Goal: Task Accomplishment & Management: Manage account settings

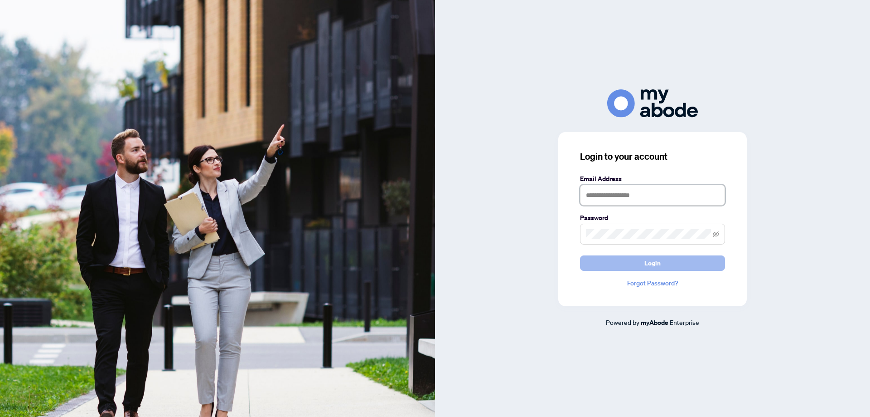
type input "**********"
click at [645, 261] on span "Login" at bounding box center [653, 263] width 16 height 15
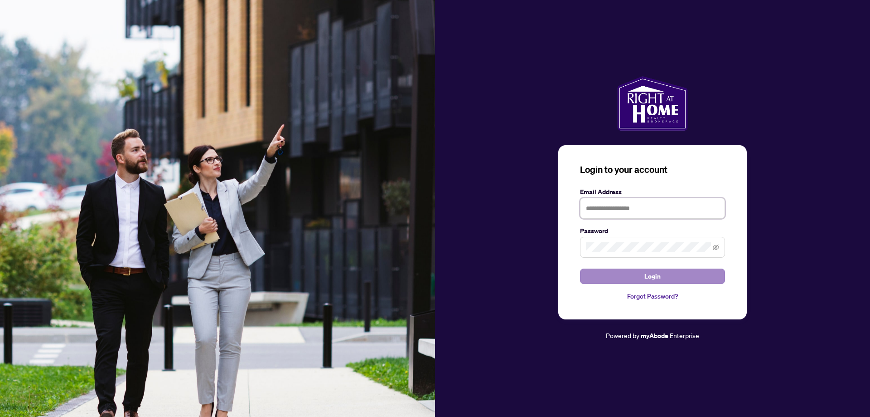
type input "**********"
click at [648, 270] on span "Login" at bounding box center [653, 276] width 16 height 15
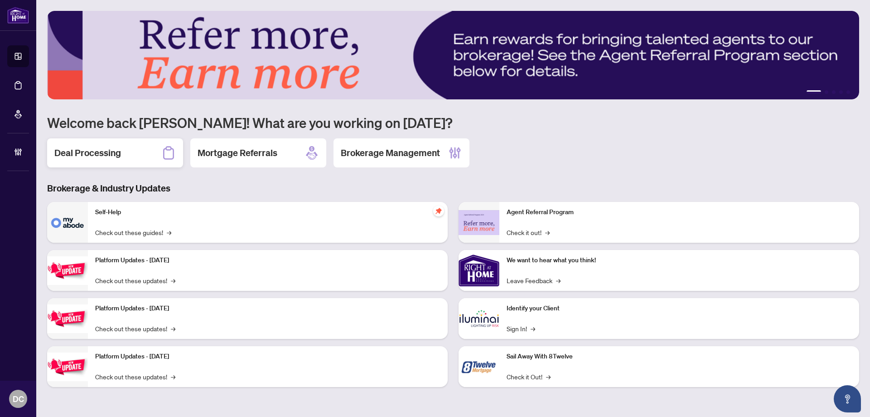
click at [139, 152] on div "Deal Processing" at bounding box center [115, 152] width 136 height 29
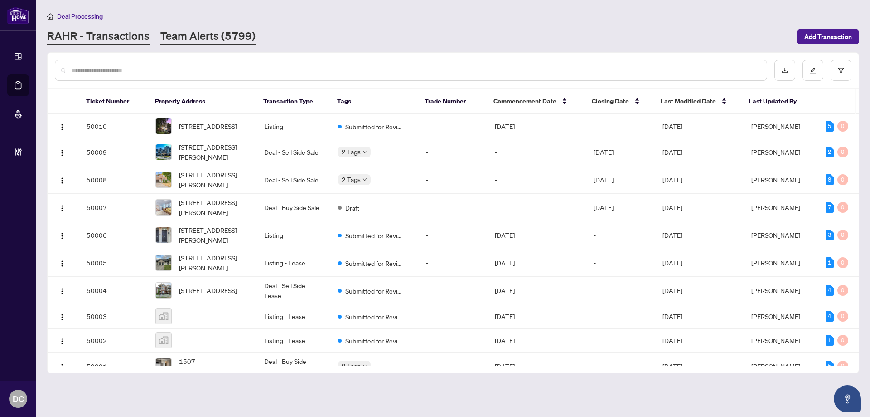
click at [194, 39] on link "Team Alerts (5799)" at bounding box center [207, 37] width 95 height 16
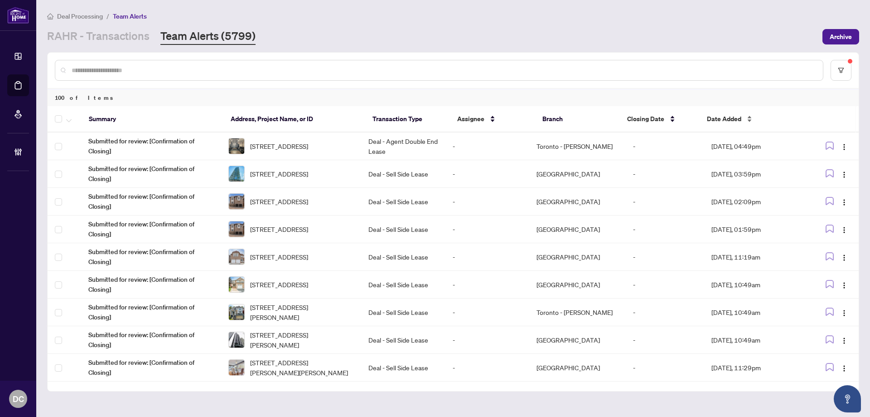
click at [732, 120] on span "Date Added" at bounding box center [724, 119] width 34 height 10
click at [733, 121] on span "Date Added" at bounding box center [724, 119] width 34 height 10
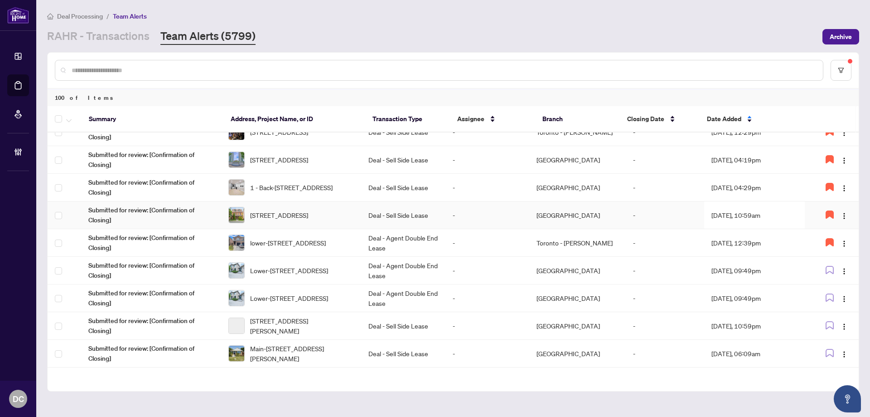
scroll to position [91, 0]
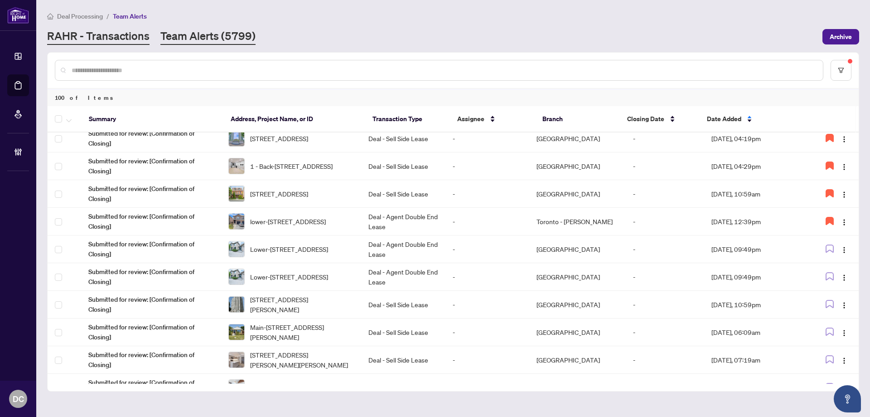
click at [137, 35] on link "RAHR - Transactions" at bounding box center [98, 37] width 102 height 16
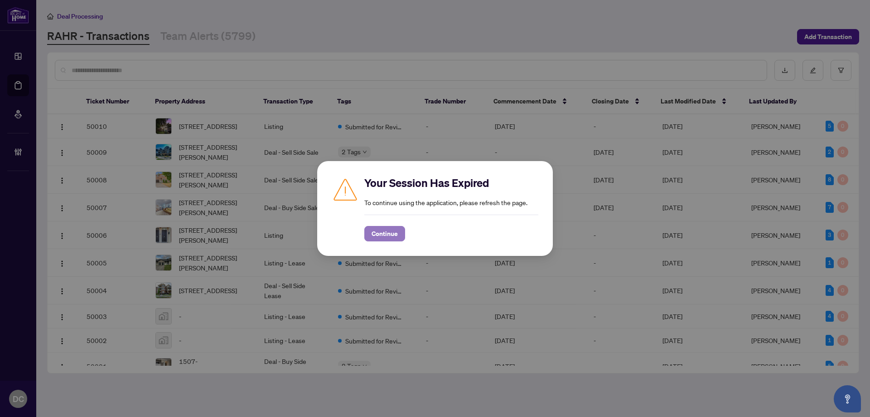
click at [392, 235] on span "Continue" at bounding box center [385, 233] width 26 height 15
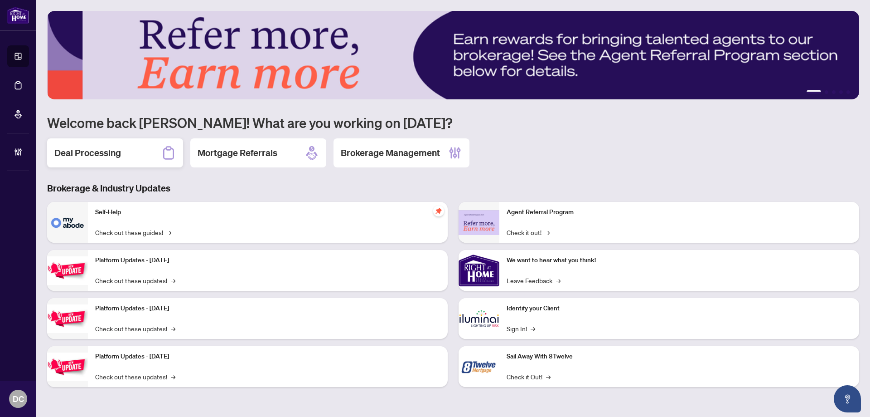
click at [145, 151] on div "Deal Processing" at bounding box center [115, 152] width 136 height 29
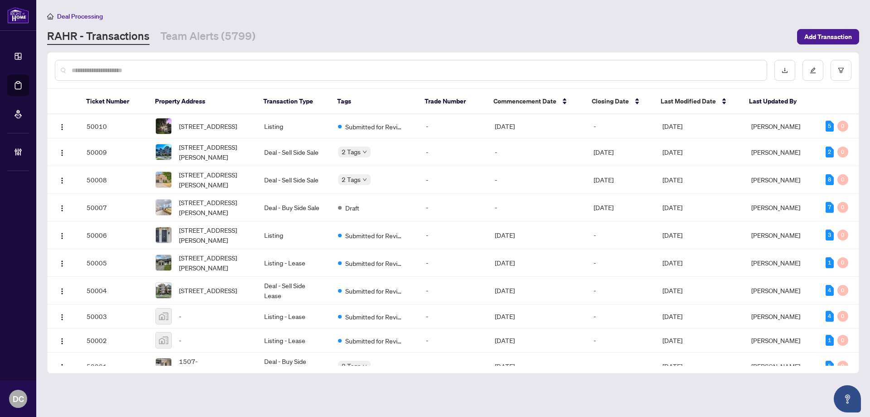
click at [165, 76] on div at bounding box center [411, 70] width 713 height 21
click at [166, 71] on input "text" at bounding box center [416, 70] width 688 height 10
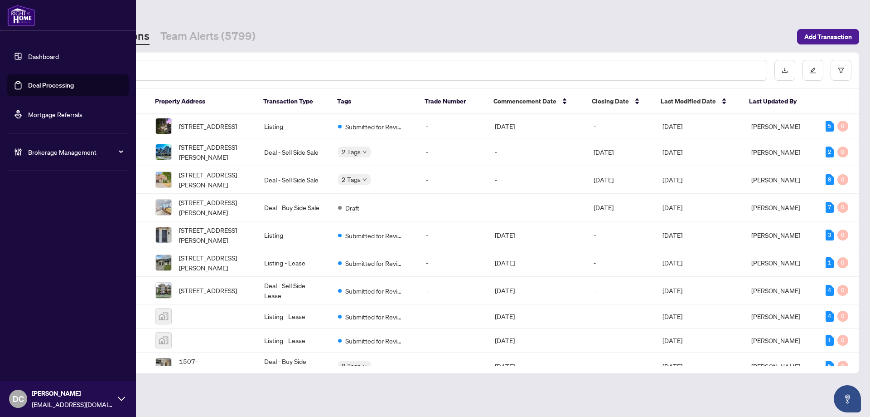
paste input "*******"
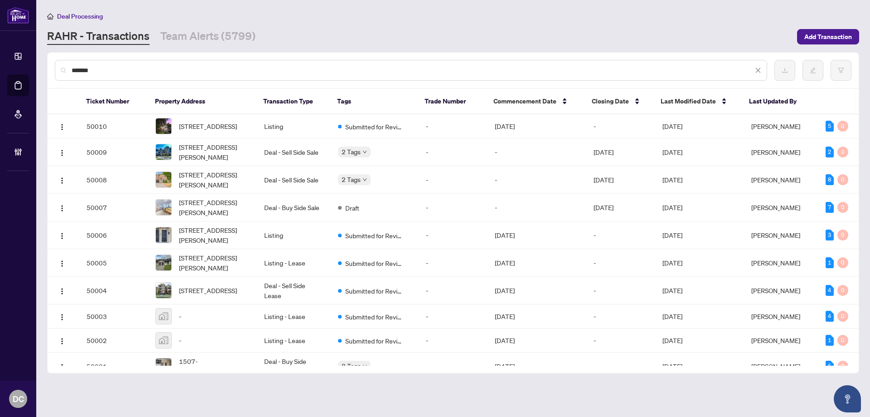
type input "*******"
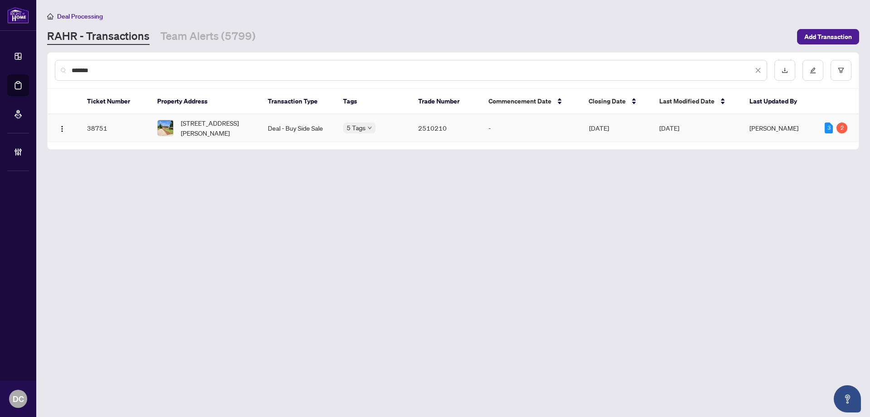
click at [207, 127] on span "607 7th Ave, Hamilton, Ontario L8V 1Y6, Canada" at bounding box center [217, 128] width 73 height 20
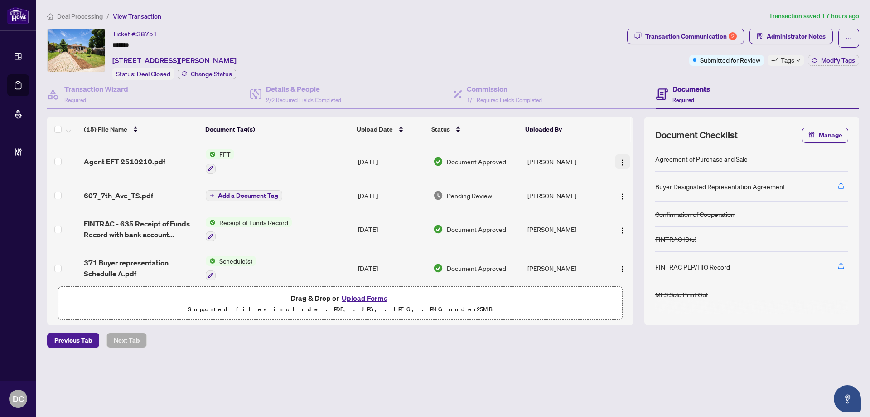
click at [619, 159] on img "button" at bounding box center [622, 162] width 7 height 7
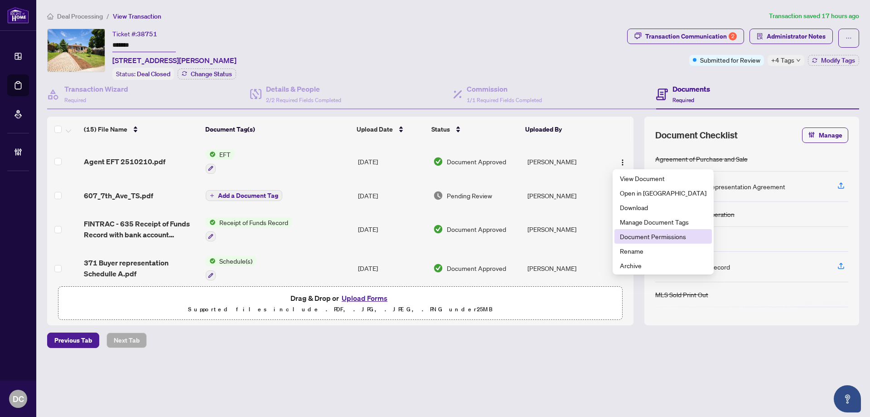
click at [634, 233] on span "Document Permissions" at bounding box center [663, 236] width 87 height 10
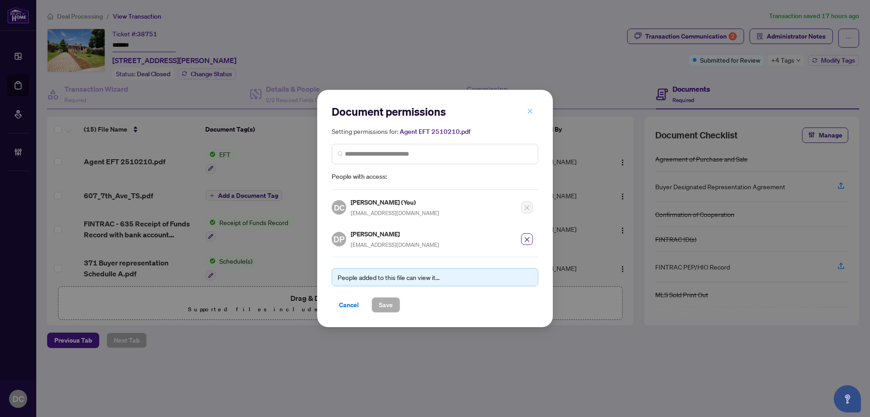
click at [533, 112] on icon "close" at bounding box center [530, 111] width 6 height 6
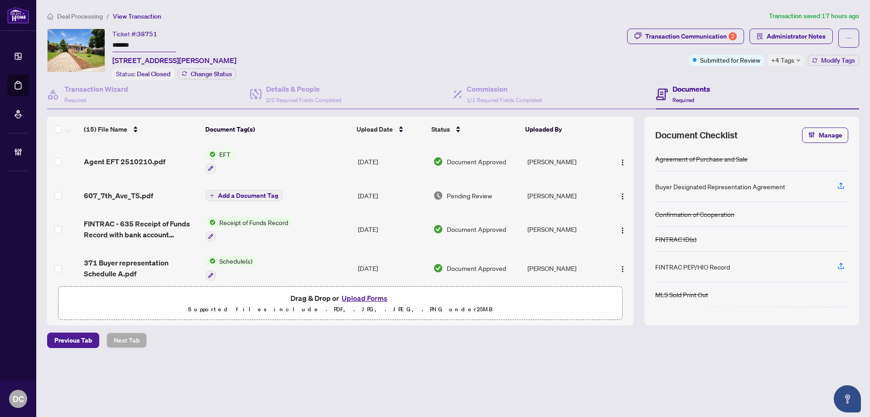
click at [78, 16] on span "Deal Processing" at bounding box center [80, 16] width 46 height 8
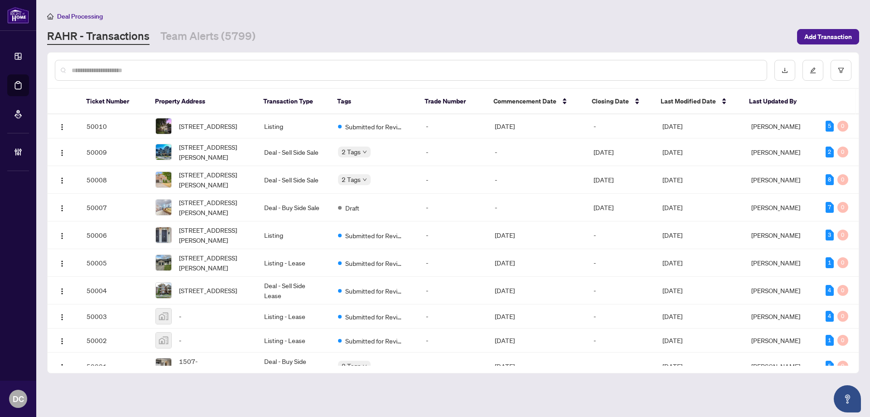
click at [101, 74] on input "text" at bounding box center [416, 70] width 688 height 10
paste input "*******"
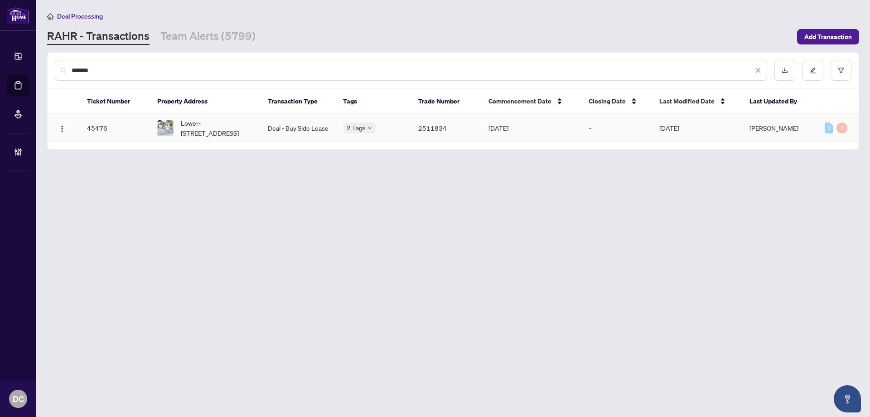
type input "*******"
click at [215, 136] on span "Lower-316 Gells Rd, Richmond Hill, Ontario L4C 3A6, Canada" at bounding box center [217, 128] width 73 height 20
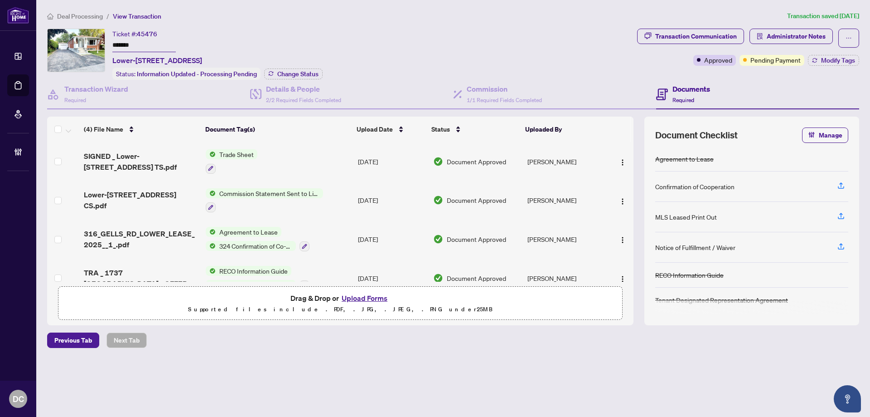
drag, startPoint x: 158, startPoint y: 44, endPoint x: 77, endPoint y: 43, distance: 81.1
click at [77, 43] on div "Ticket #: 45476 ******* Lower-316 Gells Rd, Richmond Hill, Ontario L4C 3A6, Can…" at bounding box center [340, 54] width 587 height 51
click at [317, 73] on span "Change Status" at bounding box center [297, 74] width 41 height 6
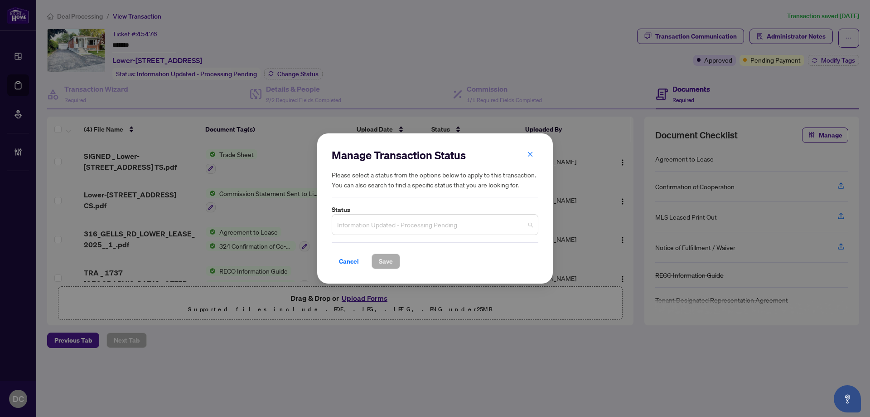
click at [401, 220] on span "Information Updated - Processing Pending" at bounding box center [435, 224] width 196 height 17
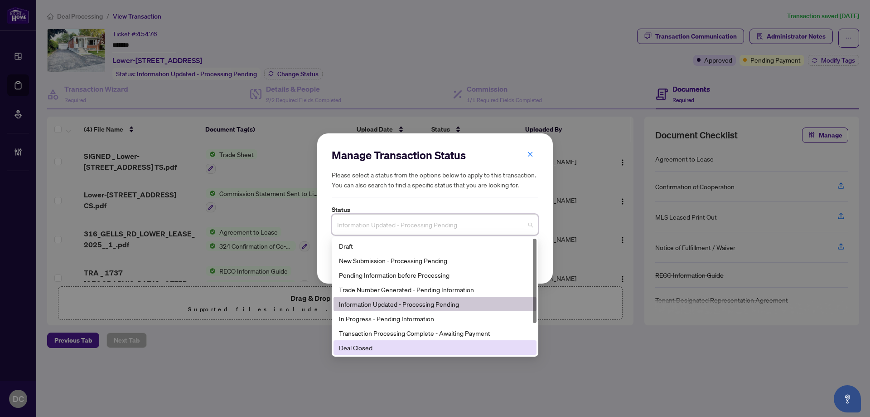
click at [396, 345] on div "Deal Closed" at bounding box center [435, 347] width 192 height 10
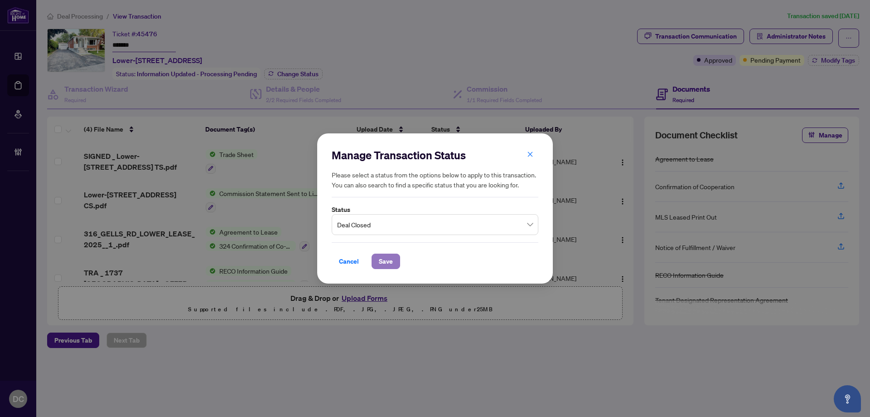
click at [391, 260] on span "Save" at bounding box center [386, 261] width 14 height 15
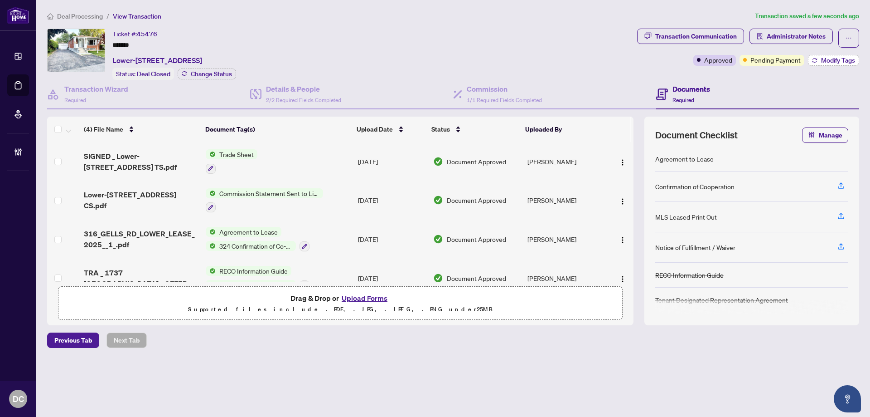
click at [831, 58] on span "Modify Tags" at bounding box center [838, 60] width 34 height 6
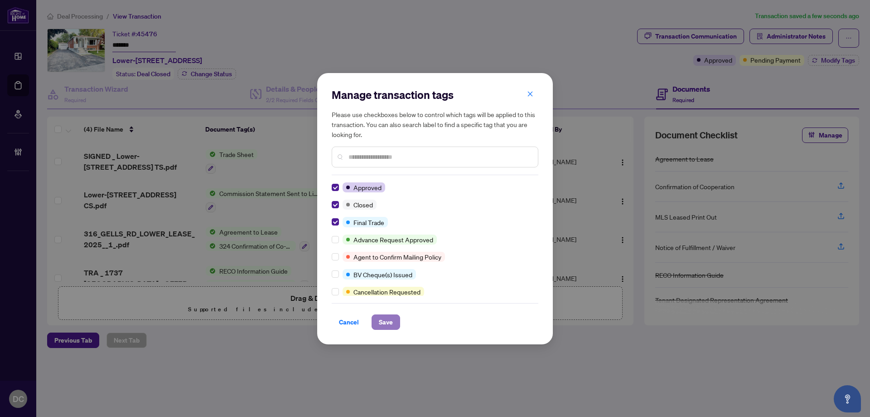
click at [389, 319] on span "Save" at bounding box center [386, 322] width 14 height 15
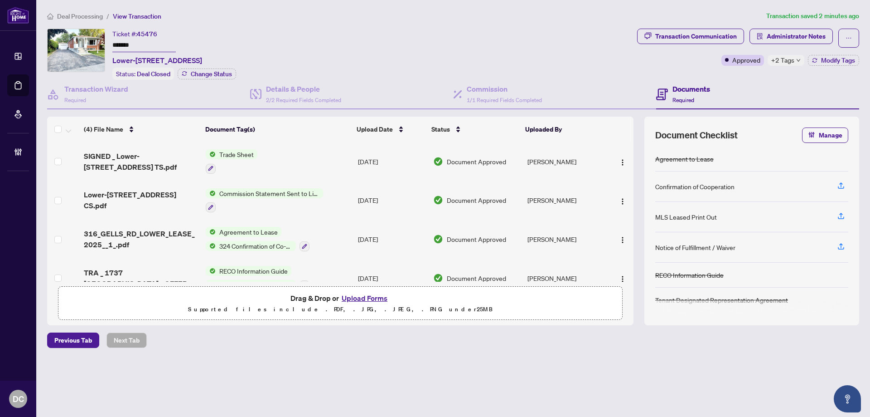
scroll to position [11, 0]
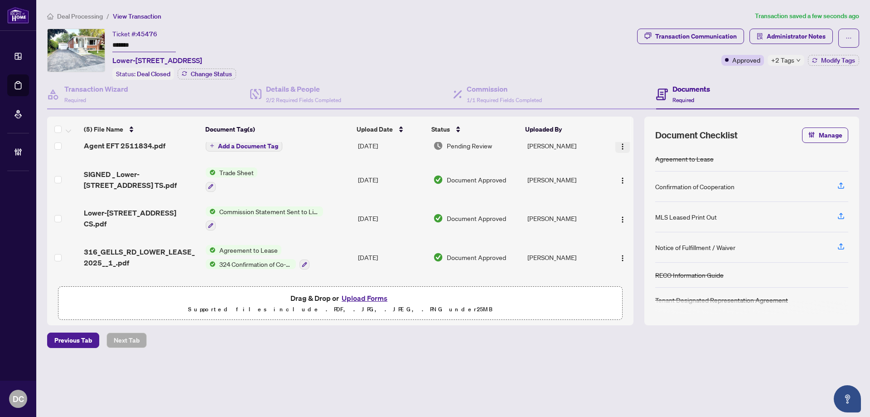
click at [620, 144] on img "button" at bounding box center [622, 146] width 7 height 7
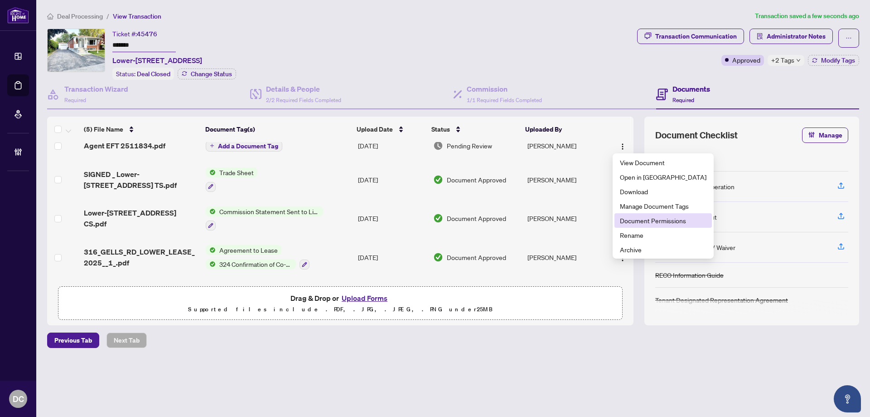
click at [645, 226] on li "Document Permissions" at bounding box center [663, 220] width 97 height 15
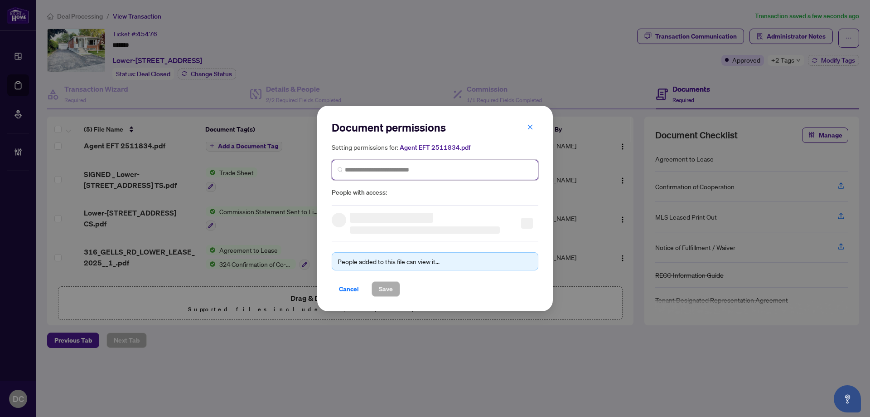
click at [449, 170] on input "search" at bounding box center [439, 170] width 188 height 10
type input "********"
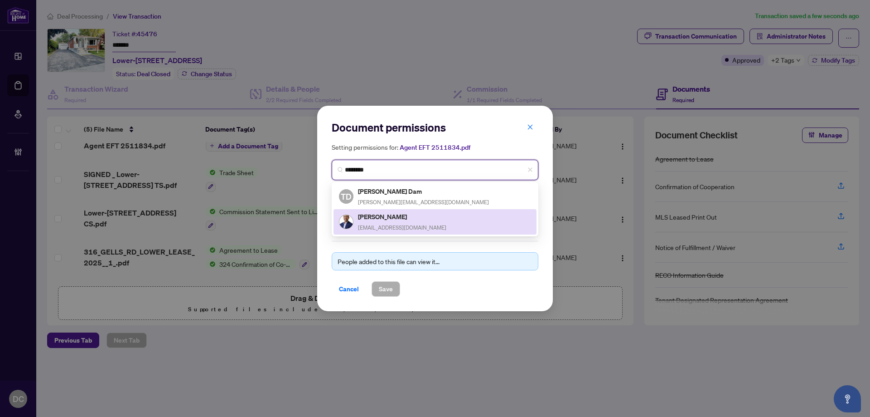
click at [416, 220] on h5 "Thomas Do" at bounding box center [402, 216] width 88 height 10
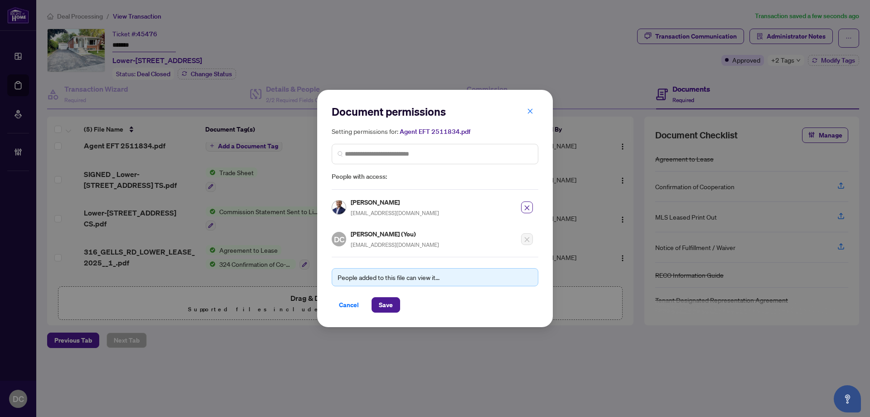
click at [771, 83] on div "Document permissions Setting permissions for: Agent EFT 2511834.pdf 3537 TD Tho…" at bounding box center [435, 208] width 870 height 417
click at [386, 304] on span "Save" at bounding box center [386, 304] width 14 height 15
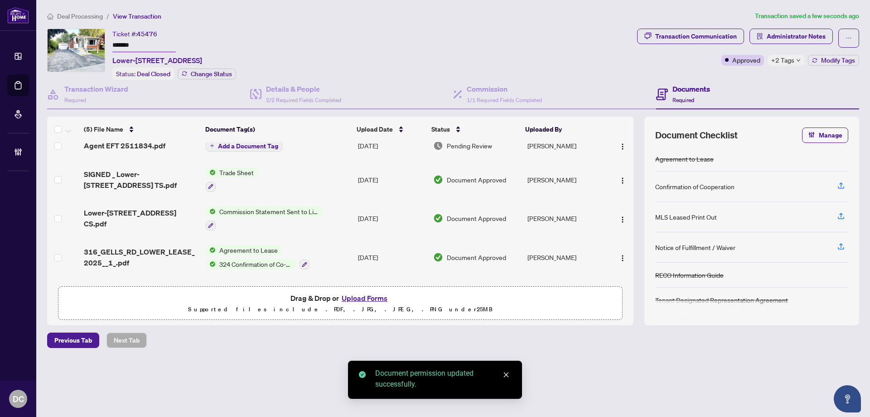
click at [241, 143] on span "Add a Document Tag" at bounding box center [248, 146] width 60 height 6
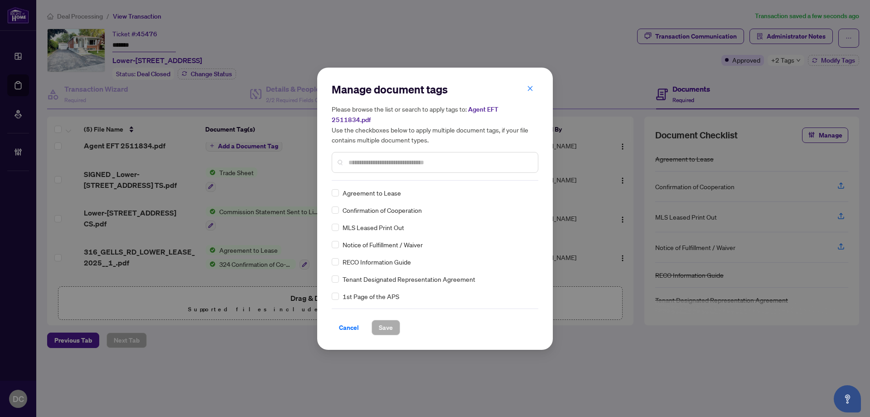
click at [383, 171] on div "Manage document tags Please browse the list or search to apply tags to: Agent E…" at bounding box center [435, 131] width 207 height 98
click at [415, 160] on input "text" at bounding box center [440, 162] width 182 height 10
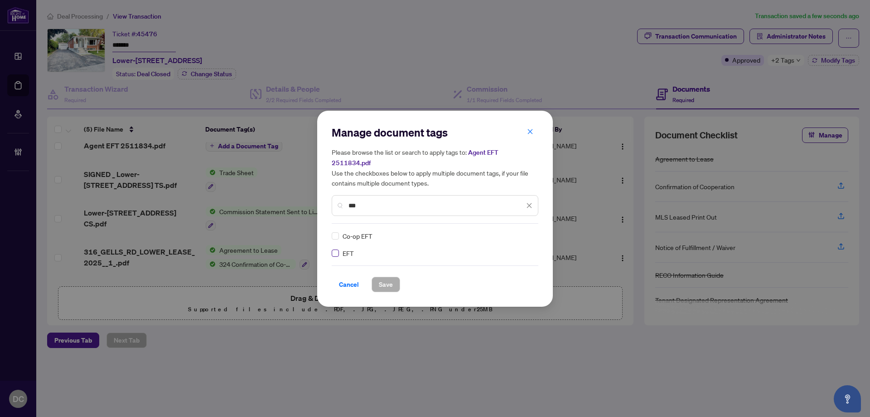
type input "***"
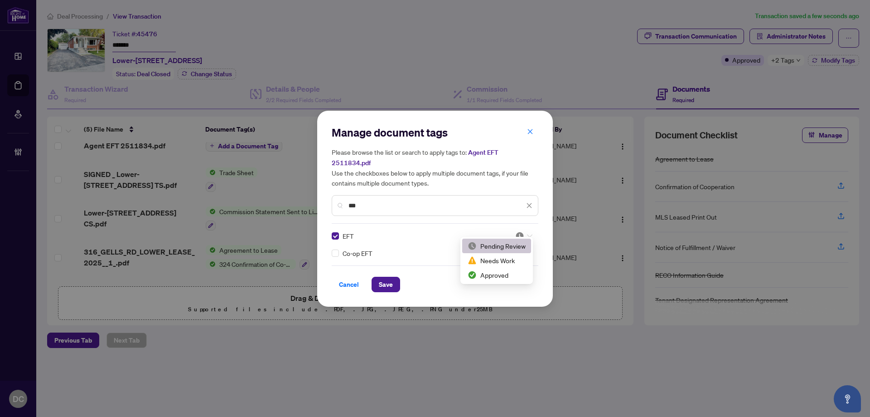
drag, startPoint x: 515, startPoint y: 227, endPoint x: 513, endPoint y: 244, distance: 17.0
click at [515, 231] on img at bounding box center [519, 235] width 9 height 9
click at [501, 277] on div "Approved" at bounding box center [497, 275] width 58 height 10
click at [381, 283] on span "Save" at bounding box center [386, 284] width 14 height 15
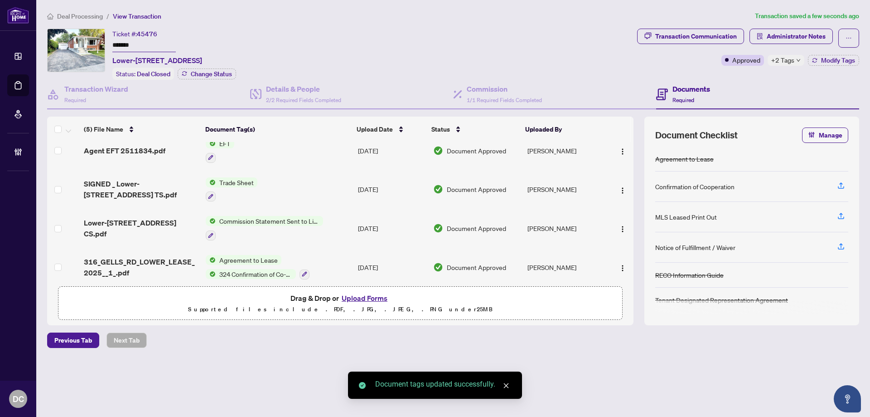
click at [793, 62] on span "+2 Tags" at bounding box center [783, 60] width 23 height 10
click at [795, 33] on span "Administrator Notes" at bounding box center [796, 36] width 59 height 15
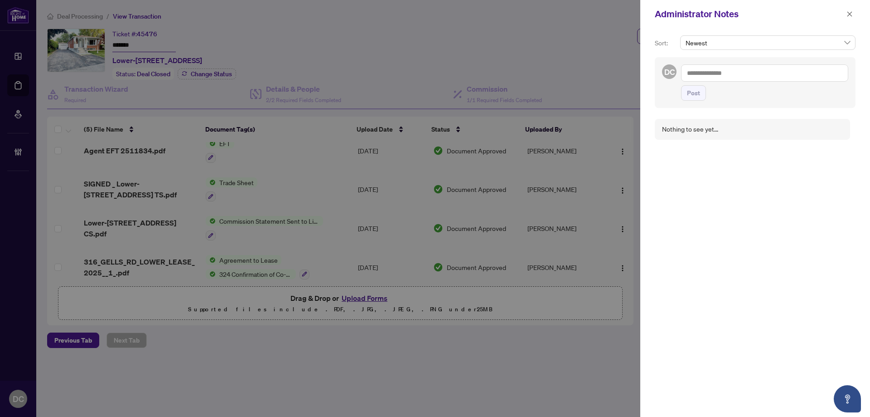
click at [758, 73] on textarea at bounding box center [764, 72] width 167 height 17
paste textarea "**********"
type textarea "**********"
click at [693, 93] on span "Post" at bounding box center [693, 93] width 13 height 15
click at [849, 14] on icon "close" at bounding box center [850, 14] width 6 height 6
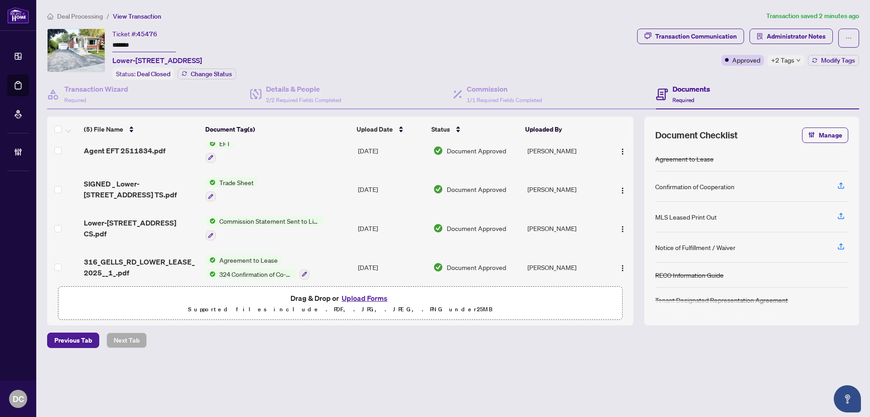
click at [780, 60] on span "+2 Tags" at bounding box center [783, 60] width 23 height 10
click at [822, 31] on span "Administrator Notes" at bounding box center [796, 36] width 59 height 15
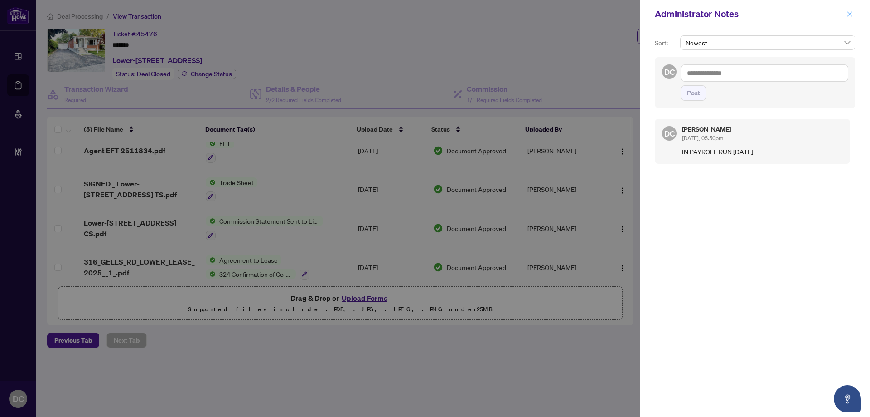
click at [852, 14] on icon "close" at bounding box center [850, 14] width 6 height 6
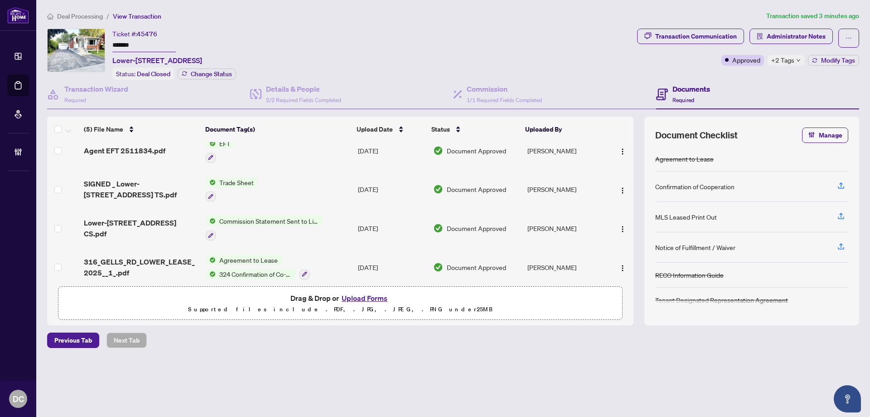
click at [72, 17] on span "Deal Processing" at bounding box center [80, 16] width 46 height 8
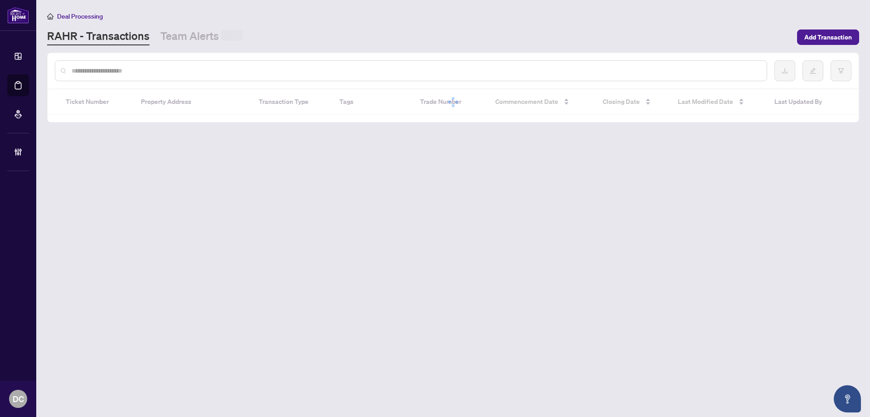
click at [134, 69] on input "text" at bounding box center [416, 71] width 688 height 10
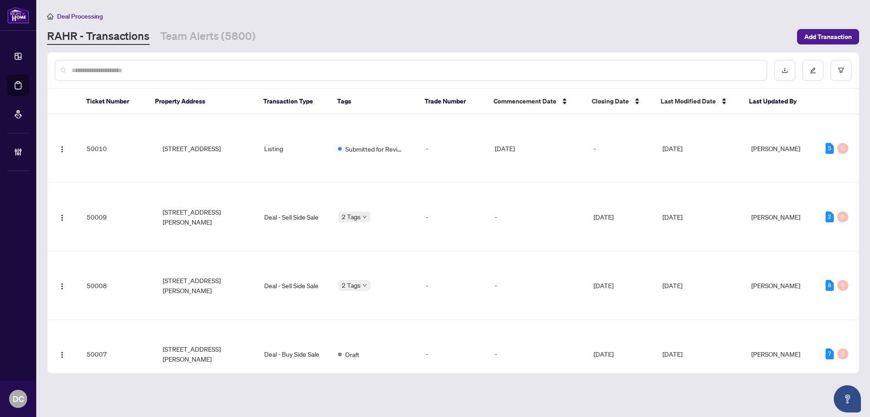
paste input "*******"
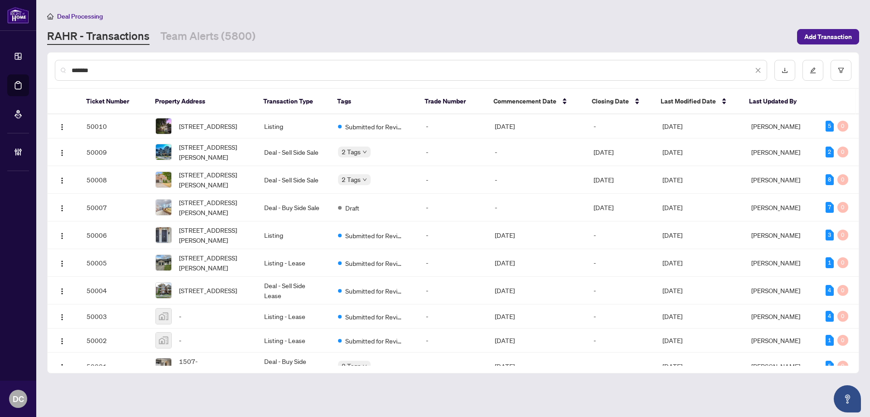
type input "*******"
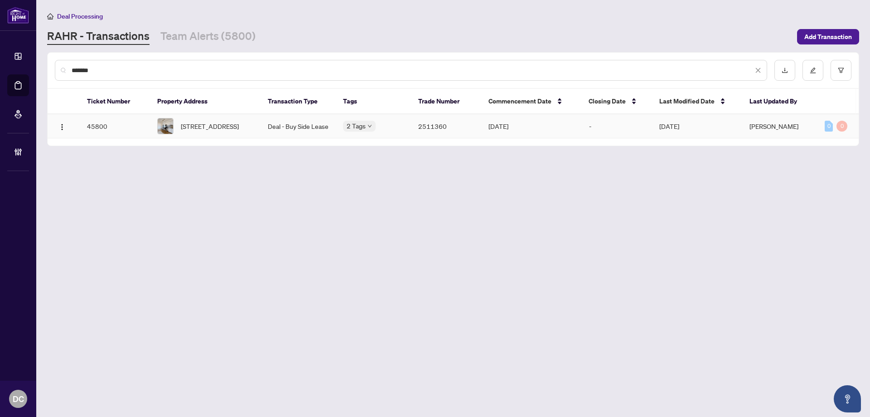
click at [407, 131] on td "2 Tags" at bounding box center [373, 126] width 75 height 24
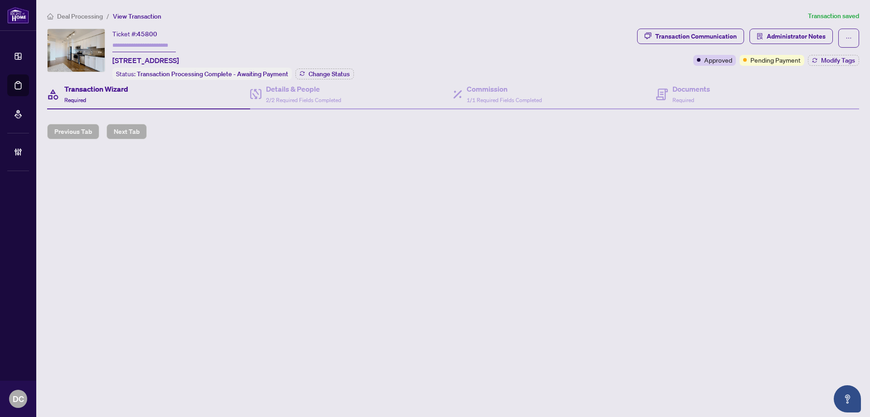
type input "*******"
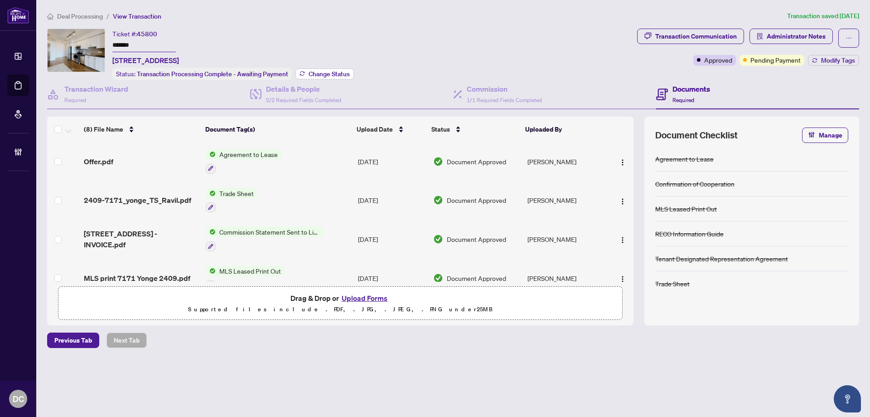
click at [331, 68] on button "Change Status" at bounding box center [325, 73] width 58 height 11
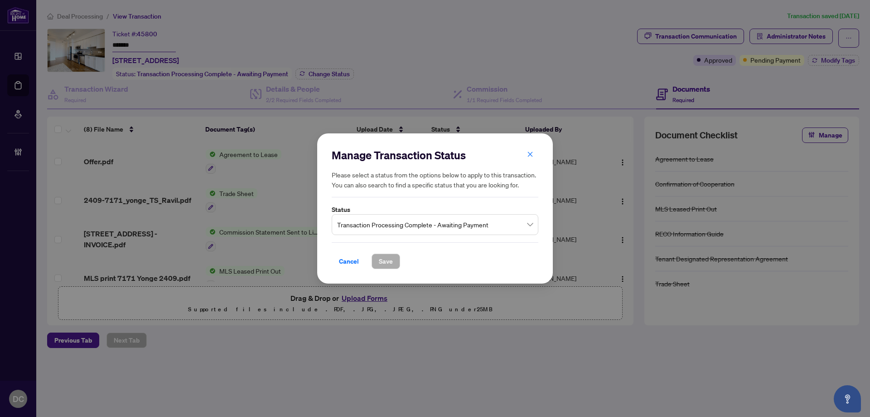
click at [465, 229] on span "Transaction Processing Complete - Awaiting Payment" at bounding box center [435, 224] width 196 height 17
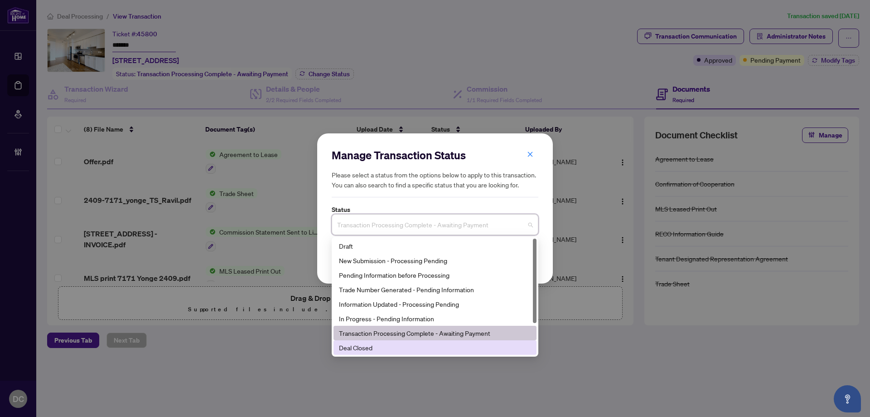
click at [387, 350] on div "Deal Closed" at bounding box center [435, 347] width 192 height 10
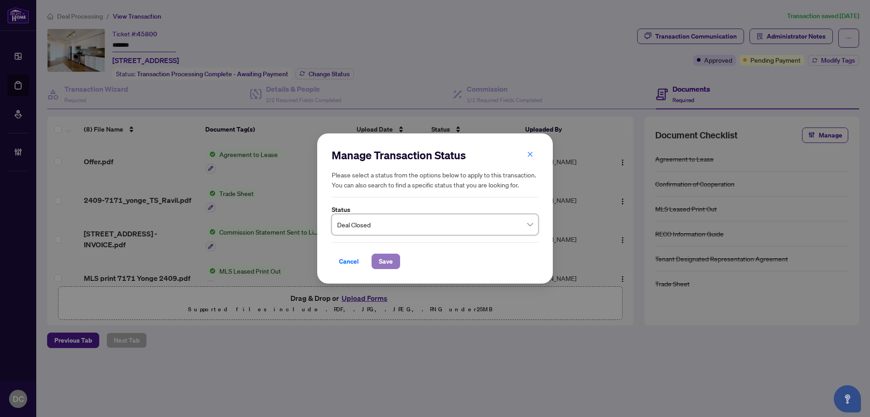
click at [384, 255] on span "Save" at bounding box center [386, 261] width 14 height 15
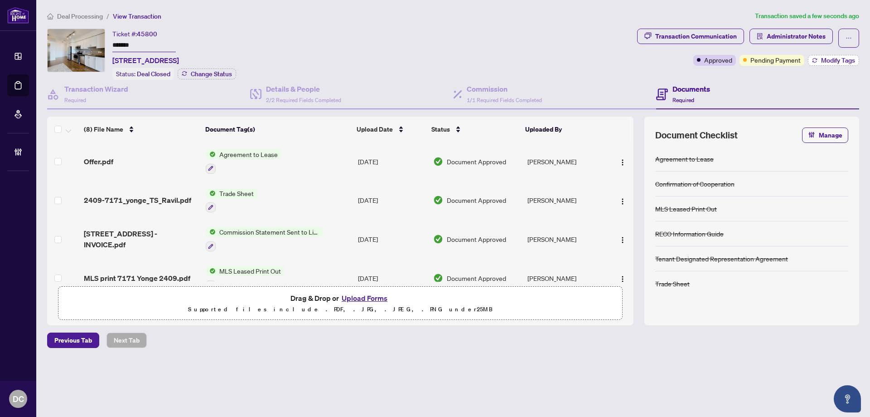
click at [818, 57] on button "Modify Tags" at bounding box center [833, 60] width 51 height 11
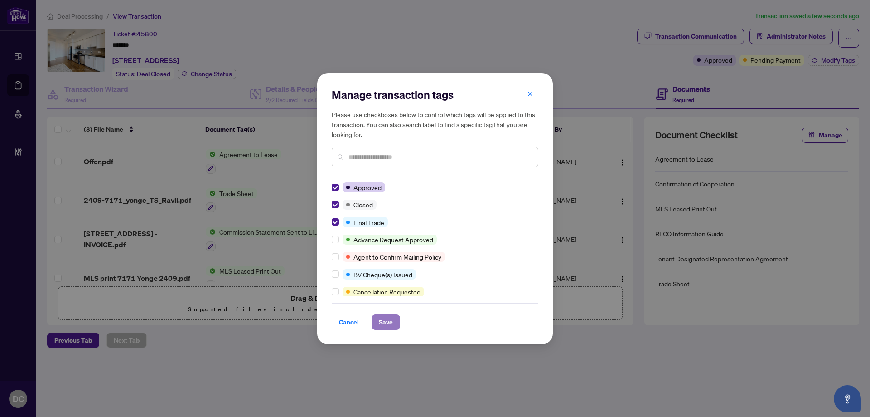
click at [389, 322] on span "Save" at bounding box center [386, 322] width 14 height 15
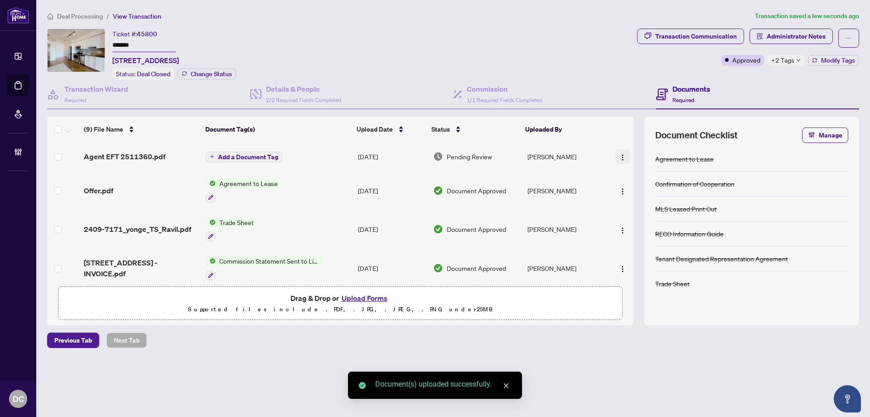
click at [624, 157] on button "button" at bounding box center [623, 156] width 15 height 15
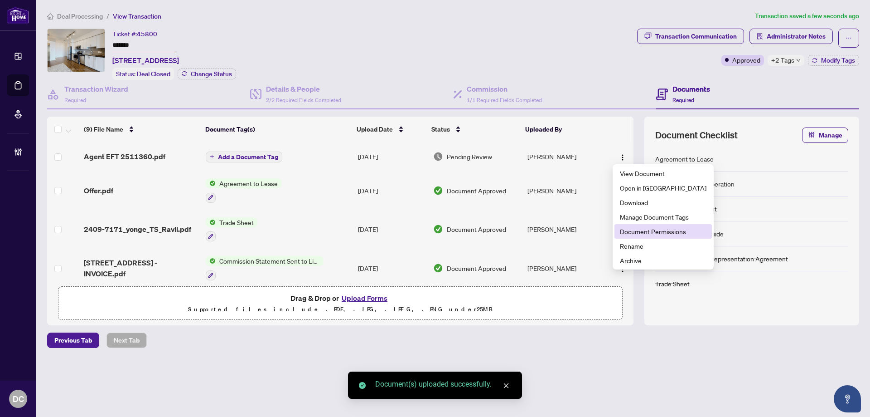
click at [639, 228] on span "Document Permissions" at bounding box center [663, 231] width 87 height 10
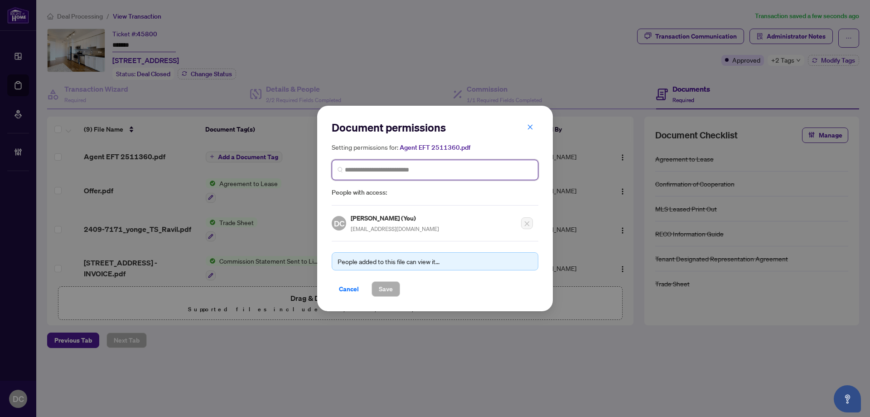
click at [459, 169] on input "search" at bounding box center [439, 170] width 188 height 10
type input "**********"
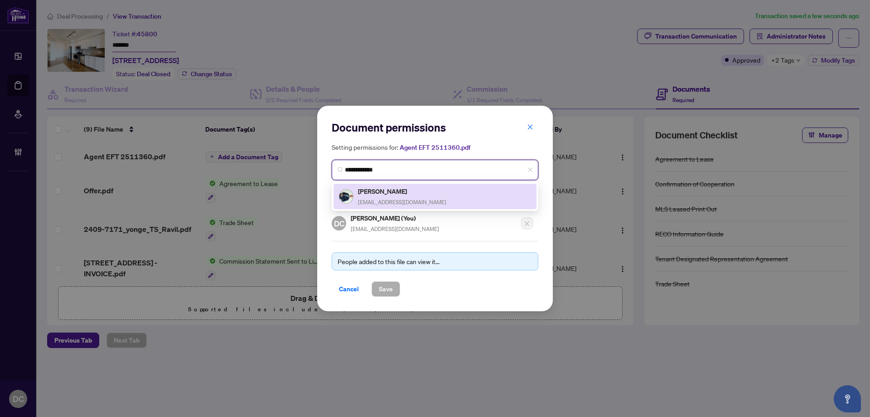
click at [429, 194] on div "Ravil Yanbekov yanbekovravil@gmail.com" at bounding box center [435, 196] width 192 height 21
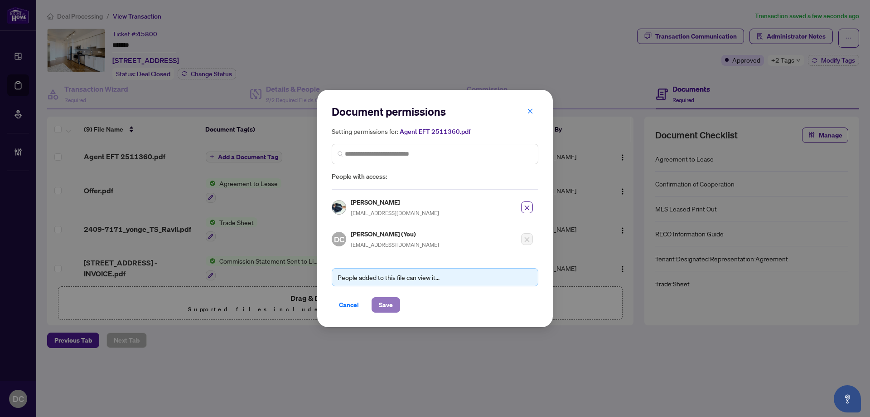
click at [383, 305] on span "Save" at bounding box center [386, 304] width 14 height 15
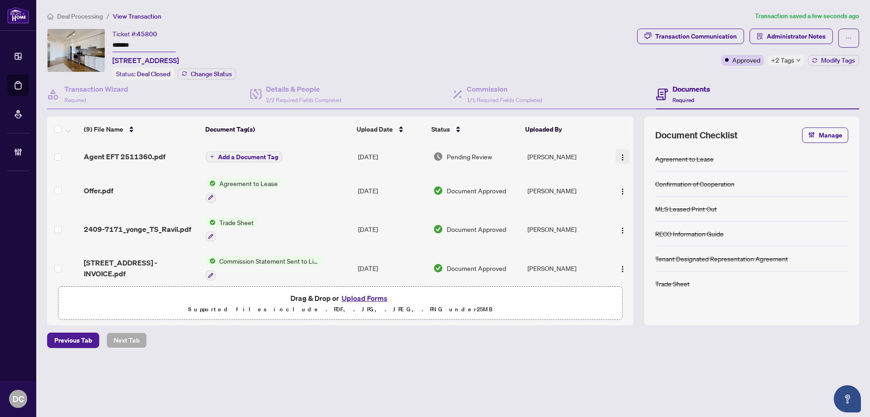
click at [622, 157] on img "button" at bounding box center [622, 157] width 7 height 7
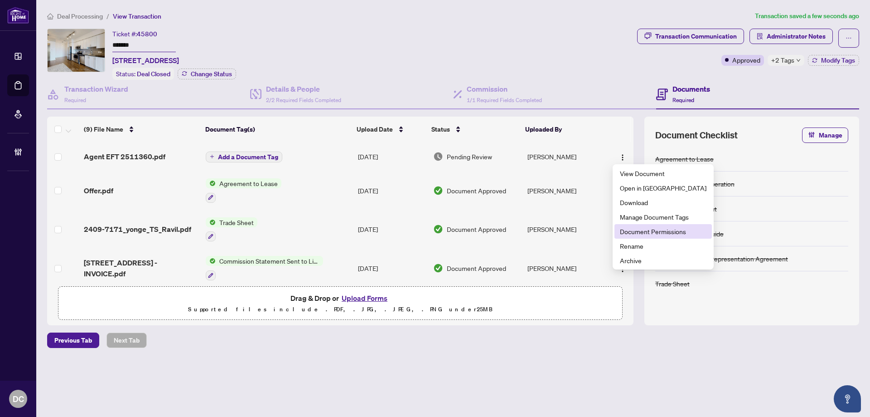
click at [651, 230] on span "Document Permissions" at bounding box center [663, 231] width 87 height 10
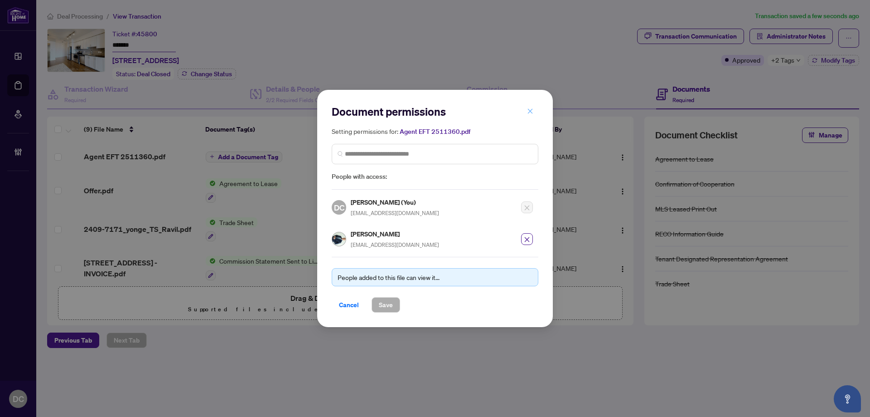
click at [532, 111] on icon "close" at bounding box center [530, 111] width 6 height 6
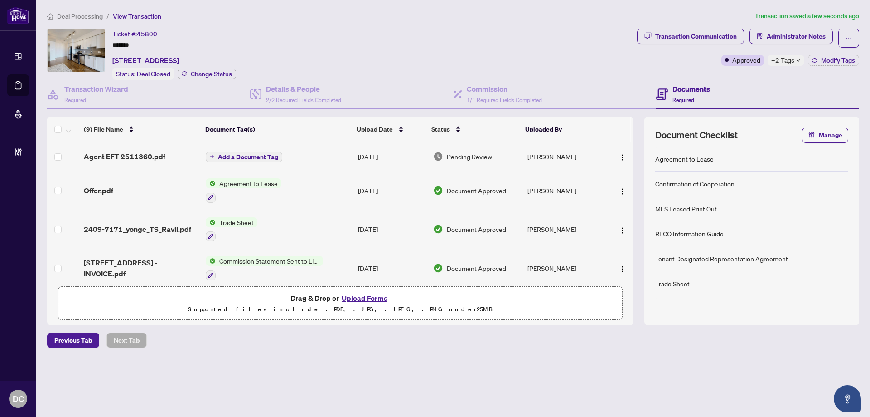
click at [266, 155] on span "Add a Document Tag" at bounding box center [248, 157] width 60 height 6
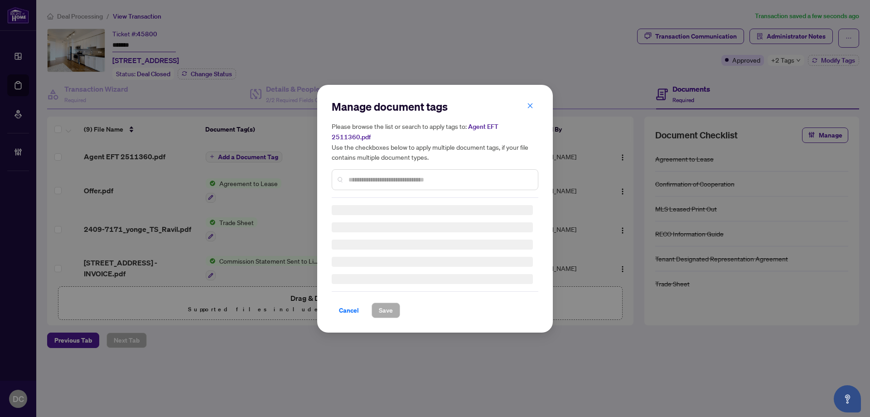
click at [450, 179] on div "Manage document tags Please browse the list or search to apply tags to: Agent E…" at bounding box center [435, 208] width 207 height 218
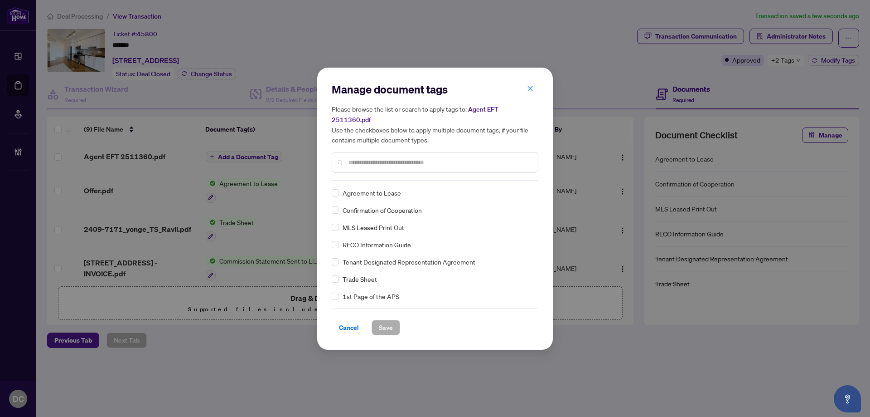
click at [458, 159] on input "text" at bounding box center [440, 162] width 182 height 10
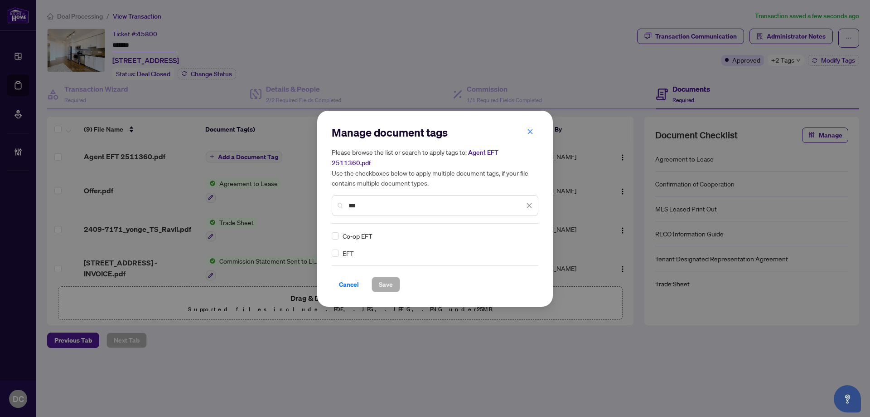
type input "***"
click at [523, 231] on img at bounding box center [519, 235] width 9 height 9
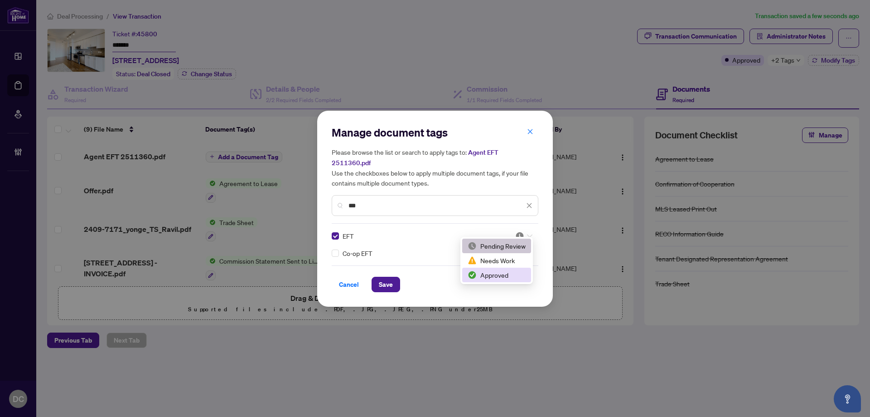
drag, startPoint x: 502, startPoint y: 276, endPoint x: 417, endPoint y: 277, distance: 85.7
click at [501, 276] on div "Approved" at bounding box center [497, 275] width 58 height 10
click at [389, 280] on span "Save" at bounding box center [386, 284] width 14 height 15
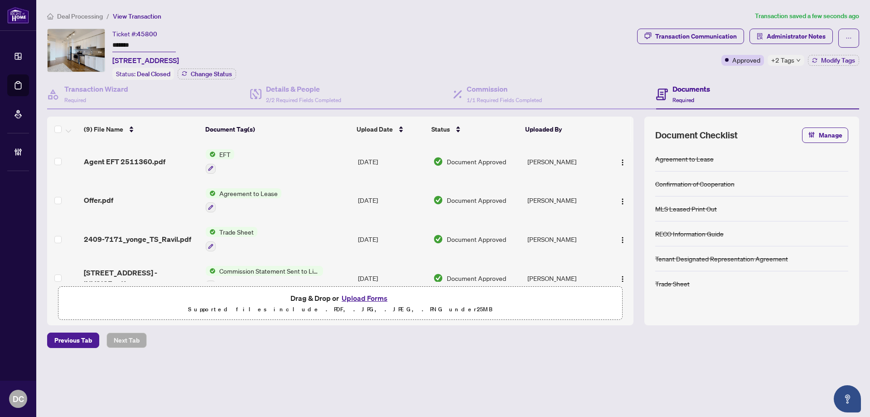
click at [783, 59] on span "+2 Tags" at bounding box center [783, 60] width 23 height 10
click at [734, 69] on div "Transaction Communication Administrator Notes Approved +2 Tags Modify Tags" at bounding box center [749, 54] width 226 height 51
click at [787, 38] on span "Administrator Notes" at bounding box center [796, 36] width 59 height 15
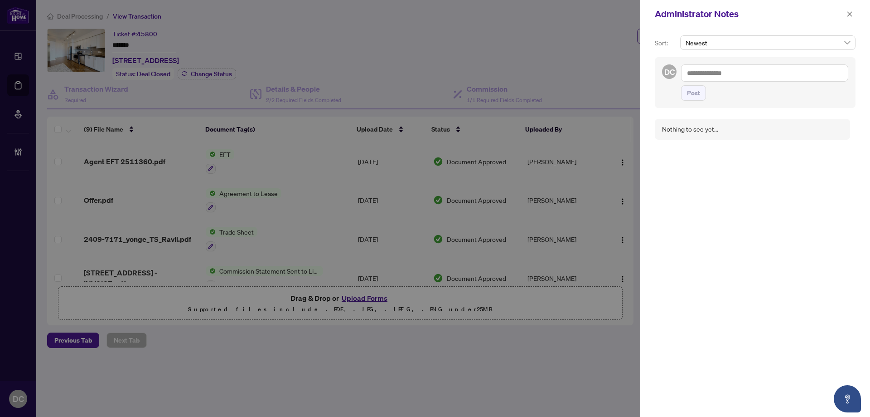
paste textarea "**********"
type textarea "**********"
click at [703, 91] on button "Post" at bounding box center [693, 92] width 25 height 15
click at [853, 13] on icon "close" at bounding box center [850, 14] width 6 height 6
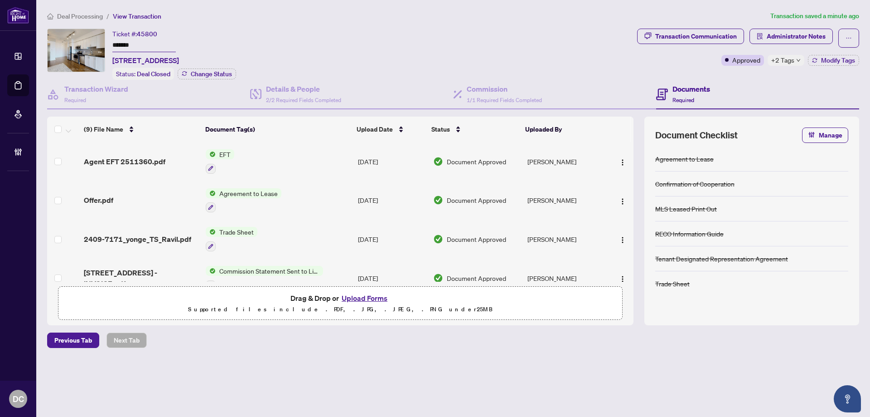
click at [92, 11] on li "Deal Processing" at bounding box center [75, 16] width 56 height 10
click at [65, 15] on span "Deal Processing" at bounding box center [80, 16] width 46 height 8
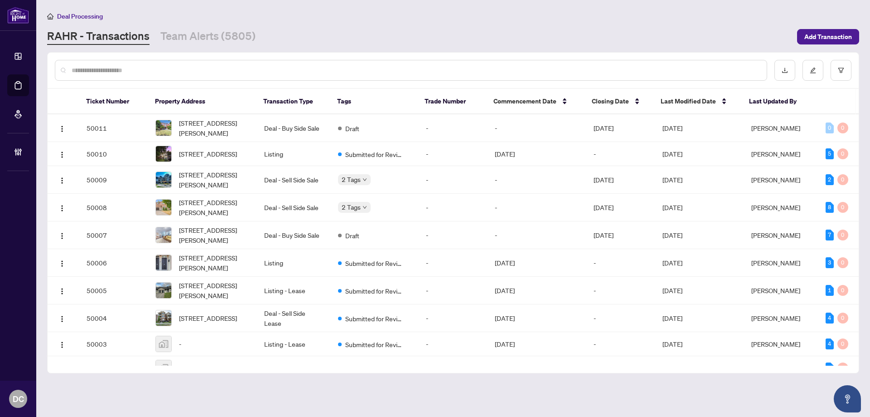
click at [192, 68] on input "text" at bounding box center [416, 70] width 688 height 10
paste input "*******"
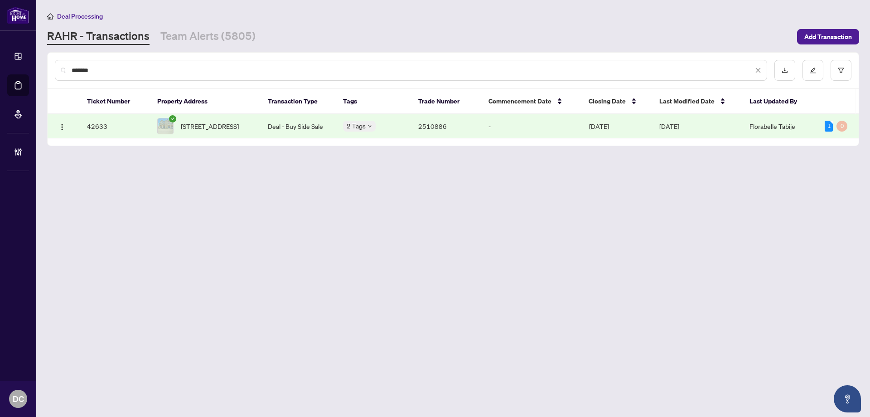
type input "*******"
click at [218, 131] on span "3-541 Winston Rd, Grimsby, Ontario L3M 0C5, Canada" at bounding box center [210, 126] width 58 height 10
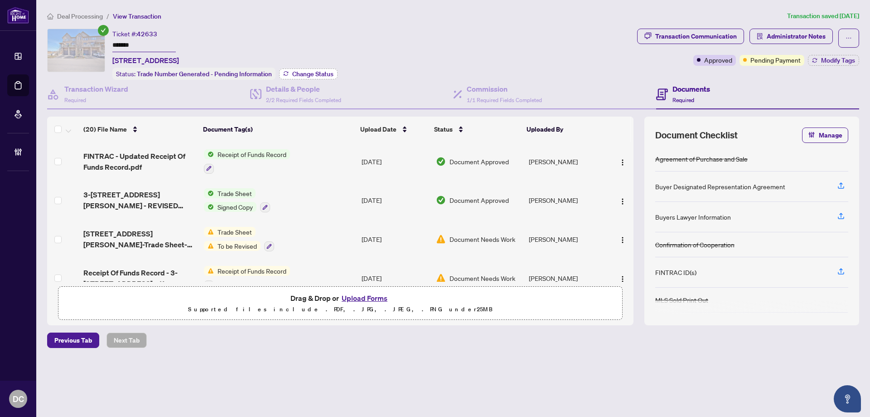
click at [315, 71] on span "Change Status" at bounding box center [312, 74] width 41 height 6
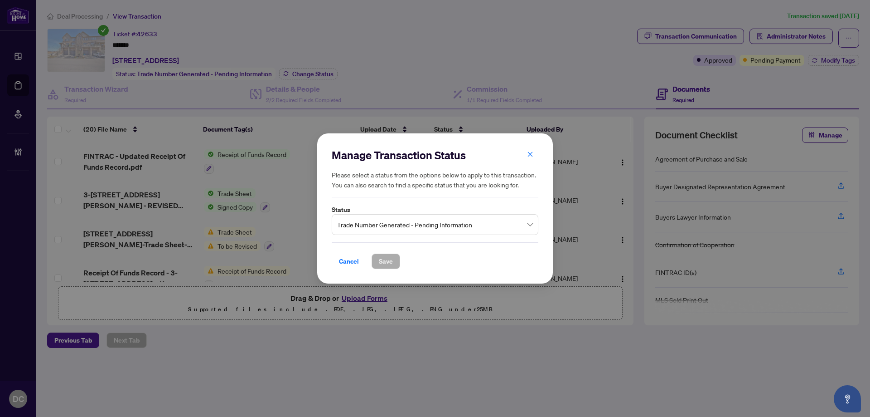
click at [410, 228] on span "Trade Number Generated - Pending Information" at bounding box center [435, 224] width 196 height 17
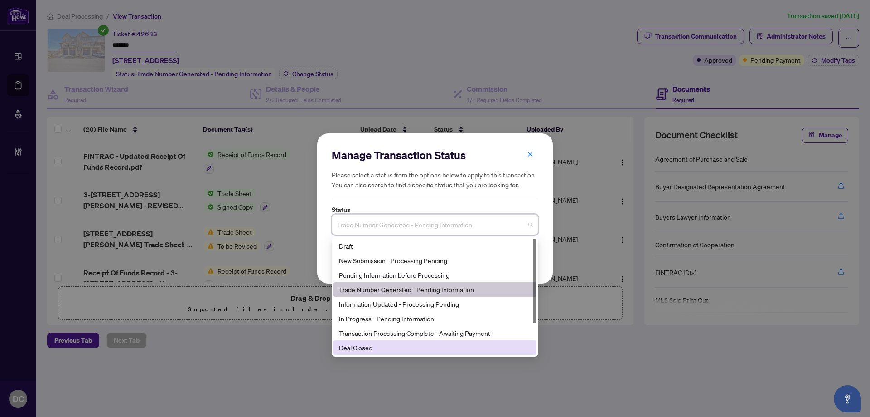
click at [380, 349] on div "Deal Closed" at bounding box center [435, 347] width 192 height 10
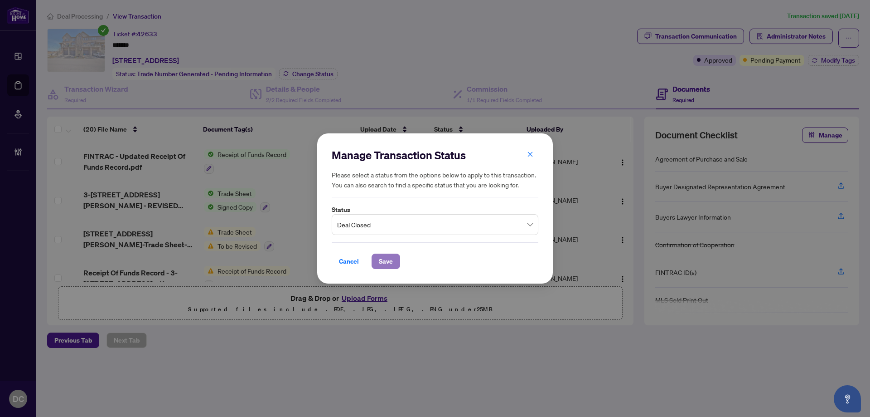
click at [388, 267] on span "Save" at bounding box center [386, 261] width 14 height 15
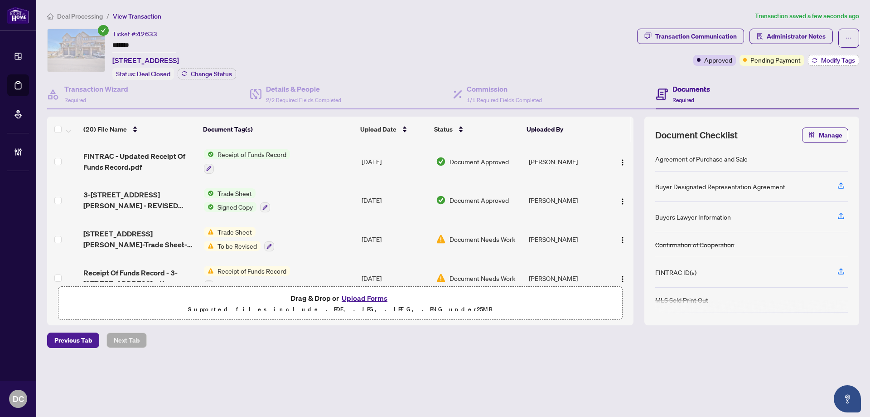
click at [846, 63] on span "Modify Tags" at bounding box center [838, 60] width 34 height 6
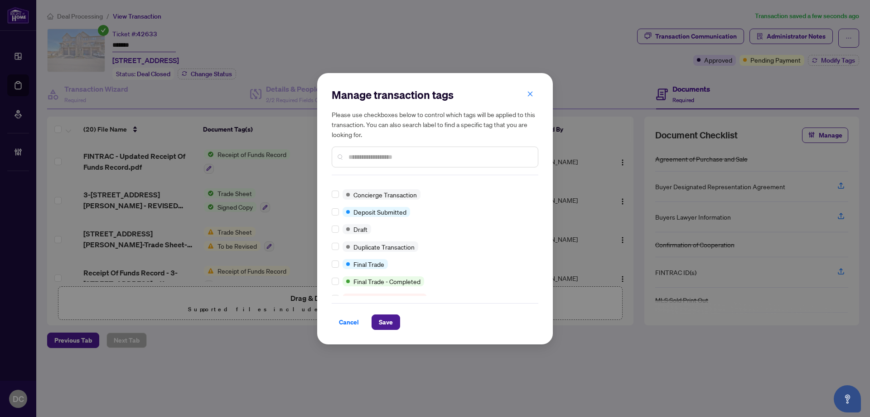
scroll to position [181, 0]
click at [340, 215] on div at bounding box center [337, 214] width 11 height 10
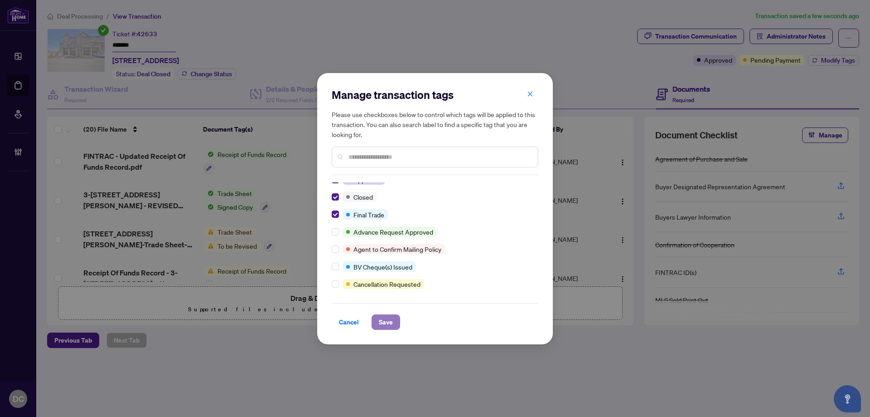
click at [393, 318] on span "Save" at bounding box center [386, 322] width 14 height 15
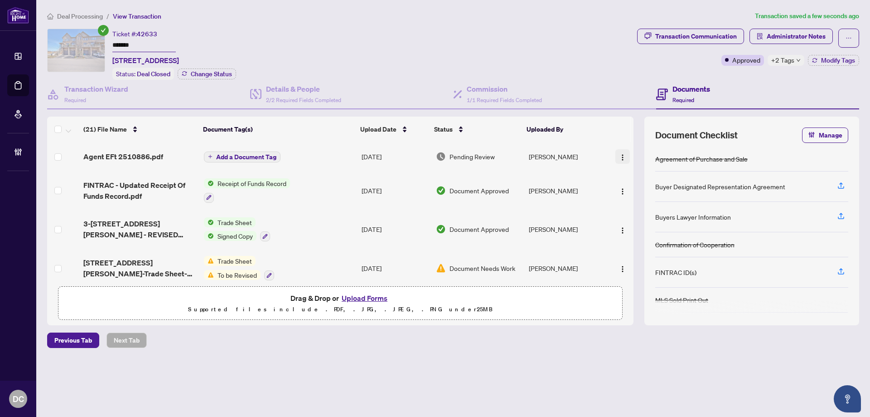
click at [619, 155] on img "button" at bounding box center [622, 157] width 7 height 7
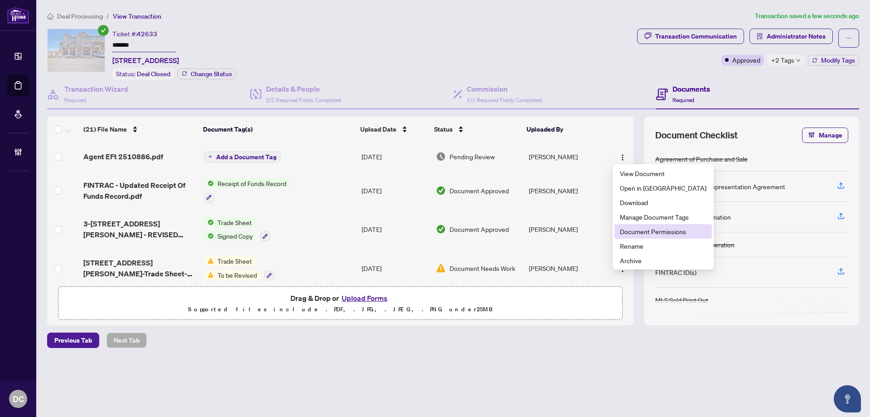
click at [635, 230] on span "Document Permissions" at bounding box center [663, 231] width 87 height 10
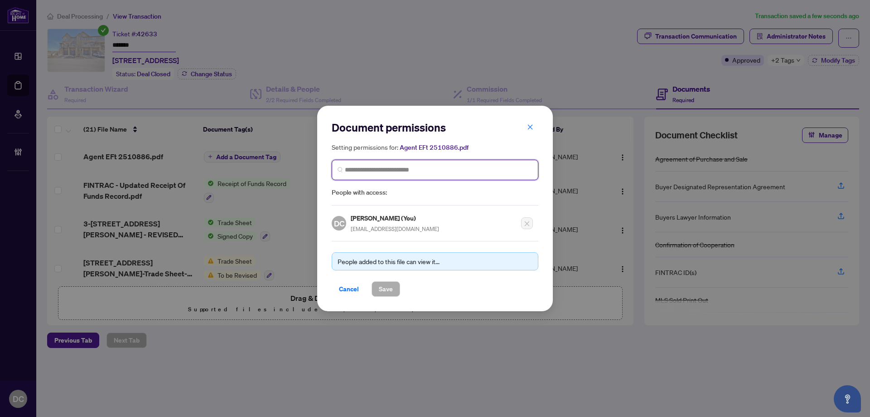
click at [433, 166] on input "search" at bounding box center [439, 170] width 188 height 10
type input "*******"
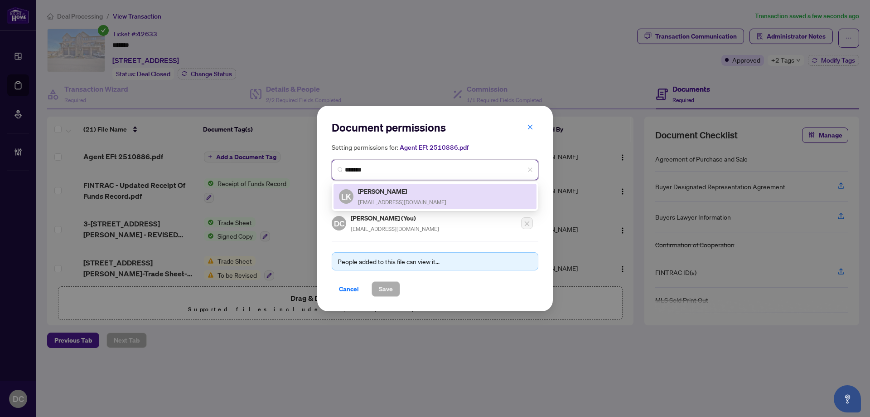
click at [398, 194] on h5 "Lynne Kranidis" at bounding box center [402, 191] width 88 height 10
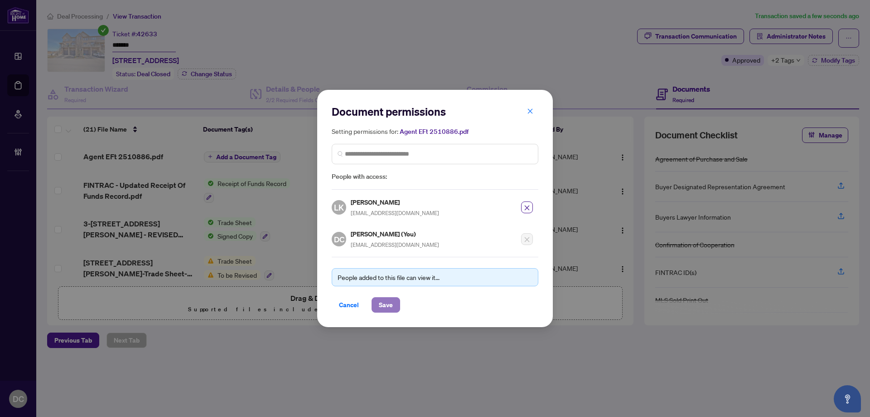
click at [385, 306] on span "Save" at bounding box center [386, 304] width 14 height 15
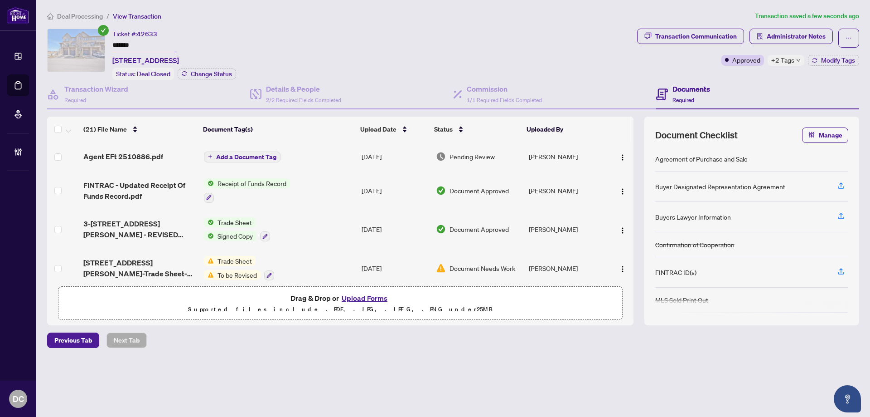
click at [247, 154] on span "Add a Document Tag" at bounding box center [246, 157] width 60 height 6
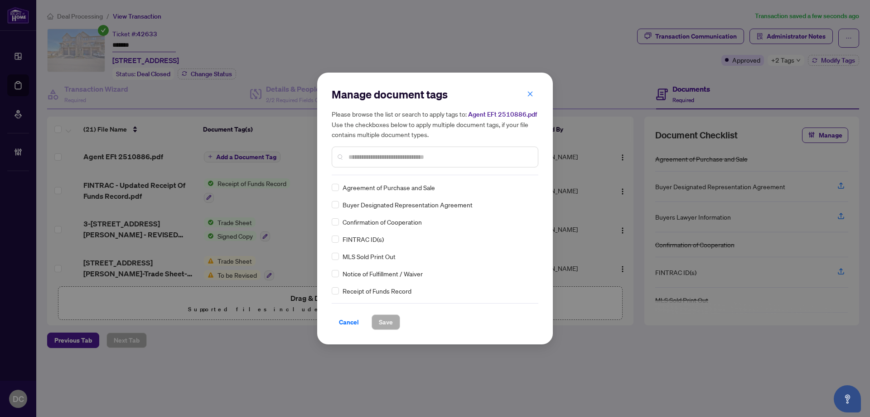
click at [464, 172] on div "Manage document tags Please browse the list or search to apply tags to: Agent E…" at bounding box center [435, 131] width 207 height 88
click at [468, 164] on div at bounding box center [435, 156] width 207 height 21
click at [471, 157] on input "text" at bounding box center [440, 157] width 182 height 10
click at [367, 159] on input "text" at bounding box center [440, 157] width 182 height 10
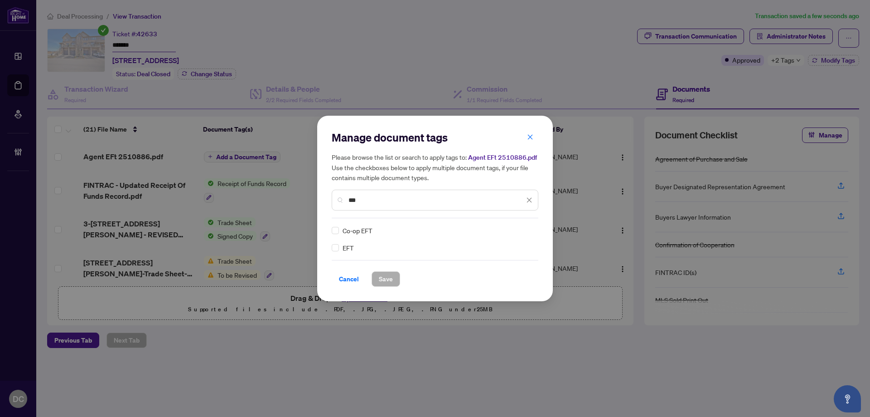
type input "***"
click at [524, 234] on img at bounding box center [519, 230] width 9 height 9
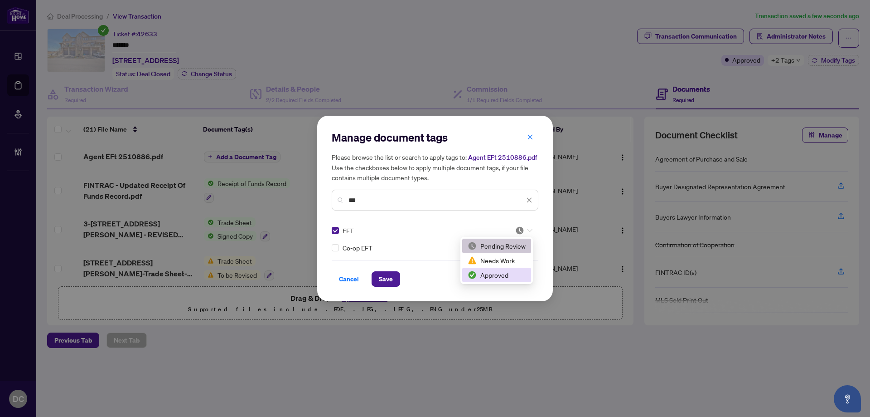
click at [508, 268] on div "Approved" at bounding box center [496, 274] width 69 height 15
click at [393, 281] on button "Save" at bounding box center [386, 278] width 29 height 15
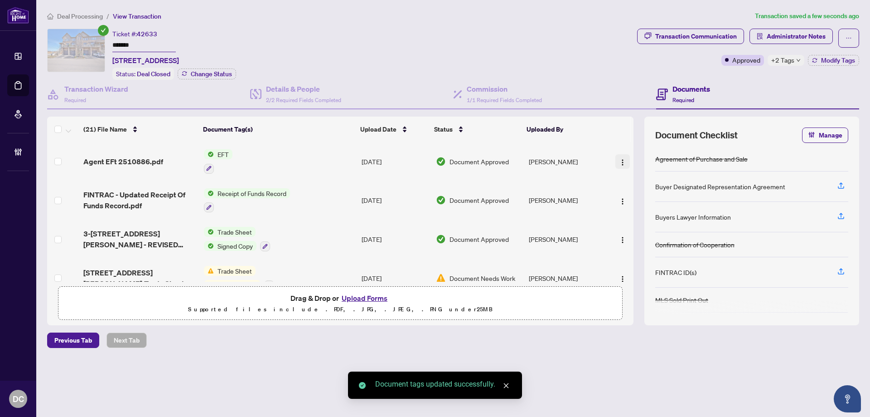
click at [619, 156] on span "button" at bounding box center [622, 161] width 7 height 10
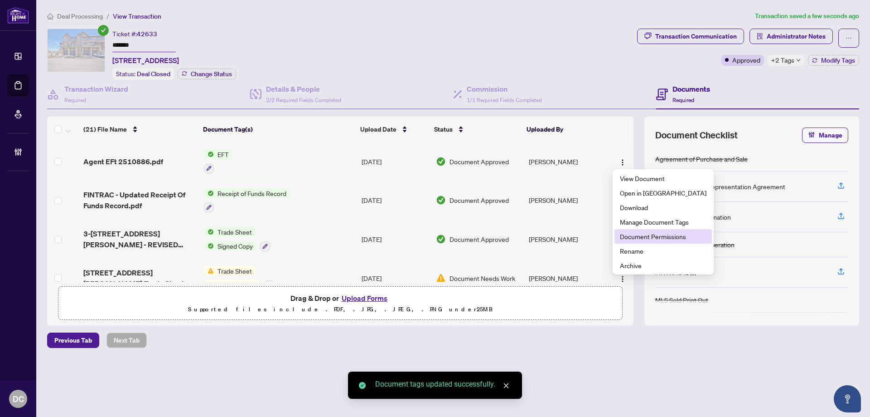
click at [641, 237] on span "Document Permissions" at bounding box center [663, 236] width 87 height 10
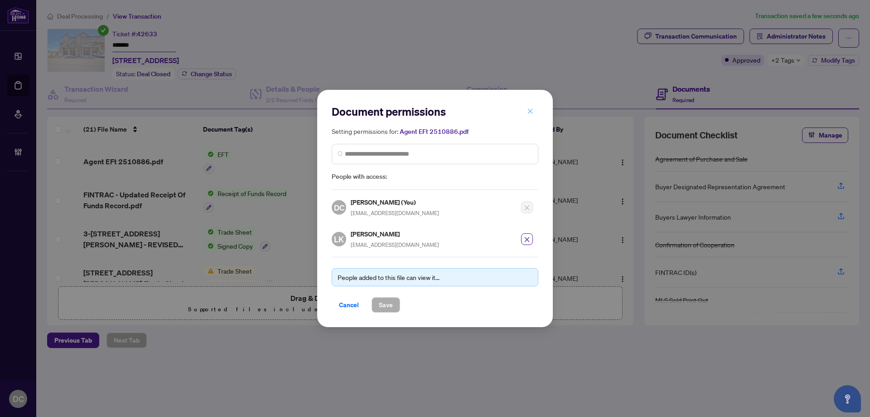
click at [534, 109] on button "button" at bounding box center [530, 110] width 18 height 15
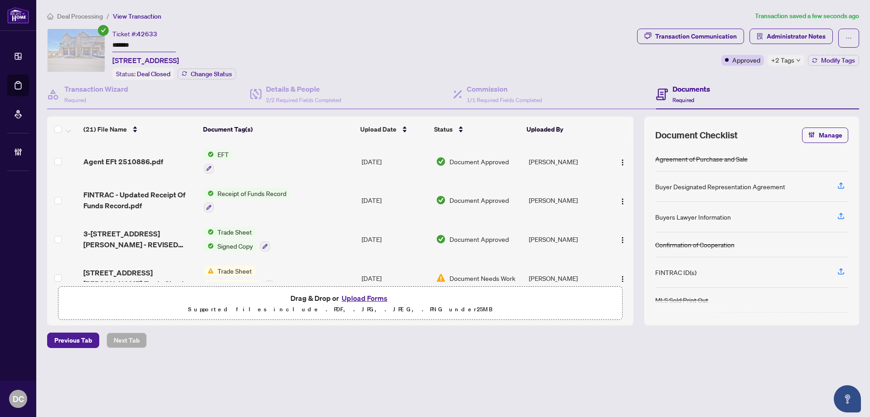
click at [776, 57] on span "+2 Tags" at bounding box center [783, 60] width 23 height 10
click at [796, 29] on span "Administrator Notes" at bounding box center [796, 36] width 59 height 15
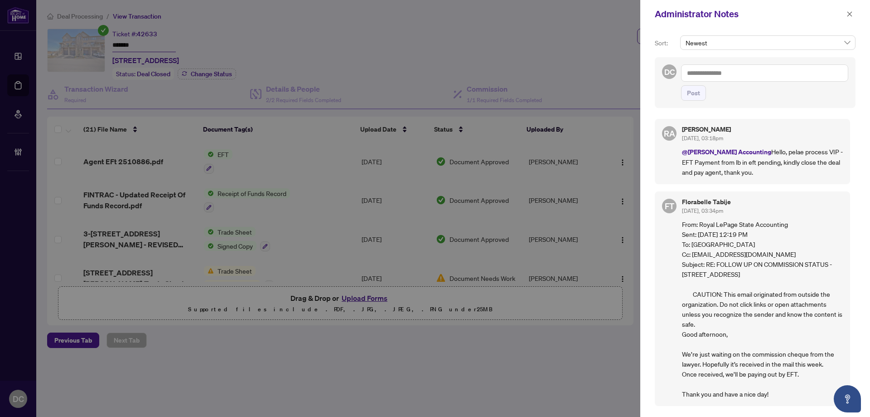
click at [785, 74] on textarea at bounding box center [764, 72] width 167 height 17
paste textarea "**********"
type textarea "**********"
click at [696, 92] on span "Post" at bounding box center [693, 93] width 13 height 15
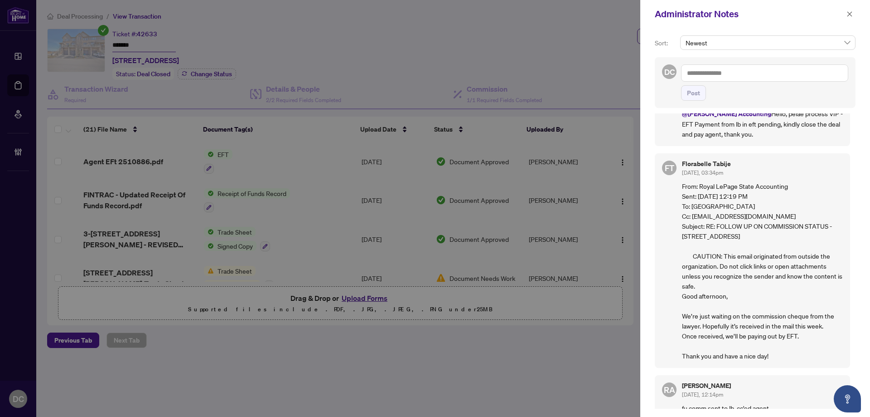
scroll to position [91, 0]
click at [850, 13] on icon "close" at bounding box center [850, 14] width 6 height 6
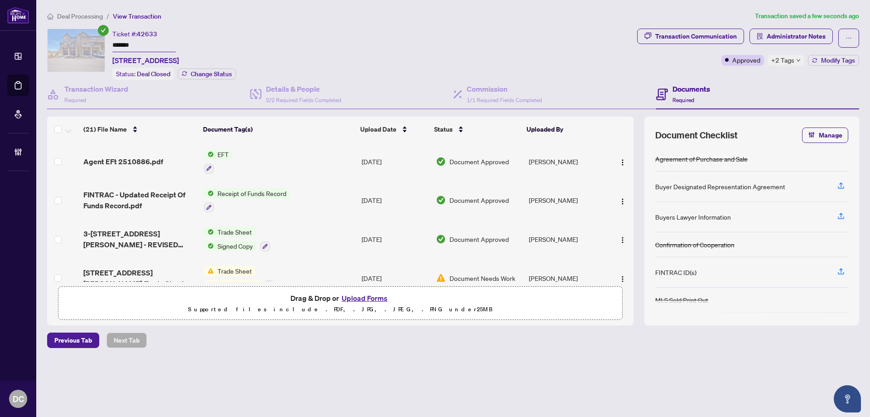
click at [93, 15] on span "Deal Processing" at bounding box center [80, 16] width 46 height 8
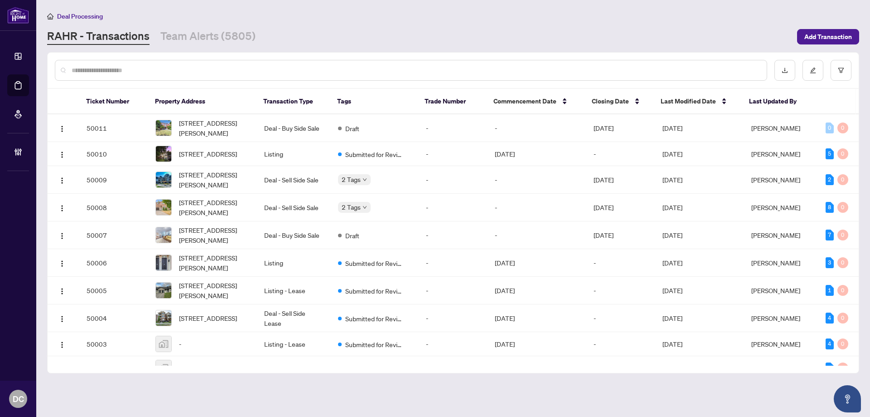
click at [122, 73] on input "text" at bounding box center [416, 70] width 688 height 10
paste input "*******"
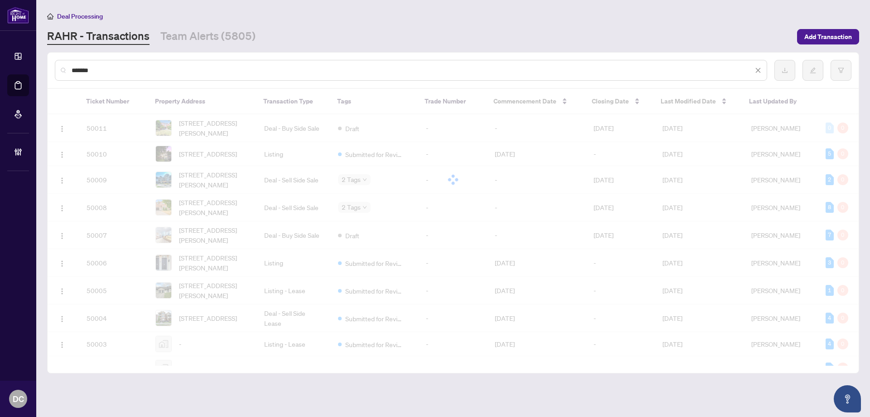
type input "*******"
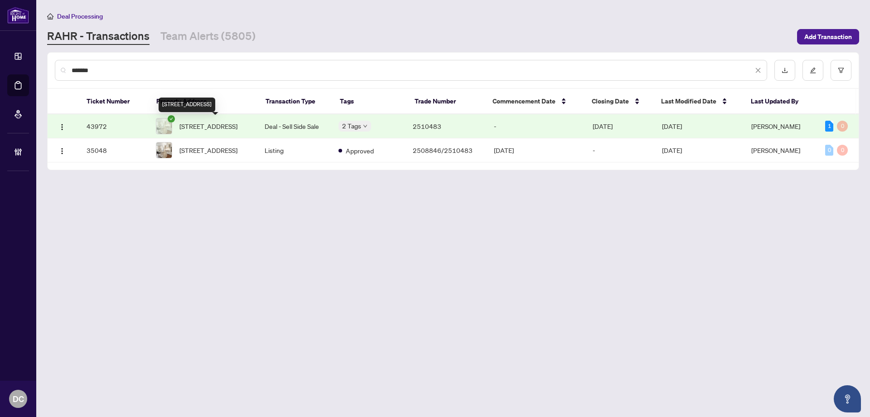
drag, startPoint x: 232, startPoint y: 117, endPoint x: 26, endPoint y: 124, distance: 206.4
click at [232, 117] on td "213-397 King Street, Dundas, ON L9H 1W9, Canada" at bounding box center [203, 126] width 109 height 24
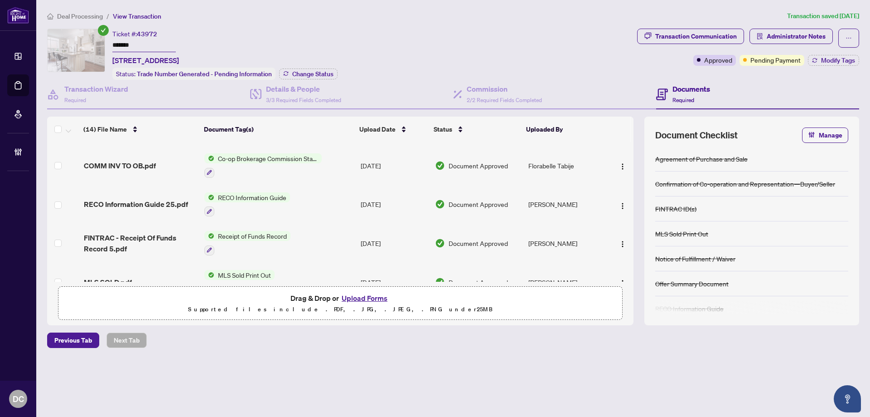
scroll to position [136, 0]
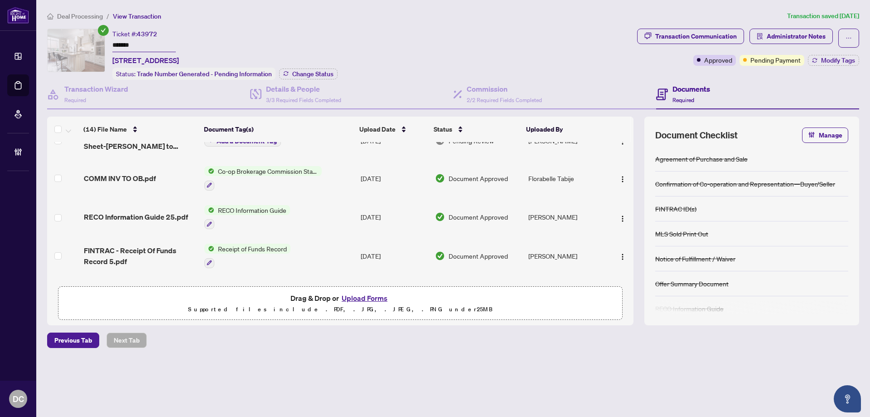
click at [357, 174] on td "[DATE]" at bounding box center [394, 178] width 75 height 39
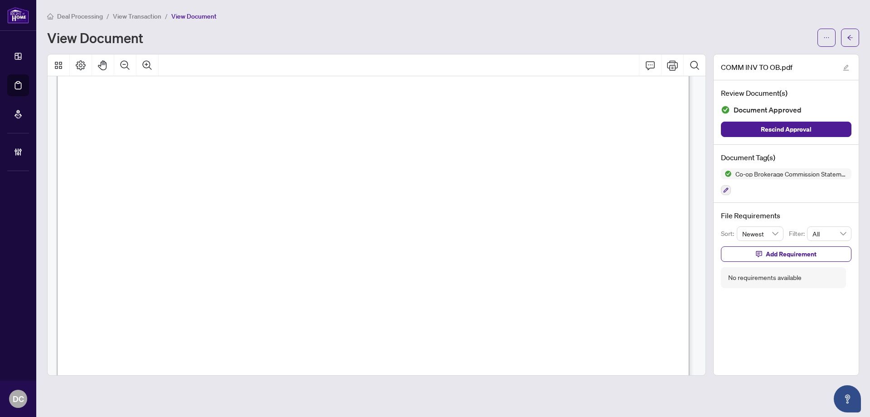
scroll to position [227, 0]
click at [853, 37] on icon "arrow-left" at bounding box center [850, 37] width 6 height 6
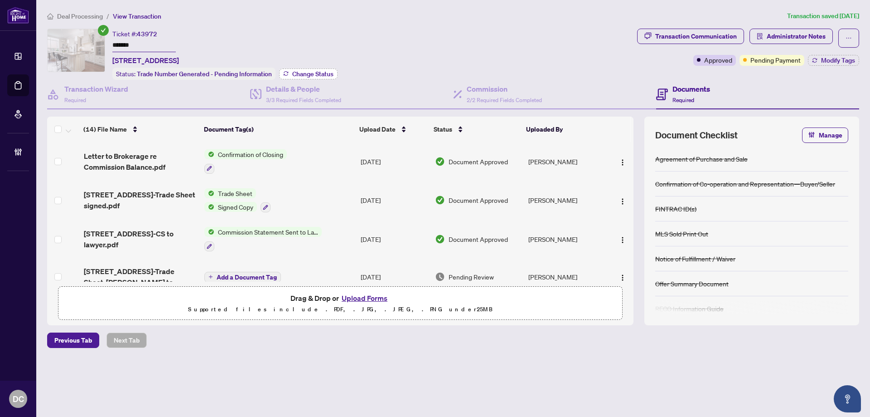
click at [325, 72] on span "Change Status" at bounding box center [312, 74] width 41 height 6
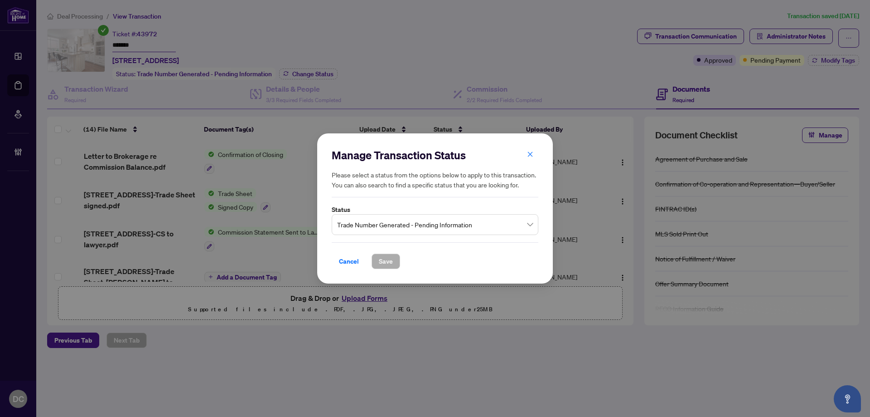
click at [406, 220] on span "Trade Number Generated - Pending Information" at bounding box center [435, 224] width 196 height 17
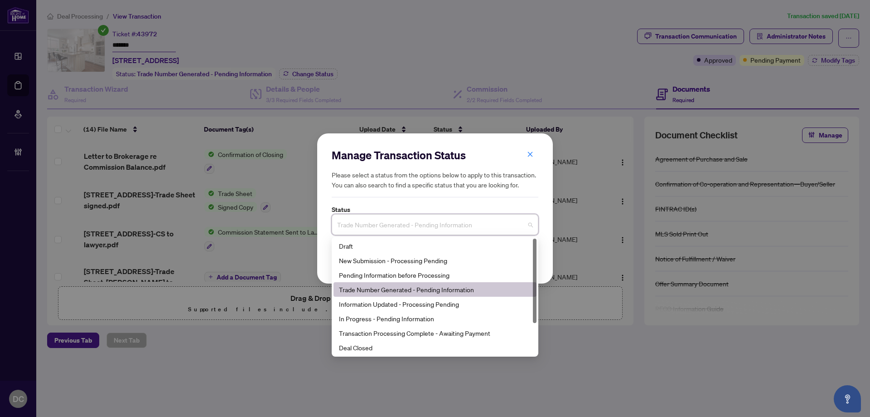
click at [358, 356] on div "3 11 9 Draft New Submission - Processing Pending Pending Information before Pro…" at bounding box center [435, 297] width 207 height 120
click at [364, 348] on div "Deal Closed" at bounding box center [435, 347] width 192 height 10
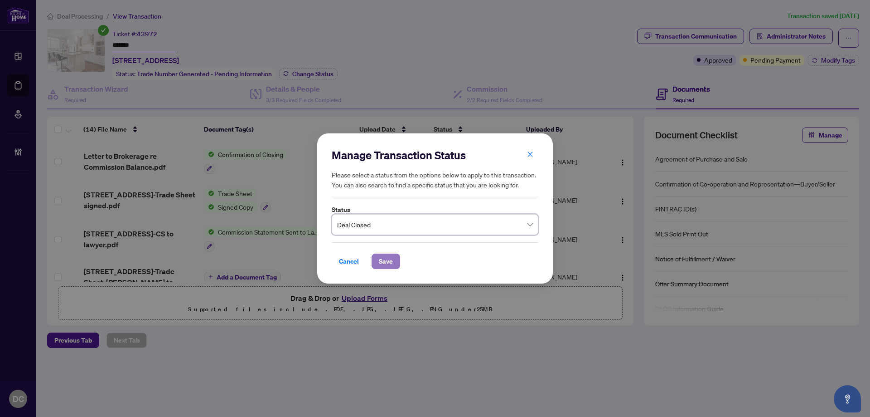
click at [385, 259] on span "Save" at bounding box center [386, 261] width 14 height 15
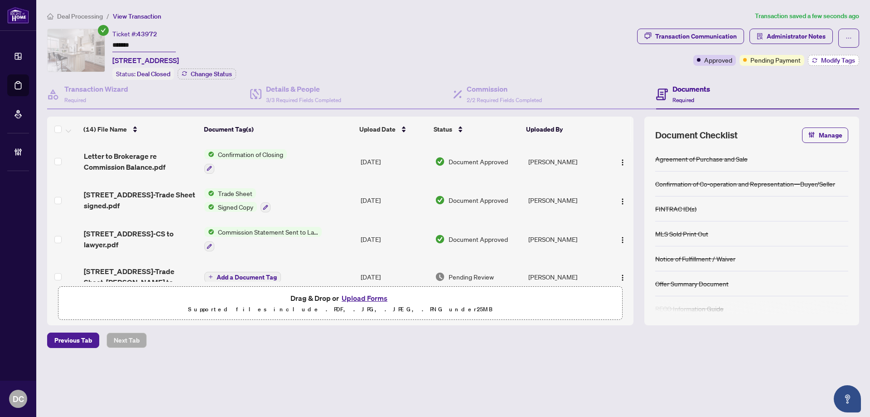
click at [815, 61] on icon "button" at bounding box center [814, 60] width 5 height 5
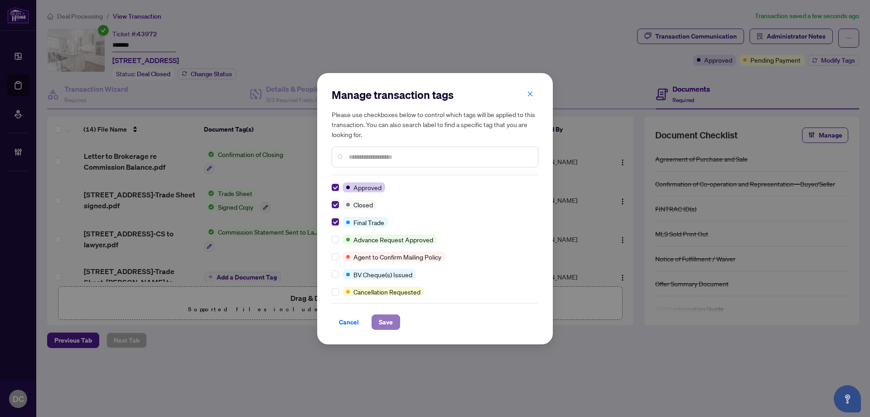
click at [388, 321] on span "Save" at bounding box center [386, 322] width 14 height 15
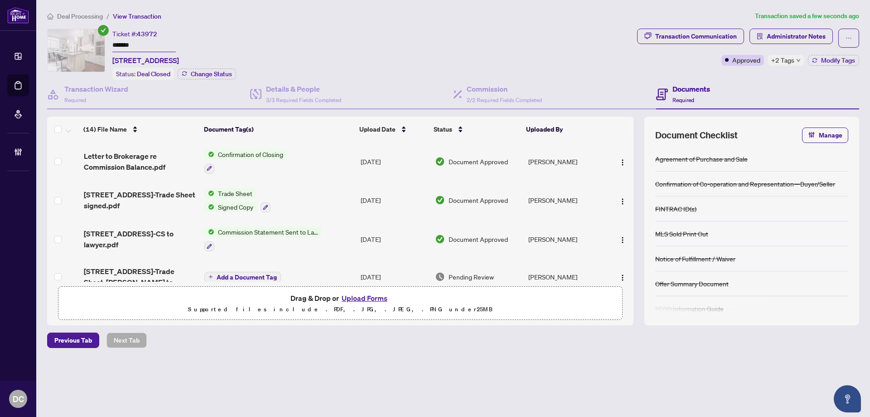
drag, startPoint x: 353, startPoint y: 197, endPoint x: 1, endPoint y: 169, distance: 352.9
click at [353, 197] on td "Trade Sheet Signed Copy" at bounding box center [279, 200] width 156 height 39
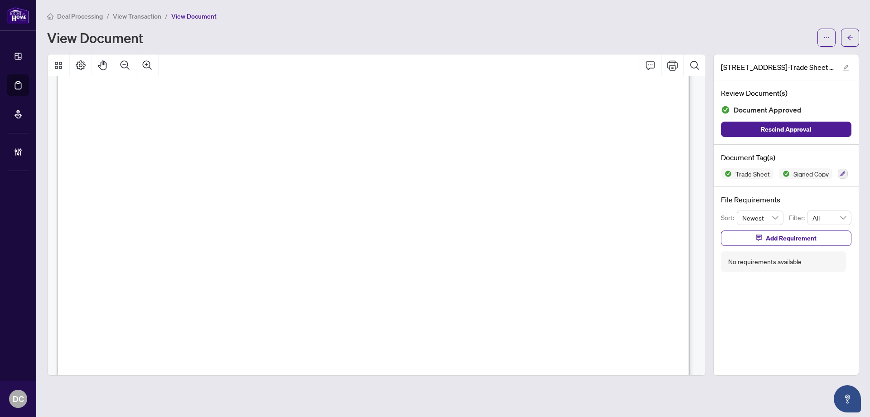
scroll to position [317, 0]
click at [844, 34] on button "button" at bounding box center [850, 38] width 18 height 18
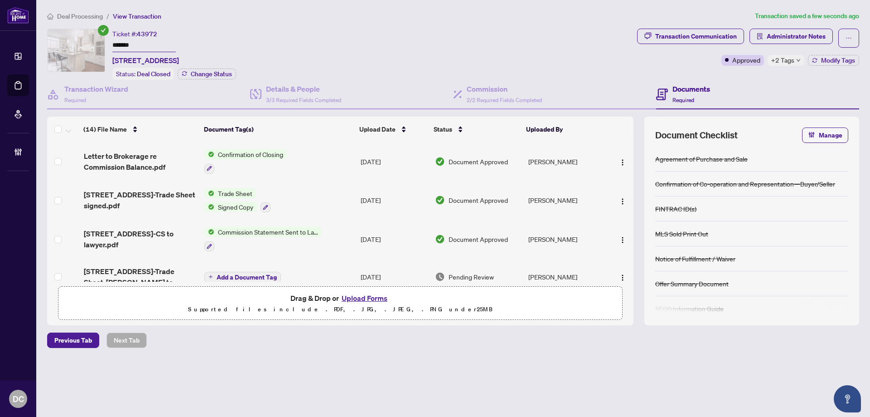
click at [793, 61] on span "+2 Tags" at bounding box center [783, 60] width 23 height 10
click at [805, 34] on span "Administrator Notes" at bounding box center [796, 36] width 59 height 15
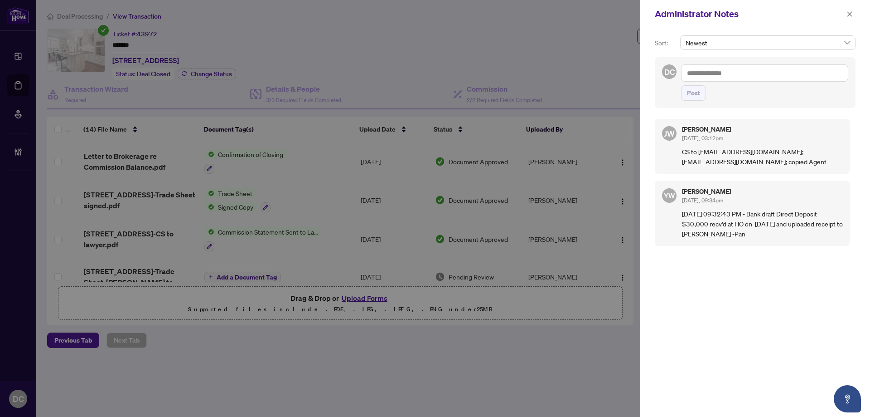
click at [733, 70] on textarea at bounding box center [764, 72] width 167 height 17
paste textarea "**********"
type textarea "**********"
click at [704, 98] on button "Post" at bounding box center [693, 92] width 25 height 15
click at [847, 14] on icon "close" at bounding box center [850, 14] width 6 height 6
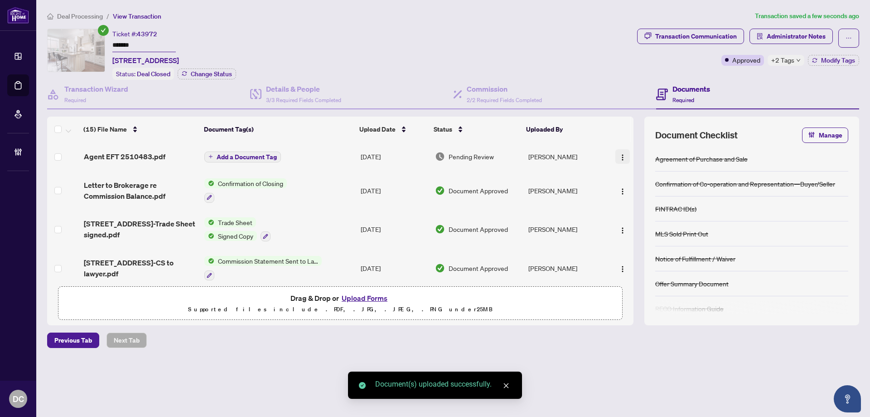
click at [622, 154] on img "button" at bounding box center [622, 157] width 7 height 7
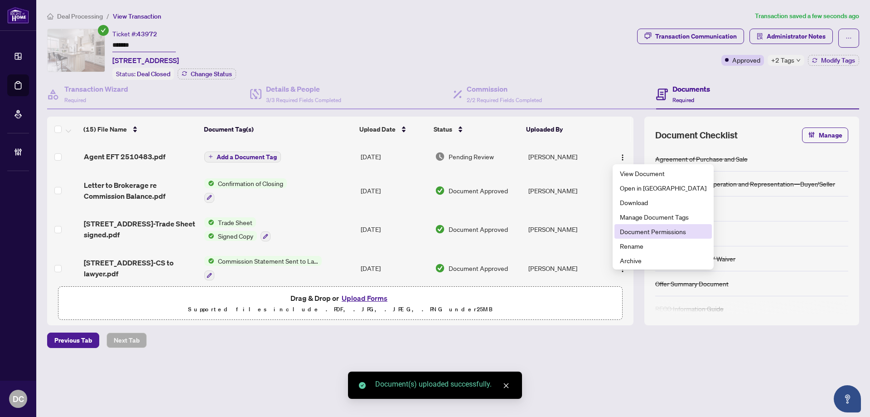
click at [643, 233] on span "Document Permissions" at bounding box center [663, 231] width 87 height 10
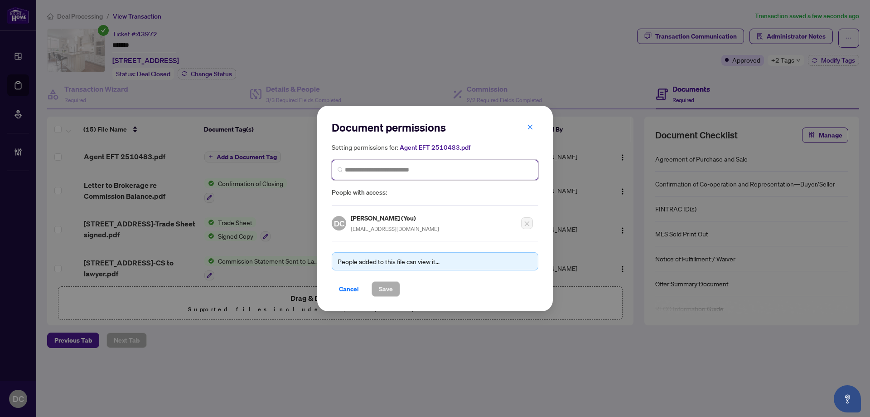
click at [485, 168] on input "search" at bounding box center [439, 170] width 188 height 10
type input "*********"
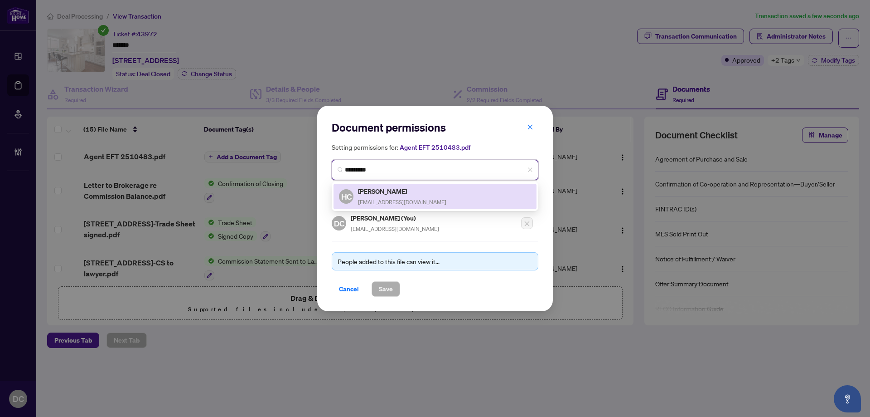
click at [454, 187] on div "HC Helen Cen helencenrealtor@gmail.com" at bounding box center [435, 196] width 192 height 21
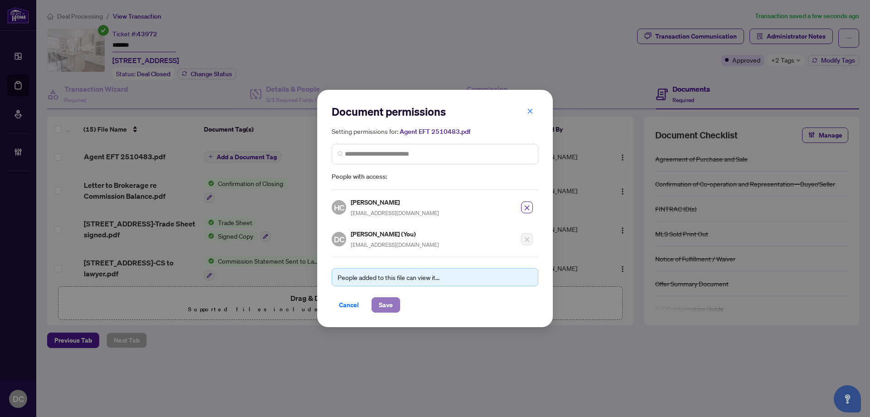
click at [395, 304] on button "Save" at bounding box center [386, 304] width 29 height 15
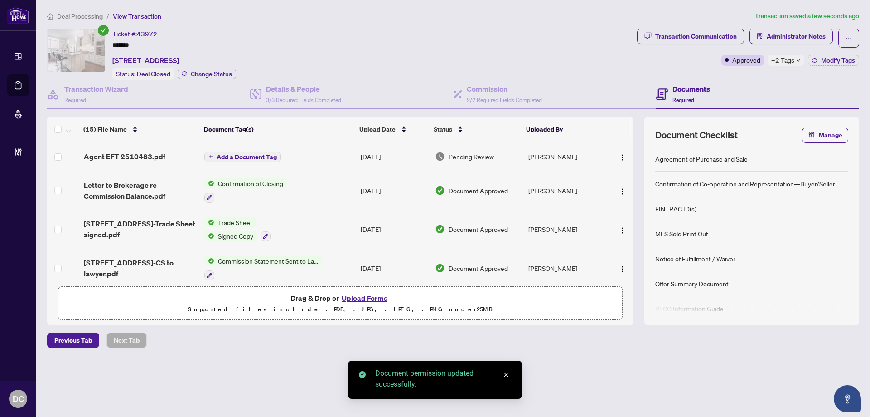
click at [255, 159] on span "Add a Document Tag" at bounding box center [247, 157] width 60 height 6
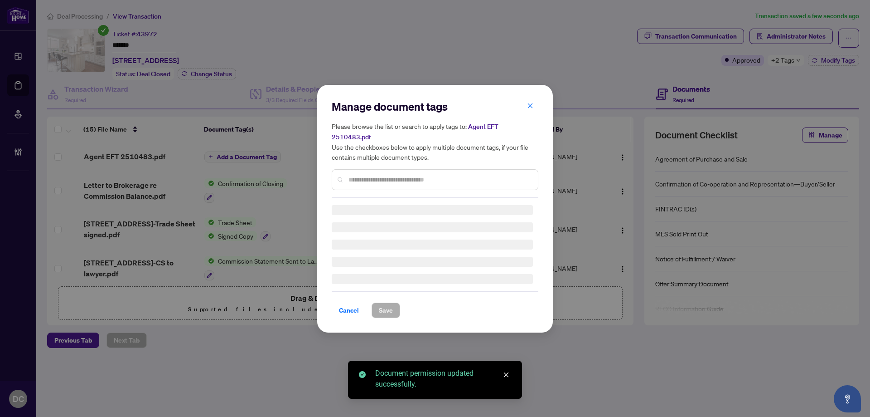
click at [414, 175] on div "Manage document tags Please browse the list or search to apply tags to: Agent E…" at bounding box center [435, 208] width 207 height 218
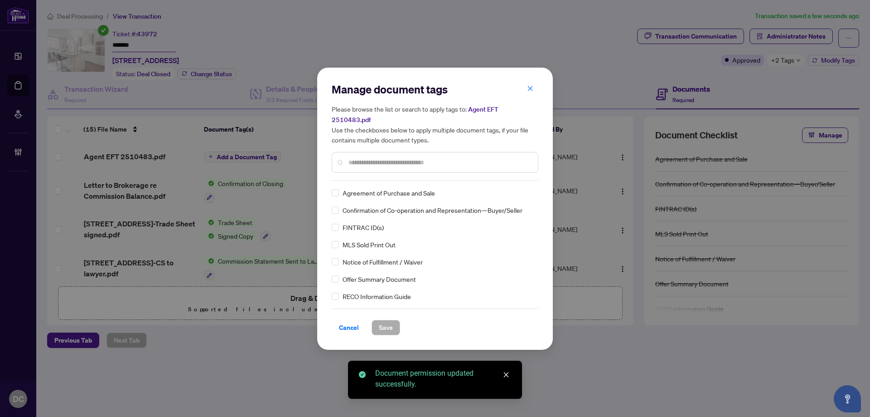
click at [443, 159] on input "text" at bounding box center [440, 162] width 182 height 10
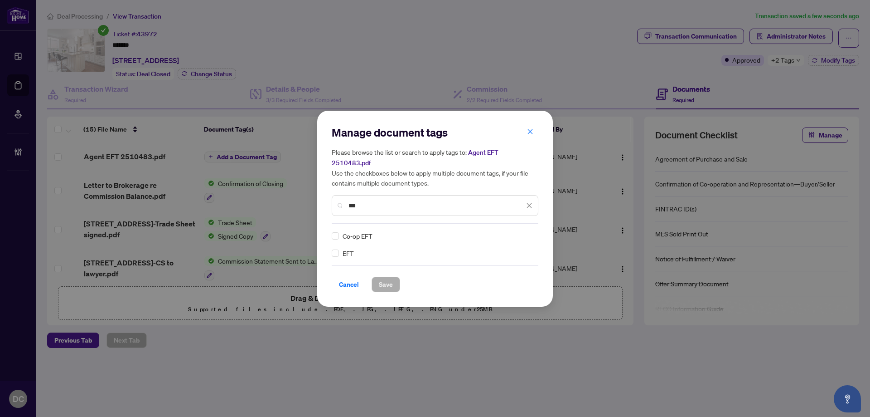
type input "***"
click at [528, 233] on div at bounding box center [523, 235] width 17 height 9
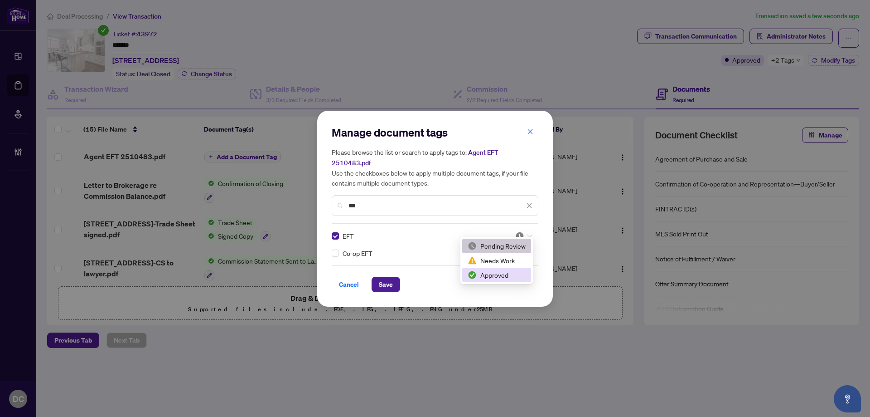
click at [485, 272] on div "Approved" at bounding box center [497, 275] width 58 height 10
click at [377, 279] on button "Save" at bounding box center [386, 284] width 29 height 15
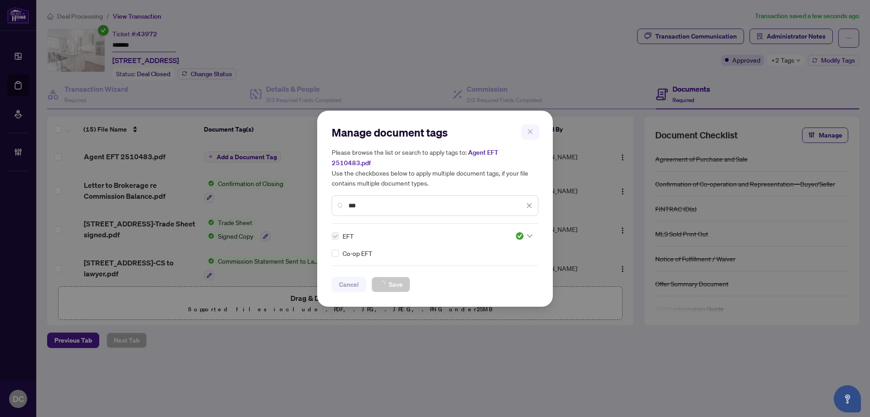
click at [774, 31] on div "Manage document tags Please browse the list or search to apply tags to: Agent E…" at bounding box center [435, 208] width 870 height 417
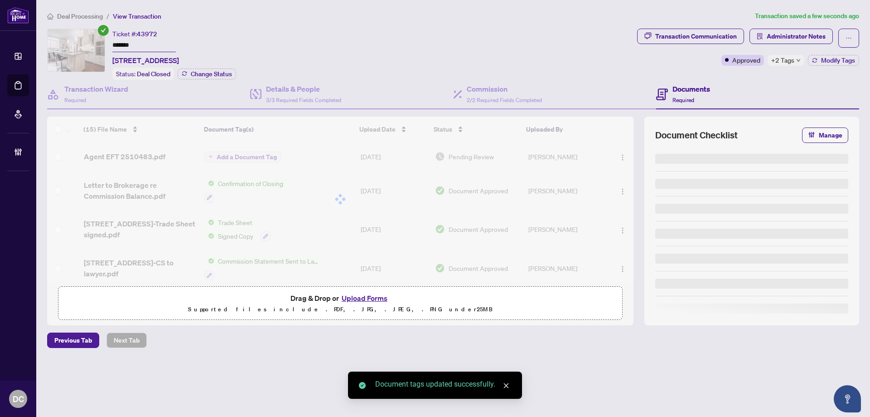
click at [777, 33] on div "Manage document tags Please browse the list or search to apply tags to: Agent E…" at bounding box center [435, 208] width 870 height 417
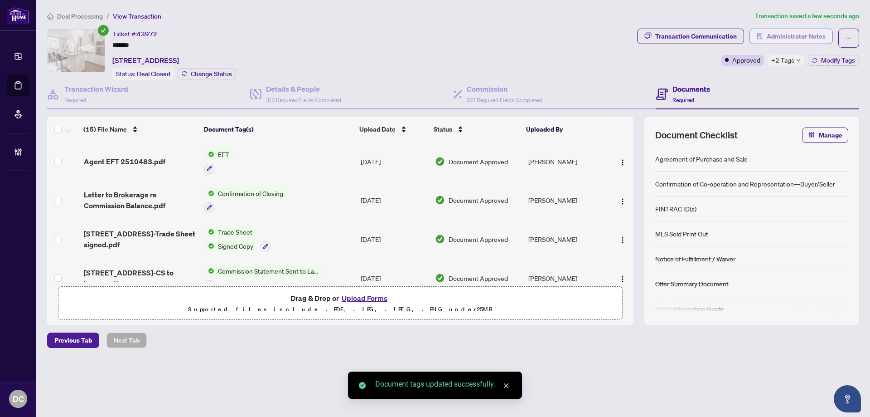
click at [794, 38] on span "Administrator Notes" at bounding box center [796, 36] width 59 height 15
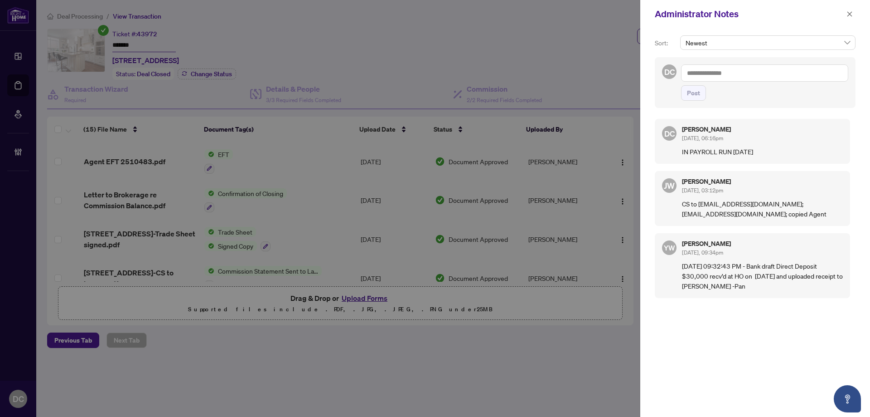
click at [790, 71] on textarea at bounding box center [764, 72] width 167 height 17
paste textarea "**********"
type textarea "**********"
click at [690, 100] on span "Post" at bounding box center [693, 93] width 13 height 15
click at [850, 16] on icon "close" at bounding box center [850, 14] width 6 height 6
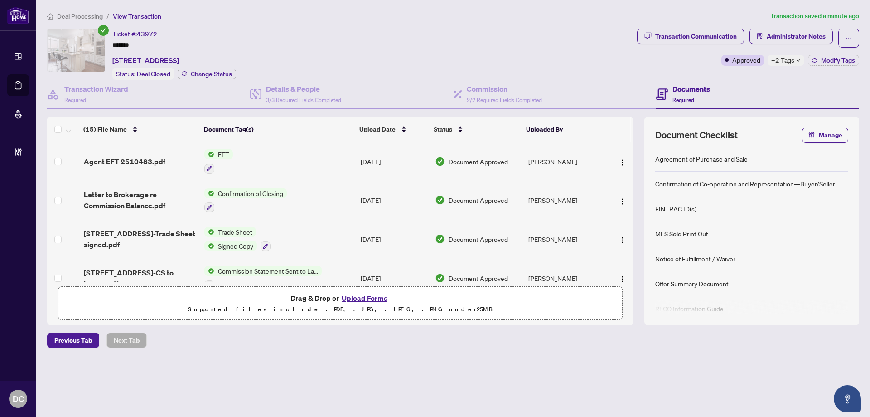
click at [78, 16] on span "Deal Processing" at bounding box center [80, 16] width 46 height 8
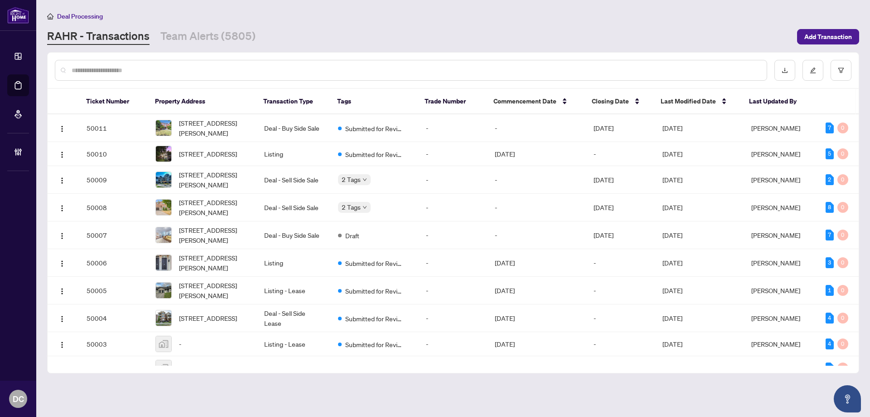
click at [205, 72] on input "text" at bounding box center [416, 70] width 688 height 10
paste input "*******"
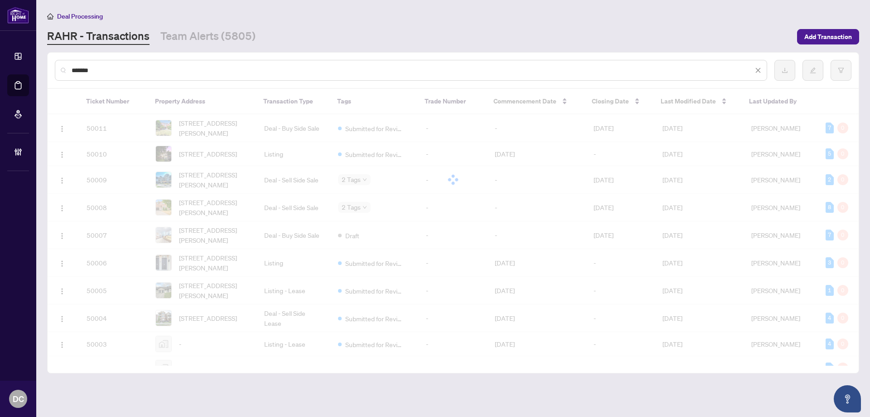
type input "*******"
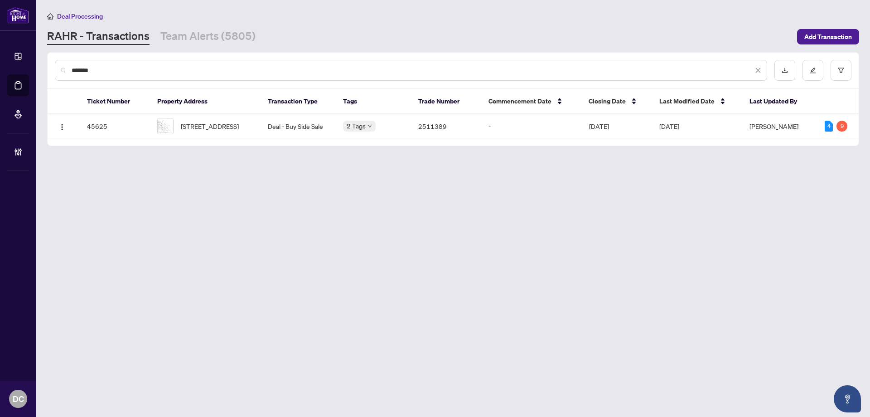
click at [199, 126] on span "3 Grist Mill Lane, Hastings, Ontario K0K 2C0, Canada" at bounding box center [210, 126] width 58 height 10
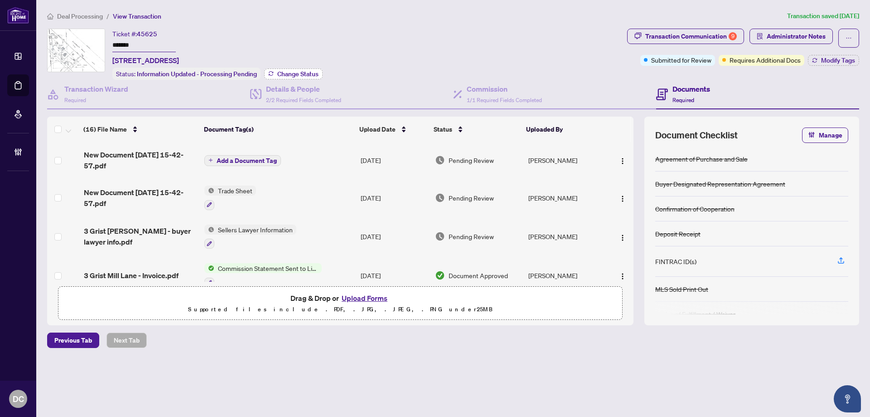
click at [308, 75] on span "Change Status" at bounding box center [297, 74] width 41 height 6
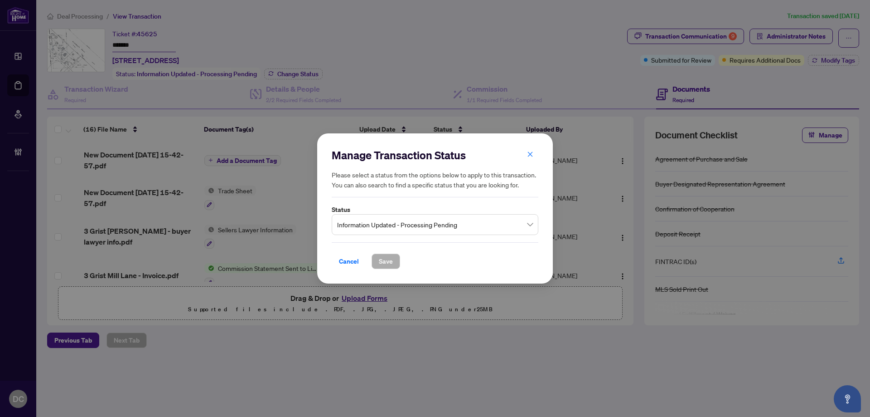
click at [427, 229] on span "Information Updated - Processing Pending" at bounding box center [435, 224] width 196 height 17
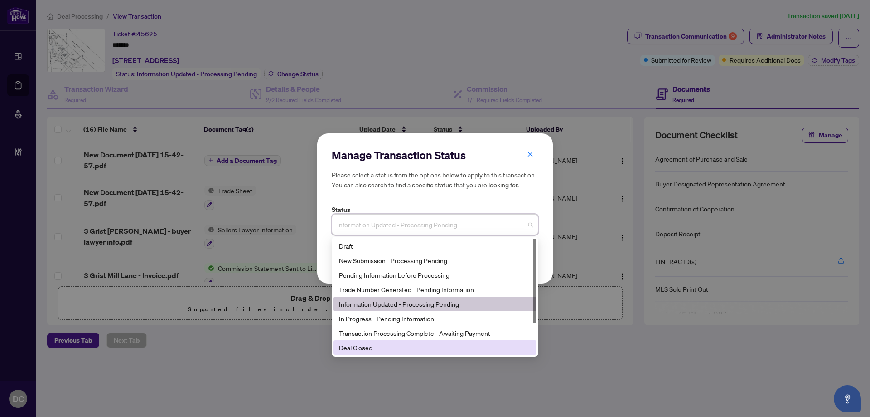
click at [388, 346] on div "Deal Closed" at bounding box center [435, 347] width 192 height 10
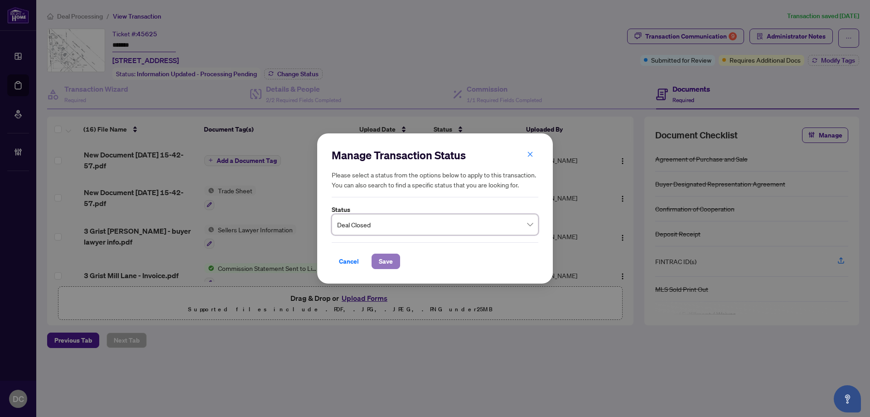
drag, startPoint x: 389, startPoint y: 258, endPoint x: 394, endPoint y: 253, distance: 7.1
click at [389, 258] on span "Save" at bounding box center [386, 261] width 14 height 15
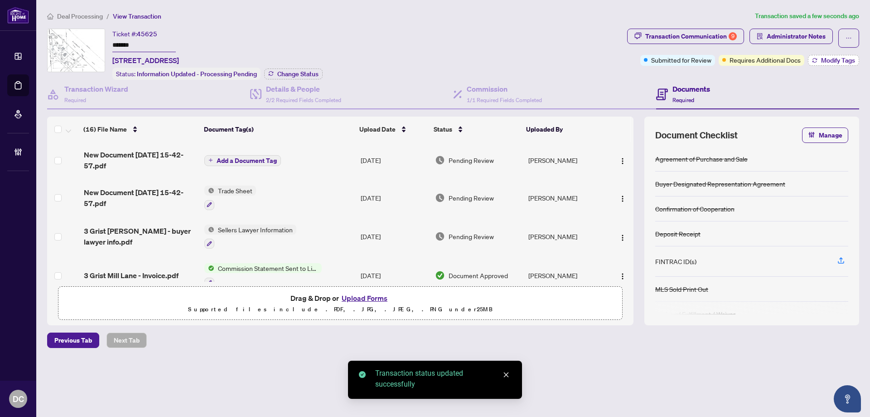
click at [829, 62] on span "Modify Tags" at bounding box center [838, 60] width 34 height 6
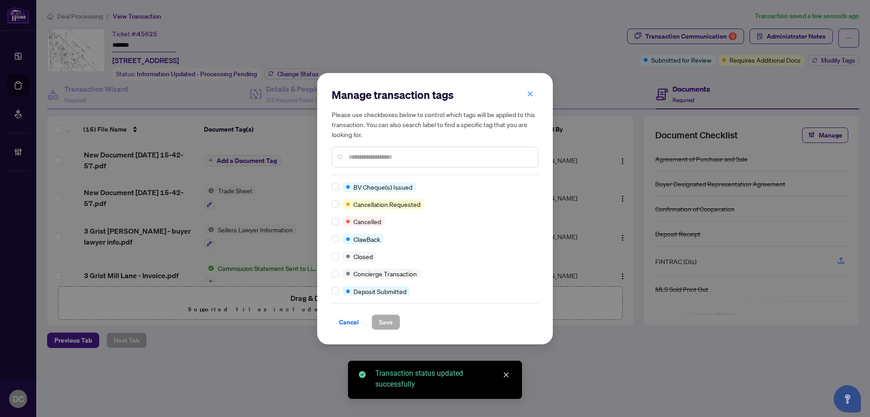
scroll to position [91, 0]
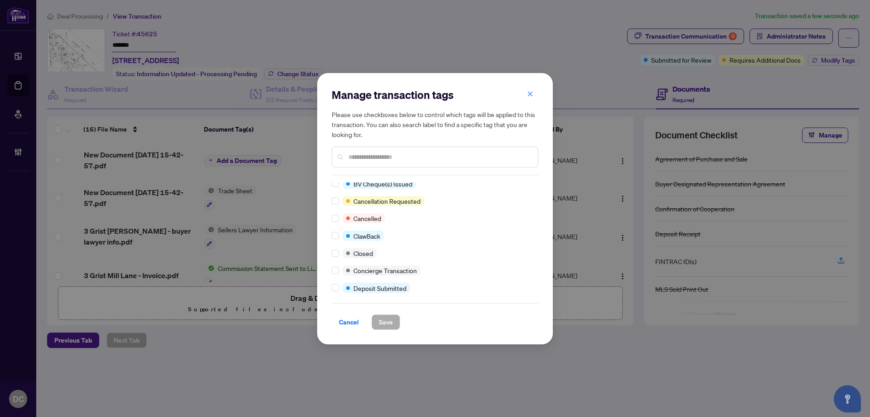
click at [339, 253] on div at bounding box center [337, 253] width 11 height 10
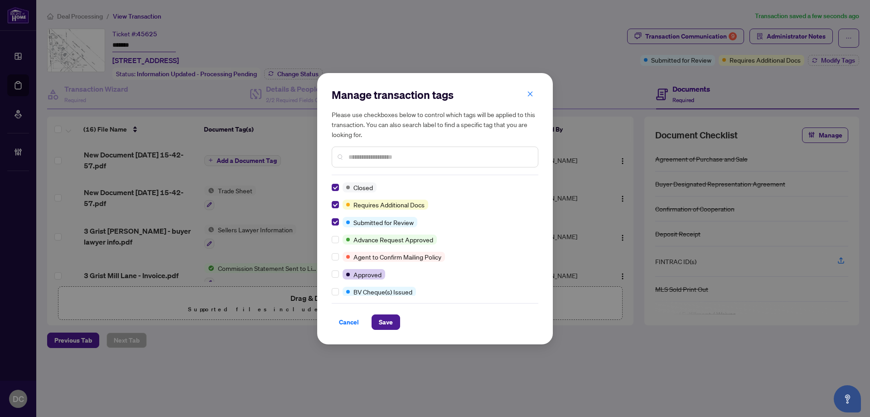
click at [421, 153] on input "text" at bounding box center [440, 157] width 182 height 10
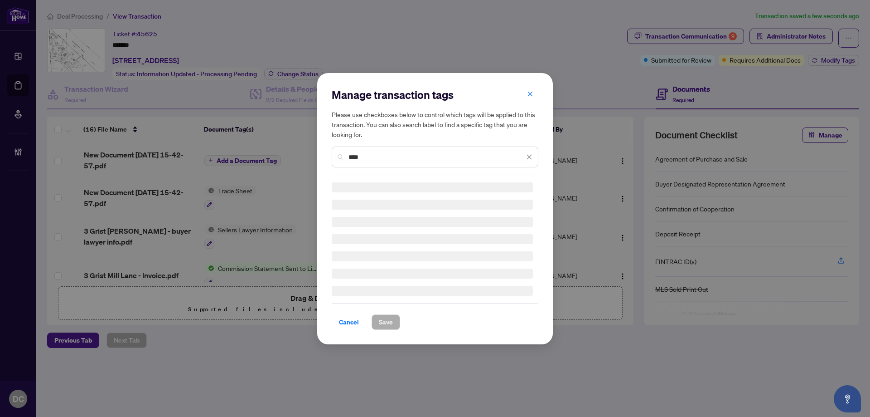
type input "****"
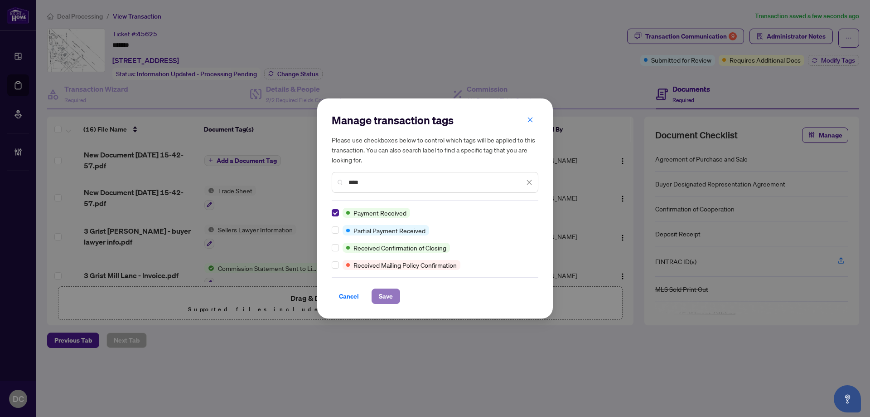
click at [379, 294] on span "Save" at bounding box center [386, 296] width 14 height 15
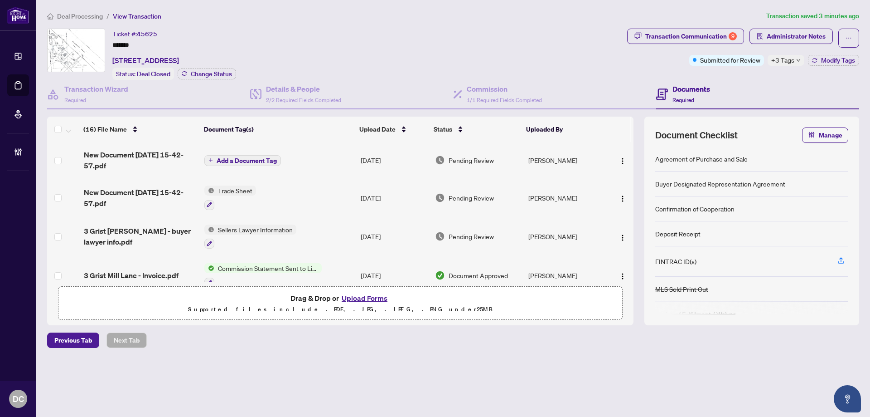
click at [796, 61] on icon "down" at bounding box center [798, 60] width 5 height 5
click at [739, 76] on div "Transaction Communication 9 Administrator Notes Submitted for Review +3 Tags Mo…" at bounding box center [744, 54] width 236 height 51
click at [846, 60] on span "Modify Tags" at bounding box center [838, 60] width 34 height 6
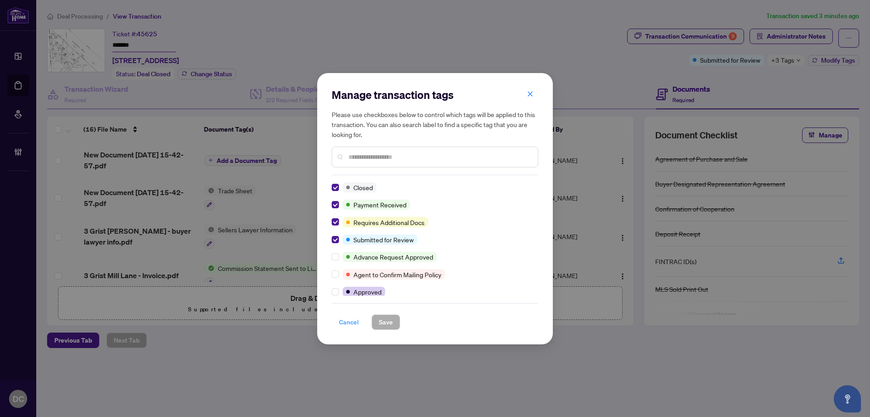
click at [354, 324] on span "Cancel" at bounding box center [349, 322] width 20 height 15
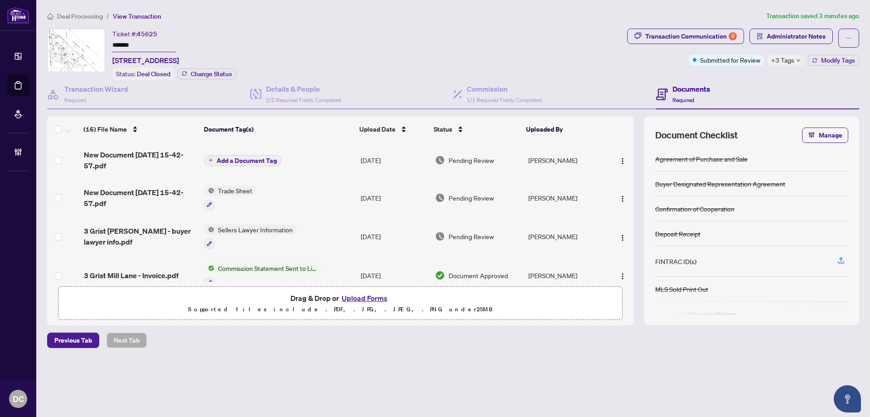
click at [79, 19] on span "Deal Processing" at bounding box center [80, 16] width 46 height 8
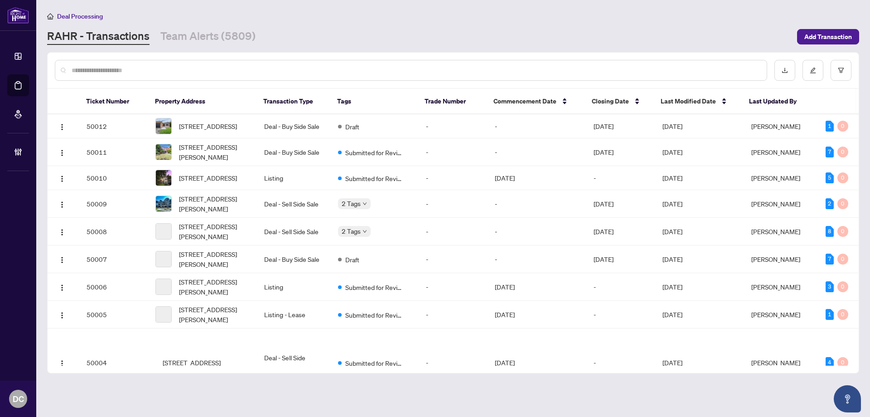
click at [124, 71] on input "text" at bounding box center [416, 70] width 688 height 10
paste input "**********"
type input "**********"
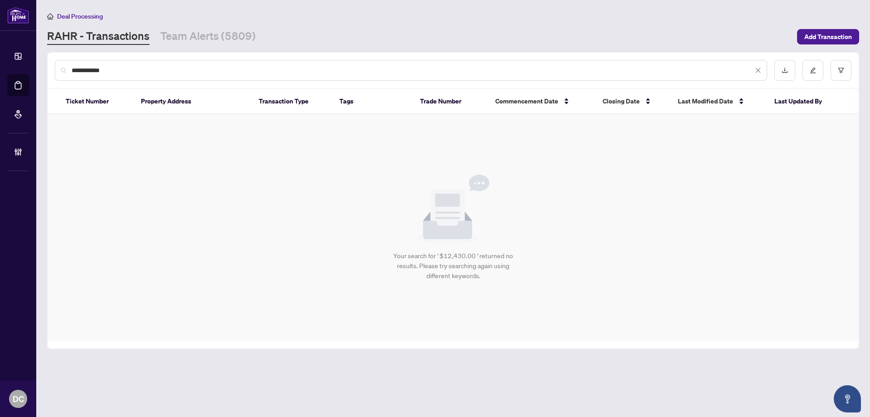
drag, startPoint x: 117, startPoint y: 67, endPoint x: 44, endPoint y: 69, distance: 72.6
click at [44, 69] on main "**********" at bounding box center [453, 208] width 834 height 417
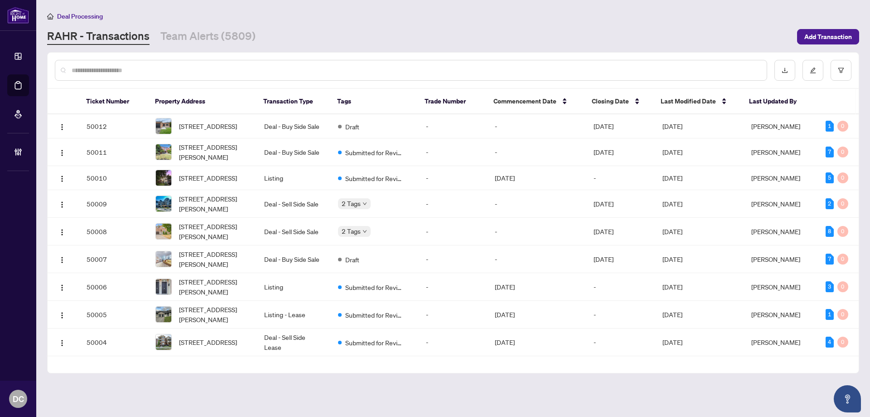
click at [245, 71] on input "text" at bounding box center [416, 70] width 688 height 10
click at [215, 68] on input "text" at bounding box center [416, 70] width 688 height 10
click at [145, 70] on input "text" at bounding box center [416, 70] width 688 height 10
paste input "*******"
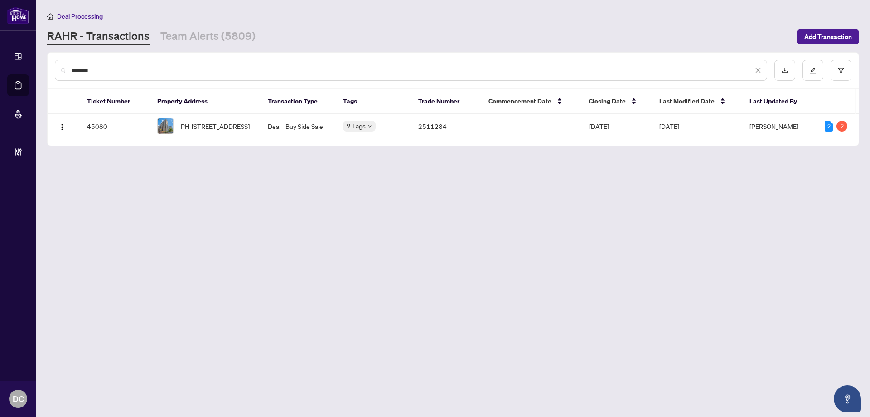
type input "*******"
click at [208, 121] on span "PH-2301-470 Laurier Ave, Ottawa, Ontario K1R 7W9, Canada" at bounding box center [215, 126] width 69 height 10
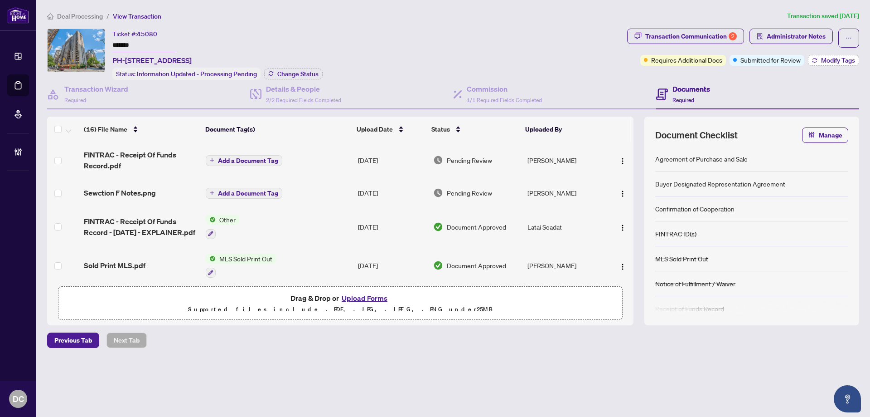
click at [854, 62] on span "Modify Tags" at bounding box center [838, 60] width 34 height 6
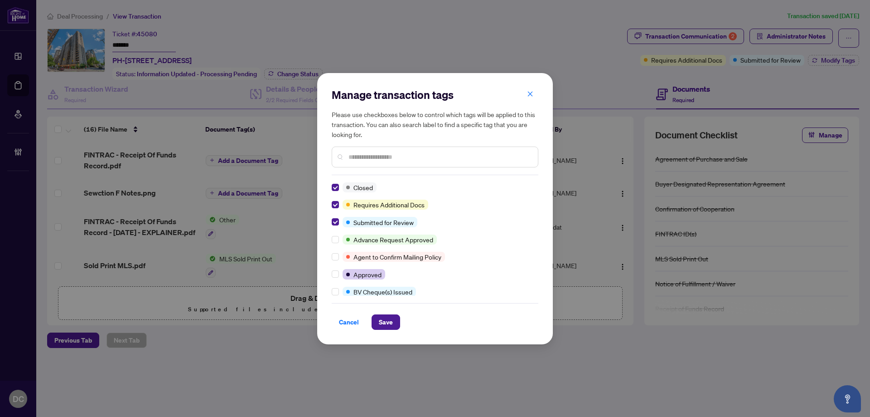
click at [406, 152] on input "text" at bounding box center [440, 157] width 182 height 10
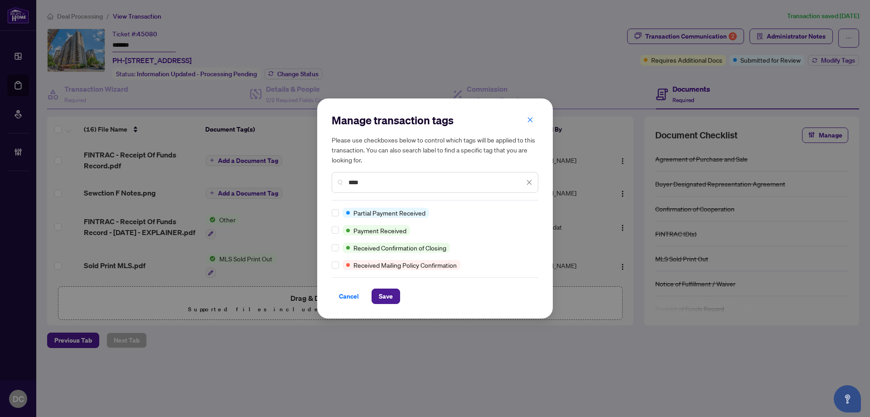
type input "****"
click at [391, 295] on span "Save" at bounding box center [386, 296] width 14 height 15
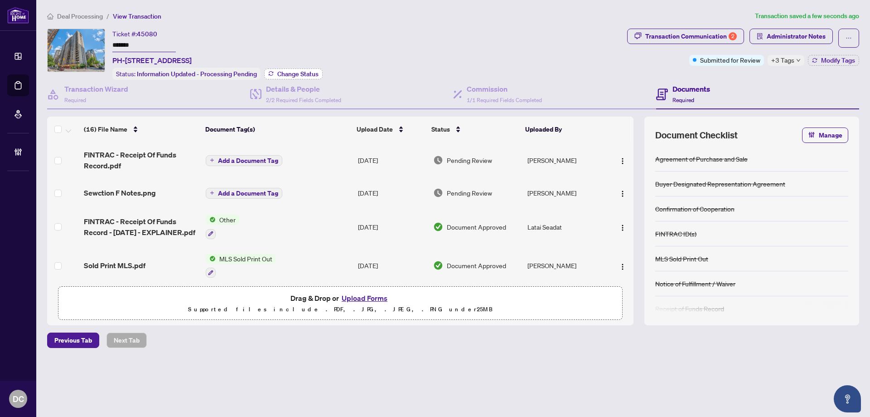
click at [292, 76] on span "Change Status" at bounding box center [297, 74] width 41 height 6
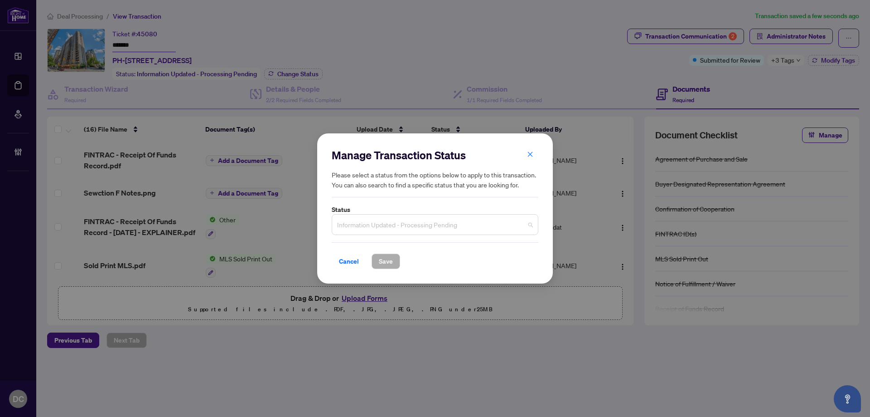
drag, startPoint x: 402, startPoint y: 224, endPoint x: 378, endPoint y: 294, distance: 73.8
click at [403, 224] on span "Information Updated - Processing Pending" at bounding box center [435, 224] width 196 height 17
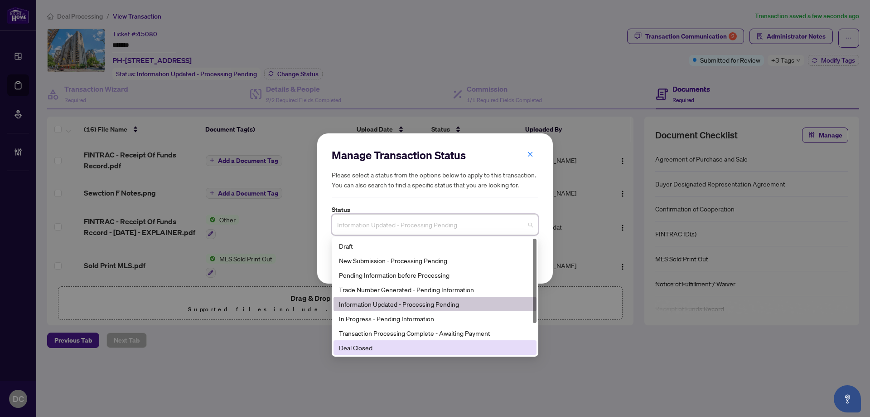
click at [358, 345] on div "Deal Closed" at bounding box center [435, 347] width 192 height 10
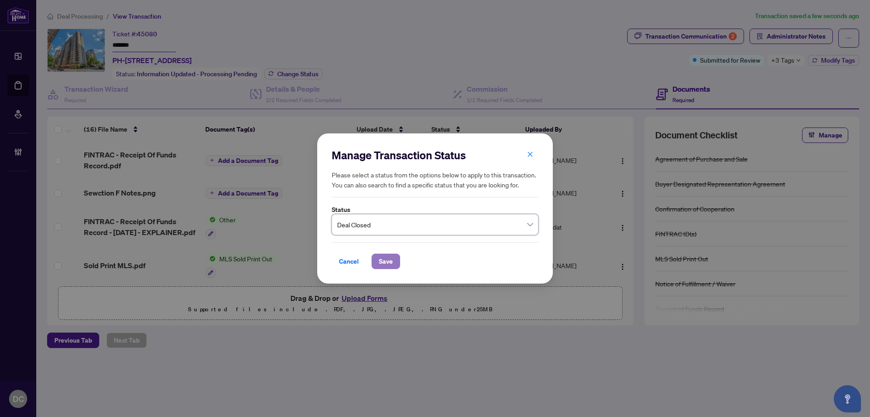
click at [383, 254] on span "Save" at bounding box center [386, 261] width 14 height 15
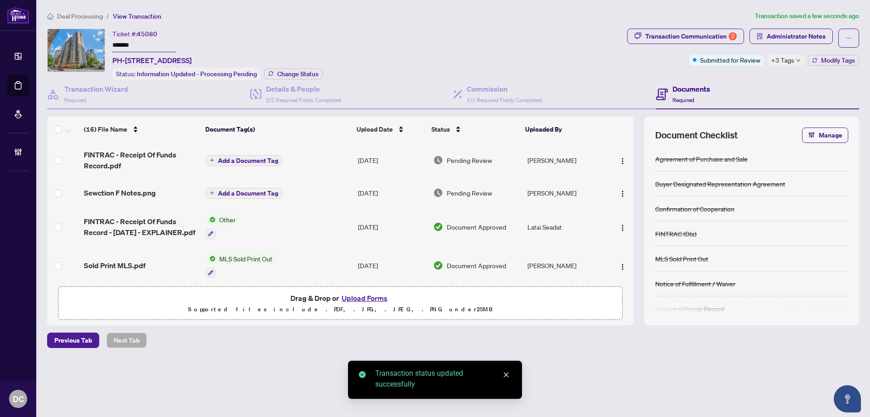
click at [97, 14] on span "Deal Processing" at bounding box center [80, 16] width 46 height 8
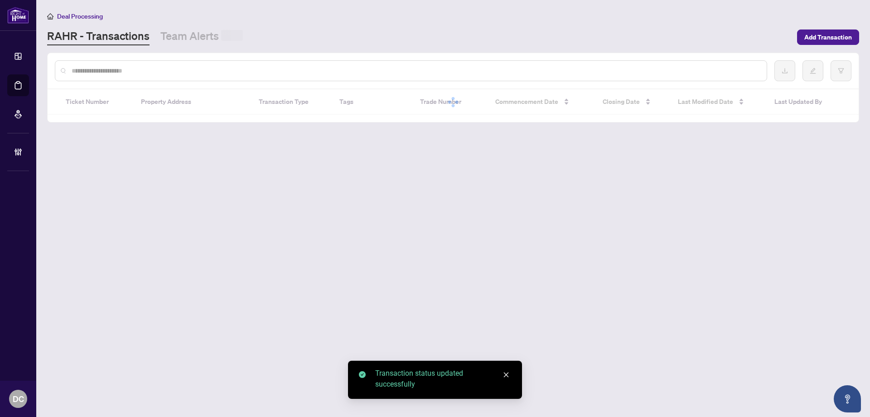
click at [192, 71] on input "text" at bounding box center [416, 71] width 688 height 10
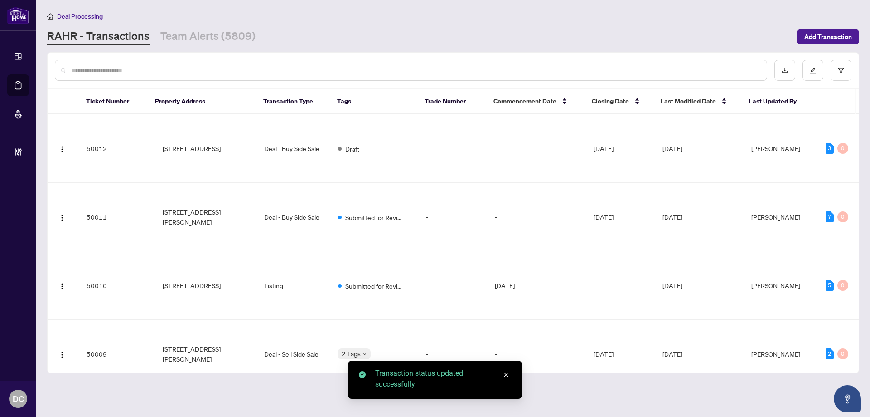
paste input "*******"
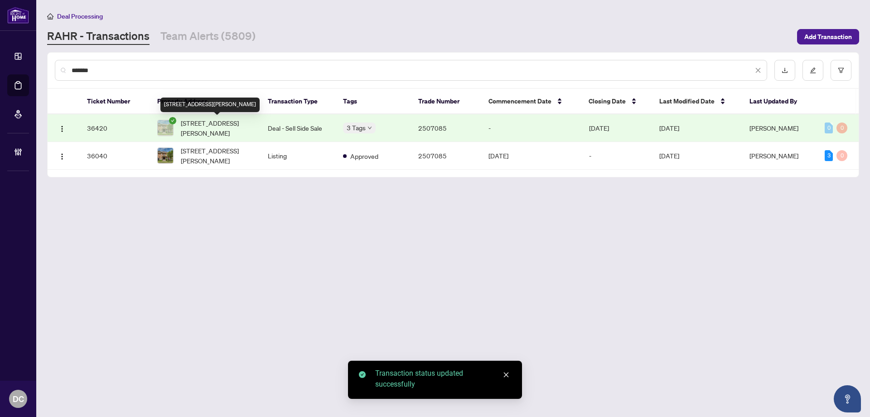
type input "*******"
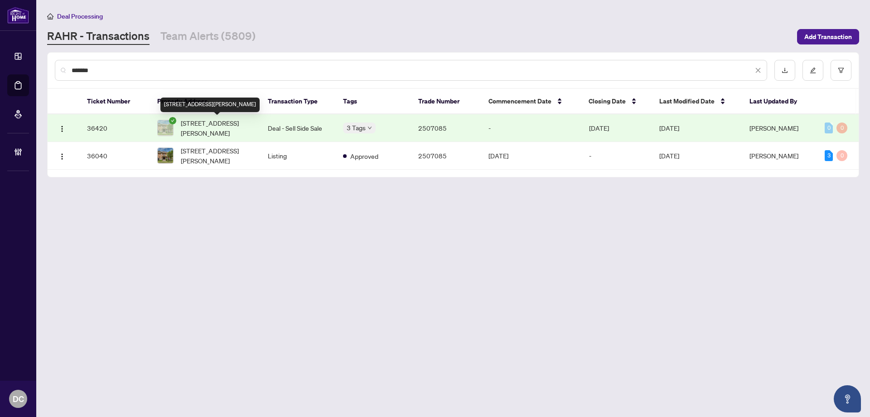
click at [206, 128] on span "4613 Thomas Alton Blvd, Burlington, Ontario L7M 0L9, Canada" at bounding box center [217, 128] width 73 height 20
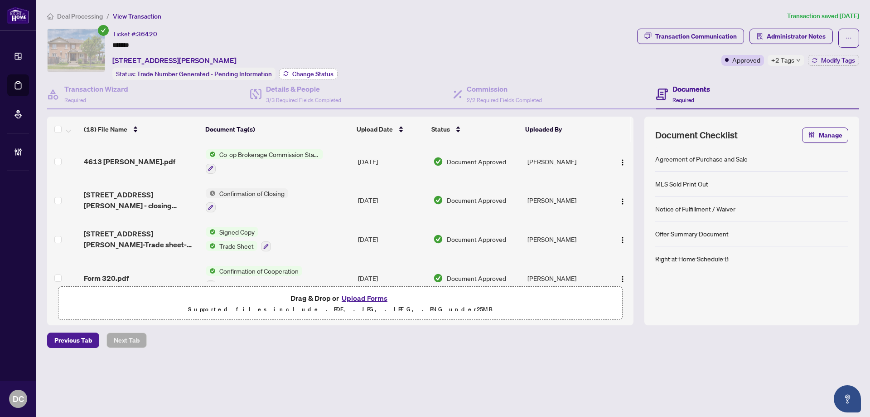
click at [333, 73] on span "Change Status" at bounding box center [312, 74] width 41 height 6
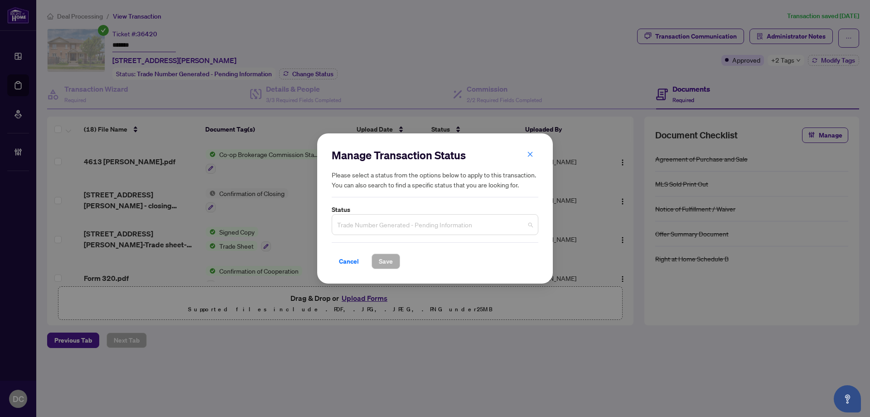
click at [478, 225] on span "Trade Number Generated - Pending Information" at bounding box center [435, 224] width 196 height 17
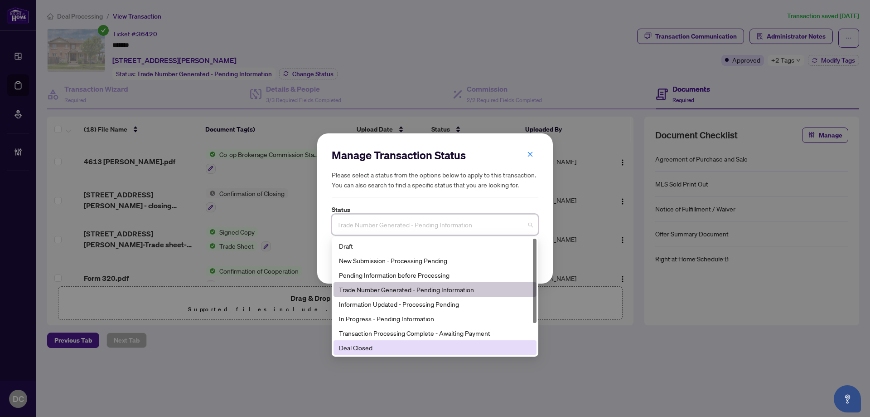
click at [369, 352] on div "Deal Closed" at bounding box center [435, 347] width 192 height 10
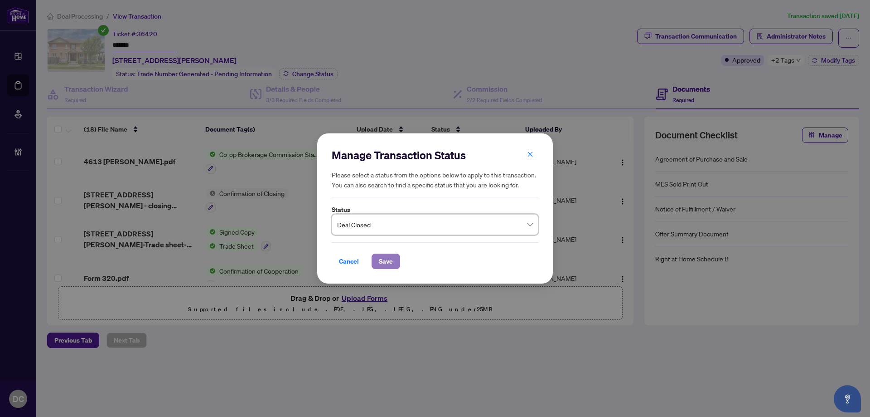
click at [396, 267] on button "Save" at bounding box center [386, 260] width 29 height 15
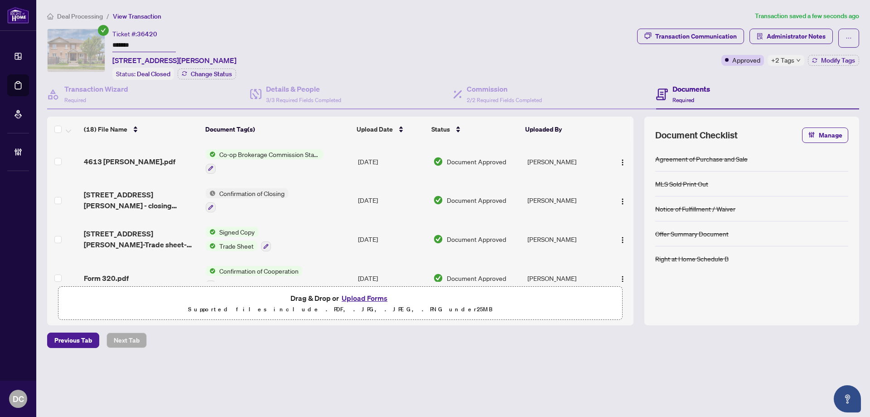
click at [340, 162] on td "Co-op Brokerage Commission Statement" at bounding box center [278, 161] width 152 height 39
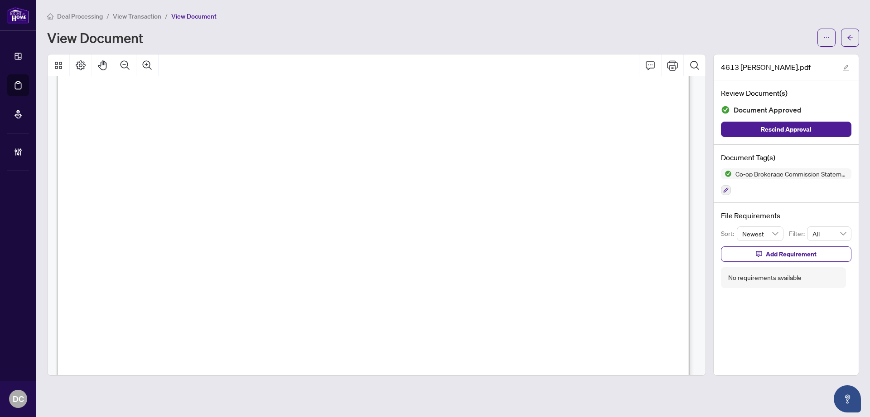
scroll to position [317, 0]
drag, startPoint x: 485, startPoint y: 325, endPoint x: 441, endPoint y: 327, distance: 44.5
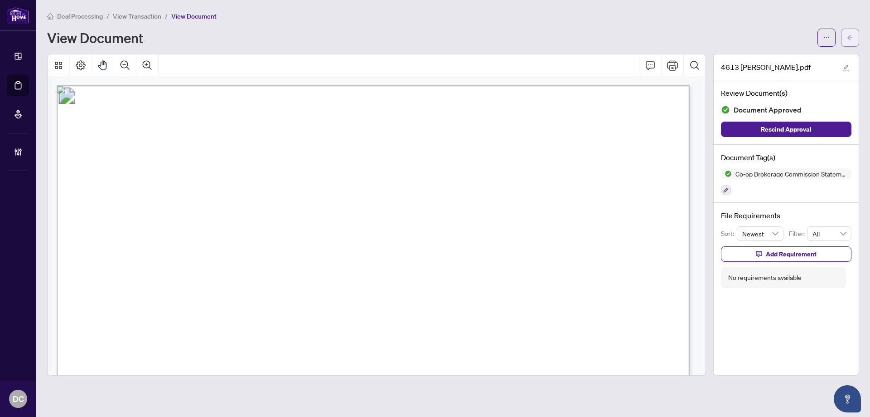
click at [851, 45] on button "button" at bounding box center [850, 38] width 18 height 18
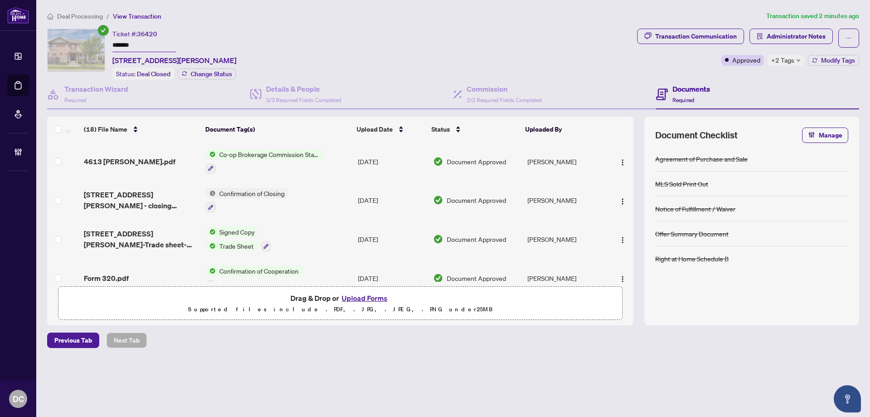
drag, startPoint x: 159, startPoint y: 44, endPoint x: 68, endPoint y: 44, distance: 90.7
click at [68, 44] on div "Ticket #: 36420 ******* 4613 Thomas Alton Blvd, Burlington, Ontario L7M 0L9, Ca…" at bounding box center [340, 54] width 587 height 51
drag, startPoint x: 194, startPoint y: 57, endPoint x: 109, endPoint y: 60, distance: 85.3
click at [109, 60] on div "Ticket #: 36420 ******* 4613 Thomas Alton Blvd, Burlington, Ontario L7M 0L9, Ca…" at bounding box center [340, 54] width 587 height 51
copy span "4613 Thomas Alton Blvd,"
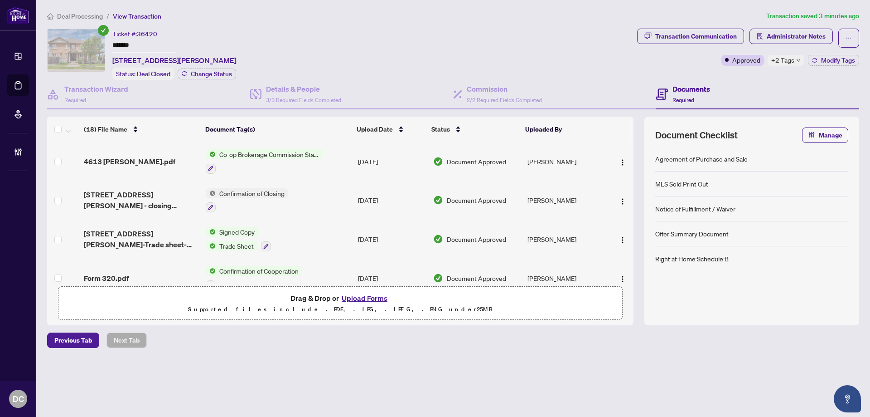
click at [784, 61] on span "+2 Tags" at bounding box center [783, 60] width 23 height 10
click at [705, 77] on div "Transaction Communication Administrator Notes Approved +2 Tags Modify Tags" at bounding box center [749, 54] width 226 height 51
click at [827, 61] on span "Modify Tags" at bounding box center [838, 60] width 34 height 6
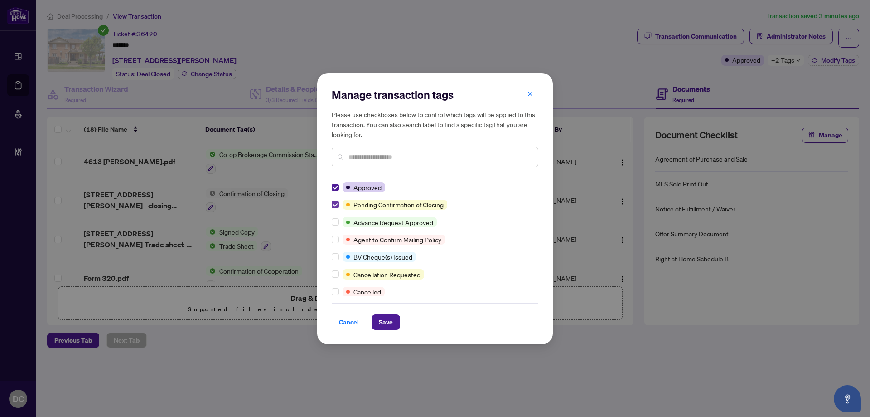
click at [334, 208] on label at bounding box center [335, 204] width 7 height 10
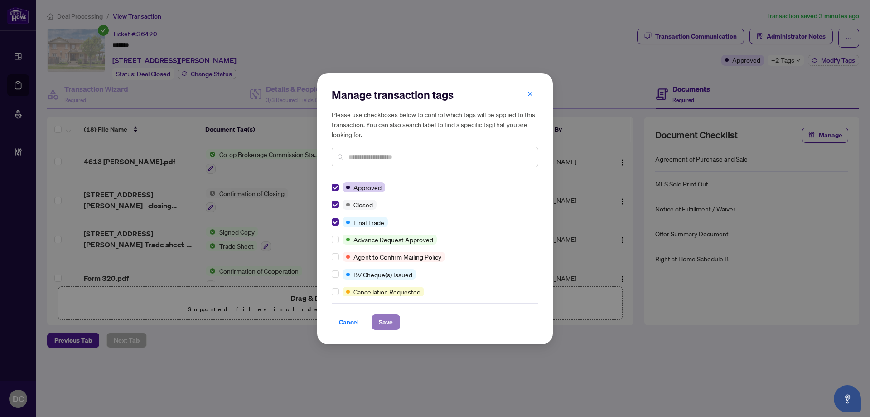
click at [388, 319] on span "Save" at bounding box center [386, 322] width 14 height 15
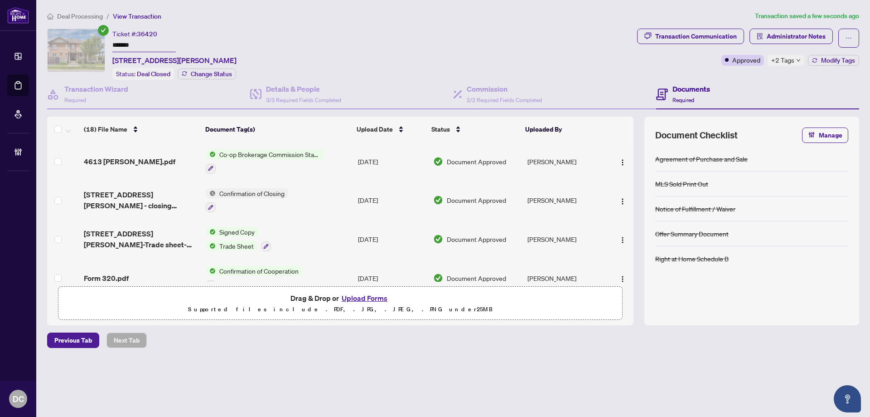
click at [298, 250] on td "Signed Copy Trade Sheet" at bounding box center [278, 238] width 152 height 39
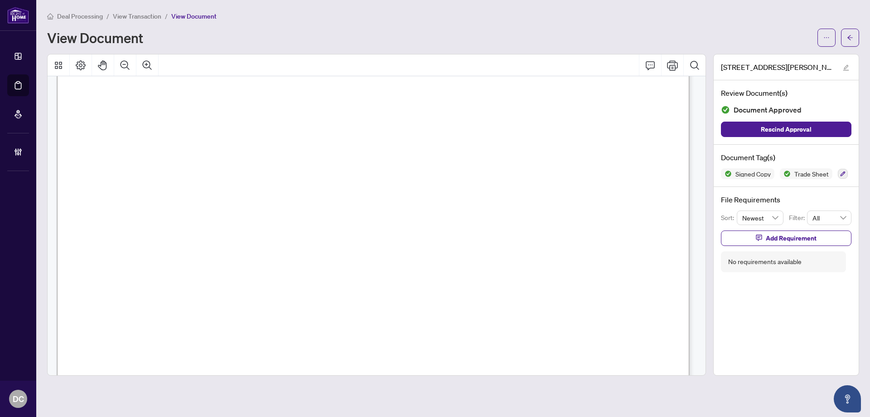
scroll to position [363, 0]
click at [845, 41] on button "button" at bounding box center [850, 38] width 18 height 18
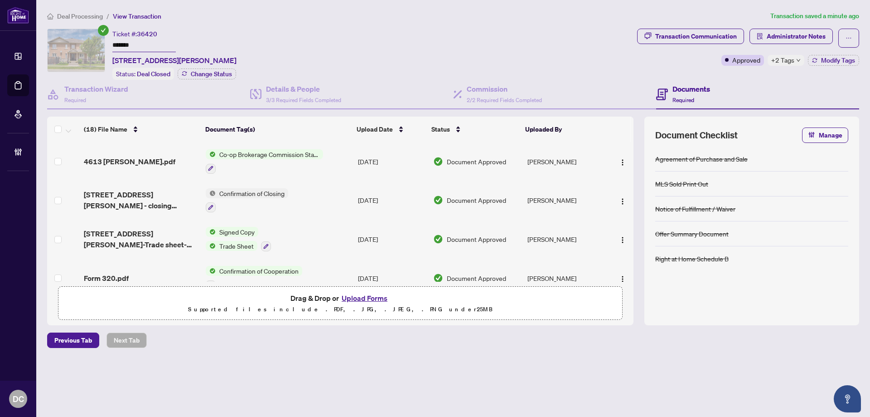
drag, startPoint x: 108, startPoint y: 40, endPoint x: 109, endPoint y: 59, distance: 19.1
click at [76, 40] on div "Ticket #: 36420 ******* 4613 Thomas Alton Blvd, Burlington, Ontario L7M 0L9, Ca…" at bounding box center [340, 54] width 587 height 51
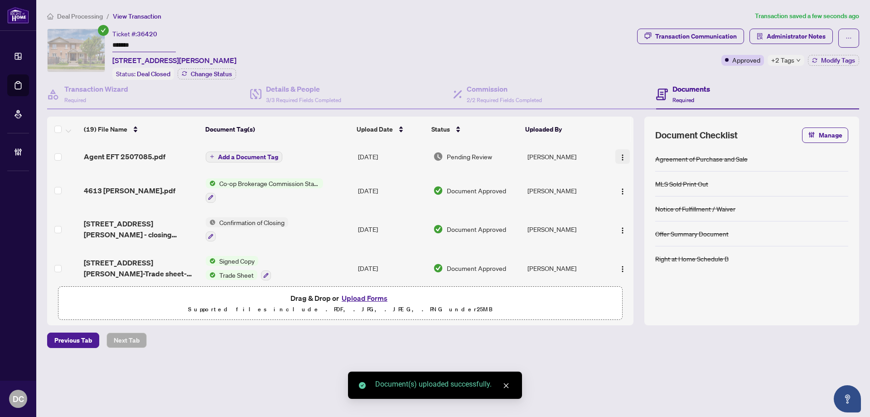
click at [623, 155] on img "button" at bounding box center [622, 157] width 7 height 7
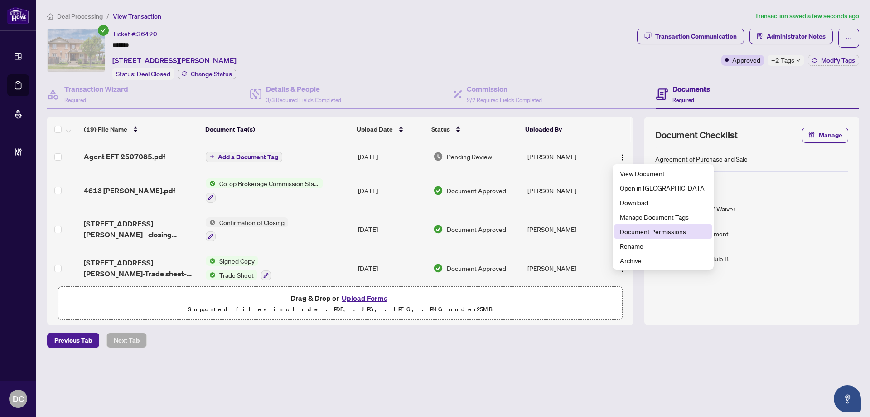
click at [642, 229] on span "Document Permissions" at bounding box center [663, 231] width 87 height 10
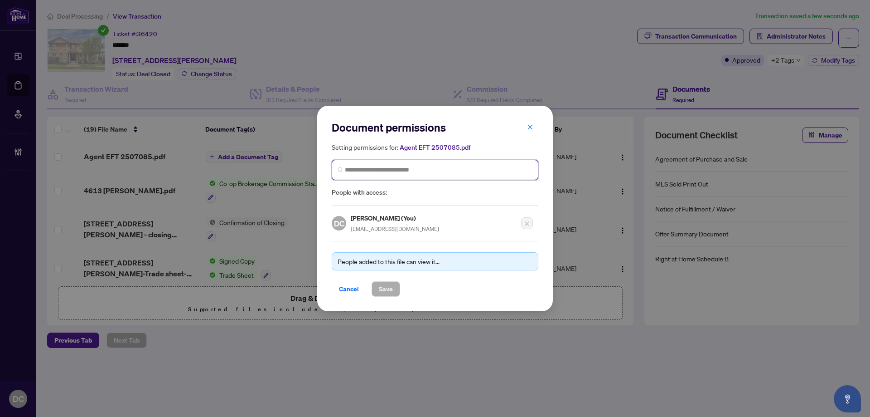
click at [505, 170] on input "search" at bounding box center [439, 170] width 188 height 10
type input "*********"
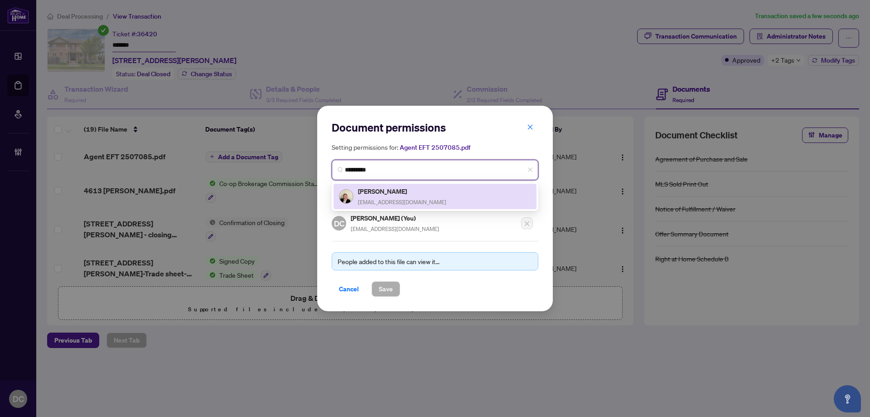
click at [445, 195] on div "Maja Cumurovic majacumurovic@yahoo.ca" at bounding box center [435, 196] width 192 height 21
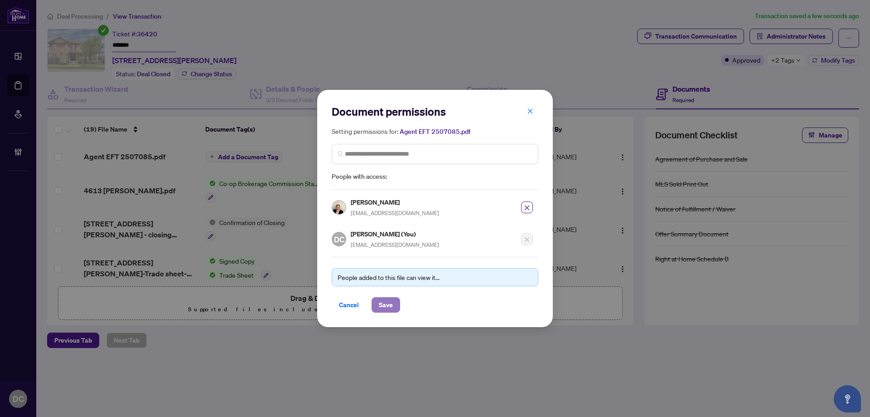
click at [399, 300] on button "Save" at bounding box center [386, 304] width 29 height 15
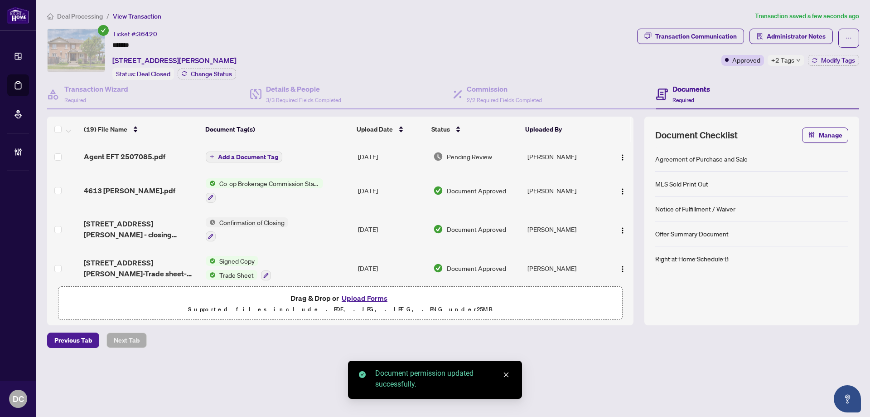
click at [272, 154] on span "Add a Document Tag" at bounding box center [248, 157] width 60 height 6
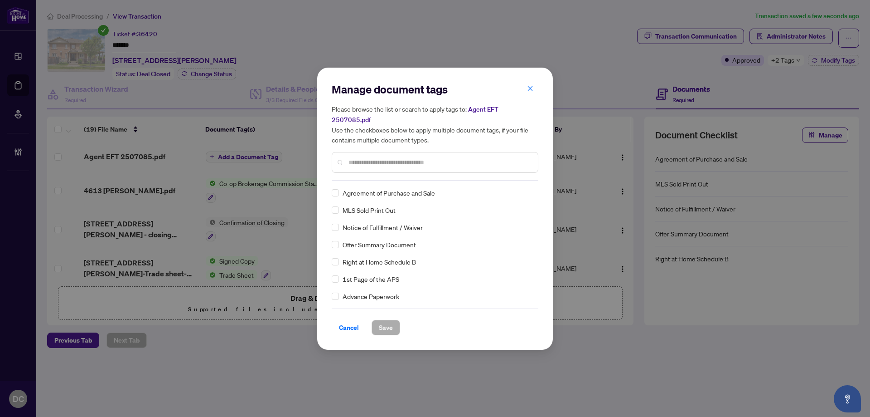
click at [442, 157] on input "text" at bounding box center [440, 162] width 182 height 10
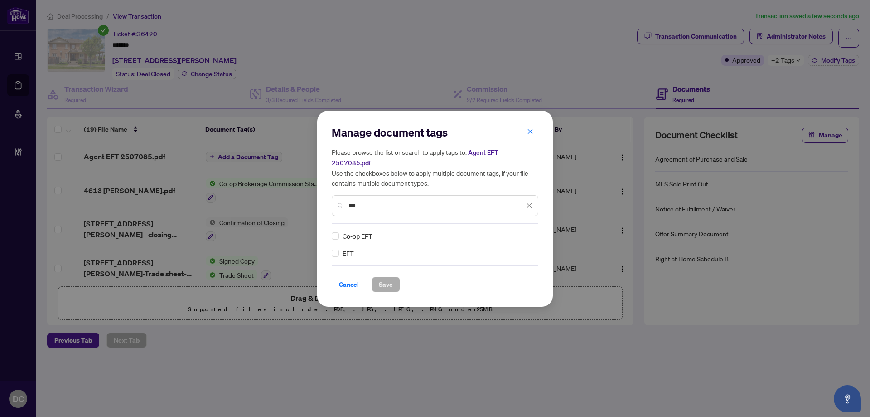
type input "***"
click at [341, 238] on div "Co-op EFT EFT" at bounding box center [435, 244] width 207 height 27
click at [517, 231] on img at bounding box center [519, 235] width 9 height 9
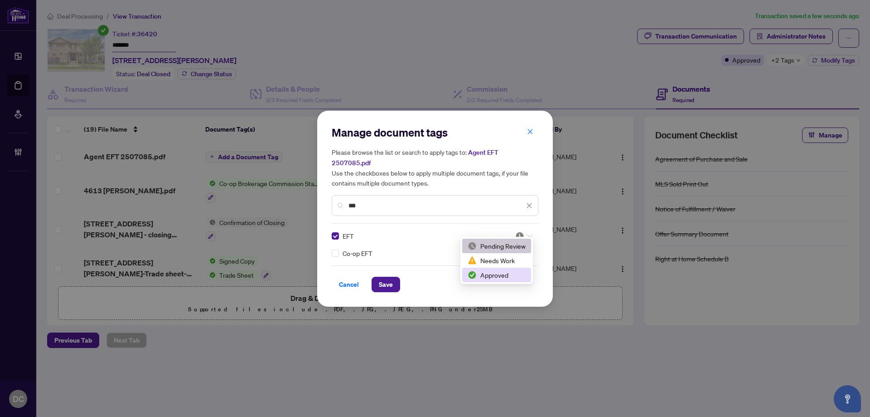
click at [511, 278] on div "Approved" at bounding box center [497, 275] width 58 height 10
click at [388, 277] on span "Save" at bounding box center [386, 284] width 14 height 15
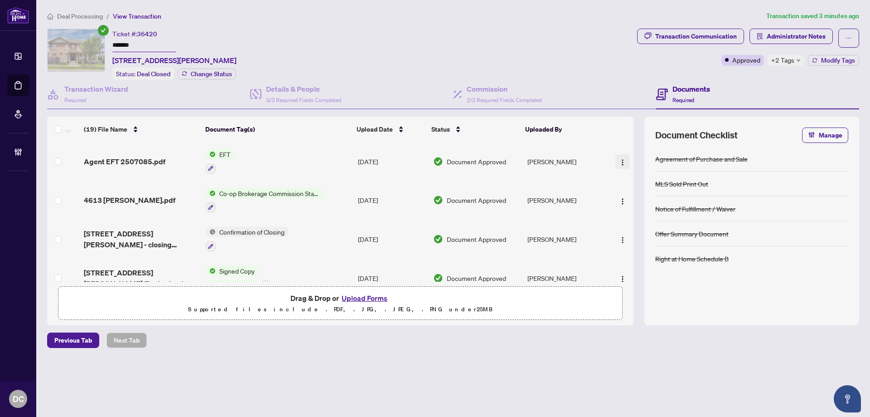
click at [624, 159] on button "button" at bounding box center [623, 161] width 15 height 15
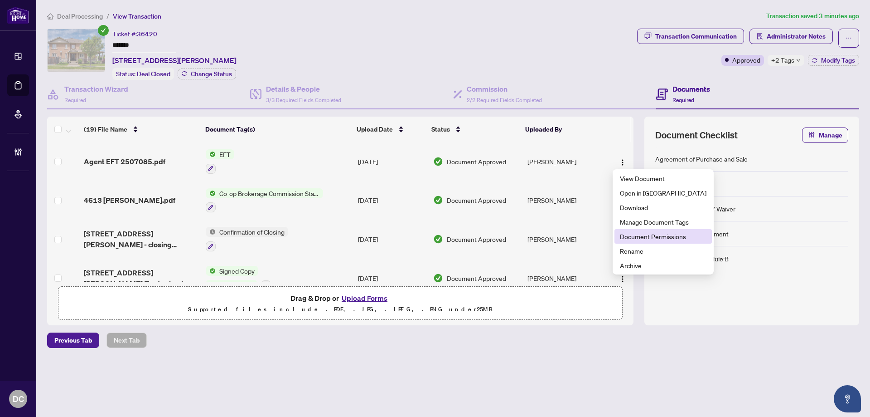
click at [628, 233] on span "Document Permissions" at bounding box center [663, 236] width 87 height 10
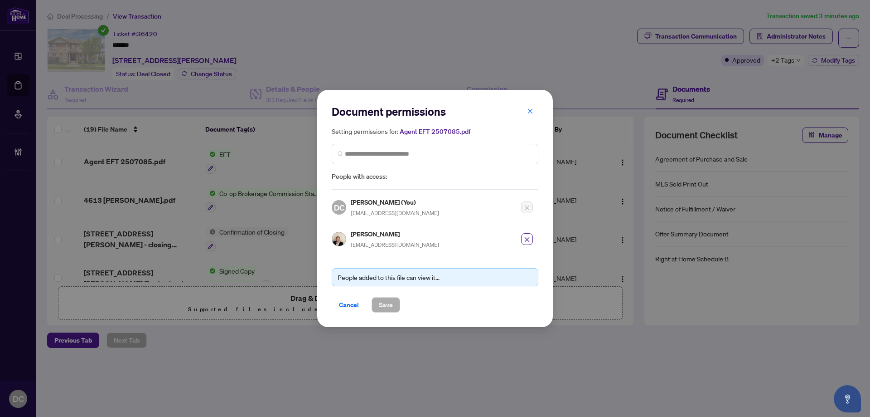
drag, startPoint x: 529, startPoint y: 110, endPoint x: 515, endPoint y: 117, distance: 15.4
click at [529, 110] on icon "close" at bounding box center [530, 111] width 6 height 6
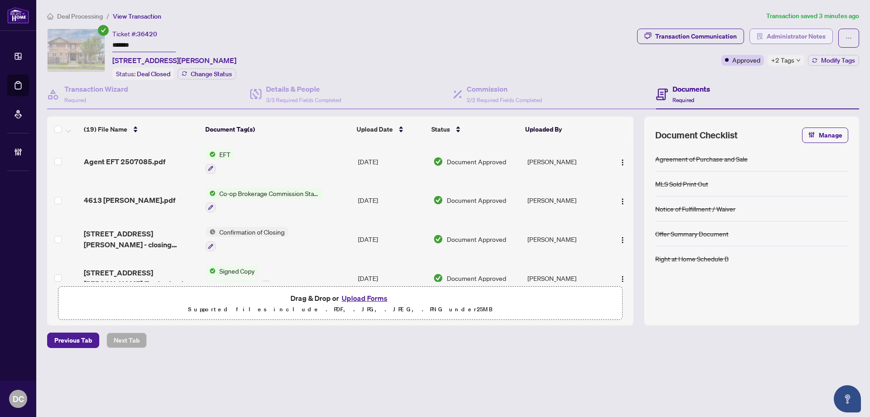
click at [810, 33] on span "Administrator Notes" at bounding box center [796, 36] width 59 height 15
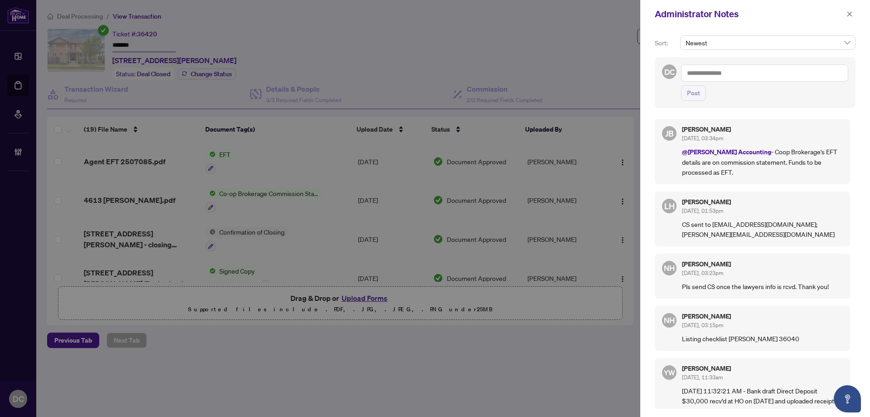
click at [801, 73] on textarea at bounding box center [764, 72] width 167 height 17
paste textarea "**********"
click at [687, 73] on textarea "**********" at bounding box center [764, 72] width 167 height 17
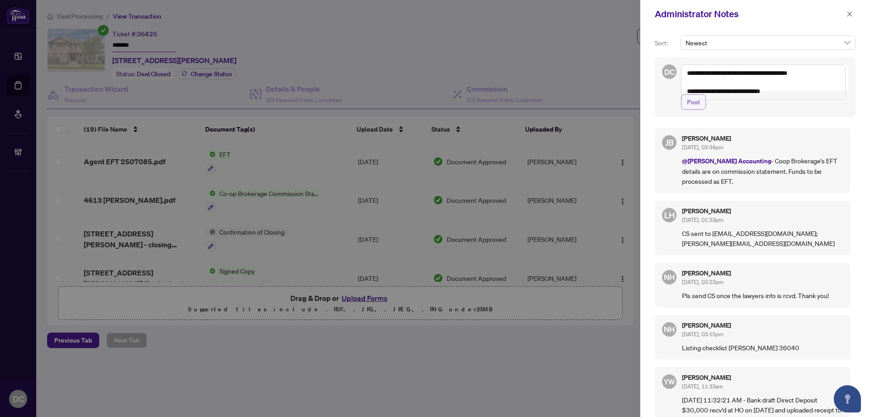
type textarea "**********"
click at [697, 109] on span "Post" at bounding box center [693, 102] width 13 height 15
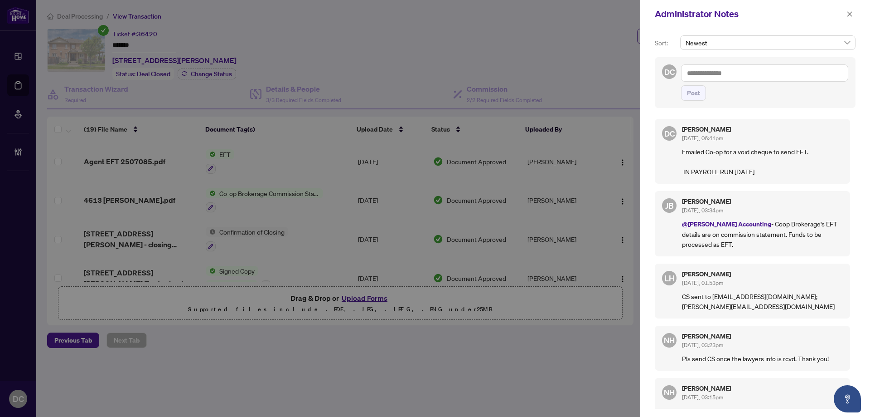
drag, startPoint x: 851, startPoint y: 13, endPoint x: 796, endPoint y: 2, distance: 56.4
click at [848, 11] on icon "close" at bounding box center [850, 14] width 6 height 6
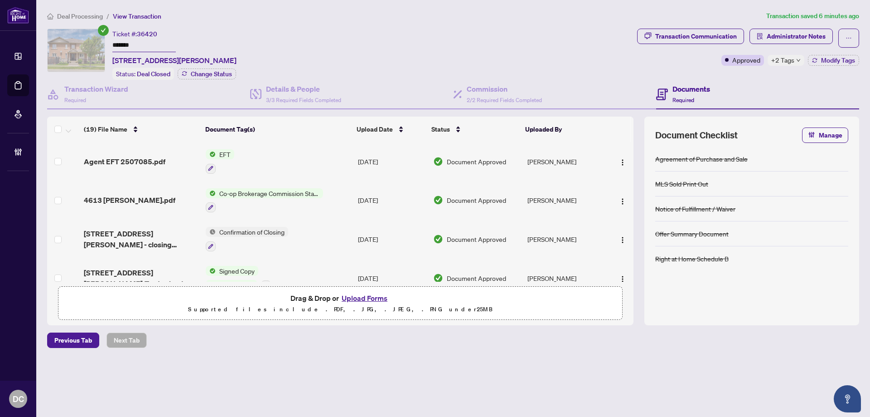
click at [86, 16] on span "Deal Processing" at bounding box center [80, 16] width 46 height 8
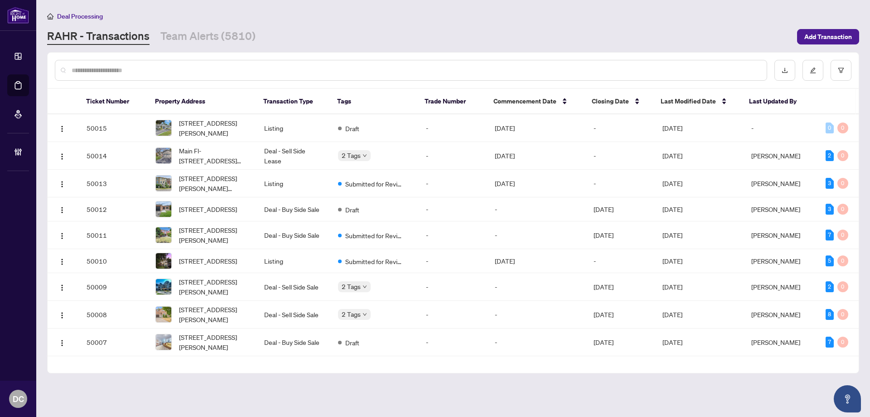
click at [249, 73] on input "text" at bounding box center [416, 70] width 688 height 10
paste input "*******"
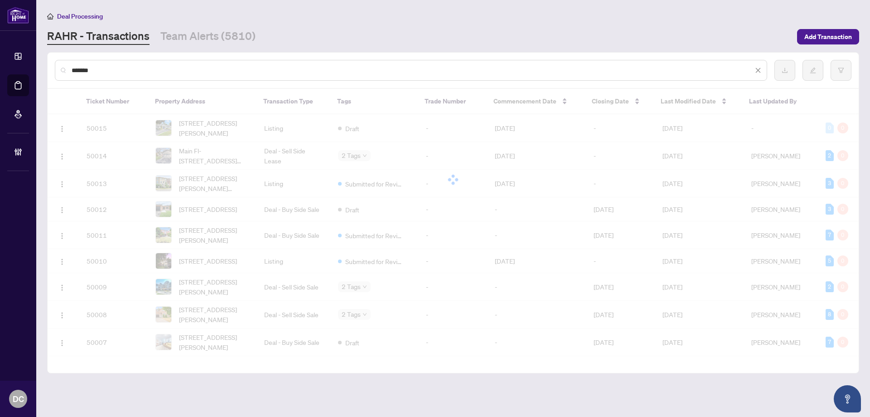
type input "*******"
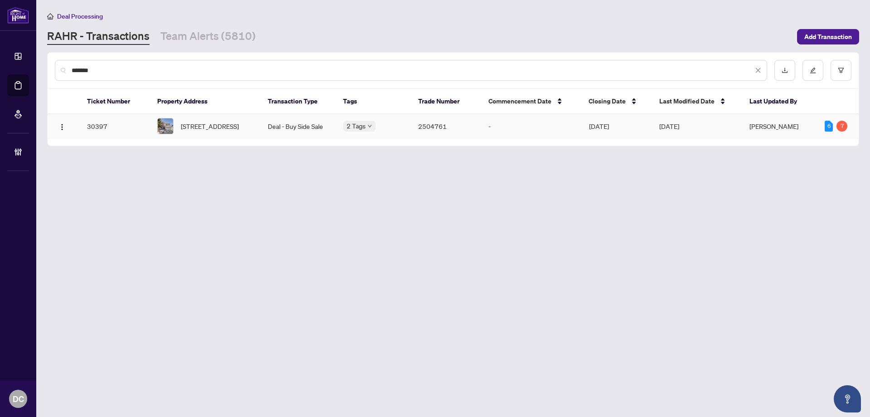
click at [234, 131] on span "12 KENO Way, Kanata, Ontario K2T 1H4, Canada" at bounding box center [210, 126] width 58 height 10
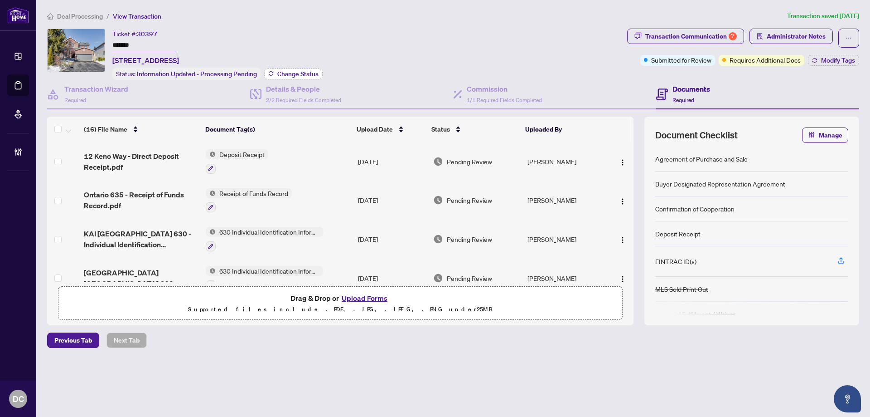
click at [291, 75] on span "Change Status" at bounding box center [297, 74] width 41 height 6
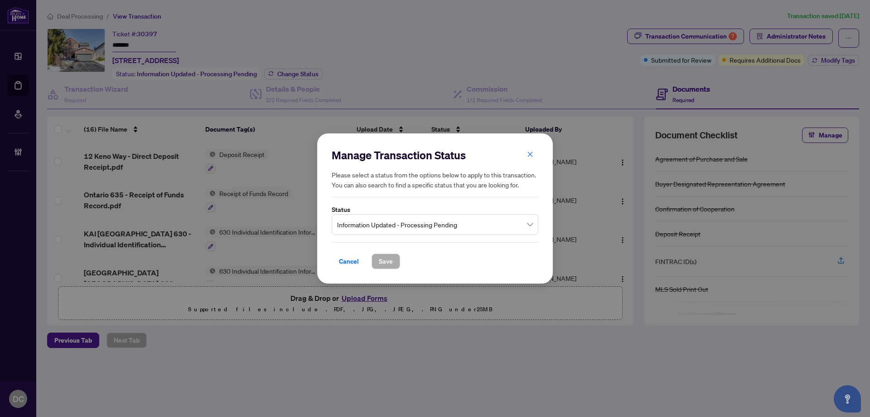
click at [456, 221] on span "Information Updated - Processing Pending" at bounding box center [435, 224] width 196 height 17
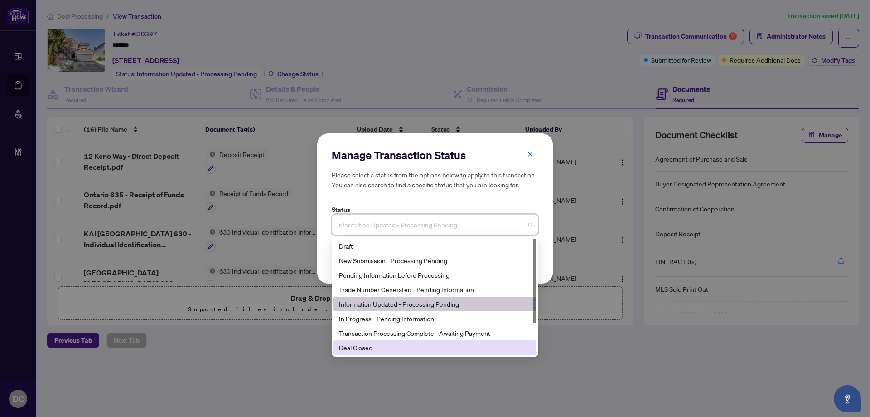
click at [379, 347] on div "Deal Closed" at bounding box center [435, 347] width 192 height 10
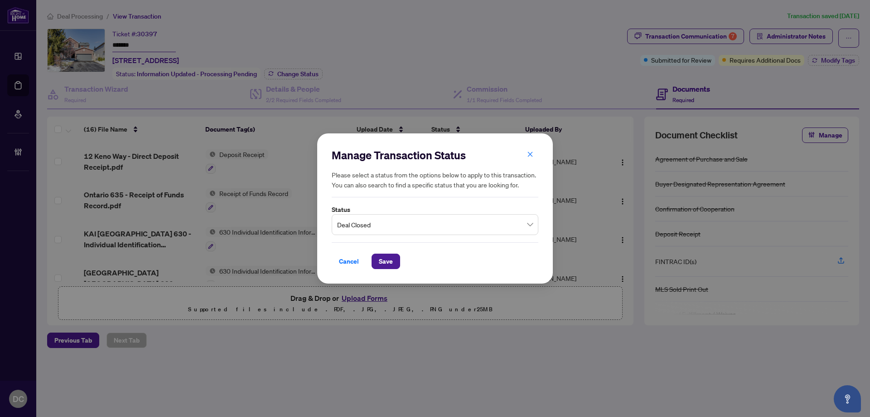
drag, startPoint x: 385, startPoint y: 259, endPoint x: 38, endPoint y: 247, distance: 347.0
click at [378, 259] on button "Save" at bounding box center [386, 260] width 29 height 15
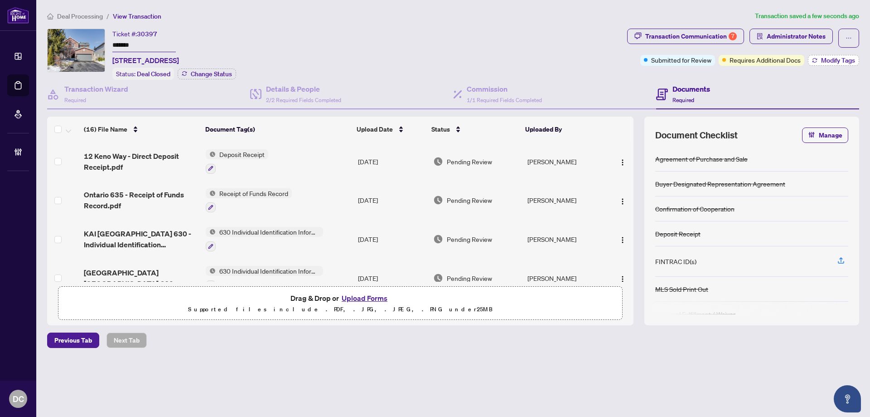
click at [843, 59] on span "Modify Tags" at bounding box center [838, 60] width 34 height 6
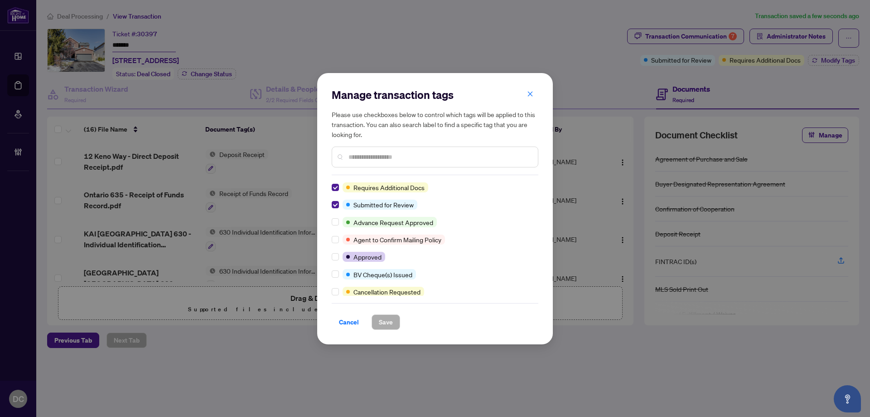
click at [421, 154] on input "text" at bounding box center [440, 157] width 182 height 10
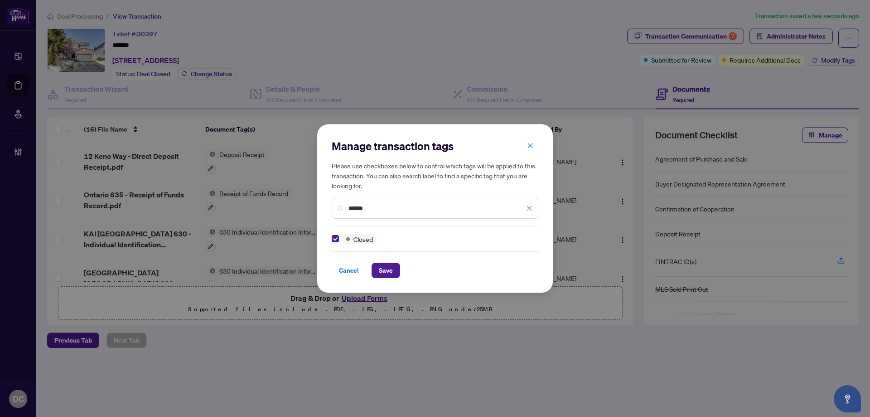
drag, startPoint x: 379, startPoint y: 211, endPoint x: 310, endPoint y: 204, distance: 69.6
click at [310, 204] on div "Manage transaction tags Please use checkboxes below to control which tags will …" at bounding box center [435, 208] width 870 height 417
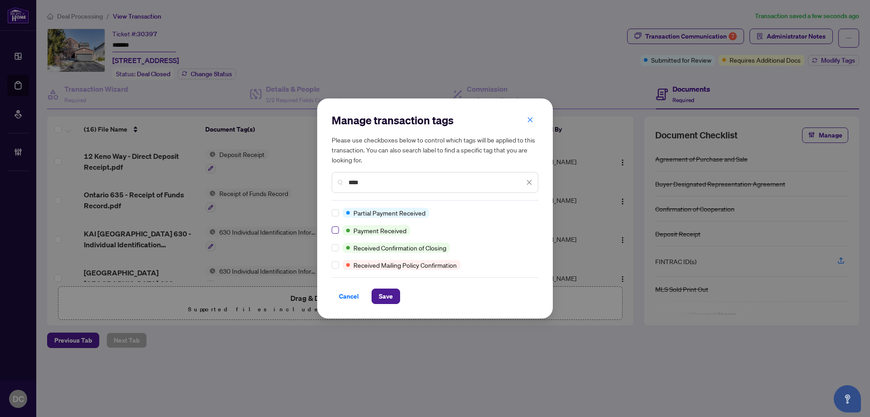
type input "****"
click at [379, 292] on span "Save" at bounding box center [386, 296] width 14 height 15
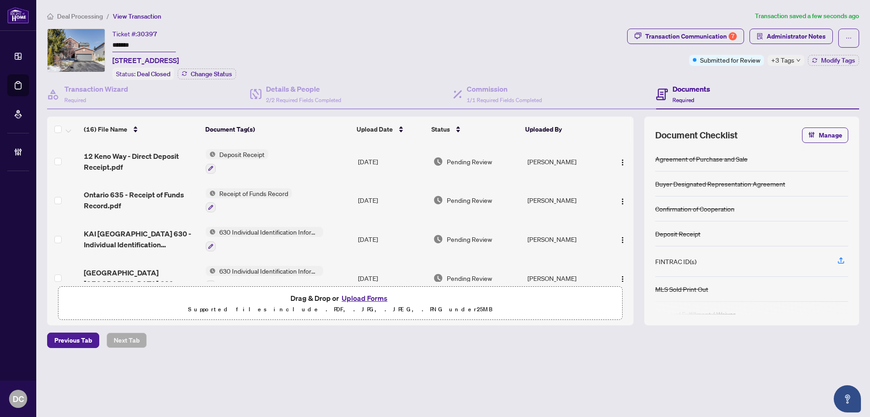
click at [100, 14] on span "Deal Processing" at bounding box center [80, 16] width 46 height 8
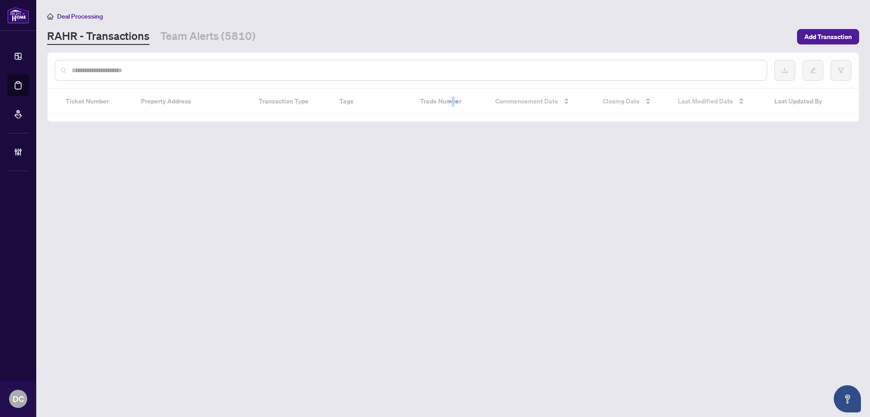
click at [149, 67] on input "text" at bounding box center [416, 70] width 688 height 10
paste input "**********"
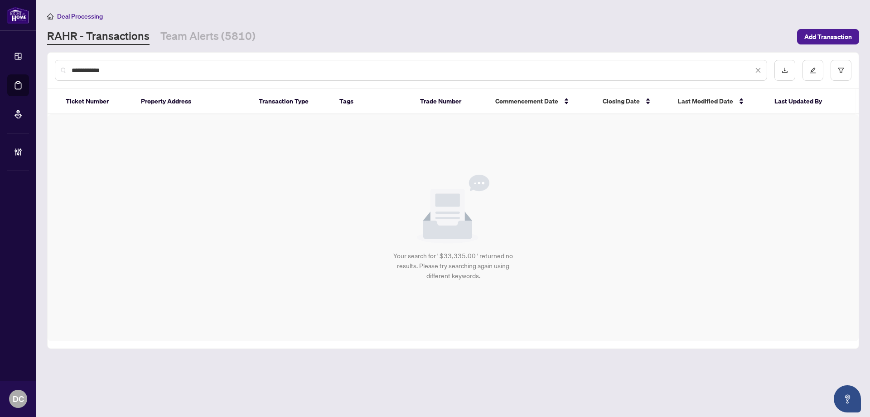
drag, startPoint x: 181, startPoint y: 71, endPoint x: 66, endPoint y: 69, distance: 115.2
click at [66, 69] on div "**********" at bounding box center [411, 70] width 713 height 21
paste input "text"
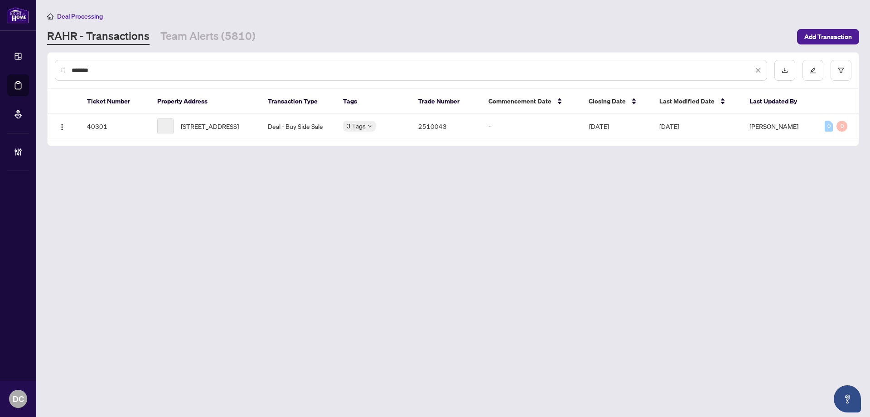
type input "*******"
click at [239, 129] on span "3094 Blackfriar Common, Oakville, Ontario L6H 0R3, Canada" at bounding box center [210, 126] width 58 height 10
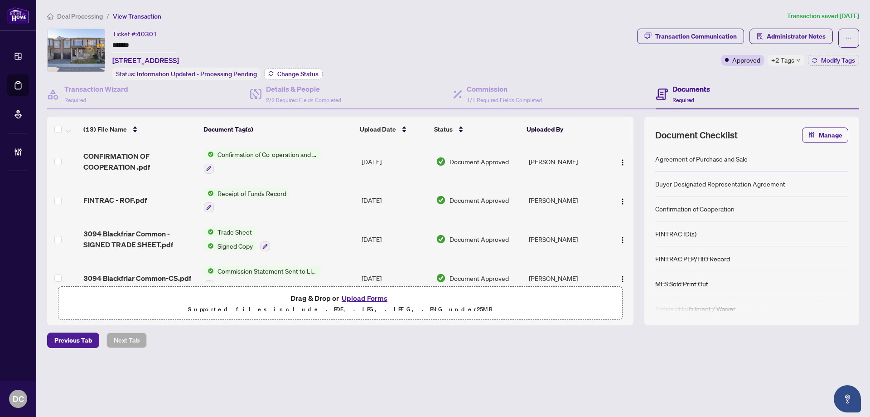
click at [285, 74] on span "Change Status" at bounding box center [297, 74] width 41 height 6
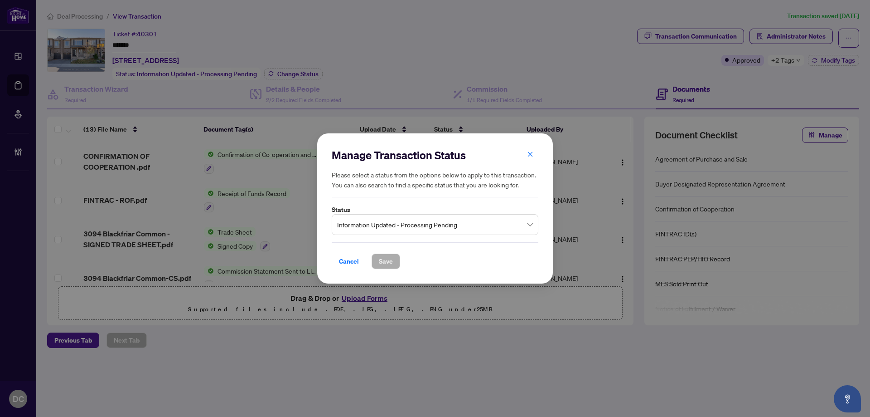
click at [449, 215] on div "Information Updated - Processing Pending" at bounding box center [435, 224] width 207 height 21
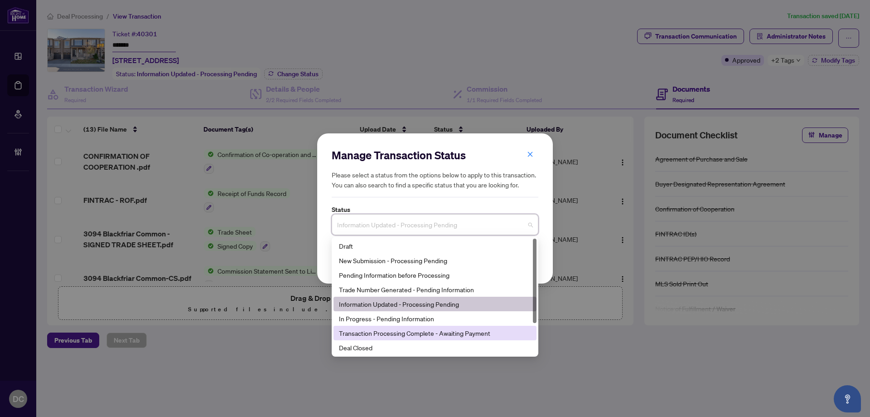
click at [370, 344] on div "Deal Closed" at bounding box center [435, 347] width 192 height 10
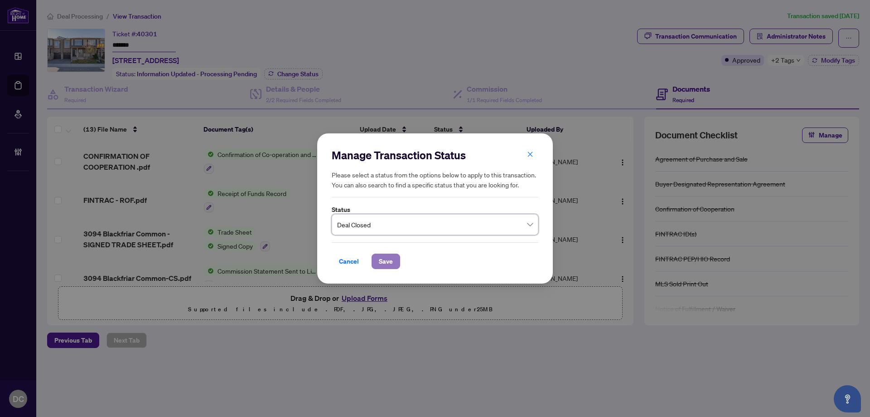
click at [386, 263] on span "Save" at bounding box center [386, 261] width 14 height 15
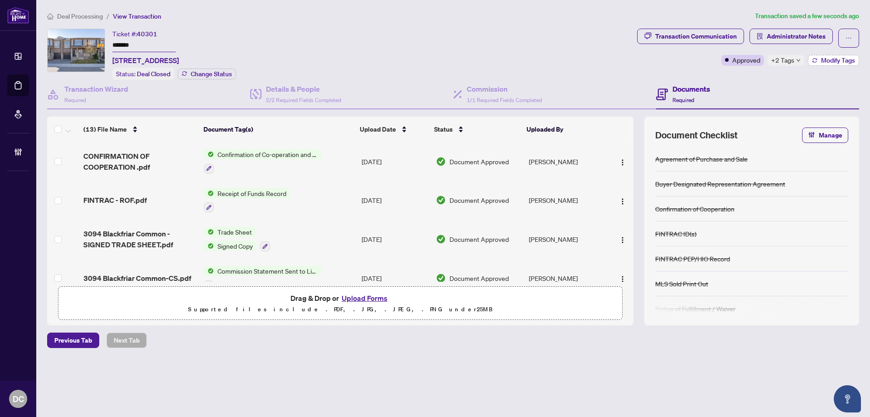
click at [820, 64] on button "Modify Tags" at bounding box center [833, 60] width 51 height 11
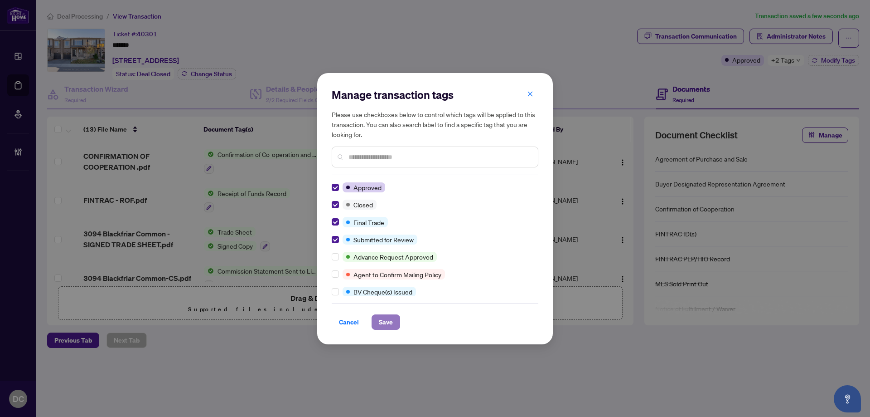
click at [388, 320] on span "Save" at bounding box center [386, 322] width 14 height 15
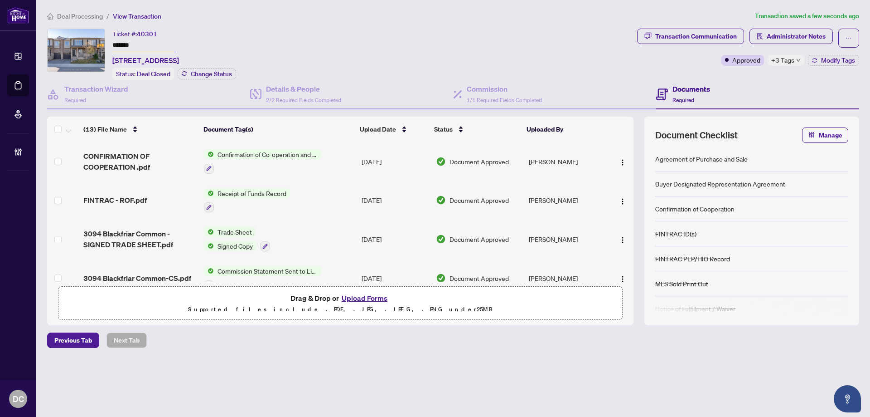
click at [537, 393] on main "Deal Processing / View Transaction Transaction saved a few seconds ago Ticket #…" at bounding box center [453, 208] width 834 height 417
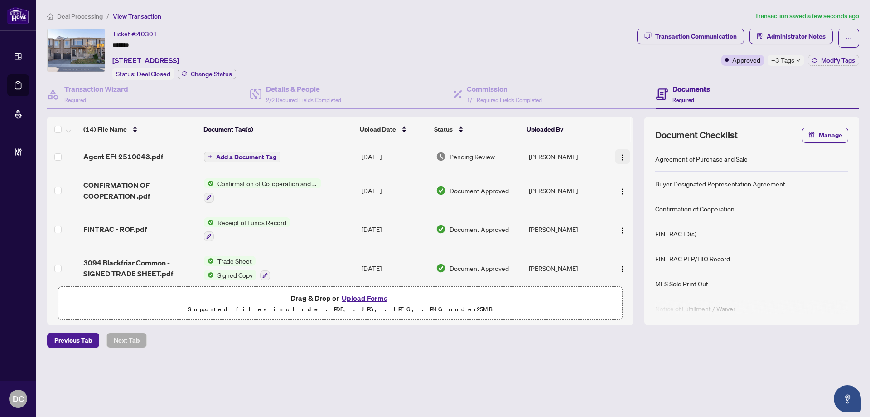
click at [622, 155] on img "button" at bounding box center [622, 157] width 7 height 7
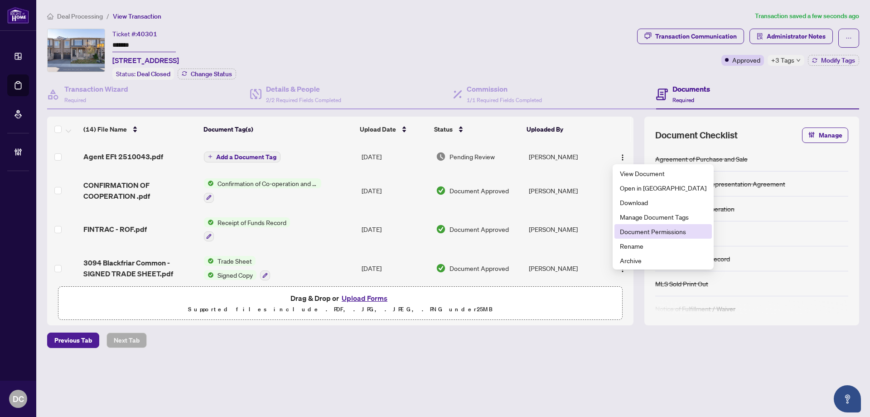
click at [669, 231] on span "Document Permissions" at bounding box center [663, 231] width 87 height 10
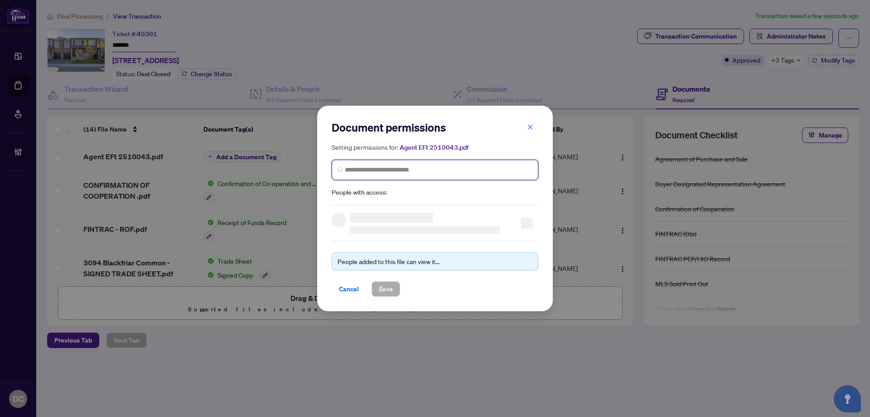
click at [398, 165] on input "search" at bounding box center [439, 170] width 188 height 10
type input "**********"
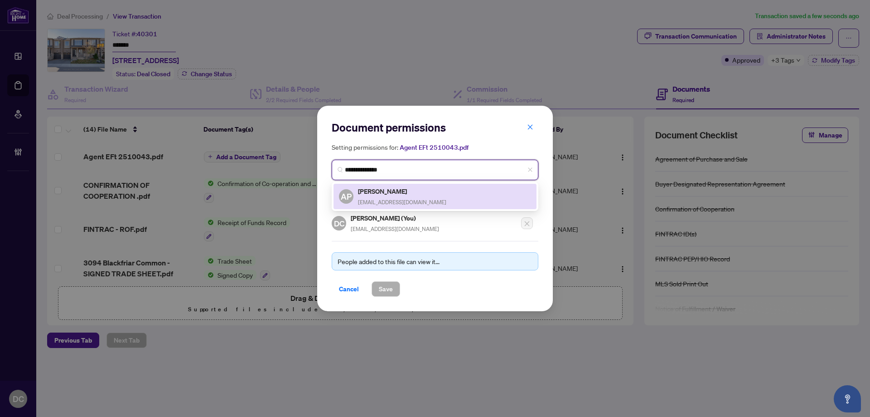
click at [403, 190] on h5 "Alexandra Piasecka" at bounding box center [402, 191] width 88 height 10
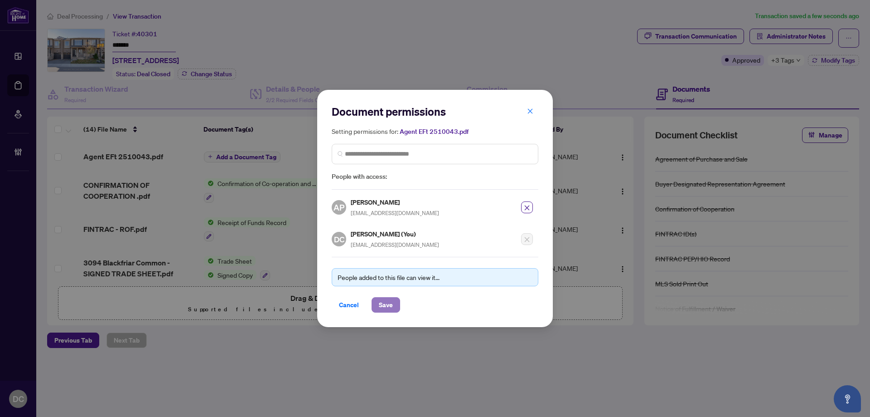
click at [388, 302] on span "Save" at bounding box center [386, 304] width 14 height 15
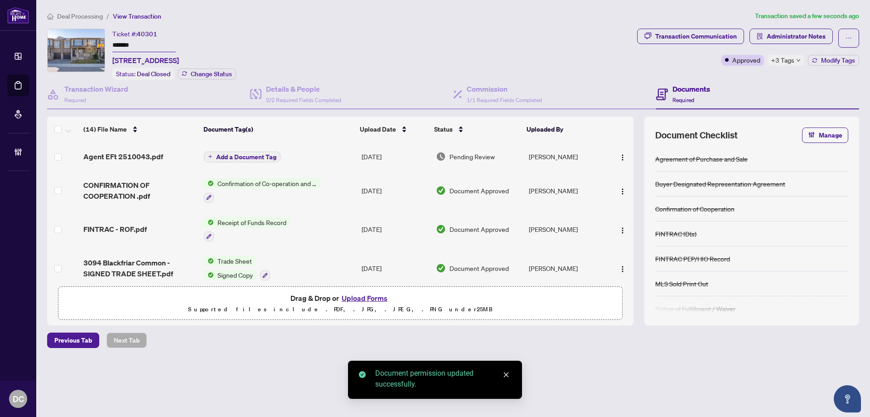
click at [246, 154] on span "Add a Document Tag" at bounding box center [246, 157] width 60 height 6
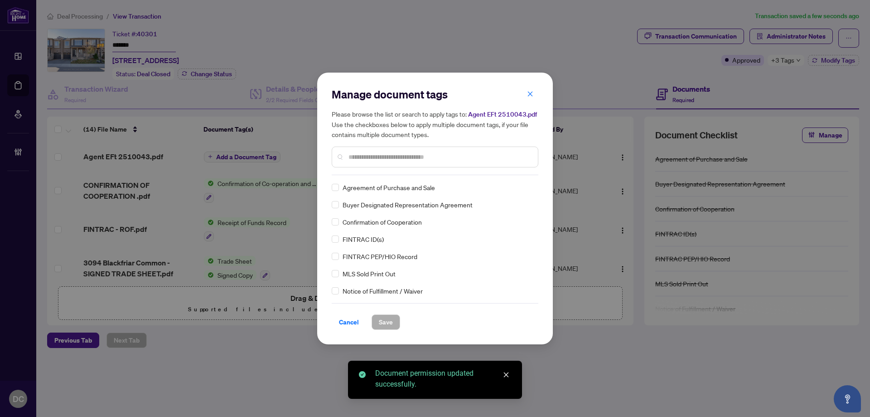
click at [486, 170] on div "Manage document tags Please browse the list or search to apply tags to: Agent E…" at bounding box center [435, 131] width 207 height 88
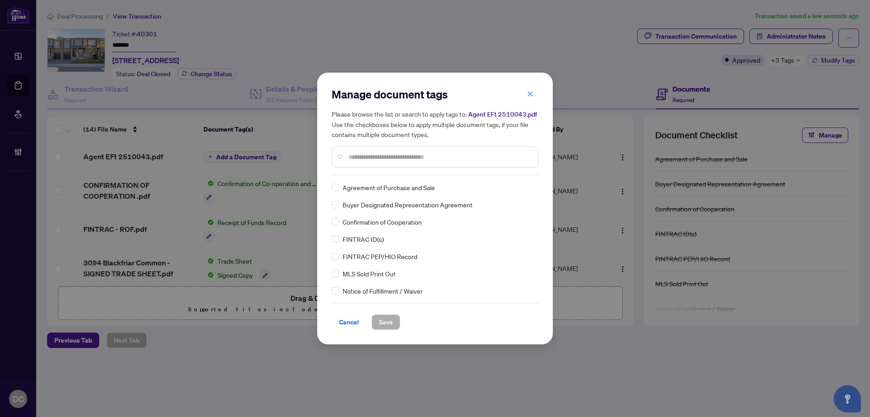
click at [495, 159] on input "text" at bounding box center [440, 157] width 182 height 10
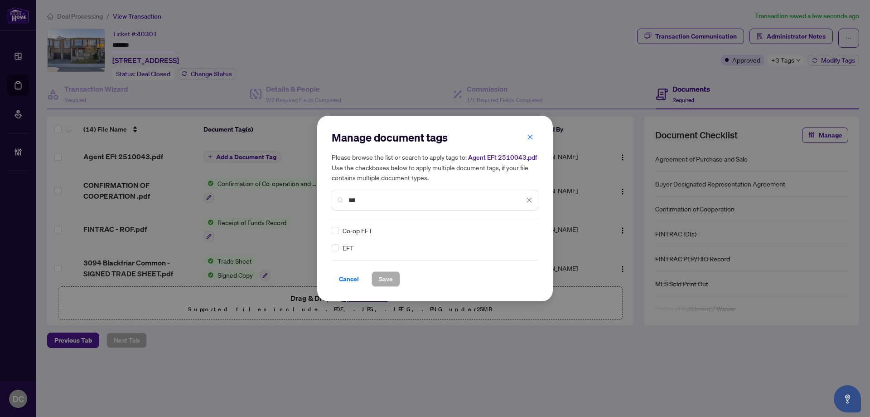
type input "***"
click at [534, 231] on div "EFT Co-op EFT" at bounding box center [435, 238] width 207 height 27
click at [524, 235] on span at bounding box center [523, 230] width 17 height 14
drag, startPoint x: 505, startPoint y: 274, endPoint x: 381, endPoint y: 286, distance: 123.9
click at [503, 274] on div "Approved" at bounding box center [497, 275] width 58 height 10
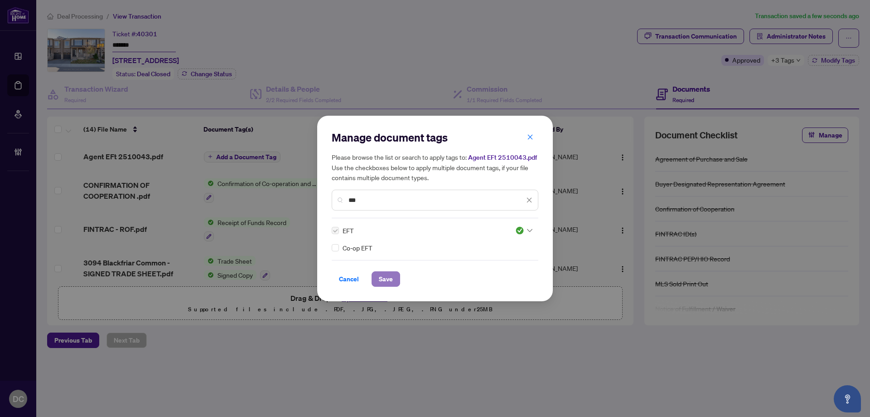
click at [380, 282] on span "Save" at bounding box center [386, 279] width 14 height 15
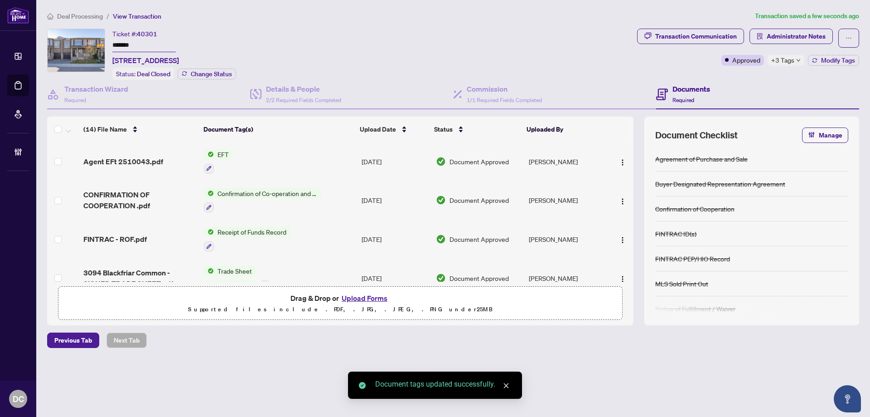
click at [790, 58] on span "+3 Tags" at bounding box center [783, 60] width 23 height 10
click at [786, 38] on span "Administrator Notes" at bounding box center [796, 36] width 59 height 15
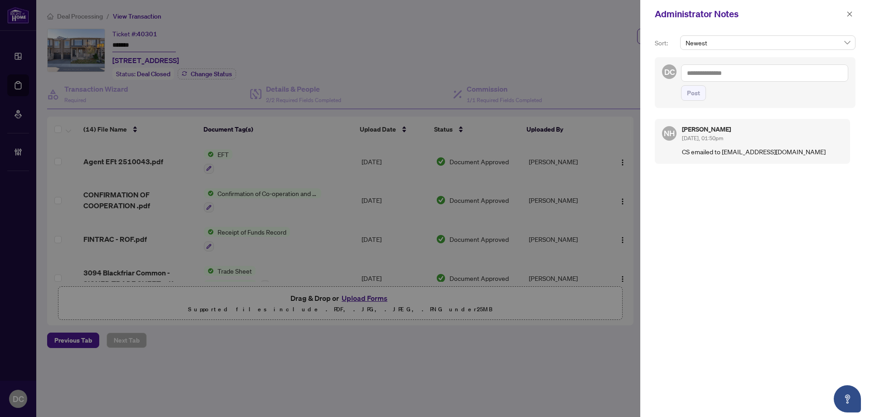
click at [726, 74] on textarea at bounding box center [764, 72] width 167 height 17
paste textarea "**********"
type textarea "**********"
click at [696, 96] on span "Post" at bounding box center [693, 93] width 13 height 15
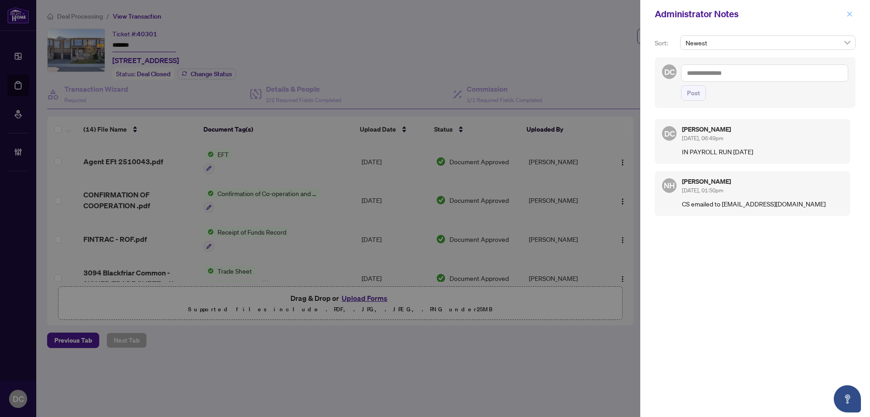
click at [855, 14] on button "button" at bounding box center [850, 14] width 12 height 11
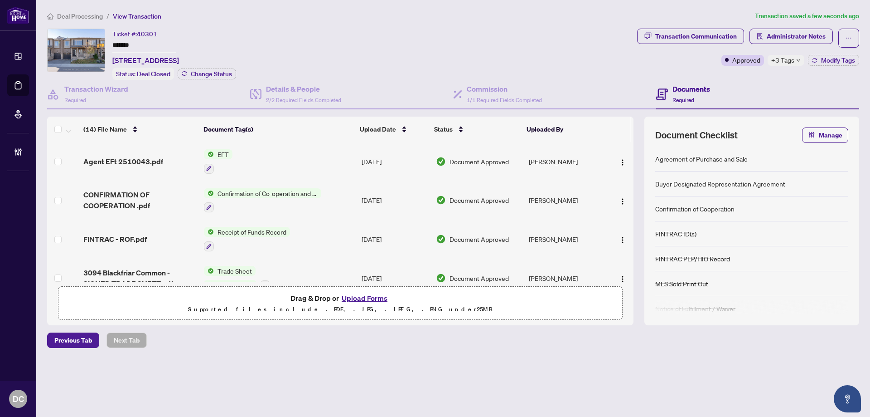
click at [94, 17] on span "Deal Processing" at bounding box center [80, 16] width 46 height 8
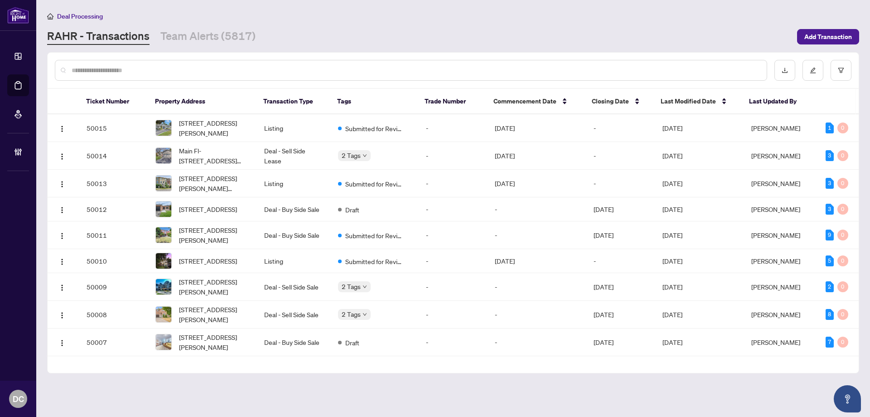
click at [228, 68] on input "text" at bounding box center [416, 70] width 688 height 10
paste input "**********"
type input "**********"
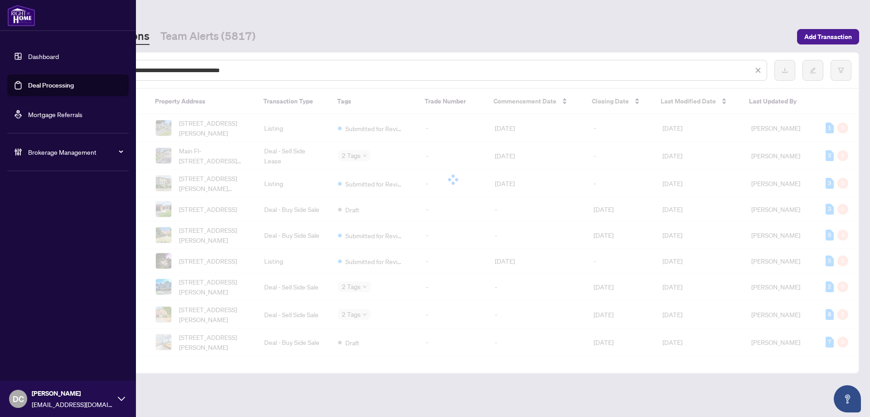
drag, startPoint x: 281, startPoint y: 73, endPoint x: 0, endPoint y: 74, distance: 281.1
click at [0, 74] on html "**********" at bounding box center [435, 208] width 870 height 417
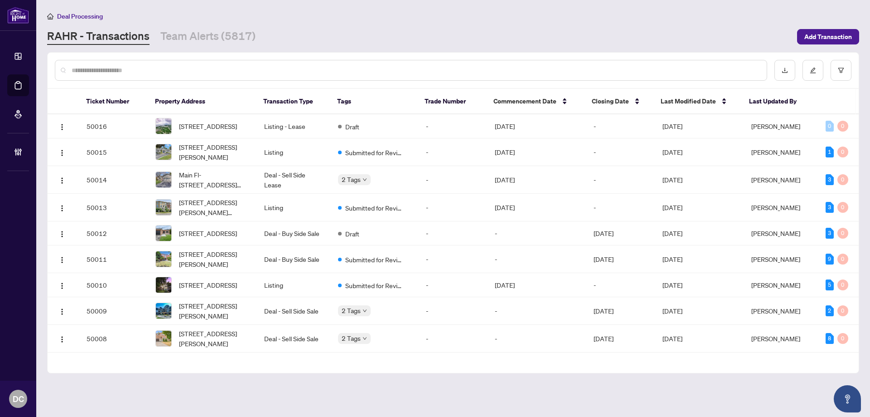
click at [233, 69] on input "text" at bounding box center [416, 70] width 688 height 10
paste input "*******"
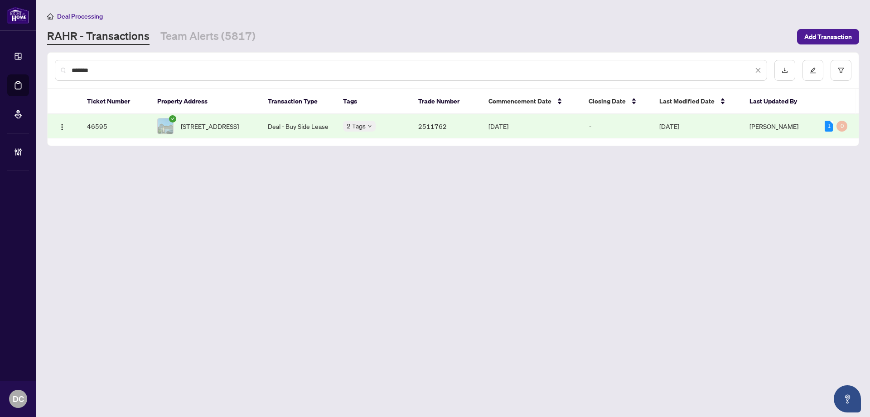
type input "*******"
click at [237, 123] on span "5527 Loonlake Ave, Mississauga, Ontario L4E 4R1, Canada" at bounding box center [210, 126] width 58 height 10
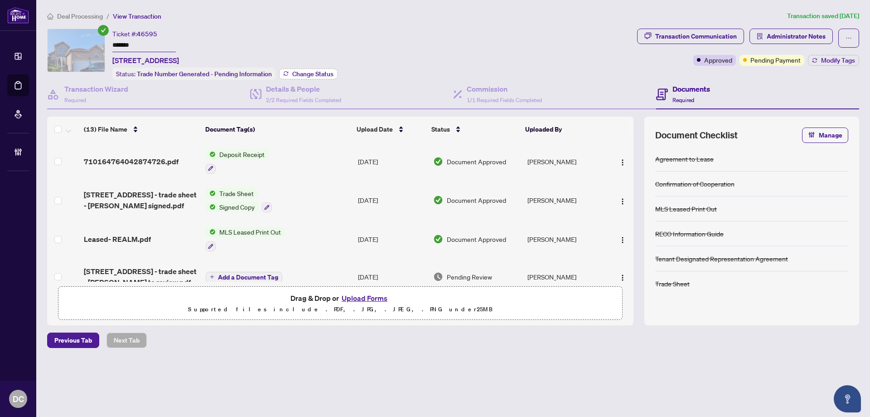
click at [328, 76] on span "Change Status" at bounding box center [312, 74] width 41 height 6
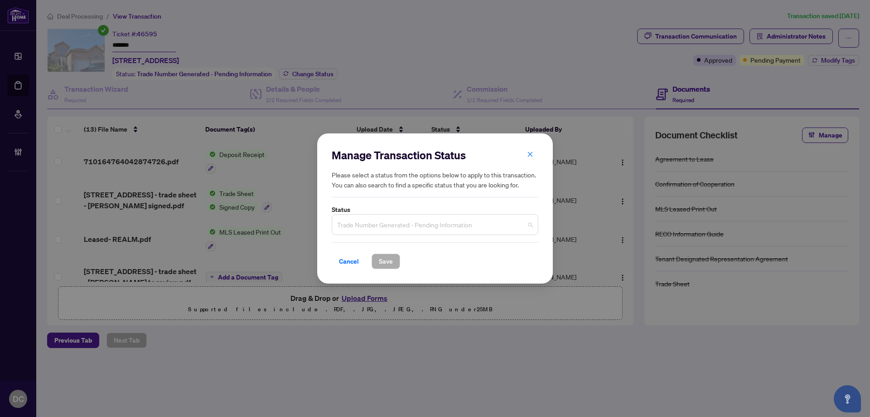
click at [373, 217] on span "Trade Number Generated - Pending Information" at bounding box center [435, 224] width 196 height 17
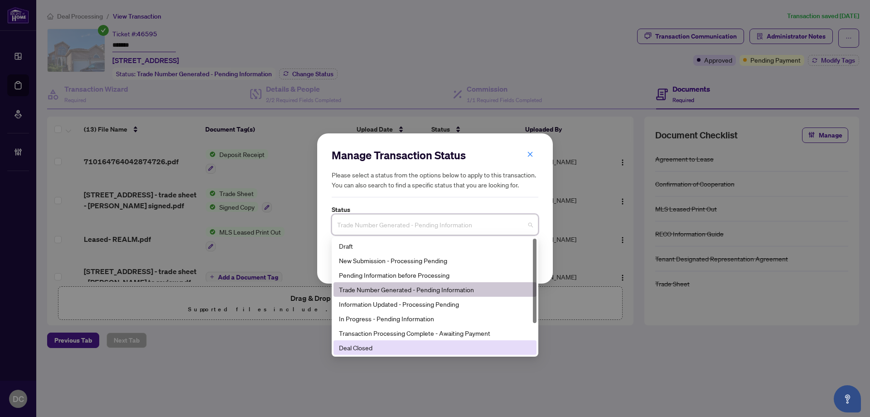
drag, startPoint x: 346, startPoint y: 354, endPoint x: 351, endPoint y: 351, distance: 5.5
click at [347, 354] on div "Deal Closed" at bounding box center [435, 347] width 203 height 15
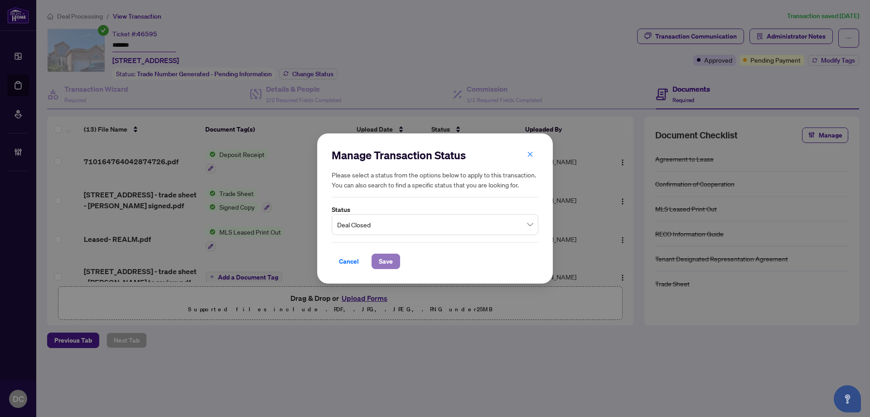
click at [389, 262] on span "Save" at bounding box center [386, 261] width 14 height 15
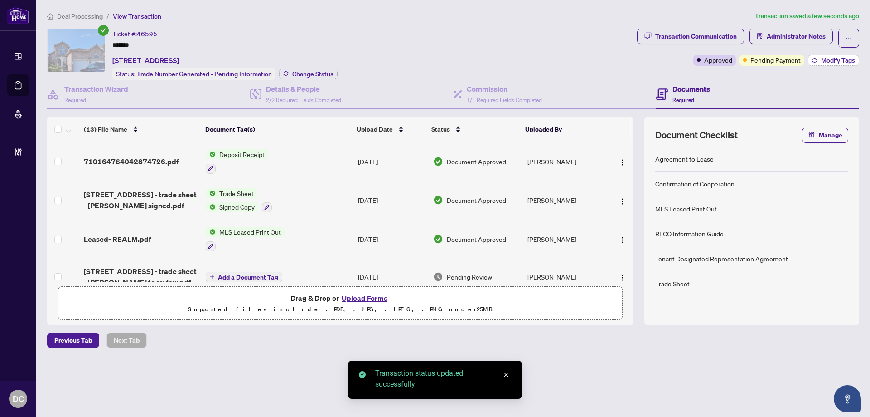
click at [833, 62] on span "Modify Tags" at bounding box center [838, 60] width 34 height 6
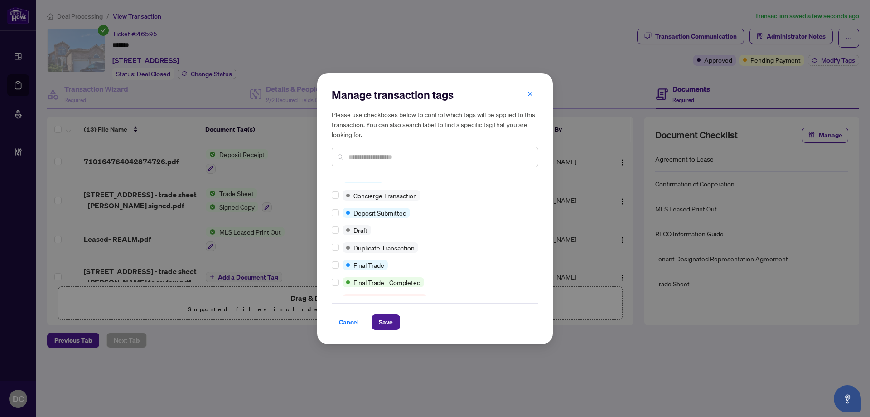
scroll to position [136, 0]
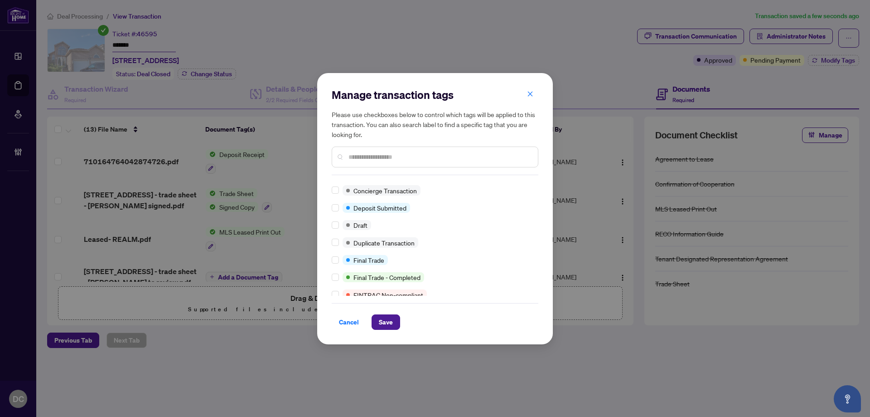
click at [343, 260] on div "Final Trade" at bounding box center [365, 260] width 45 height 10
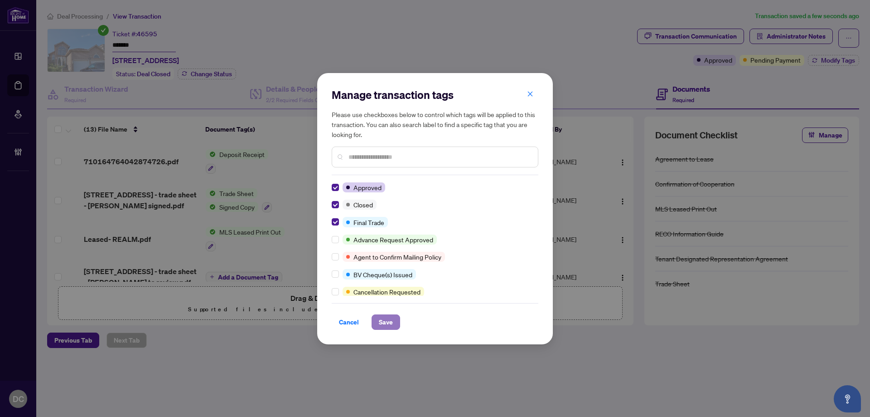
click at [393, 326] on button "Save" at bounding box center [386, 321] width 29 height 15
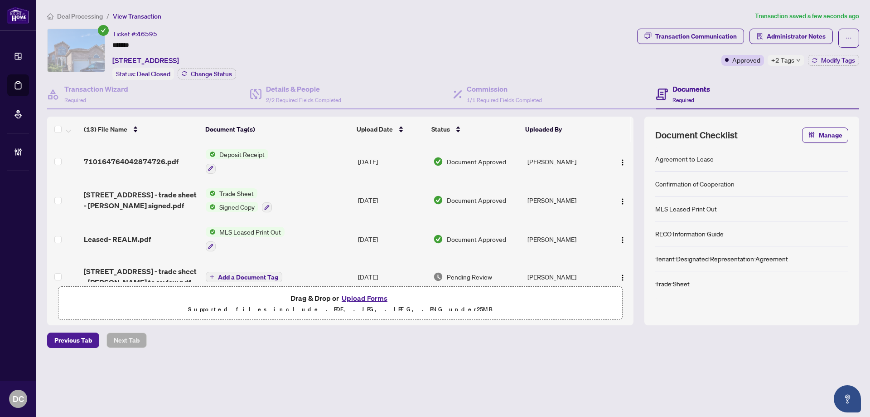
click at [321, 199] on td "Trade Sheet Signed Copy" at bounding box center [278, 200] width 152 height 39
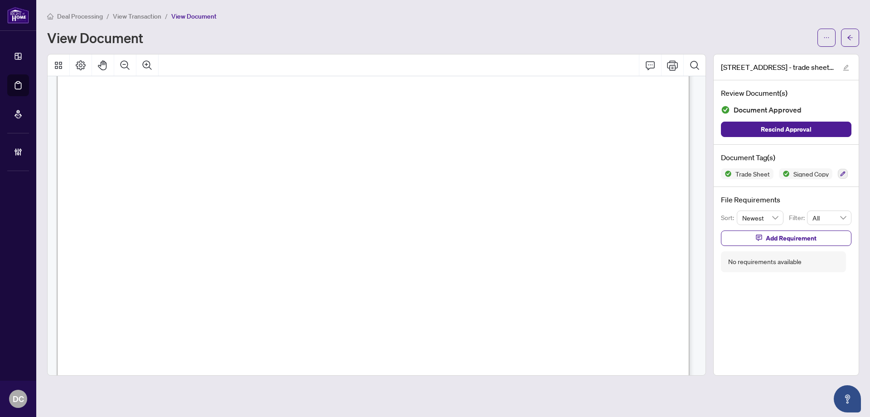
scroll to position [181, 0]
drag, startPoint x: 857, startPoint y: 35, endPoint x: 654, endPoint y: 4, distance: 205.1
click at [857, 35] on button "button" at bounding box center [850, 38] width 18 height 18
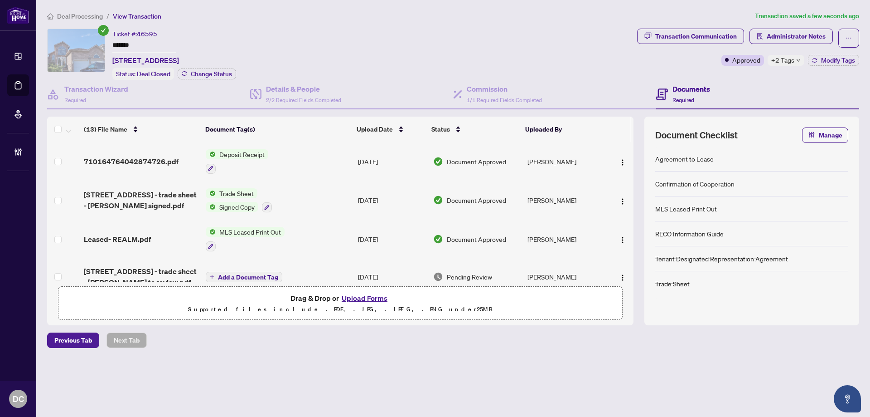
click at [797, 58] on icon "down" at bounding box center [798, 60] width 5 height 5
click at [743, 73] on div "Transaction Communication Administrator Notes Approved +2 Tags Modify Tags" at bounding box center [749, 54] width 226 height 51
click at [786, 39] on span "Administrator Notes" at bounding box center [796, 36] width 59 height 15
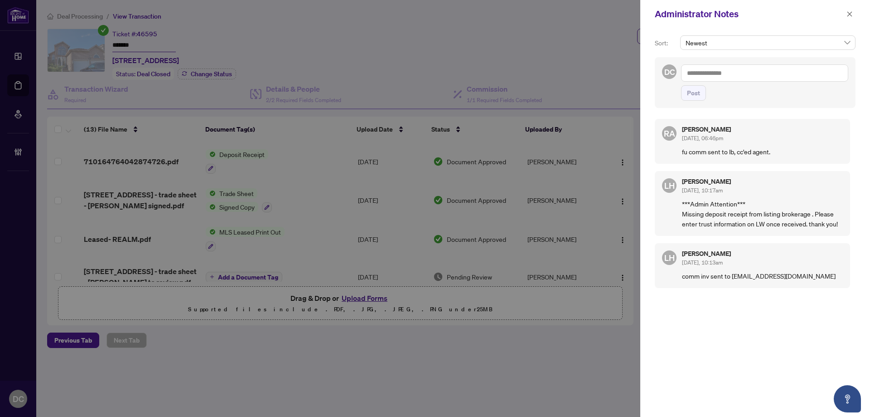
click at [800, 74] on textarea at bounding box center [764, 72] width 167 height 17
type textarea "*"
click at [770, 73] on textarea at bounding box center [764, 72] width 167 height 17
paste textarea "**********"
type textarea "**********"
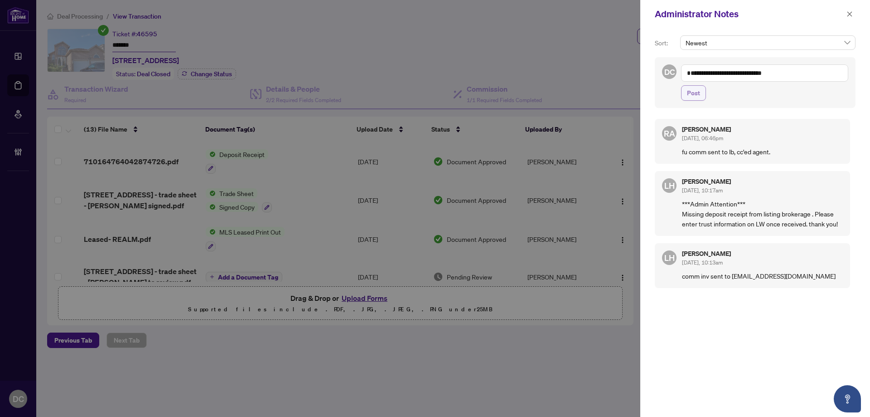
click at [705, 92] on button "Post" at bounding box center [693, 92] width 25 height 15
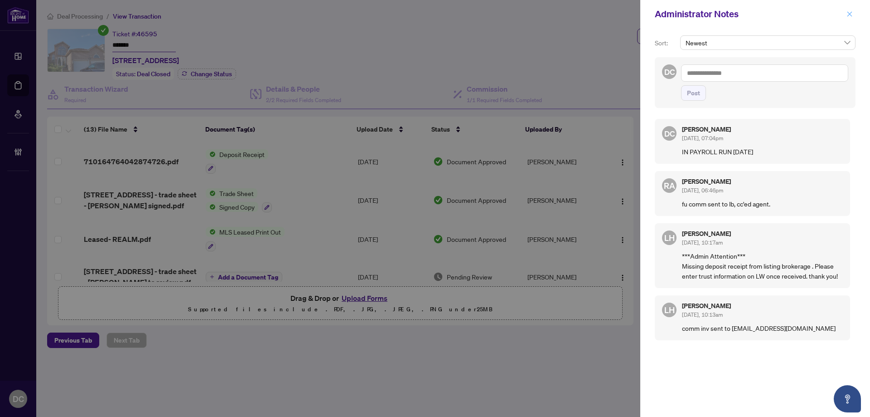
click at [846, 15] on button "button" at bounding box center [850, 14] width 12 height 11
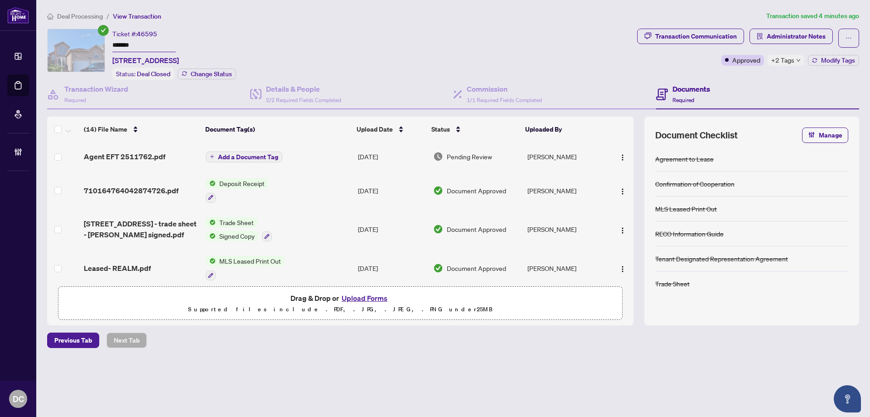
click at [87, 14] on span "Deal Processing" at bounding box center [80, 16] width 46 height 8
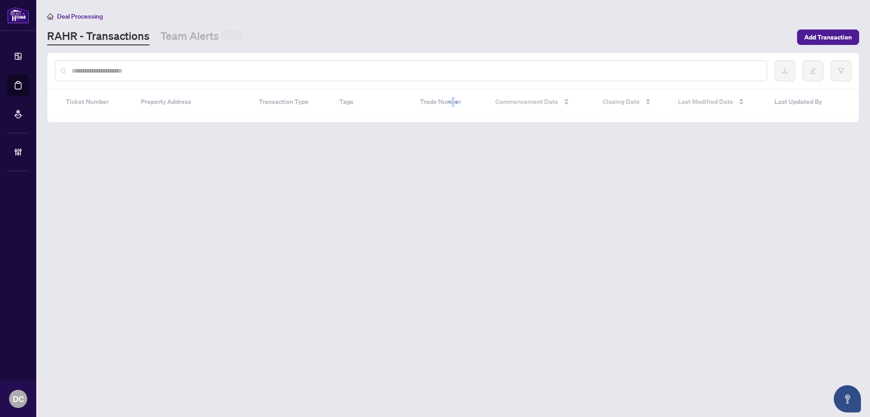
click at [147, 67] on input "text" at bounding box center [416, 71] width 688 height 10
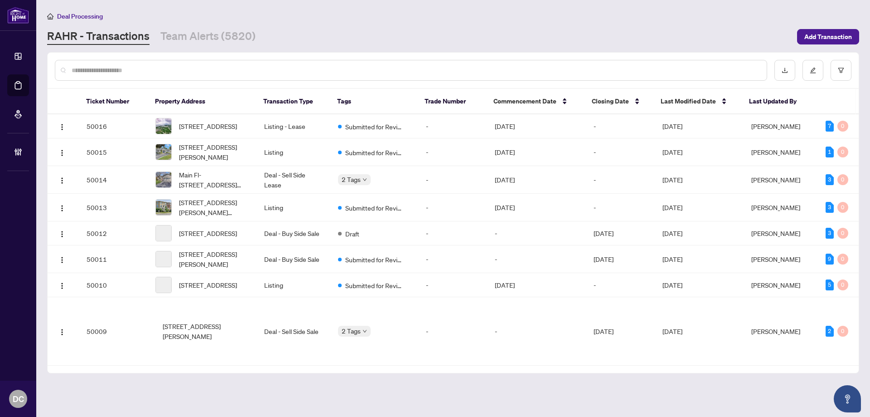
paste input "*******"
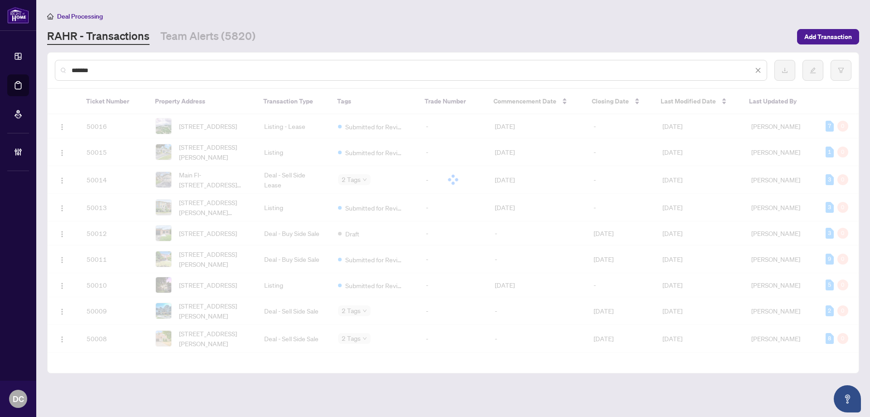
type input "*******"
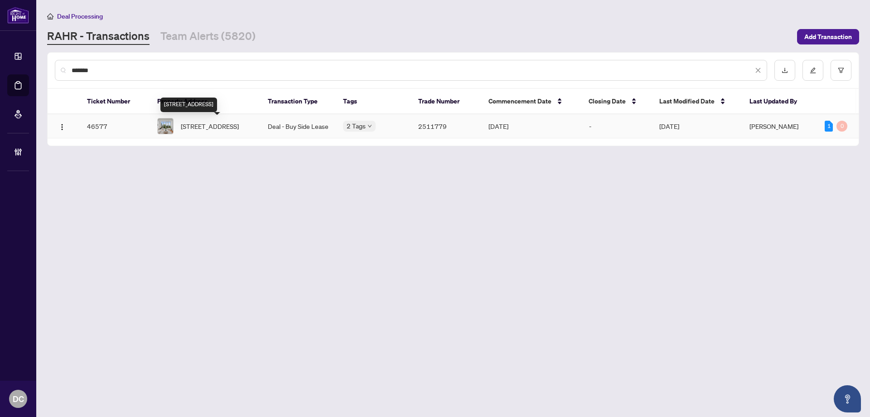
click at [217, 127] on span "534-628 Fleet St, Toronto, Ontario M5V 1A8, Canada" at bounding box center [210, 126] width 58 height 10
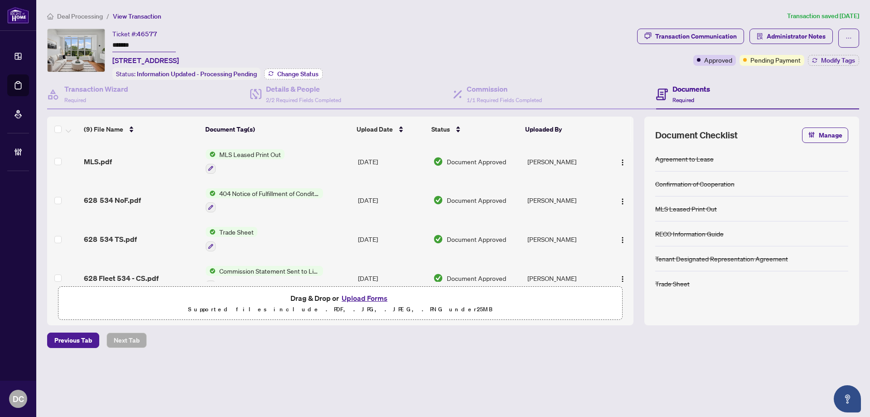
click at [286, 71] on span "Change Status" at bounding box center [297, 74] width 41 height 6
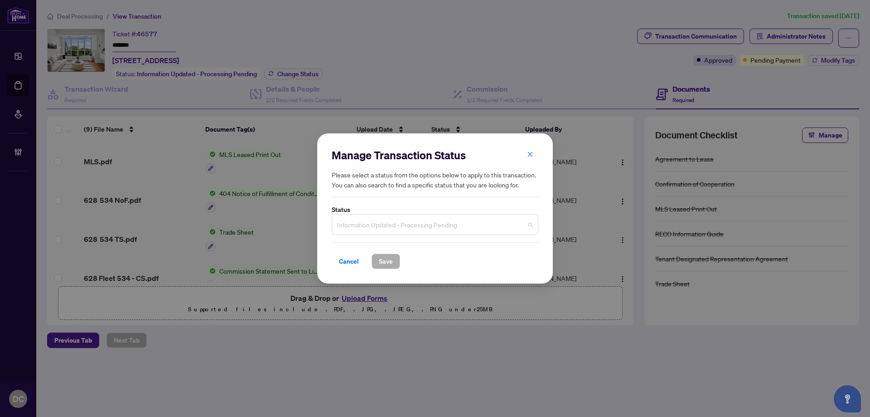
click at [404, 221] on span "Information Updated - Processing Pending" at bounding box center [435, 224] width 196 height 17
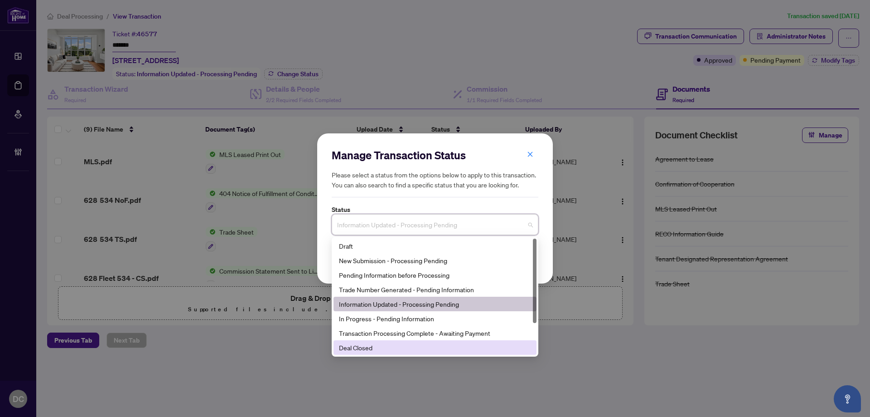
click at [372, 349] on div "Deal Closed" at bounding box center [435, 347] width 192 height 10
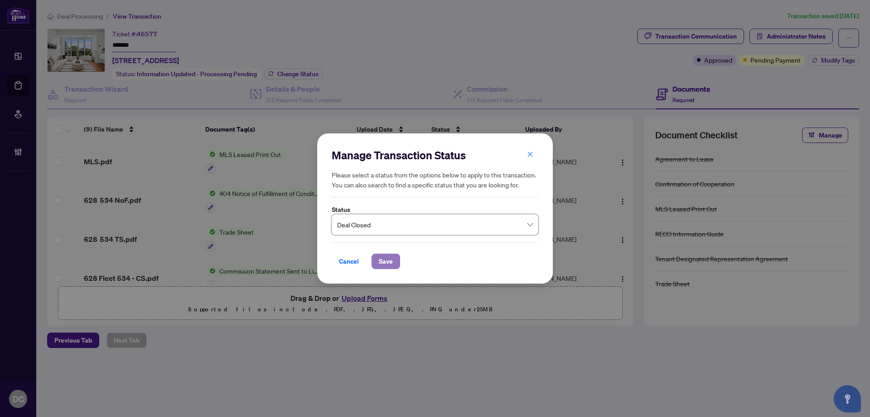
click at [389, 261] on span "Save" at bounding box center [386, 261] width 14 height 15
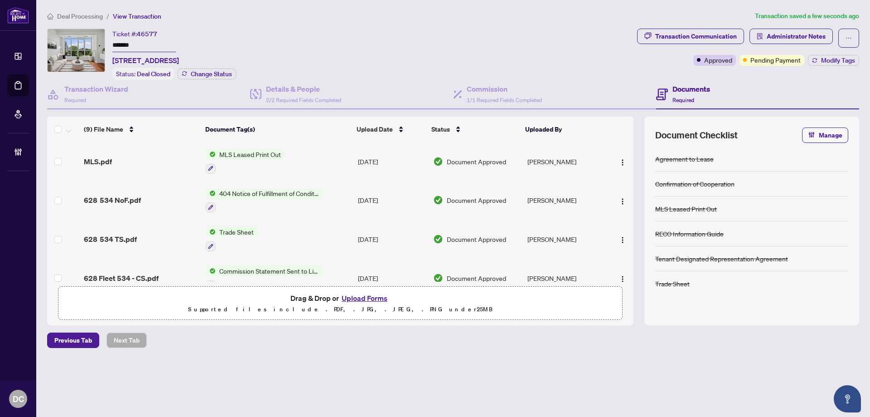
click at [840, 53] on div "Transaction Communication Administrator Notes Approved Pending Payment Modify T…" at bounding box center [748, 47] width 222 height 37
click at [841, 57] on span "Modify Tags" at bounding box center [838, 60] width 34 height 6
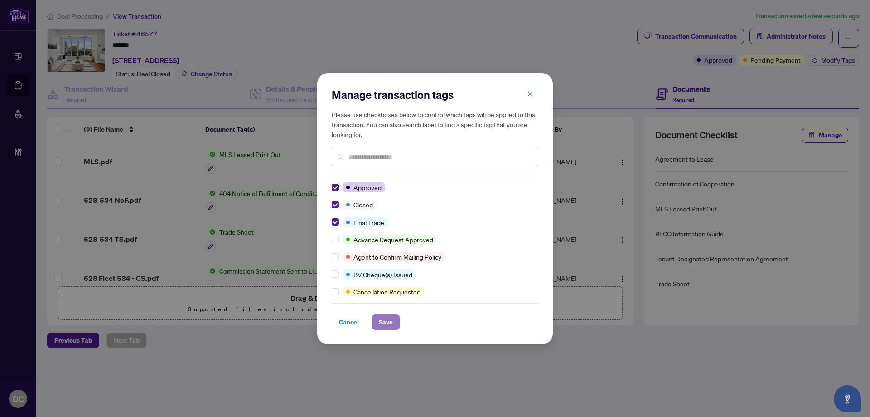
click at [391, 323] on span "Save" at bounding box center [386, 322] width 14 height 15
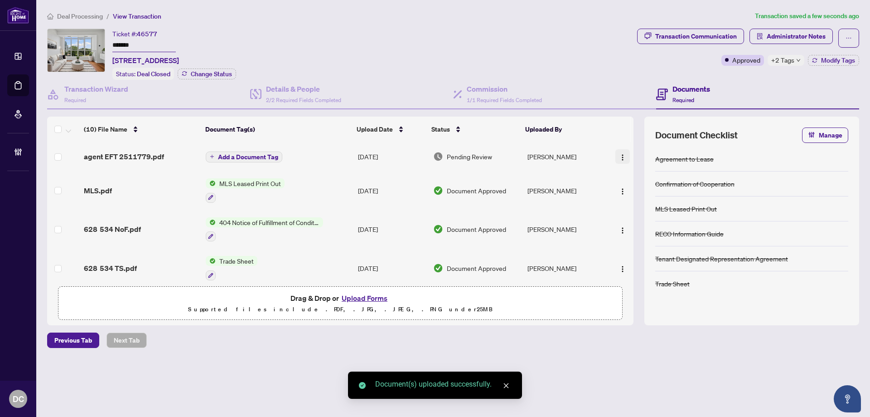
click at [619, 155] on img "button" at bounding box center [622, 157] width 7 height 7
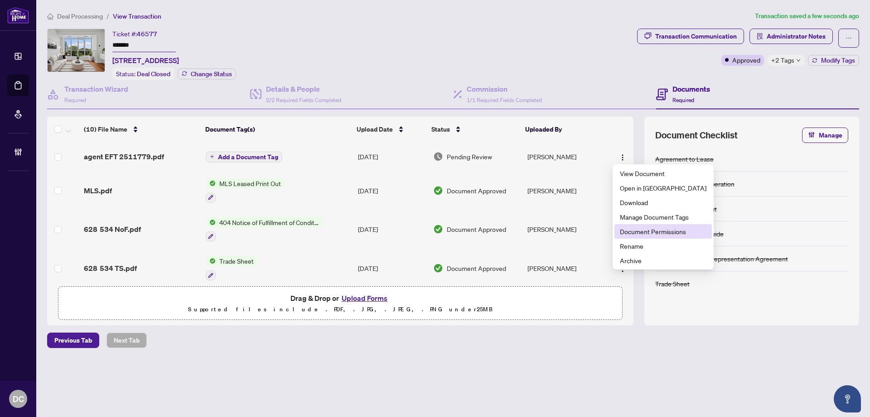
click at [646, 235] on span "Document Permissions" at bounding box center [663, 231] width 87 height 10
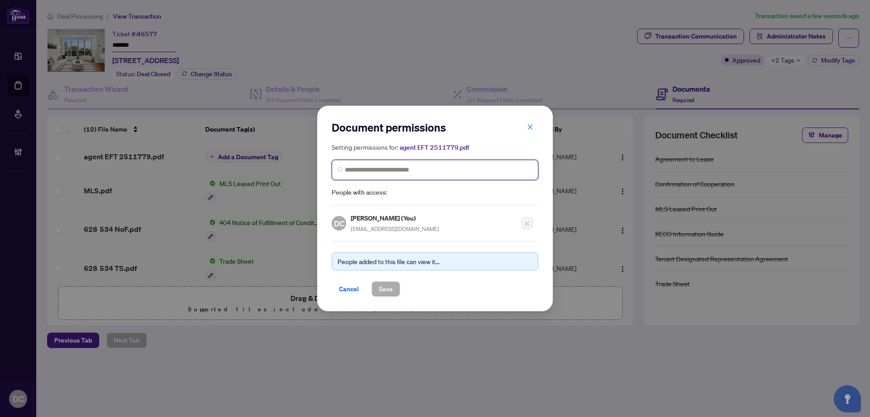
click at [481, 168] on input "search" at bounding box center [439, 170] width 188 height 10
type input "**********"
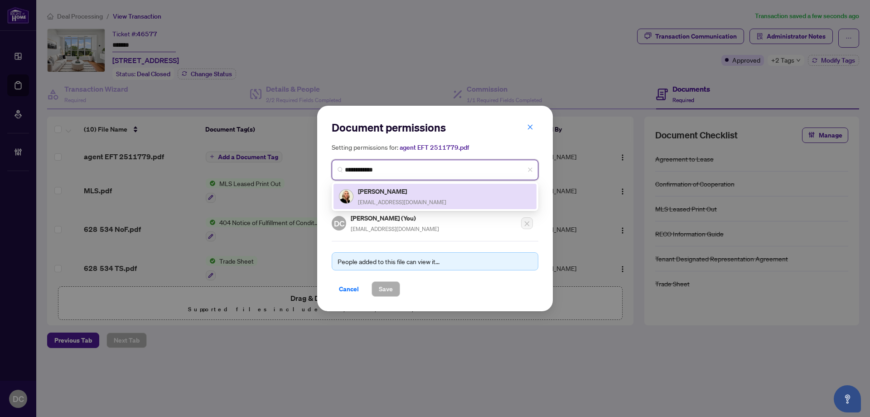
click at [465, 197] on div "Olga Tomchin otomchin@gmail.com" at bounding box center [435, 196] width 192 height 21
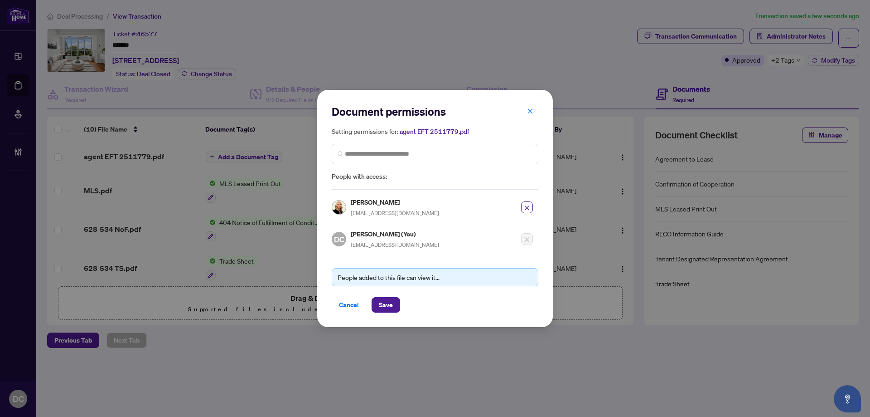
click at [388, 314] on div "Document permissions Setting permissions for: agent EFT 2511779.pdf 5778 Olga T…" at bounding box center [435, 208] width 236 height 237
click at [393, 301] on span "Save" at bounding box center [386, 304] width 14 height 15
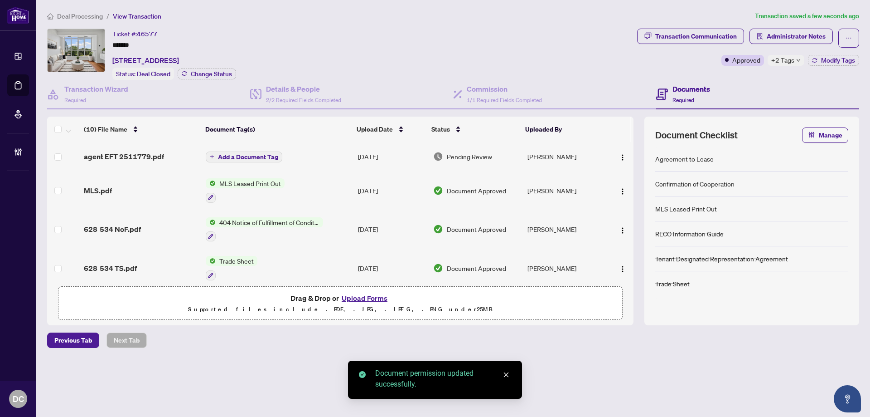
click at [238, 155] on span "Add a Document Tag" at bounding box center [248, 157] width 60 height 6
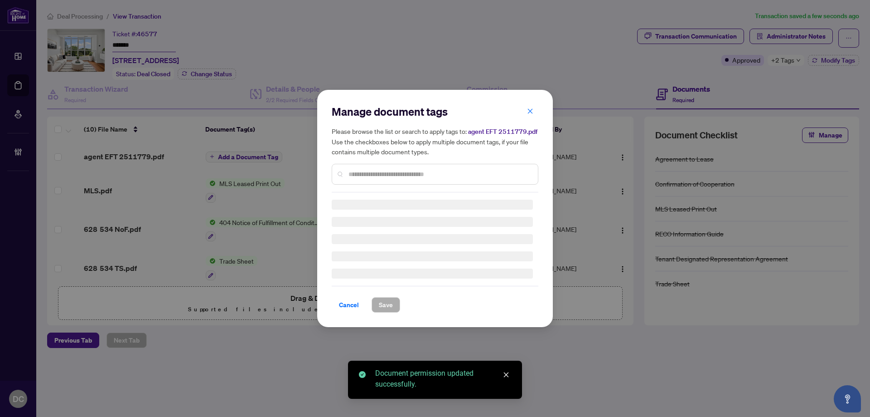
click at [466, 172] on div "Manage document tags Please browse the list or search to apply tags to: agent E…" at bounding box center [435, 148] width 207 height 88
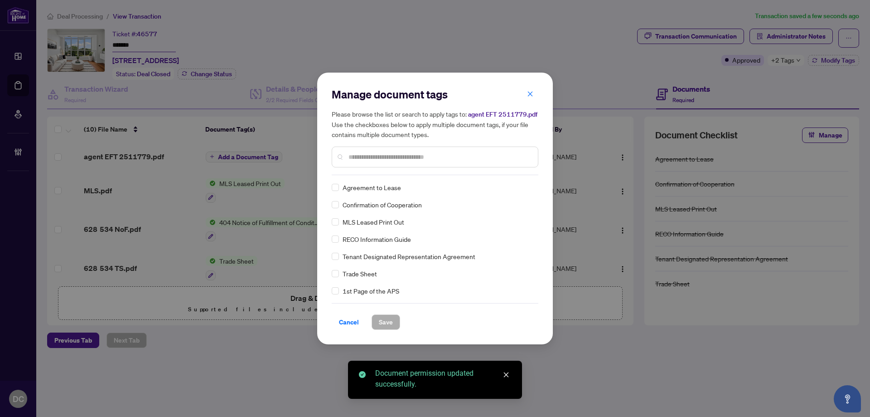
click at [463, 156] on input "text" at bounding box center [440, 157] width 182 height 10
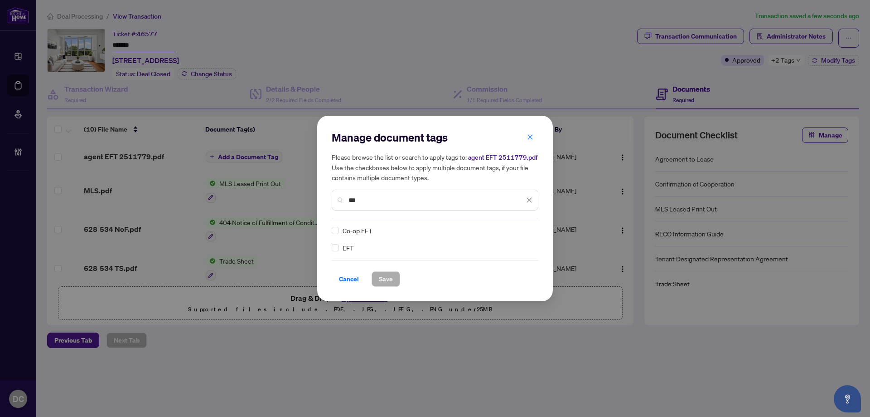
type input "***"
click at [525, 230] on div at bounding box center [523, 230] width 17 height 9
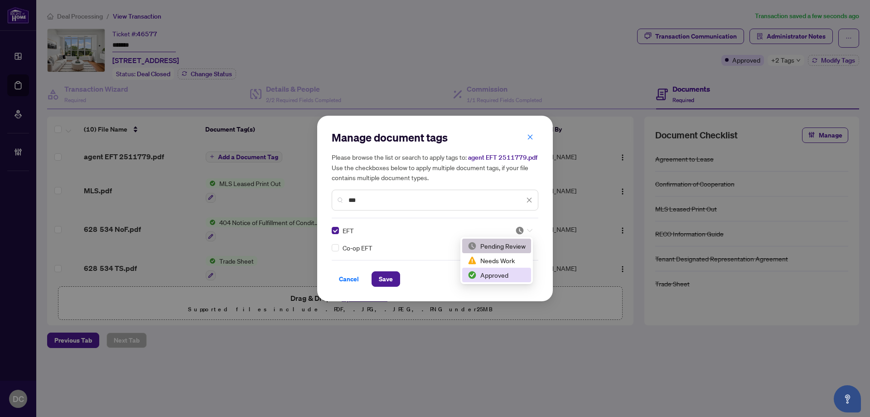
click at [488, 272] on div "Approved" at bounding box center [497, 275] width 58 height 10
click at [391, 279] on span "Save" at bounding box center [386, 279] width 14 height 15
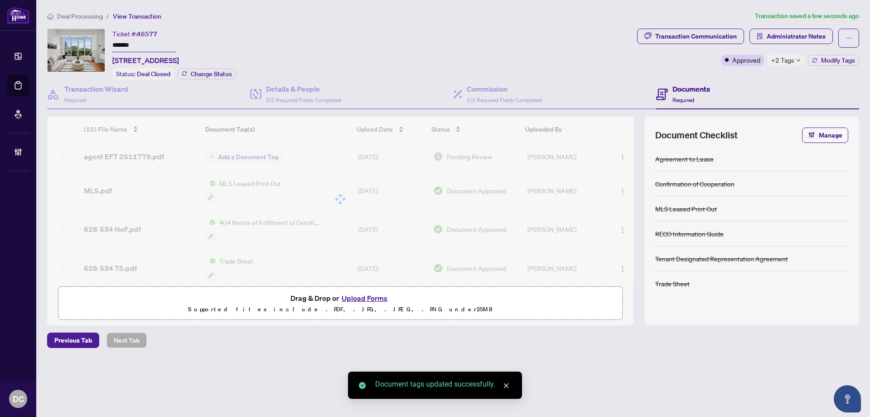
click at [794, 63] on span "+2 Tags" at bounding box center [783, 60] width 23 height 10
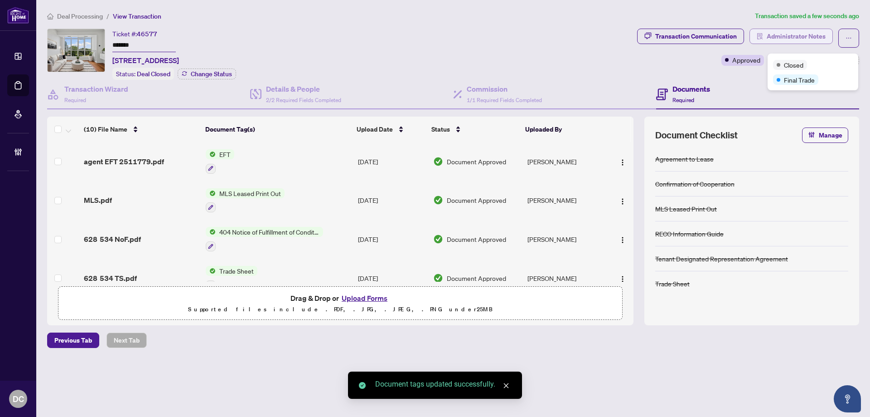
click at [811, 31] on span "Administrator Notes" at bounding box center [796, 36] width 59 height 15
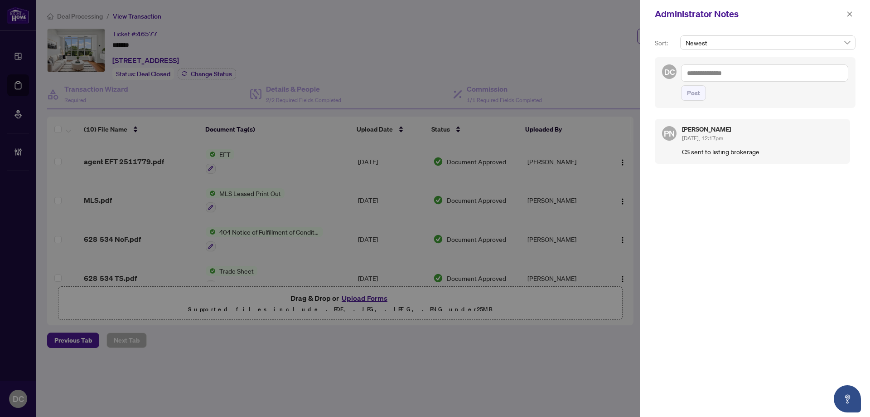
click at [734, 69] on textarea at bounding box center [764, 72] width 167 height 17
paste textarea "**********"
type textarea "**********"
click at [689, 97] on span "Post" at bounding box center [693, 93] width 13 height 15
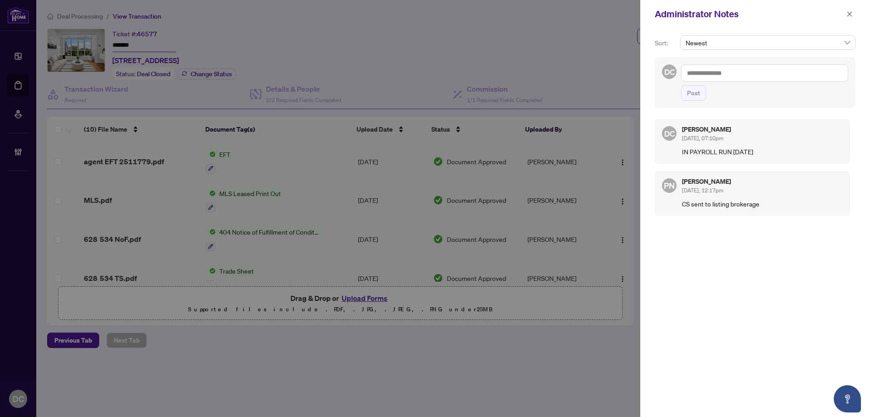
drag, startPoint x: 850, startPoint y: 16, endPoint x: 835, endPoint y: 13, distance: 16.1
click at [850, 15] on icon "close" at bounding box center [850, 14] width 6 height 6
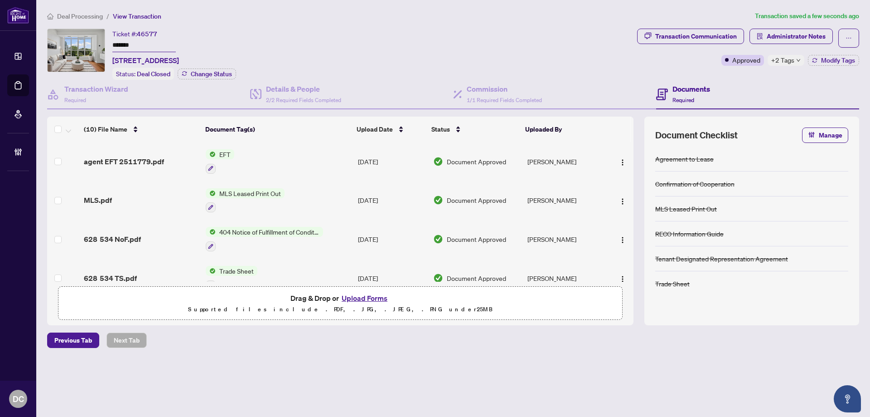
click at [99, 17] on span "Deal Processing" at bounding box center [80, 16] width 46 height 8
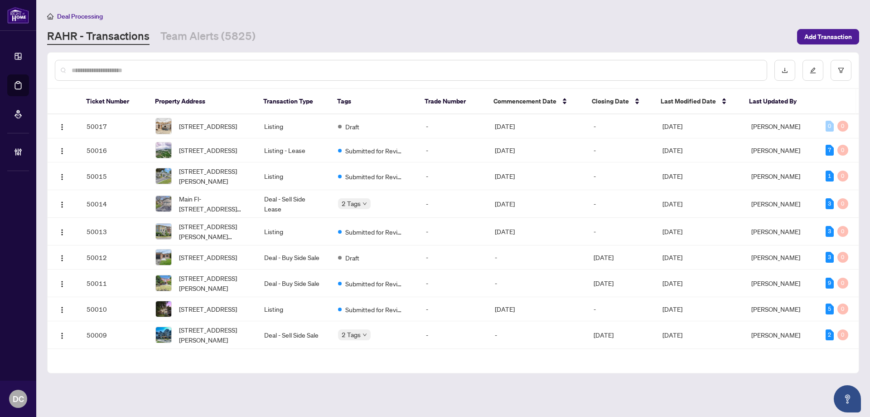
click at [177, 68] on input "text" at bounding box center [416, 70] width 688 height 10
paste input "*******"
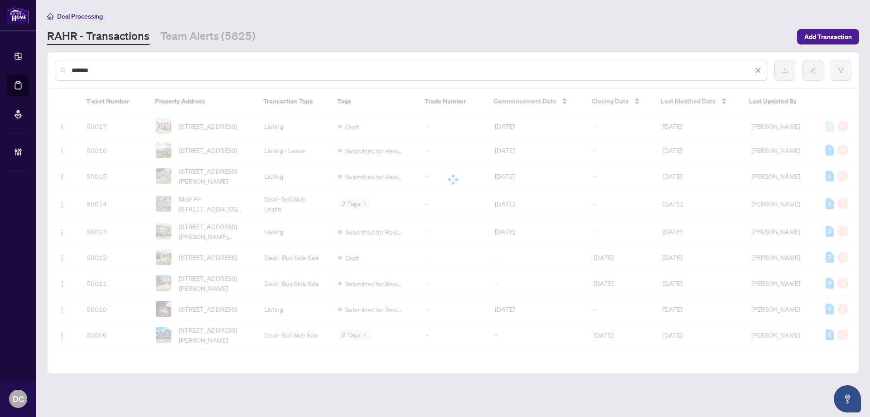
type input "*******"
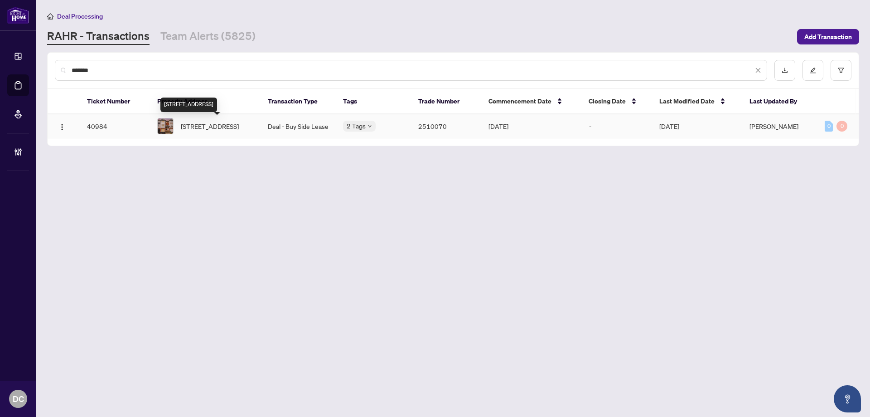
click at [228, 126] on span "63 MANHATTAN Cres, Ottawa, Ontario K2C 4B8, Canada" at bounding box center [210, 126] width 58 height 10
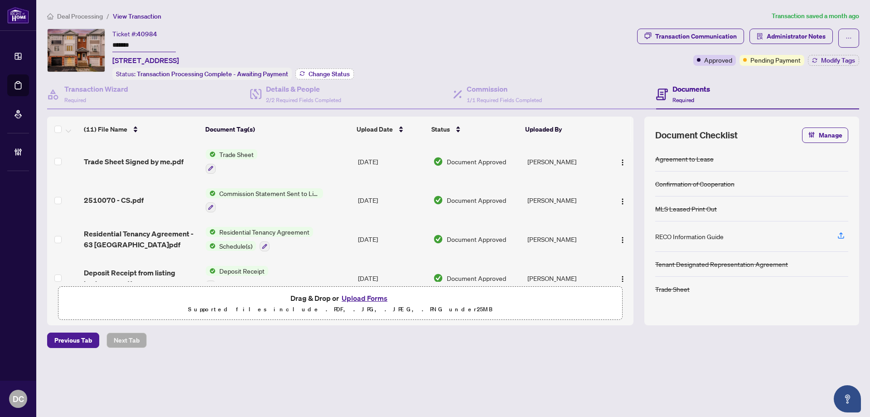
click at [331, 73] on span "Change Status" at bounding box center [329, 74] width 41 height 6
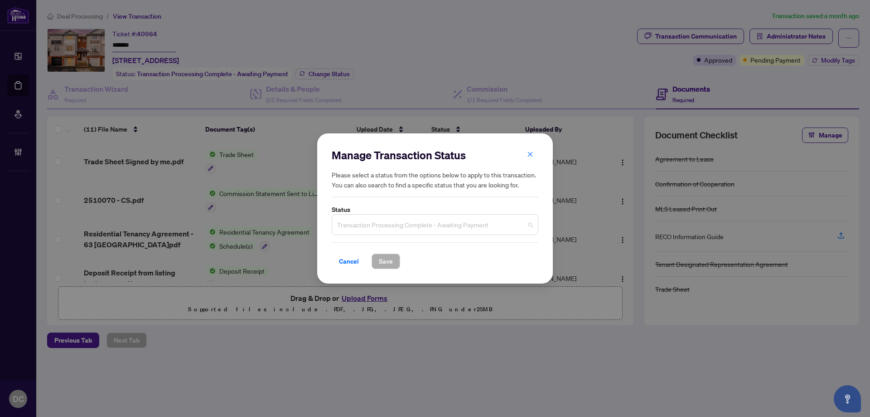
click at [486, 226] on span "Transaction Processing Complete - Awaiting Payment" at bounding box center [435, 224] width 196 height 17
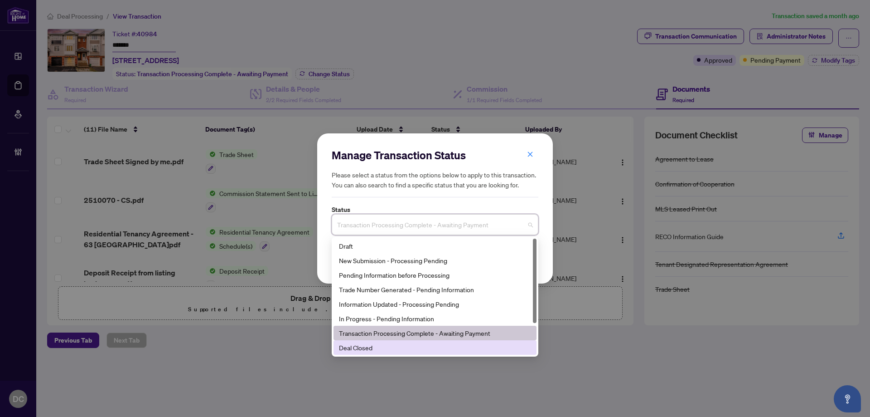
click at [362, 348] on div "Deal Closed" at bounding box center [435, 347] width 192 height 10
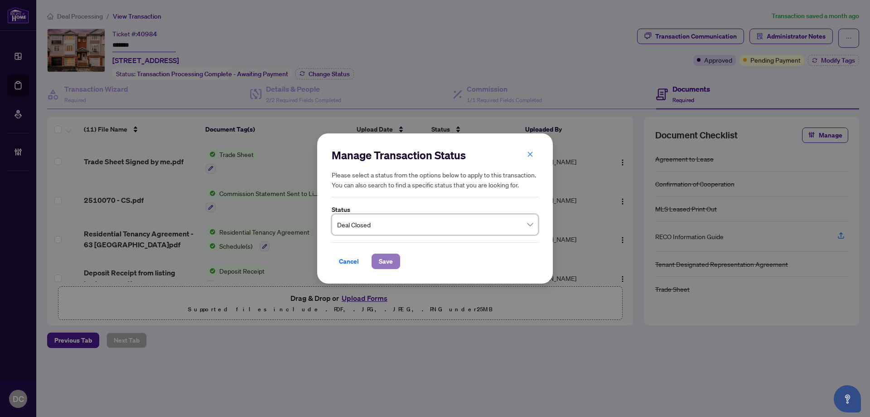
click at [390, 261] on span "Save" at bounding box center [386, 261] width 14 height 15
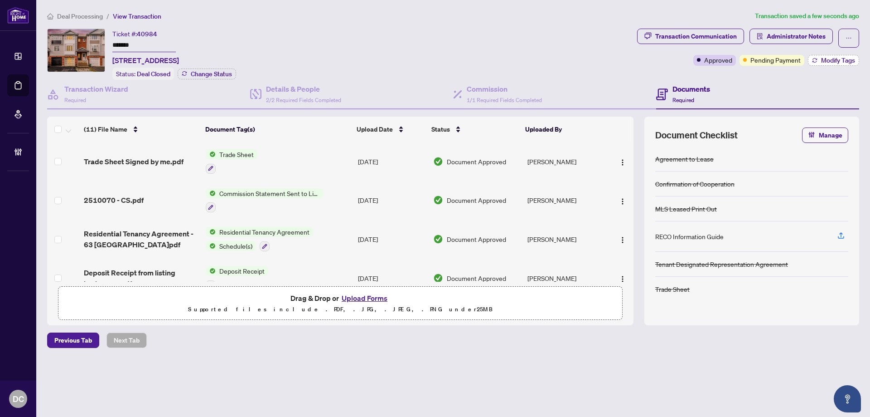
click at [829, 61] on span "Modify Tags" at bounding box center [838, 60] width 34 height 6
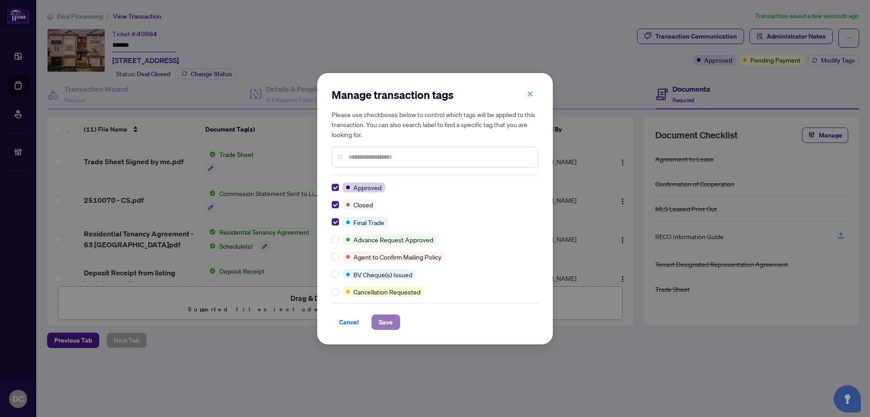
drag, startPoint x: 381, startPoint y: 319, endPoint x: 358, endPoint y: 312, distance: 24.1
click at [380, 318] on span "Save" at bounding box center [386, 322] width 14 height 15
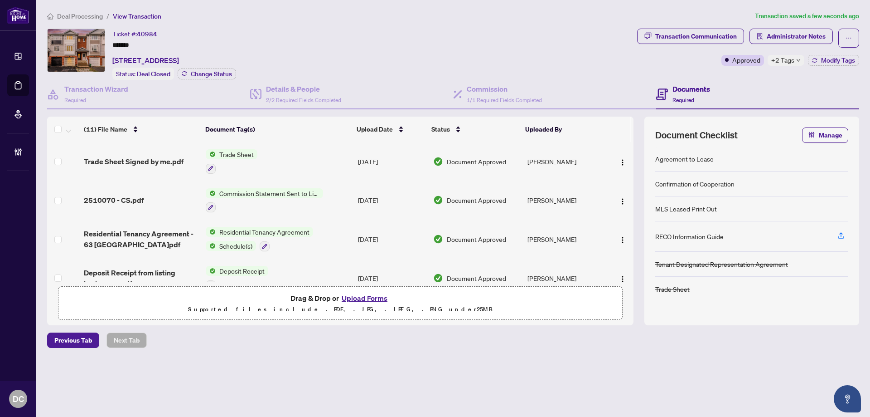
click at [781, 64] on span "+2 Tags" at bounding box center [783, 60] width 23 height 10
click at [783, 61] on div "Closed" at bounding box center [790, 65] width 34 height 10
click at [639, 70] on div "Transaction Communication Administrator Notes Approved +2 Tags Modify Tags" at bounding box center [749, 54] width 226 height 51
drag, startPoint x: 792, startPoint y: 63, endPoint x: 793, endPoint y: 52, distance: 10.9
click at [792, 62] on span "+2 Tags" at bounding box center [783, 60] width 23 height 10
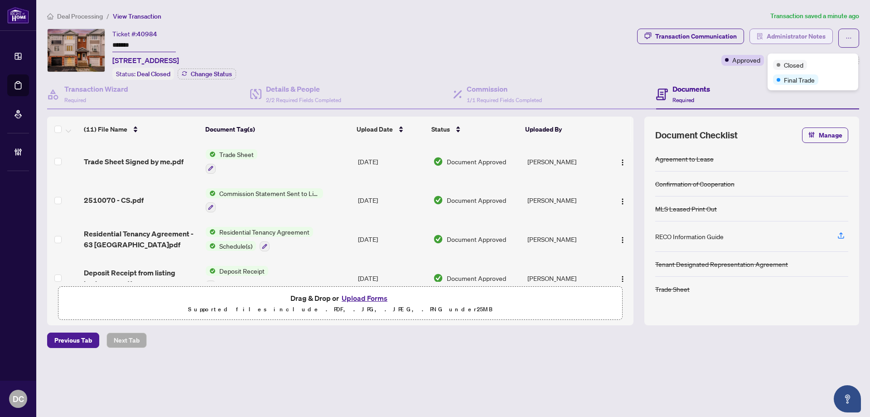
click at [798, 38] on span "Administrator Notes" at bounding box center [796, 36] width 59 height 15
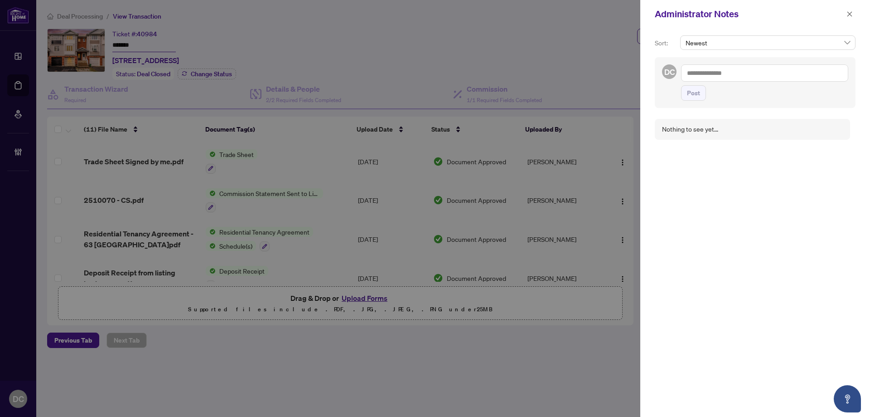
click at [767, 71] on textarea at bounding box center [764, 72] width 167 height 17
paste textarea "**********"
type textarea "**********"
click at [698, 95] on span "Post" at bounding box center [693, 93] width 13 height 15
click at [856, 17] on div "Administrator Notes" at bounding box center [756, 14] width 230 height 28
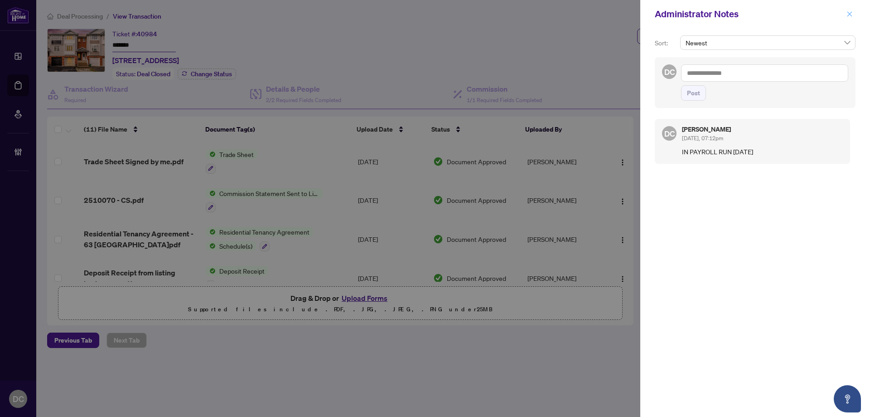
click at [854, 13] on button "button" at bounding box center [850, 14] width 12 height 11
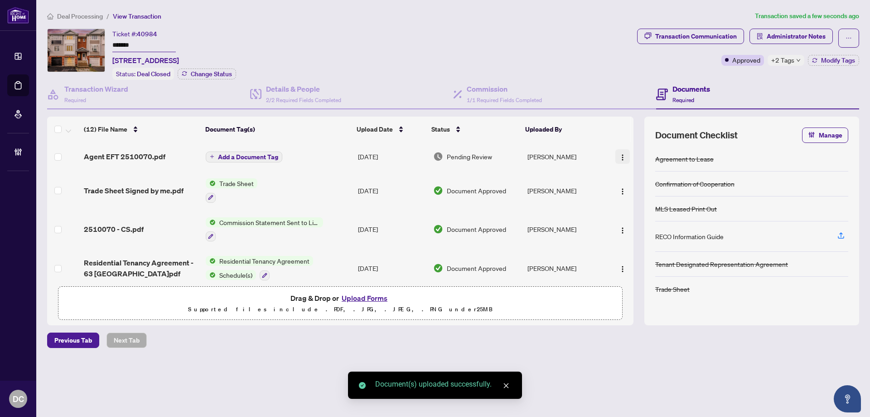
click at [619, 157] on img "button" at bounding box center [622, 157] width 7 height 7
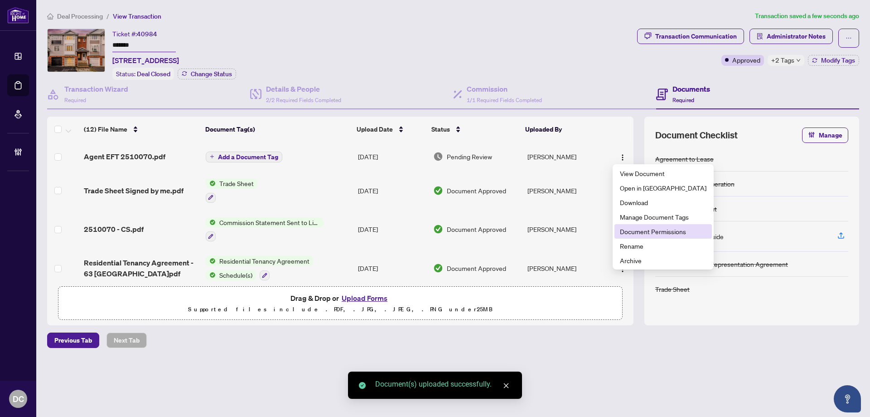
click at [645, 227] on span "Document Permissions" at bounding box center [663, 231] width 87 height 10
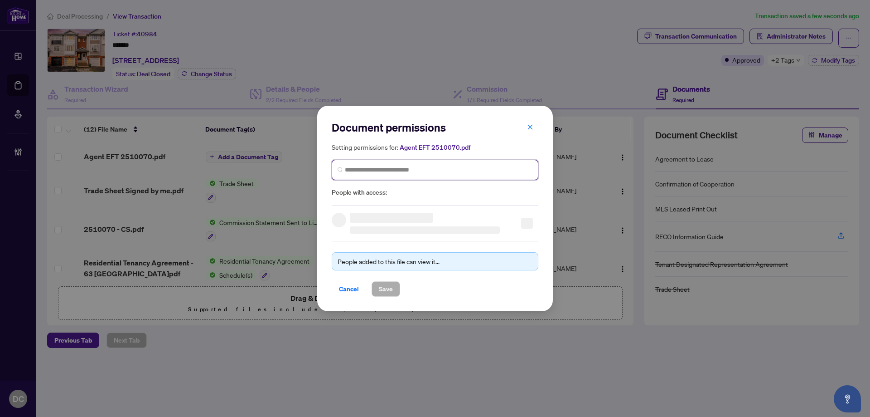
click at [461, 166] on input "search" at bounding box center [439, 170] width 188 height 10
type input "*"
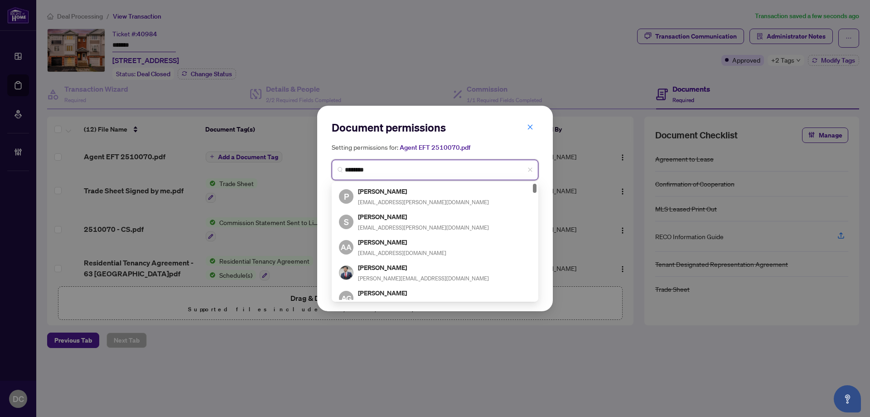
type input "*********"
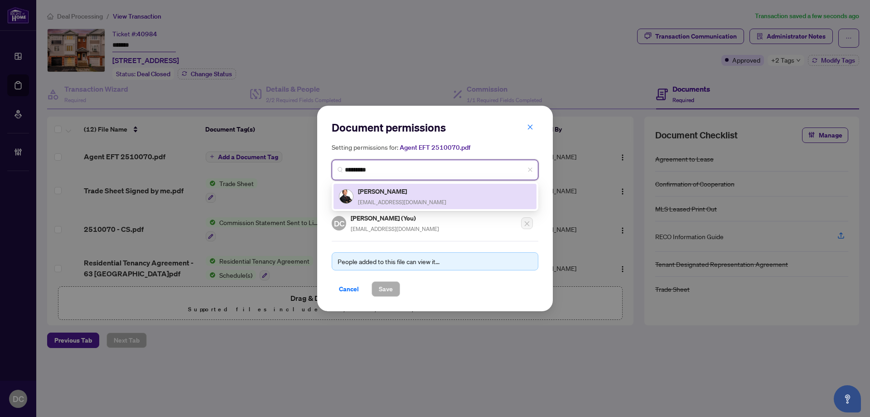
click at [425, 189] on div "Steven Wu stevenwuhome@gmail.com" at bounding box center [435, 196] width 192 height 21
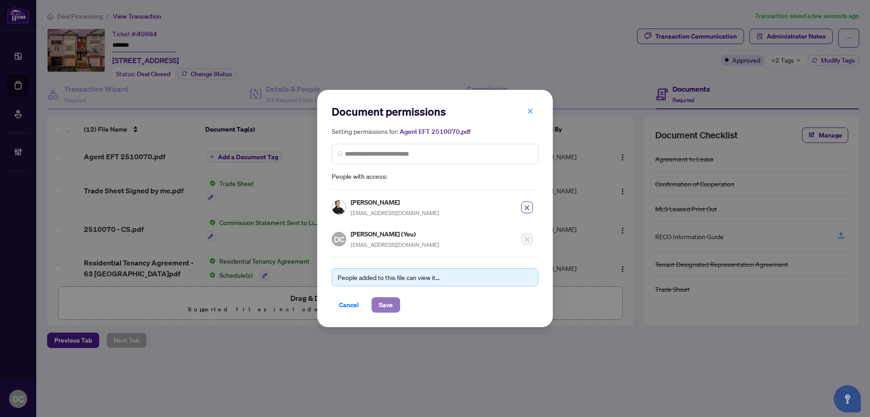
click at [375, 300] on button "Save" at bounding box center [386, 304] width 29 height 15
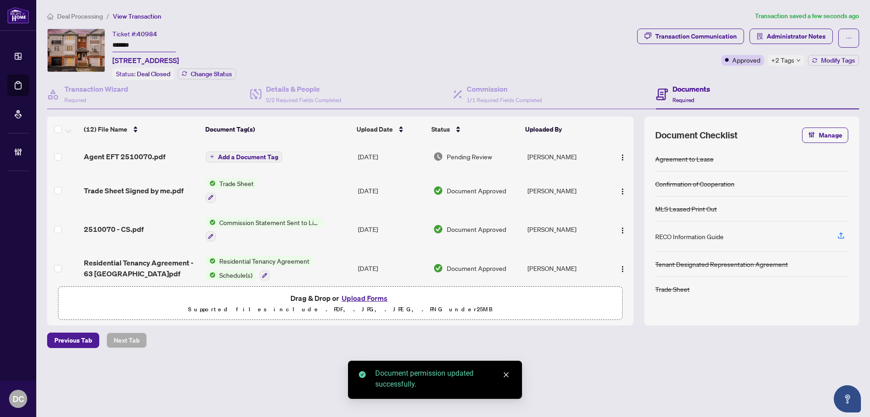
click at [271, 156] on span "Add a Document Tag" at bounding box center [248, 157] width 60 height 6
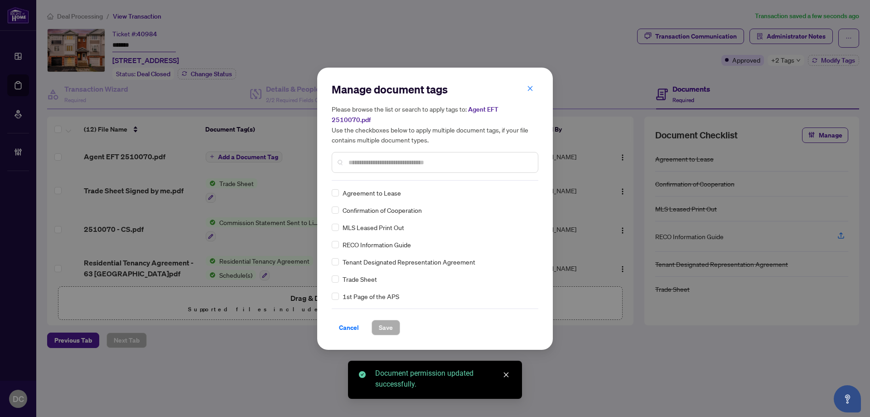
click at [452, 171] on div "Manage document tags Please browse the list or search to apply tags to: Agent E…" at bounding box center [435, 131] width 207 height 98
click at [453, 157] on input "text" at bounding box center [440, 162] width 182 height 10
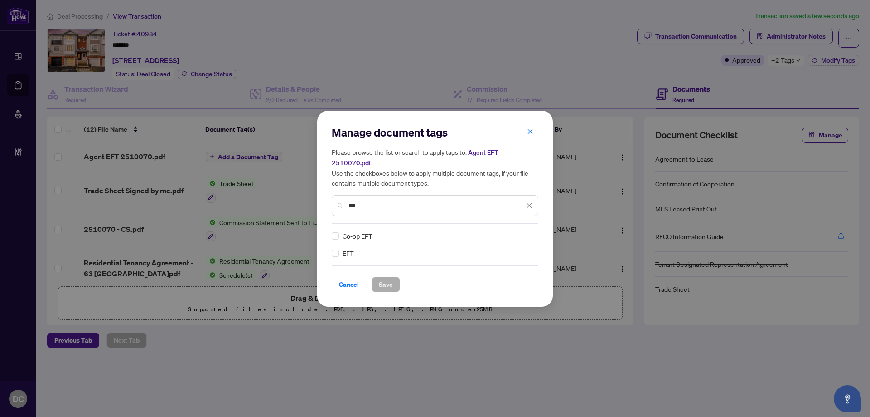
type input "***"
click at [521, 231] on img at bounding box center [519, 235] width 9 height 9
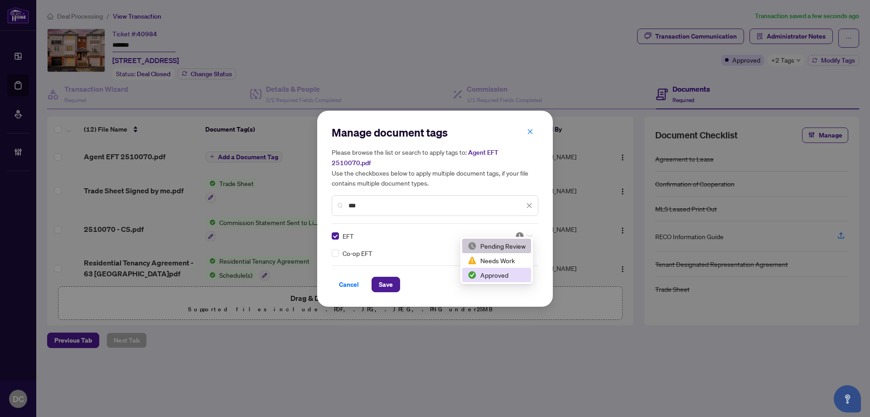
click at [488, 271] on div "Approved" at bounding box center [497, 275] width 58 height 10
click at [388, 280] on span "Save" at bounding box center [386, 284] width 14 height 15
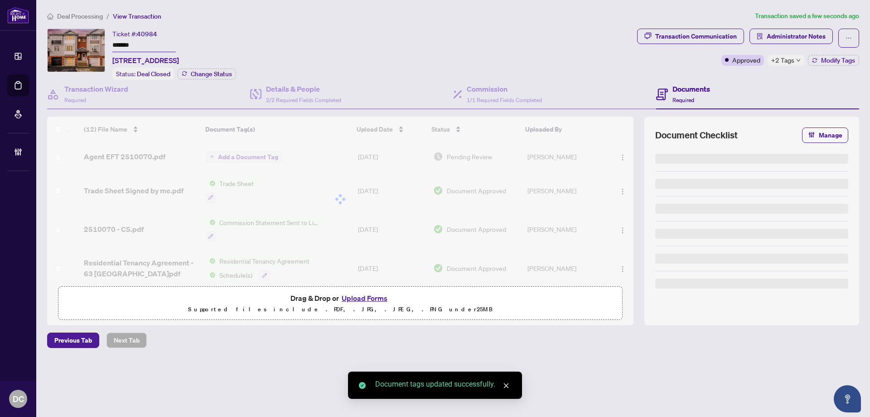
click at [782, 61] on span "+2 Tags" at bounding box center [783, 60] width 23 height 10
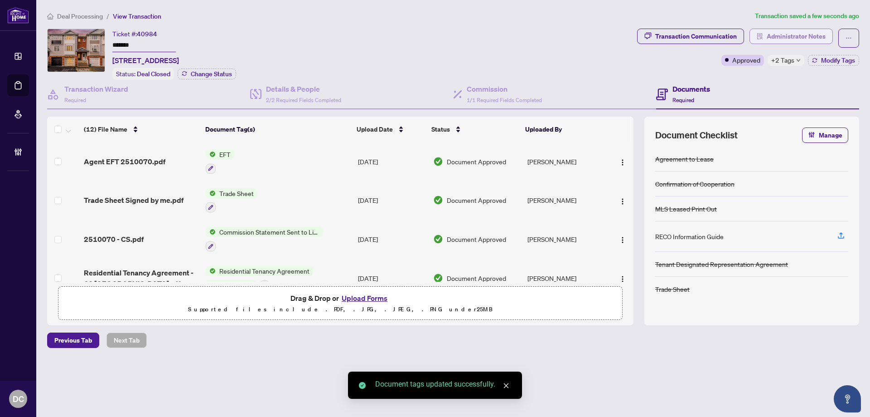
click at [796, 34] on span "Administrator Notes" at bounding box center [796, 36] width 59 height 15
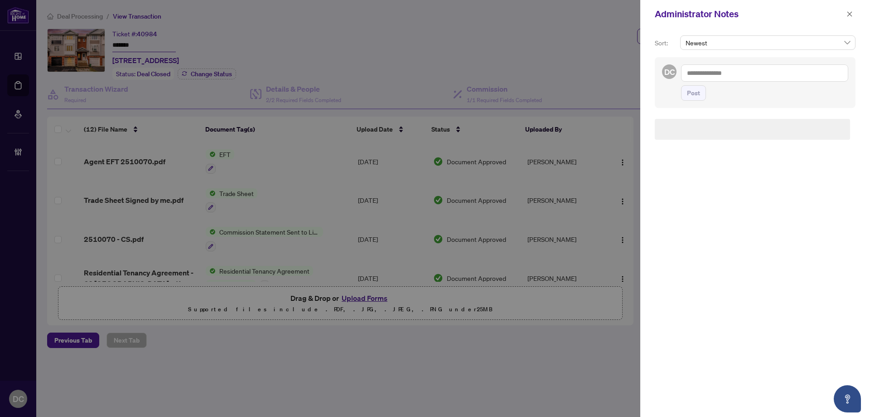
click at [742, 75] on textarea at bounding box center [764, 72] width 167 height 17
paste textarea "**********"
type textarea "**********"
drag, startPoint x: 810, startPoint y: 68, endPoint x: 591, endPoint y: 59, distance: 219.1
click at [608, 61] on div "**********" at bounding box center [435, 208] width 870 height 417
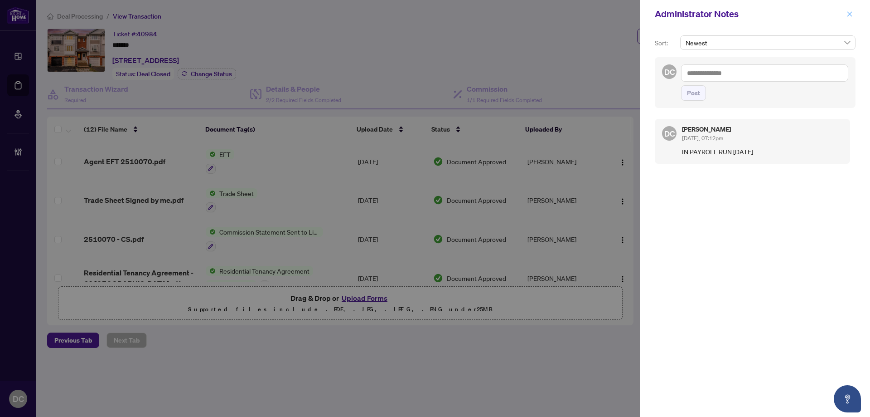
click at [852, 14] on icon "close" at bounding box center [850, 14] width 6 height 6
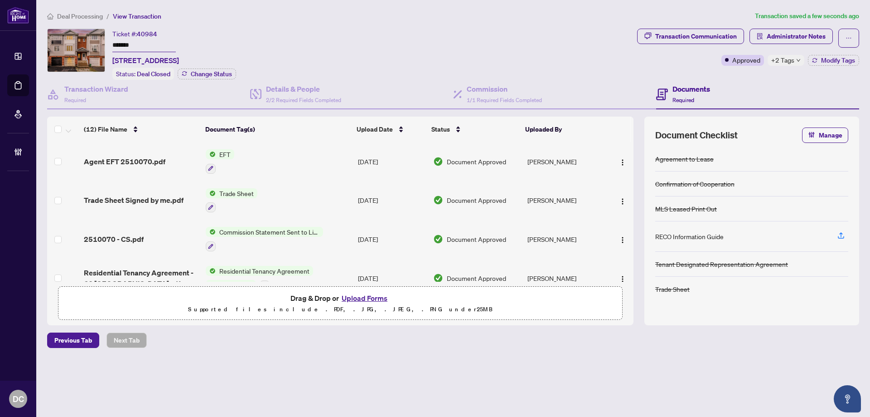
click at [93, 15] on span "Deal Processing" at bounding box center [80, 16] width 46 height 8
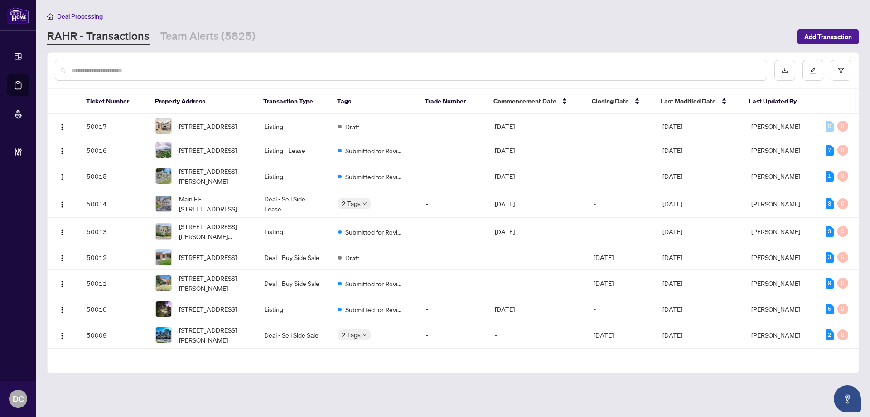
click at [172, 71] on input "text" at bounding box center [416, 70] width 688 height 10
paste input "*********"
type input "*********"
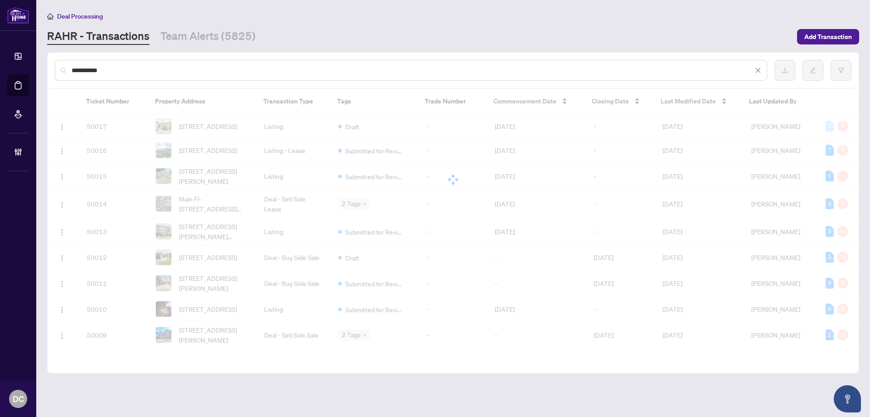
drag, startPoint x: 181, startPoint y: 72, endPoint x: -16, endPoint y: 64, distance: 197.4
click at [0, 64] on html "Dashboard Deal Processing Mortgage Referrals Brokerage Management DC Dawn Chan …" at bounding box center [435, 208] width 870 height 417
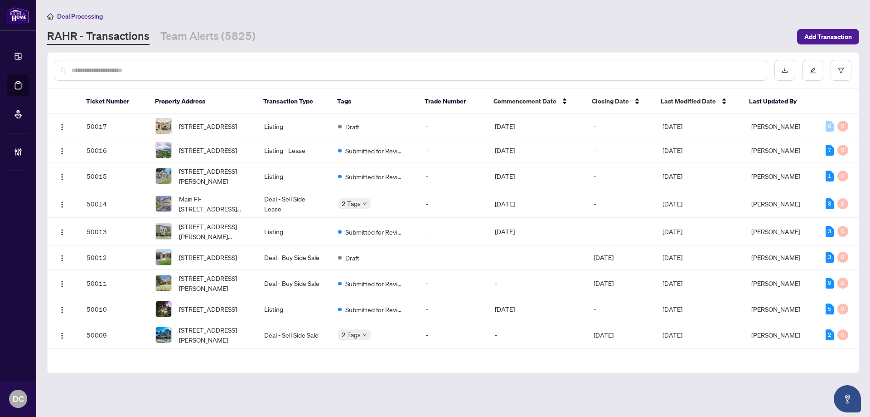
click at [175, 68] on input "text" at bounding box center [416, 70] width 688 height 10
paste input "*********"
type input "*********"
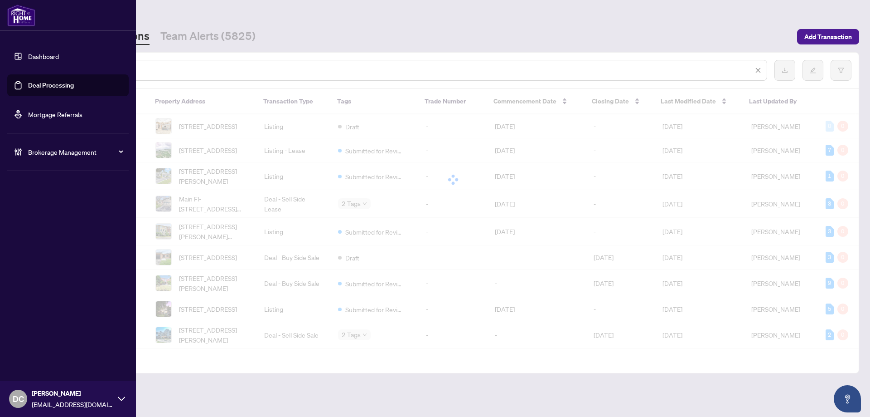
drag, startPoint x: 175, startPoint y: 68, endPoint x: 4, endPoint y: 62, distance: 171.0
click at [4, 62] on div "Dashboard Deal Processing Mortgage Referrals Brokerage Management DC Dawn Chan …" at bounding box center [435, 208] width 870 height 417
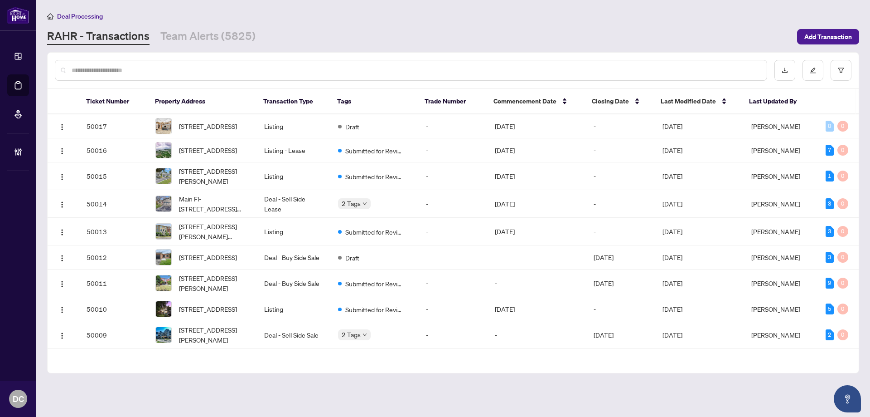
click at [234, 68] on input "text" at bounding box center [416, 70] width 688 height 10
paste input "*******"
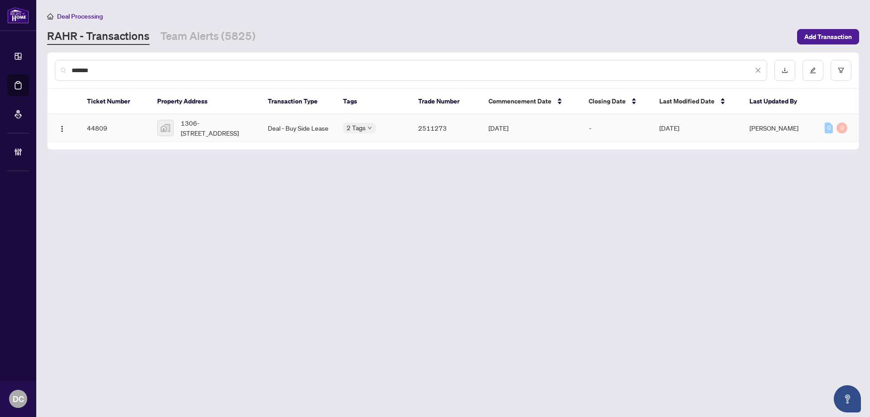
type input "*******"
click at [234, 135] on span "1306-4023 The Exchange, Mississauga, ON, Canada" at bounding box center [217, 128] width 73 height 20
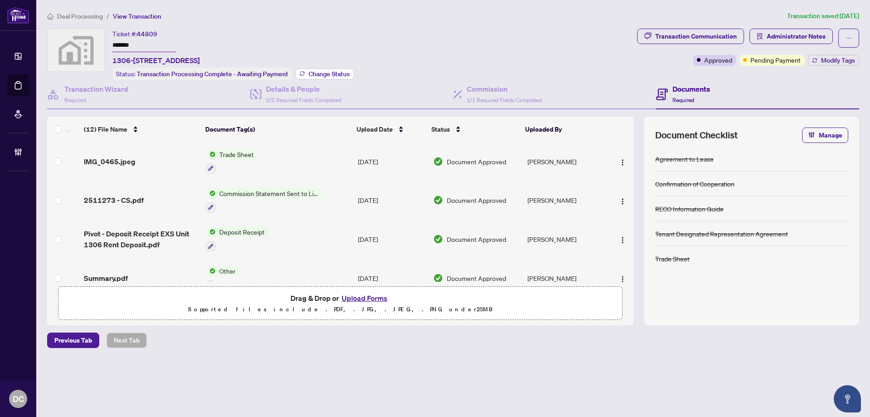
click at [321, 76] on span "Change Status" at bounding box center [329, 74] width 41 height 6
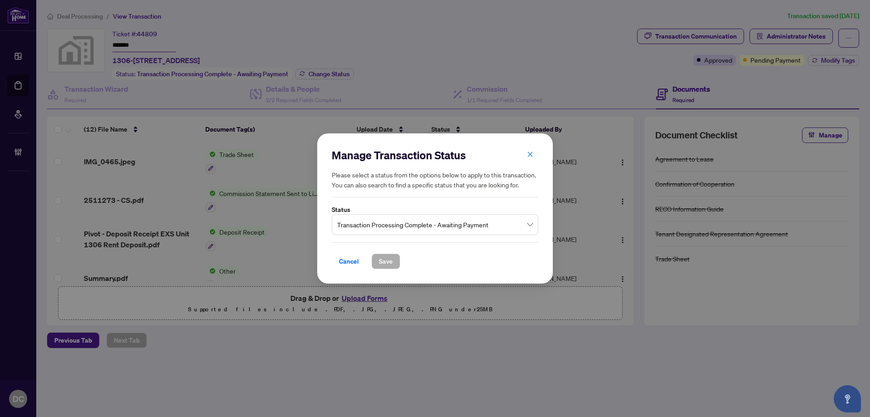
click at [441, 223] on span "Transaction Processing Complete - Awaiting Payment" at bounding box center [435, 224] width 196 height 17
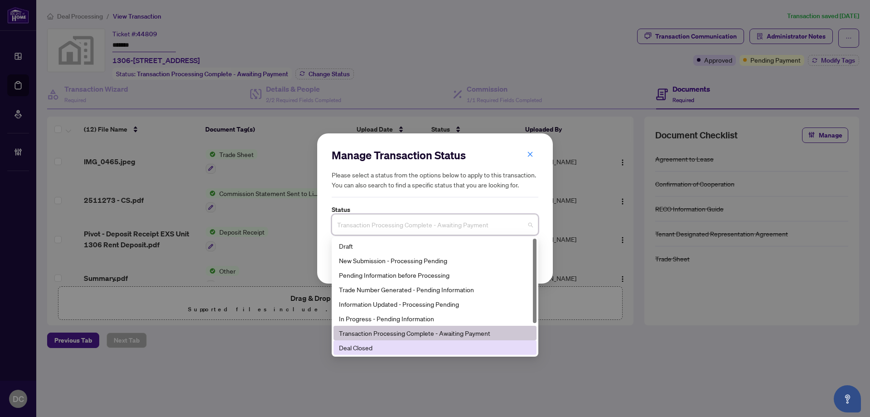
click at [376, 345] on div "Deal Closed" at bounding box center [435, 347] width 192 height 10
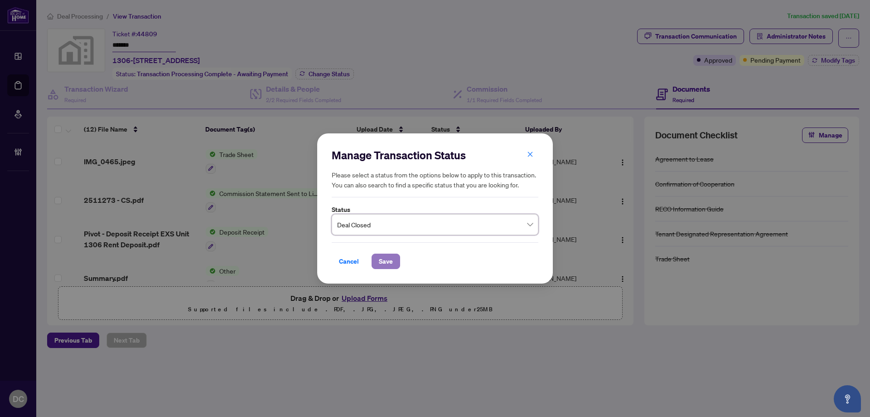
click at [393, 258] on button "Save" at bounding box center [386, 260] width 29 height 15
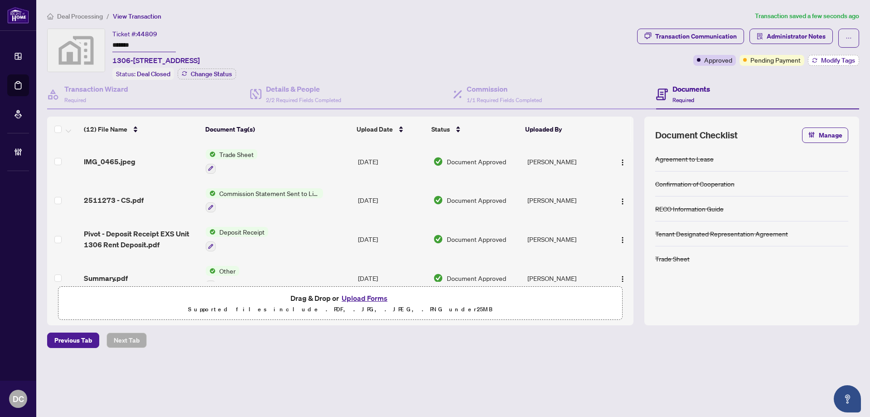
click at [847, 65] on button "Modify Tags" at bounding box center [833, 60] width 51 height 11
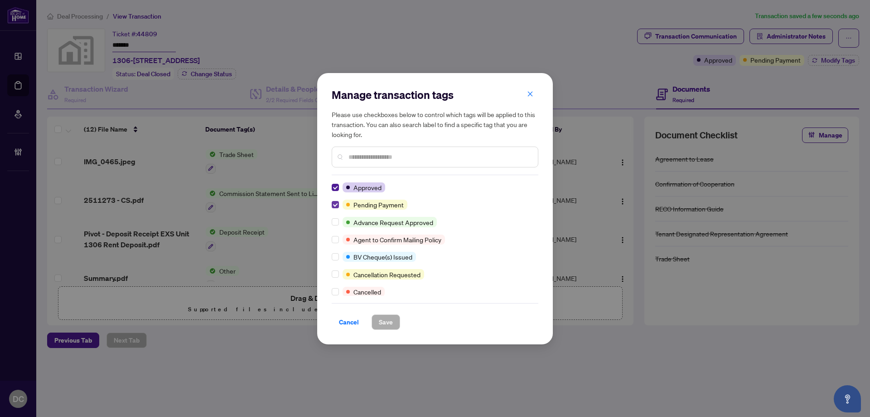
click at [334, 208] on label at bounding box center [335, 204] width 7 height 10
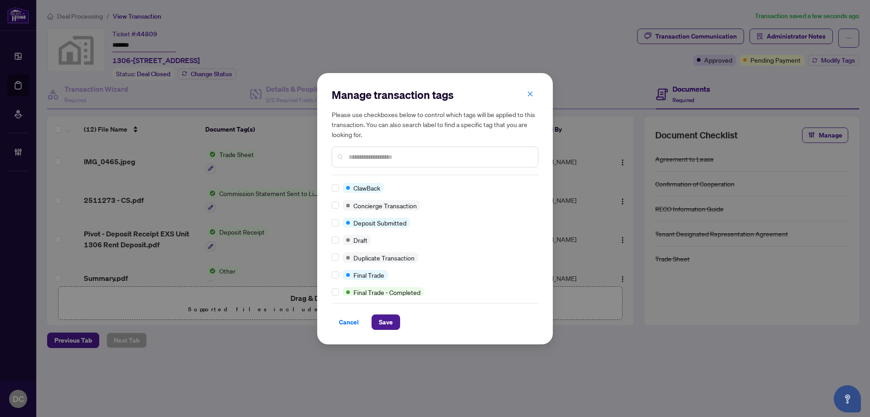
scroll to position [136, 0]
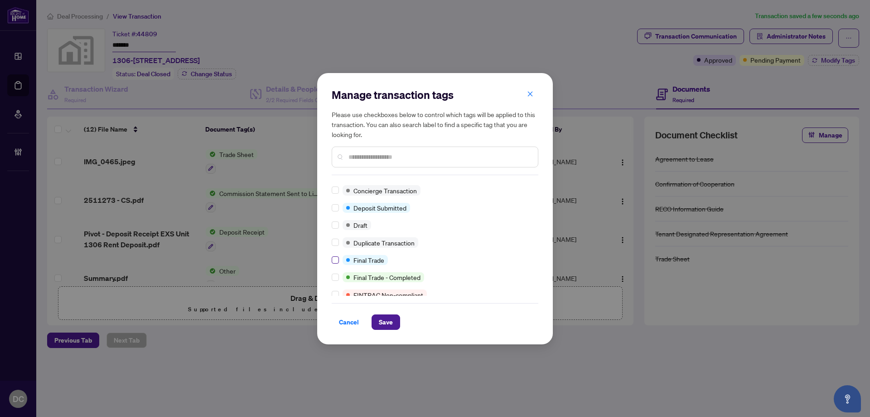
click at [336, 263] on label at bounding box center [335, 260] width 7 height 10
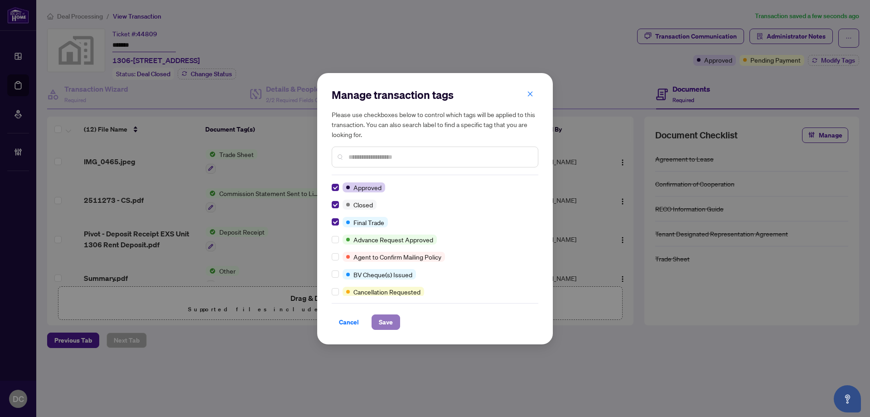
click at [388, 319] on span "Save" at bounding box center [386, 322] width 14 height 15
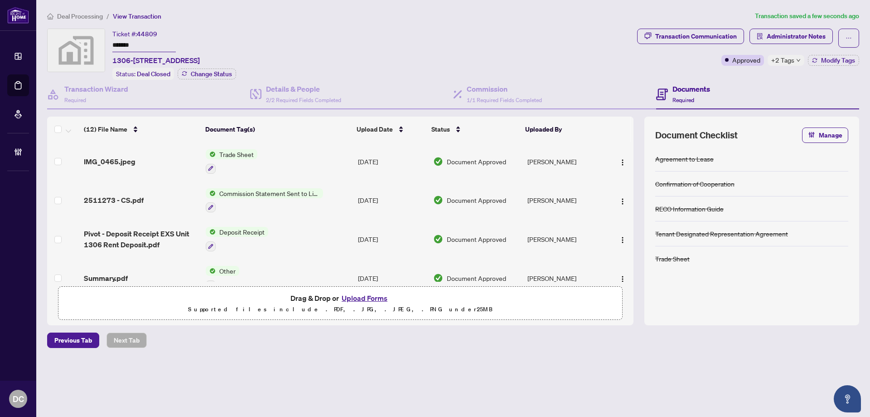
click at [356, 160] on td "Jul/26/2025" at bounding box center [391, 161] width 75 height 39
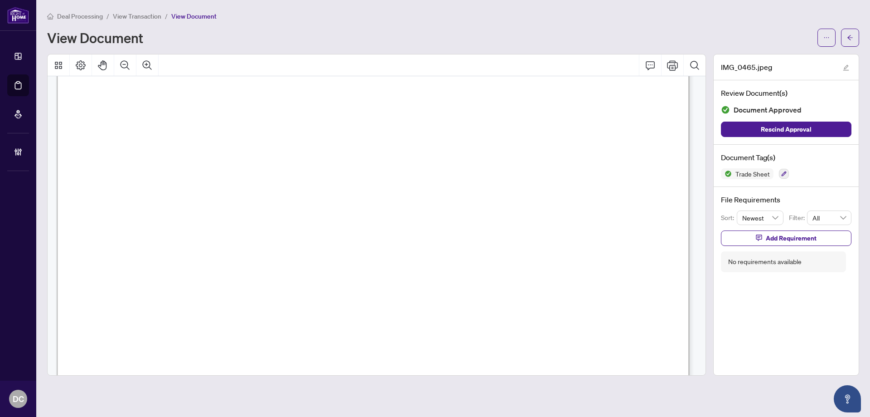
scroll to position [363, 0]
click at [850, 40] on icon "arrow-left" at bounding box center [850, 37] width 6 height 6
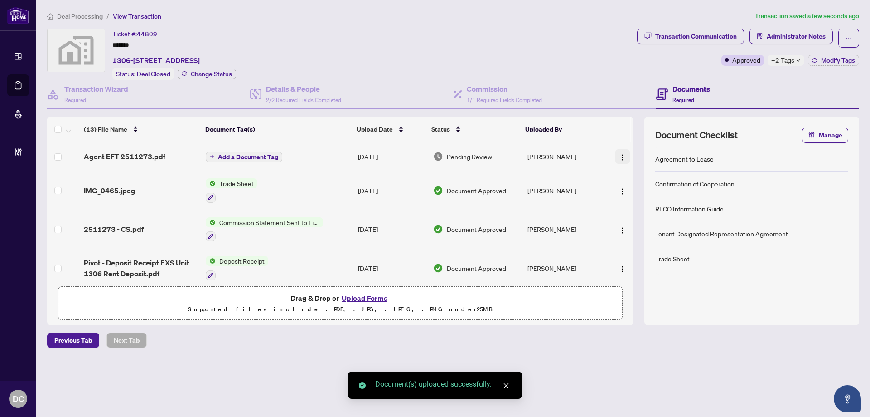
click at [620, 151] on span "button" at bounding box center [622, 156] width 7 height 10
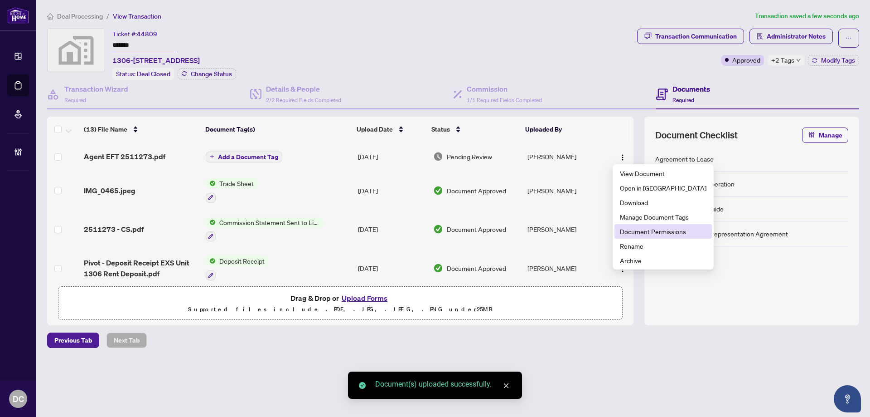
click at [646, 231] on span "Document Permissions" at bounding box center [663, 231] width 87 height 10
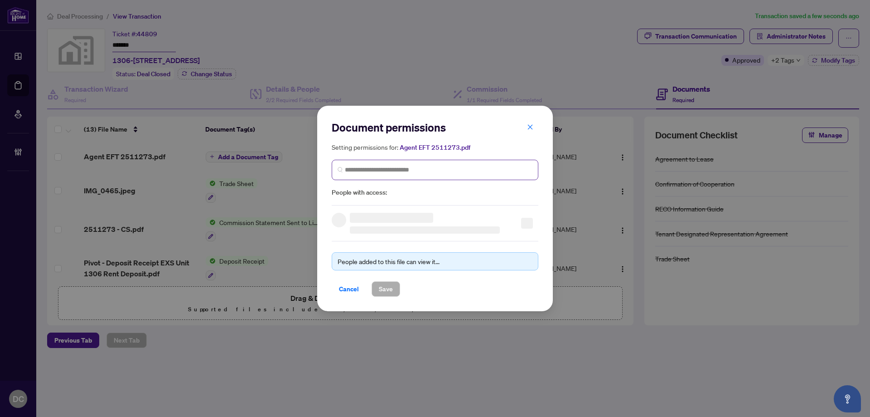
click at [457, 176] on span at bounding box center [435, 170] width 207 height 20
type input "*****"
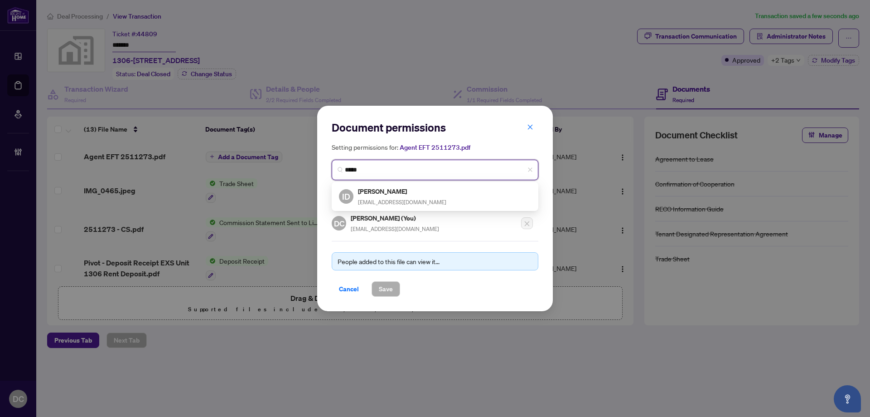
click at [476, 194] on div "ID Ilker Dagli ilkerdagli2020@gmail.com" at bounding box center [435, 196] width 192 height 21
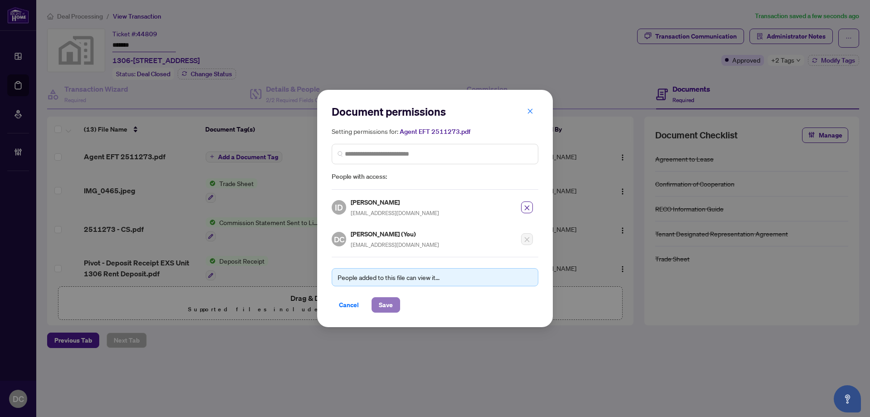
click at [396, 301] on button "Save" at bounding box center [386, 304] width 29 height 15
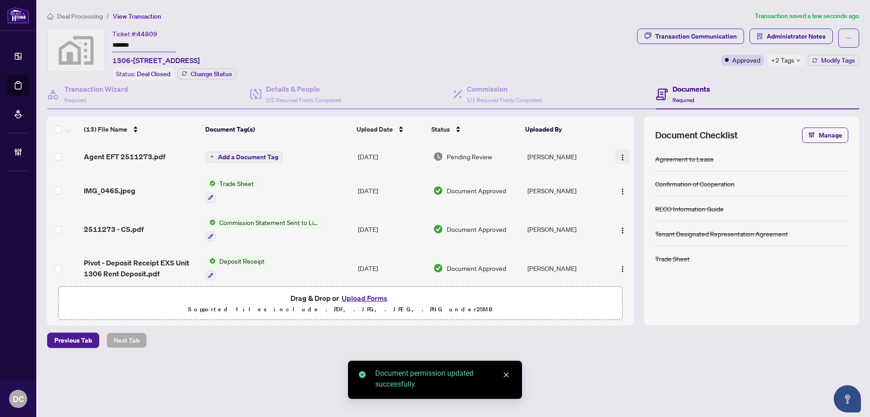
click at [622, 158] on img "button" at bounding box center [622, 157] width 7 height 7
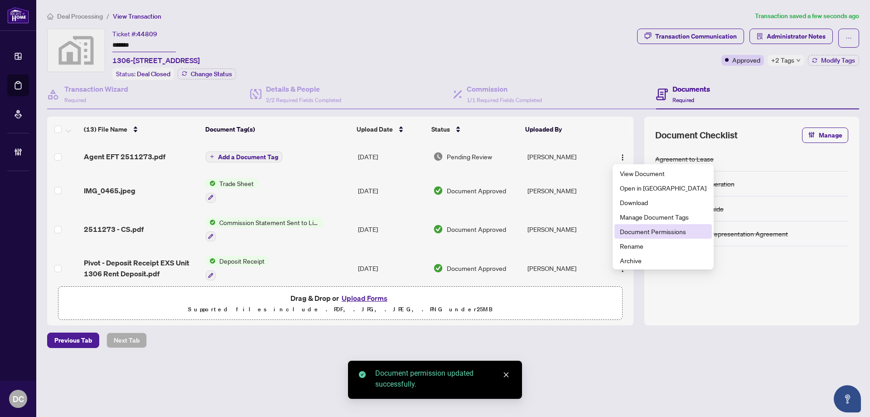
click at [651, 229] on span "Document Permissions" at bounding box center [663, 231] width 87 height 10
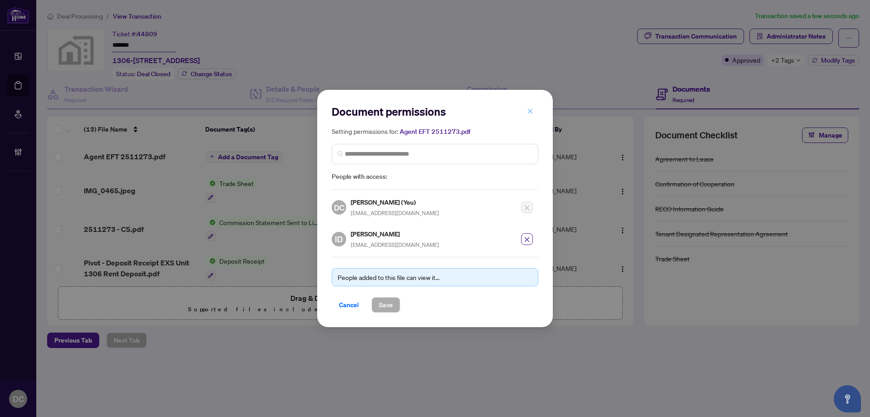
click at [533, 108] on span "button" at bounding box center [530, 111] width 6 height 15
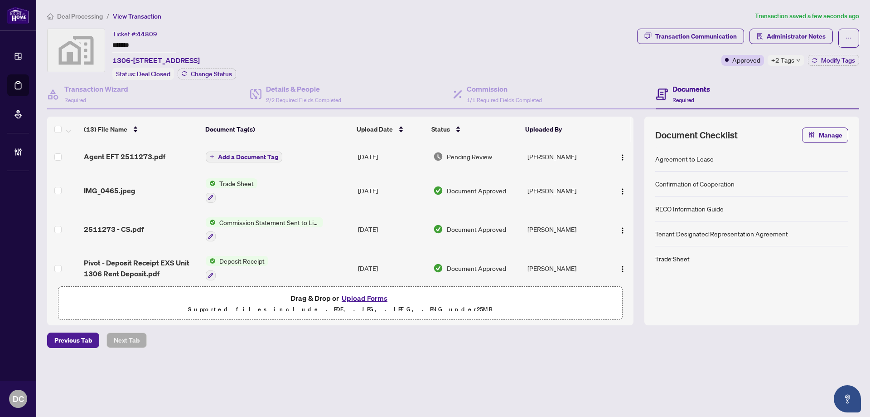
click at [262, 154] on span "Add a Document Tag" at bounding box center [248, 157] width 60 height 6
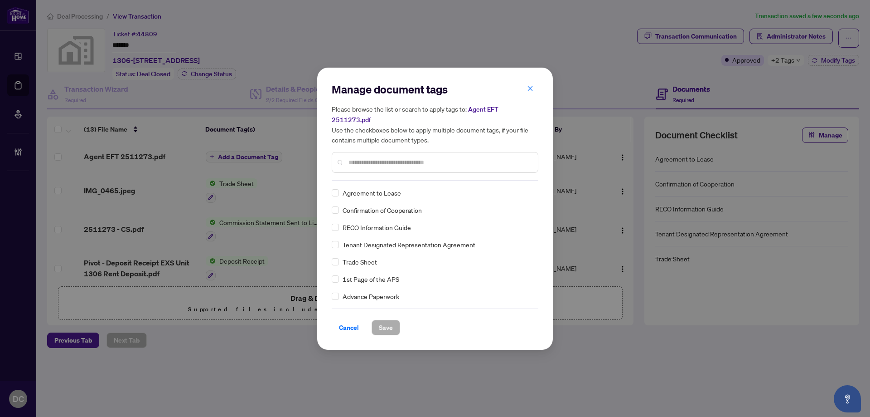
click at [444, 160] on input "text" at bounding box center [440, 162] width 182 height 10
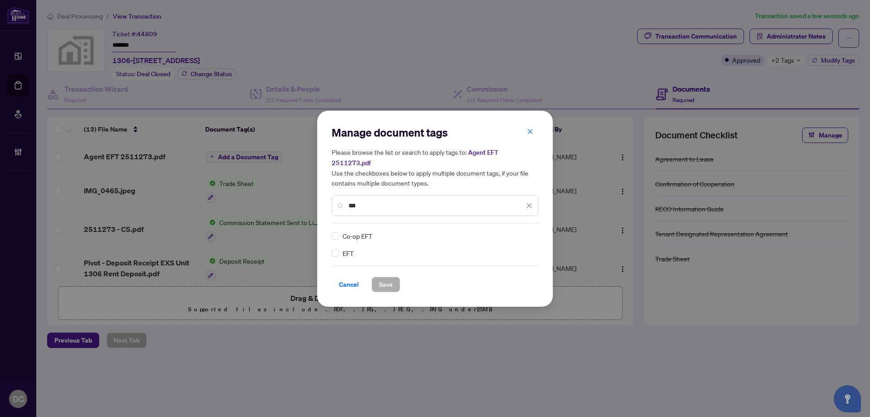
type input "***"
click at [528, 231] on div at bounding box center [523, 235] width 17 height 9
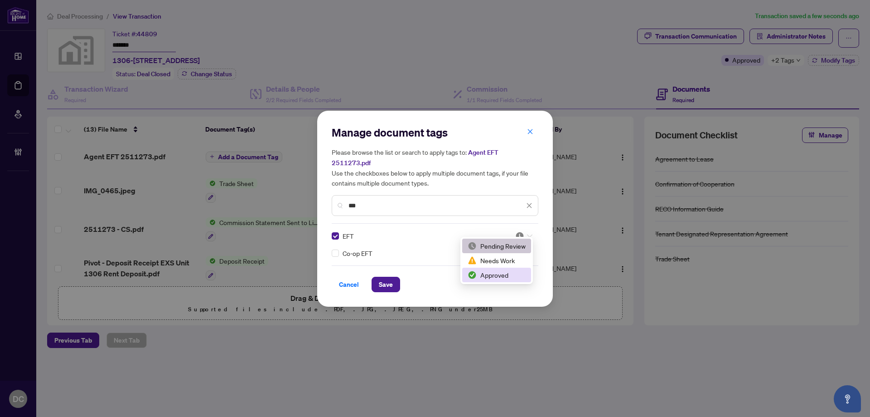
click at [500, 273] on div "Approved" at bounding box center [497, 275] width 58 height 10
click at [390, 281] on span "Save" at bounding box center [386, 284] width 14 height 15
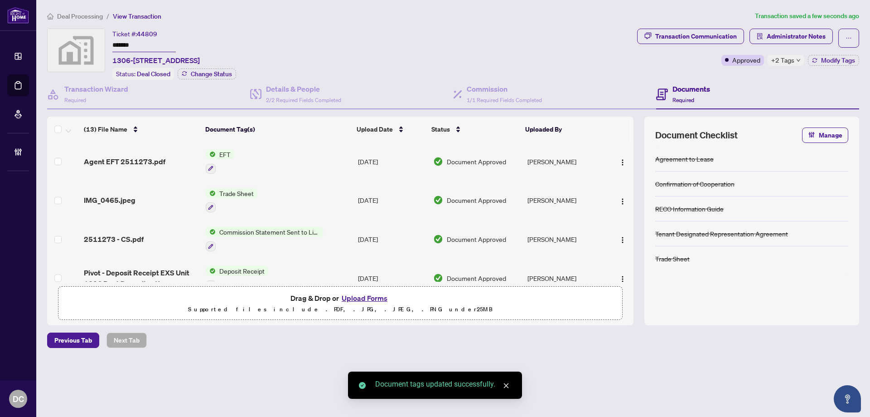
click at [796, 62] on div "+2 Tags" at bounding box center [786, 60] width 37 height 11
click at [811, 41] on span "Administrator Notes" at bounding box center [796, 36] width 59 height 15
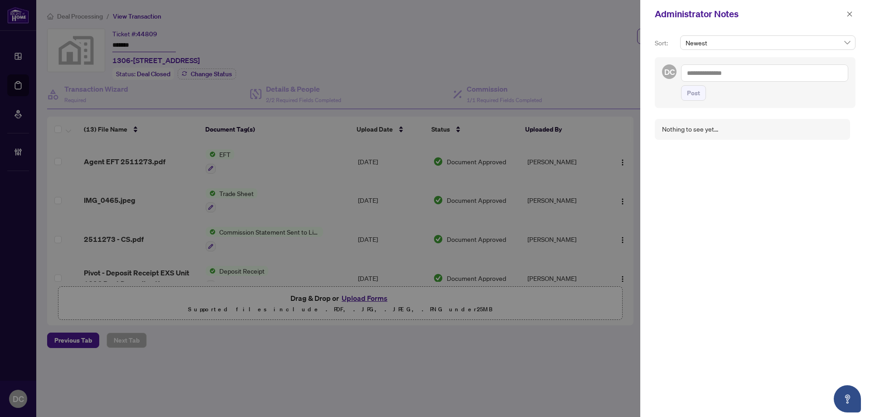
click at [738, 71] on textarea at bounding box center [764, 72] width 167 height 17
paste textarea "**********"
type textarea "**********"
click at [694, 97] on span "Post" at bounding box center [693, 93] width 13 height 15
click at [840, 21] on div "Administrator Notes" at bounding box center [756, 14] width 230 height 28
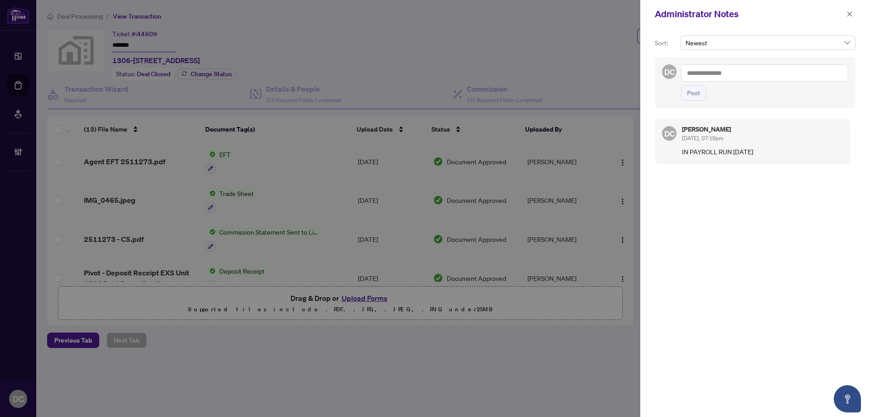
click at [861, 14] on div "Administrator Notes" at bounding box center [756, 14] width 230 height 28
click at [854, 13] on button "button" at bounding box center [850, 14] width 12 height 11
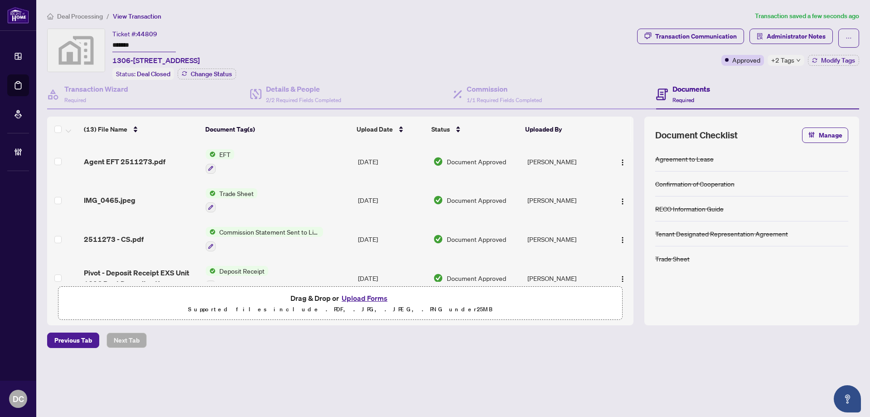
click at [790, 63] on span "+2 Tags" at bounding box center [783, 60] width 23 height 10
click at [720, 78] on div "Transaction Communication Administrator Notes Approved +2 Tags Modify Tags" at bounding box center [749, 54] width 226 height 51
click at [784, 32] on span "Administrator Notes" at bounding box center [796, 36] width 59 height 15
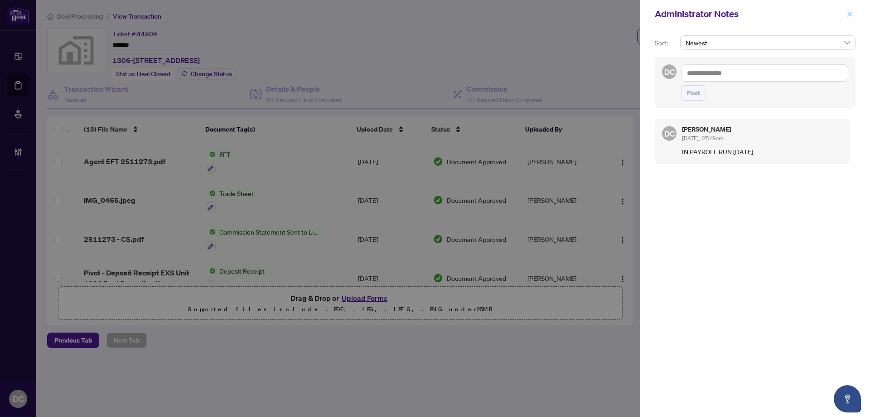
click at [851, 17] on icon "close" at bounding box center [850, 14] width 6 height 6
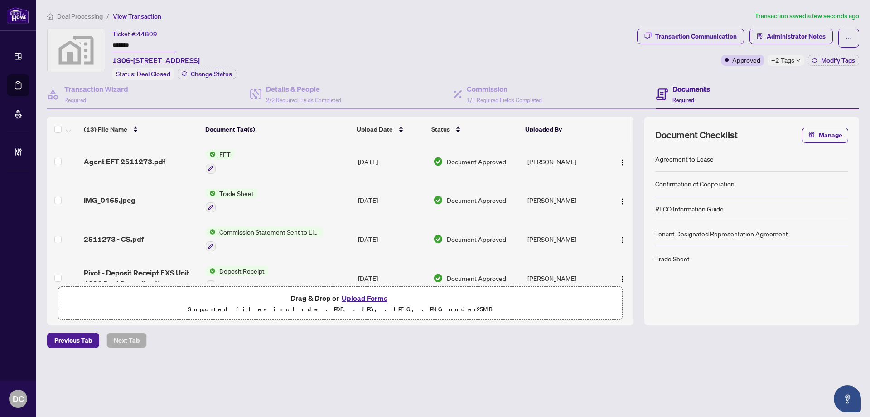
click at [89, 17] on span "Deal Processing" at bounding box center [80, 16] width 46 height 8
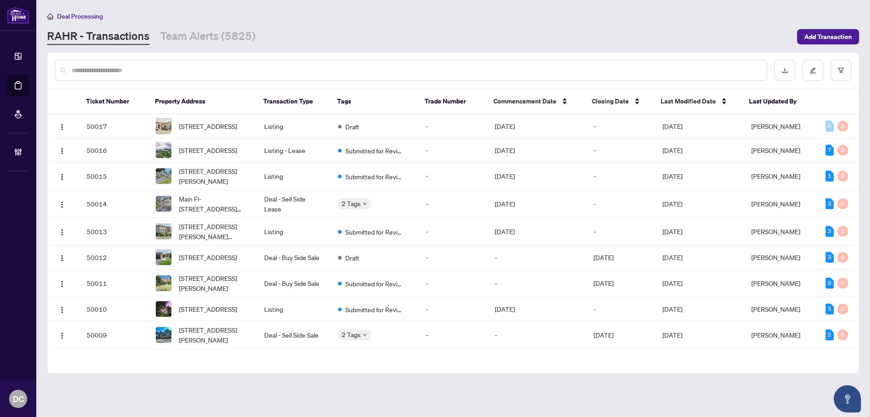
click at [168, 78] on div at bounding box center [411, 70] width 713 height 21
click at [166, 68] on input "text" at bounding box center [416, 70] width 688 height 10
paste input "*******"
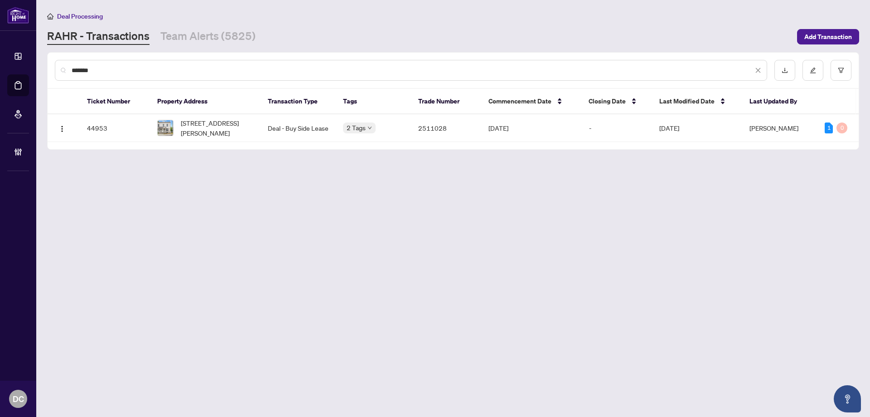
type input "*******"
click at [200, 135] on span "118 KING EDWARD Ave, Ottawa, Ontario K1N 7L1, Canada" at bounding box center [217, 128] width 73 height 20
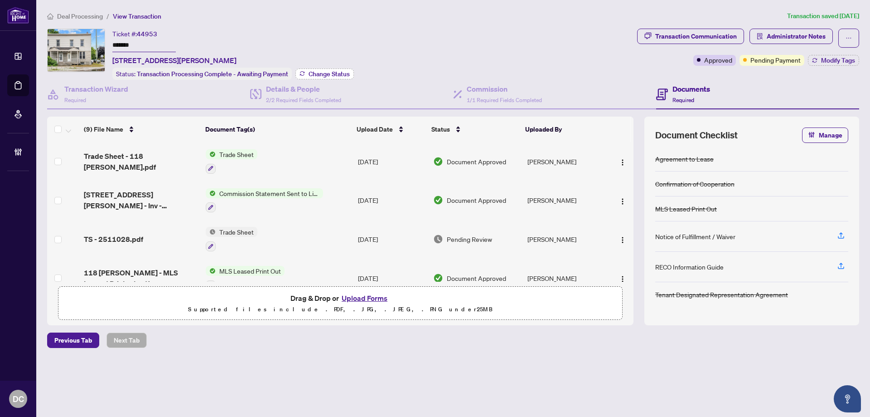
click at [338, 75] on span "Change Status" at bounding box center [329, 74] width 41 height 6
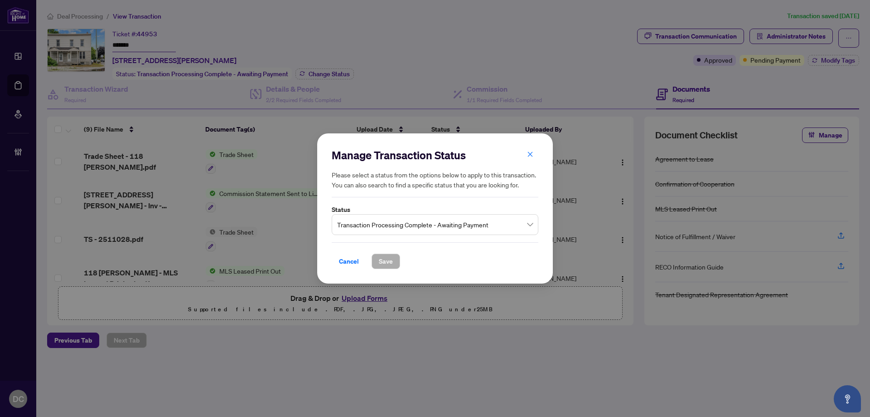
click at [442, 229] on span "Transaction Processing Complete - Awaiting Payment" at bounding box center [435, 224] width 196 height 17
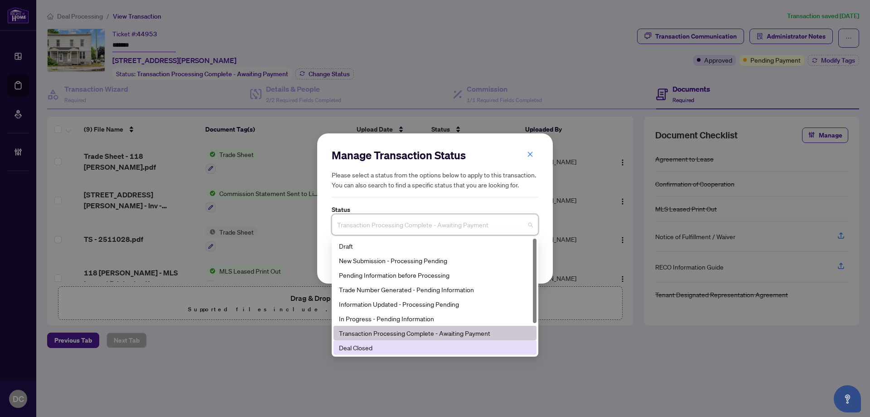
click at [374, 346] on div "Deal Closed" at bounding box center [435, 347] width 192 height 10
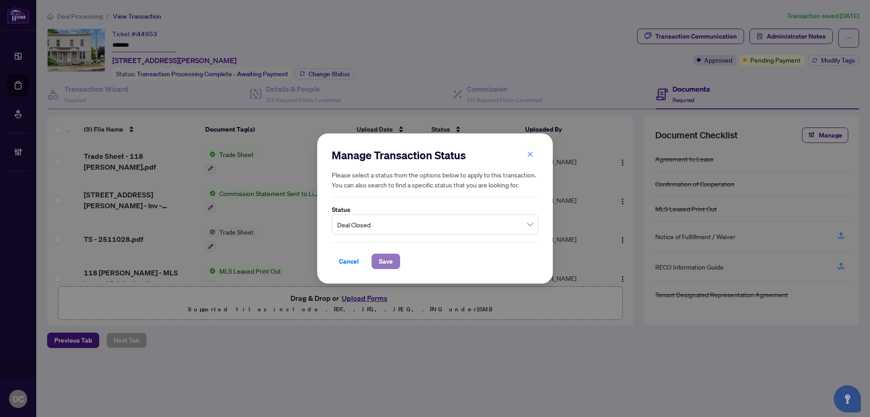
drag, startPoint x: 393, startPoint y: 260, endPoint x: 299, endPoint y: 228, distance: 99.1
click at [392, 259] on button "Save" at bounding box center [386, 260] width 29 height 15
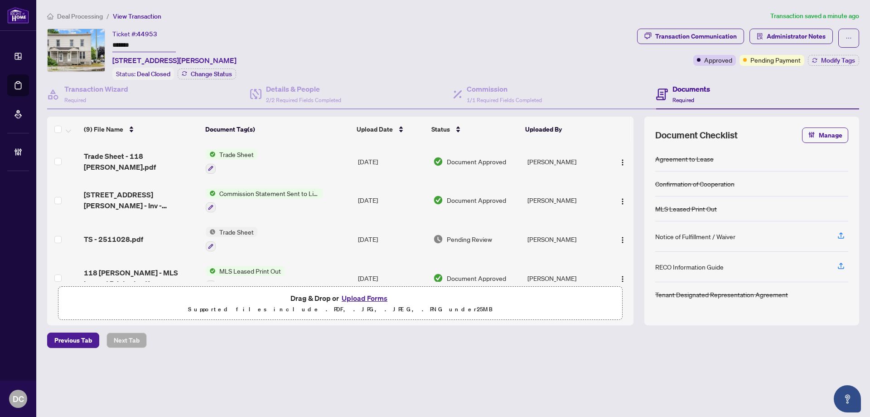
click at [294, 161] on td "Trade Sheet" at bounding box center [278, 161] width 152 height 39
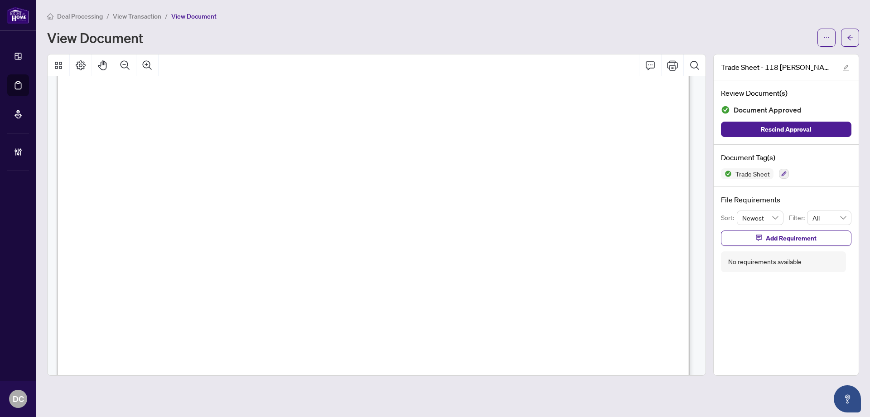
scroll to position [91, 0]
drag, startPoint x: 851, startPoint y: 38, endPoint x: 7, endPoint y: 117, distance: 847.3
click at [851, 38] on icon "arrow-left" at bounding box center [850, 37] width 6 height 6
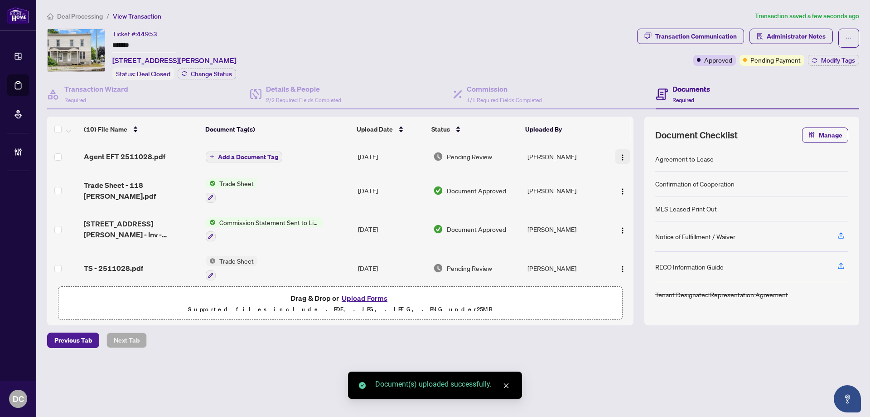
click at [622, 157] on img "button" at bounding box center [622, 157] width 7 height 7
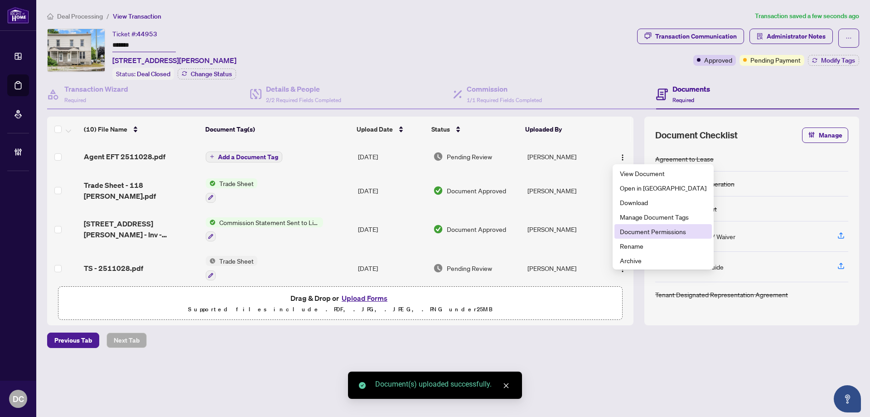
click at [624, 230] on span "Document Permissions" at bounding box center [663, 231] width 87 height 10
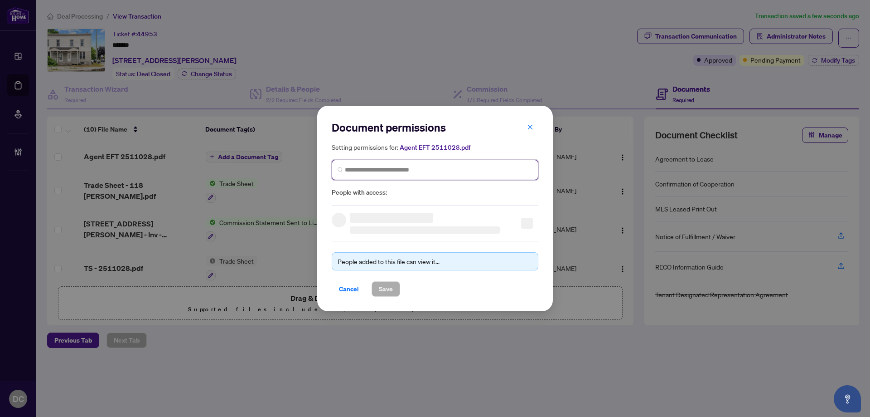
click at [397, 168] on input "search" at bounding box center [439, 170] width 188 height 10
type input "******"
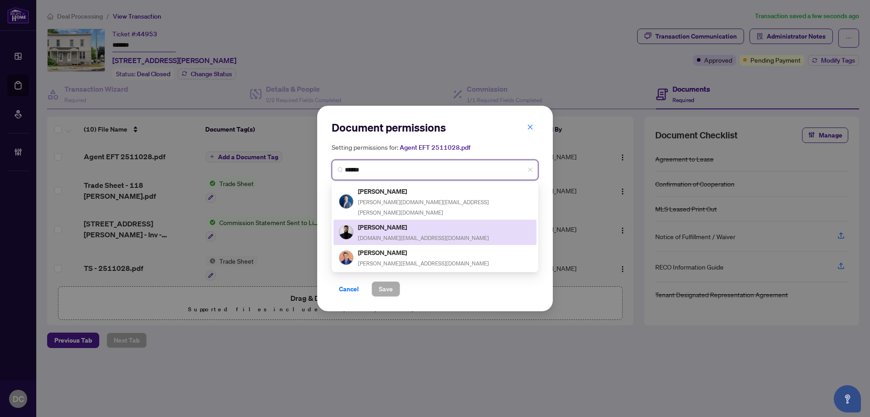
click at [394, 222] on h5 "Daniel Burton" at bounding box center [423, 227] width 131 height 10
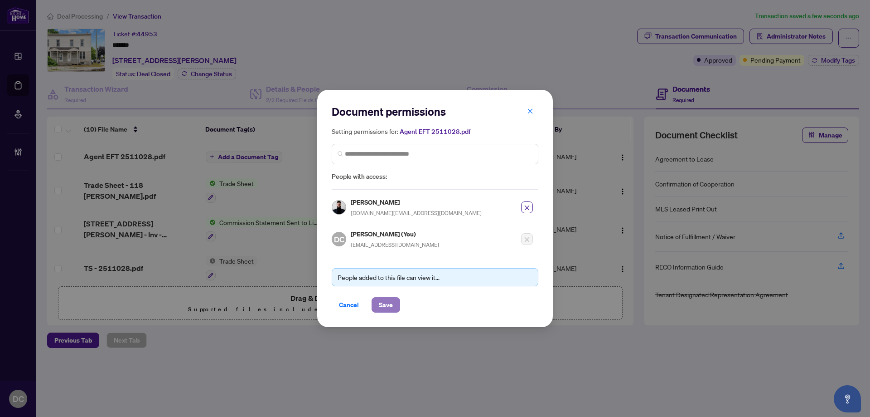
click at [388, 303] on span "Save" at bounding box center [386, 304] width 14 height 15
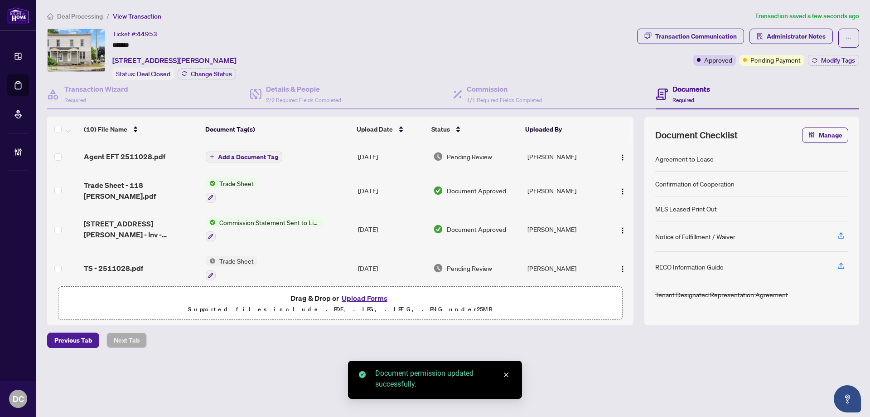
click at [265, 154] on span "Add a Document Tag" at bounding box center [248, 157] width 60 height 6
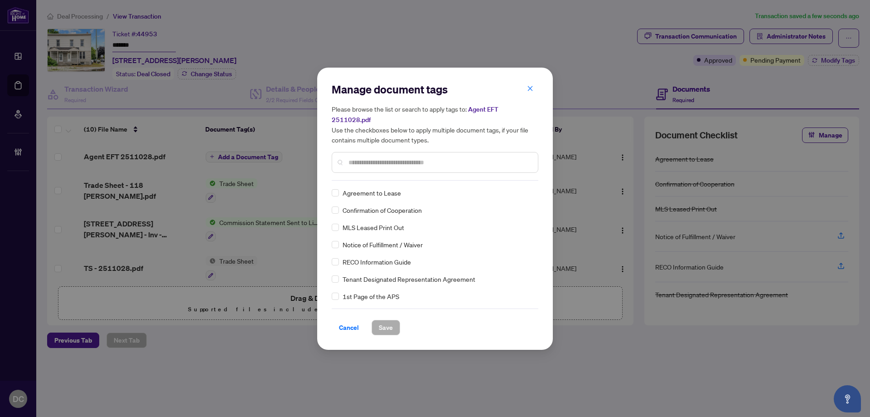
click at [412, 160] on input "text" at bounding box center [440, 162] width 182 height 10
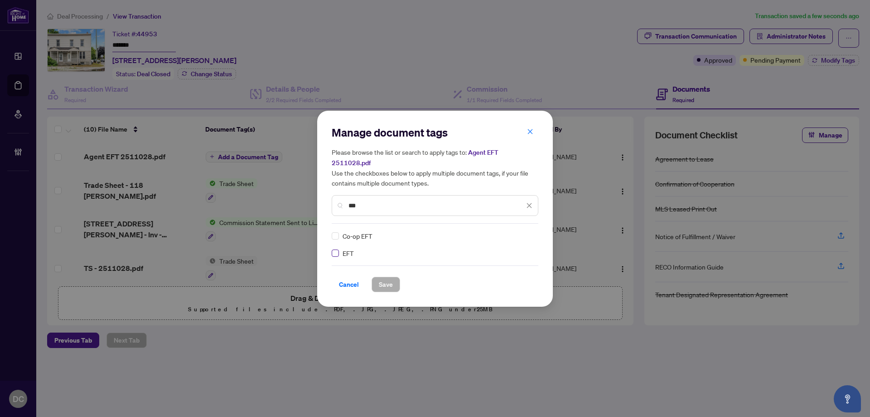
type input "***"
click at [533, 231] on div at bounding box center [521, 235] width 23 height 9
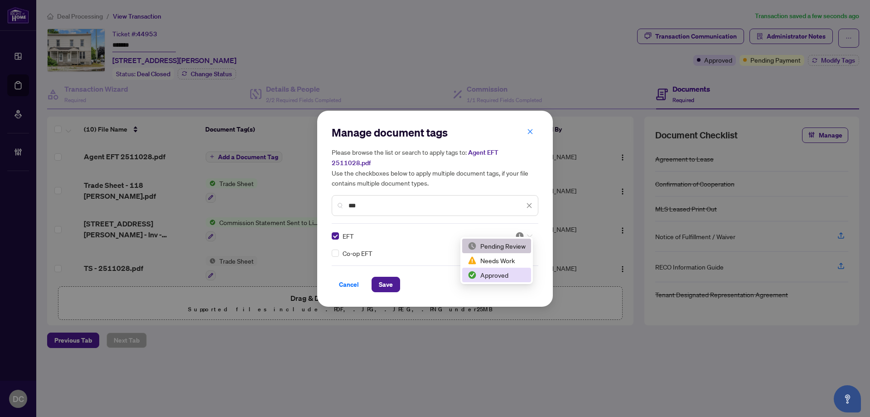
click at [501, 277] on div "Approved" at bounding box center [497, 275] width 58 height 10
click at [376, 282] on button "Save" at bounding box center [386, 284] width 29 height 15
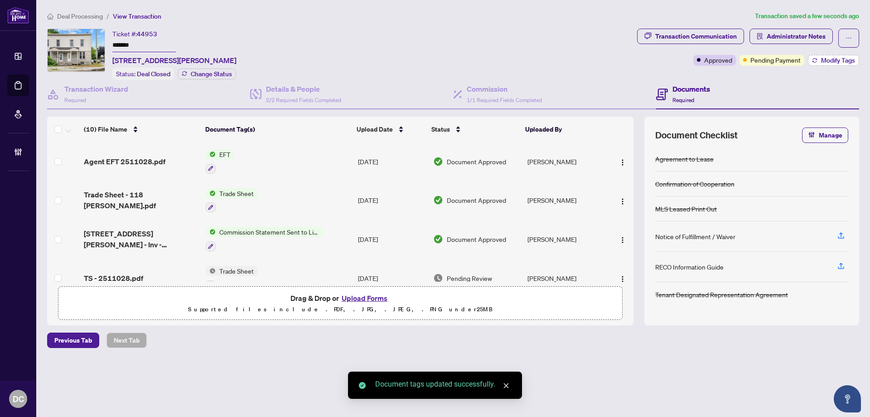
click at [823, 61] on span "Modify Tags" at bounding box center [838, 60] width 34 height 6
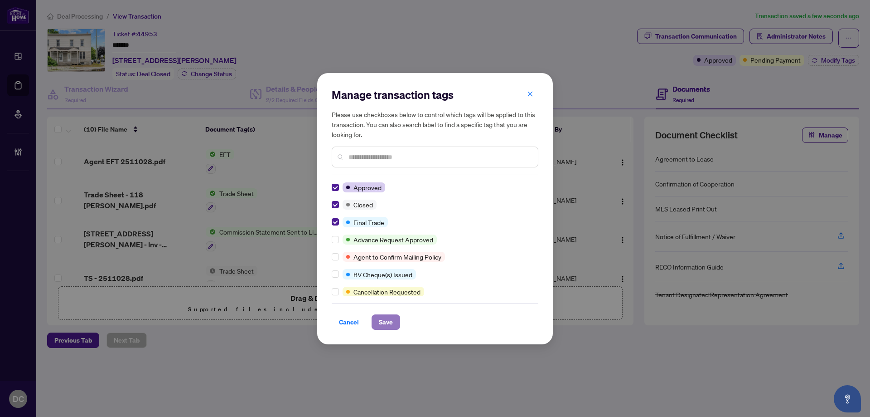
click at [389, 327] on span "Save" at bounding box center [386, 322] width 14 height 15
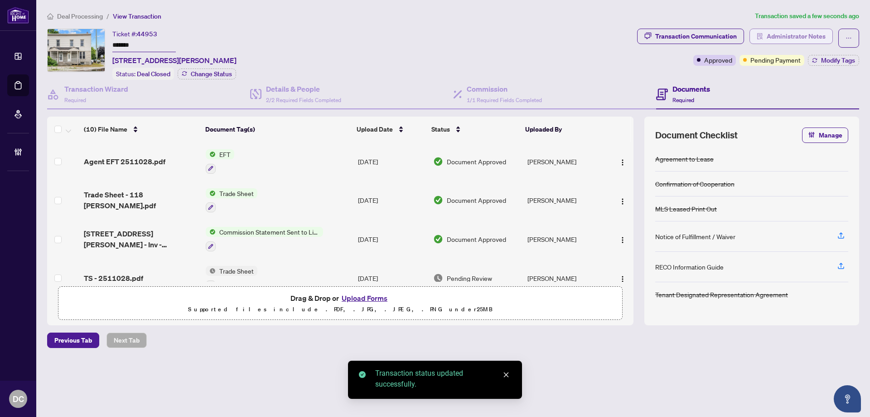
click at [793, 35] on span "Administrator Notes" at bounding box center [796, 36] width 59 height 15
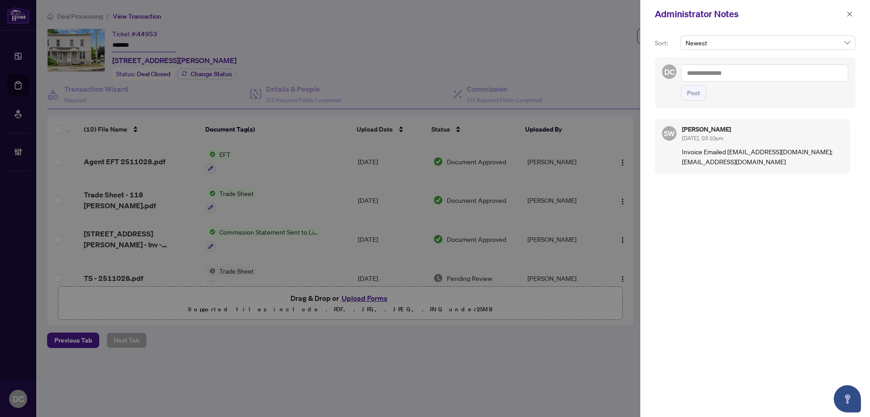
click at [813, 78] on textarea at bounding box center [764, 72] width 167 height 17
paste textarea "**********"
type textarea "**********"
click at [704, 96] on button "Post" at bounding box center [693, 92] width 25 height 15
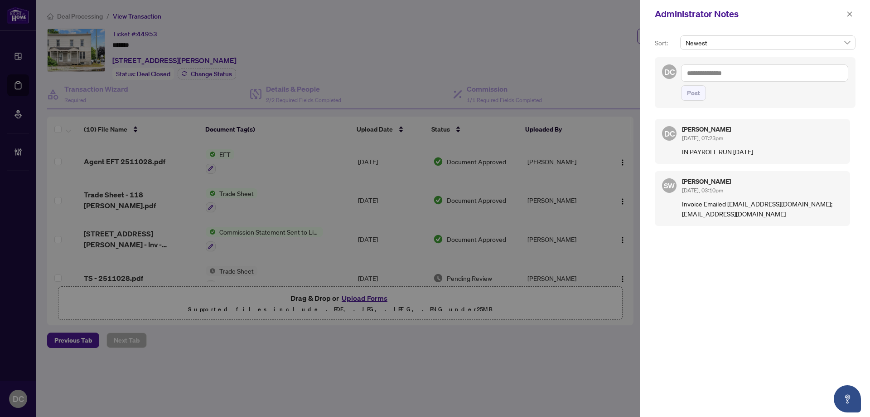
click at [853, 19] on div "Administrator Notes" at bounding box center [756, 14] width 230 height 28
click at [852, 15] on icon "close" at bounding box center [850, 14] width 6 height 6
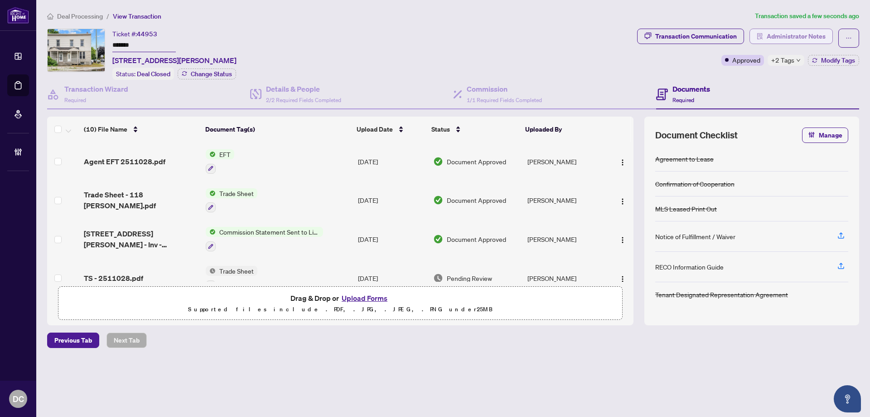
click at [769, 32] on span "Administrator Notes" at bounding box center [796, 36] width 59 height 15
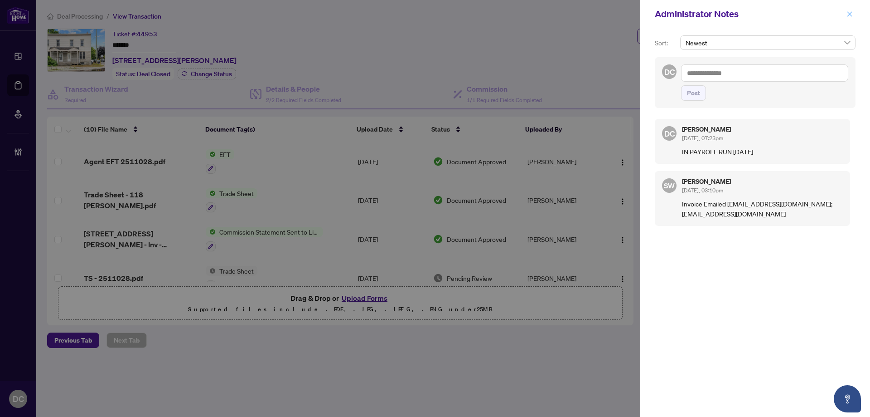
click at [853, 15] on icon "close" at bounding box center [850, 14] width 6 height 6
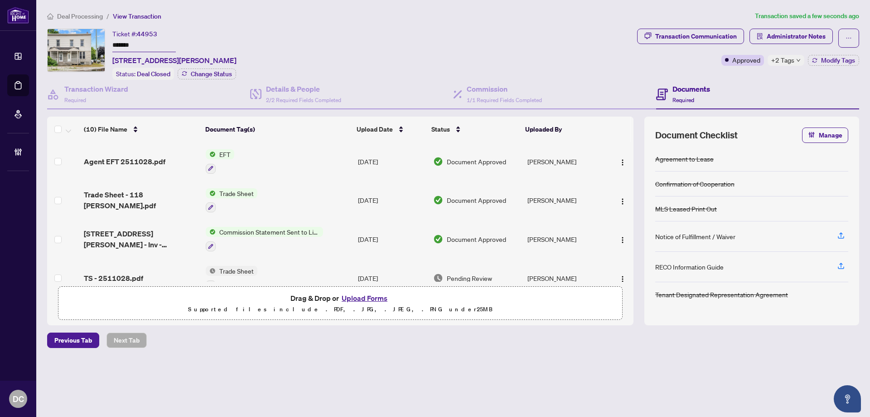
drag, startPoint x: 87, startPoint y: 16, endPoint x: 15, endPoint y: 6, distance: 72.8
click at [86, 16] on span "Deal Processing" at bounding box center [80, 16] width 46 height 8
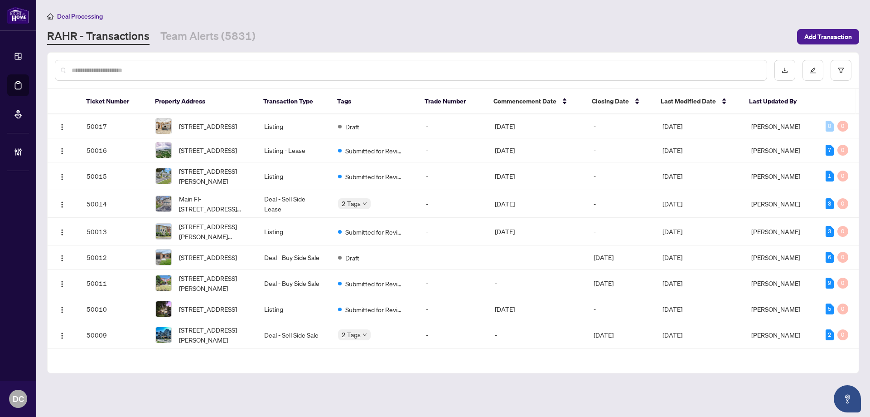
click at [171, 68] on input "text" at bounding box center [416, 70] width 688 height 10
paste input "**********"
type input "**********"
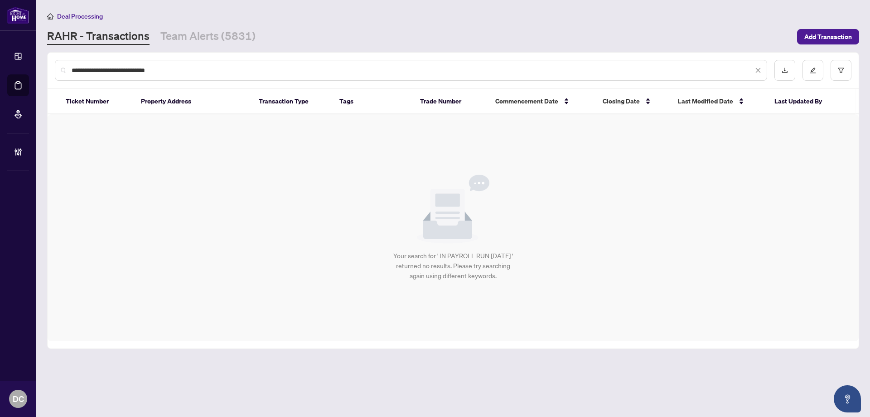
drag, startPoint x: 199, startPoint y: 67, endPoint x: -7, endPoint y: 72, distance: 205.9
click at [0, 72] on html "**********" at bounding box center [435, 208] width 870 height 417
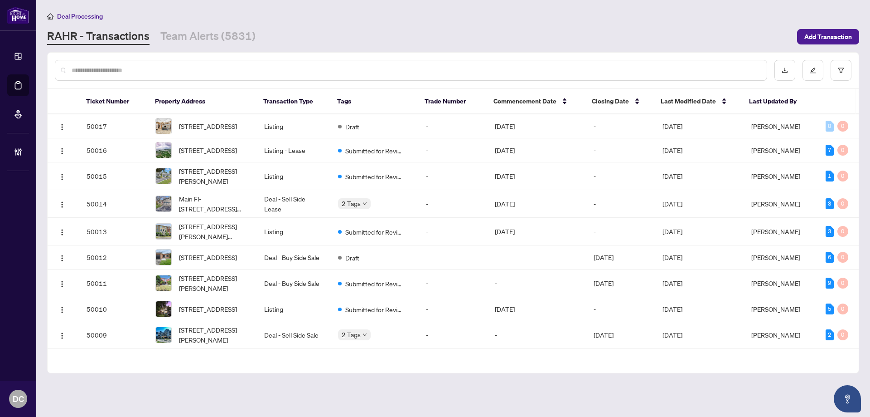
click at [255, 67] on input "text" at bounding box center [416, 70] width 688 height 10
paste input "*******"
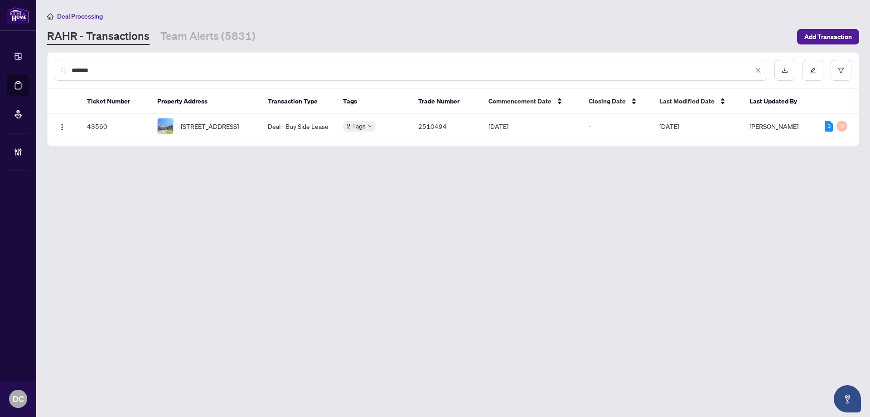
type input "*******"
click at [224, 124] on span "289 Plymouth Tr, Newmarket, Ontario L3Y 6G6, Canada" at bounding box center [210, 126] width 58 height 10
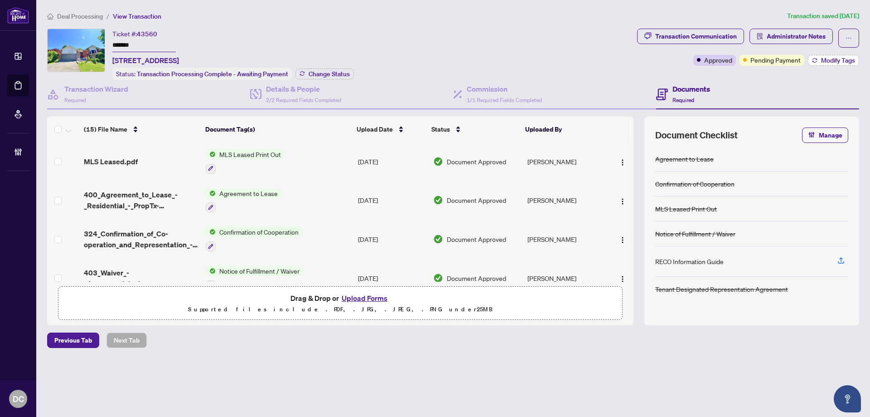
click at [845, 58] on span "Modify Tags" at bounding box center [838, 60] width 34 height 6
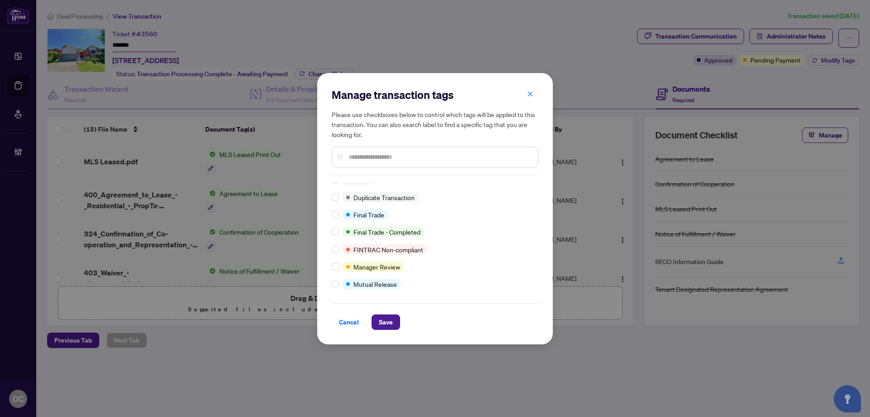
scroll to position [8, 0]
click at [388, 323] on span "Save" at bounding box center [386, 322] width 14 height 15
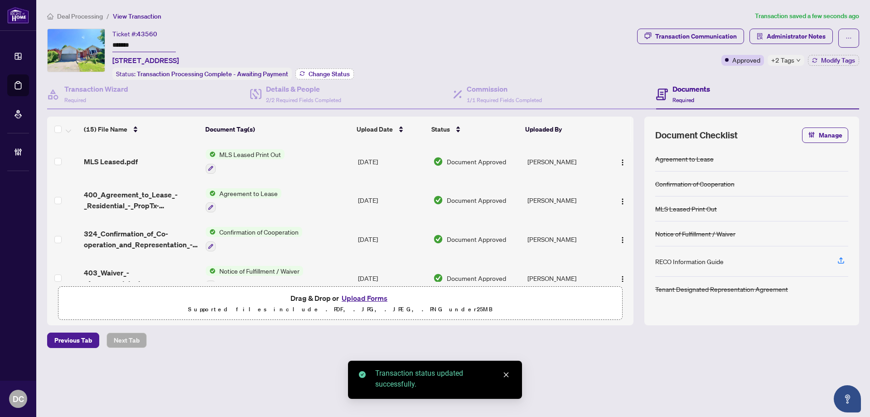
click at [340, 72] on span "Change Status" at bounding box center [329, 74] width 41 height 6
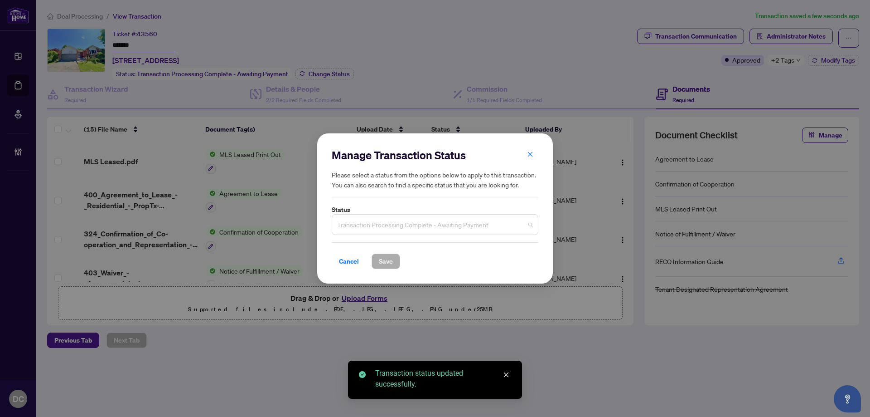
click at [440, 226] on span "Transaction Processing Complete - Awaiting Payment" at bounding box center [435, 224] width 196 height 17
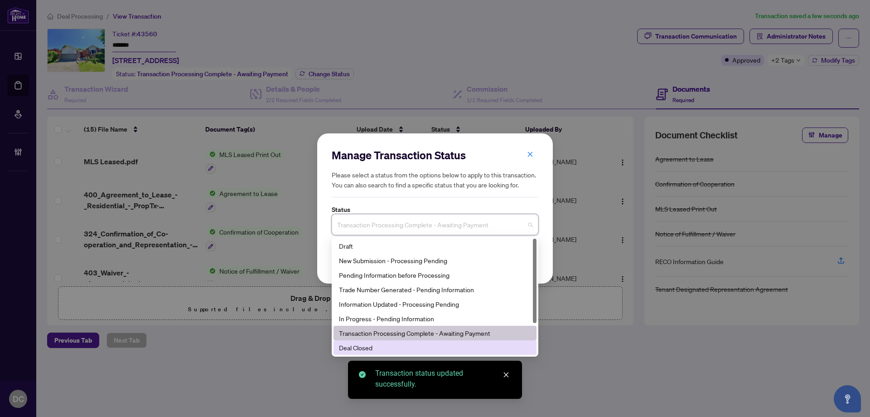
click at [375, 348] on div "Deal Closed" at bounding box center [435, 347] width 192 height 10
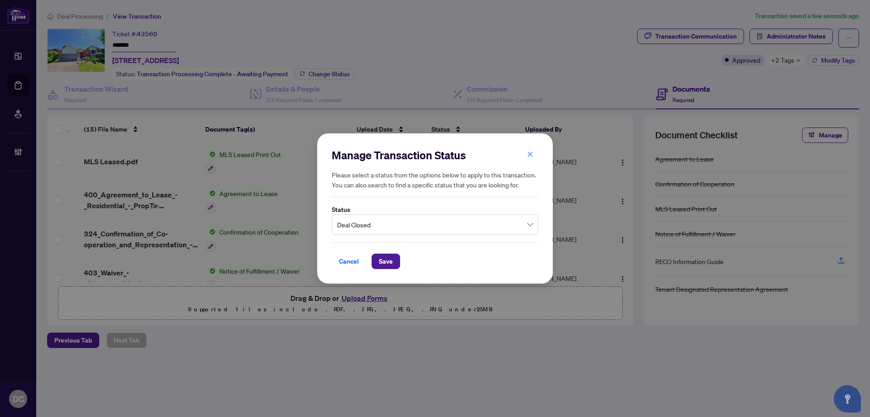
drag, startPoint x: 395, startPoint y: 267, endPoint x: 110, endPoint y: 199, distance: 292.7
click at [395, 267] on button "Save" at bounding box center [386, 260] width 29 height 15
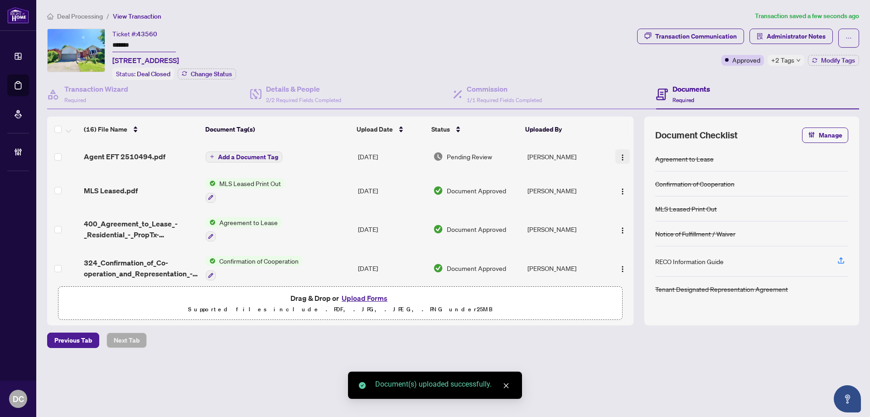
click at [620, 154] on img "button" at bounding box center [622, 157] width 7 height 7
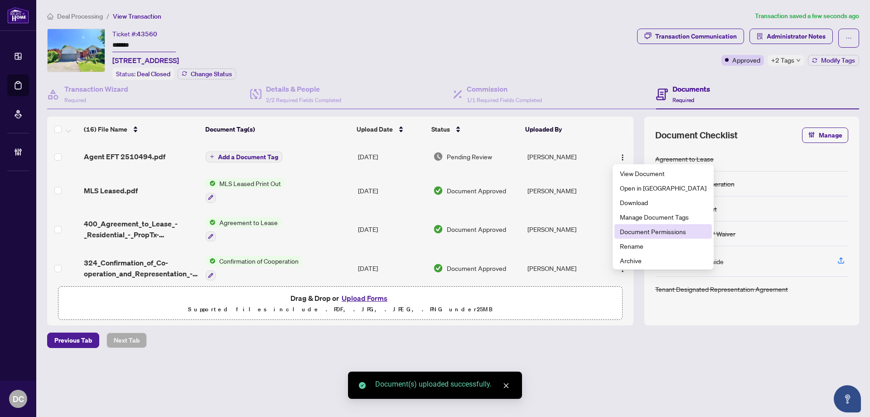
click at [640, 232] on span "Document Permissions" at bounding box center [663, 231] width 87 height 10
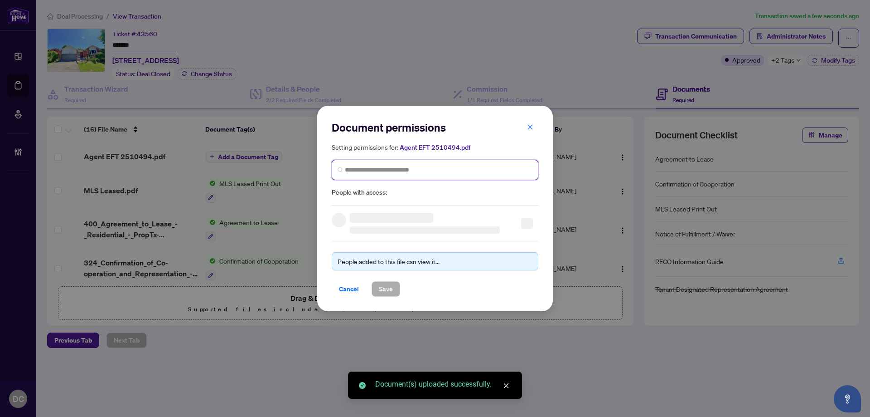
click at [377, 172] on input "search" at bounding box center [439, 170] width 188 height 10
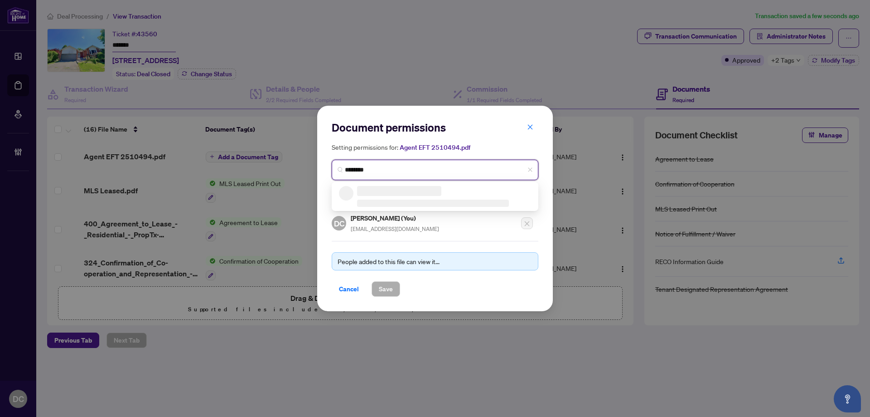
type input "*********"
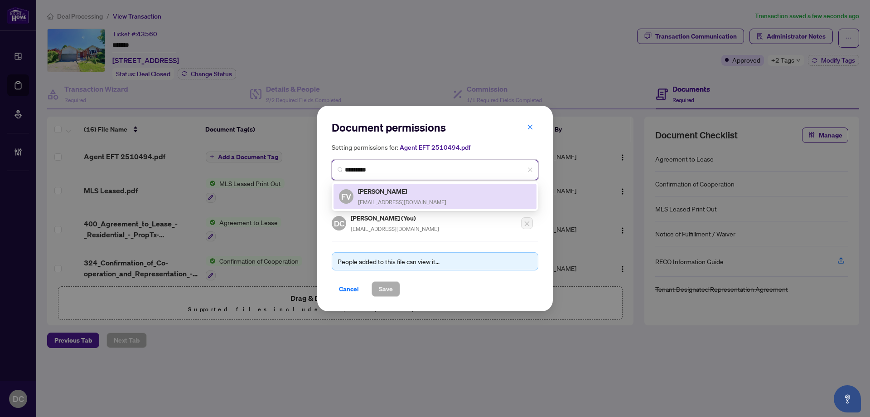
click at [380, 190] on h5 "Fateh Vaziri" at bounding box center [402, 191] width 88 height 10
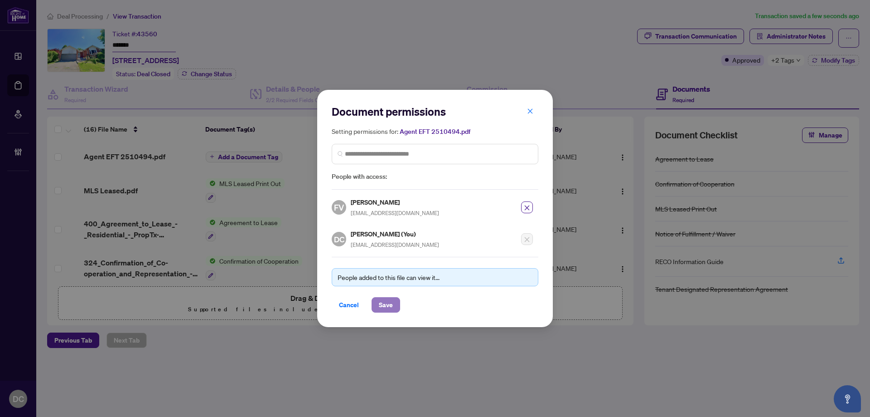
click at [385, 304] on span "Save" at bounding box center [386, 304] width 14 height 15
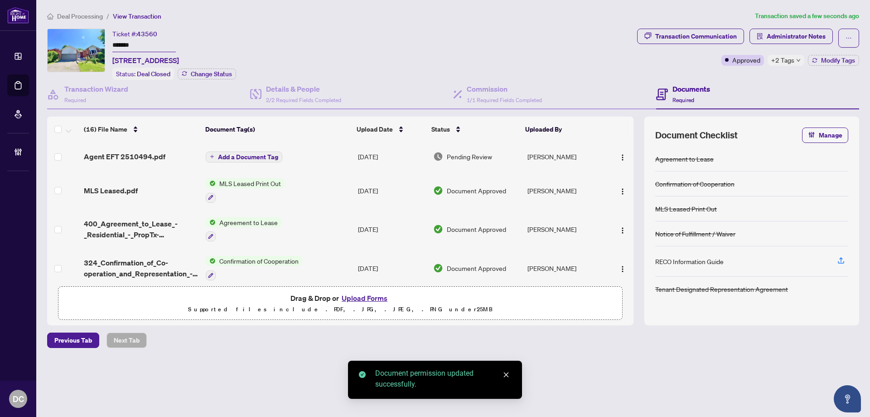
click at [244, 155] on span "Add a Document Tag" at bounding box center [248, 157] width 60 height 6
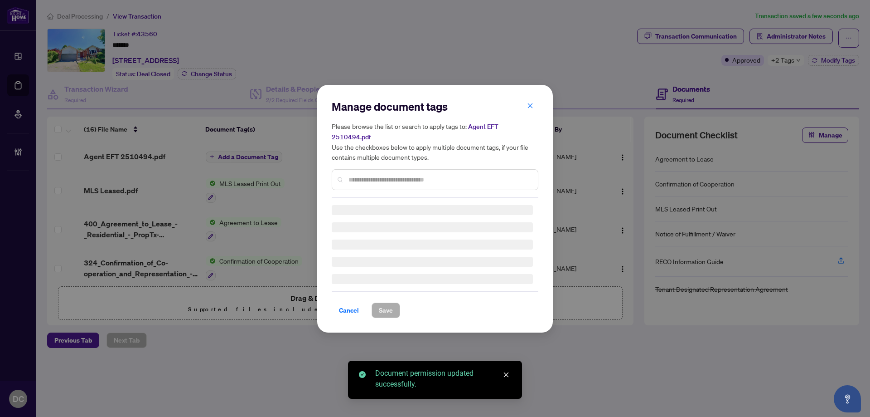
click at [425, 172] on div "Manage document tags Please browse the list or search to apply tags to: Agent E…" at bounding box center [435, 148] width 207 height 98
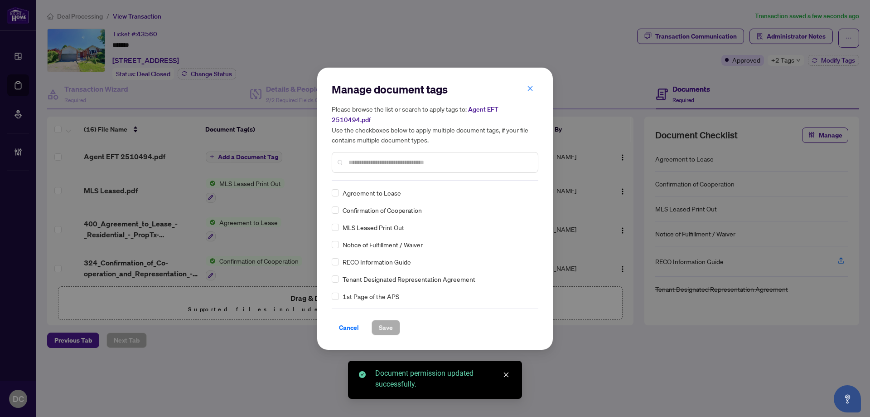
click at [440, 157] on input "text" at bounding box center [440, 162] width 182 height 10
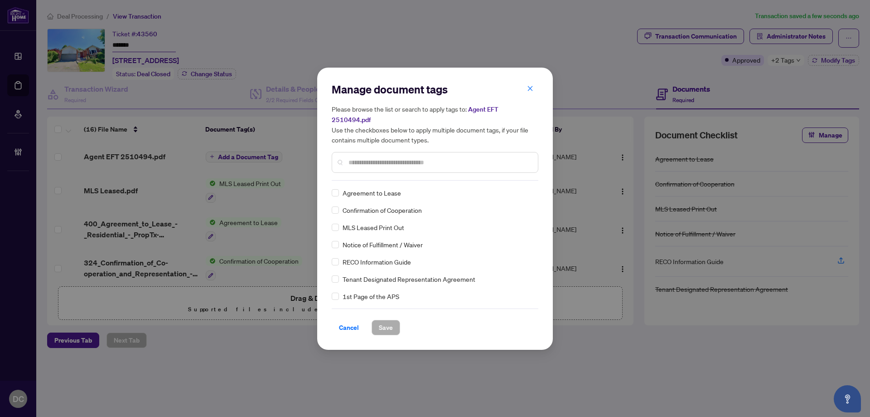
click at [440, 157] on input "text" at bounding box center [440, 162] width 182 height 10
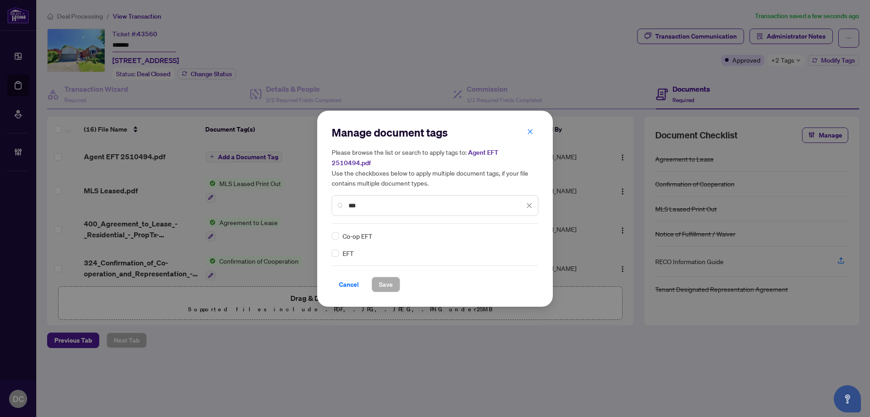
type input "***"
click at [525, 231] on div at bounding box center [523, 235] width 17 height 9
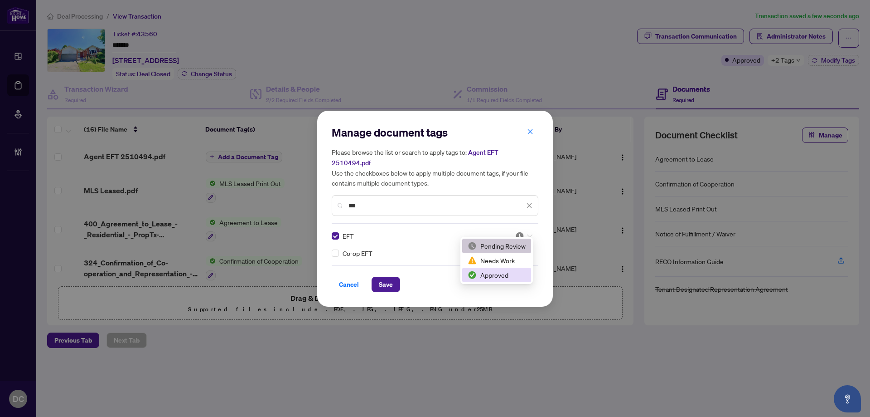
click at [497, 272] on div "Approved" at bounding box center [497, 275] width 58 height 10
click at [388, 277] on span "Save" at bounding box center [386, 284] width 14 height 15
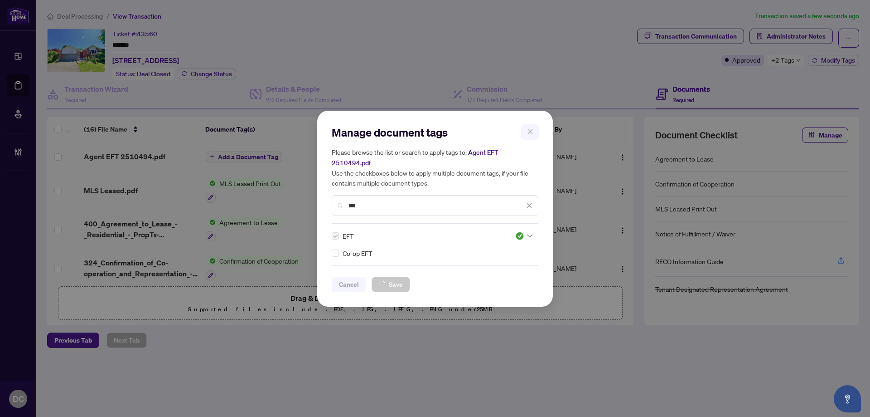
click at [780, 62] on div "Manage document tags Please browse the list or search to apply tags to: Agent E…" at bounding box center [435, 208] width 870 height 417
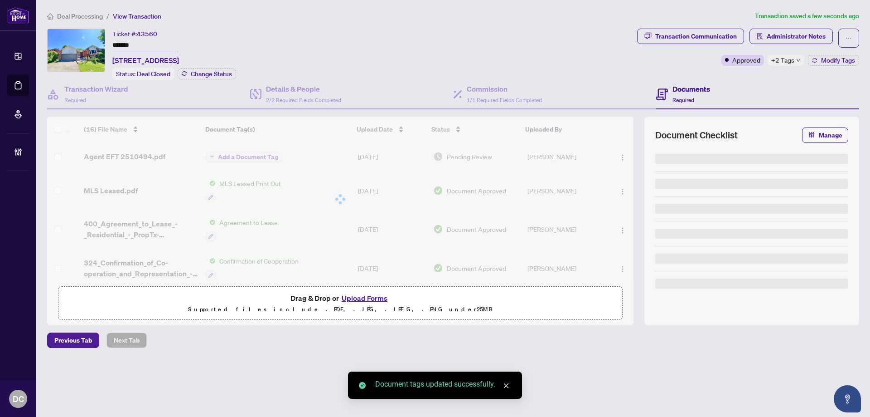
click at [788, 62] on span "+2 Tags" at bounding box center [783, 60] width 23 height 10
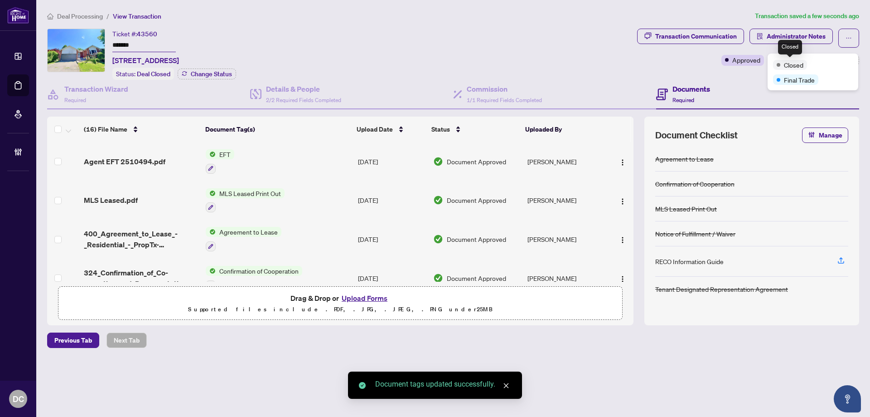
click at [749, 74] on div "Transaction Communication Administrator Notes Approved +2 Tags Modify Tags" at bounding box center [749, 54] width 226 height 51
click at [793, 35] on span "Administrator Notes" at bounding box center [796, 36] width 59 height 15
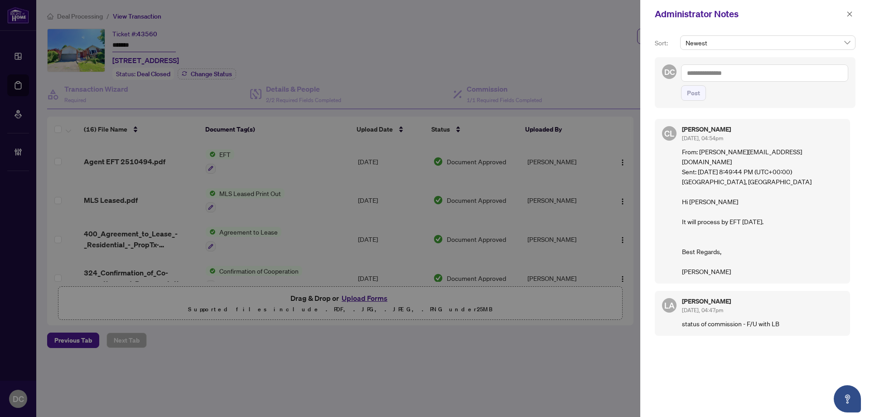
click at [767, 63] on div "DC Post" at bounding box center [755, 82] width 201 height 51
click at [771, 67] on textarea at bounding box center [764, 72] width 167 height 17
paste textarea "**********"
type textarea "**********"
drag, startPoint x: 698, startPoint y: 93, endPoint x: 707, endPoint y: 95, distance: 9.2
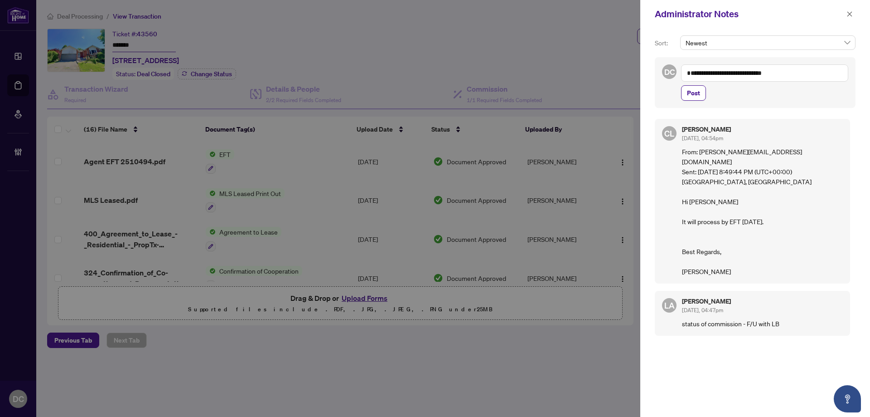
click at [698, 93] on span "Post" at bounding box center [693, 93] width 13 height 15
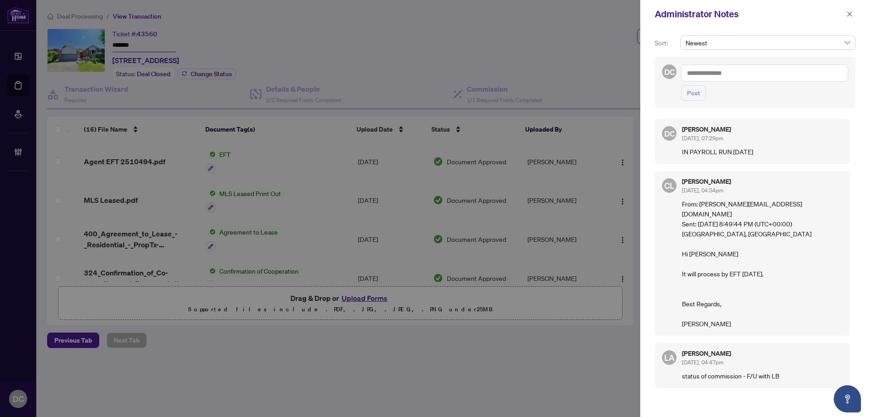
drag, startPoint x: 848, startPoint y: 13, endPoint x: 773, endPoint y: 1, distance: 75.7
click at [830, 9] on div "Administrator Notes" at bounding box center [756, 14] width 230 height 28
click at [850, 15] on icon "close" at bounding box center [850, 13] width 5 height 5
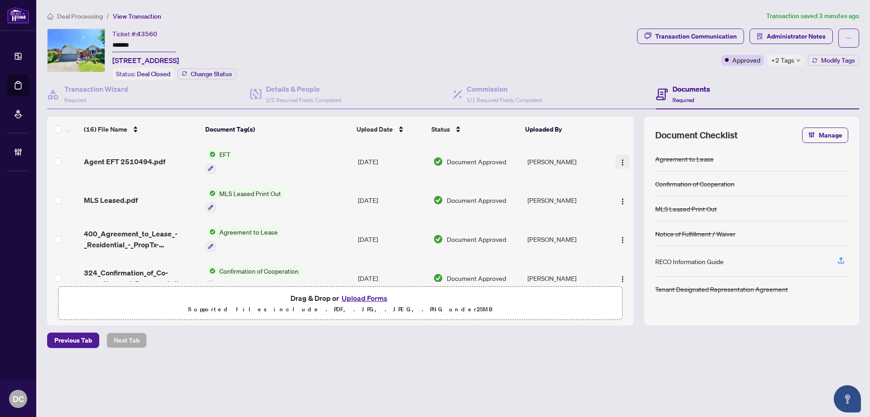
click at [624, 158] on button "button" at bounding box center [623, 161] width 15 height 15
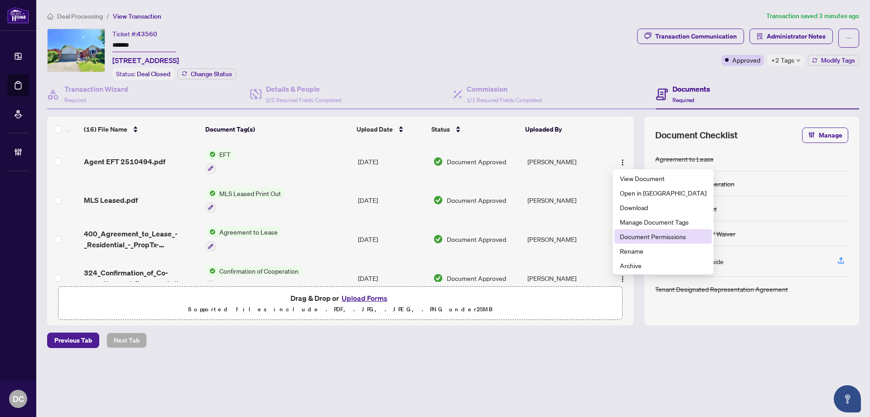
click at [634, 234] on span "Document Permissions" at bounding box center [663, 236] width 87 height 10
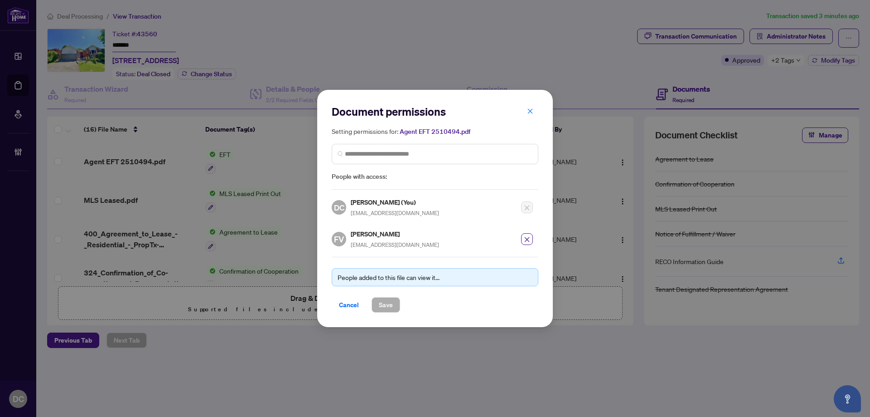
click at [349, 307] on span "Cancel" at bounding box center [349, 304] width 20 height 15
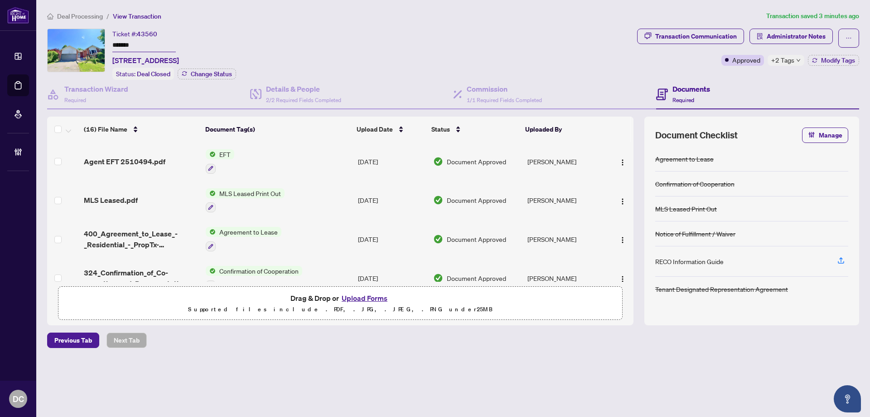
click at [78, 13] on span "Deal Processing" at bounding box center [80, 16] width 46 height 8
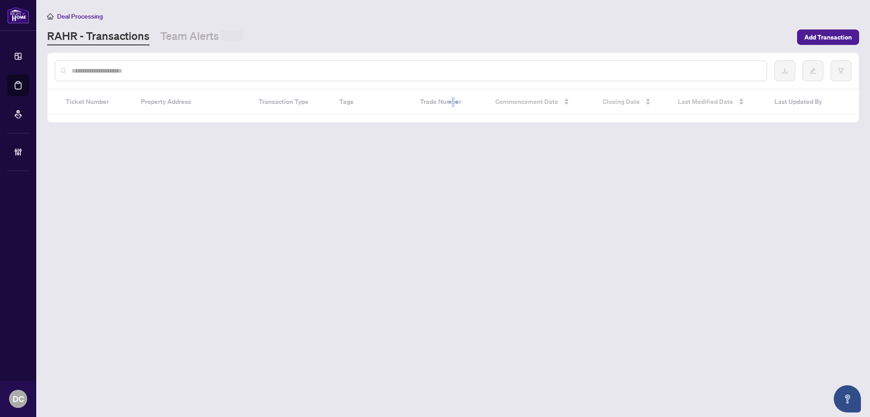
click at [127, 72] on input "text" at bounding box center [416, 71] width 688 height 10
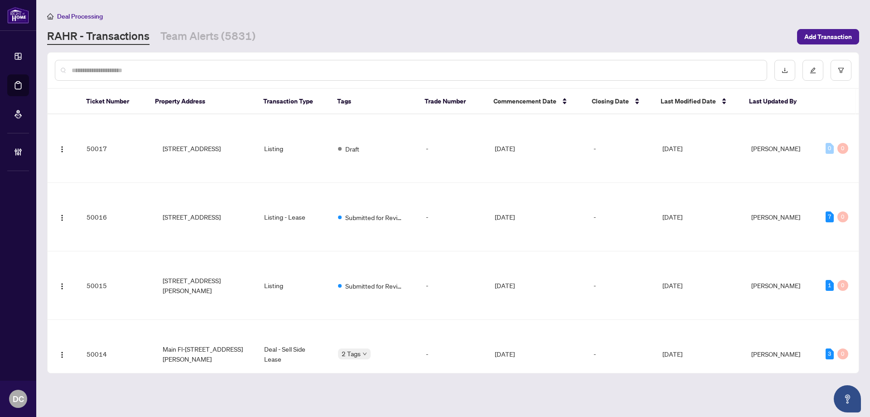
paste input "*******"
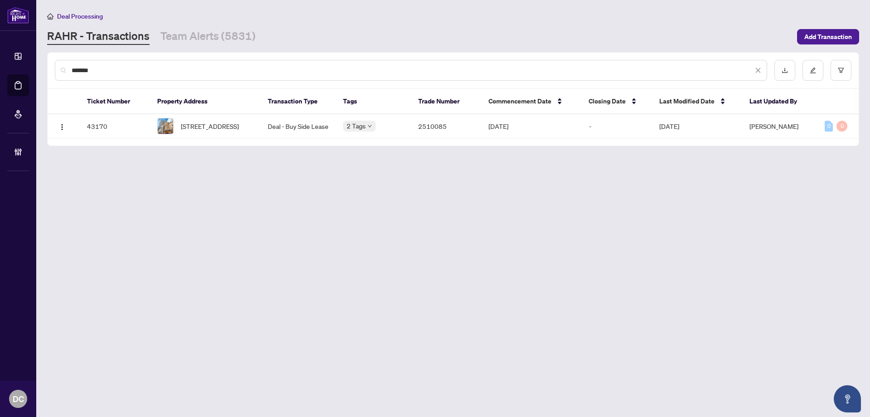
type input "*******"
click at [215, 127] on span "705-220 Victoria St, Toronto, Ontario M5B 2R6, Canada" at bounding box center [210, 126] width 58 height 10
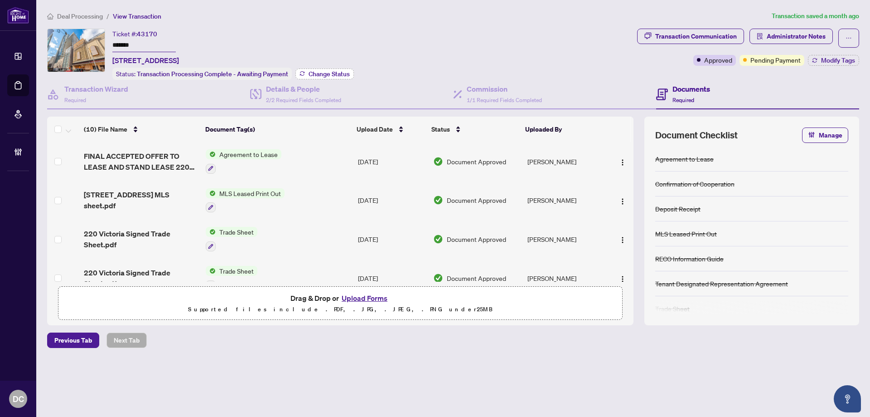
click at [298, 73] on button "Change Status" at bounding box center [325, 73] width 58 height 11
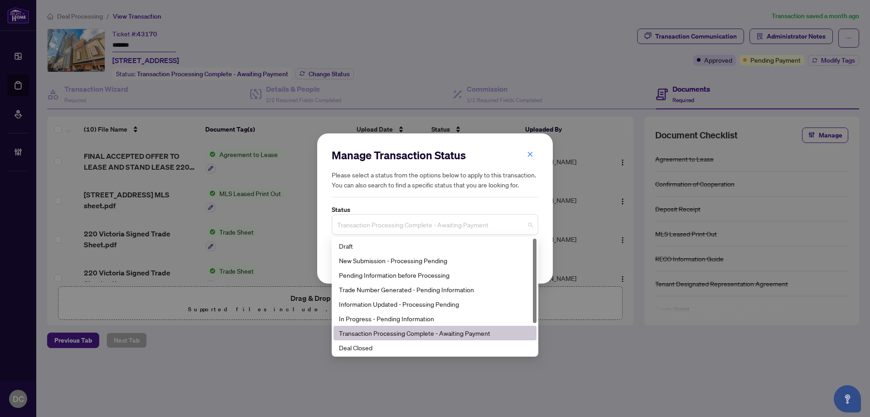
click at [416, 224] on span "Transaction Processing Complete - Awaiting Payment" at bounding box center [435, 224] width 196 height 17
click at [374, 351] on div "Deal Closed" at bounding box center [435, 347] width 192 height 10
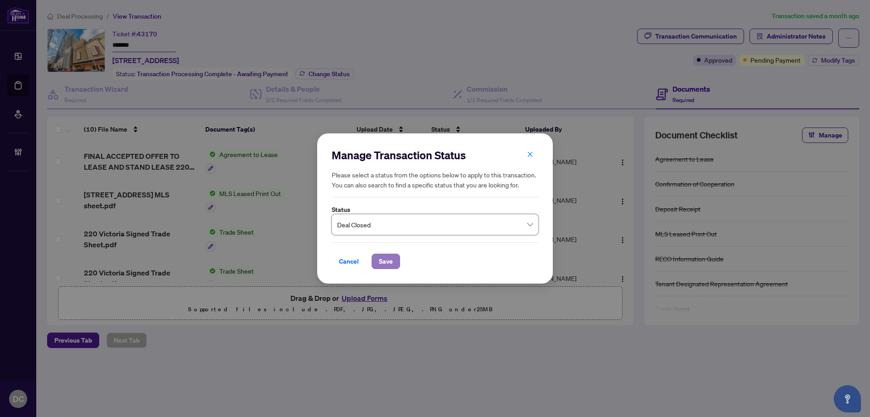
click at [389, 267] on span "Save" at bounding box center [386, 261] width 14 height 15
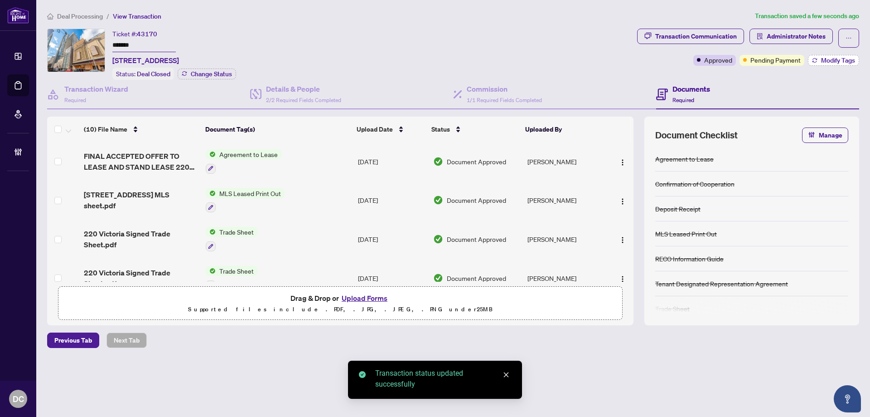
click at [836, 59] on span "Modify Tags" at bounding box center [838, 60] width 34 height 6
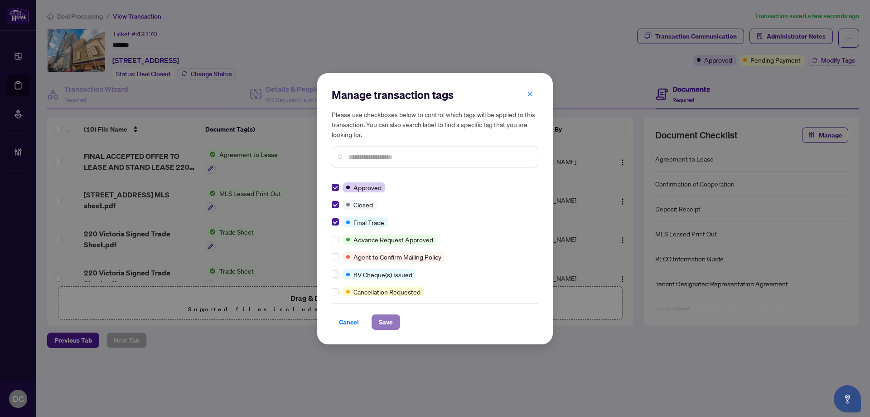
click at [388, 318] on span "Save" at bounding box center [386, 322] width 14 height 15
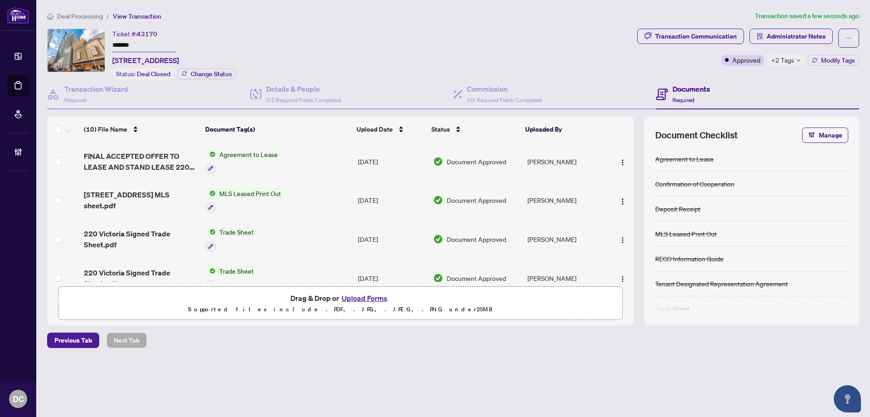
click at [786, 63] on span "+2 Tags" at bounding box center [783, 60] width 23 height 10
click at [734, 72] on div "Transaction Communication Administrator Notes Approved +2 Tags Modify Tags" at bounding box center [749, 54] width 226 height 51
click at [789, 30] on span "Administrator Notes" at bounding box center [796, 36] width 59 height 15
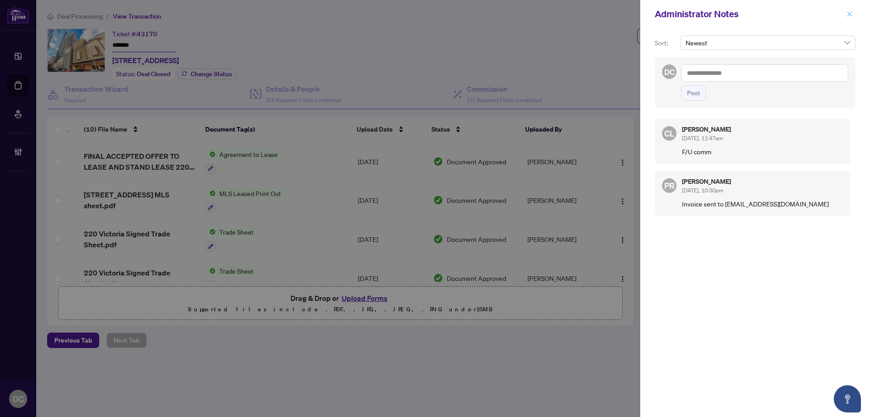
click at [850, 13] on icon "close" at bounding box center [850, 14] width 6 height 6
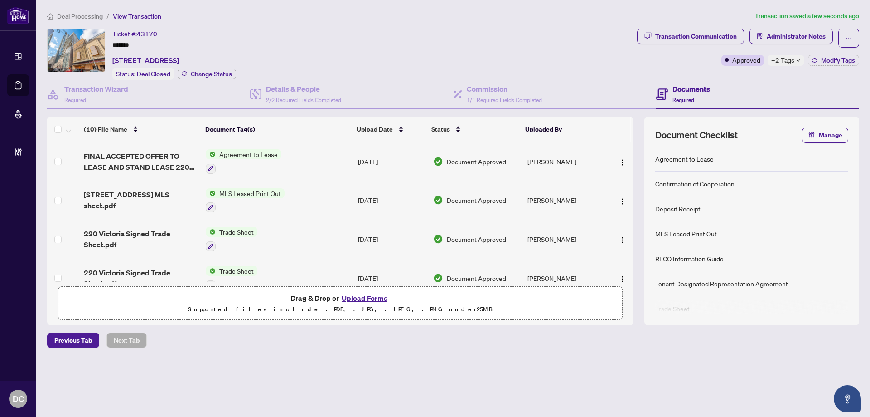
click at [784, 61] on span "+2 Tags" at bounding box center [783, 60] width 23 height 10
drag, startPoint x: 151, startPoint y: 47, endPoint x: 99, endPoint y: 48, distance: 51.2
click at [99, 48] on div "Ticket #: 43170 ******* 705-220 Victoria St, Toronto, Ontario M5B 2R6, Canada S…" at bounding box center [340, 54] width 587 height 51
click at [777, 62] on span "+2 Tags" at bounding box center [783, 60] width 23 height 10
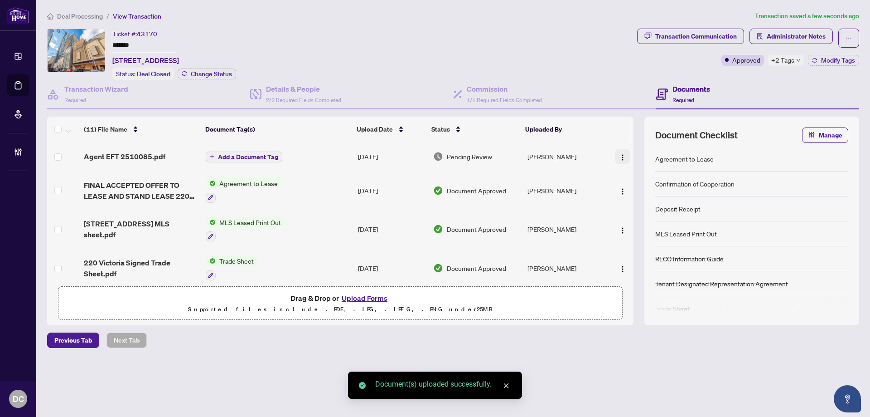
click at [619, 151] on span "button" at bounding box center [622, 156] width 7 height 10
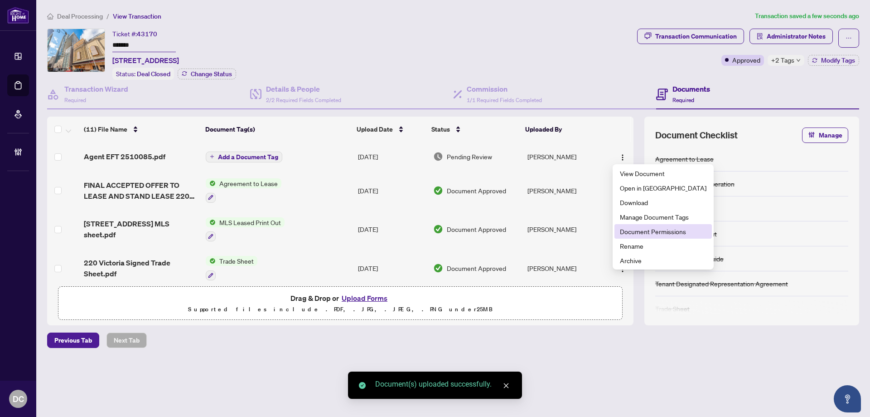
click at [632, 238] on li "Document Permissions" at bounding box center [663, 231] width 97 height 15
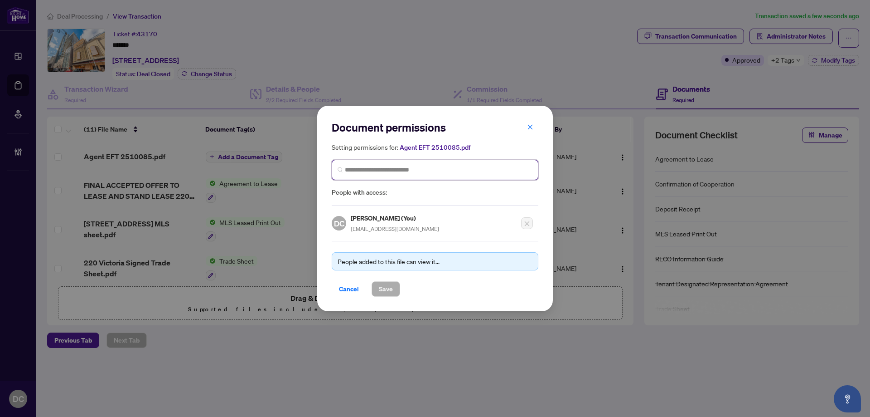
click at [447, 167] on input "search" at bounding box center [439, 170] width 188 height 10
type input "**********"
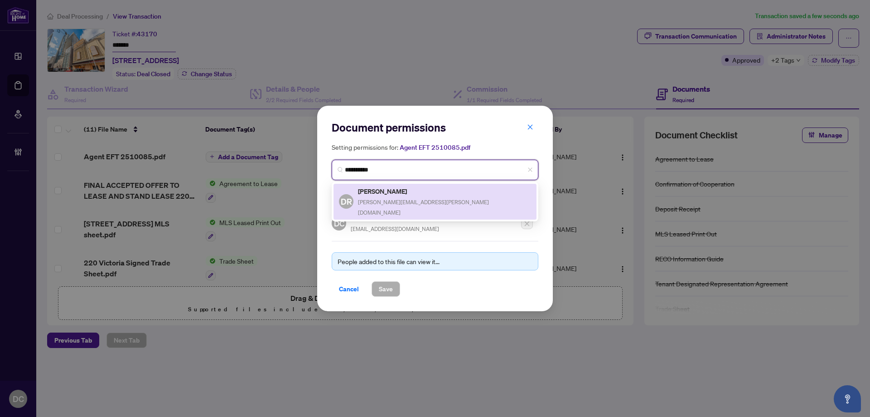
click at [420, 205] on div "Dori Romantini dori.romantini@gmail.com" at bounding box center [444, 201] width 173 height 31
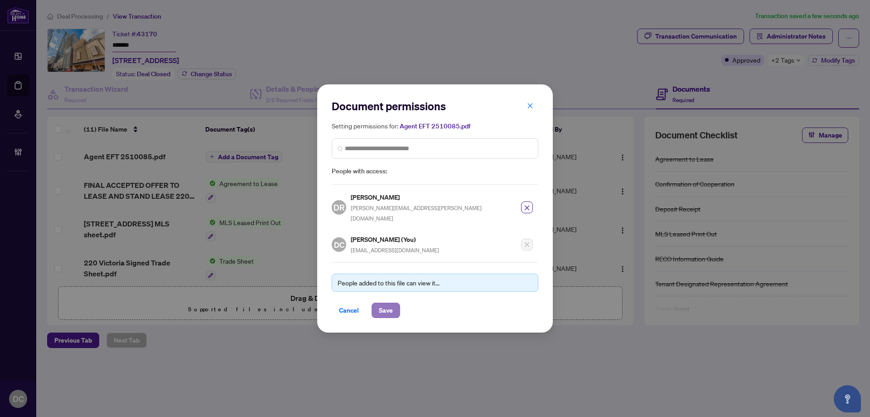
click at [390, 303] on span "Save" at bounding box center [386, 310] width 14 height 15
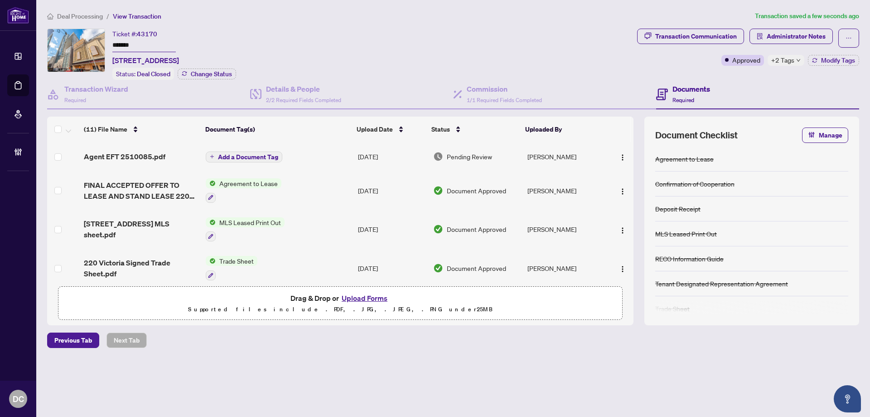
click at [272, 157] on span "Add a Document Tag" at bounding box center [248, 157] width 60 height 6
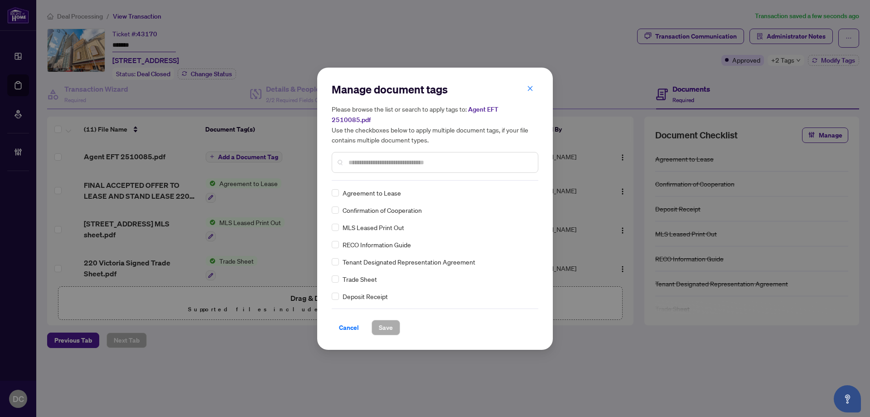
click at [441, 157] on input "text" at bounding box center [440, 162] width 182 height 10
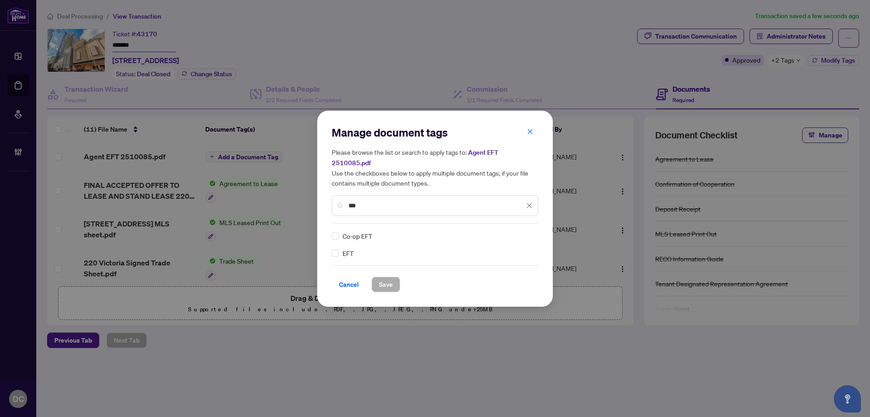
type input "***"
click at [526, 231] on div at bounding box center [523, 235] width 17 height 9
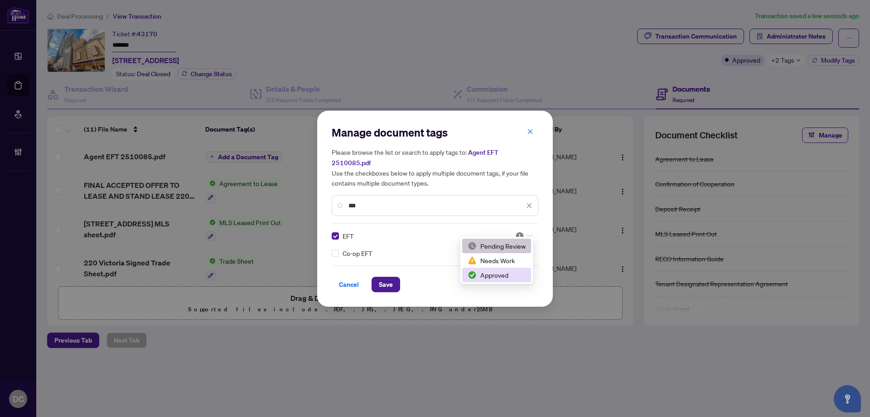
click at [499, 272] on div "Approved" at bounding box center [497, 275] width 58 height 10
click at [392, 280] on span "Save" at bounding box center [386, 284] width 14 height 15
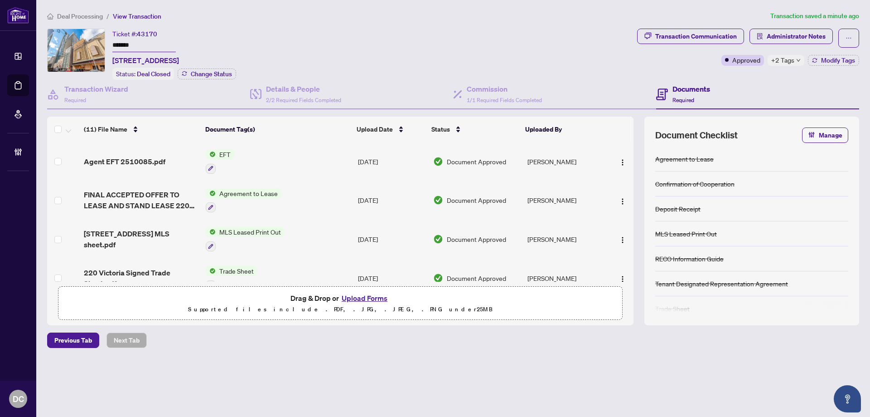
click at [58, 16] on span "Deal Processing" at bounding box center [80, 16] width 46 height 8
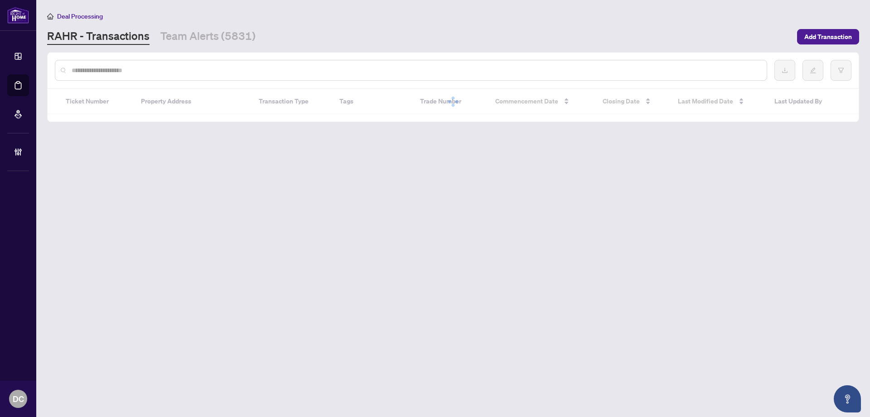
click at [112, 73] on input "text" at bounding box center [416, 70] width 688 height 10
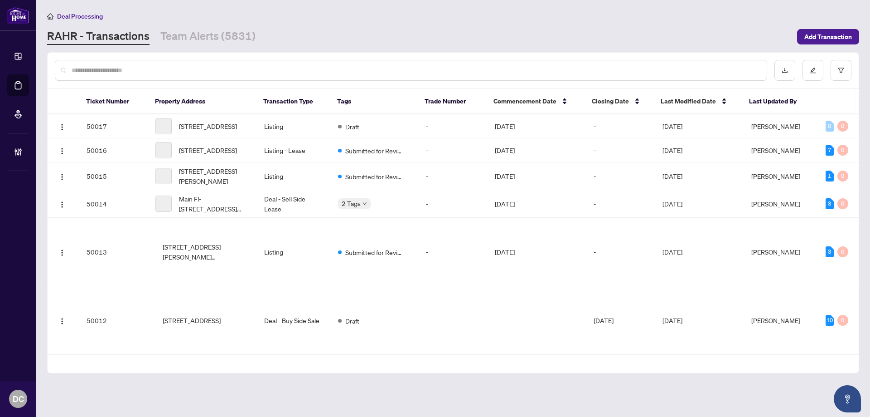
paste input "*******"
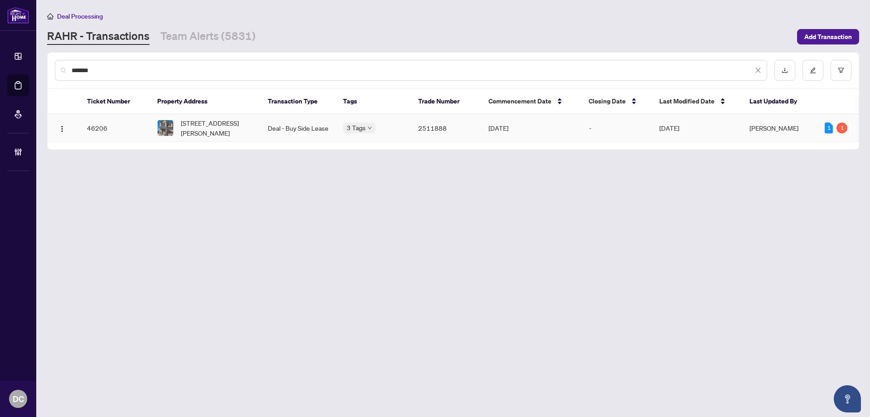
type input "*******"
click at [222, 131] on span "75 Kenesky Dr, Hamilton, Ontario L8B 1Y4, Canada" at bounding box center [217, 128] width 73 height 20
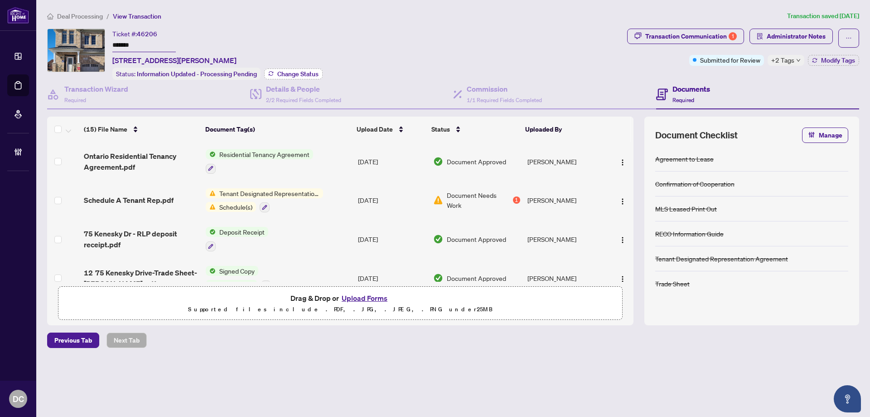
click at [295, 77] on button "Change Status" at bounding box center [293, 73] width 58 height 11
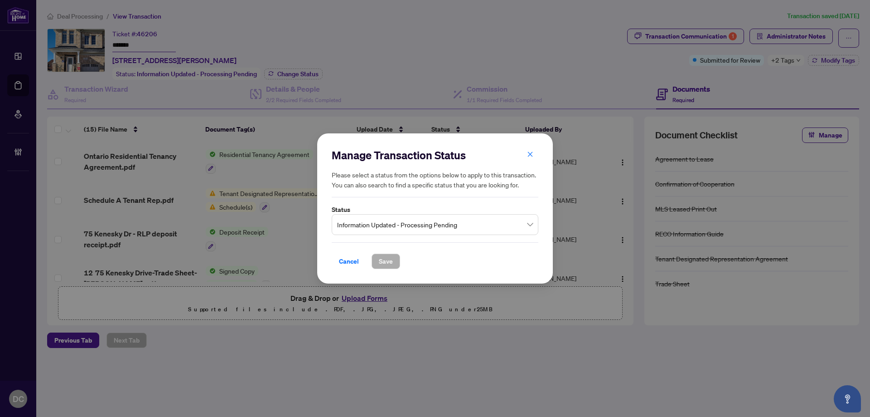
click at [391, 228] on span "Information Updated - Processing Pending" at bounding box center [435, 224] width 196 height 17
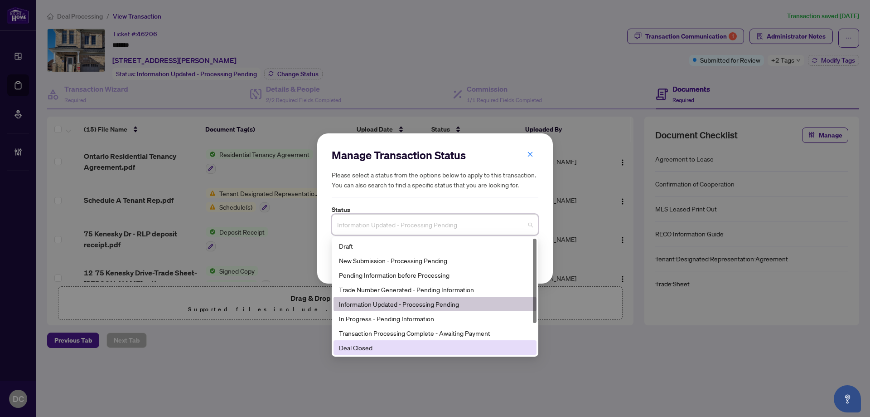
click at [359, 350] on div "Deal Closed" at bounding box center [435, 347] width 192 height 10
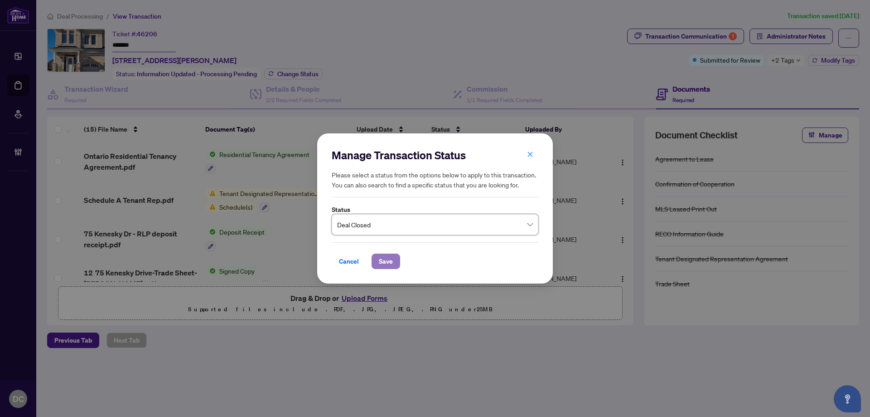
click at [388, 260] on span "Save" at bounding box center [386, 261] width 14 height 15
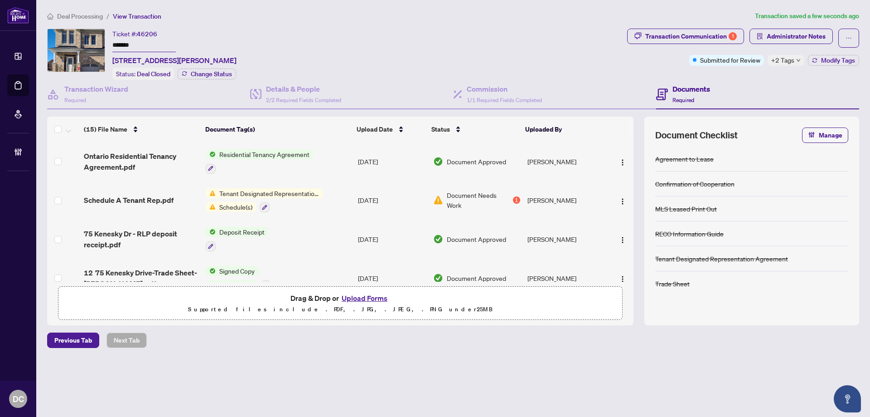
click at [777, 60] on span "+2 Tags" at bounding box center [783, 60] width 23 height 10
drag, startPoint x: 740, startPoint y: 82, endPoint x: 763, endPoint y: 77, distance: 23.2
click at [741, 82] on div "Documents Required" at bounding box center [757, 94] width 203 height 29
click at [837, 64] on button "Modify Tags" at bounding box center [833, 60] width 51 height 11
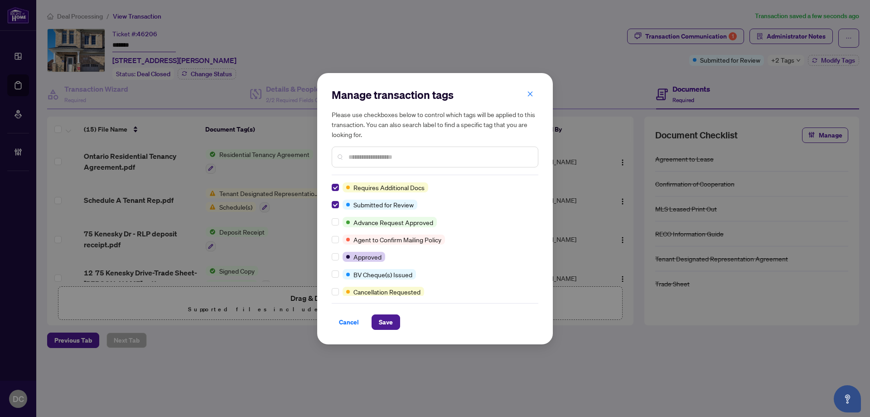
click at [380, 157] on input "text" at bounding box center [440, 157] width 182 height 10
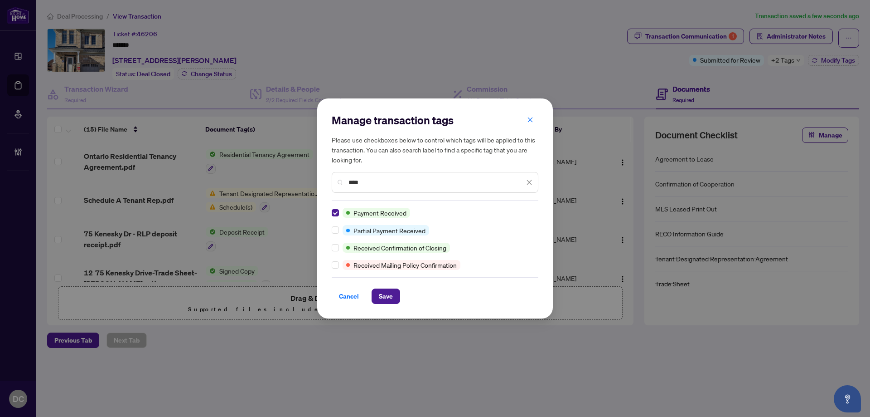
drag, startPoint x: 360, startPoint y: 182, endPoint x: 324, endPoint y: 180, distance: 36.3
click at [324, 180] on div "Manage transaction tags Please use checkboxes below to control which tags will …" at bounding box center [435, 208] width 236 height 220
type input "****"
click at [385, 296] on span "Save" at bounding box center [386, 296] width 14 height 15
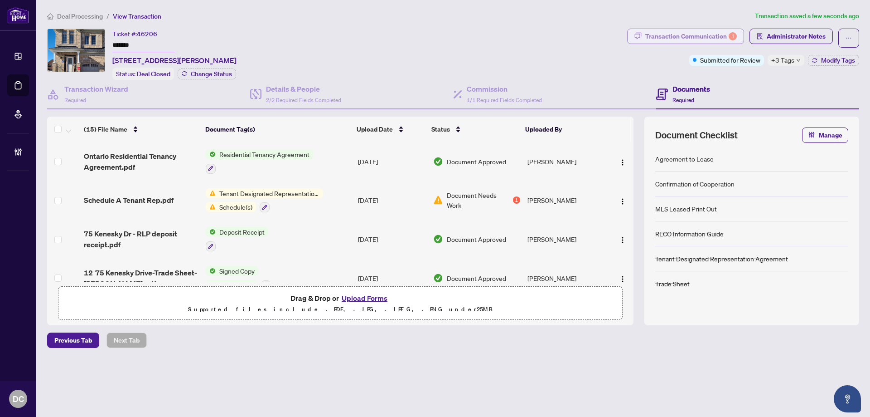
click at [729, 35] on div "1" at bounding box center [733, 36] width 8 height 8
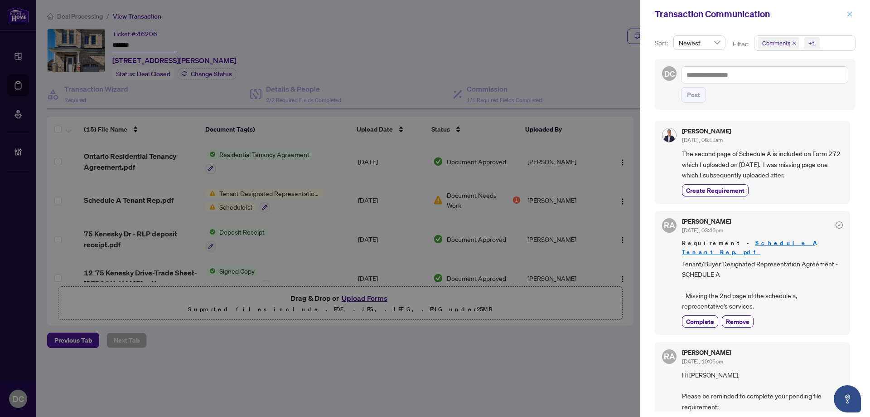
click at [851, 13] on icon "close" at bounding box center [850, 14] width 6 height 6
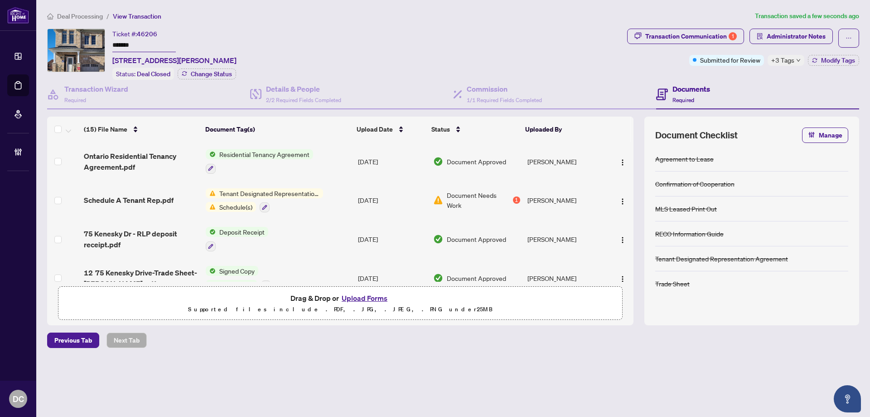
click at [796, 62] on icon "down" at bounding box center [798, 60] width 5 height 5
click at [755, 77] on div "Transaction Communication 1 Administrator Notes Submitted for Review +3 Tags Mo…" at bounding box center [744, 54] width 236 height 51
click at [715, 38] on div "Transaction Communication 1" at bounding box center [692, 36] width 92 height 15
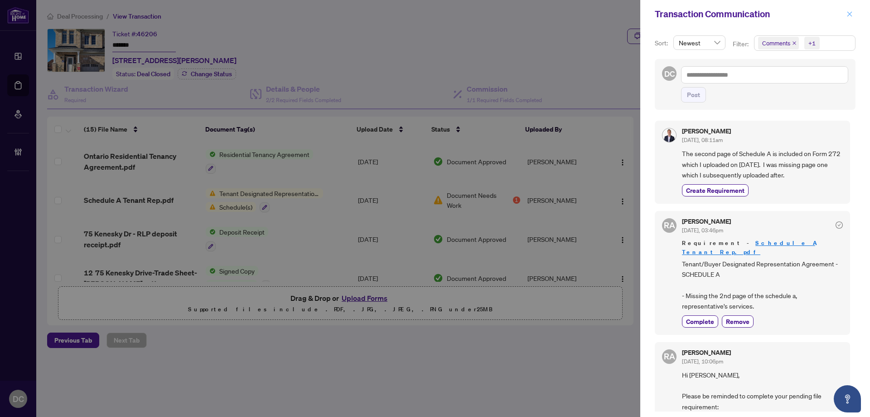
click at [850, 15] on icon "close" at bounding box center [850, 14] width 6 height 6
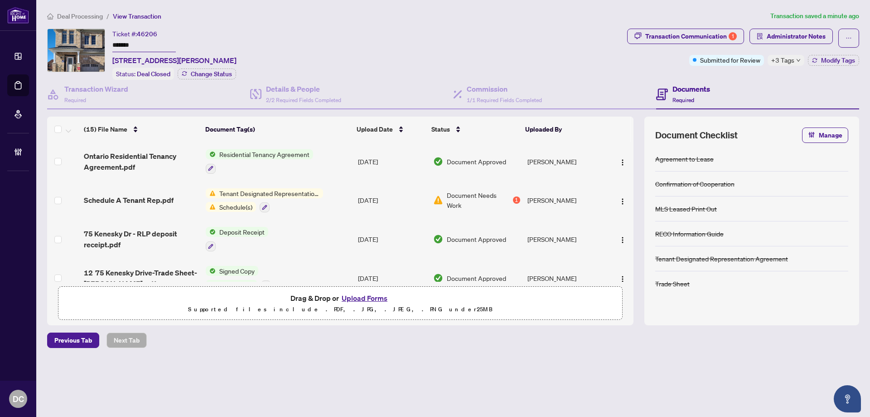
click at [786, 63] on span "+3 Tags" at bounding box center [783, 60] width 23 height 10
click at [699, 84] on h4 "Documents" at bounding box center [692, 88] width 38 height 11
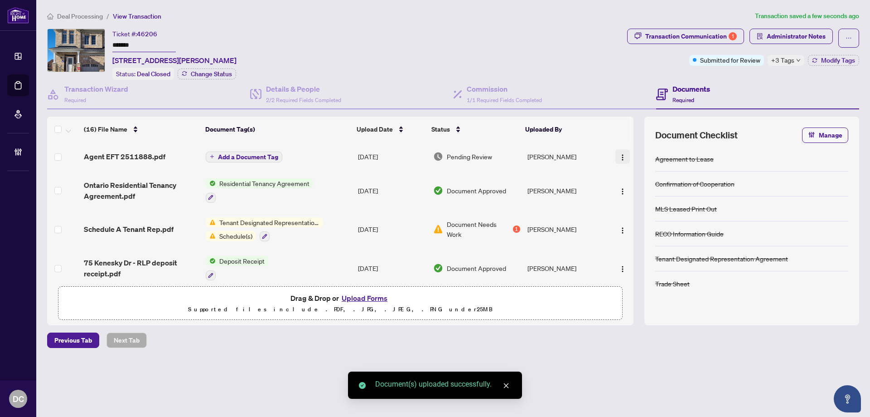
click at [620, 154] on img "button" at bounding box center [622, 157] width 7 height 7
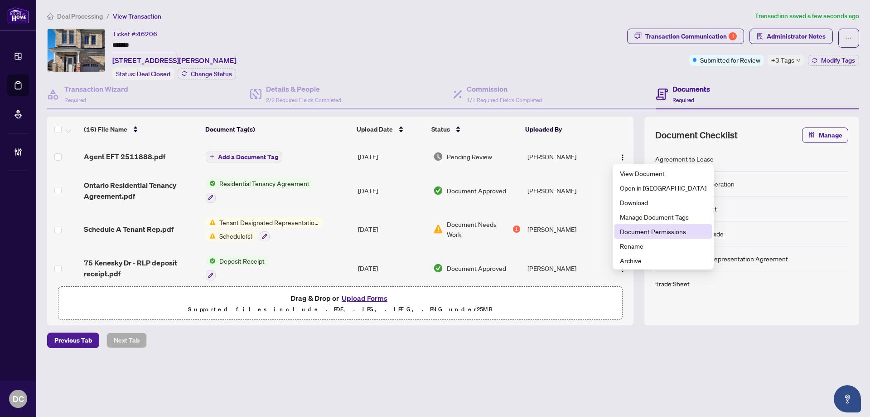
click at [651, 227] on span "Document Permissions" at bounding box center [663, 231] width 87 height 10
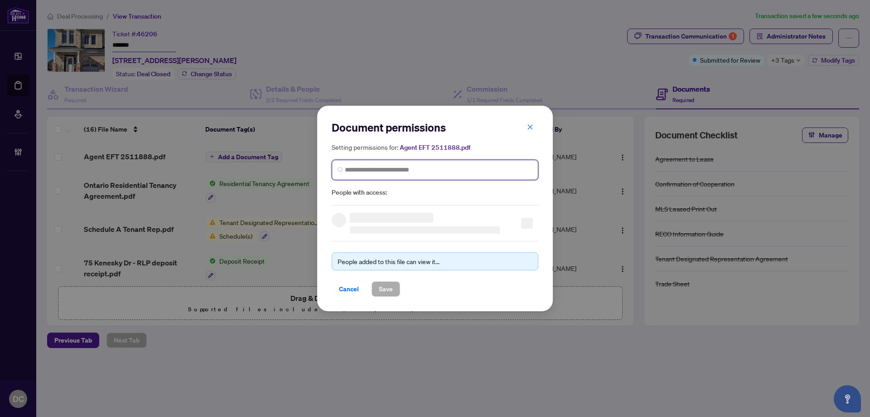
click at [449, 166] on input "search" at bounding box center [439, 170] width 188 height 10
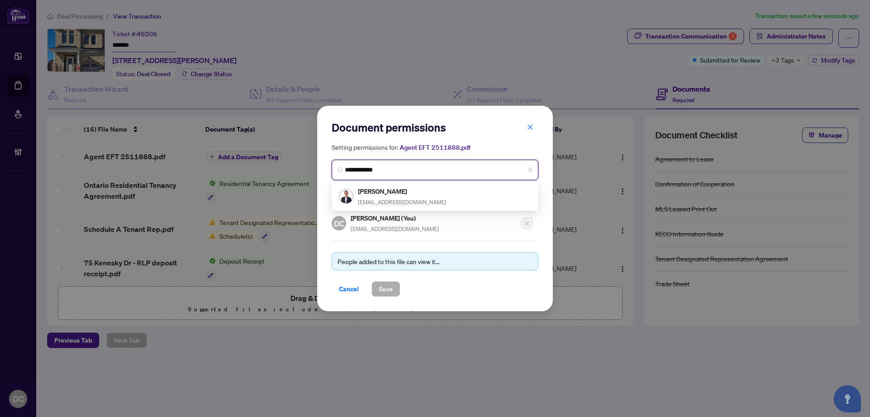
type input "**********"
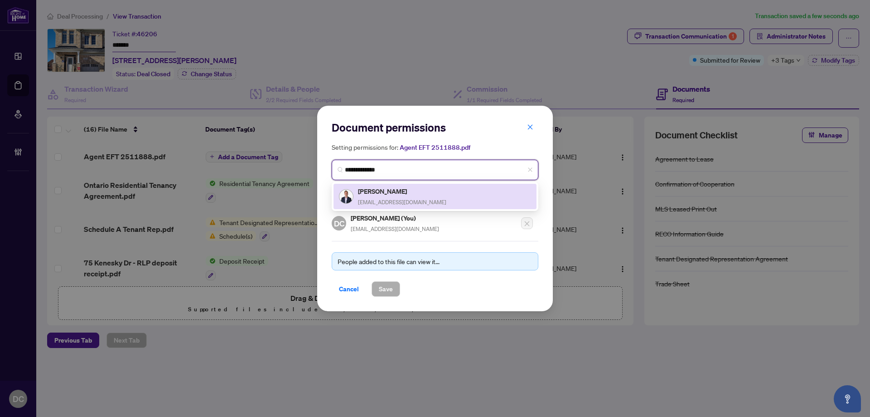
click at [440, 193] on div "Robert Morgan robmorganhomes@gmail.com" at bounding box center [435, 196] width 192 height 21
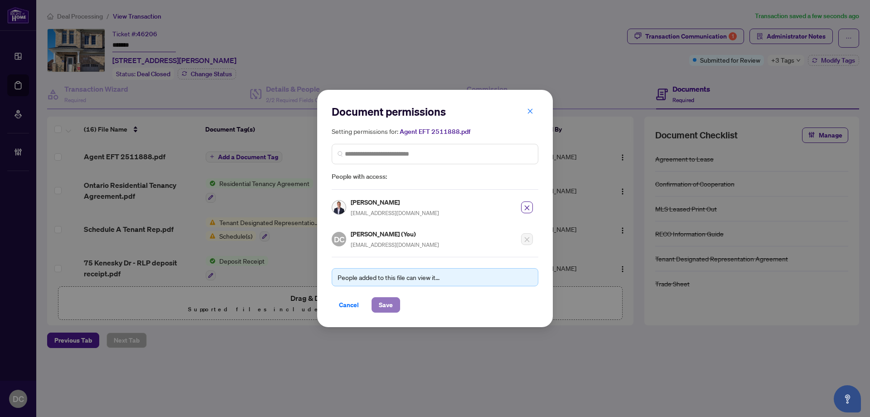
click at [387, 298] on span "Save" at bounding box center [386, 304] width 14 height 15
click at [255, 152] on div "Document permissions Setting permissions for: Agent EFT 2511888.pdf 6058 Robert…" at bounding box center [435, 208] width 870 height 417
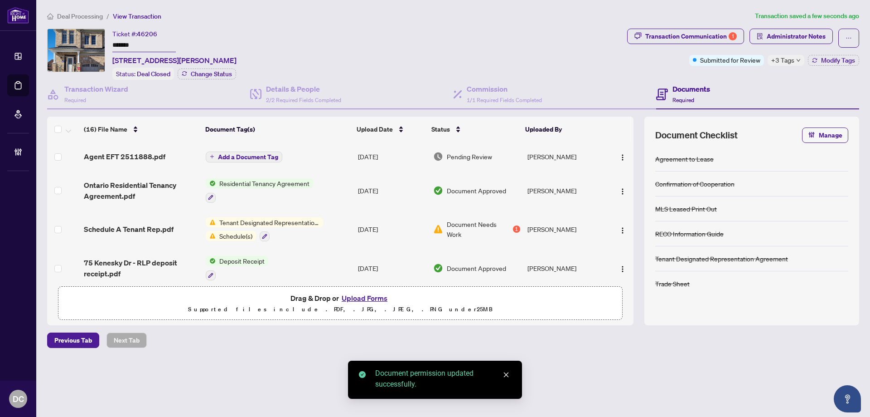
click at [257, 155] on span "Add a Document Tag" at bounding box center [248, 157] width 60 height 6
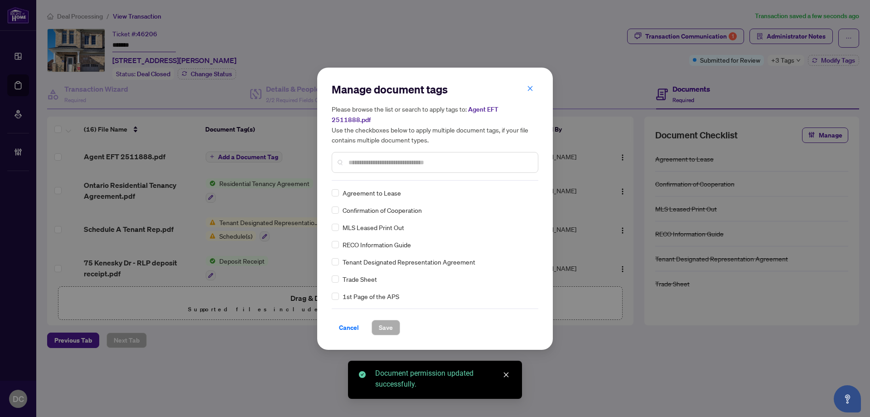
click at [438, 174] on div "Manage document tags Please browse the list or search to apply tags to: Agent E…" at bounding box center [435, 131] width 207 height 98
click at [449, 158] on input "text" at bounding box center [440, 162] width 182 height 10
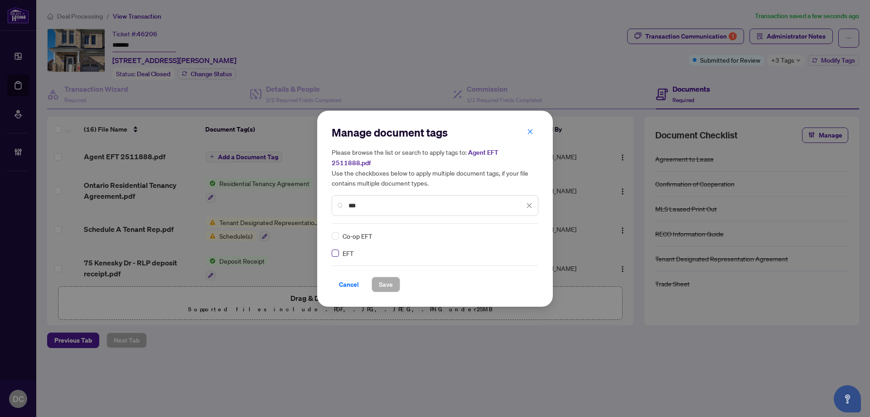
type input "***"
click at [519, 231] on img at bounding box center [519, 235] width 9 height 9
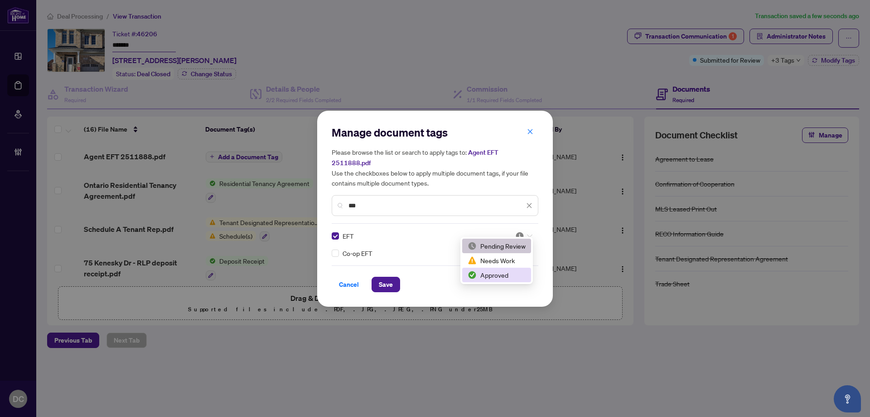
click at [501, 270] on div "Approved" at bounding box center [497, 275] width 58 height 10
click at [393, 278] on span "Save" at bounding box center [386, 284] width 14 height 15
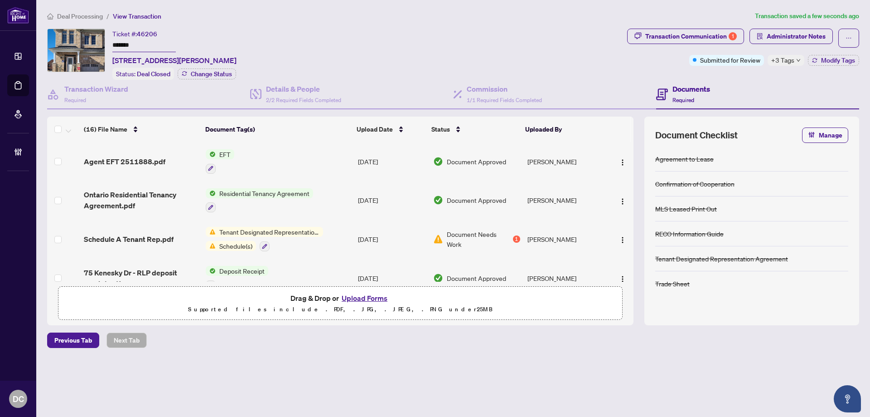
click at [791, 57] on span "+3 Tags" at bounding box center [783, 60] width 23 height 10
click at [711, 78] on div "Transaction Communication 1 Administrator Notes Submitted for Review +3 Tags Mo…" at bounding box center [744, 54] width 236 height 51
click at [831, 61] on span "Modify Tags" at bounding box center [838, 60] width 34 height 6
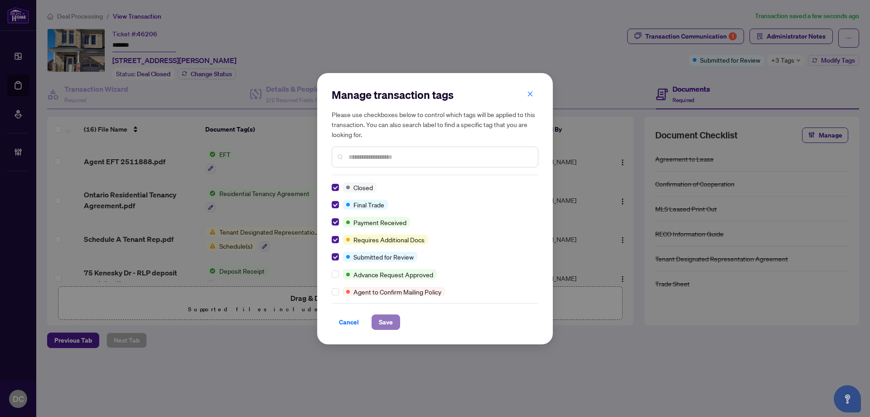
click at [390, 323] on span "Save" at bounding box center [386, 322] width 14 height 15
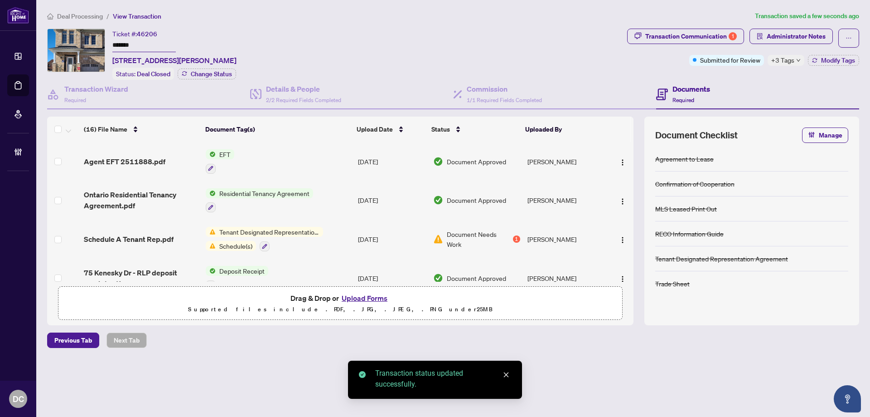
click at [784, 36] on div "Manage transaction tags Please use checkboxes below to control which tags will …" at bounding box center [435, 208] width 870 height 417
click at [801, 36] on span "Administrator Notes" at bounding box center [796, 36] width 59 height 15
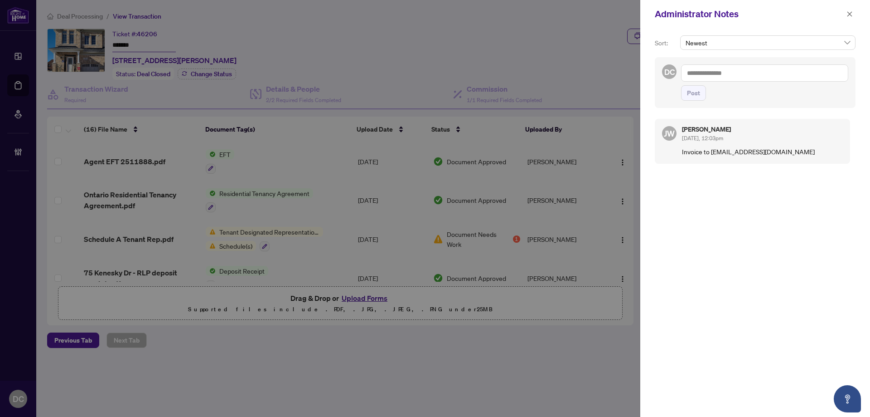
click at [801, 74] on textarea at bounding box center [764, 72] width 167 height 17
paste textarea "**********"
type textarea "**********"
click at [697, 96] on span "Post" at bounding box center [693, 93] width 13 height 15
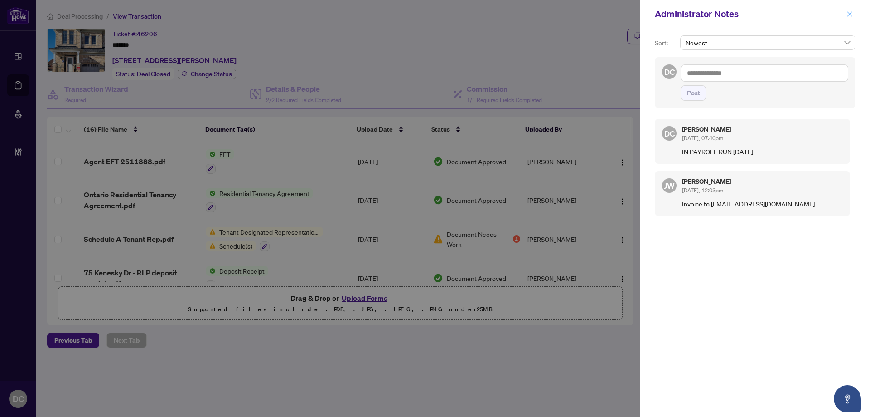
click at [850, 9] on span "button" at bounding box center [850, 14] width 6 height 15
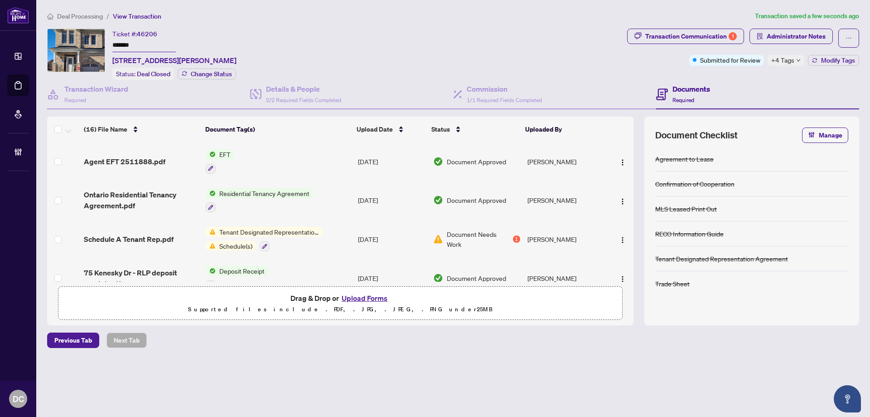
click at [782, 60] on span "+4 Tags" at bounding box center [783, 60] width 23 height 10
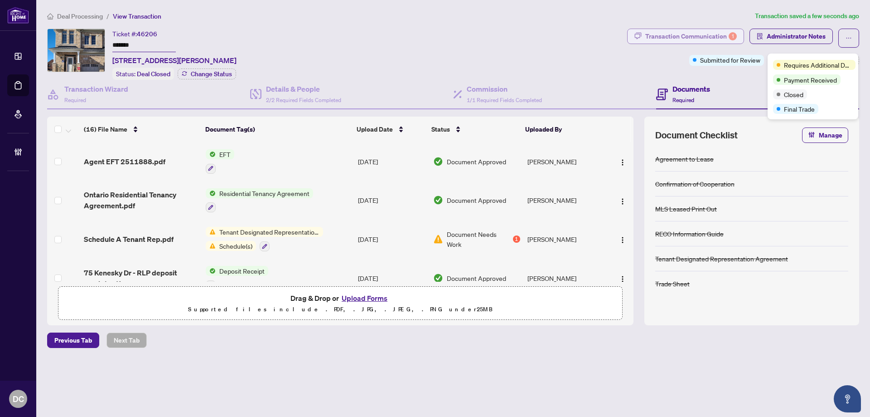
click at [706, 34] on div "Transaction Communication 1" at bounding box center [692, 36] width 92 height 15
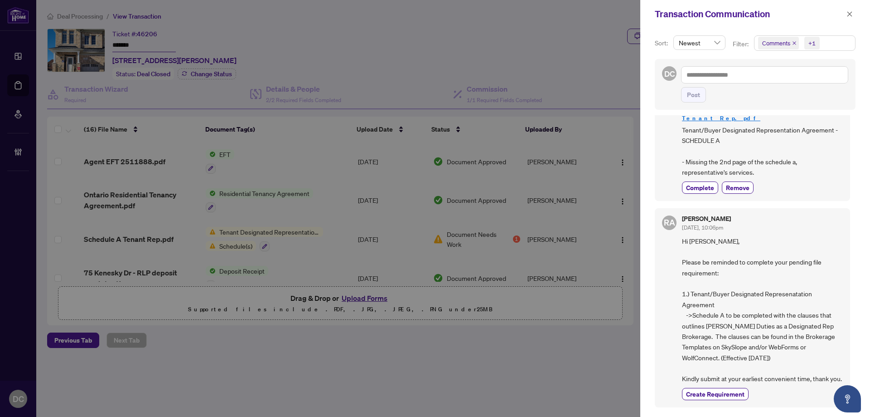
scroll to position [136, 0]
click at [850, 16] on icon "close" at bounding box center [850, 14] width 6 height 6
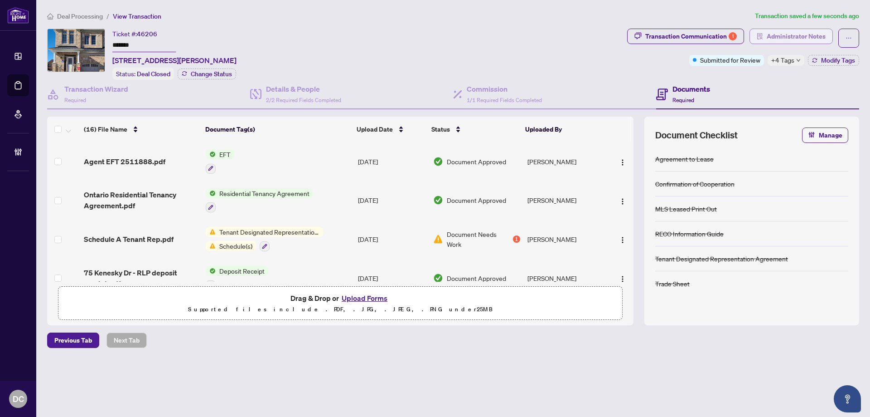
click at [811, 35] on span "Administrator Notes" at bounding box center [796, 36] width 59 height 15
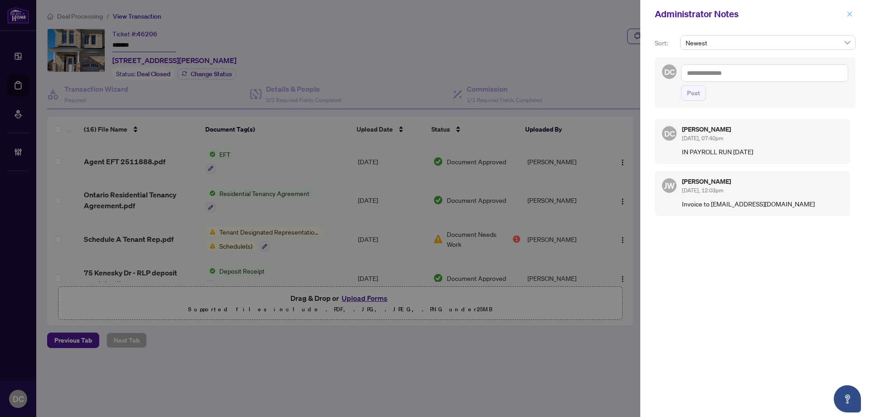
click at [850, 15] on icon "close" at bounding box center [850, 14] width 6 height 6
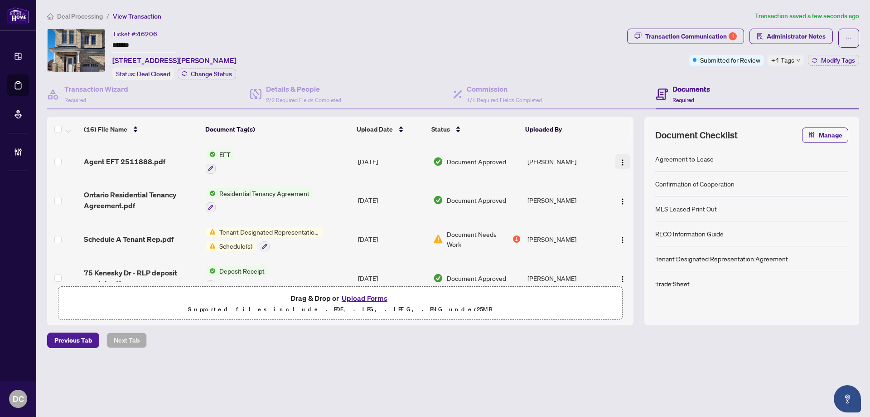
click at [619, 164] on img "button" at bounding box center [622, 162] width 7 height 7
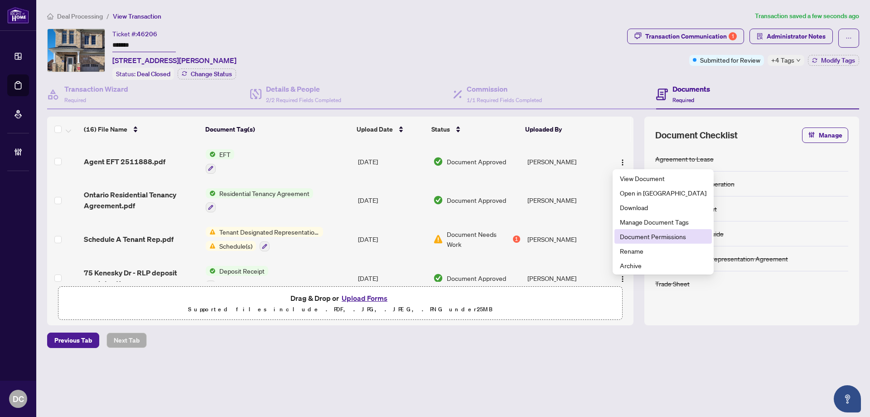
click at [625, 241] on span "Document Permissions" at bounding box center [663, 236] width 87 height 10
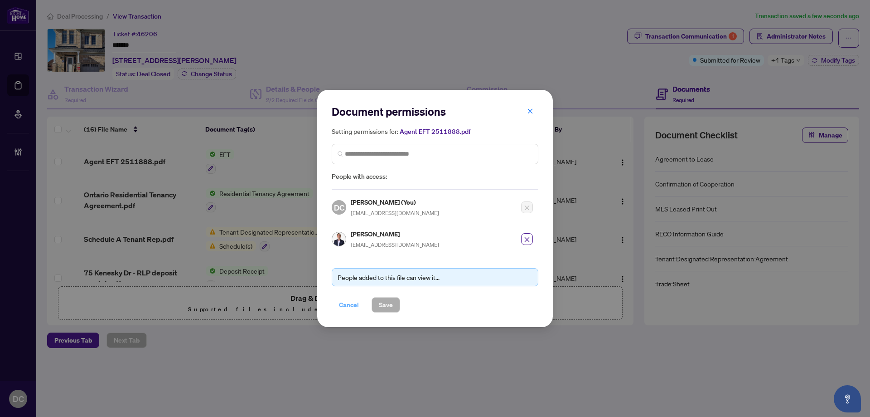
click at [345, 306] on span "Cancel" at bounding box center [349, 304] width 20 height 15
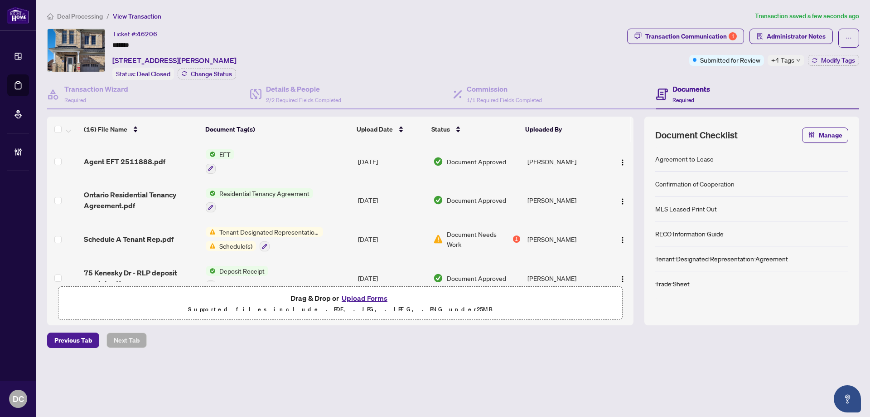
click at [786, 59] on span "+4 Tags" at bounding box center [783, 60] width 23 height 10
click at [787, 44] on span "Administrator Notes" at bounding box center [791, 38] width 83 height 19
click at [789, 37] on span "Administrator Notes" at bounding box center [796, 36] width 59 height 15
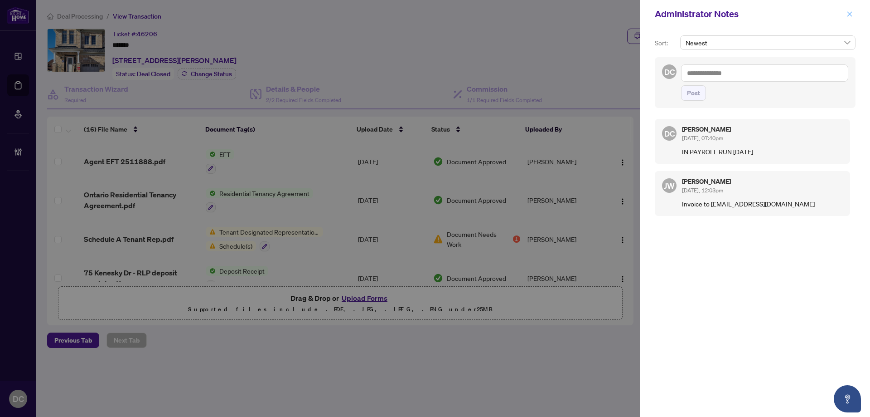
click at [850, 15] on icon "close" at bounding box center [850, 13] width 5 height 5
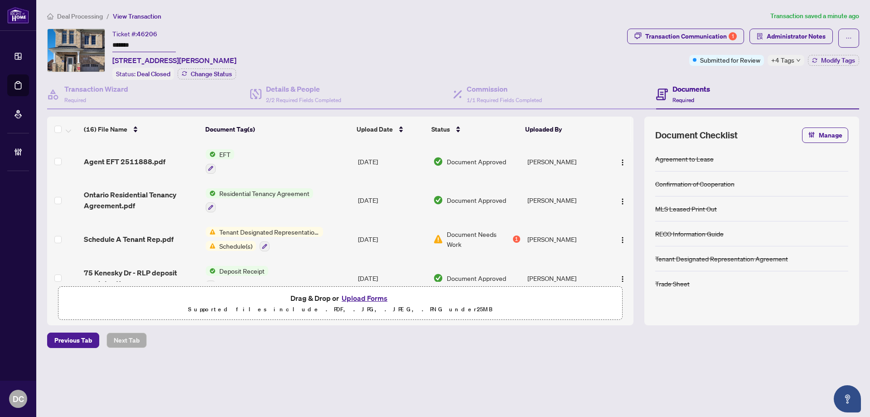
click at [78, 19] on span "Deal Processing" at bounding box center [80, 16] width 46 height 8
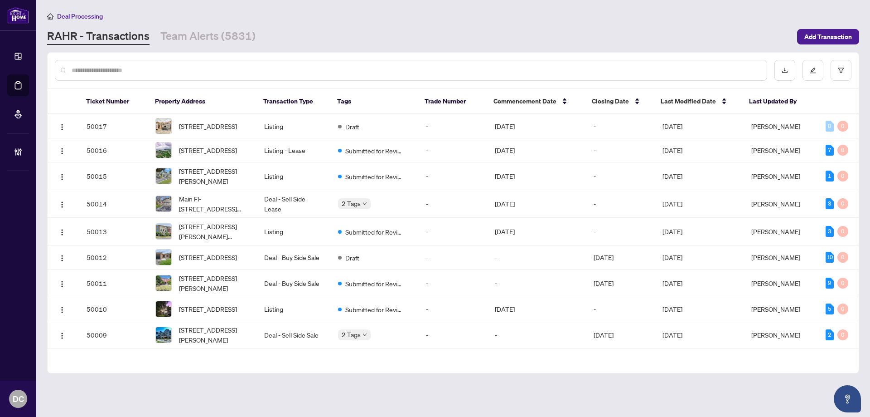
click at [320, 67] on input "text" at bounding box center [416, 70] width 688 height 10
paste input "*******"
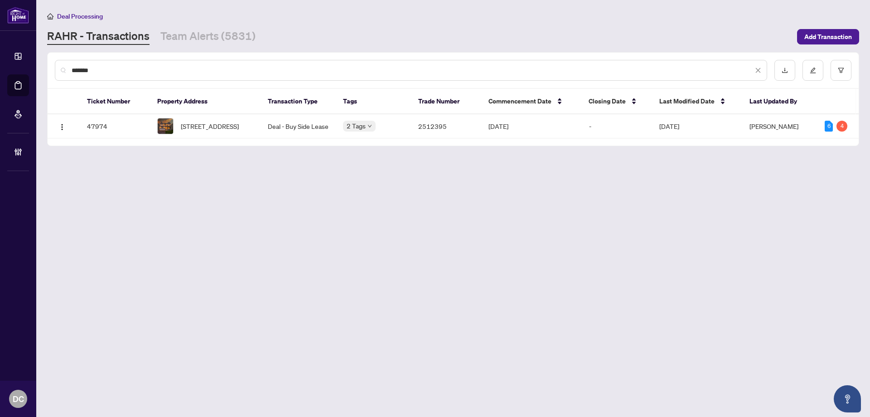
type input "*******"
click at [204, 128] on span "[STREET_ADDRESS]" at bounding box center [210, 126] width 58 height 10
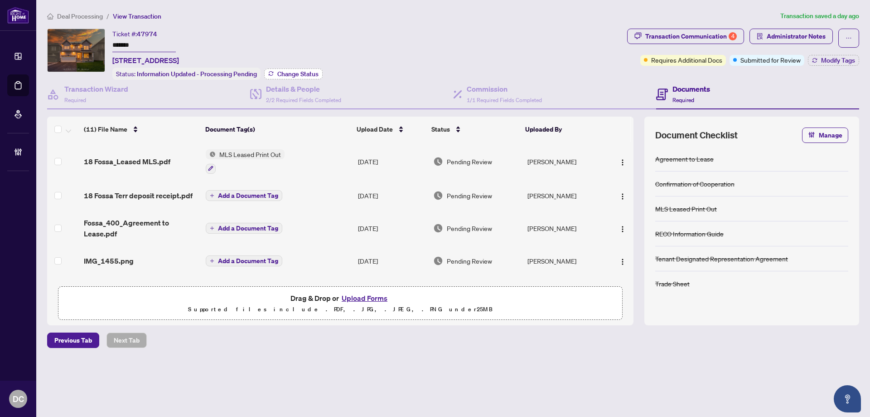
click at [282, 71] on span "Change Status" at bounding box center [297, 74] width 41 height 6
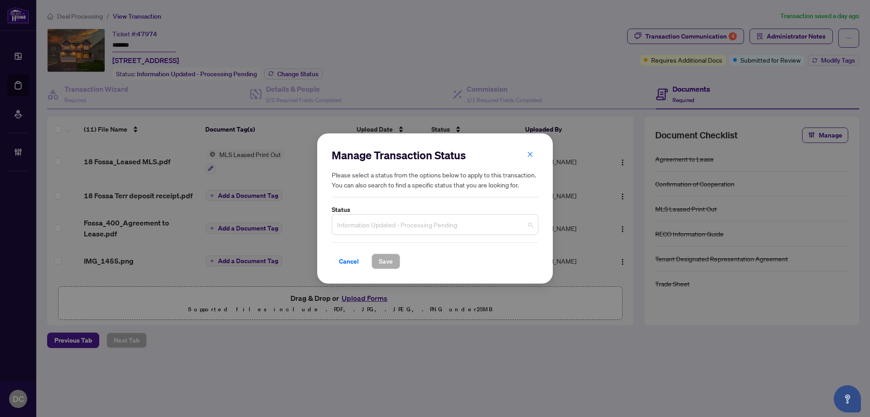
click at [423, 223] on span "Information Updated - Processing Pending" at bounding box center [435, 224] width 196 height 17
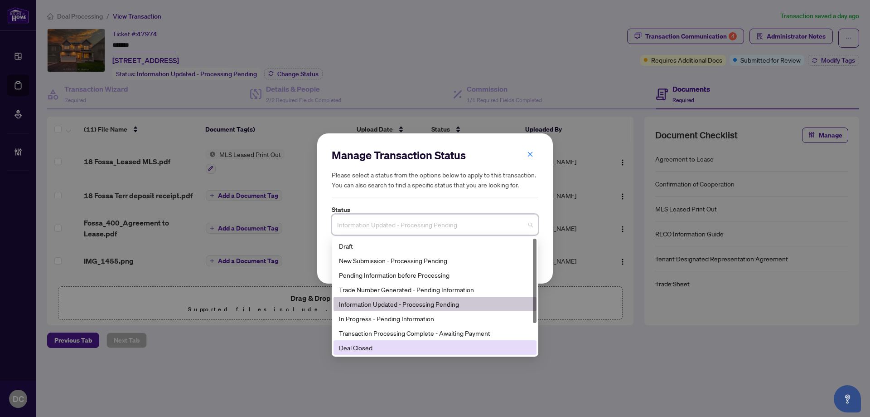
click at [372, 353] on div "Deal Closed" at bounding box center [435, 347] width 203 height 15
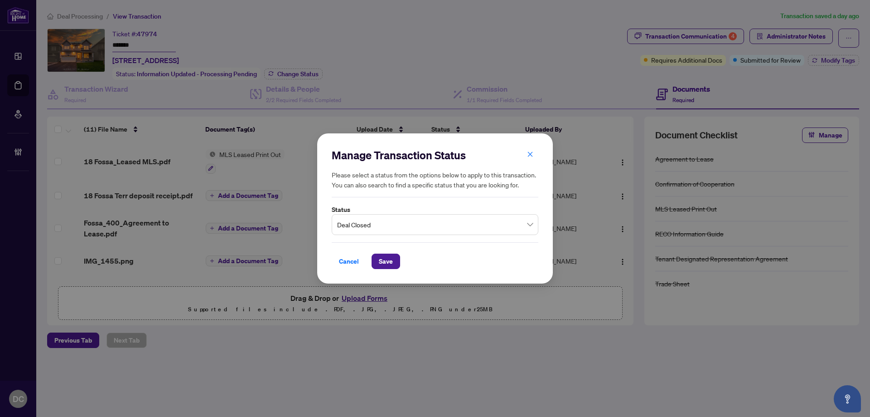
drag, startPoint x: 388, startPoint y: 264, endPoint x: 24, endPoint y: 192, distance: 370.6
click at [387, 263] on span "Save" at bounding box center [386, 261] width 14 height 15
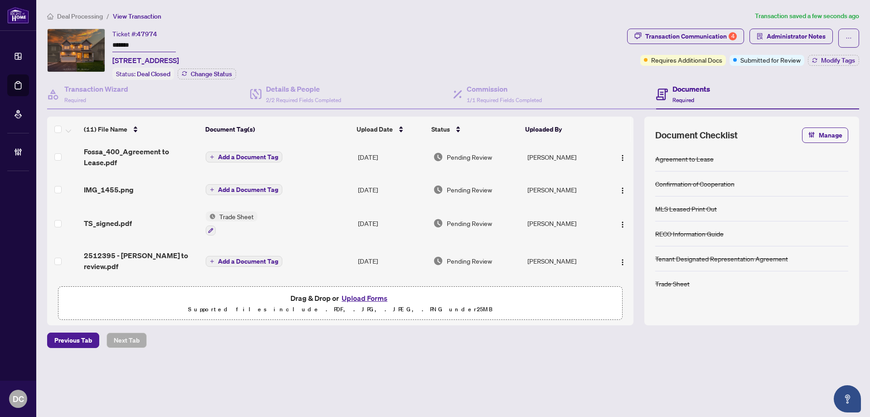
scroll to position [91, 0]
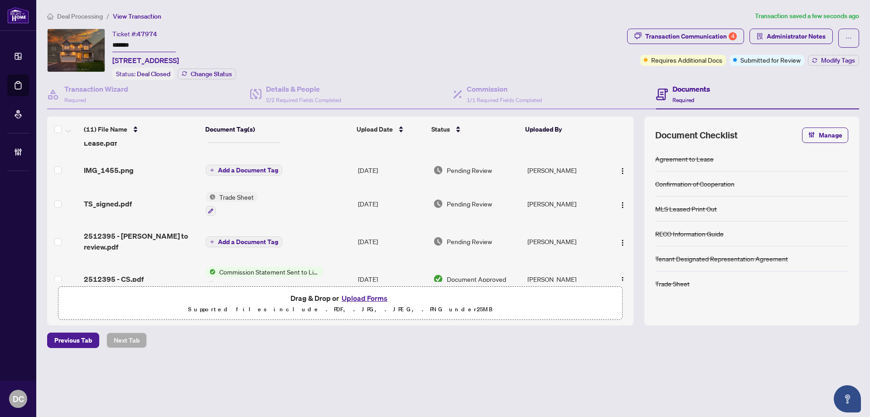
click at [336, 204] on td "Trade Sheet" at bounding box center [278, 203] width 152 height 39
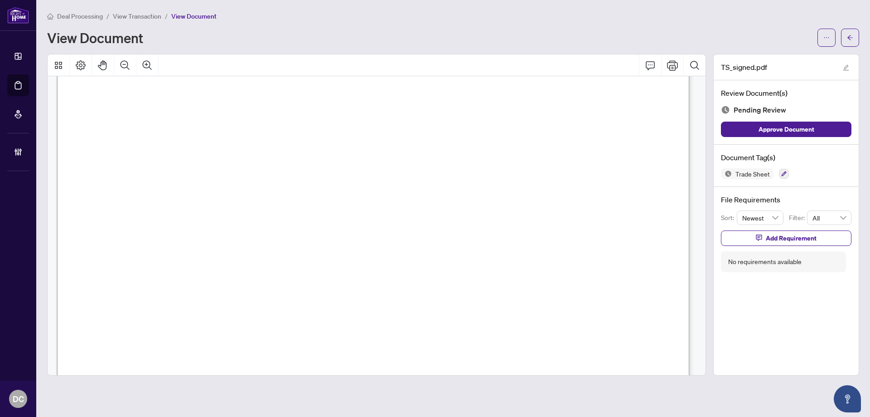
scroll to position [181, 0]
click at [854, 34] on button "button" at bounding box center [850, 38] width 18 height 18
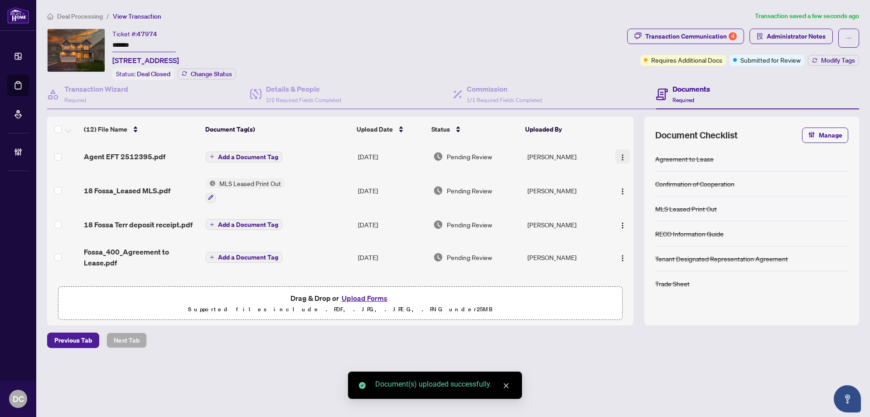
click at [619, 154] on img "button" at bounding box center [622, 157] width 7 height 7
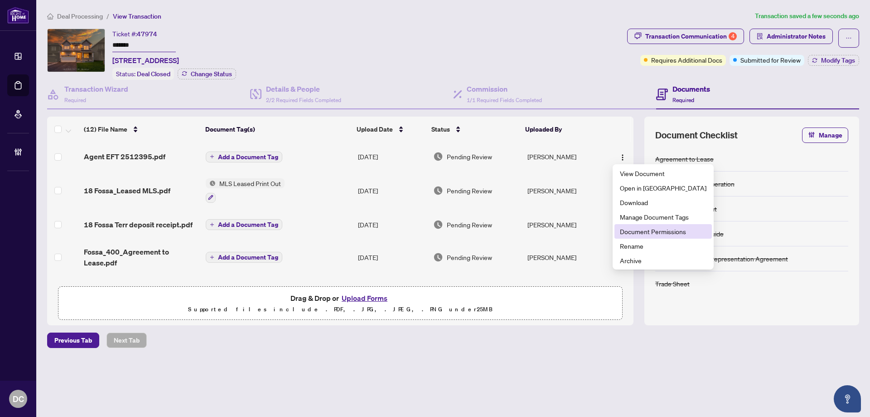
click at [638, 228] on span "Document Permissions" at bounding box center [663, 231] width 87 height 10
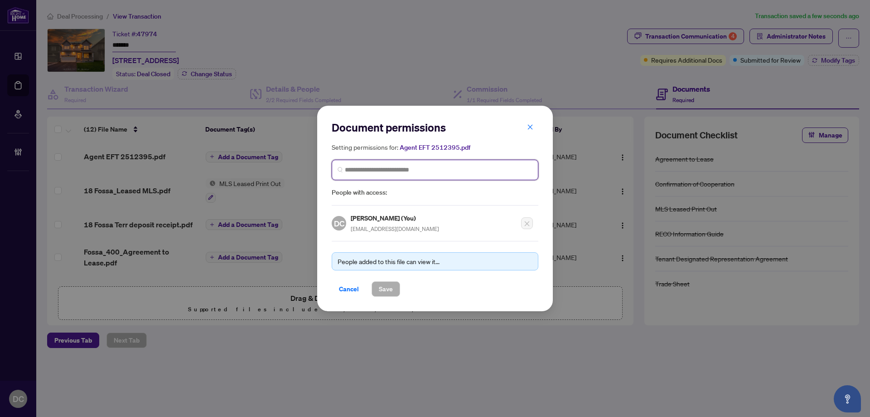
click at [402, 170] on input "search" at bounding box center [439, 170] width 188 height 10
type input "**********"
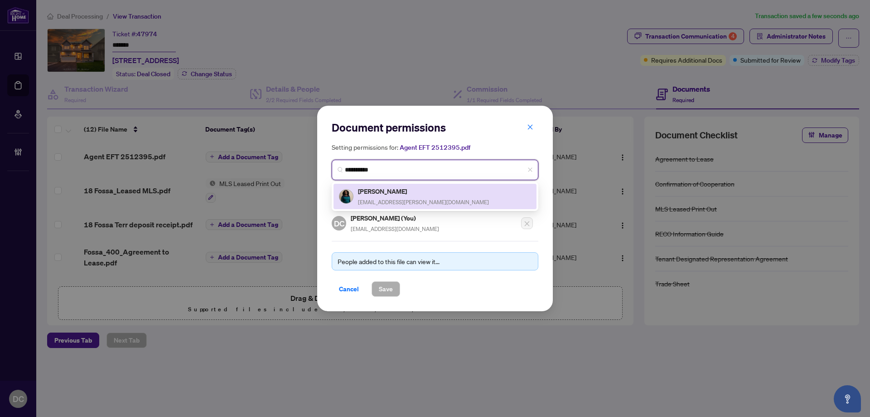
click at [398, 190] on h5 "[PERSON_NAME]" at bounding box center [423, 191] width 131 height 10
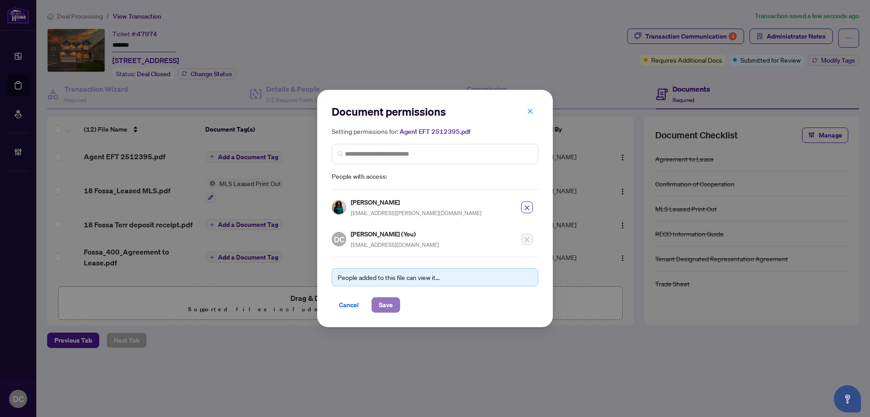
click at [387, 310] on span "Save" at bounding box center [386, 304] width 14 height 15
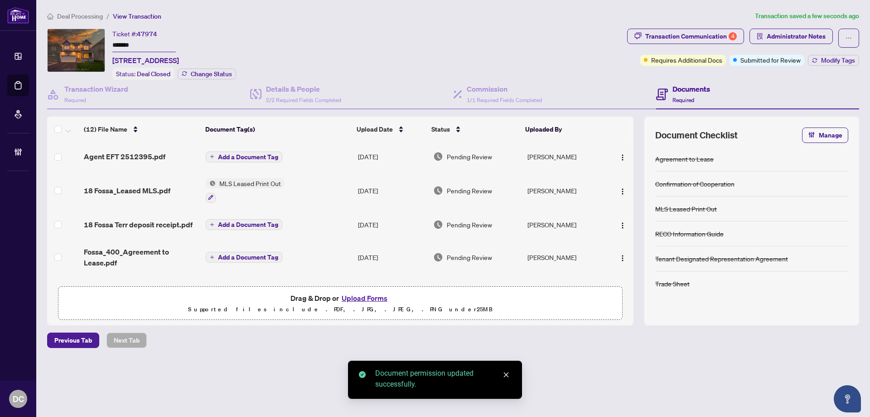
click at [254, 155] on span "Add a Document Tag" at bounding box center [248, 157] width 60 height 6
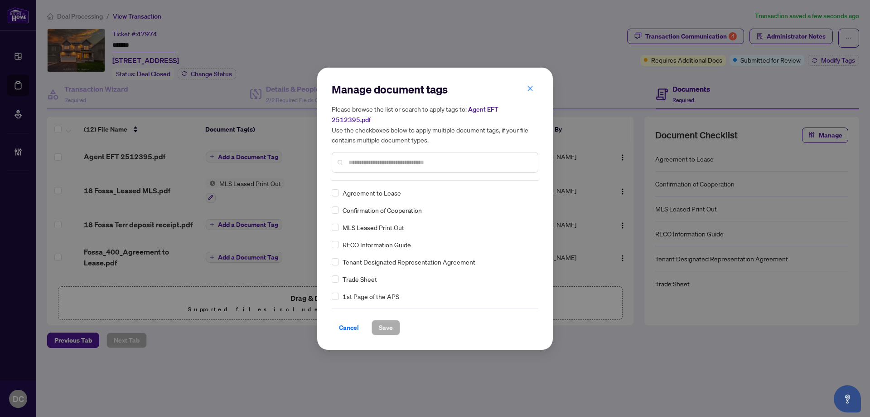
click at [451, 157] on input "text" at bounding box center [440, 162] width 182 height 10
type input "*"
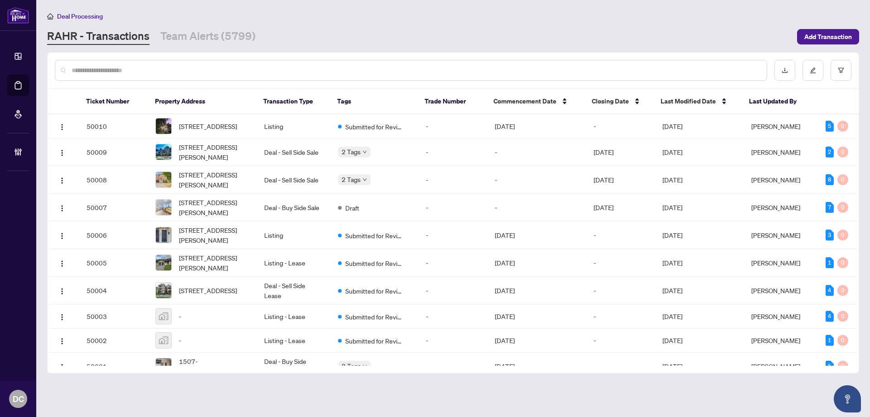
click at [205, 71] on input "text" at bounding box center [416, 70] width 688 height 10
paste input "*******"
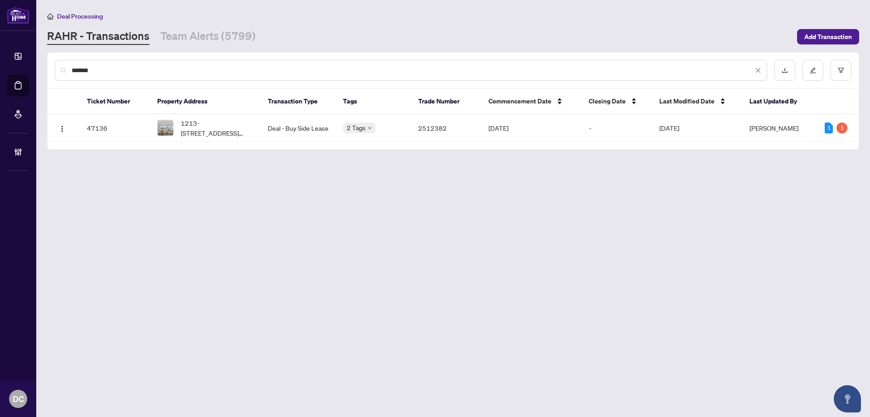
type input "*******"
drag, startPoint x: 214, startPoint y: 133, endPoint x: 39, endPoint y: 124, distance: 175.7
click at [214, 132] on span "1213-330 Mccowan Rd, Toronto, Ontario M1J 3N3, Canada" at bounding box center [217, 128] width 73 height 20
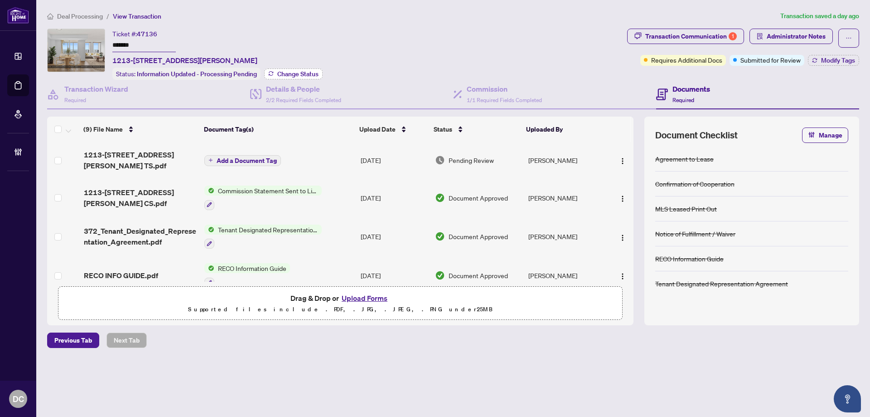
click at [297, 71] on span "Change Status" at bounding box center [297, 74] width 41 height 6
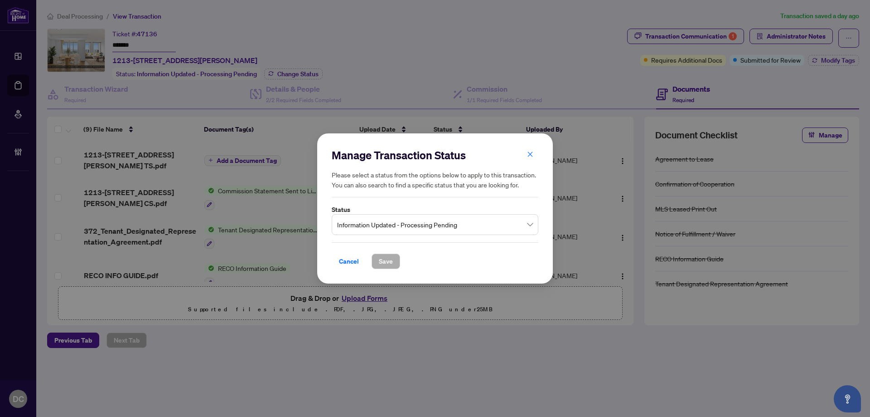
click at [408, 231] on span "Information Updated - Processing Pending" at bounding box center [435, 224] width 196 height 17
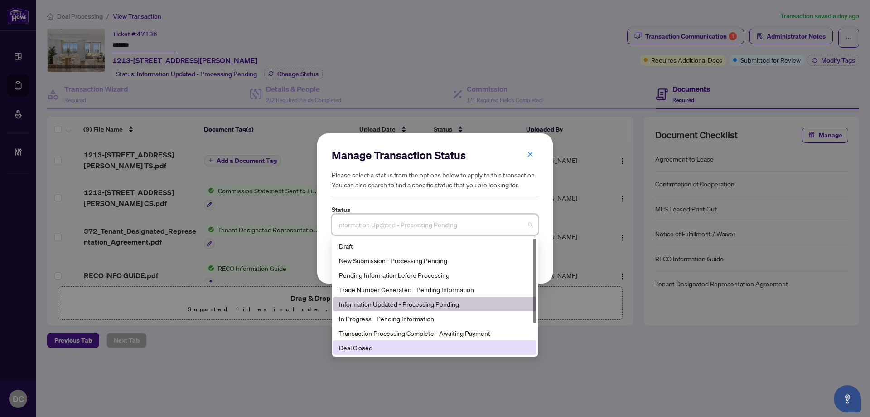
click at [376, 349] on div "Deal Closed" at bounding box center [435, 347] width 192 height 10
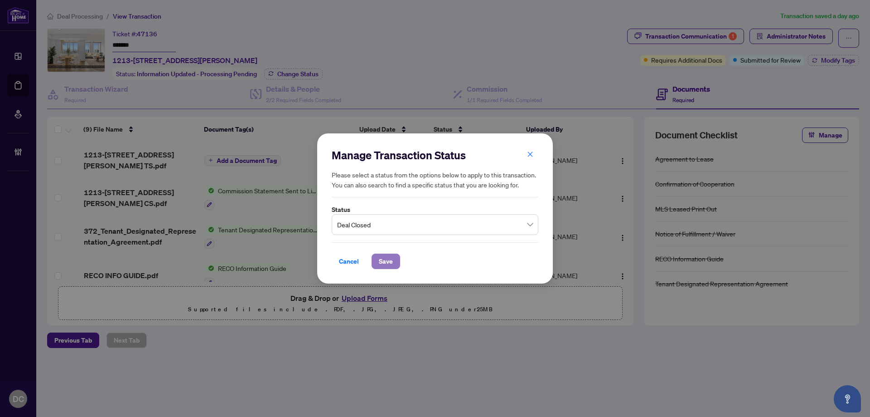
click at [381, 263] on span "Save" at bounding box center [386, 261] width 14 height 15
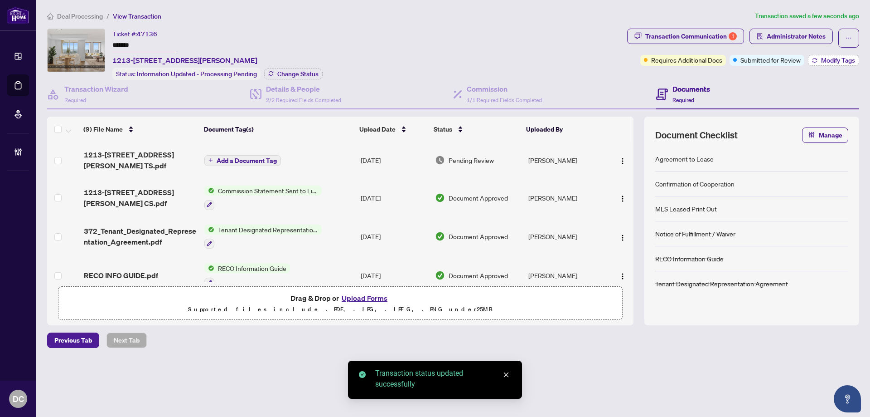
click at [842, 63] on span "Modify Tags" at bounding box center [838, 60] width 34 height 6
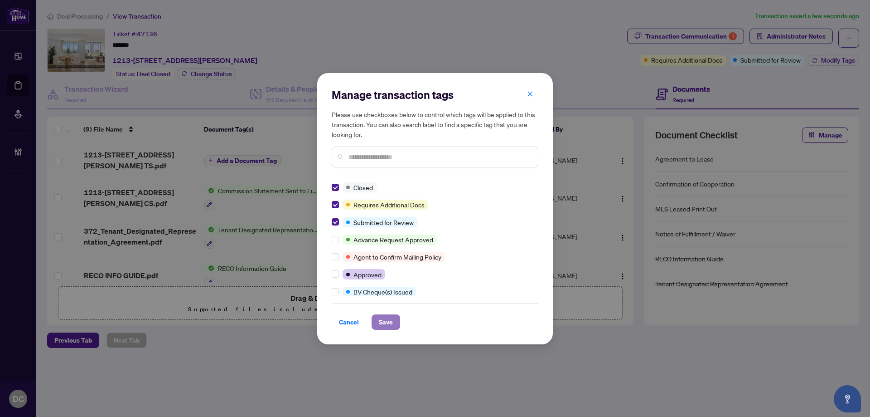
click at [379, 323] on span "Save" at bounding box center [386, 322] width 14 height 15
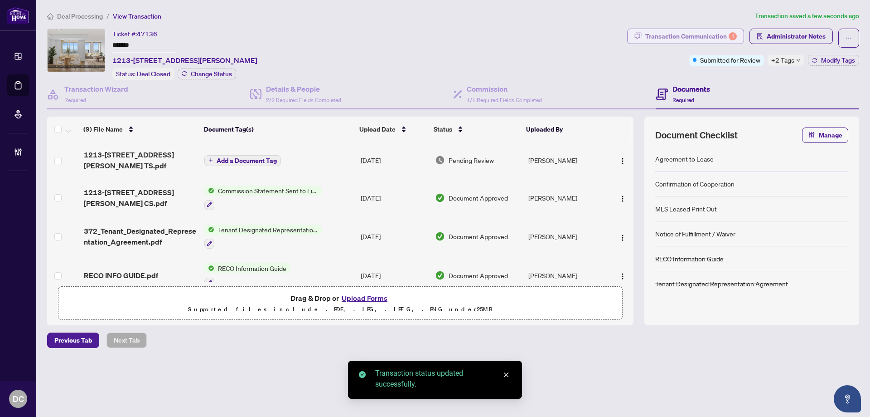
click at [681, 32] on div "Transaction Communication 1" at bounding box center [692, 36] width 92 height 15
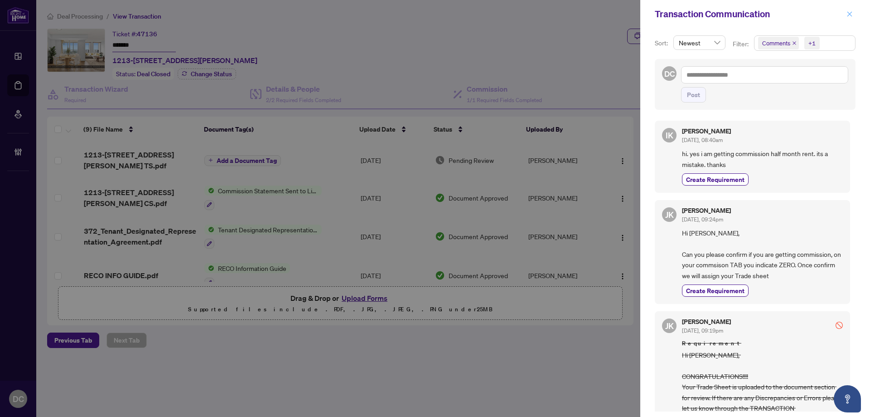
click at [854, 16] on button "button" at bounding box center [850, 14] width 12 height 11
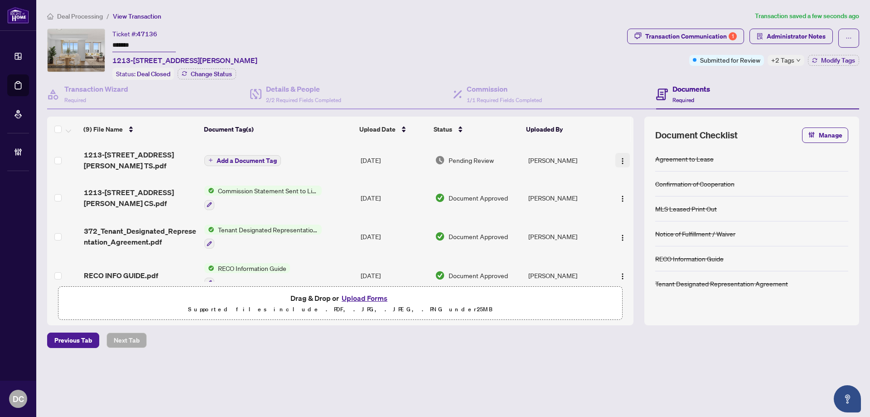
click at [621, 158] on img "button" at bounding box center [622, 160] width 7 height 7
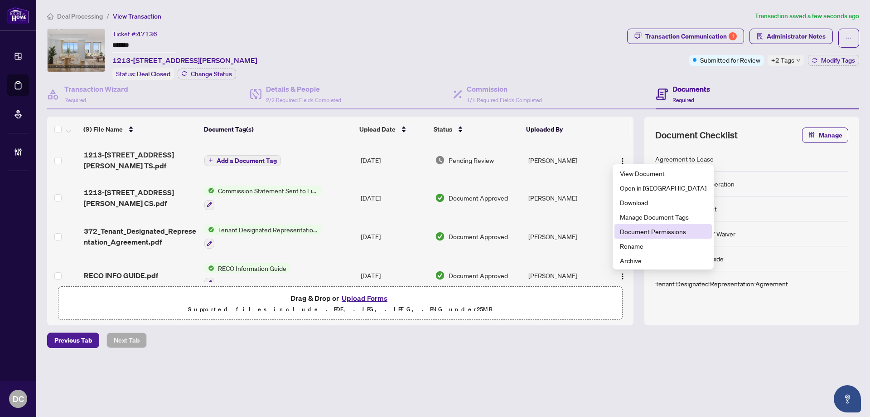
click at [652, 230] on span "Document Permissions" at bounding box center [663, 231] width 87 height 10
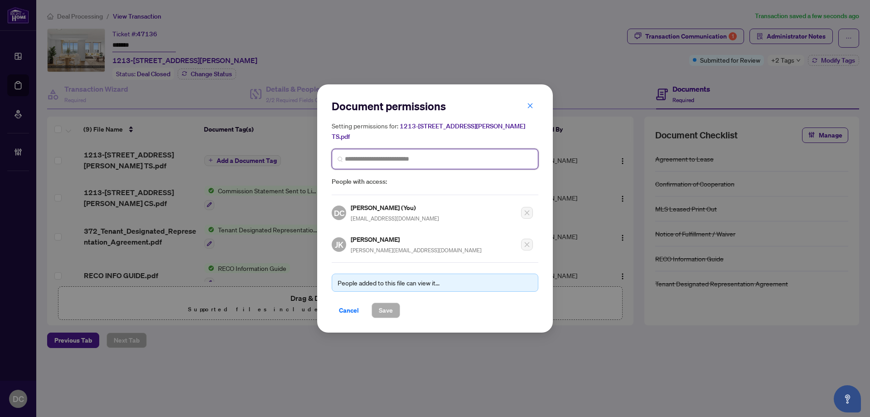
click at [435, 157] on input "search" at bounding box center [439, 159] width 188 height 10
type input "**********"
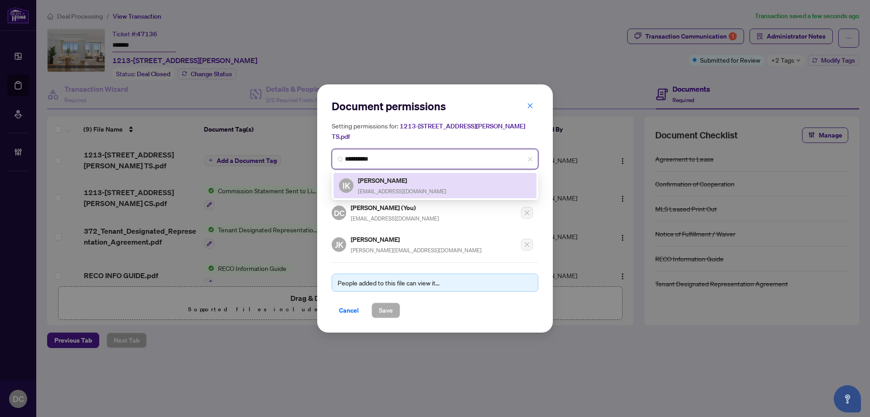
click at [430, 178] on div "IK Irfan Khan urirfan@yahoo.com" at bounding box center [435, 185] width 192 height 21
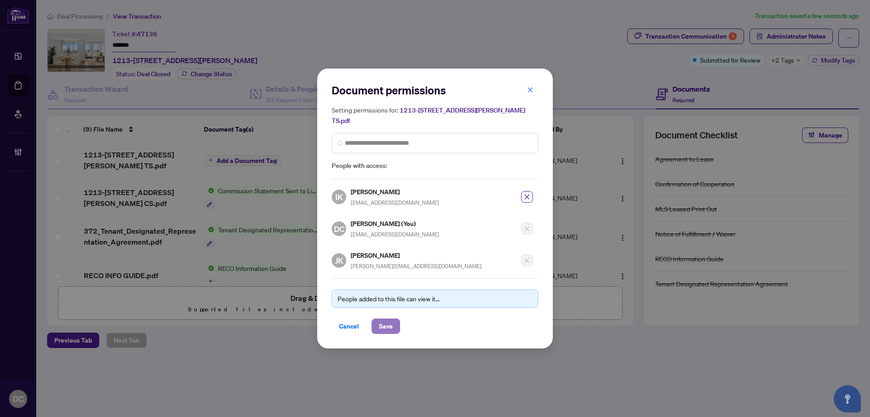
drag, startPoint x: 379, startPoint y: 324, endPoint x: 389, endPoint y: 325, distance: 11.0
click at [379, 323] on span "Save" at bounding box center [386, 326] width 14 height 15
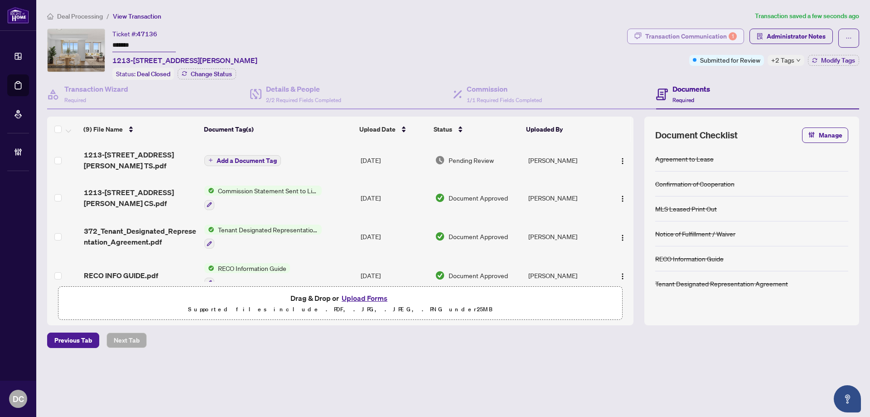
click at [699, 34] on div "Transaction Communication 1" at bounding box center [692, 36] width 92 height 15
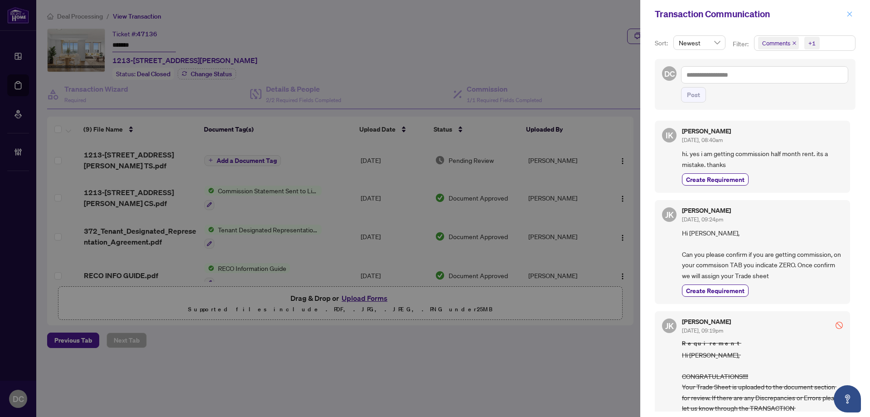
click at [849, 7] on span "button" at bounding box center [850, 14] width 6 height 15
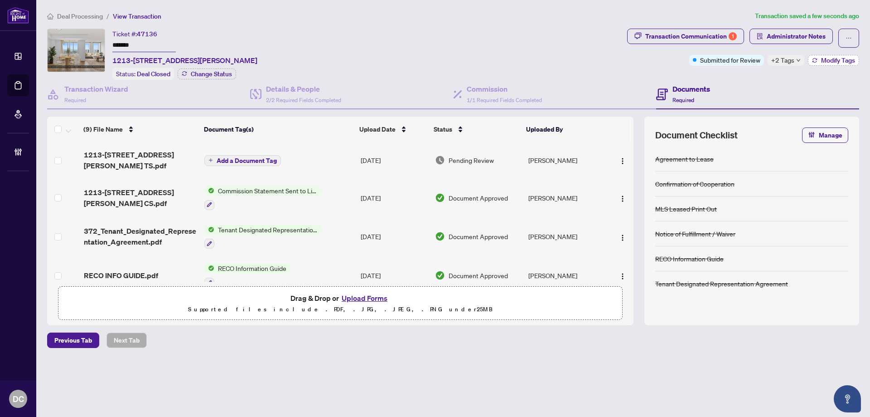
click at [835, 61] on span "Modify Tags" at bounding box center [838, 60] width 34 height 6
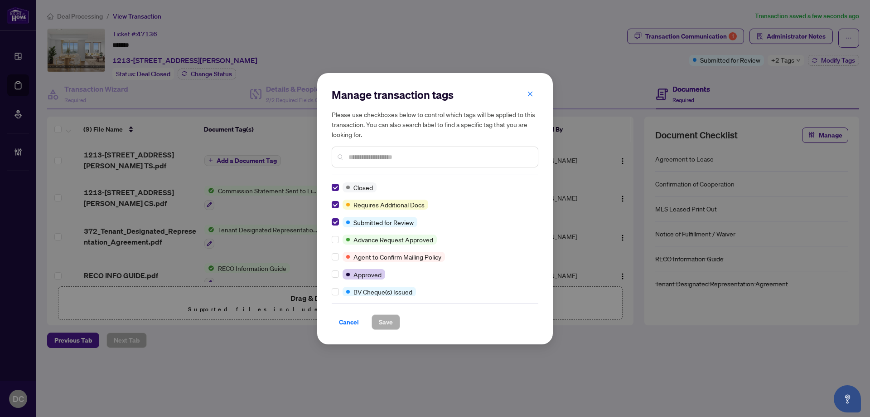
click at [421, 162] on div at bounding box center [435, 156] width 207 height 21
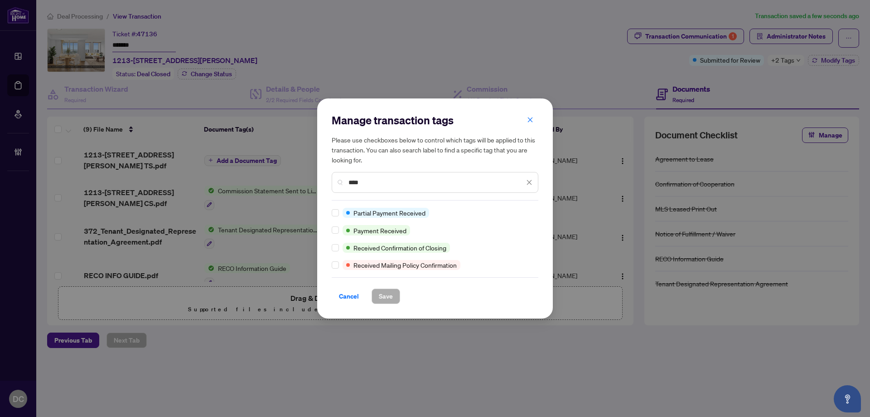
type input "****"
click at [331, 230] on div "Manage transaction tags Please use checkboxes below to control which tags will …" at bounding box center [435, 208] width 236 height 220
click at [376, 291] on button "Save" at bounding box center [386, 295] width 29 height 15
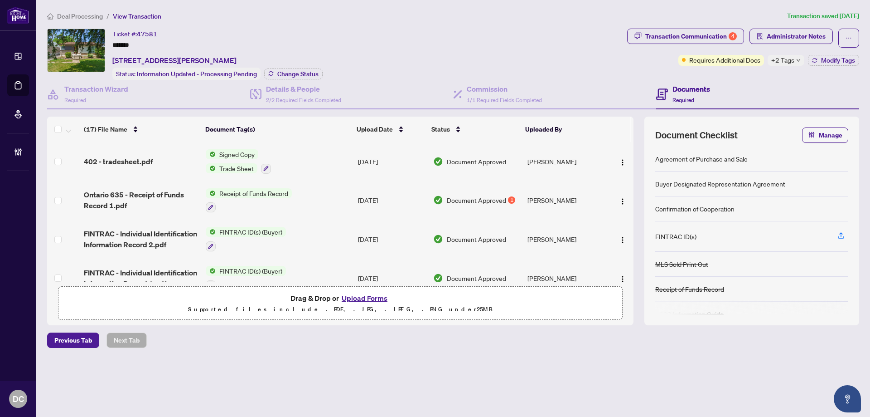
click at [73, 43] on div "Ticket #: 47581 ******* 402 East 37th Street, Hamilton, ON L8V 4B8, Canada Stat…" at bounding box center [335, 54] width 577 height 51
click at [290, 71] on span "Change Status" at bounding box center [297, 74] width 41 height 6
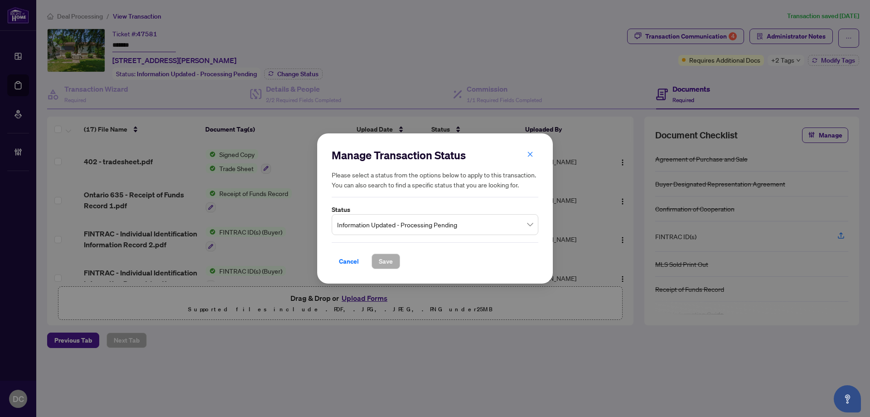
click at [452, 224] on span "Information Updated - Processing Pending" at bounding box center [435, 224] width 196 height 17
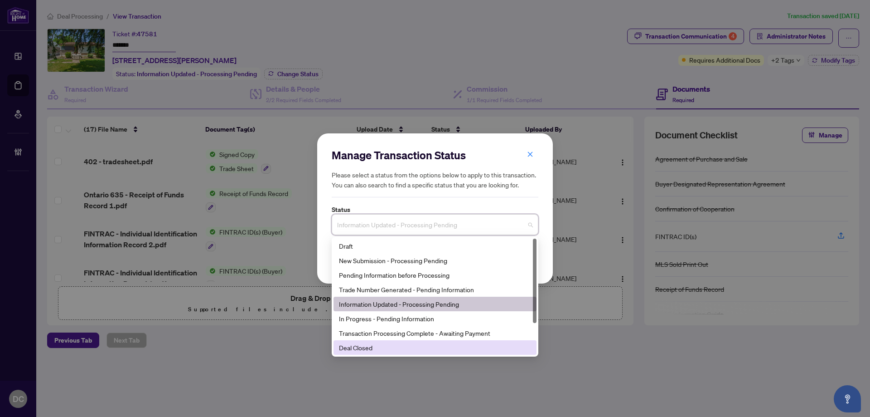
click at [397, 348] on div "Deal Closed" at bounding box center [435, 347] width 192 height 10
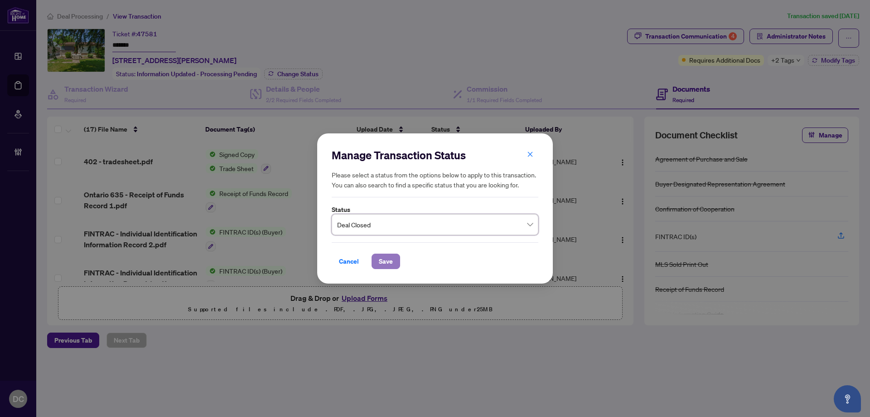
click at [390, 257] on span "Save" at bounding box center [386, 261] width 14 height 15
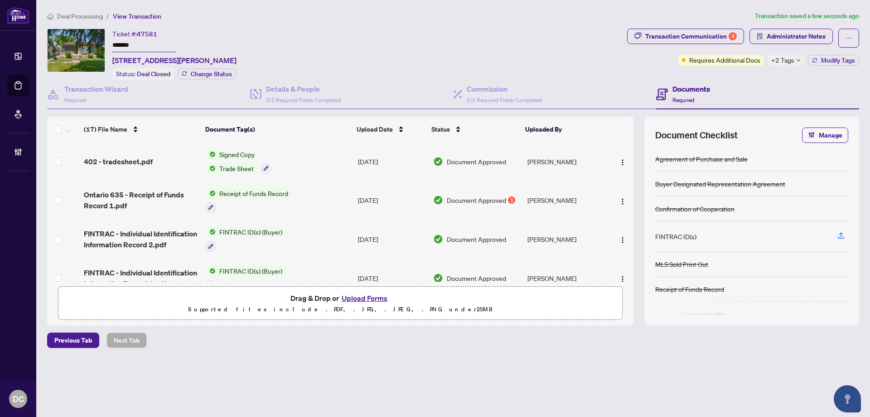
click at [799, 60] on icon "down" at bounding box center [799, 60] width 4 height 3
click at [753, 73] on div "Transaction Communication 4 Administrator Notes Requires Additional Docs +2 Tag…" at bounding box center [744, 54] width 236 height 51
click at [851, 59] on span "Modify Tags" at bounding box center [838, 60] width 34 height 6
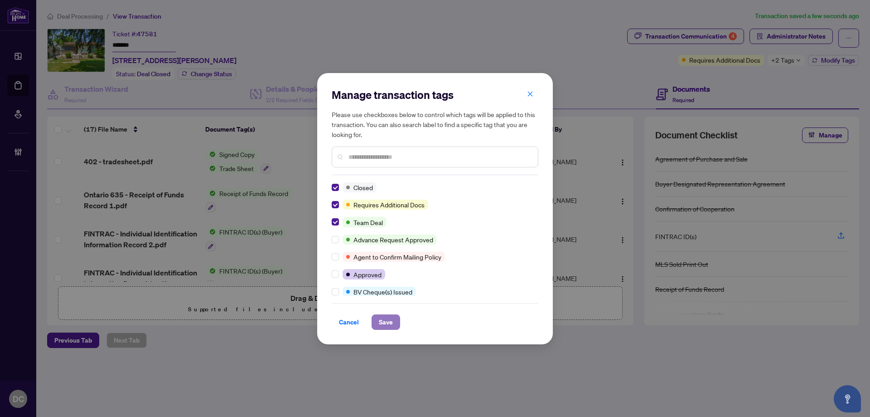
click at [379, 321] on span "Save" at bounding box center [386, 322] width 14 height 15
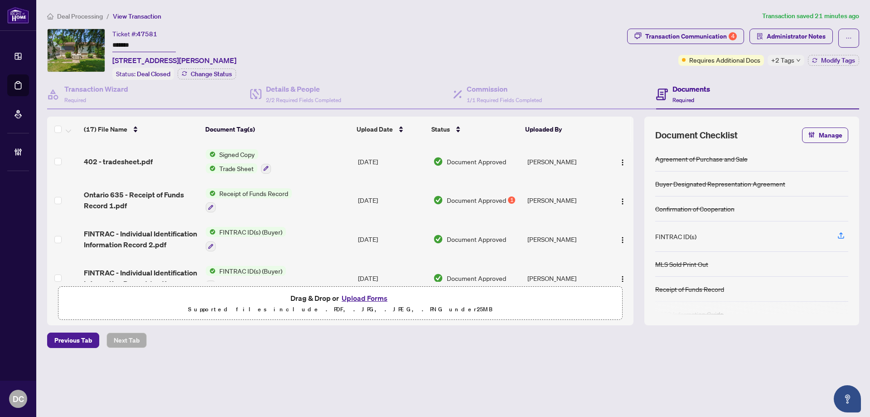
drag, startPoint x: 143, startPoint y: 47, endPoint x: 76, endPoint y: 47, distance: 67.1
click at [76, 47] on div "Ticket #: 47581 ******* 402 East 37th Street, Hamilton, ON L8V 4B8, Canada Stat…" at bounding box center [335, 54] width 577 height 51
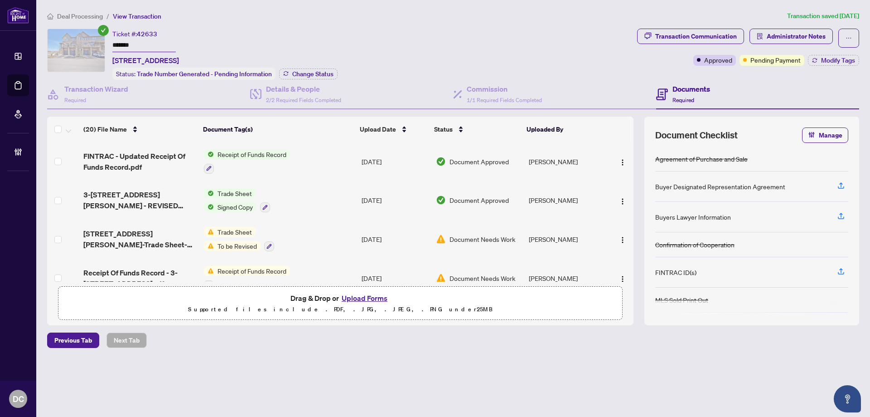
drag, startPoint x: 164, startPoint y: 39, endPoint x: 91, endPoint y: 41, distance: 73.5
click at [91, 41] on div "Ticket #: 42633 ******* [STREET_ADDRESS] Status: Trade Number Generated - Pendi…" at bounding box center [340, 54] width 587 height 51
drag, startPoint x: 153, startPoint y: 44, endPoint x: 84, endPoint y: 43, distance: 68.5
click at [84, 43] on div "Ticket #: 42633 ******* [STREET_ADDRESS] Status: Trade Number Generated - Pendi…" at bounding box center [340, 54] width 587 height 51
click at [307, 73] on span "Change Status" at bounding box center [312, 74] width 41 height 6
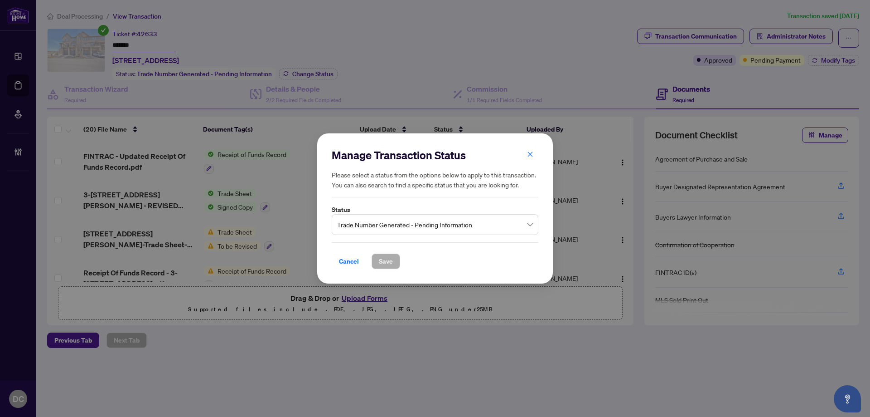
click at [422, 225] on span "Trade Number Generated - Pending Information" at bounding box center [435, 224] width 196 height 17
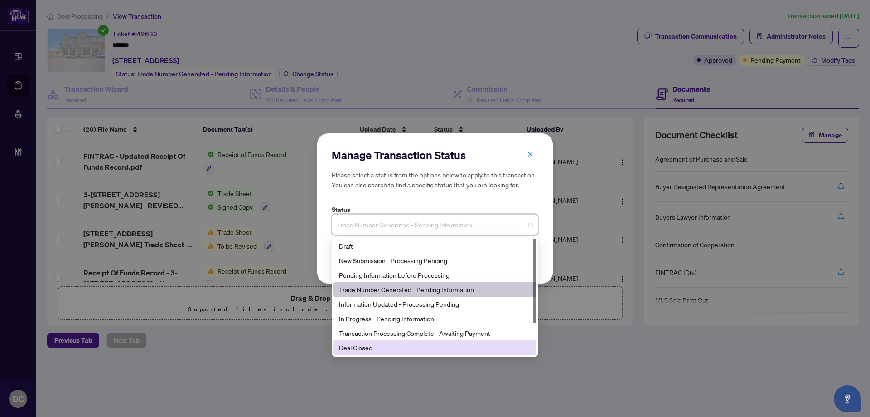
click at [383, 350] on div "Deal Closed" at bounding box center [435, 347] width 192 height 10
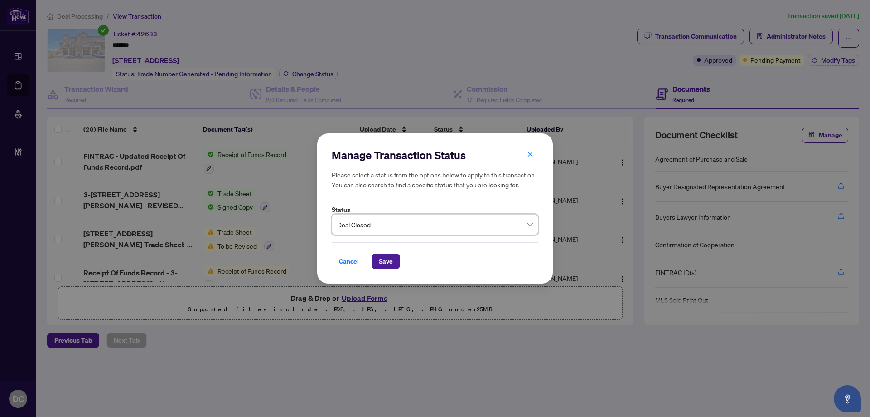
click at [388, 270] on div "Manage Transaction Status Please select a status from the options below to appl…" at bounding box center [435, 208] width 236 height 151
click at [389, 264] on span "Save" at bounding box center [386, 261] width 14 height 15
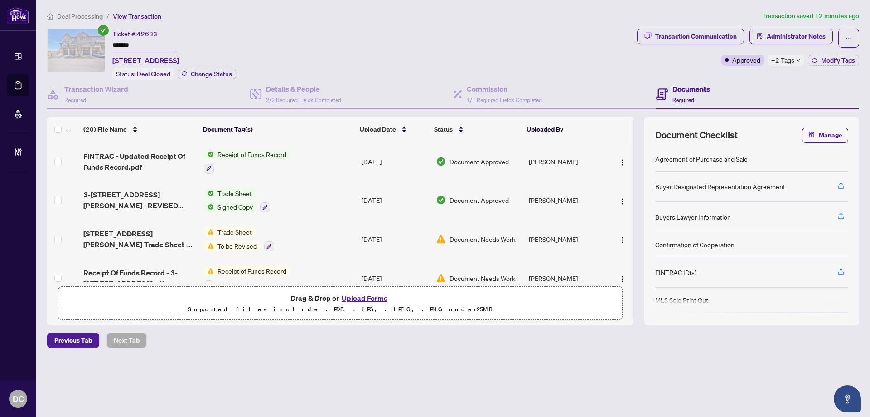
drag, startPoint x: 141, startPoint y: 41, endPoint x: 110, endPoint y: 41, distance: 30.4
click at [110, 41] on div "Ticket #: 42633 ******* [STREET_ADDRESS] Status: Deal Closed Change Status" at bounding box center [340, 54] width 587 height 51
click at [822, 62] on span "Modify Tags" at bounding box center [838, 60] width 34 height 6
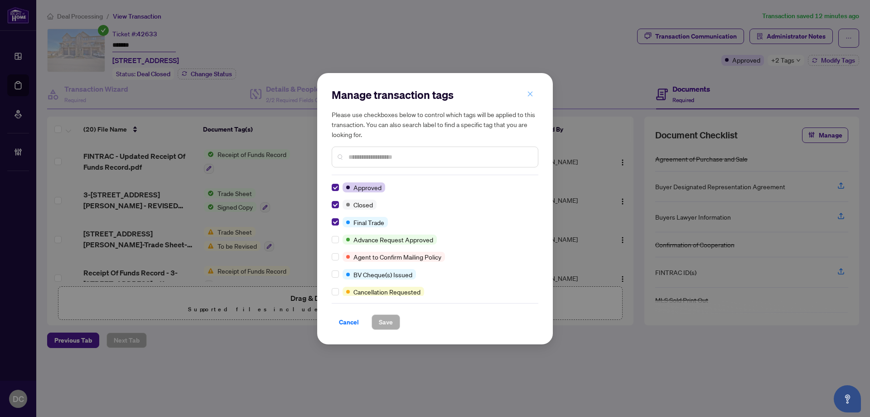
click at [531, 95] on icon "close" at bounding box center [530, 94] width 6 height 6
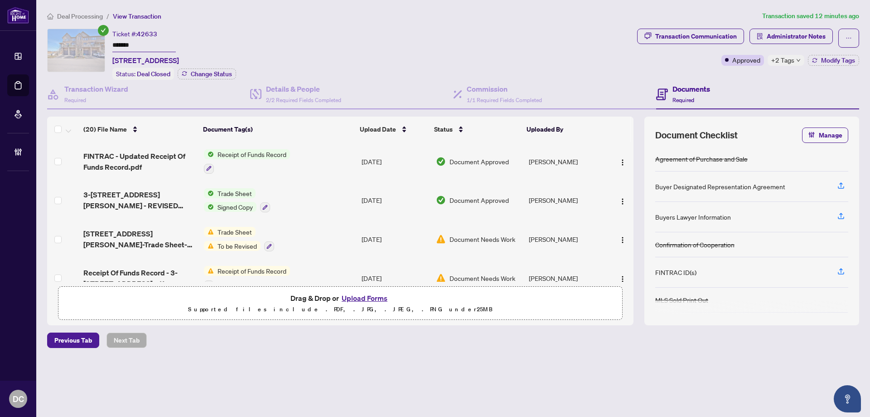
click at [96, 14] on span "Deal Processing" at bounding box center [80, 16] width 46 height 8
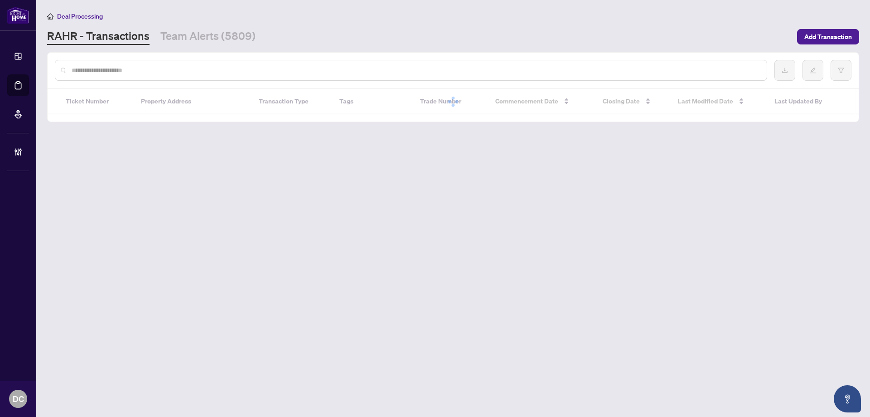
click at [169, 72] on input "text" at bounding box center [416, 70] width 688 height 10
paste input "*******"
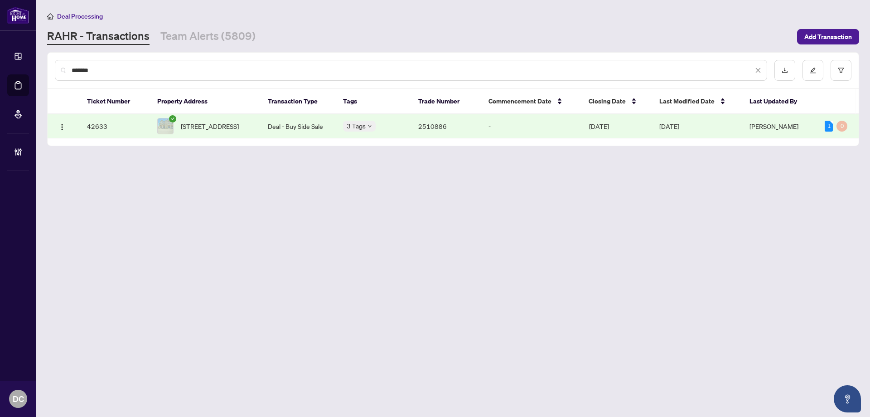
type input "*******"
click at [293, 130] on td "Deal - Buy Side Sale" at bounding box center [298, 126] width 75 height 24
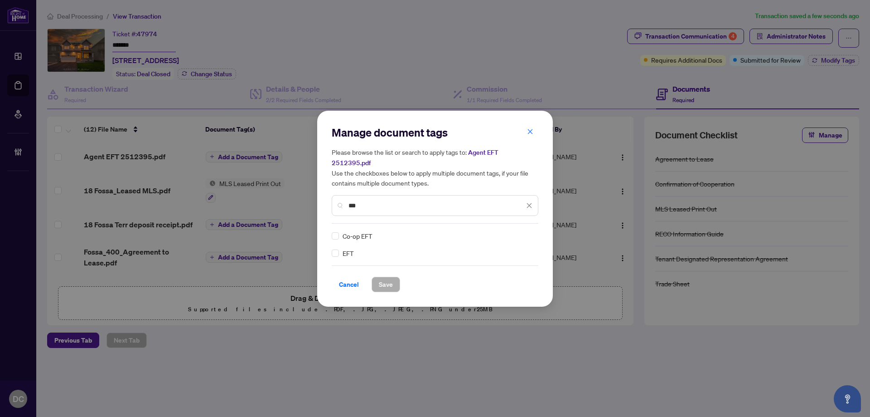
type input "***"
click at [532, 234] on icon at bounding box center [529, 236] width 5 height 4
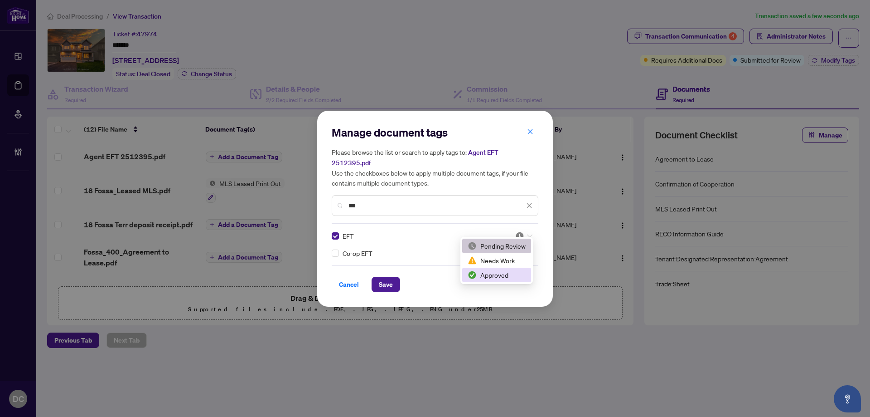
click at [510, 272] on div "Approved" at bounding box center [497, 275] width 58 height 10
click at [391, 278] on span "Save" at bounding box center [386, 284] width 14 height 15
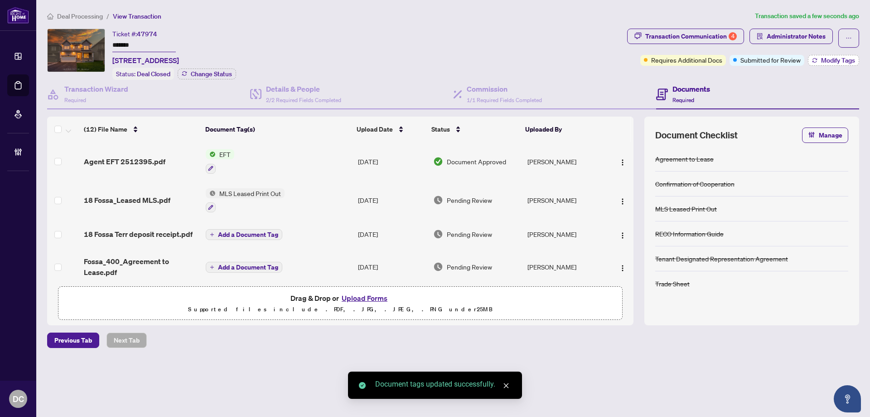
click at [829, 61] on span "Modify Tags" at bounding box center [838, 60] width 34 height 6
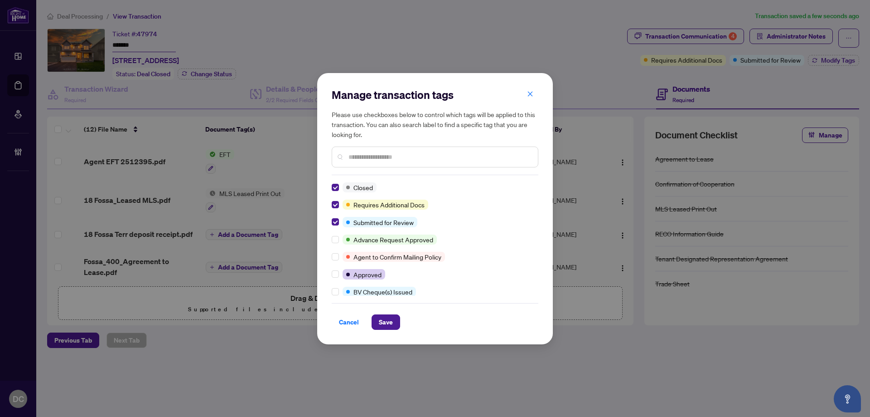
scroll to position [136, 0]
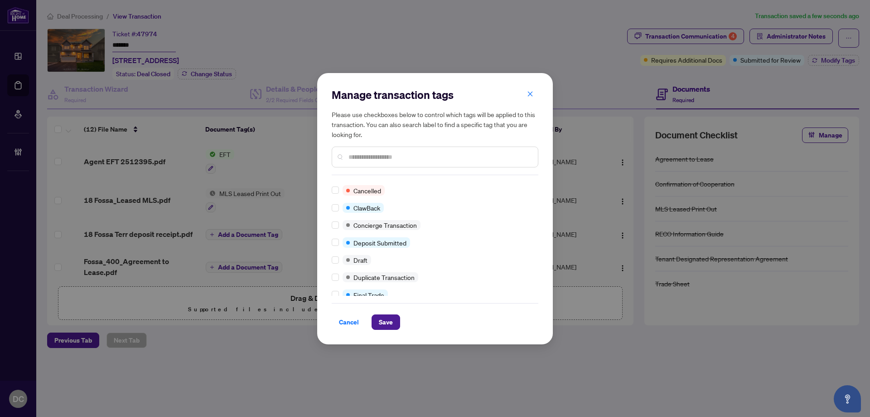
click at [319, 282] on div "Manage transaction tags Please use checkboxes below to control which tags will …" at bounding box center [435, 208] width 236 height 271
click at [529, 95] on icon "close" at bounding box center [530, 94] width 6 height 6
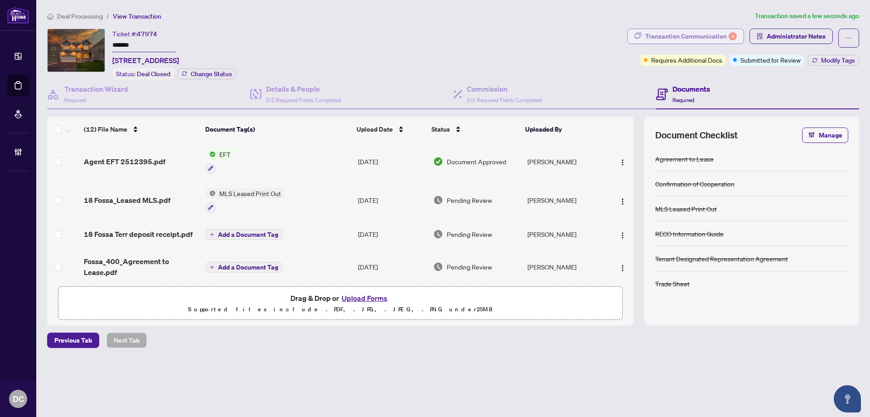
click at [691, 42] on div "Transaction Communication 4" at bounding box center [692, 36] width 92 height 15
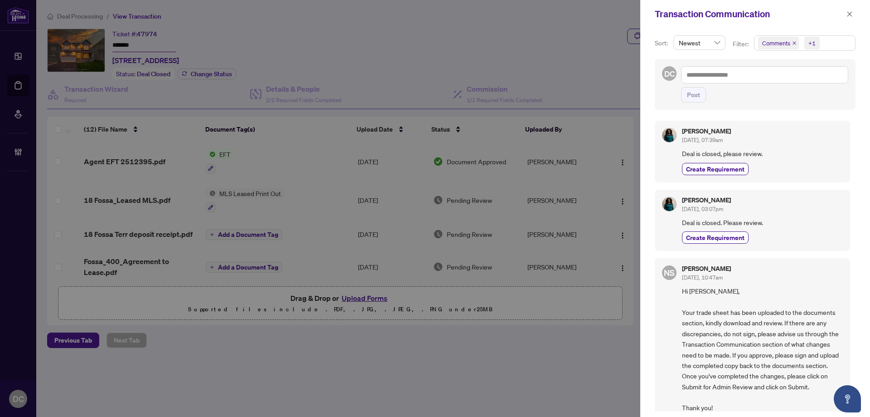
click at [839, 43] on span "Comments +1" at bounding box center [805, 43] width 101 height 15
click at [801, 80] on span "Comments" at bounding box center [787, 81] width 31 height 8
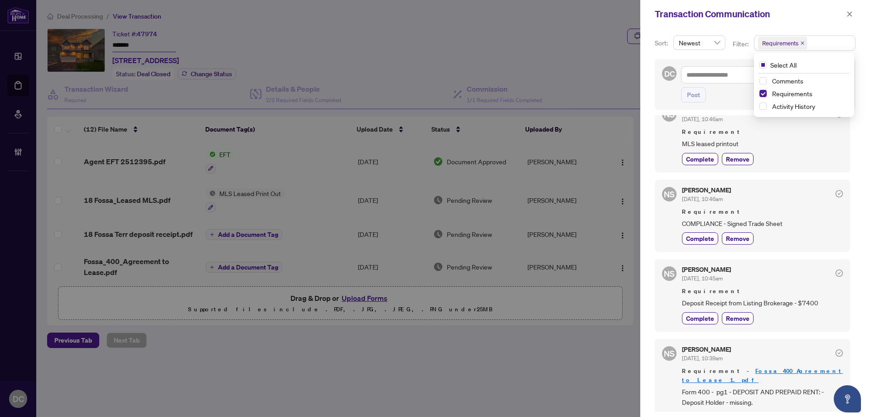
scroll to position [31, 0]
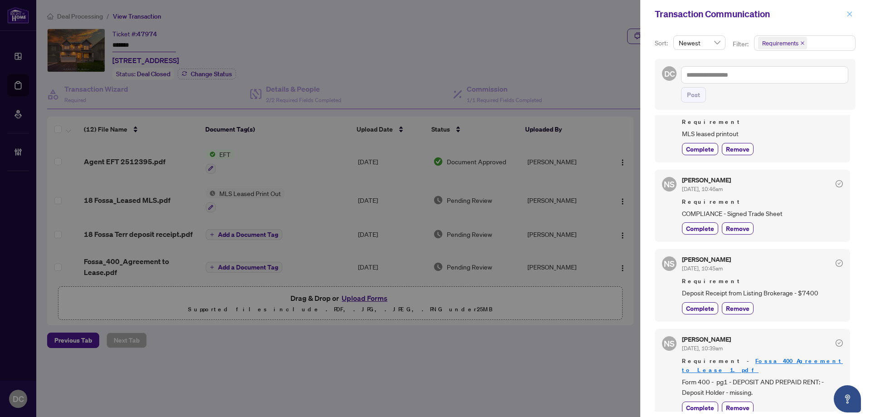
click at [850, 10] on span "button" at bounding box center [850, 14] width 6 height 15
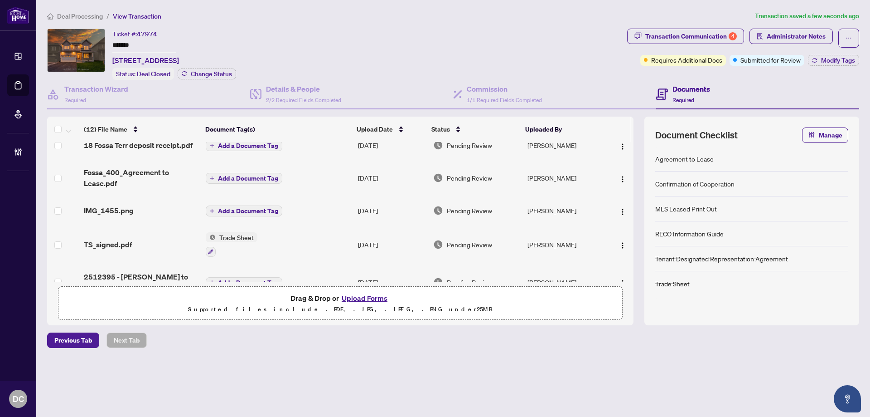
scroll to position [91, 0]
click at [323, 243] on td "Trade Sheet" at bounding box center [278, 242] width 152 height 39
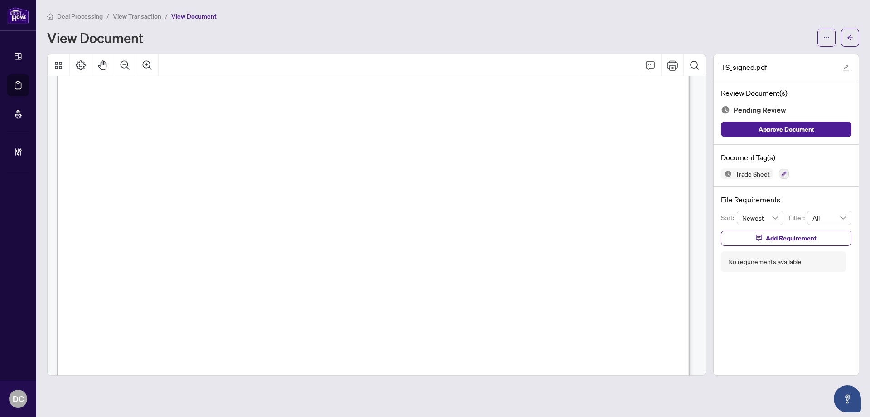
scroll to position [317, 0]
click at [847, 39] on icon "arrow-left" at bounding box center [850, 37] width 6 height 6
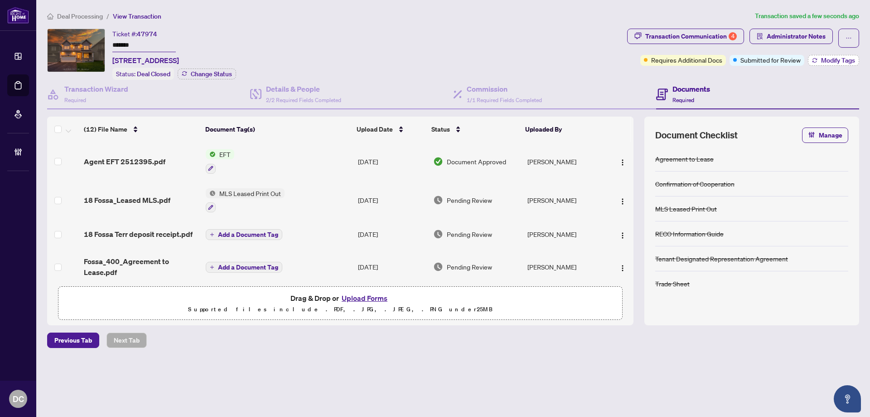
click at [818, 64] on button "Modify Tags" at bounding box center [833, 60] width 51 height 11
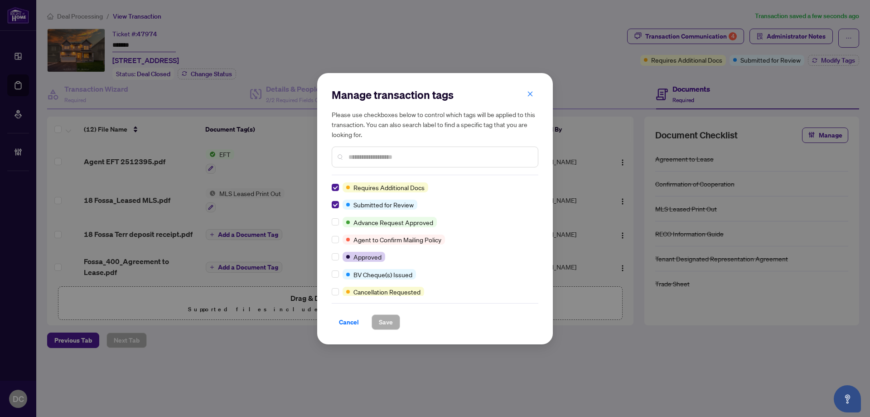
scroll to position [91, 0]
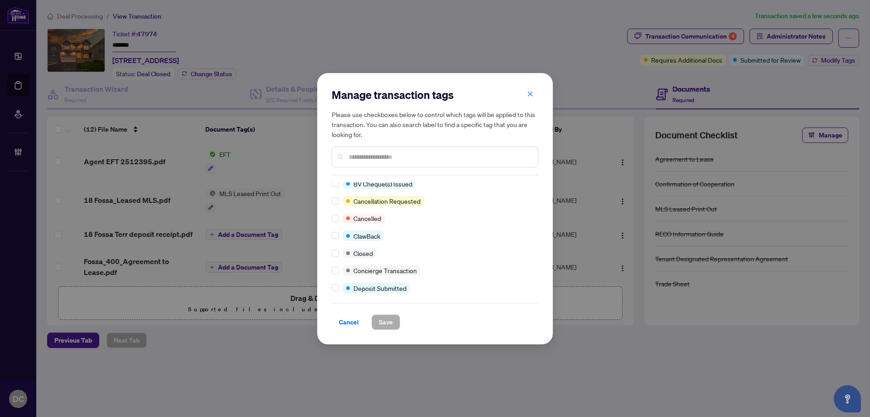
click at [332, 250] on div "Manage transaction tags Please use checkboxes below to control which tags will …" at bounding box center [435, 208] width 236 height 271
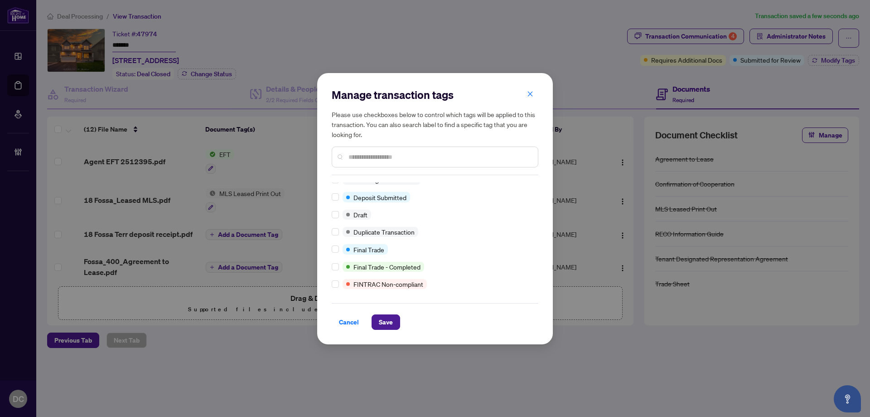
scroll to position [0, 0]
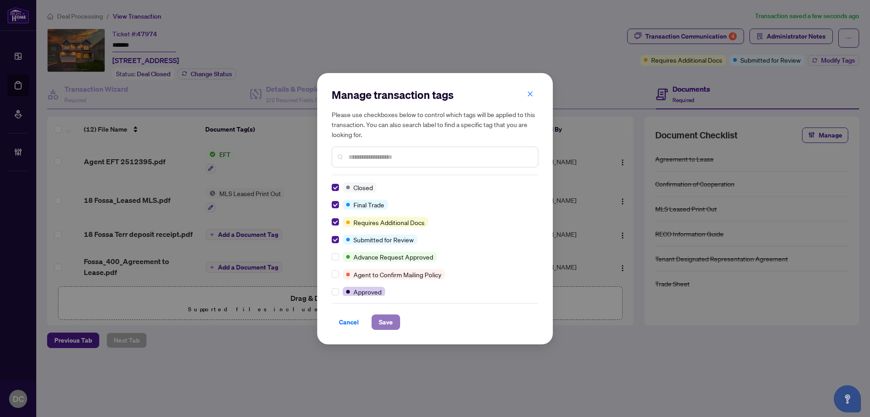
click at [386, 326] on span "Save" at bounding box center [386, 322] width 14 height 15
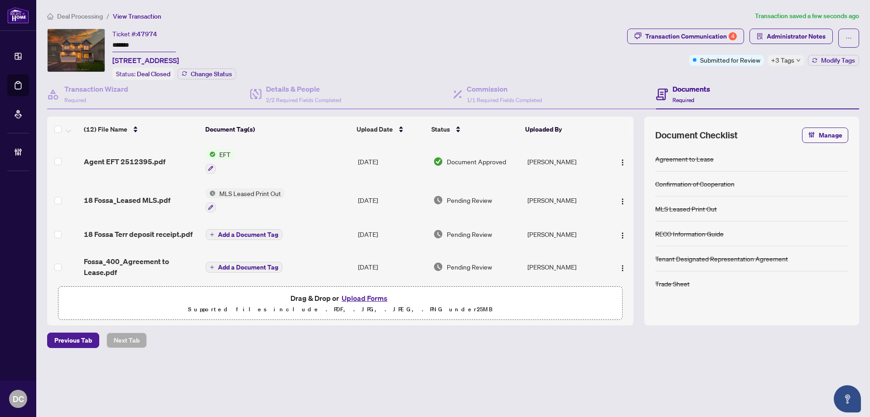
click at [795, 58] on div "+3 Tags" at bounding box center [786, 60] width 37 height 11
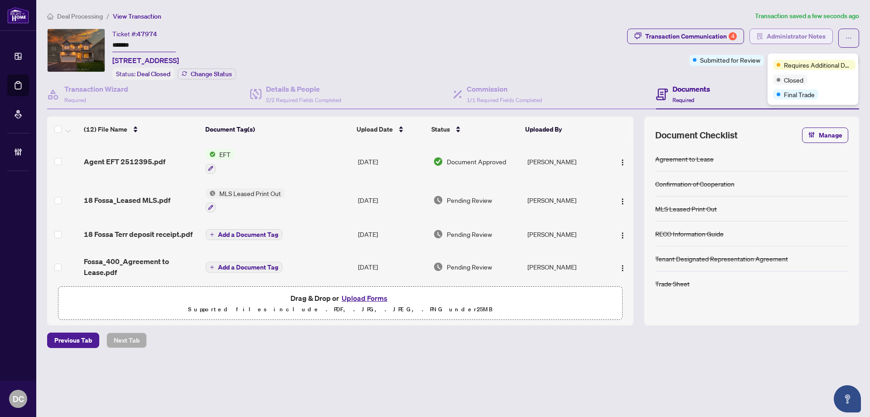
click at [801, 37] on span "Administrator Notes" at bounding box center [796, 36] width 59 height 15
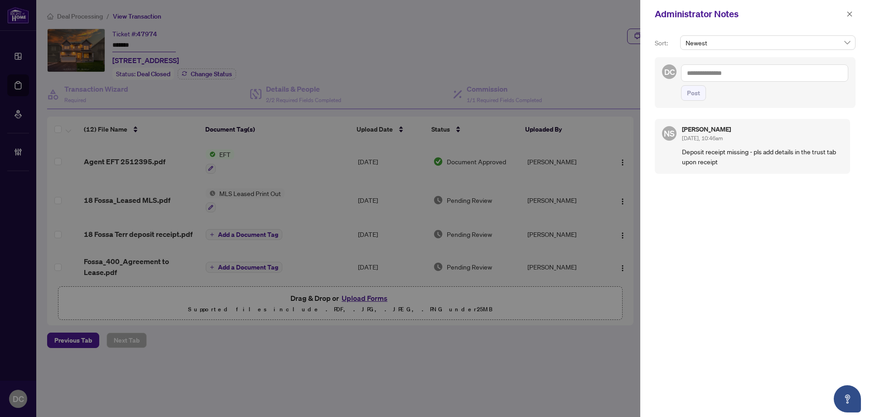
click at [707, 73] on textarea at bounding box center [764, 72] width 167 height 17
paste textarea "**********"
type textarea "**********"
click at [704, 99] on button "Post" at bounding box center [693, 92] width 25 height 15
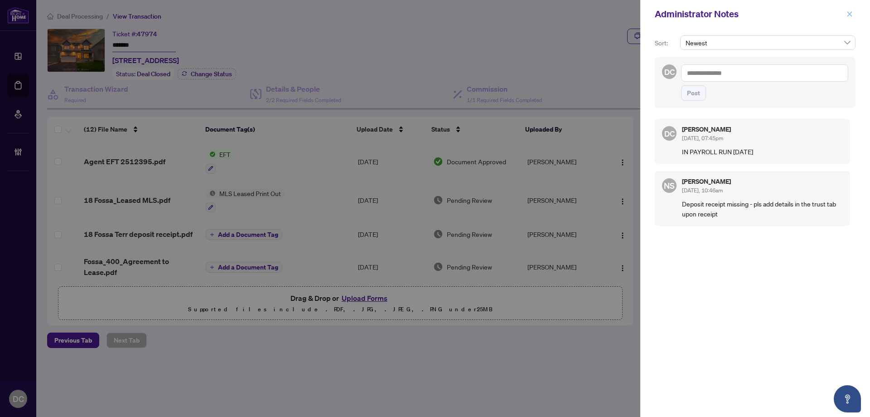
click at [852, 12] on icon "close" at bounding box center [850, 14] width 6 height 6
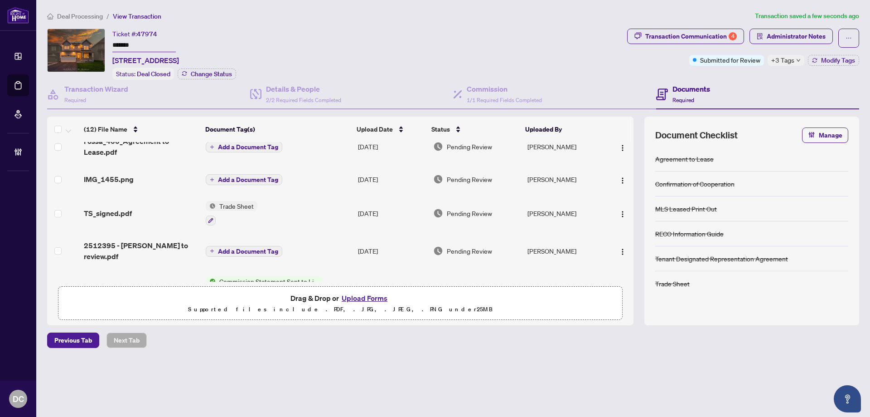
scroll to position [136, 0]
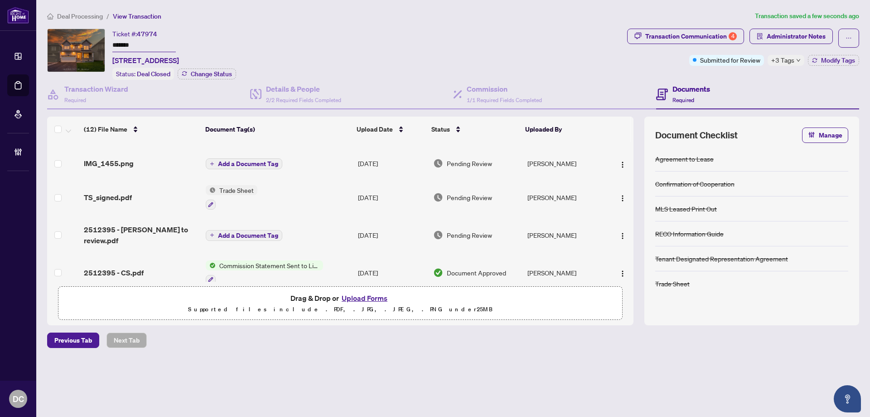
click at [69, 13] on span "Deal Processing" at bounding box center [80, 16] width 46 height 8
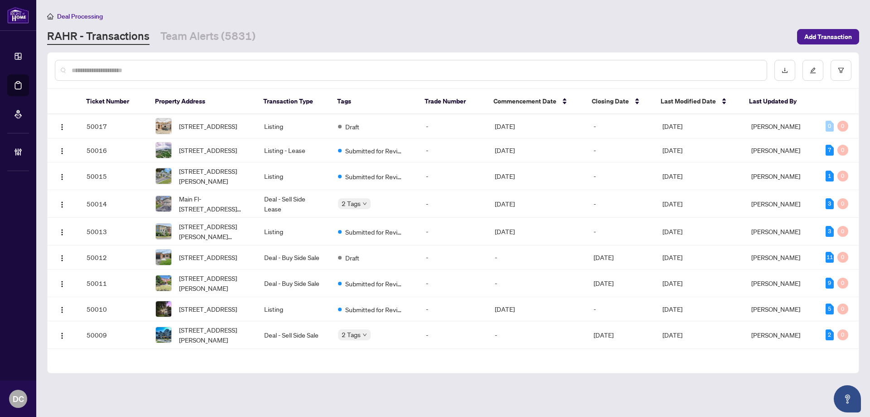
click at [299, 68] on input "text" at bounding box center [416, 70] width 688 height 10
paste input "*******"
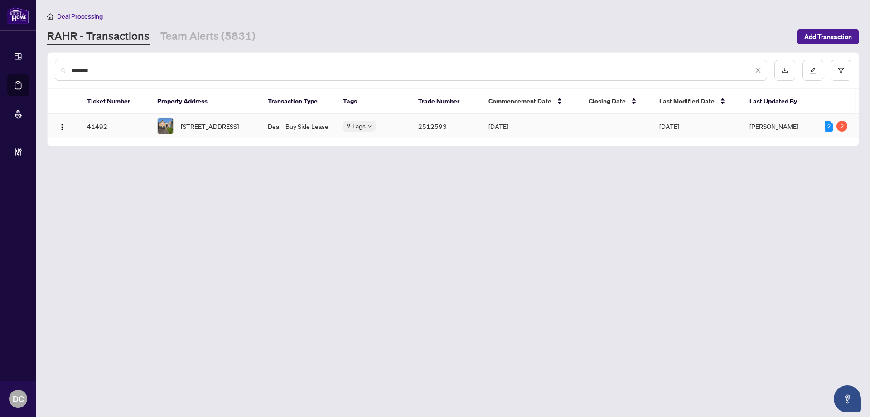
type input "*******"
click at [259, 129] on td "[STREET_ADDRESS]" at bounding box center [205, 126] width 111 height 24
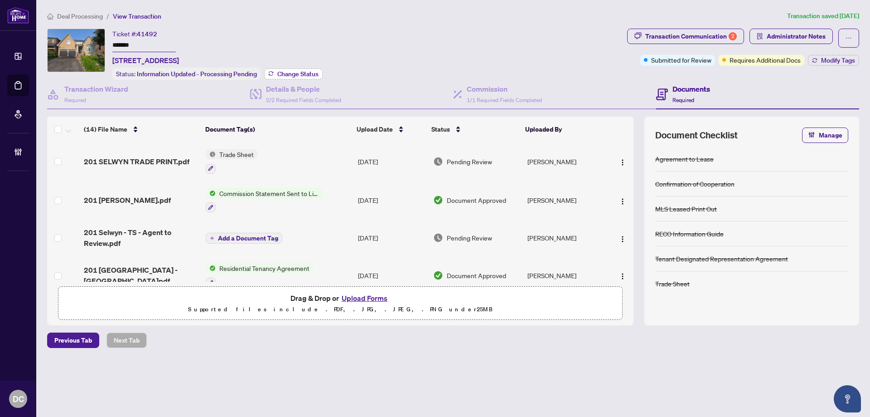
click at [309, 71] on span "Change Status" at bounding box center [297, 74] width 41 height 6
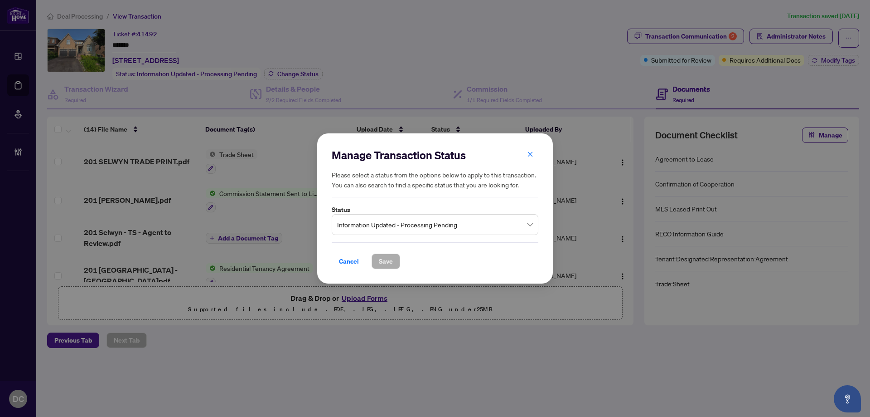
click at [431, 229] on span "Information Updated - Processing Pending" at bounding box center [435, 224] width 196 height 17
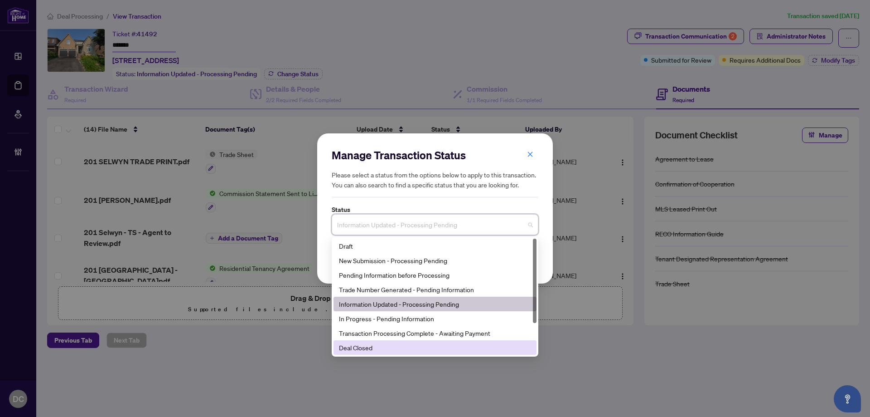
click at [374, 348] on div "Deal Closed" at bounding box center [435, 347] width 192 height 10
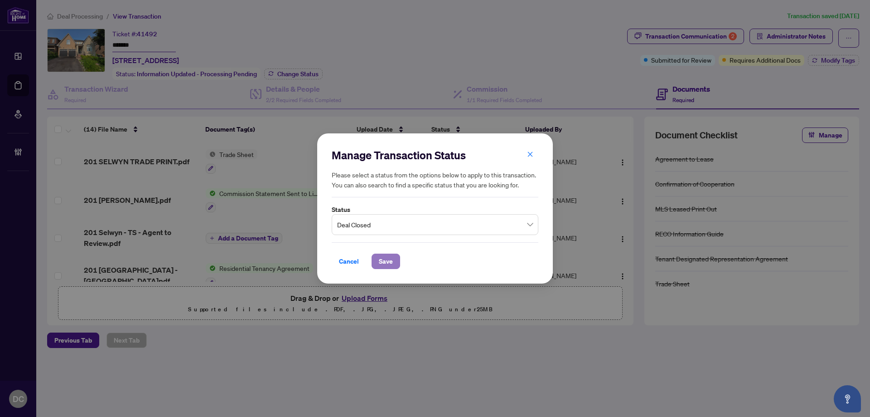
drag, startPoint x: 380, startPoint y: 259, endPoint x: 37, endPoint y: 193, distance: 349.1
click at [379, 259] on span "Save" at bounding box center [386, 261] width 14 height 15
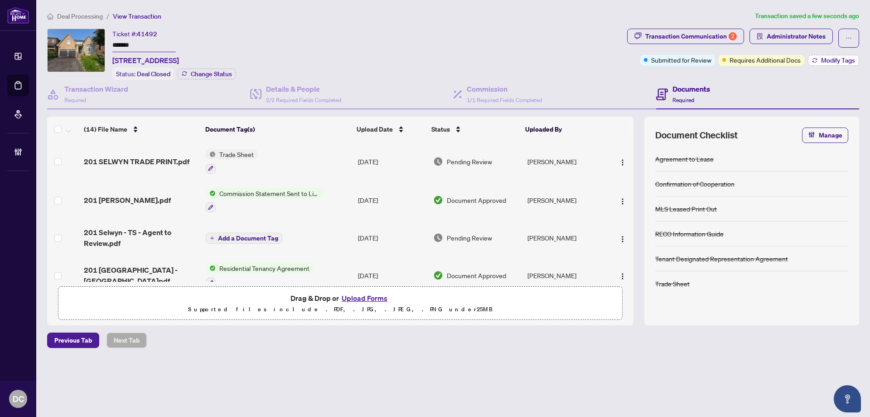
click at [830, 63] on span "Modify Tags" at bounding box center [838, 60] width 34 height 6
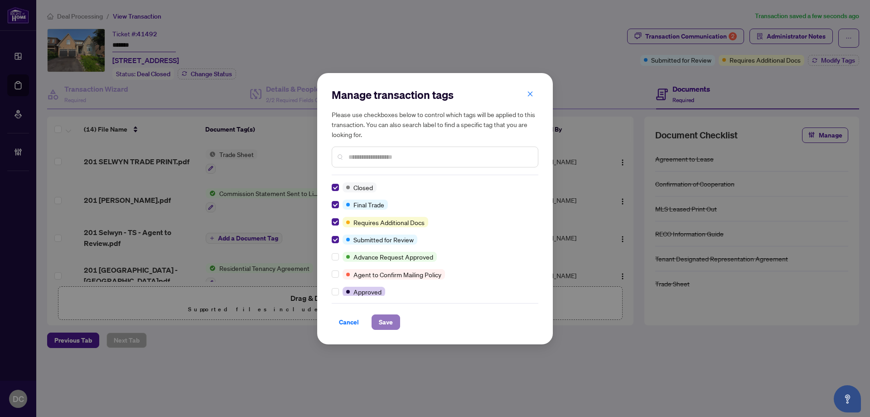
click at [381, 321] on span "Save" at bounding box center [386, 322] width 14 height 15
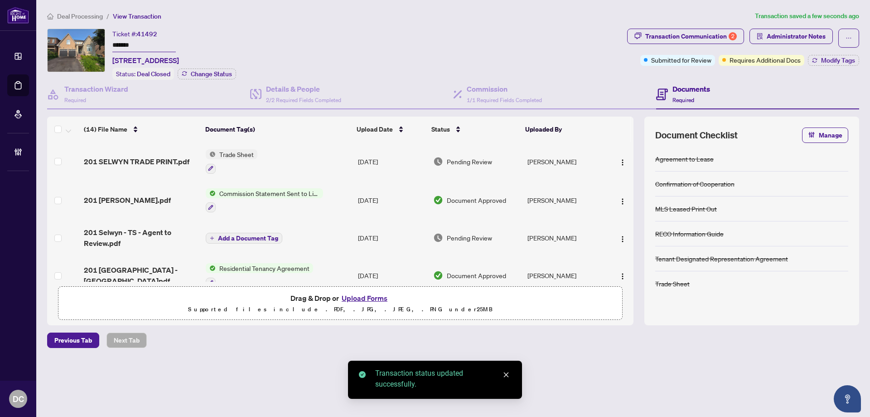
click at [701, 36] on div "Manage transaction tags Please use checkboxes below to control which tags will …" at bounding box center [435, 208] width 870 height 417
click at [710, 36] on div "Transaction Communication 2" at bounding box center [692, 36] width 92 height 15
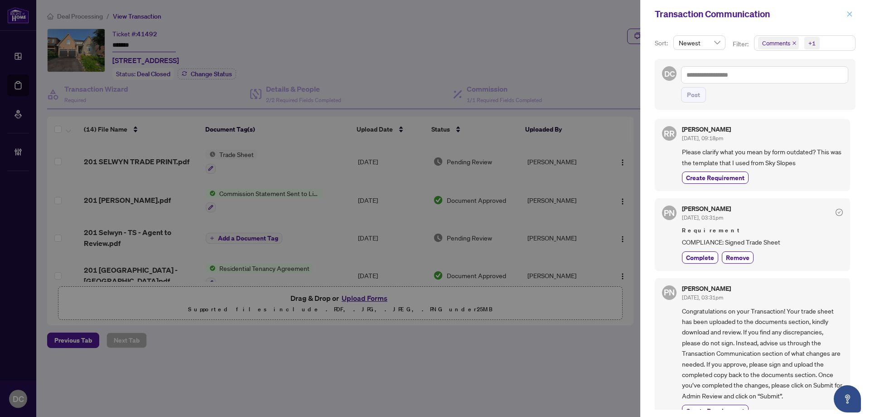
click at [846, 17] on button "button" at bounding box center [850, 14] width 12 height 11
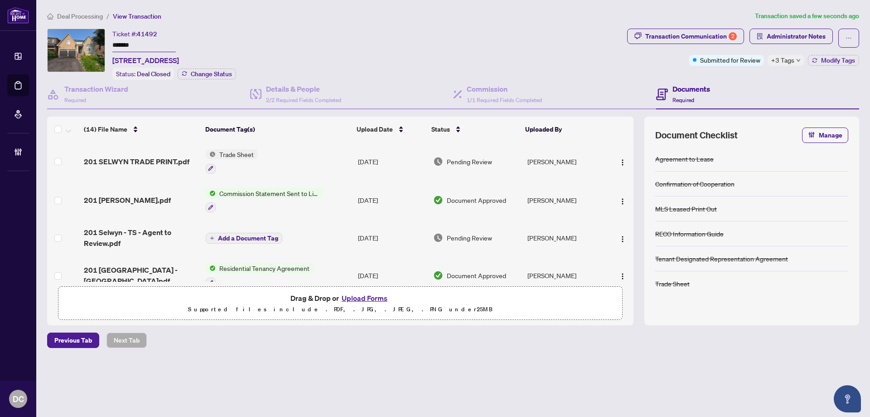
click at [284, 156] on td "Trade Sheet" at bounding box center [278, 161] width 152 height 39
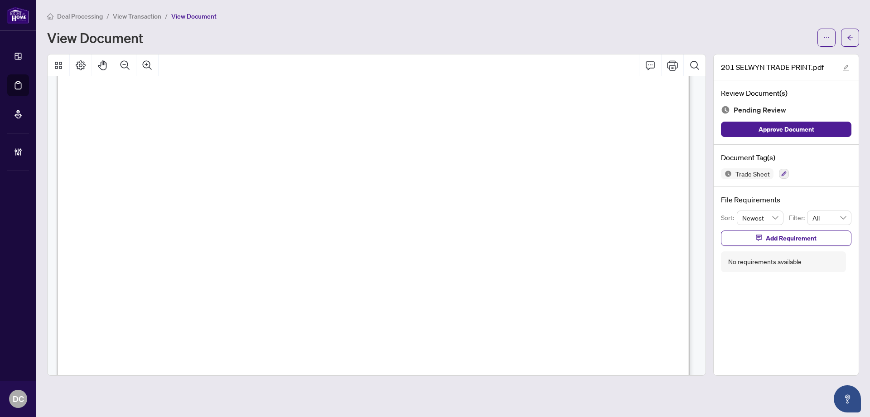
scroll to position [363, 0]
click at [854, 34] on button "button" at bounding box center [850, 38] width 18 height 18
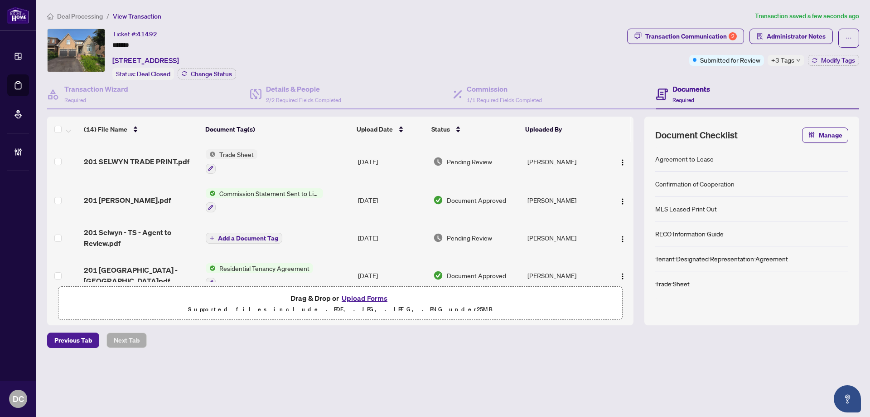
click at [787, 62] on span "+3 Tags" at bounding box center [783, 60] width 23 height 10
click at [728, 73] on div "Transaction Communication 2 Administrator Notes Submitted for Review +3 Tags Mo…" at bounding box center [744, 54] width 236 height 51
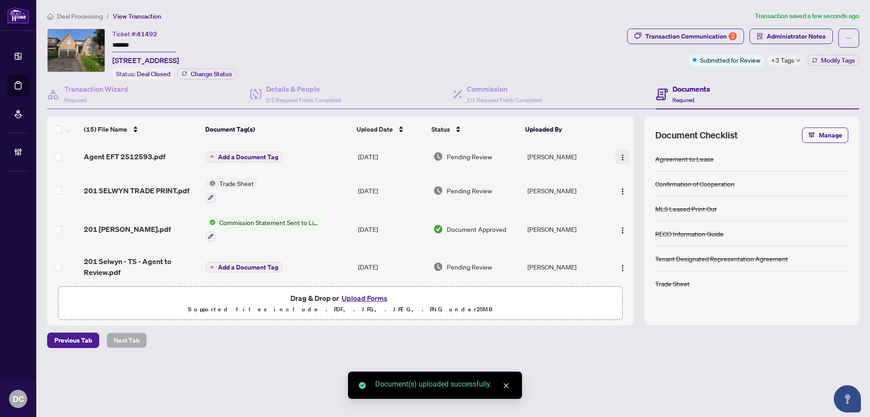
click at [619, 157] on img "button" at bounding box center [622, 157] width 7 height 7
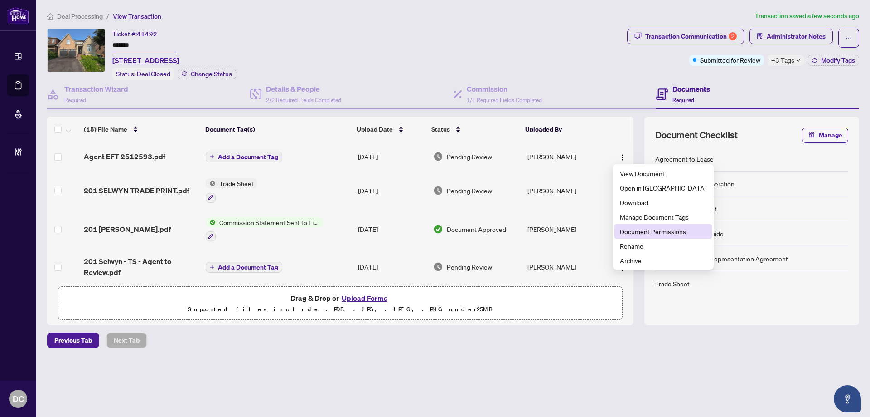
click at [639, 232] on span "Document Permissions" at bounding box center [663, 231] width 87 height 10
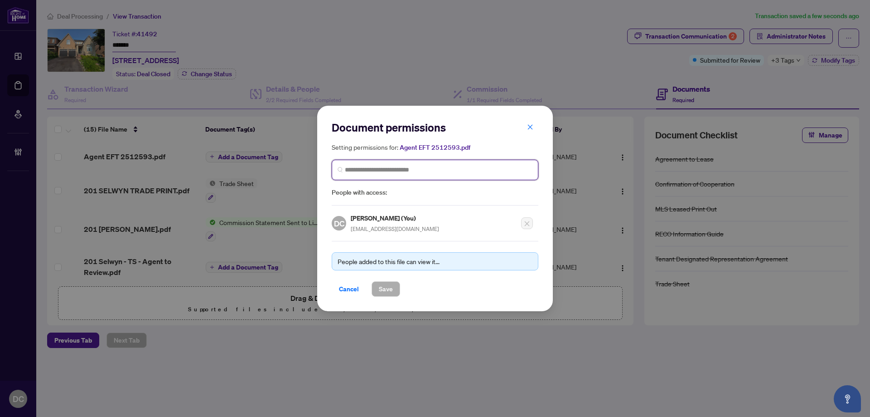
click at [487, 167] on input "search" at bounding box center [439, 170] width 188 height 10
type input "*********"
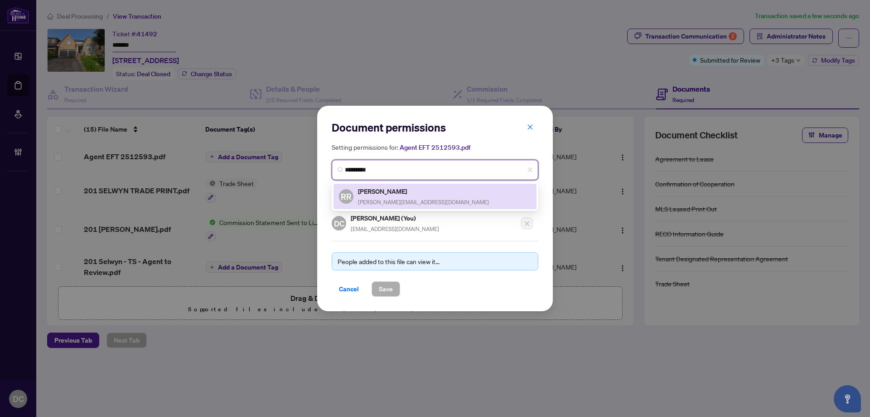
click at [461, 194] on div "[PERSON_NAME] Rai [EMAIL_ADDRESS][DOMAIN_NAME]" at bounding box center [435, 196] width 192 height 21
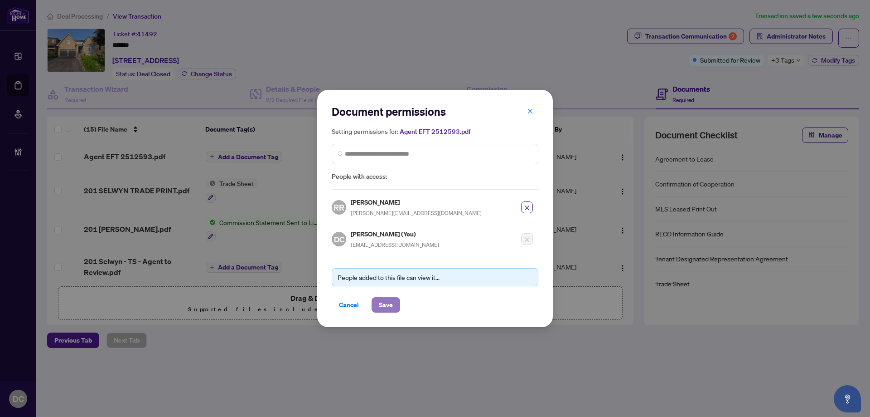
click at [398, 304] on button "Save" at bounding box center [386, 304] width 29 height 15
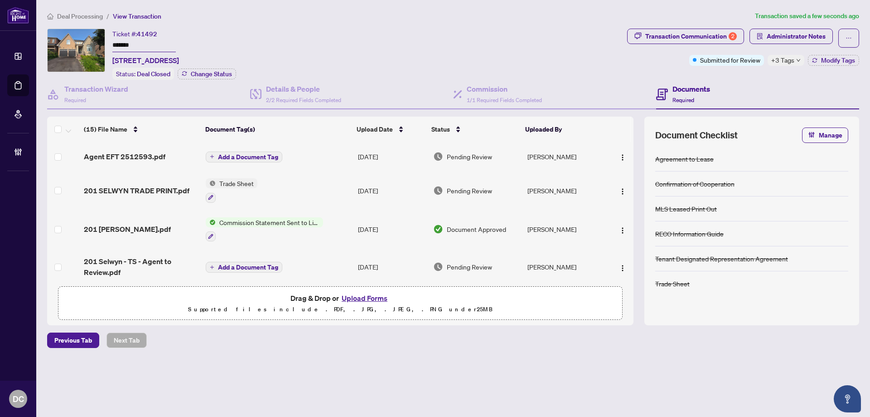
click at [276, 158] on span "Add a Document Tag" at bounding box center [248, 157] width 60 height 6
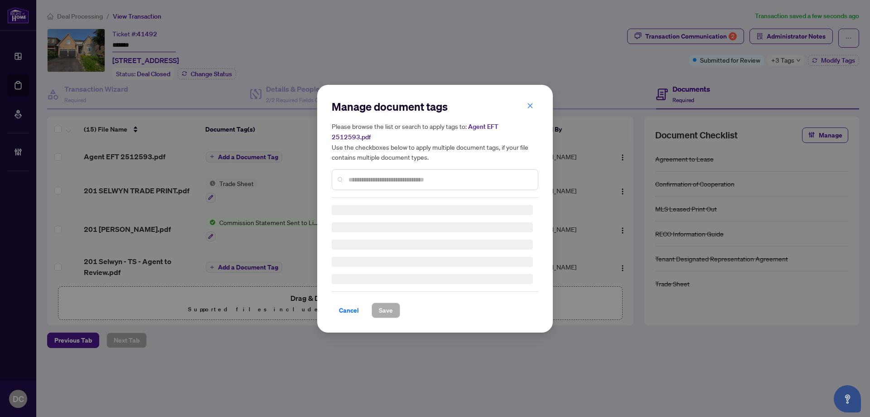
click at [424, 179] on div "Manage document tags Please browse the list or search to apply tags to: Agent E…" at bounding box center [435, 208] width 207 height 218
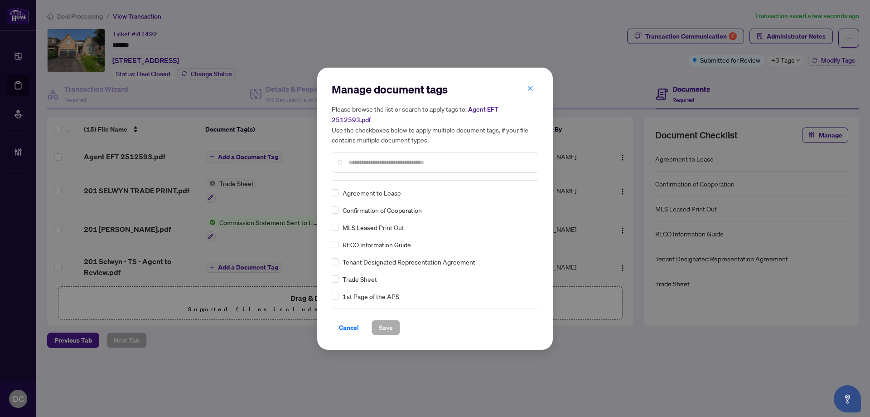
click at [444, 157] on input "text" at bounding box center [440, 162] width 182 height 10
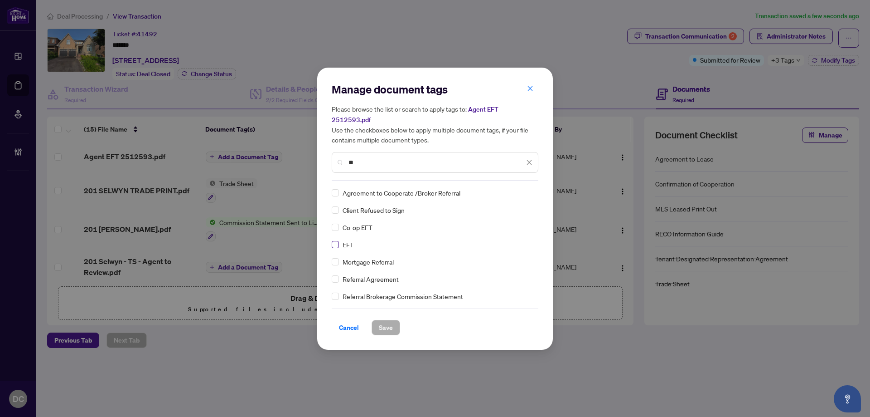
type input "**"
click at [520, 188] on img at bounding box center [519, 192] width 9 height 9
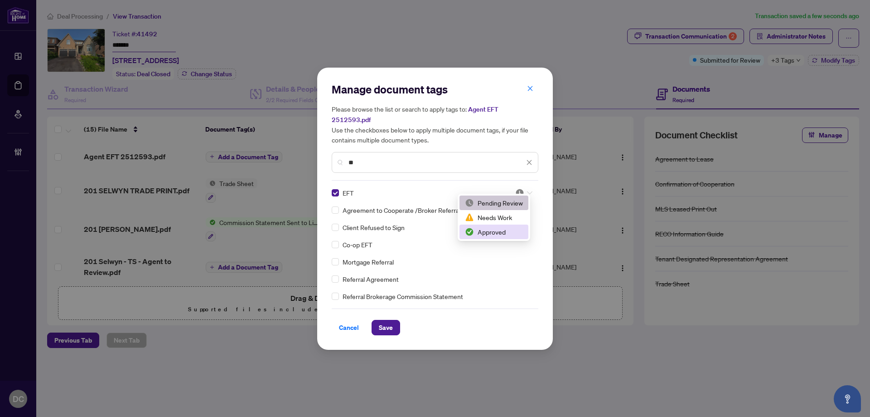
click at [509, 228] on div "Approved" at bounding box center [494, 232] width 58 height 10
click at [394, 320] on button "Save" at bounding box center [386, 327] width 29 height 15
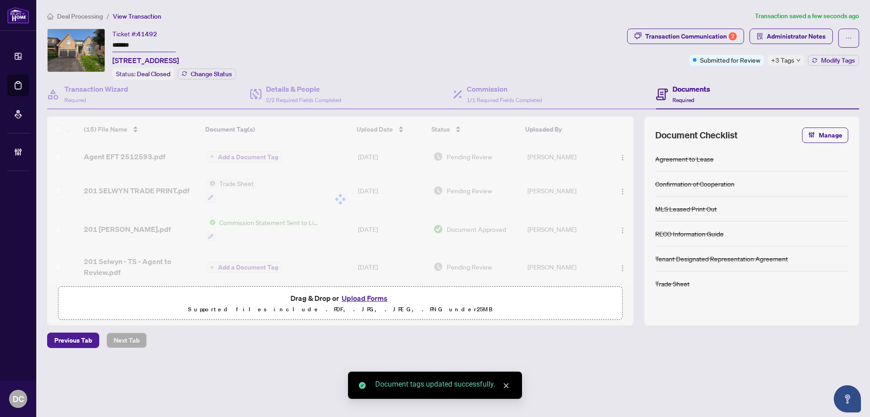
click at [774, 62] on span "+3 Tags" at bounding box center [783, 60] width 23 height 10
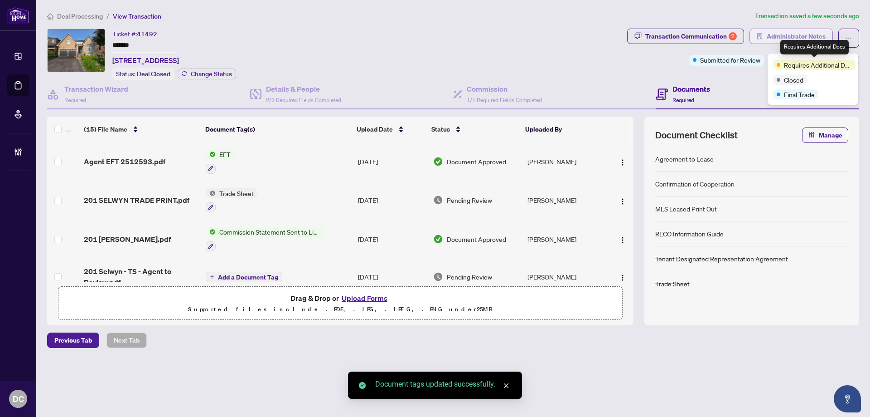
click at [789, 34] on span "Administrator Notes" at bounding box center [796, 36] width 59 height 15
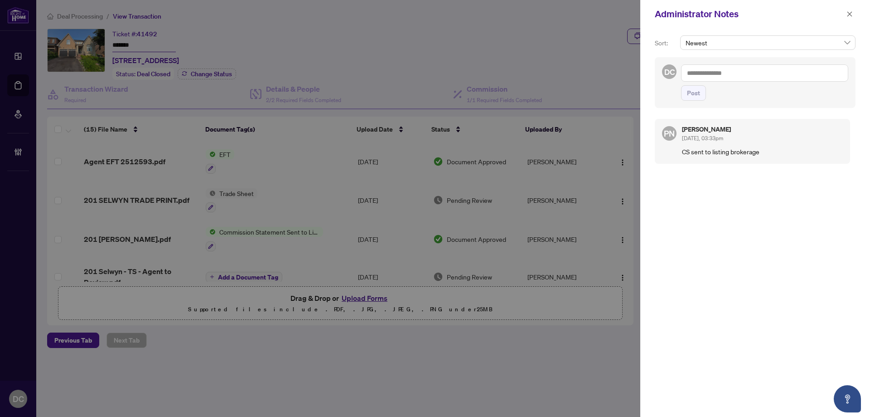
click at [812, 77] on textarea at bounding box center [764, 72] width 167 height 17
paste textarea "**********"
type textarea "**********"
click at [704, 92] on button "Post" at bounding box center [693, 92] width 25 height 15
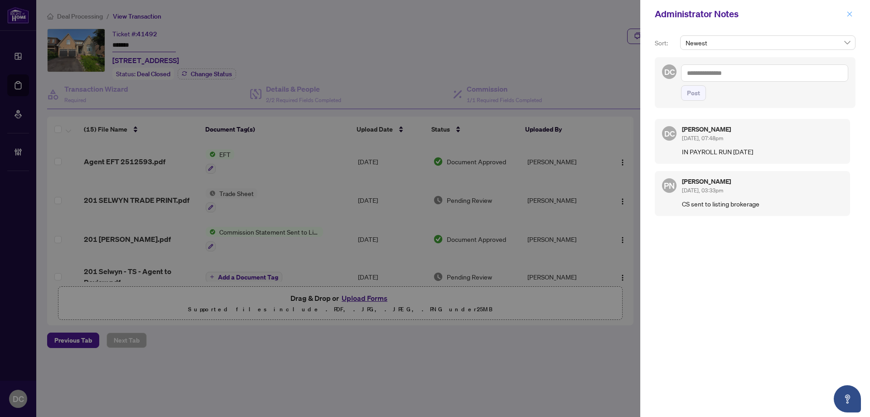
click at [849, 11] on icon "close" at bounding box center [850, 14] width 6 height 6
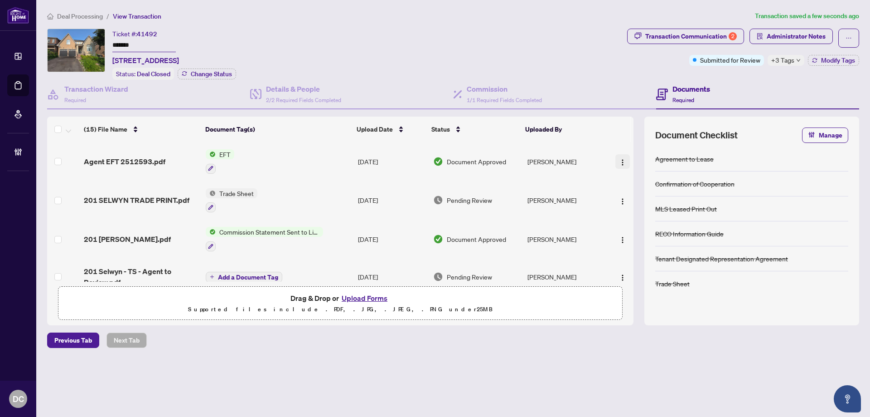
click at [620, 159] on img "button" at bounding box center [622, 162] width 7 height 7
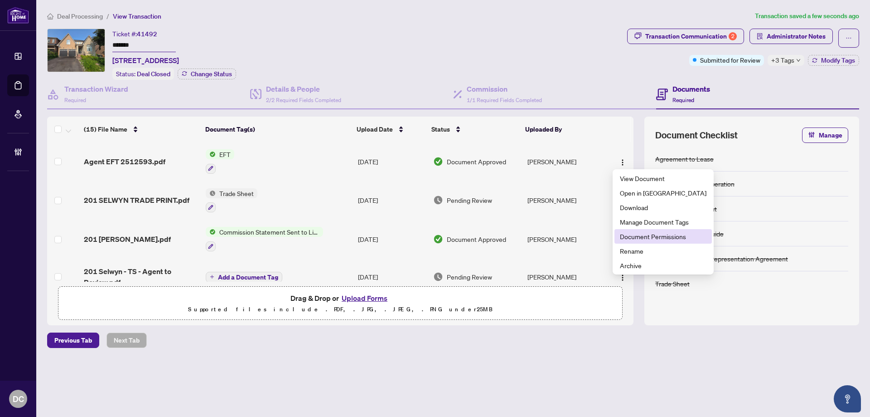
click at [648, 238] on span "Document Permissions" at bounding box center [663, 236] width 87 height 10
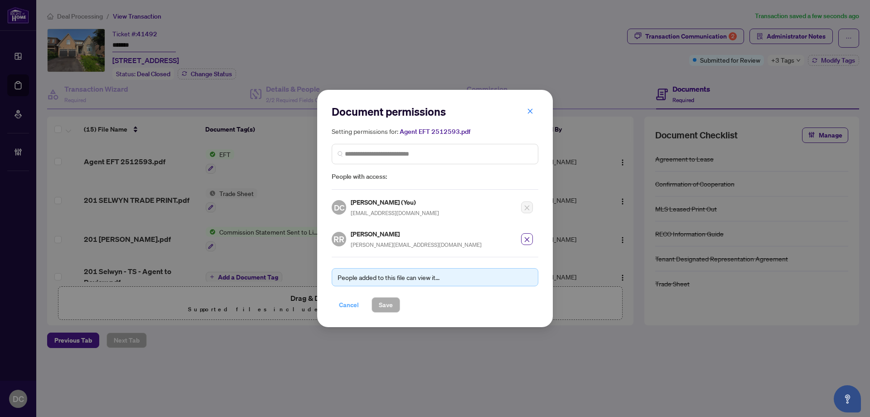
click at [360, 307] on button "Cancel" at bounding box center [349, 304] width 34 height 15
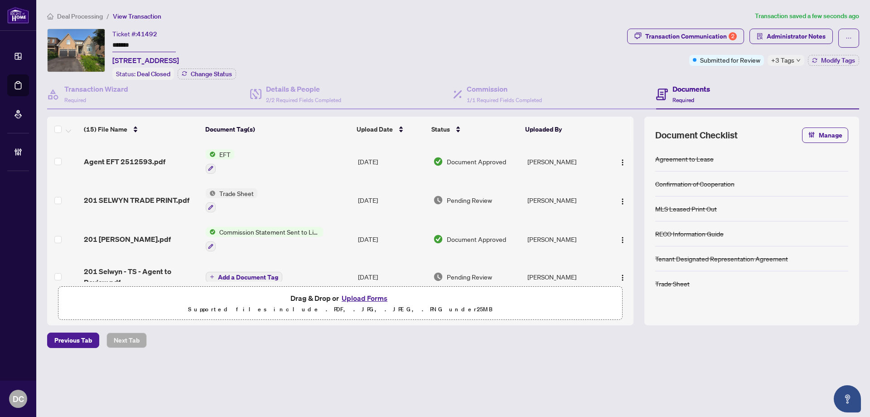
click at [89, 15] on span "Deal Processing" at bounding box center [80, 16] width 46 height 8
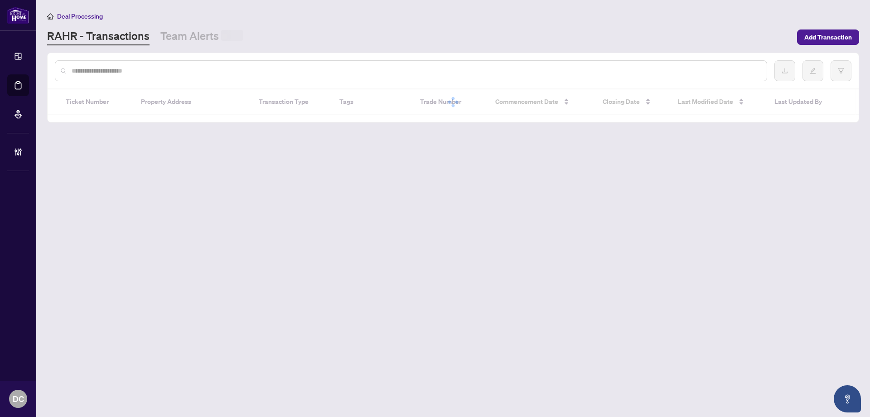
click at [116, 69] on input "text" at bounding box center [416, 71] width 688 height 10
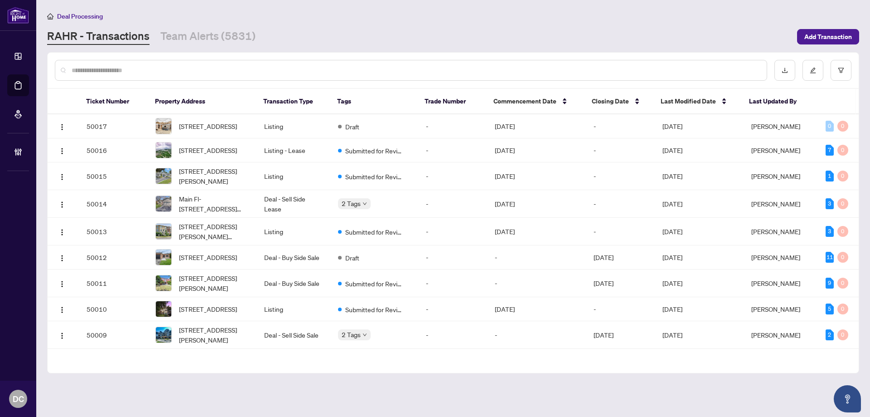
paste input "*********"
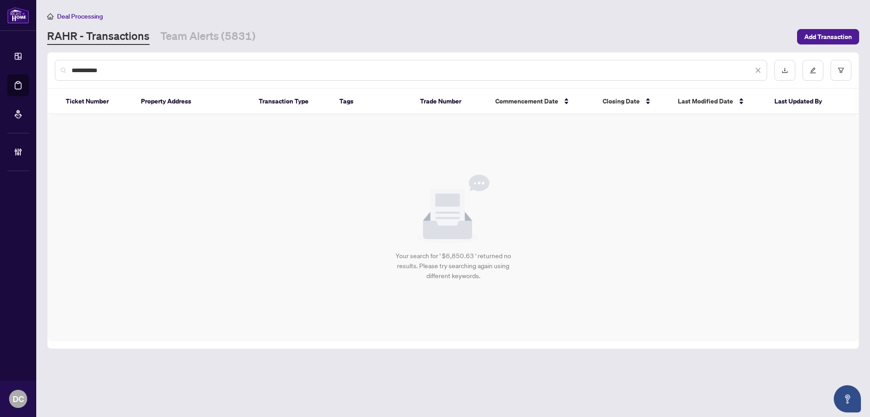
drag, startPoint x: 131, startPoint y: 71, endPoint x: 44, endPoint y: 65, distance: 87.7
click at [44, 65] on main "Deal Processing [PERSON_NAME] - Transactions Team Alerts (5831) Add Transaction…" at bounding box center [453, 208] width 834 height 417
paste input "text"
type input "*******"
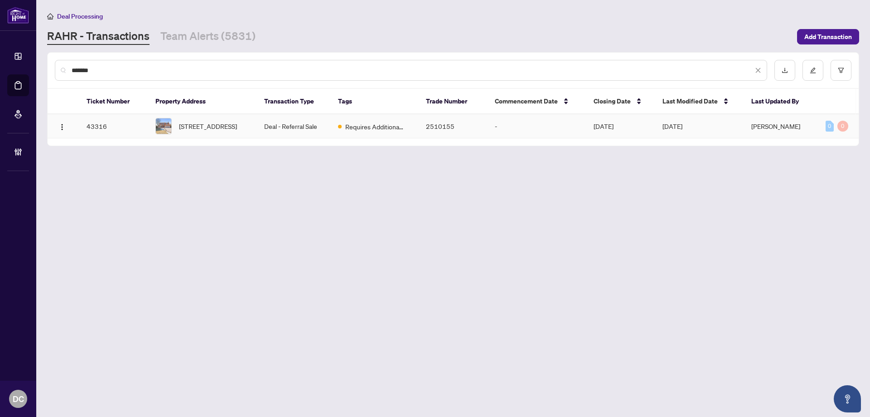
click at [253, 129] on td "[STREET_ADDRESS]" at bounding box center [202, 126] width 109 height 24
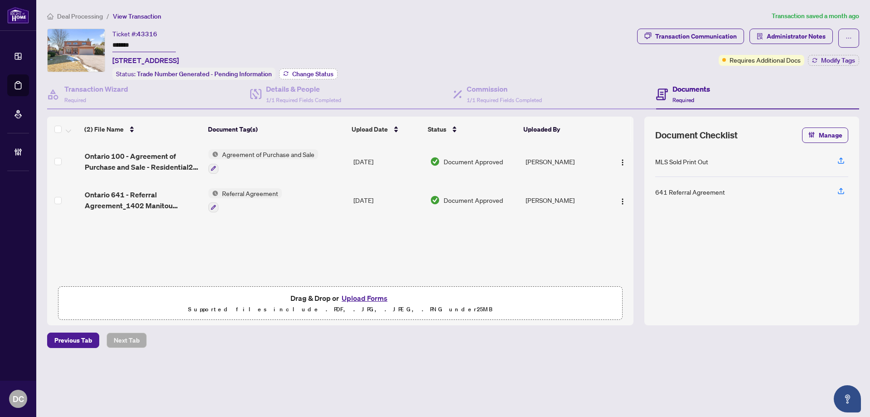
click at [303, 72] on span "Change Status" at bounding box center [312, 74] width 41 height 6
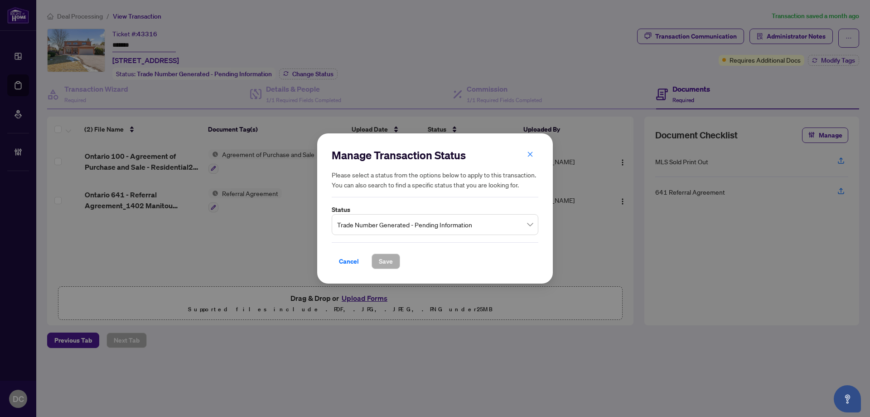
click at [430, 223] on span "Trade Number Generated - Pending Information" at bounding box center [435, 224] width 196 height 17
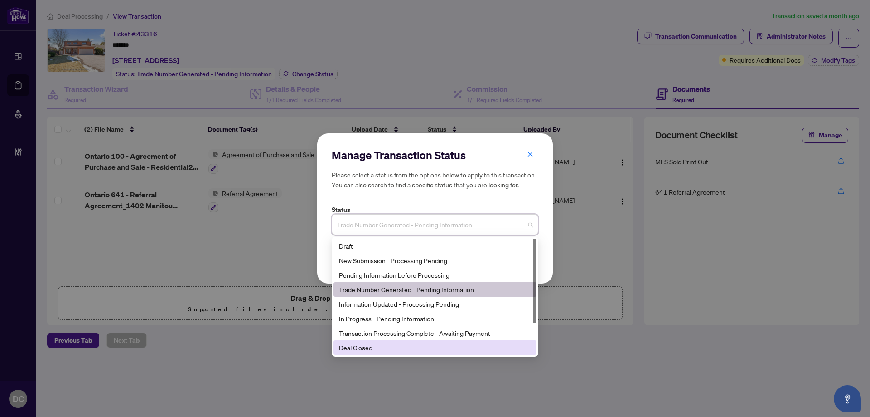
click at [388, 349] on div "Deal Closed" at bounding box center [435, 347] width 192 height 10
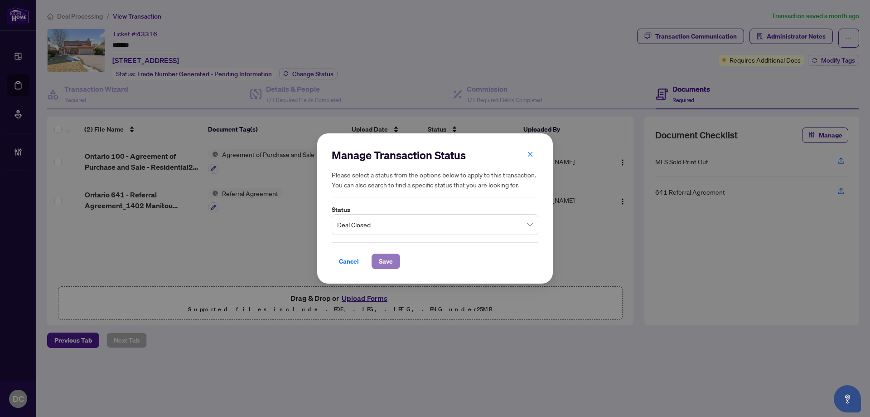
click at [378, 258] on button "Save" at bounding box center [386, 260] width 29 height 15
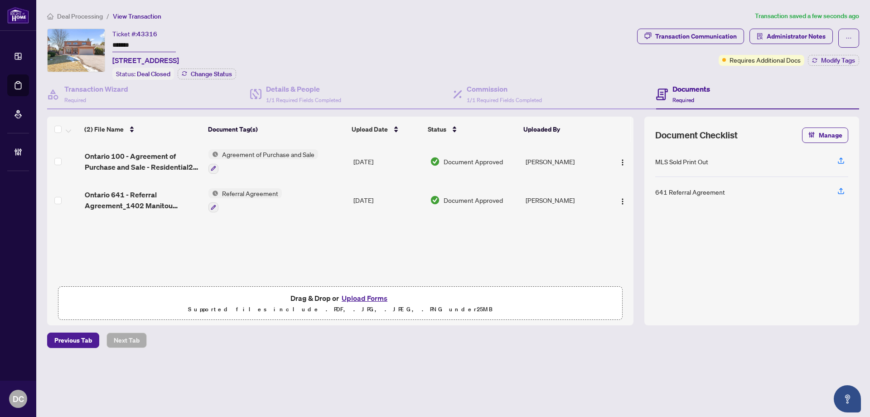
scroll to position [0, 0]
click at [812, 58] on icon "button" at bounding box center [814, 60] width 5 height 5
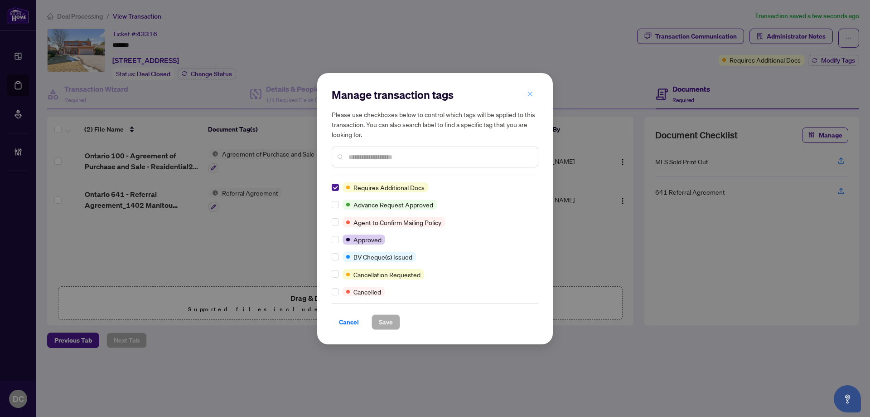
click at [530, 96] on icon "close" at bounding box center [530, 94] width 6 height 6
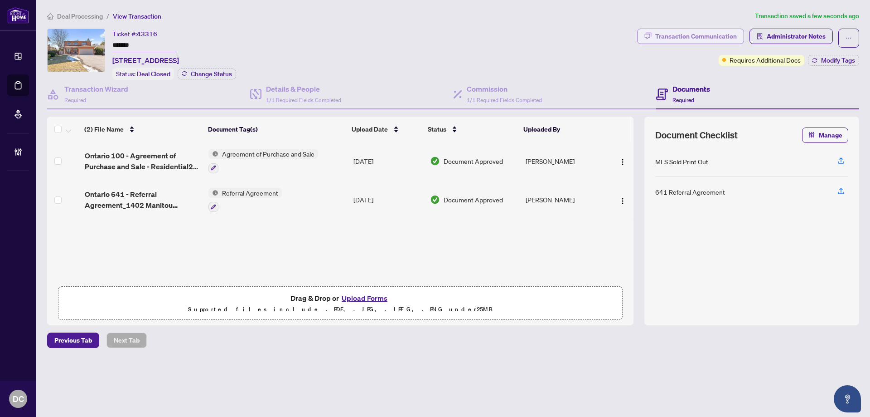
click at [693, 42] on div "Transaction Communication" at bounding box center [696, 36] width 82 height 15
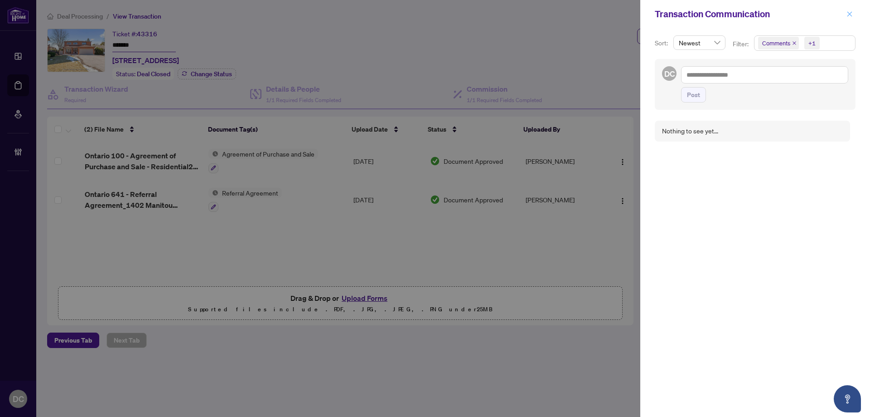
click at [851, 13] on icon "close" at bounding box center [850, 13] width 5 height 5
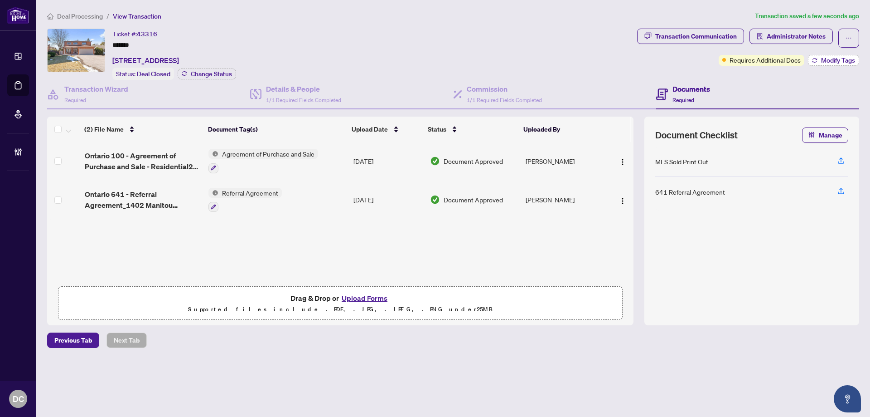
click at [825, 62] on span "Modify Tags" at bounding box center [838, 60] width 34 height 6
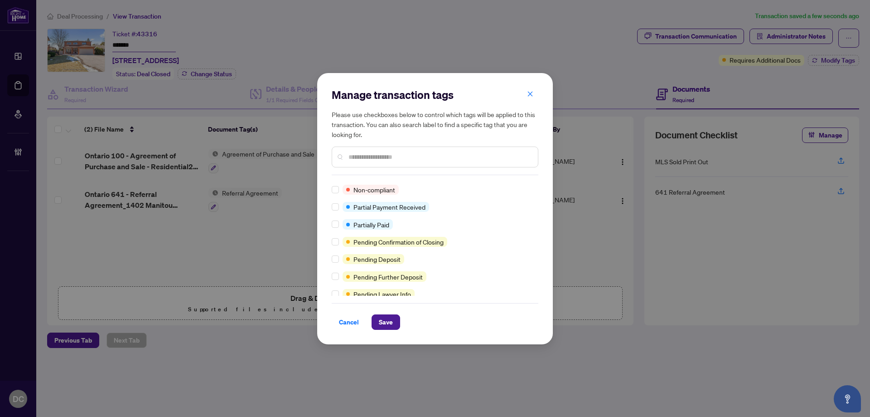
scroll to position [0, 0]
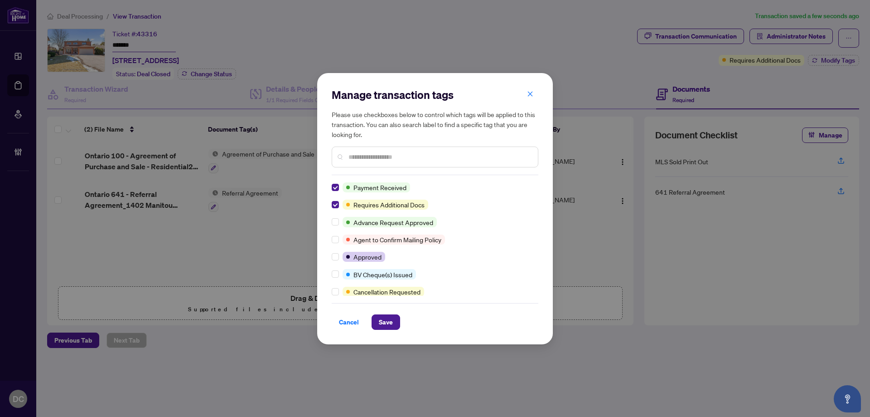
click at [406, 158] on input "text" at bounding box center [440, 157] width 182 height 10
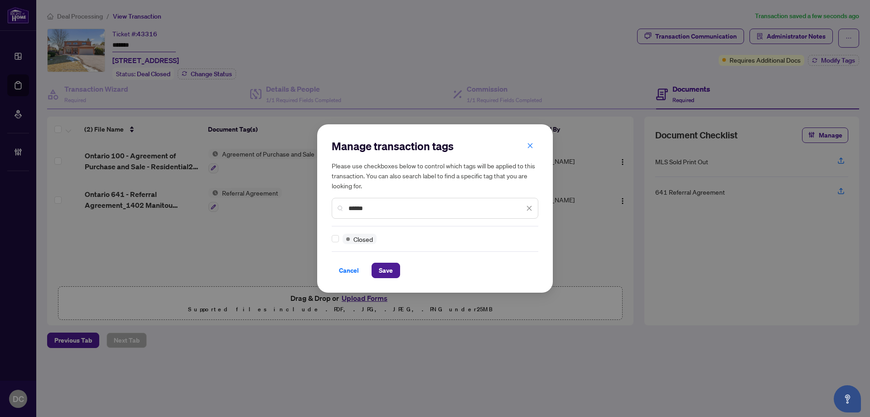
type input "******"
click at [389, 263] on span "Save" at bounding box center [386, 270] width 14 height 15
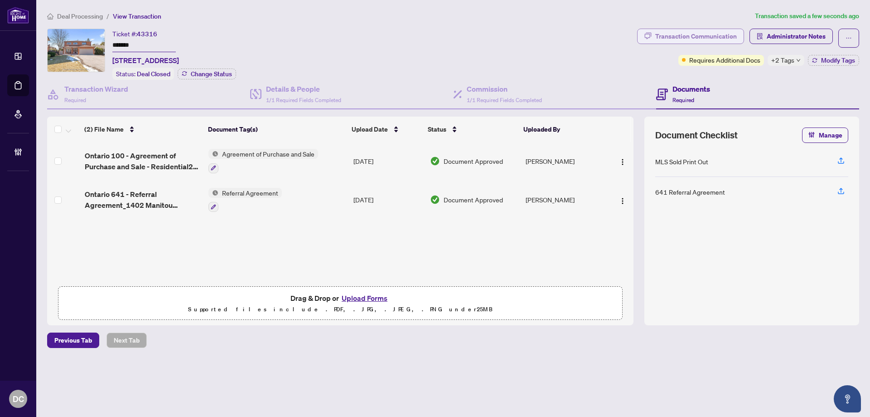
click at [712, 35] on div "Transaction Communication" at bounding box center [696, 36] width 82 height 15
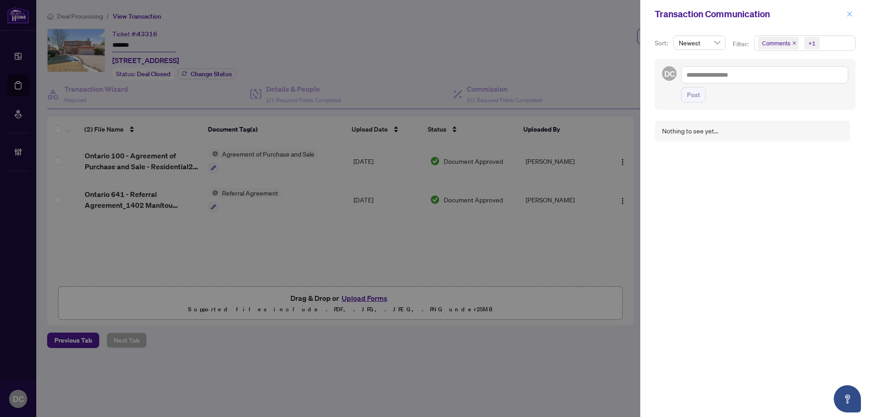
click at [850, 17] on icon "close" at bounding box center [850, 14] width 6 height 6
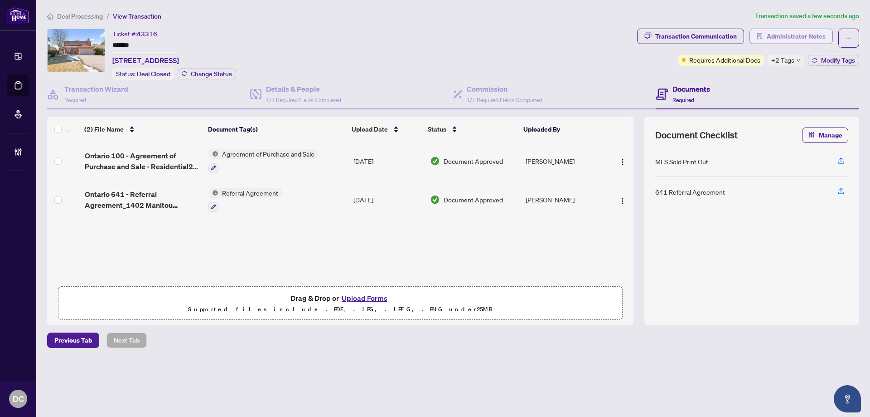
click at [802, 40] on span "Administrator Notes" at bounding box center [796, 36] width 59 height 15
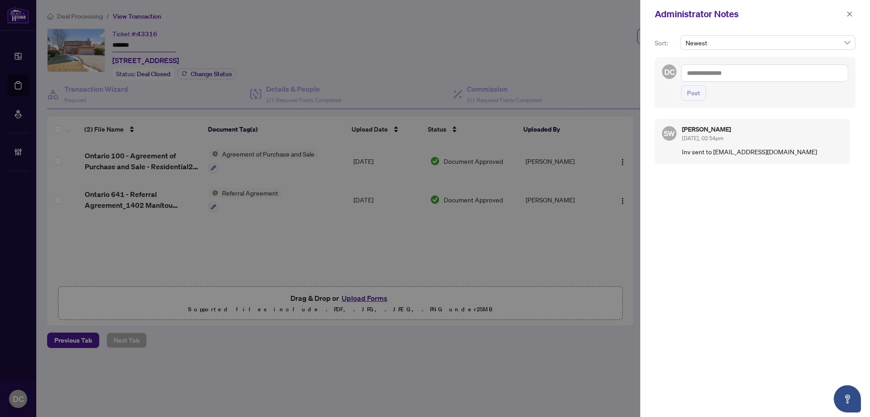
click at [781, 76] on textarea at bounding box center [764, 72] width 167 height 17
type textarea "*"
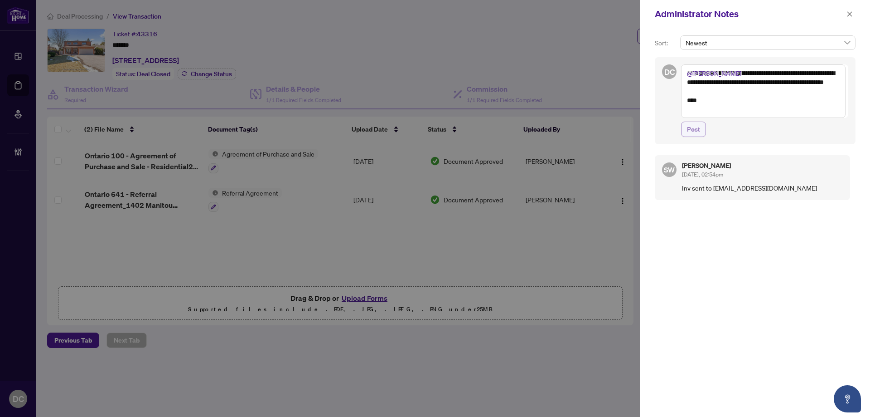
type textarea "**********"
click at [700, 128] on button "Post" at bounding box center [693, 128] width 25 height 15
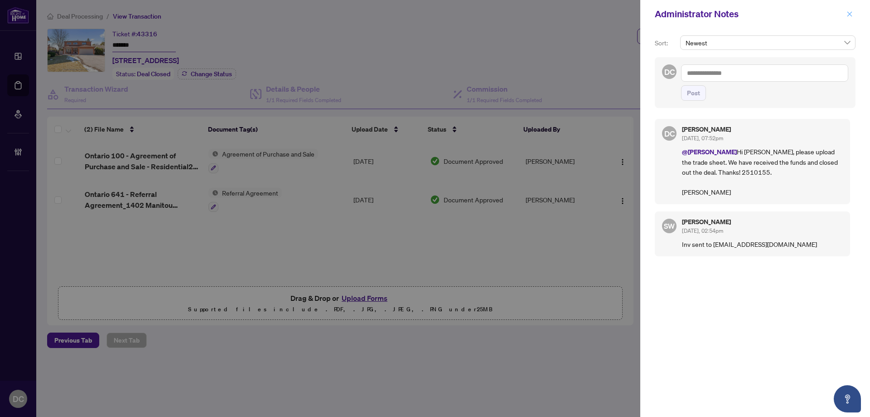
click at [853, 16] on icon "close" at bounding box center [850, 14] width 6 height 6
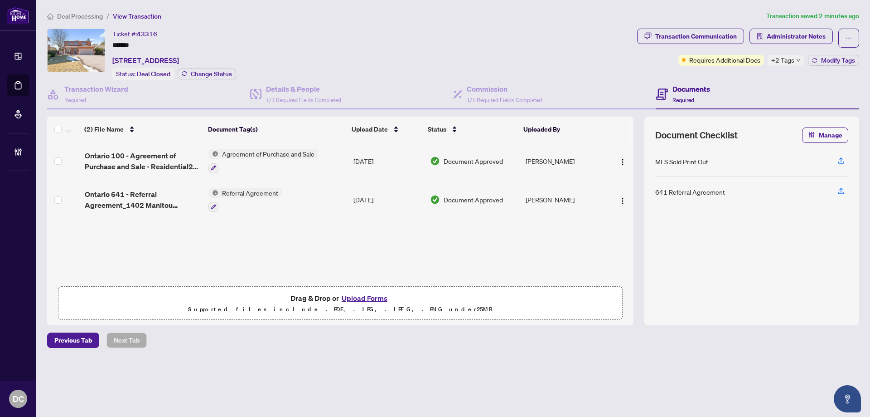
click at [90, 13] on span "Deal Processing" at bounding box center [80, 16] width 46 height 8
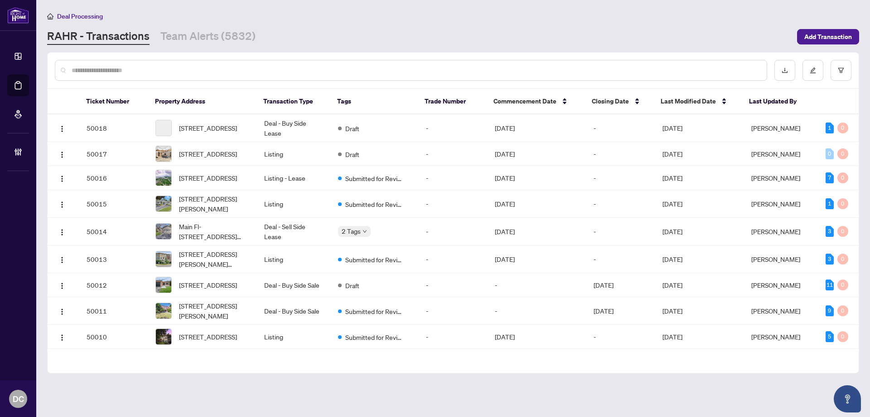
click at [136, 67] on input "text" at bounding box center [416, 70] width 688 height 10
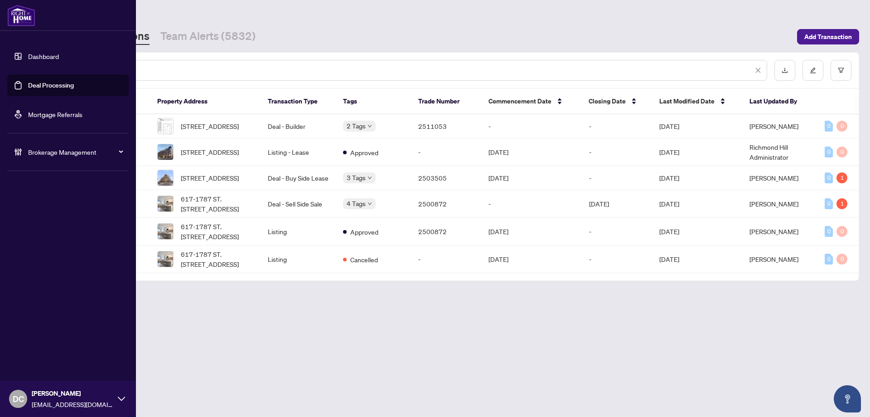
drag, startPoint x: 156, startPoint y: 66, endPoint x: 26, endPoint y: 66, distance: 130.6
click at [26, 66] on div "Dashboard Deal Processing Mortgage Referrals Brokerage Management DC [PERSON_NA…" at bounding box center [435, 208] width 870 height 417
paste input "text"
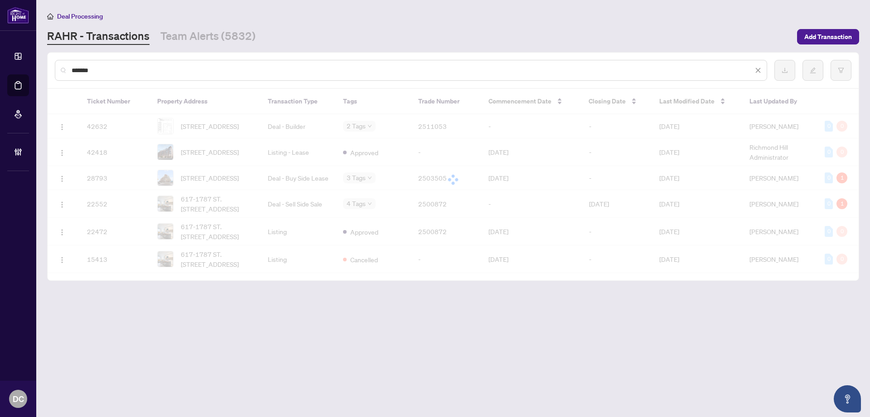
type input "*******"
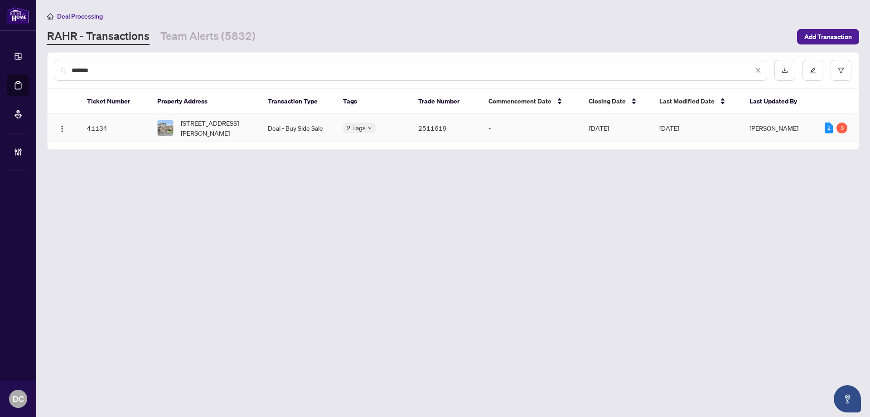
click at [169, 135] on img at bounding box center [165, 127] width 15 height 15
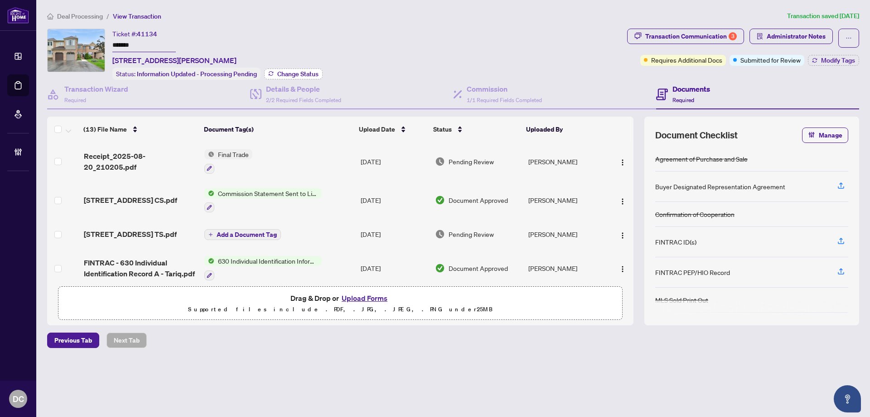
click at [279, 71] on span "Change Status" at bounding box center [297, 74] width 41 height 6
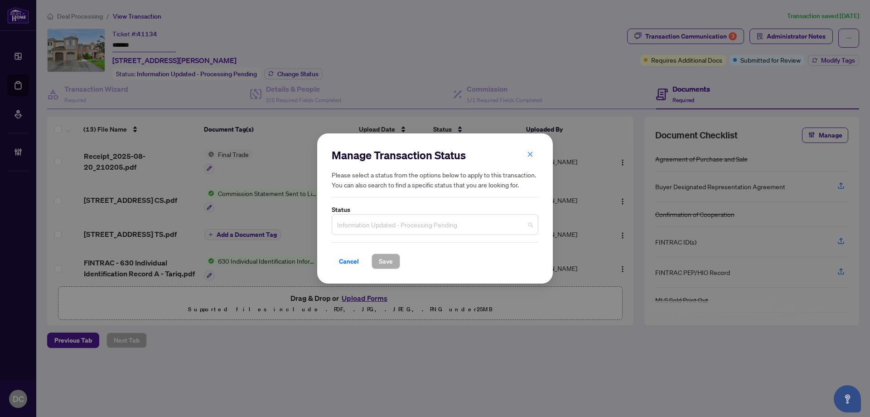
click at [384, 223] on span "Information Updated - Processing Pending" at bounding box center [435, 224] width 196 height 17
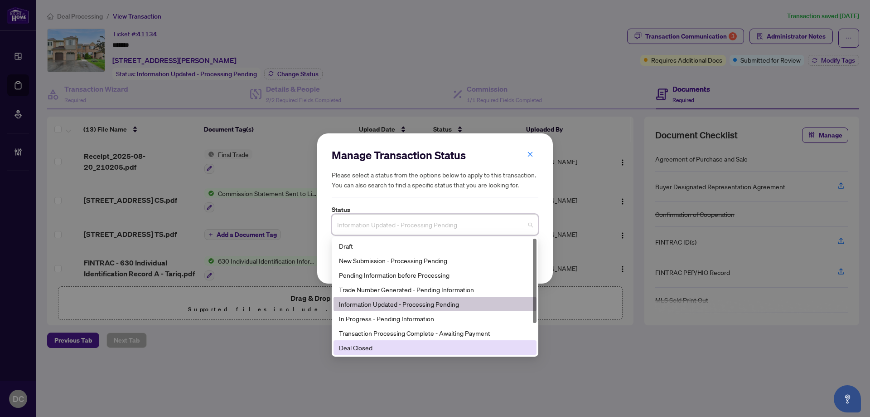
click at [356, 354] on div "Deal Closed" at bounding box center [435, 347] width 203 height 15
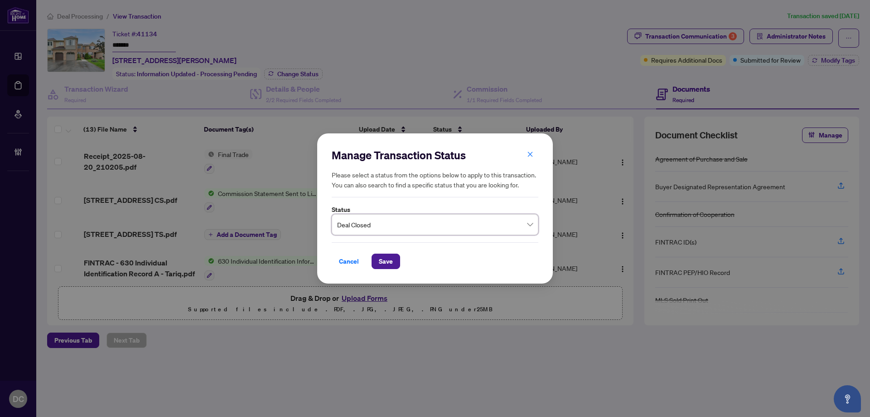
drag, startPoint x: 384, startPoint y: 260, endPoint x: 97, endPoint y: 244, distance: 286.9
click at [382, 259] on span "Save" at bounding box center [386, 261] width 14 height 15
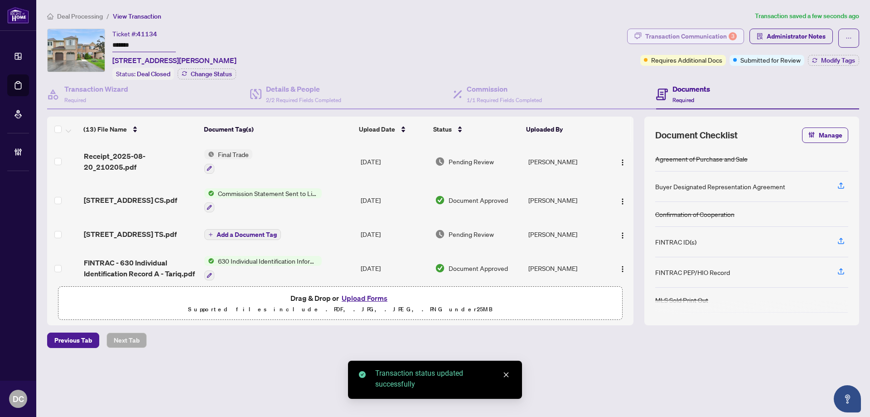
click at [738, 33] on button "Transaction Communication 3" at bounding box center [685, 36] width 117 height 15
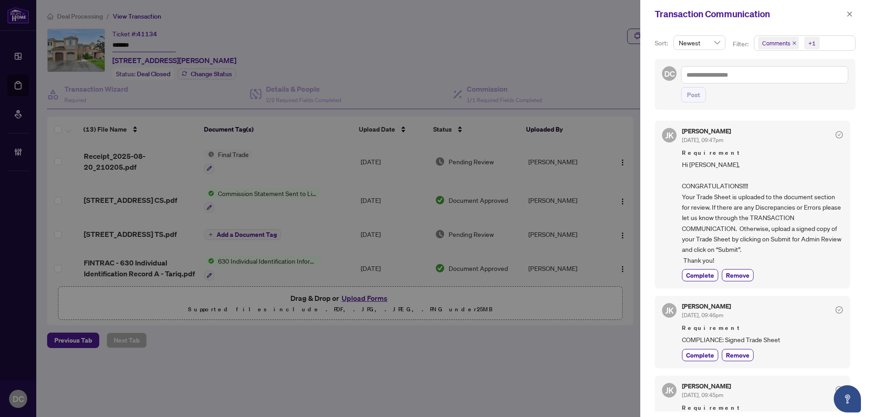
click at [845, 44] on span "Comments +1" at bounding box center [805, 43] width 101 height 15
click at [794, 83] on span "Comments" at bounding box center [787, 81] width 31 height 8
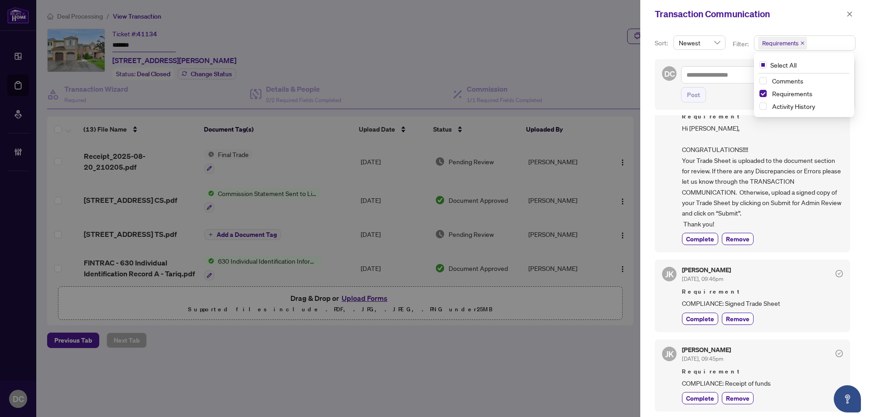
scroll to position [2, 0]
click at [855, 15] on button "button" at bounding box center [850, 14] width 12 height 11
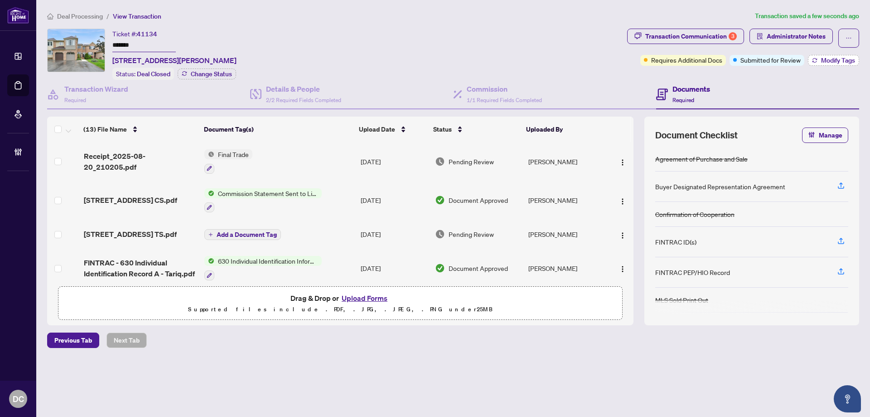
click at [829, 63] on span "Modify Tags" at bounding box center [838, 60] width 34 height 6
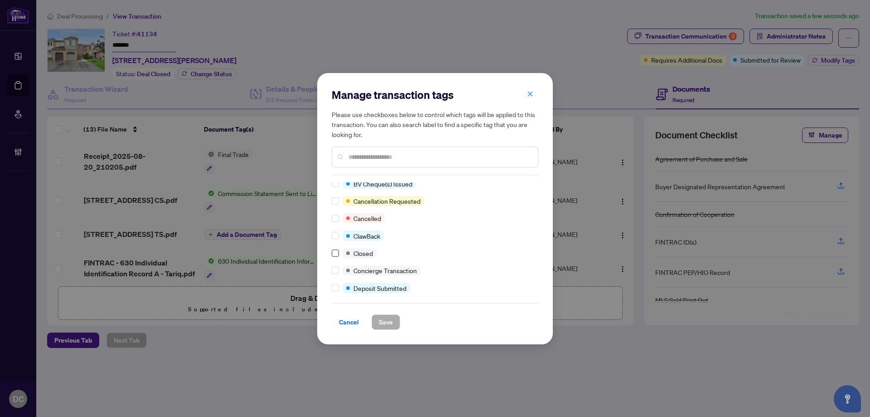
scroll to position [0, 0]
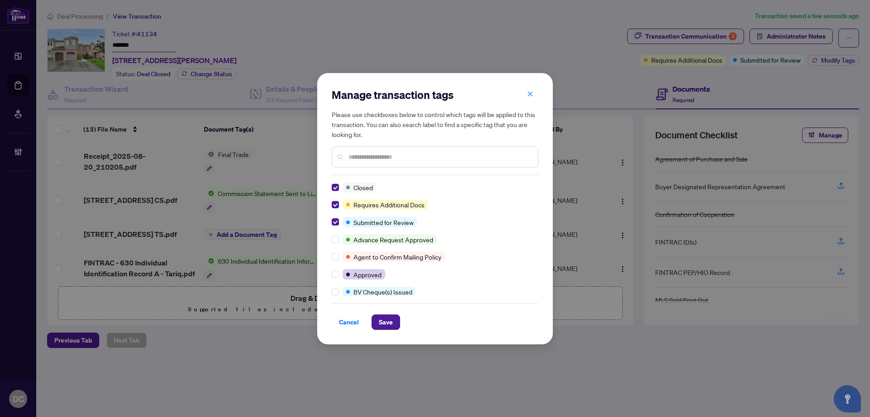
click at [387, 156] on input "text" at bounding box center [440, 157] width 182 height 10
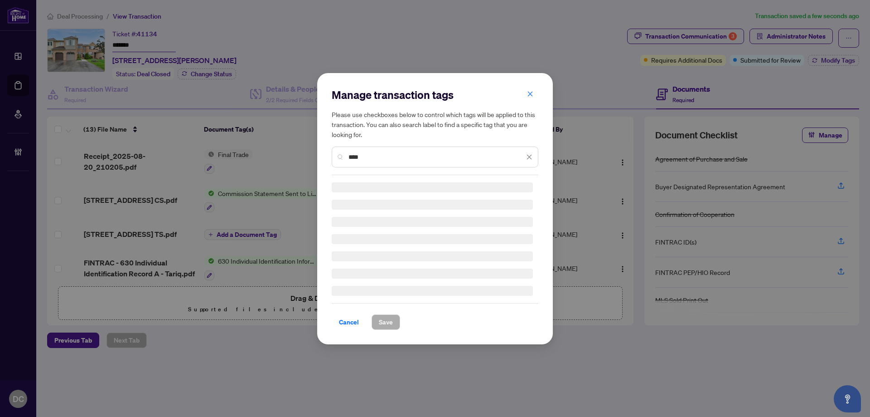
type input "****"
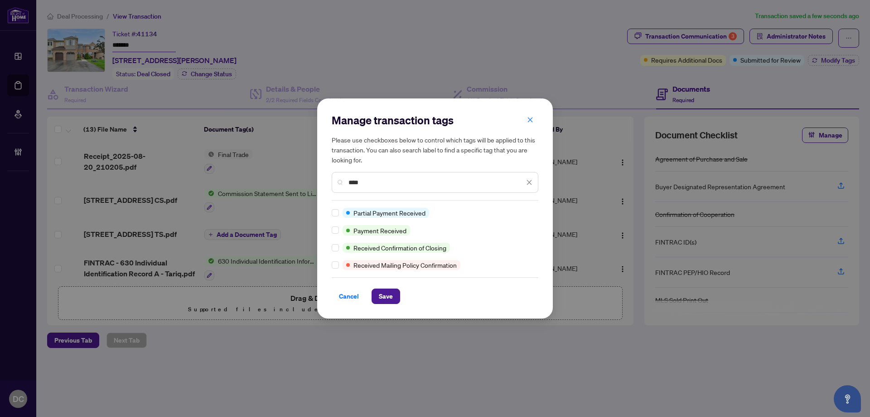
click at [339, 230] on div at bounding box center [337, 230] width 11 height 10
click at [390, 301] on span "Save" at bounding box center [386, 296] width 14 height 15
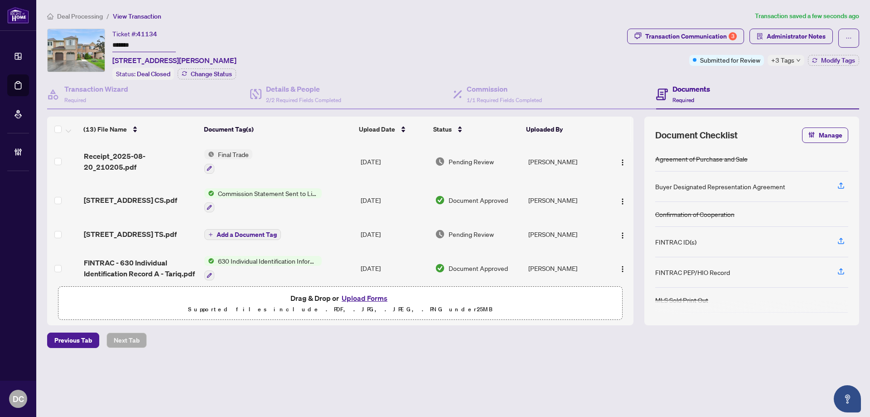
click at [779, 59] on span "+3 Tags" at bounding box center [783, 60] width 23 height 10
click at [718, 71] on div "Transaction Communication 3 Administrator Notes Submitted for Review +3 Tags Mo…" at bounding box center [744, 54] width 236 height 51
click at [58, 15] on span "Deal Processing" at bounding box center [80, 16] width 46 height 8
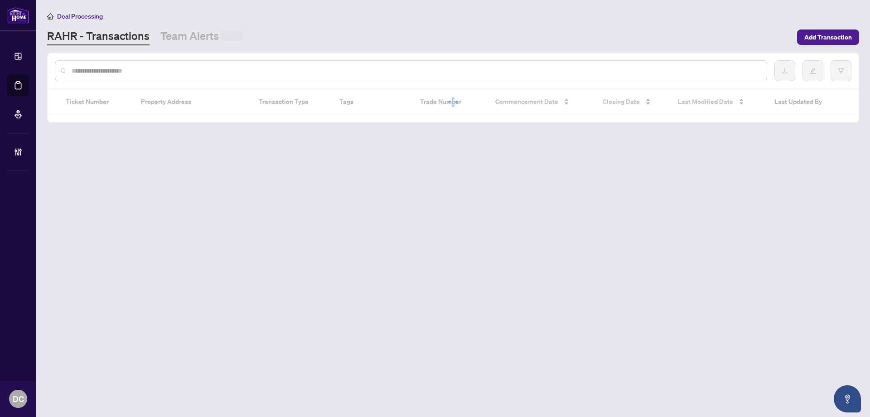
click at [121, 71] on input "text" at bounding box center [416, 71] width 688 height 10
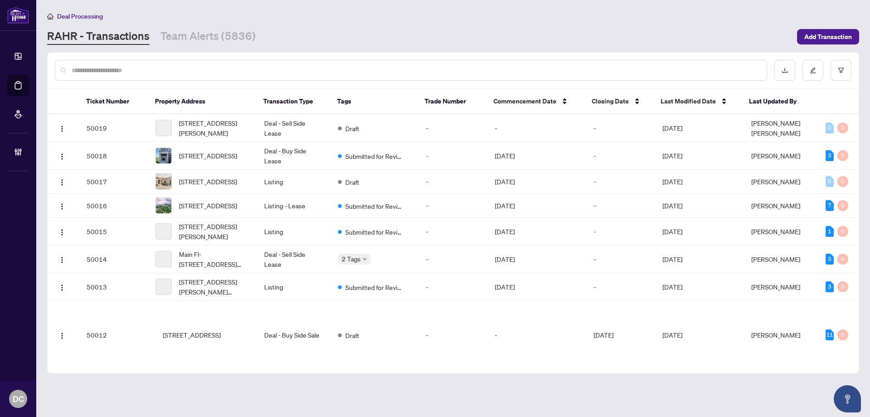
paste input "*******"
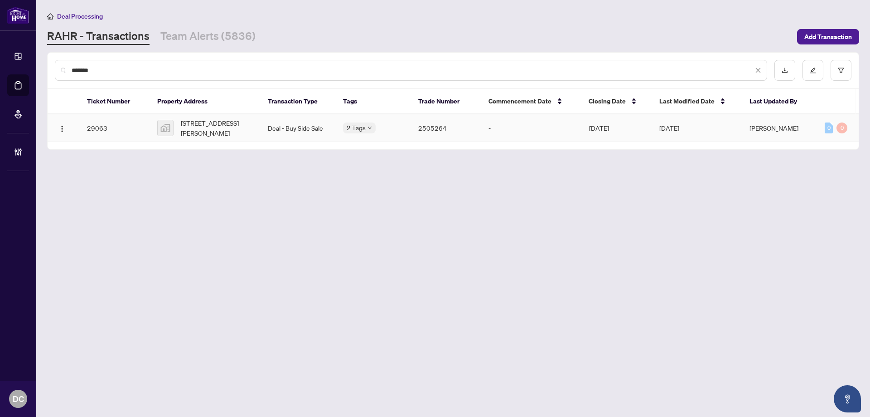
type input "*******"
click at [192, 130] on span "[STREET_ADDRESS][PERSON_NAME]" at bounding box center [217, 128] width 73 height 20
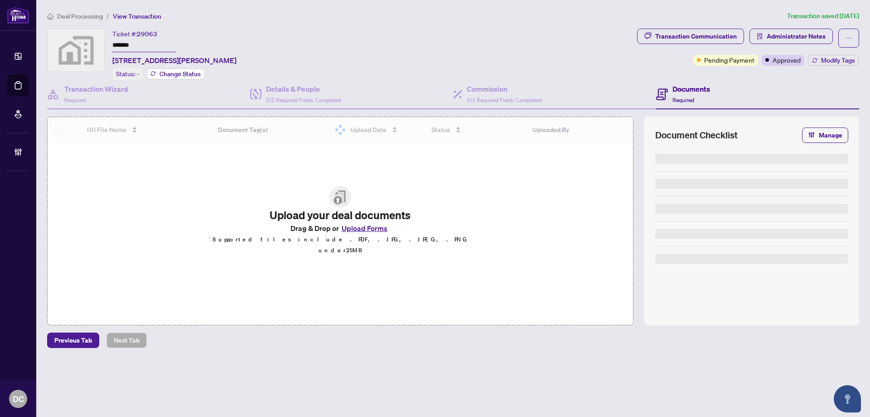
click at [183, 74] on span "Change Status" at bounding box center [180, 74] width 41 height 6
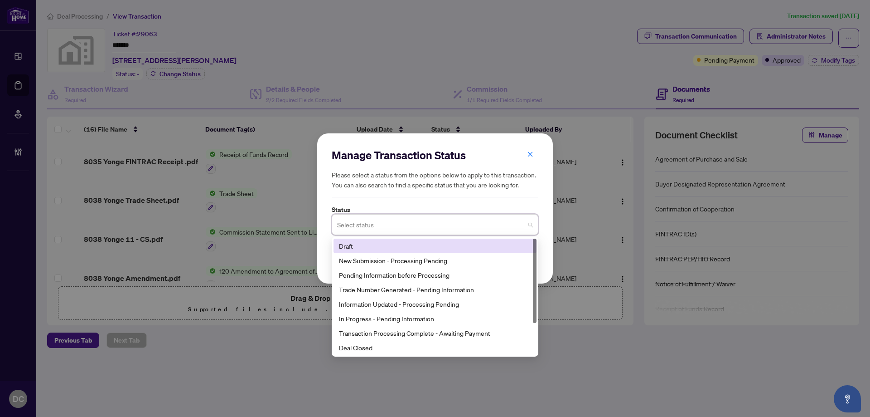
click at [388, 227] on input "search" at bounding box center [431, 226] width 188 height 20
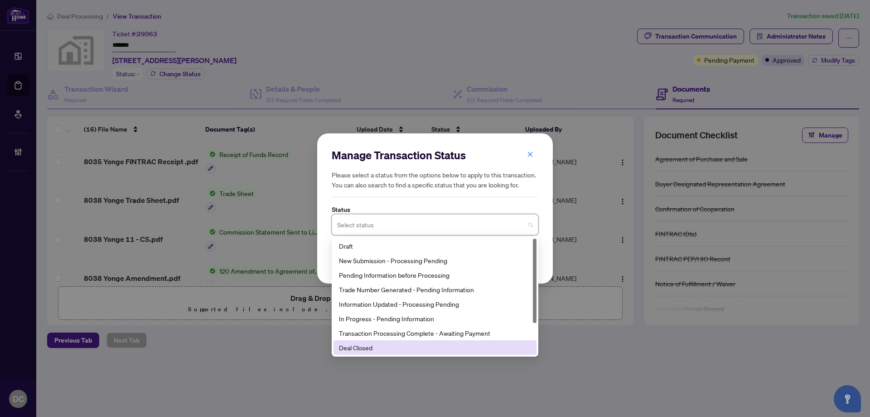
click at [365, 352] on div "Deal Closed" at bounding box center [435, 347] width 192 height 10
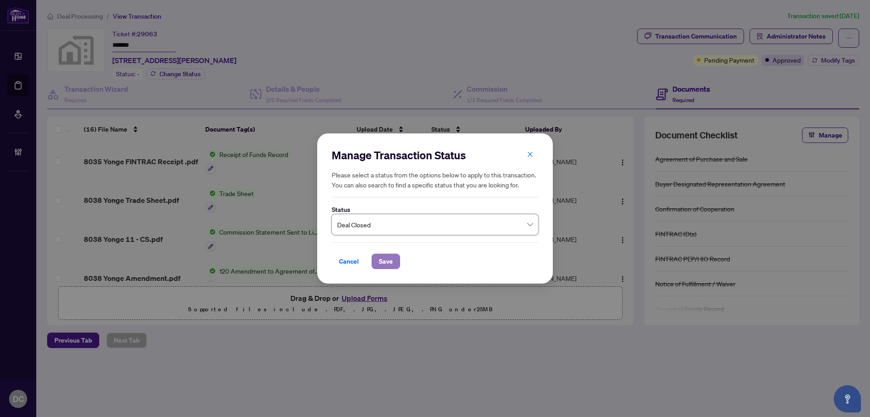
click at [387, 254] on span "Save" at bounding box center [386, 261] width 14 height 15
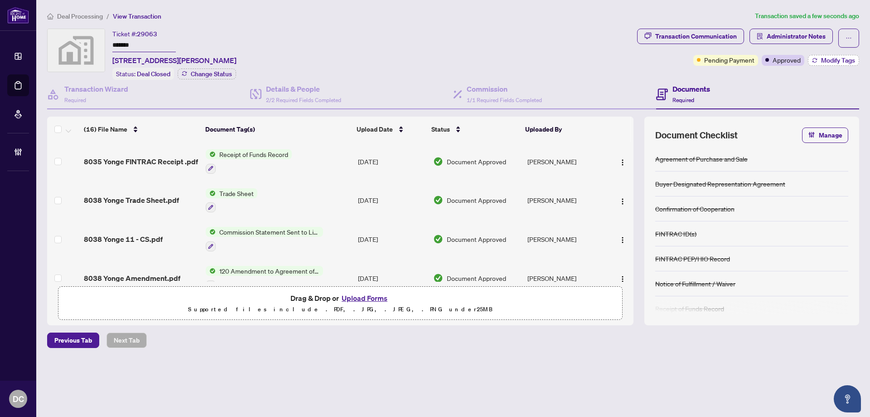
click at [825, 59] on span "Modify Tags" at bounding box center [838, 60] width 34 height 6
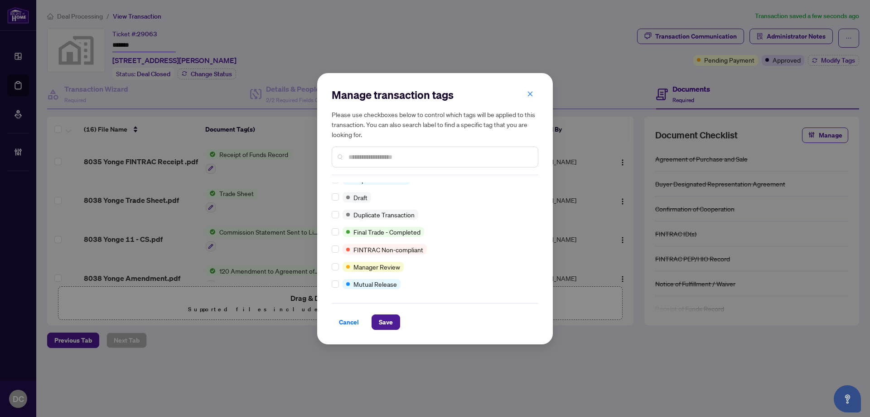
scroll to position [8, 0]
drag, startPoint x: 395, startPoint y: 324, endPoint x: 407, endPoint y: 209, distance: 114.9
click at [395, 324] on button "Save" at bounding box center [386, 321] width 29 height 15
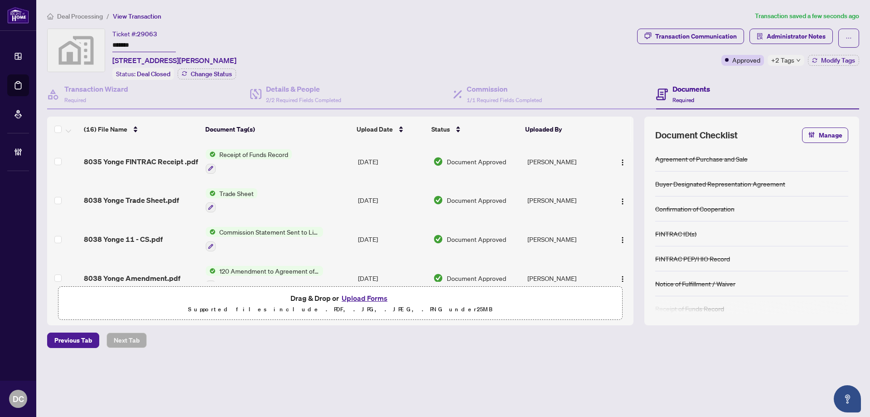
click at [785, 60] on span "+2 Tags" at bounding box center [783, 60] width 23 height 10
click at [752, 76] on div "Transaction Communication Administrator Notes Approved +2 Tags Modify Tags" at bounding box center [749, 54] width 226 height 51
click at [775, 63] on span "+2 Tags" at bounding box center [783, 60] width 23 height 10
click at [729, 77] on div "Transaction Communication Administrator Notes Approved +2 Tags Modify Tags" at bounding box center [749, 54] width 226 height 51
click at [807, 34] on span "Administrator Notes" at bounding box center [796, 36] width 59 height 15
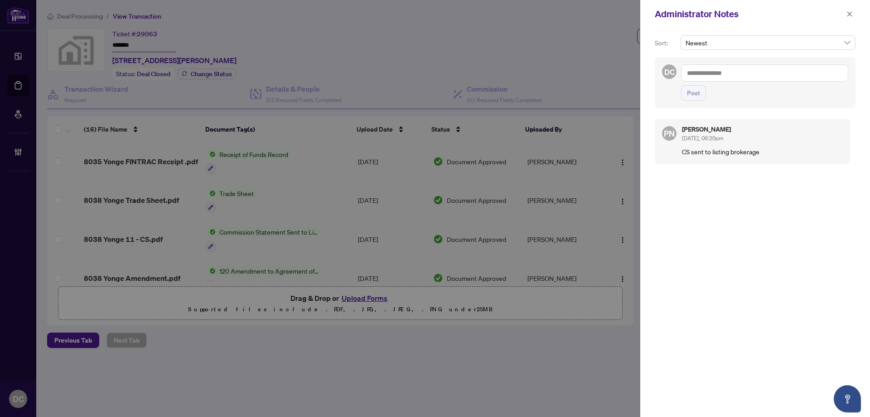
click at [749, 73] on textarea at bounding box center [764, 72] width 167 height 17
paste textarea "**********"
type textarea "**********"
click at [695, 92] on span "Post" at bounding box center [693, 93] width 13 height 15
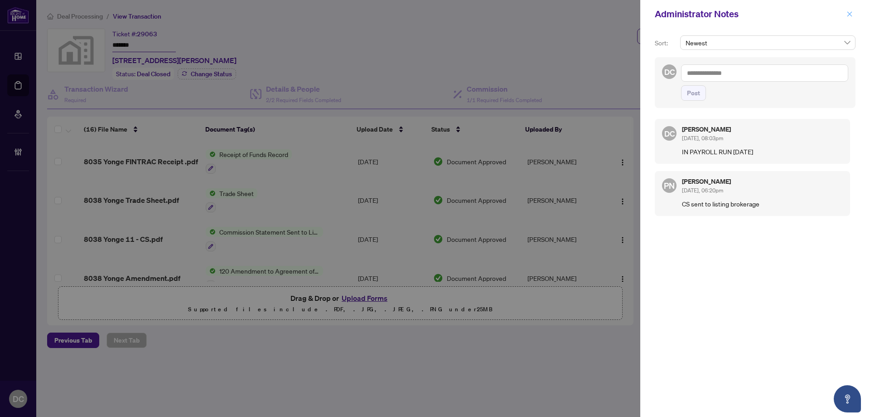
click at [850, 15] on icon "close" at bounding box center [850, 13] width 5 height 5
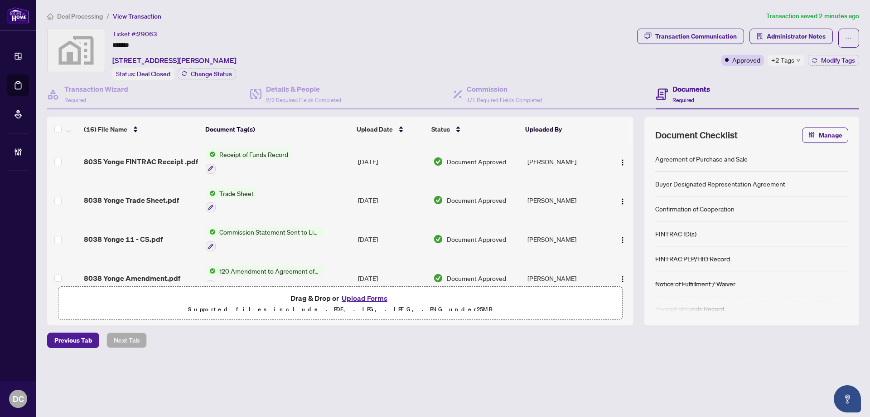
click at [218, 395] on main "Deal Processing / View Transaction Transaction saved 2 minutes ago Ticket #: 29…" at bounding box center [453, 208] width 834 height 417
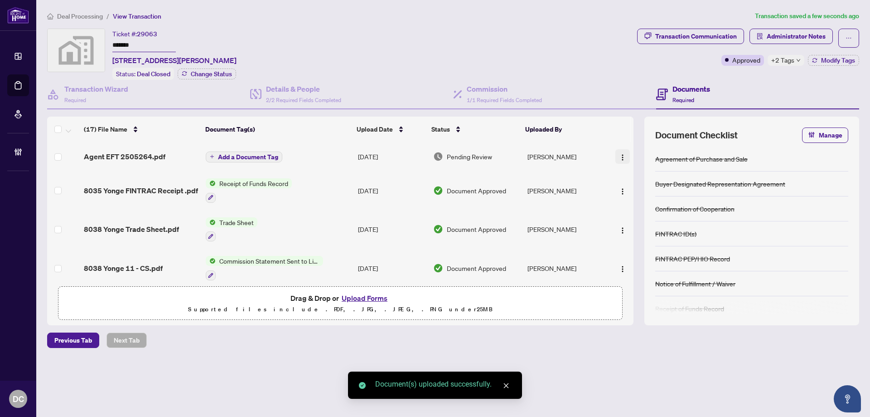
click at [623, 152] on span "button" at bounding box center [622, 156] width 7 height 10
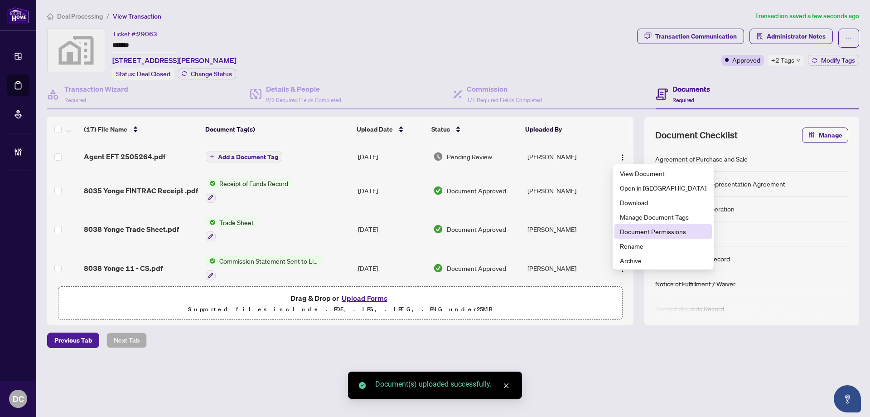
click at [633, 232] on span "Document Permissions" at bounding box center [663, 231] width 87 height 10
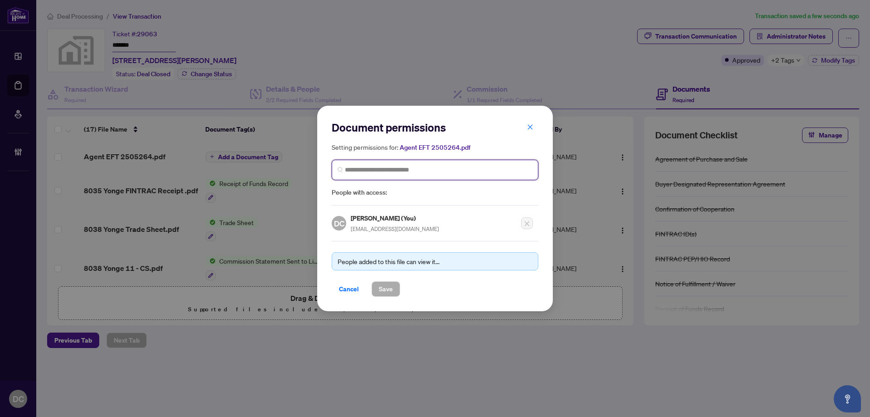
click at [465, 170] on input "search" at bounding box center [439, 170] width 188 height 10
type input "**********"
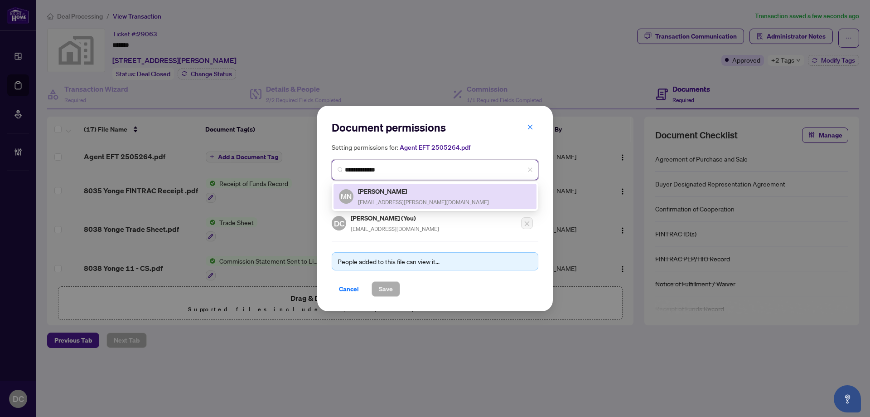
click at [427, 189] on div "MN [PERSON_NAME] [EMAIL_ADDRESS][PERSON_NAME][DOMAIN_NAME]" at bounding box center [435, 196] width 192 height 21
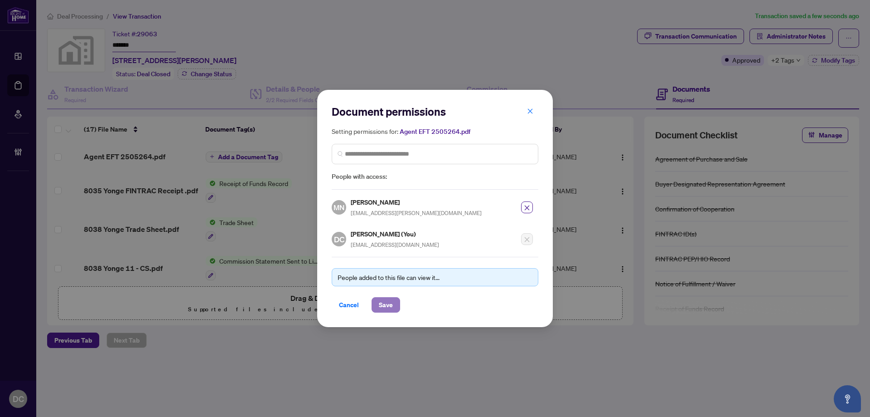
click at [383, 308] on span "Save" at bounding box center [386, 304] width 14 height 15
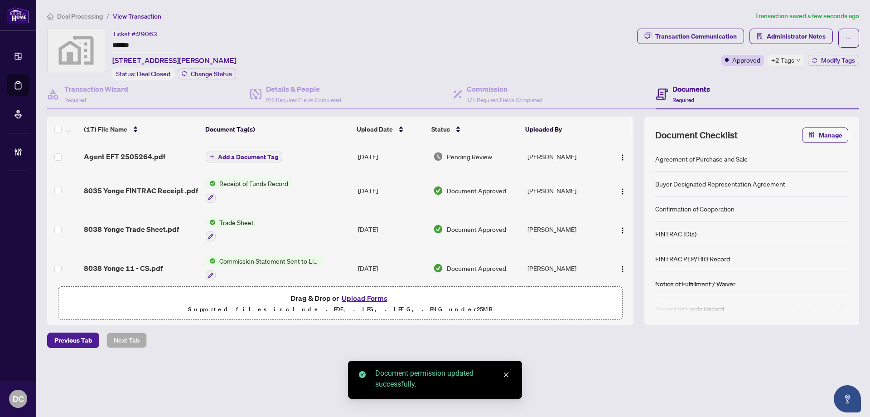
click at [257, 156] on span "Add a Document Tag" at bounding box center [248, 157] width 60 height 6
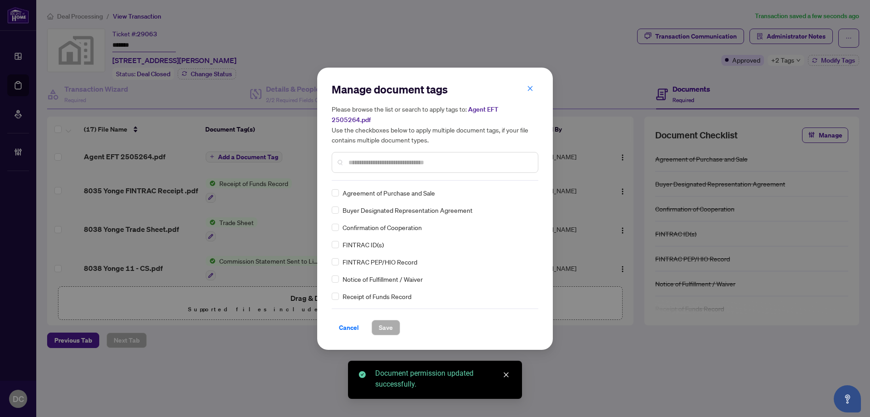
click at [437, 170] on div "Manage document tags Please browse the list or search to apply tags to: Agent E…" at bounding box center [435, 131] width 207 height 98
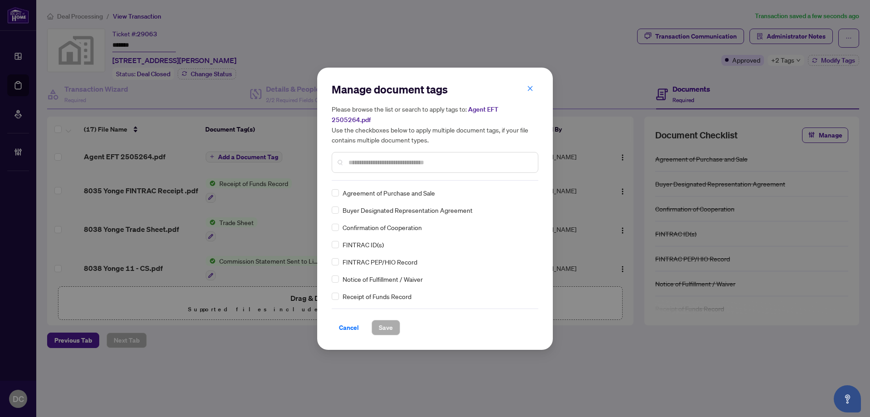
click at [448, 160] on input "text" at bounding box center [440, 162] width 182 height 10
type input "***"
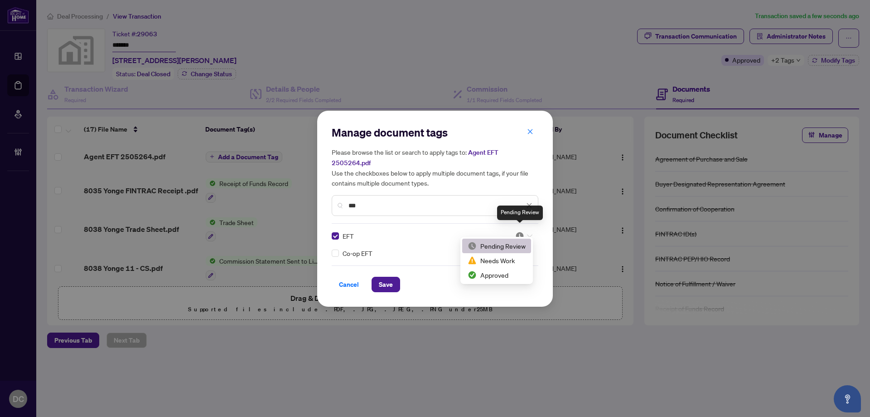
click at [524, 231] on div at bounding box center [523, 235] width 17 height 9
click at [512, 271] on div "Approved" at bounding box center [497, 275] width 58 height 10
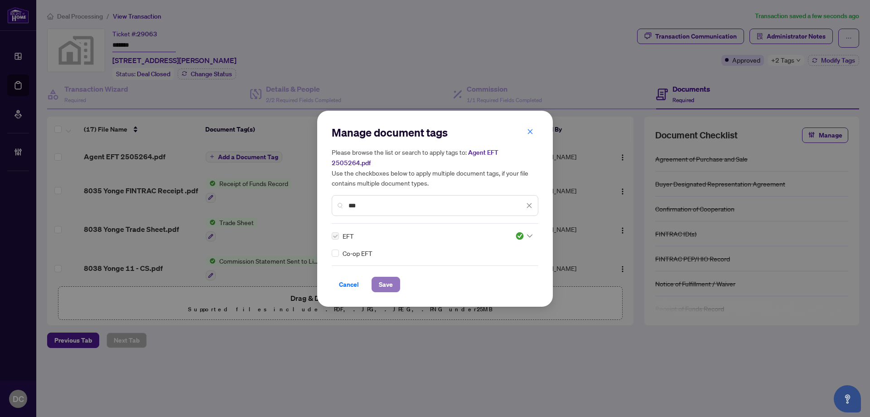
click at [385, 282] on span "Save" at bounding box center [386, 284] width 14 height 15
click at [789, 39] on div "Manage document tags Please browse the list or search to apply tags to: Agent E…" at bounding box center [435, 208] width 870 height 417
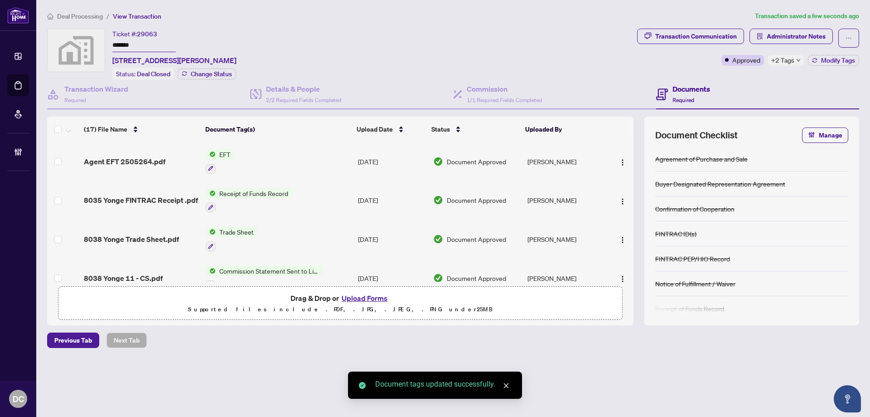
click at [804, 34] on span "Administrator Notes" at bounding box center [796, 36] width 59 height 15
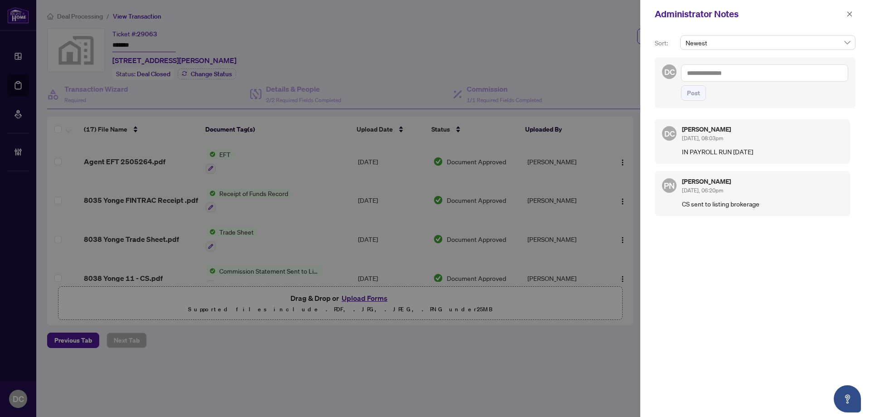
drag, startPoint x: 854, startPoint y: 14, endPoint x: 825, endPoint y: 7, distance: 28.9
click at [854, 14] on button "button" at bounding box center [850, 14] width 12 height 11
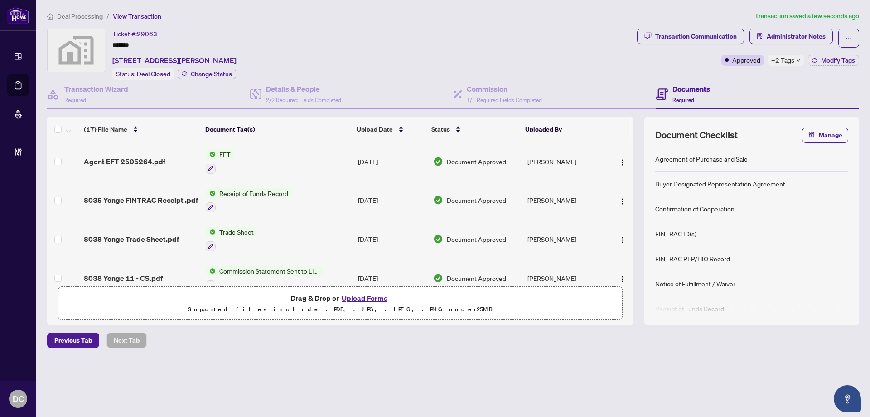
click at [85, 13] on span "Deal Processing" at bounding box center [80, 16] width 46 height 8
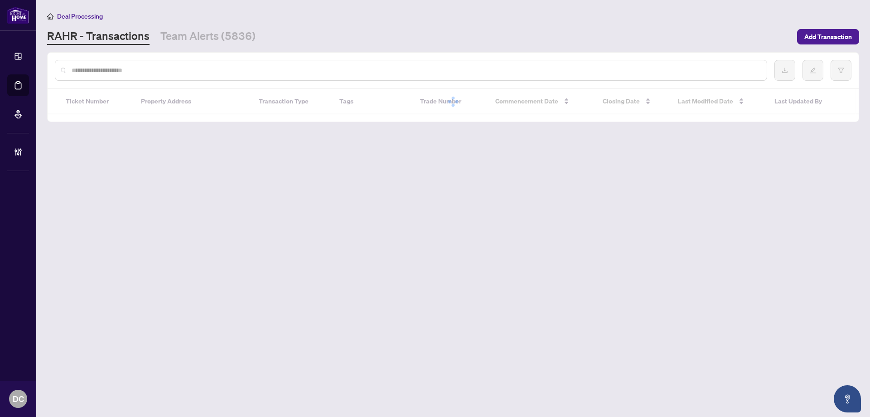
click at [136, 68] on input "text" at bounding box center [416, 70] width 688 height 10
paste input "*******"
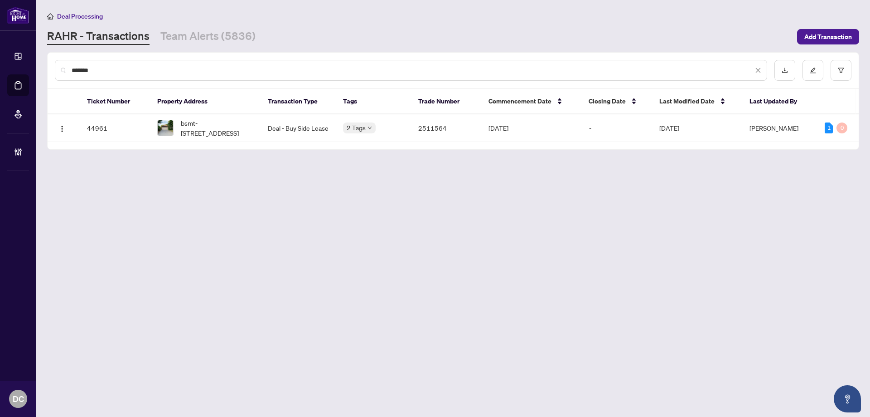
type input "*******"
click at [214, 126] on span "bsmt-[STREET_ADDRESS]" at bounding box center [217, 128] width 73 height 20
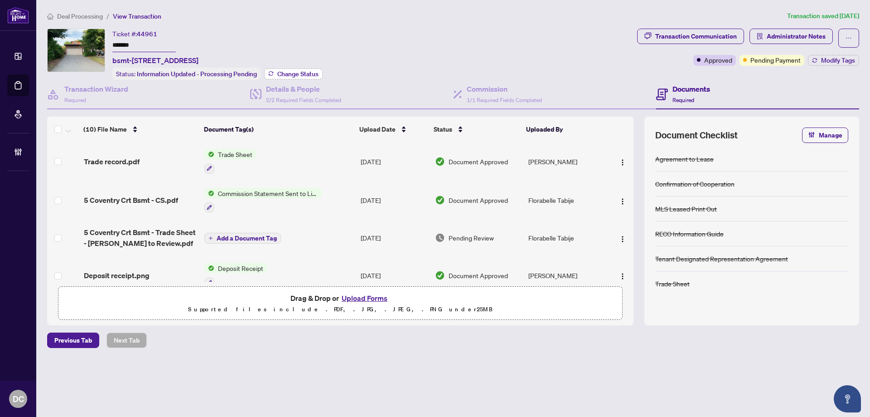
click at [311, 75] on span "Change Status" at bounding box center [297, 74] width 41 height 6
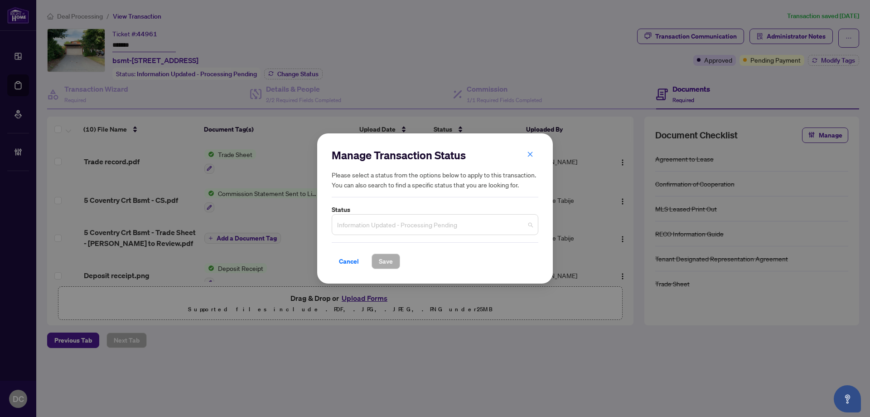
drag, startPoint x: 498, startPoint y: 219, endPoint x: 447, endPoint y: 259, distance: 64.3
click at [498, 219] on span "Information Updated - Processing Pending" at bounding box center [435, 224] width 196 height 17
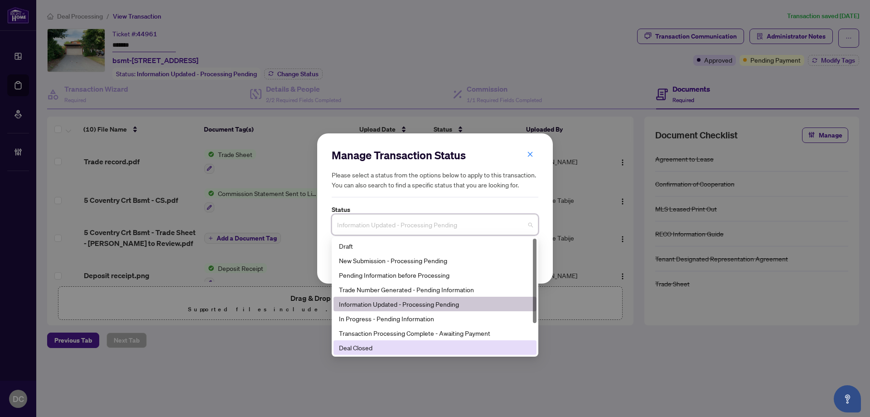
click at [391, 347] on div "Deal Closed" at bounding box center [435, 347] width 192 height 10
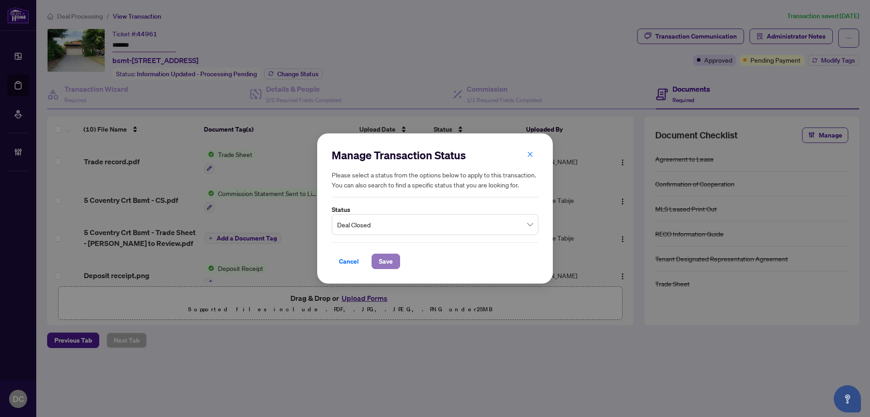
drag, startPoint x: 392, startPoint y: 262, endPoint x: 83, endPoint y: 241, distance: 309.4
click at [391, 262] on span "Save" at bounding box center [386, 261] width 14 height 15
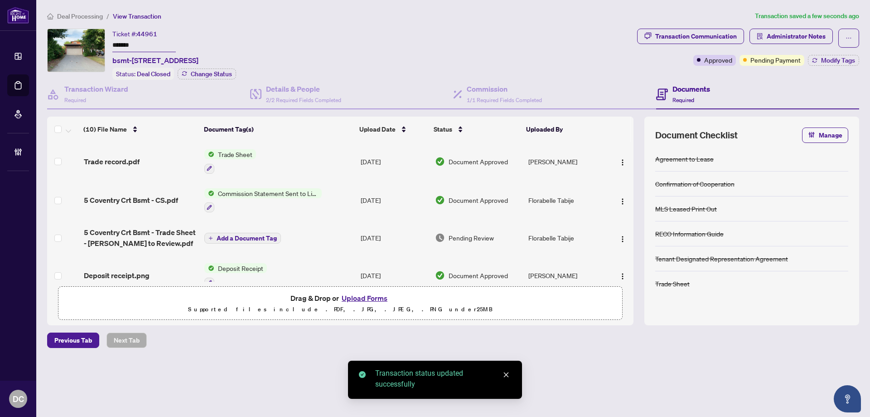
click at [808, 64] on div "Approved Pending Payment Modify Tags" at bounding box center [777, 60] width 166 height 11
click at [813, 61] on icon "button" at bounding box center [814, 62] width 5 height 2
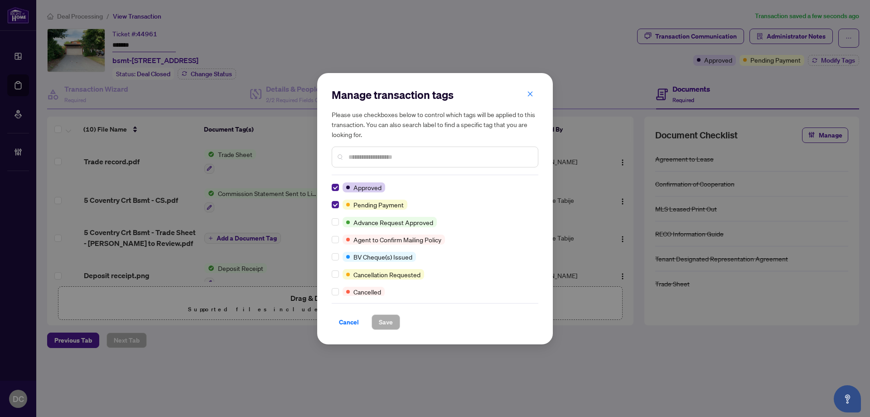
click at [330, 202] on div "Manage transaction tags Please use checkboxes below to control which tags will …" at bounding box center [435, 208] width 236 height 271
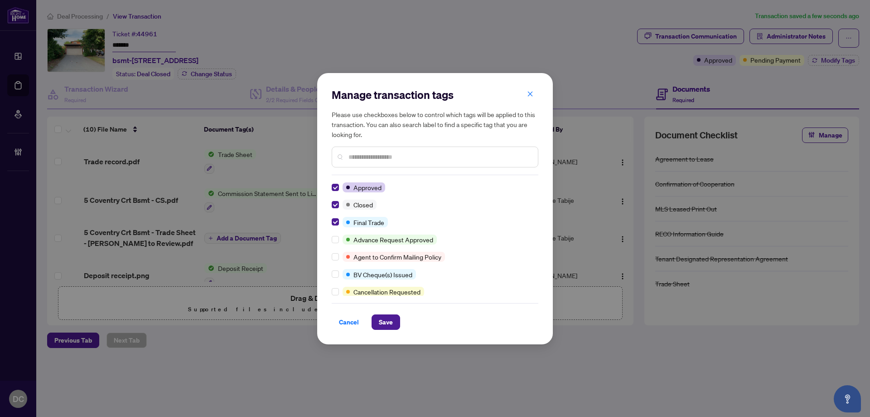
click at [388, 332] on div "Manage transaction tags Please use checkboxes below to control which tags will …" at bounding box center [435, 208] width 236 height 271
click at [390, 322] on span "Save" at bounding box center [386, 322] width 14 height 15
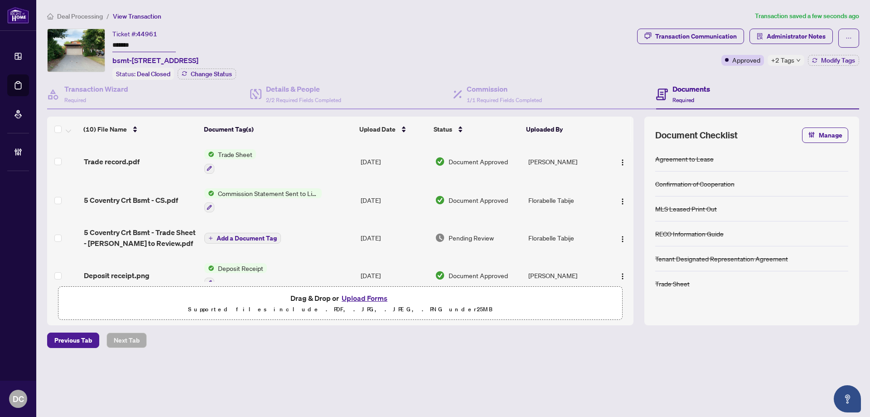
click at [785, 65] on div "Transaction Communication Administrator Notes Approved +2 Tags Modify Tags" at bounding box center [749, 54] width 226 height 51
click at [790, 52] on div "Transaction Communication Administrator Notes Approved +2 Tags Modify Tags" at bounding box center [748, 47] width 222 height 37
click at [790, 57] on span "+2 Tags" at bounding box center [783, 60] width 23 height 10
click at [809, 34] on span "Administrator Notes" at bounding box center [796, 36] width 59 height 15
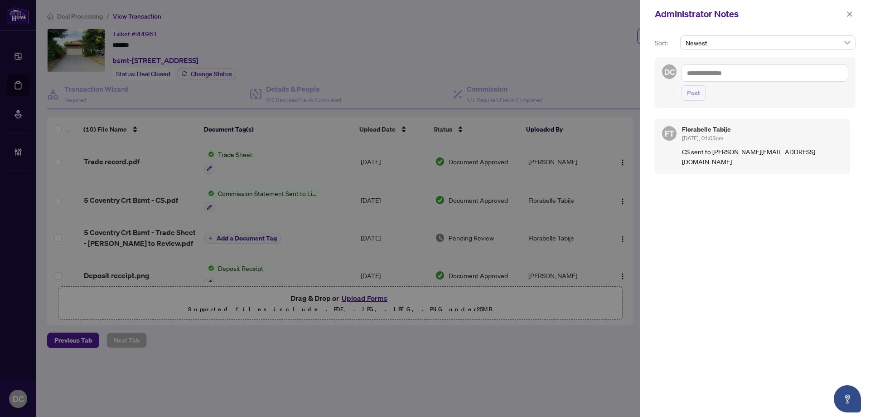
click at [327, 361] on div at bounding box center [435, 208] width 870 height 417
click at [854, 12] on button "button" at bounding box center [850, 14] width 12 height 11
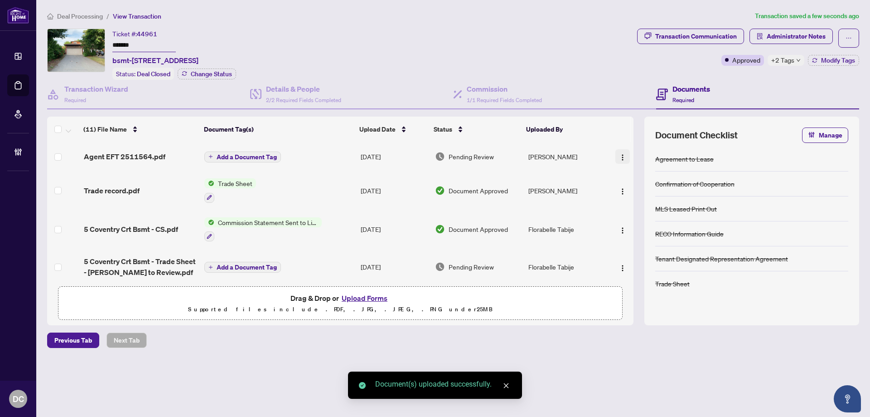
click at [623, 156] on img "button" at bounding box center [622, 157] width 7 height 7
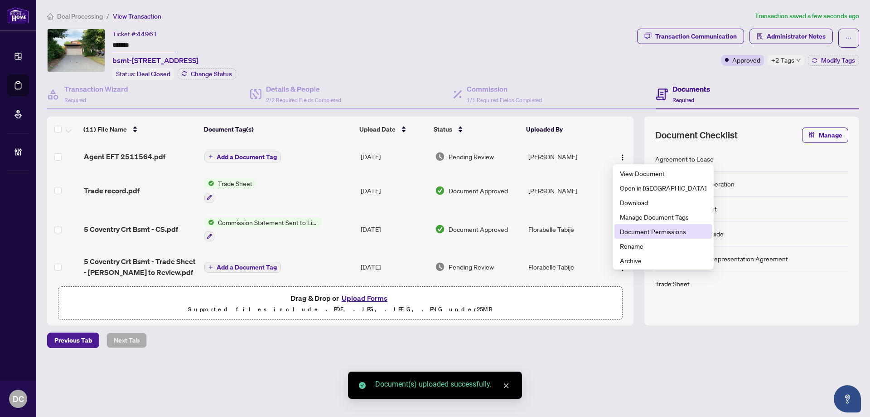
click at [626, 227] on span "Document Permissions" at bounding box center [663, 231] width 87 height 10
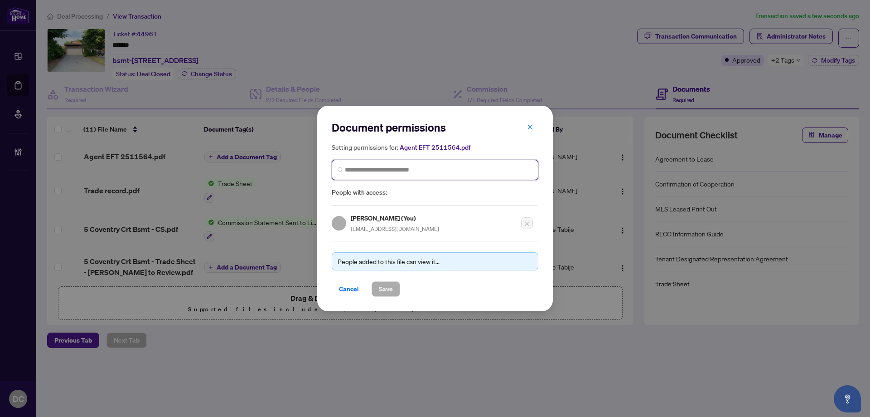
click at [496, 165] on input "search" at bounding box center [439, 170] width 188 height 10
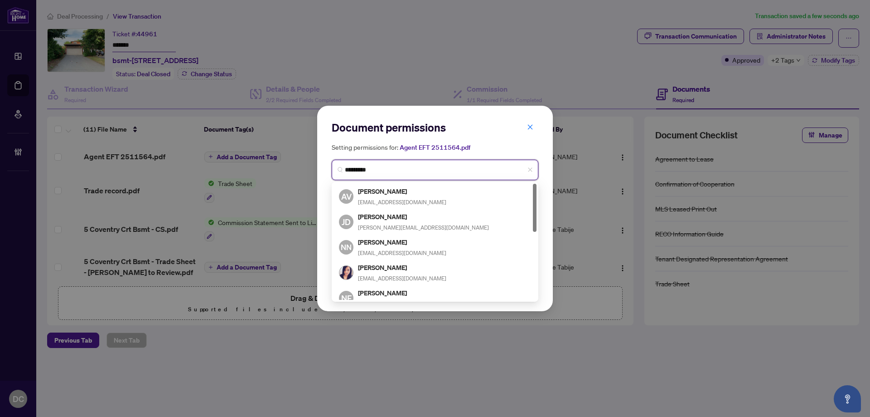
type input "**********"
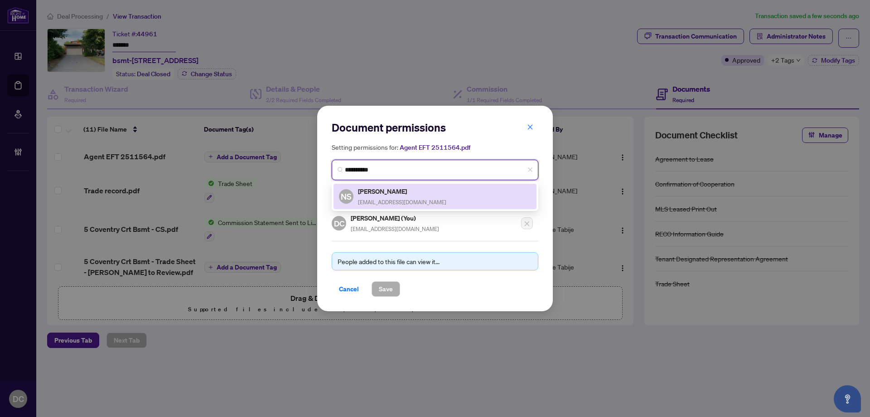
click at [442, 201] on div "NS [PERSON_NAME] [EMAIL_ADDRESS][DOMAIN_NAME]" at bounding box center [435, 196] width 192 height 21
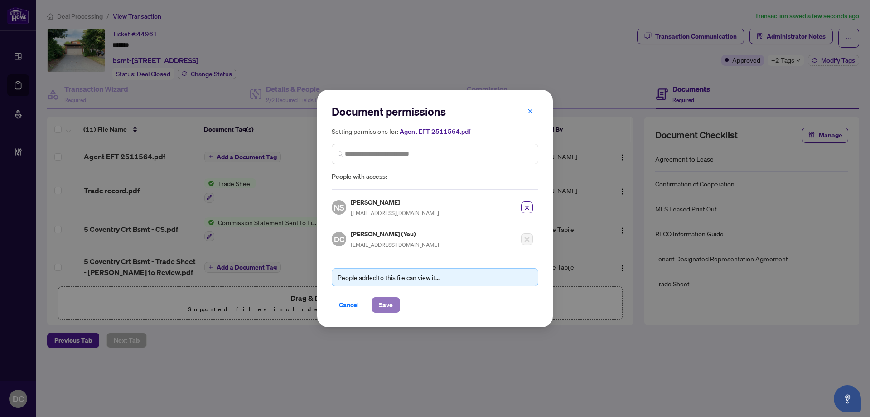
click at [398, 310] on button "Save" at bounding box center [386, 304] width 29 height 15
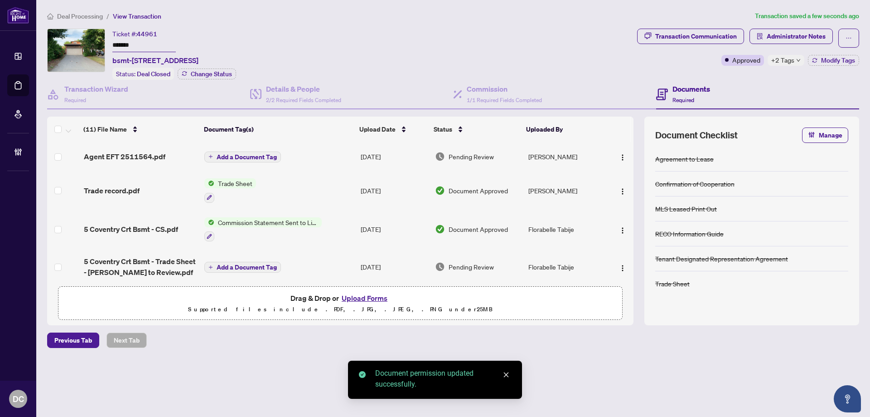
click at [268, 157] on span "Add a Document Tag" at bounding box center [247, 157] width 60 height 6
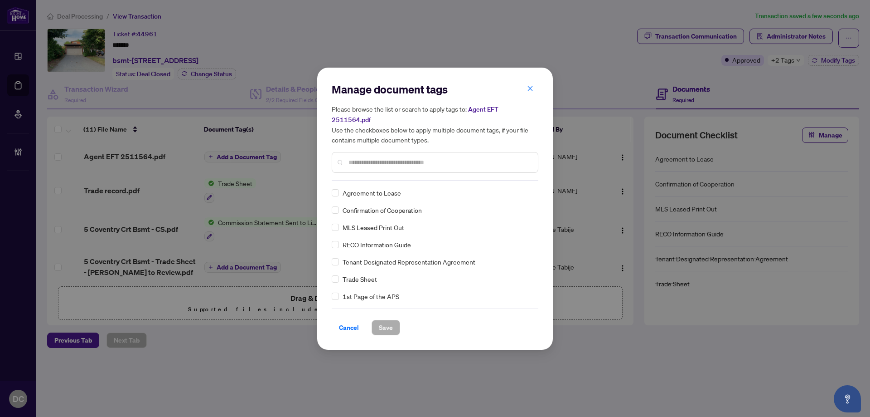
click at [408, 160] on input "text" at bounding box center [440, 162] width 182 height 10
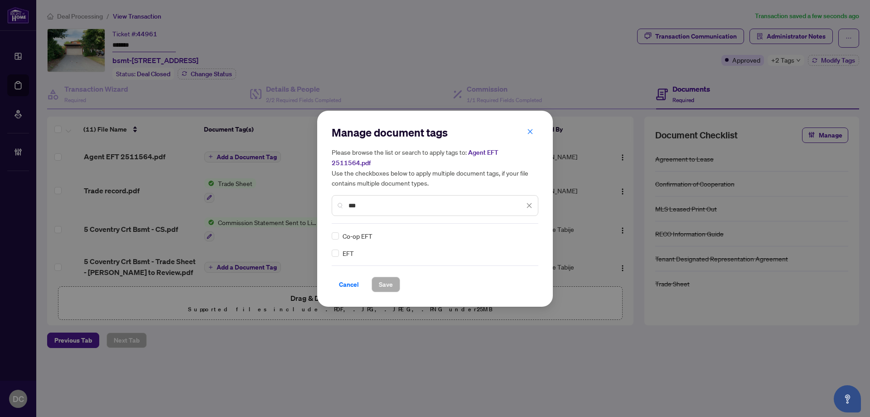
type input "***"
click at [531, 231] on div at bounding box center [523, 235] width 17 height 9
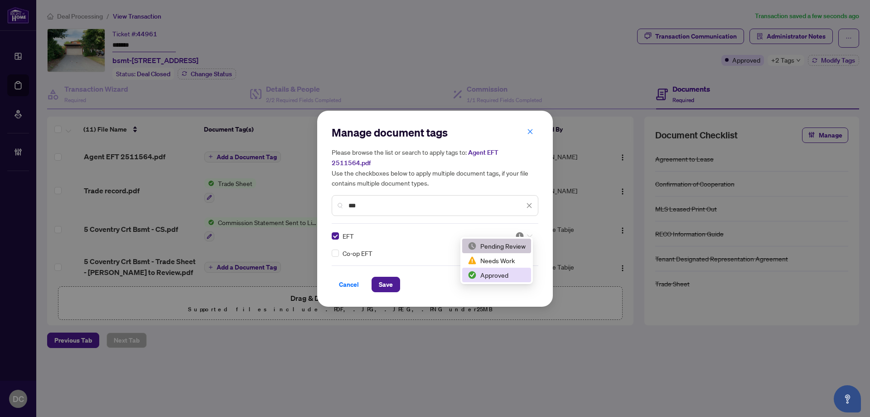
click at [489, 271] on div "Approved" at bounding box center [497, 275] width 58 height 10
click at [387, 283] on span "Save" at bounding box center [386, 284] width 14 height 15
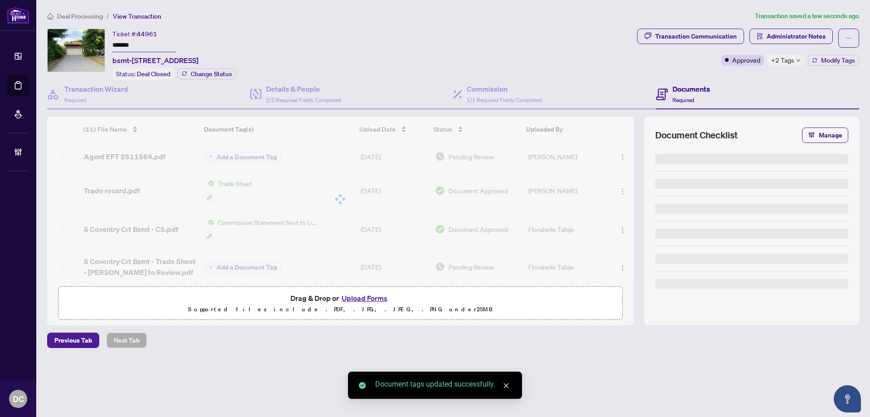
click at [779, 55] on span "+2 Tags" at bounding box center [783, 60] width 23 height 10
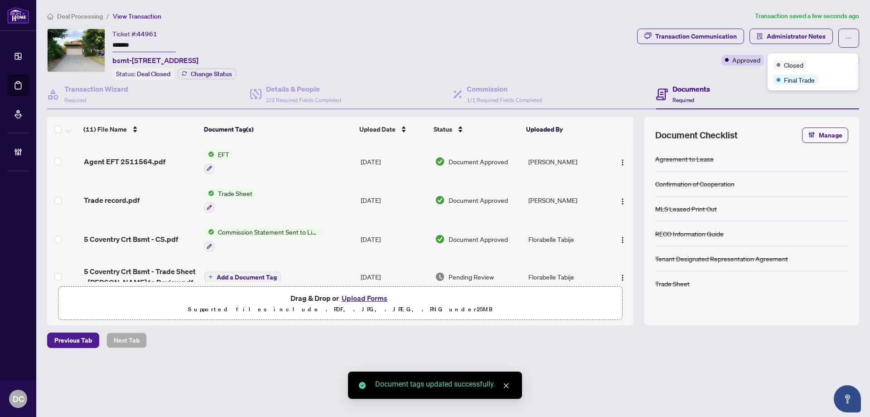
click at [780, 59] on div "Closed" at bounding box center [813, 64] width 80 height 11
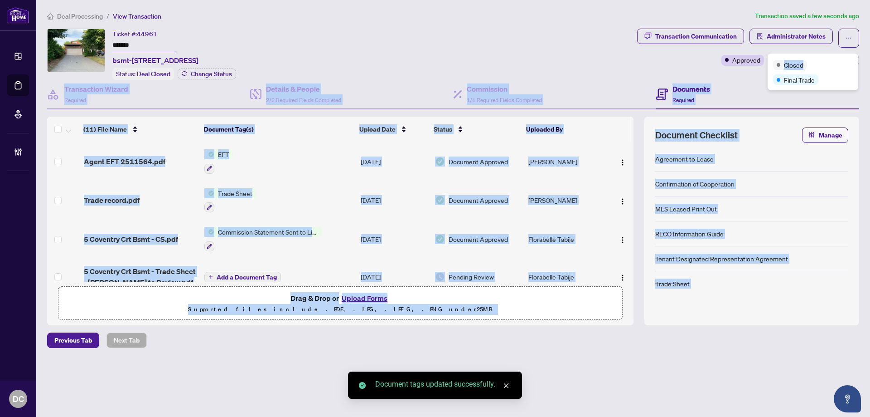
drag, startPoint x: 780, startPoint y: 59, endPoint x: 742, endPoint y: 70, distance: 39.9
click at [742, 70] on body "Dashboard Deal Processing Mortgage Referrals Brokerage Management DC [PERSON_NA…" at bounding box center [435, 208] width 870 height 417
click at [742, 70] on div "Transaction Communication Administrator Notes Approved +2 Tags Modify Tags" at bounding box center [749, 54] width 226 height 51
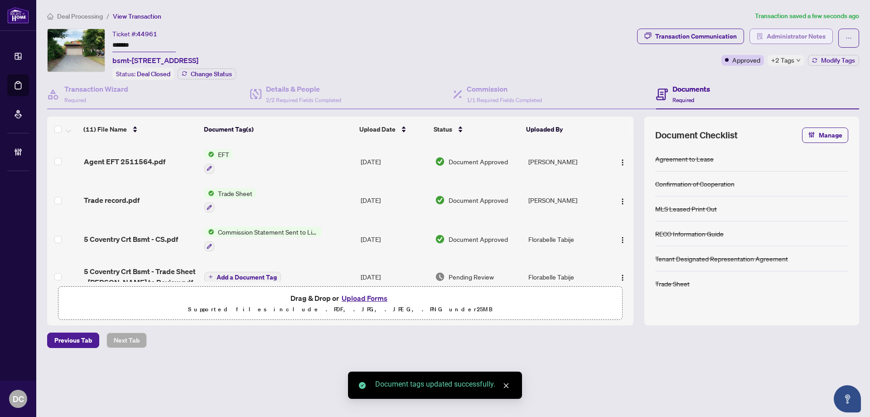
click at [795, 31] on span "Administrator Notes" at bounding box center [796, 36] width 59 height 15
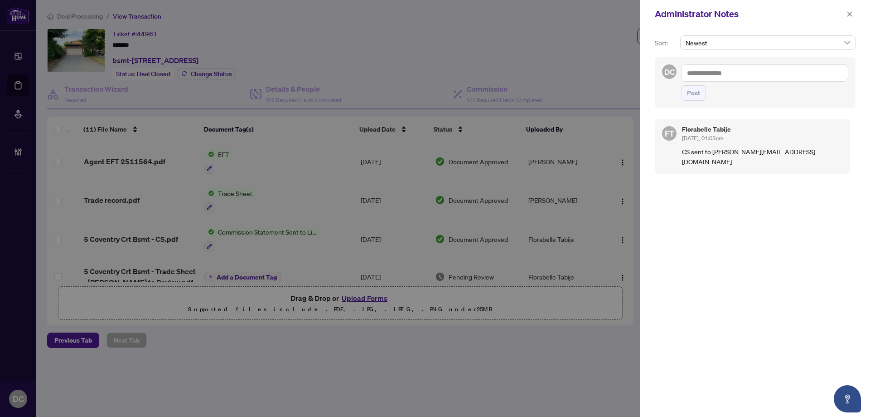
click at [801, 72] on textarea at bounding box center [764, 72] width 167 height 17
paste textarea "**********"
type textarea "**********"
drag, startPoint x: 703, startPoint y: 94, endPoint x: 730, endPoint y: 101, distance: 27.9
click at [703, 94] on button "Post" at bounding box center [693, 92] width 25 height 15
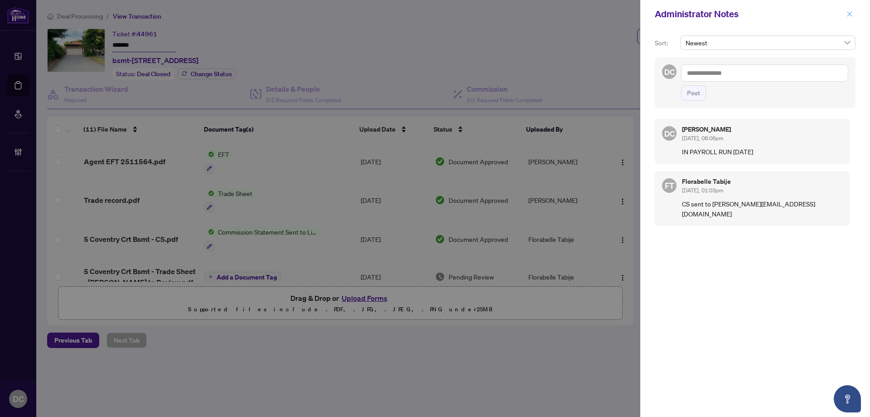
click at [850, 16] on icon "close" at bounding box center [850, 14] width 6 height 6
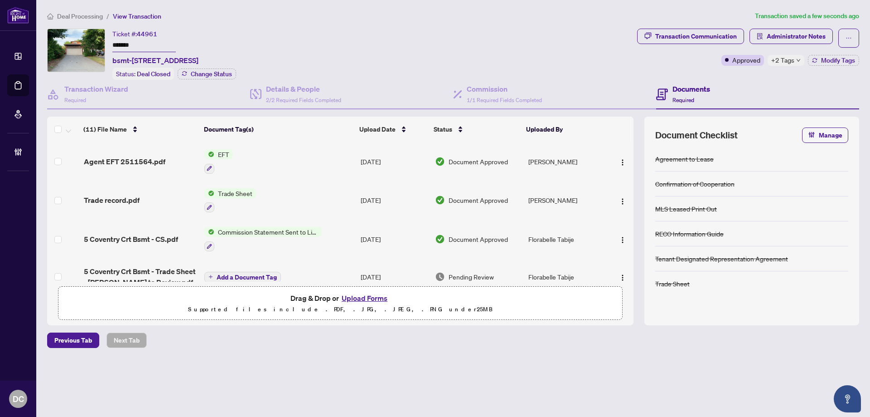
click at [85, 22] on div "Deal Processing / View Transaction Transaction saved a few seconds ago Ticket #…" at bounding box center [454, 195] width 820 height 369
click at [85, 17] on span "Deal Processing" at bounding box center [80, 16] width 46 height 8
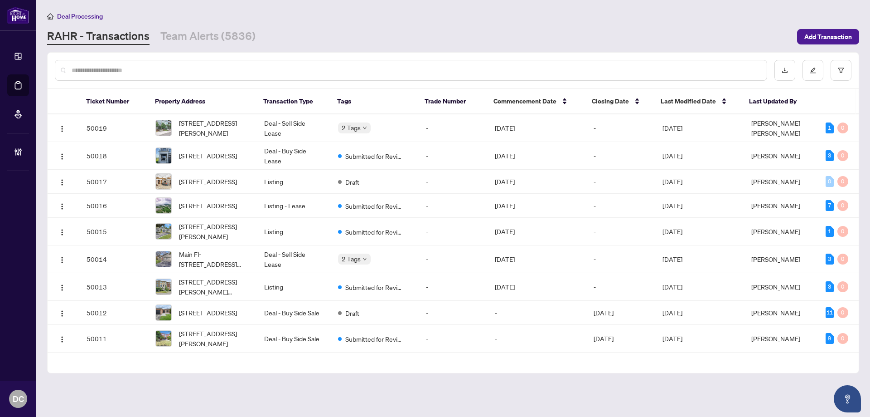
click at [168, 68] on input "text" at bounding box center [416, 70] width 688 height 10
paste input "*******"
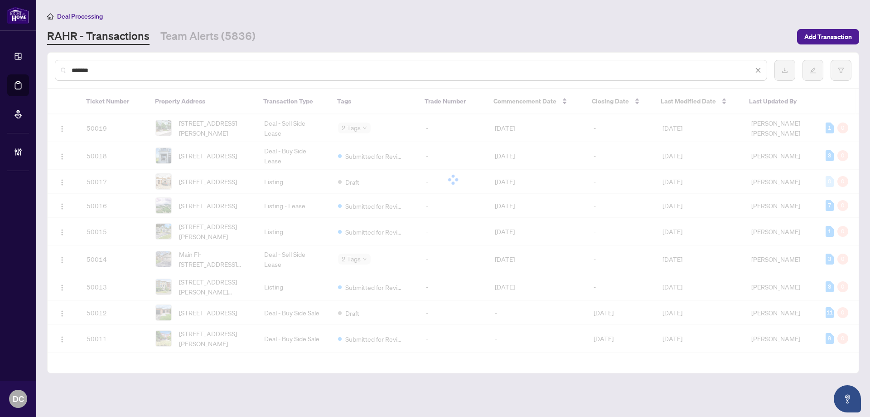
type input "*******"
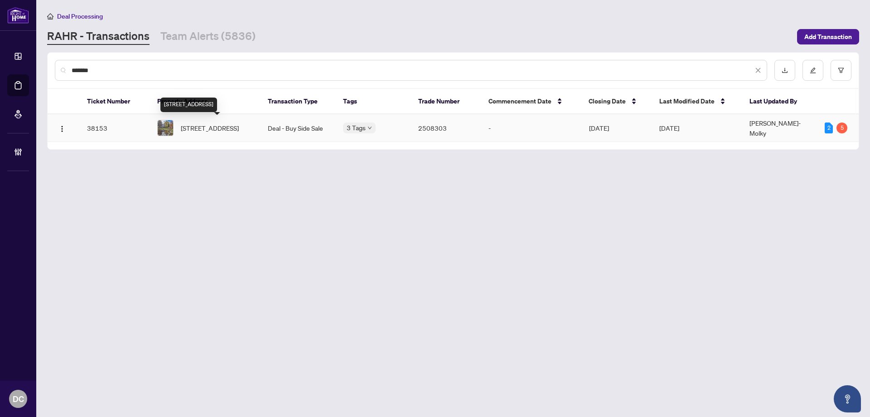
click at [219, 133] on span "[STREET_ADDRESS]" at bounding box center [210, 128] width 58 height 10
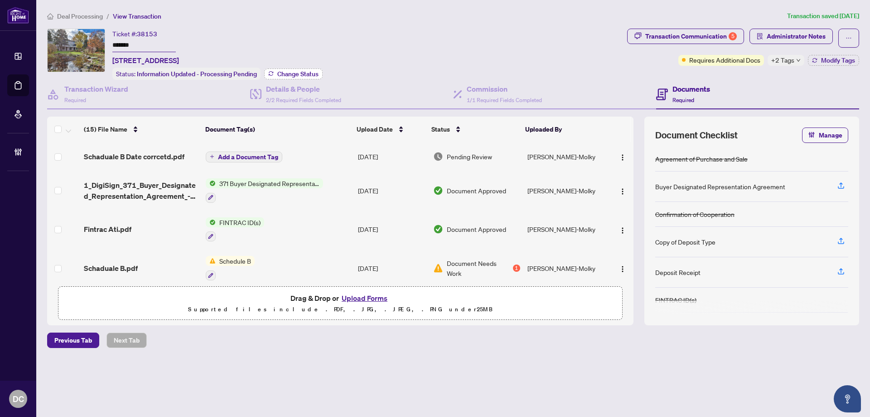
click at [310, 76] on span "Change Status" at bounding box center [297, 74] width 41 height 6
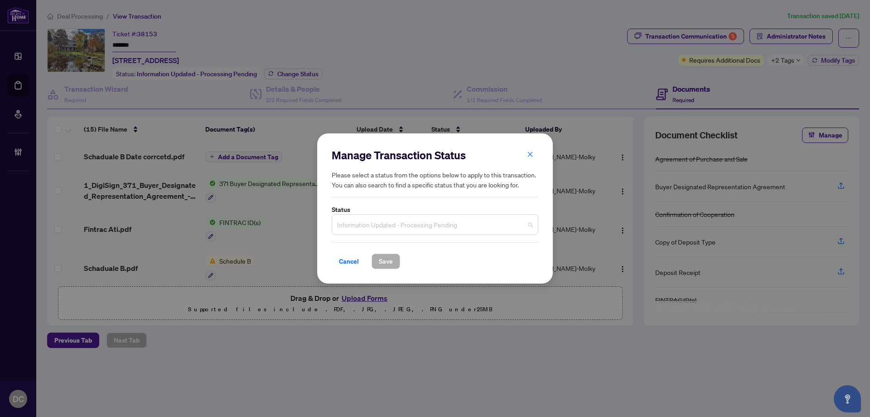
click at [442, 222] on span "Information Updated - Processing Pending" at bounding box center [435, 224] width 196 height 17
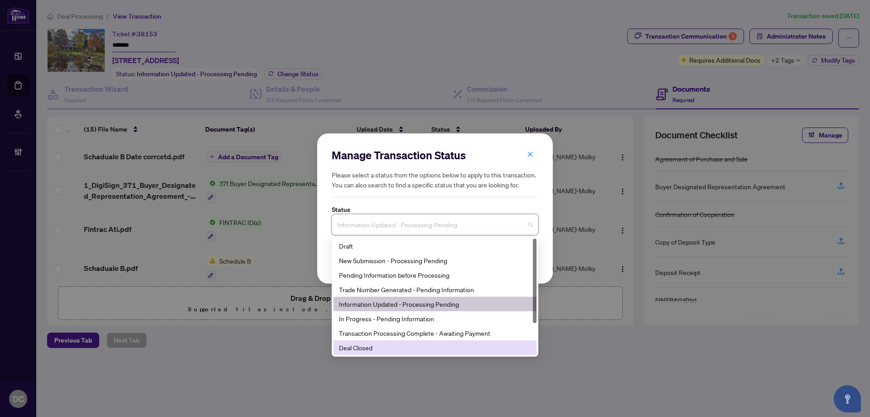
click at [382, 348] on div "Deal Closed" at bounding box center [435, 347] width 192 height 10
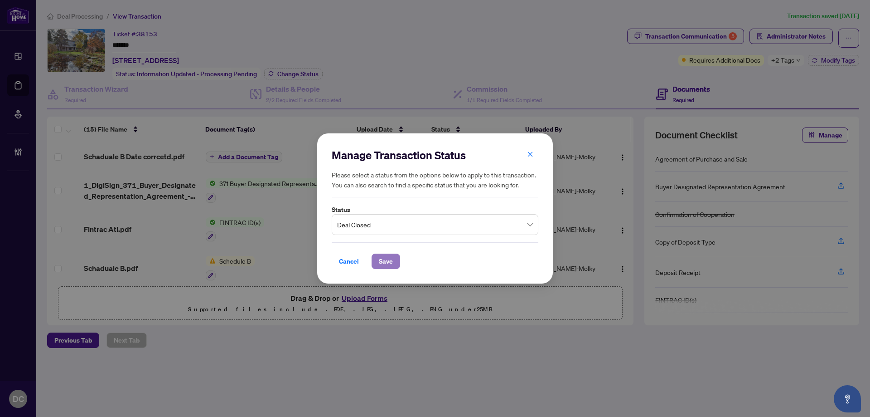
click at [390, 262] on span "Save" at bounding box center [386, 261] width 14 height 15
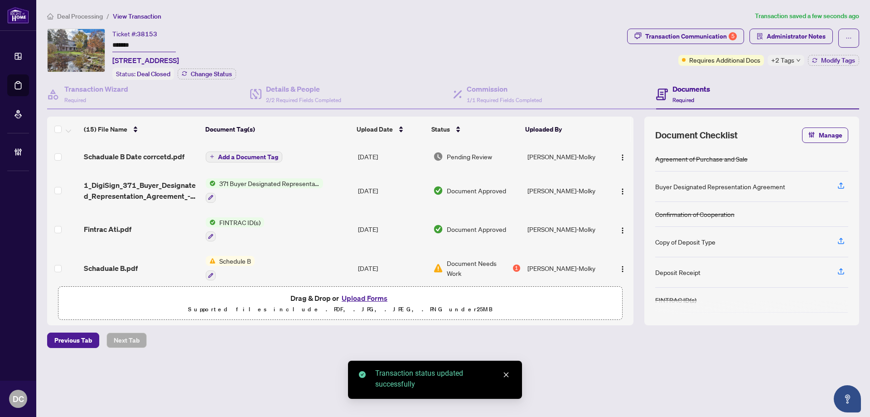
click at [798, 62] on icon "down" at bounding box center [798, 60] width 5 height 5
click at [746, 73] on div "Transaction Communication 5 Administrator Notes Requires Additional Docs +2 Tag…" at bounding box center [744, 54] width 236 height 51
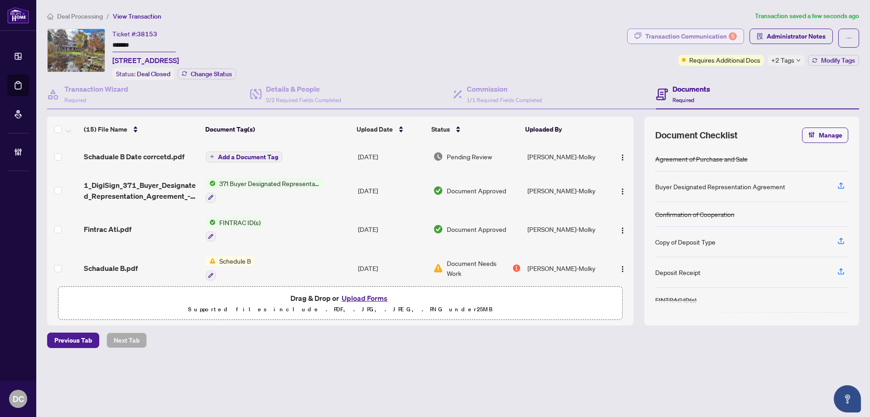
click at [717, 30] on div "Transaction Communication 5" at bounding box center [692, 36] width 92 height 15
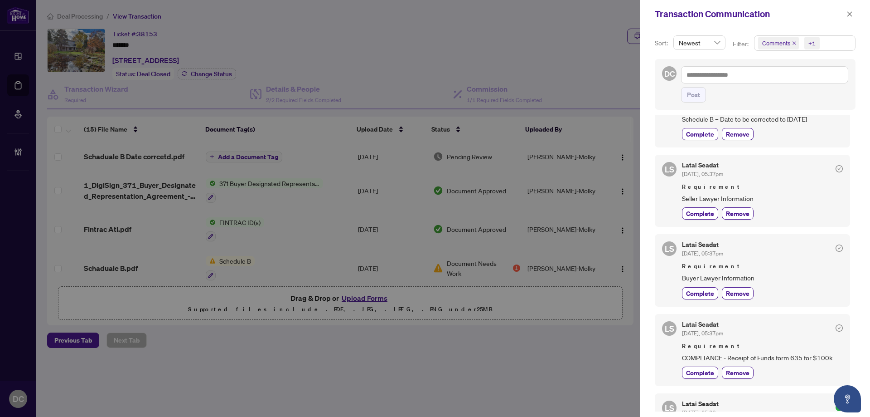
scroll to position [91, 0]
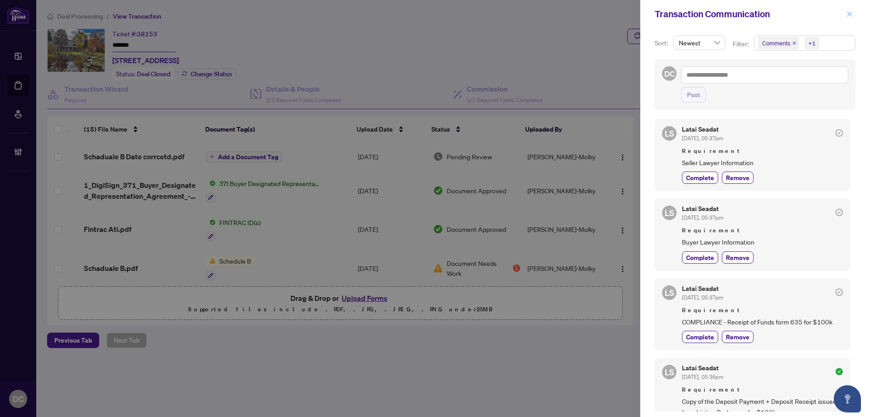
click at [851, 15] on icon "close" at bounding box center [850, 14] width 6 height 6
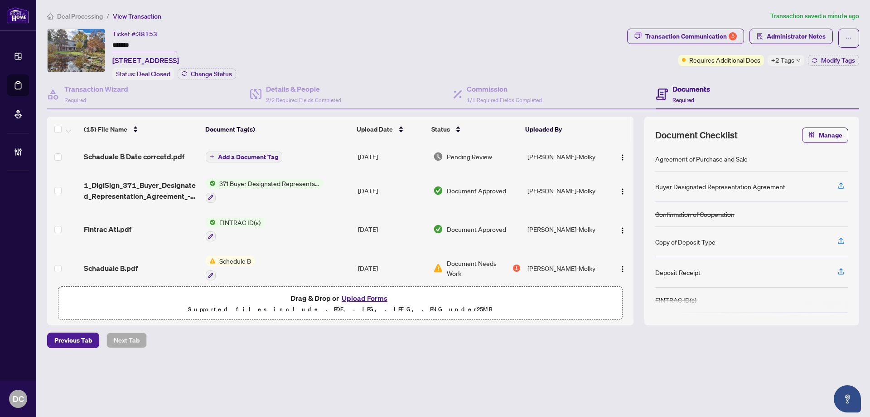
click at [791, 57] on span "+2 Tags" at bounding box center [783, 60] width 23 height 10
click at [753, 67] on div "Transaction Communication 5 Administrator Notes Requires Additional Docs +2 Tag…" at bounding box center [744, 54] width 236 height 51
click at [840, 63] on span "Modify Tags" at bounding box center [838, 60] width 34 height 6
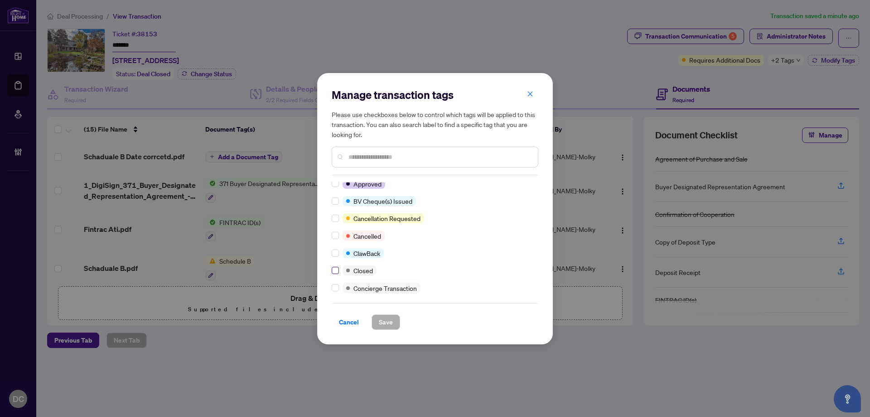
scroll to position [0, 0]
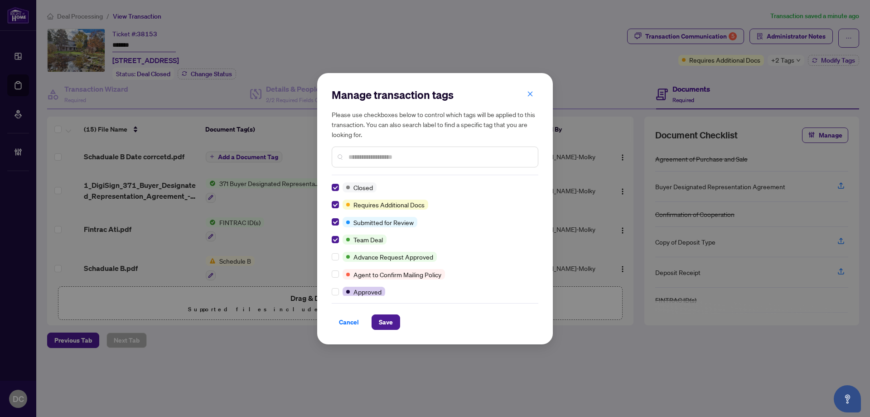
click at [425, 152] on input "text" at bounding box center [440, 157] width 182 height 10
type input "*"
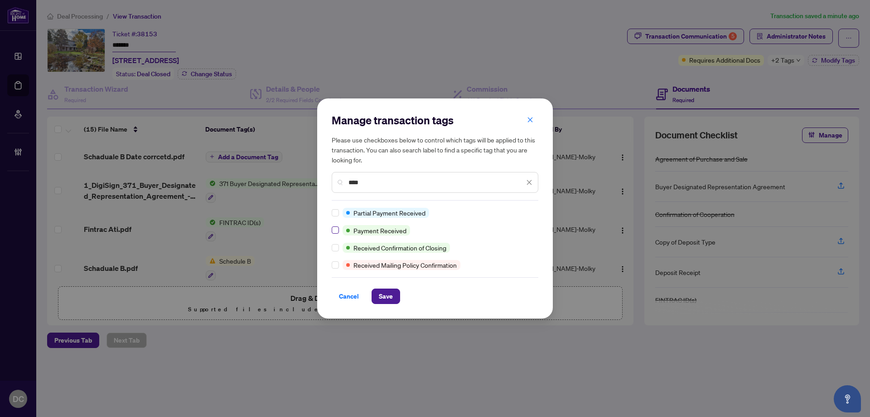
type input "****"
click at [383, 294] on span "Save" at bounding box center [386, 296] width 14 height 15
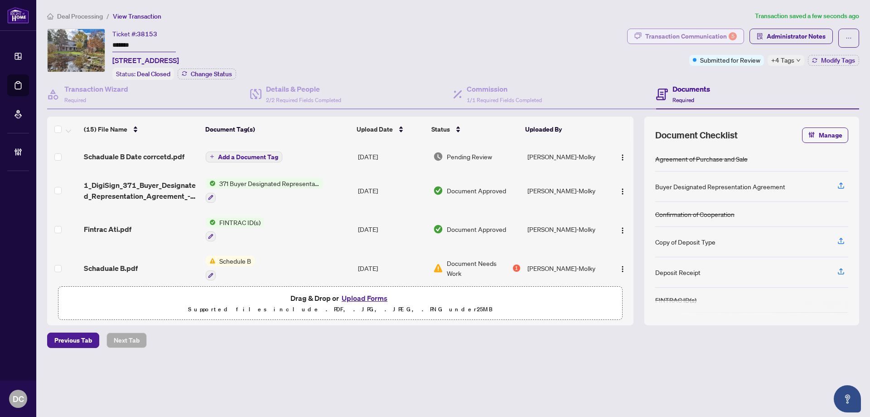
click at [721, 33] on div "Transaction Communication 5" at bounding box center [692, 36] width 92 height 15
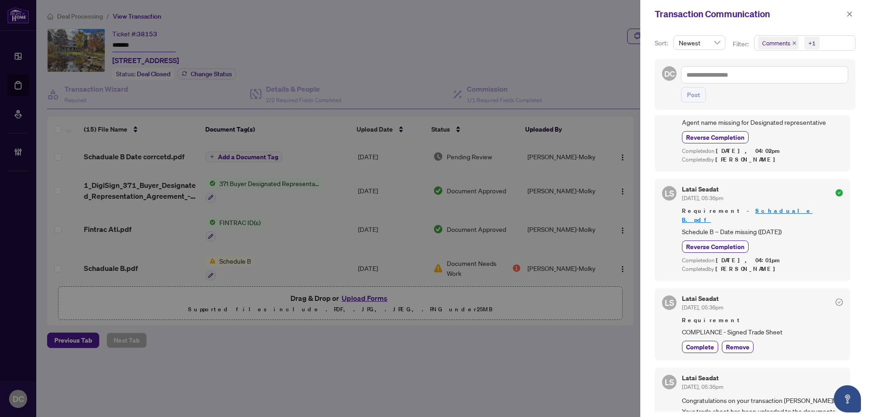
scroll to position [680, 0]
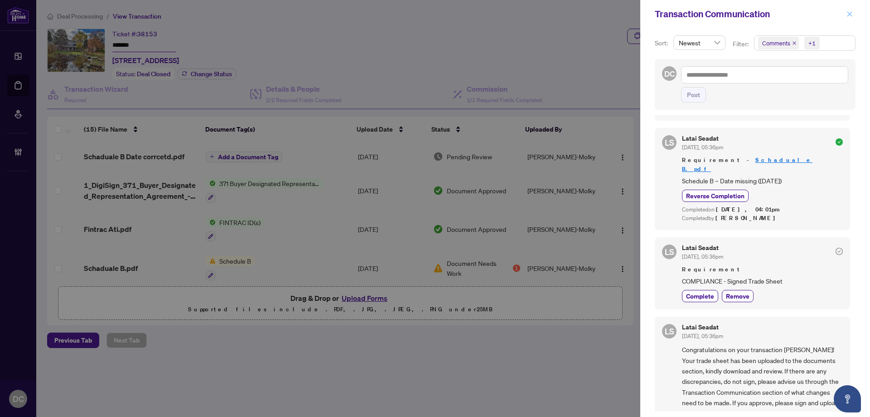
click at [847, 15] on icon "close" at bounding box center [850, 14] width 6 height 6
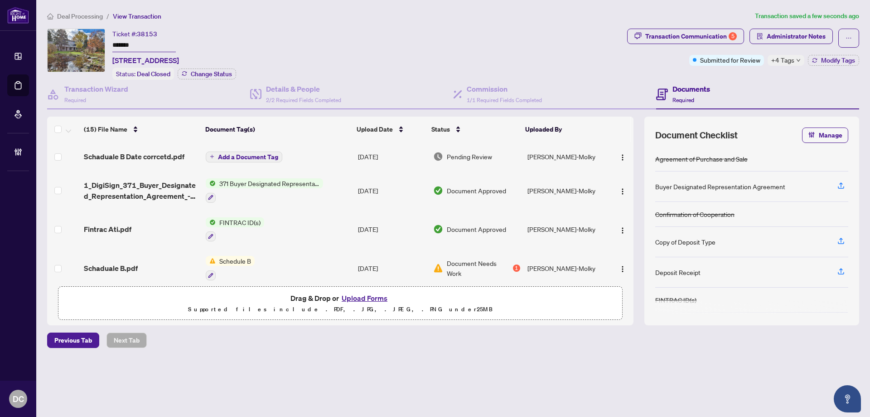
click at [793, 60] on span "+4 Tags" at bounding box center [783, 60] width 23 height 10
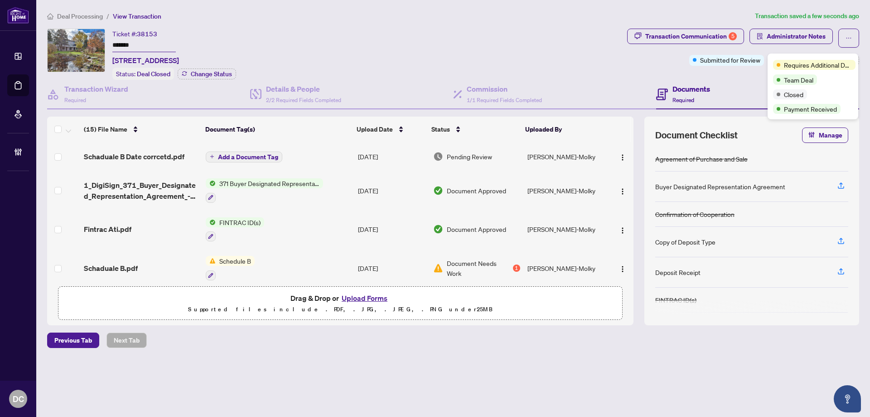
click at [580, 67] on div "Ticket #: 38153 ******* [STREET_ADDRESS] Status: Deal Closed Change Status" at bounding box center [335, 54] width 577 height 51
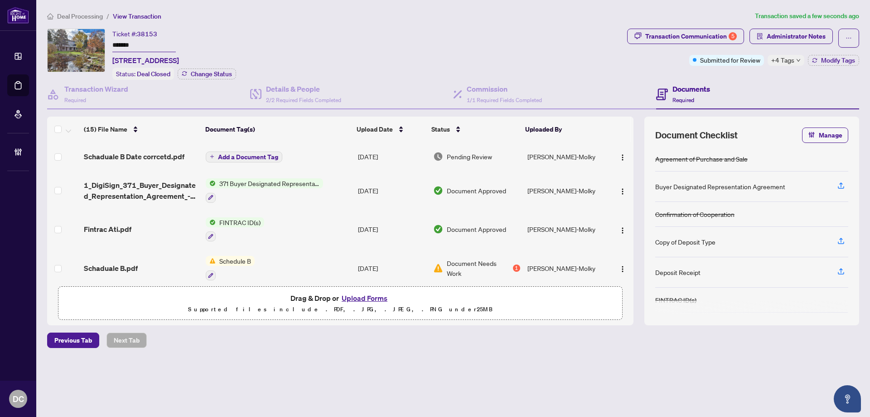
drag, startPoint x: 145, startPoint y: 41, endPoint x: 103, endPoint y: 46, distance: 42.0
click at [103, 46] on div "Ticket #: 38153 ******* [STREET_ADDRESS] Status: Deal Closed Change Status" at bounding box center [335, 54] width 577 height 51
click at [65, 11] on li "Deal Processing" at bounding box center [75, 16] width 56 height 10
click at [71, 17] on span "Deal Processing" at bounding box center [80, 16] width 46 height 8
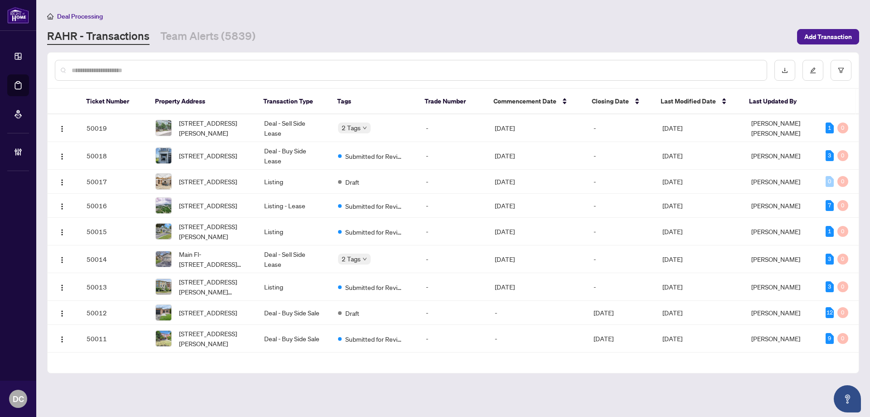
click at [118, 69] on input "text" at bounding box center [416, 70] width 688 height 10
paste input "*******"
type input "*******"
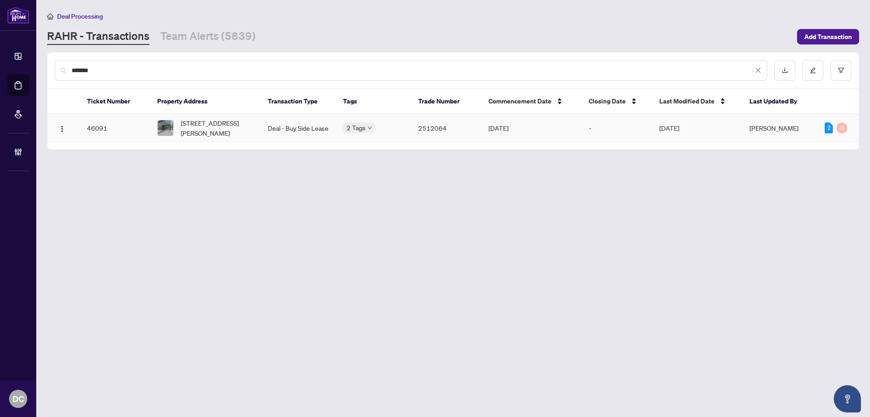
click at [195, 131] on span "[STREET_ADDRESS][PERSON_NAME]" at bounding box center [217, 128] width 73 height 20
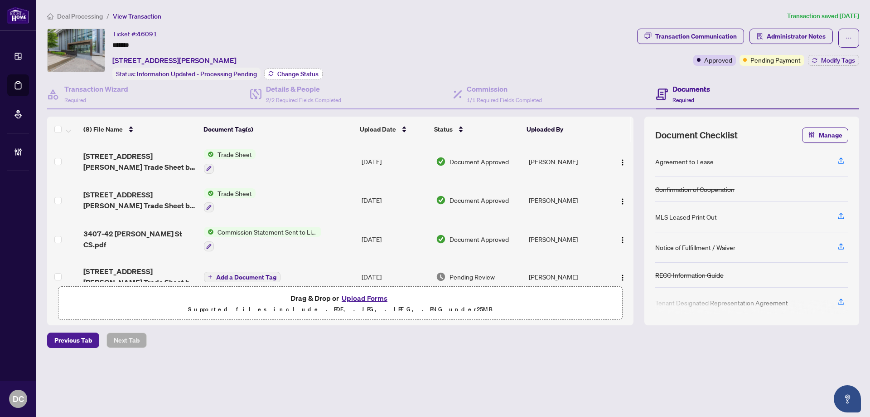
click at [301, 73] on span "Change Status" at bounding box center [297, 74] width 41 height 6
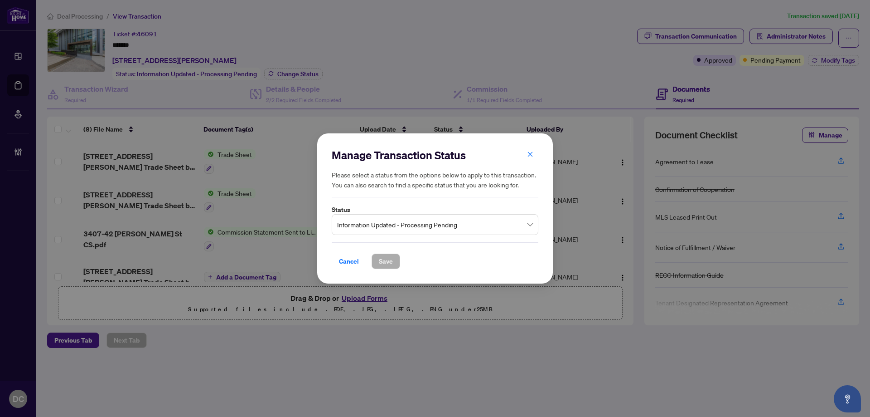
click at [413, 229] on span "Information Updated - Processing Pending" at bounding box center [435, 224] width 196 height 17
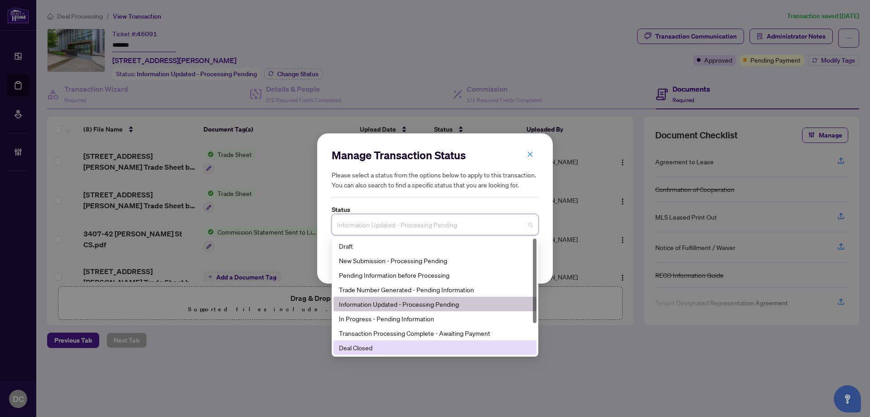
click at [370, 348] on div "Deal Closed" at bounding box center [435, 347] width 192 height 10
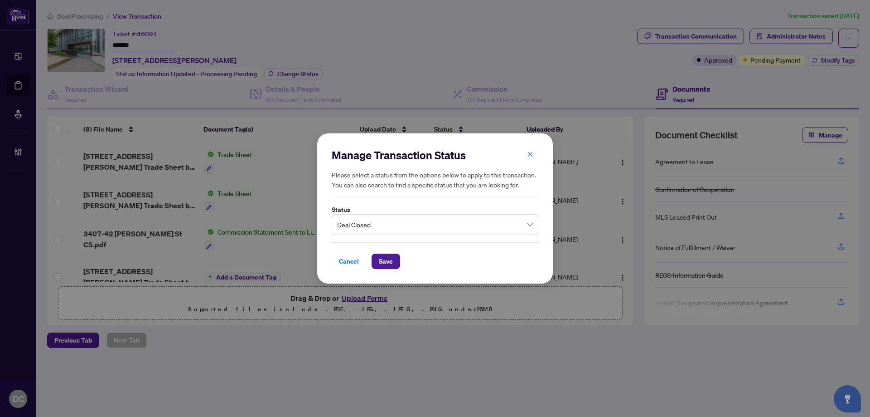
drag, startPoint x: 391, startPoint y: 265, endPoint x: 359, endPoint y: 249, distance: 35.7
click at [390, 264] on span "Save" at bounding box center [386, 261] width 14 height 15
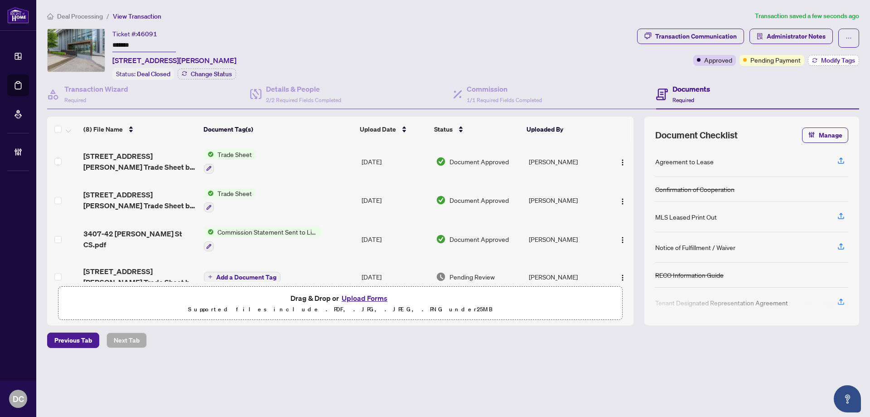
click at [829, 61] on span "Modify Tags" at bounding box center [838, 60] width 34 height 6
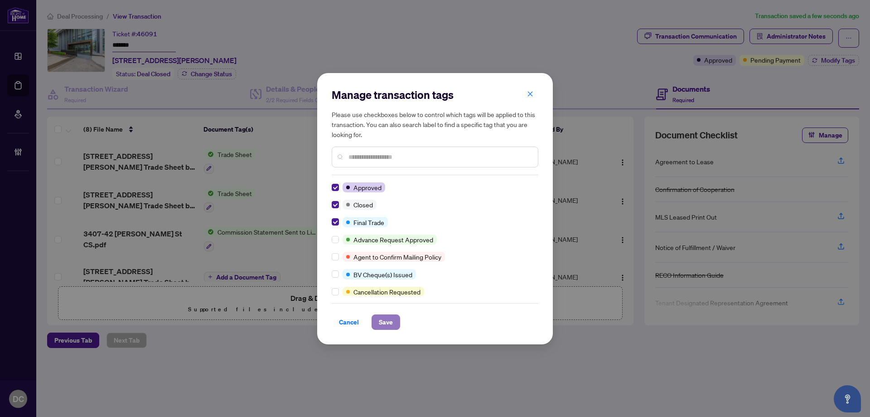
click at [391, 320] on span "Save" at bounding box center [386, 322] width 14 height 15
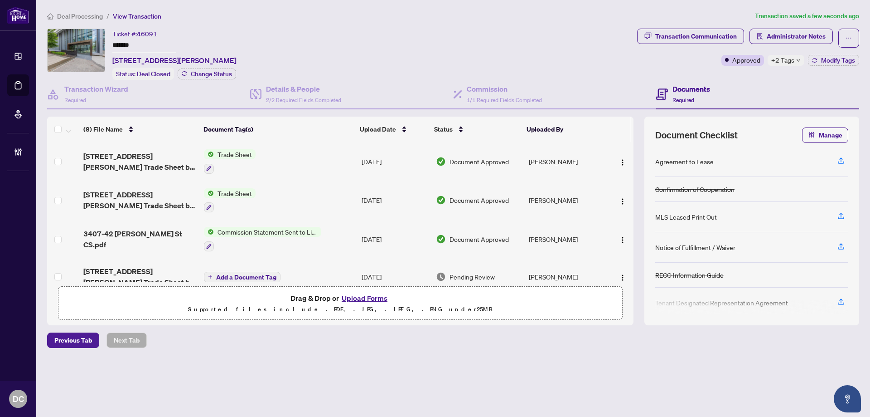
click at [785, 61] on span "+2 Tags" at bounding box center [783, 60] width 23 height 10
click at [741, 80] on div "Documents Required" at bounding box center [757, 94] width 203 height 29
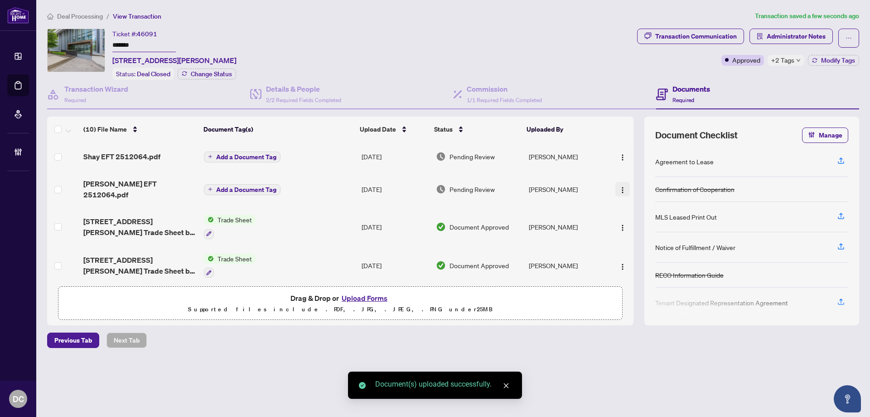
click at [619, 186] on img "button" at bounding box center [622, 189] width 7 height 7
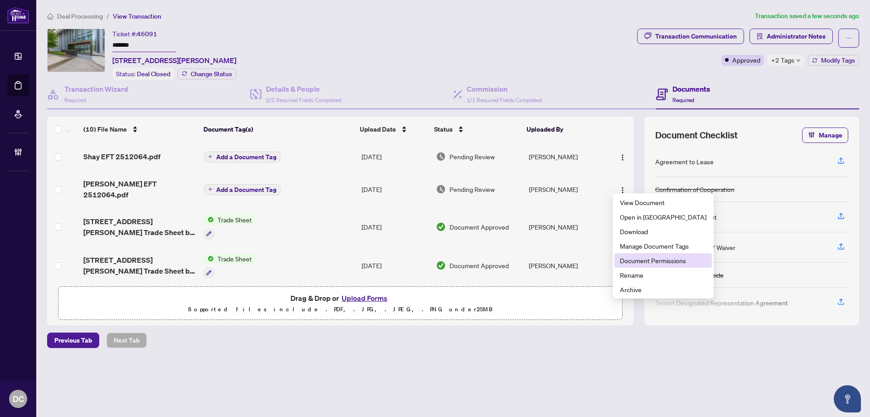
click at [646, 258] on span "Document Permissions" at bounding box center [663, 260] width 87 height 10
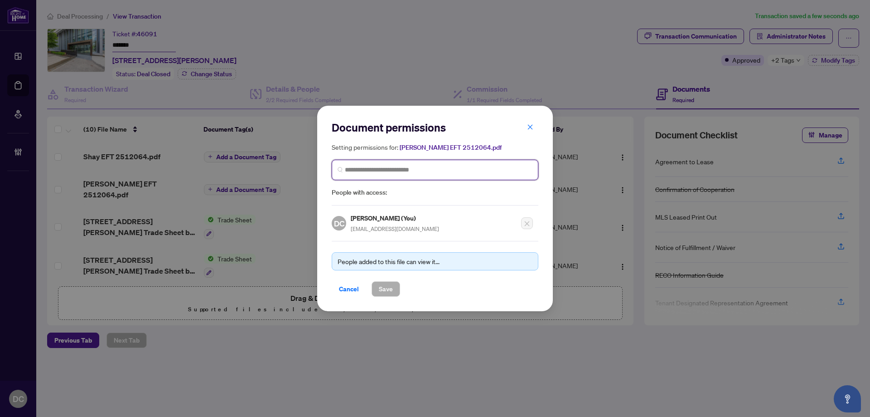
click at [471, 172] on input "search" at bounding box center [439, 170] width 188 height 10
type input "********"
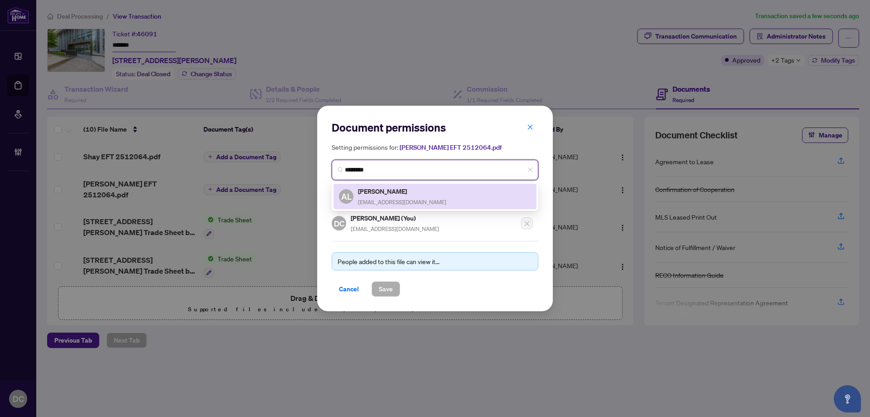
click at [417, 197] on div "[PERSON_NAME] [EMAIL_ADDRESS][DOMAIN_NAME]" at bounding box center [402, 196] width 88 height 21
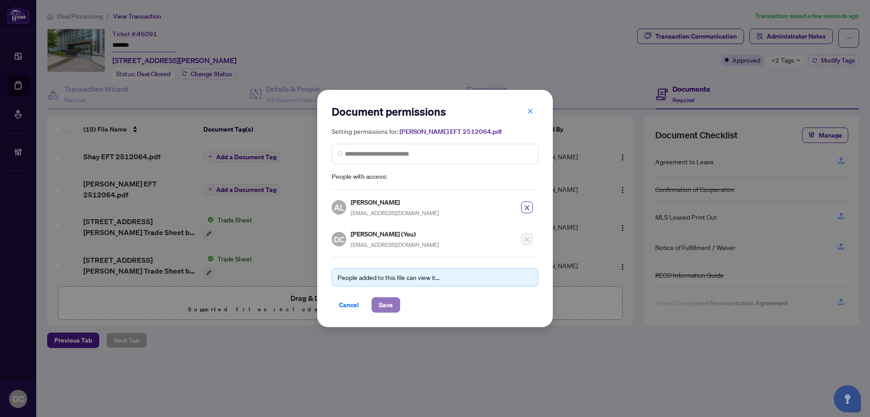
click at [388, 305] on span "Save" at bounding box center [386, 304] width 14 height 15
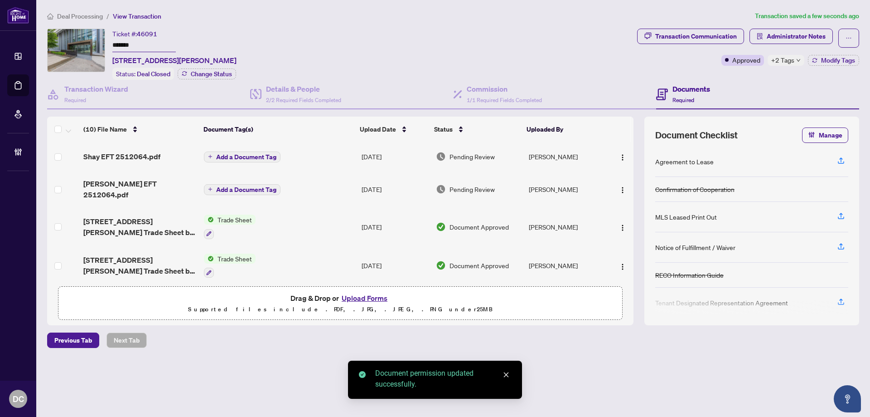
click at [254, 186] on span "Add a Document Tag" at bounding box center [246, 189] width 60 height 6
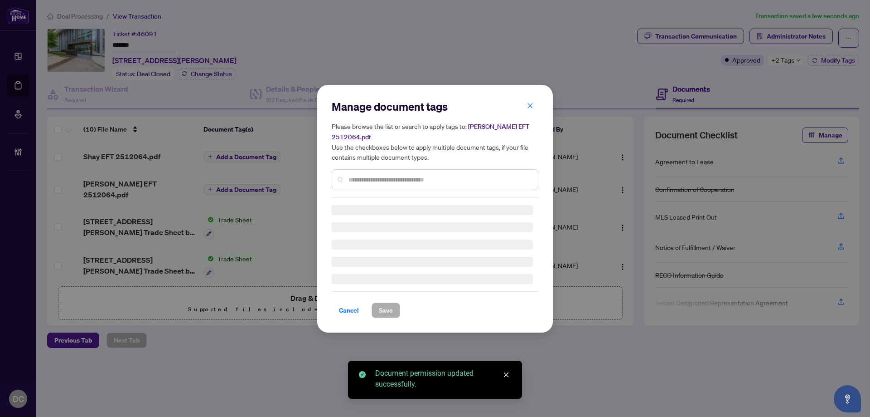
click at [398, 172] on div "Manage document tags Please browse the list or search to apply tags to: [PERSON…" at bounding box center [435, 148] width 207 height 98
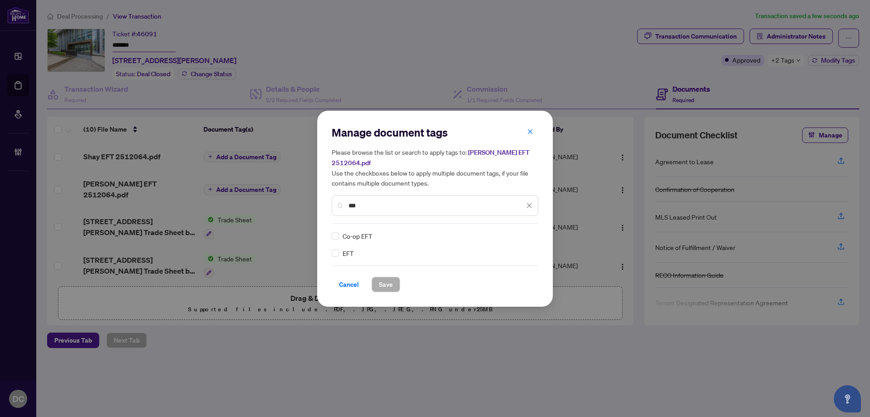
type input "***"
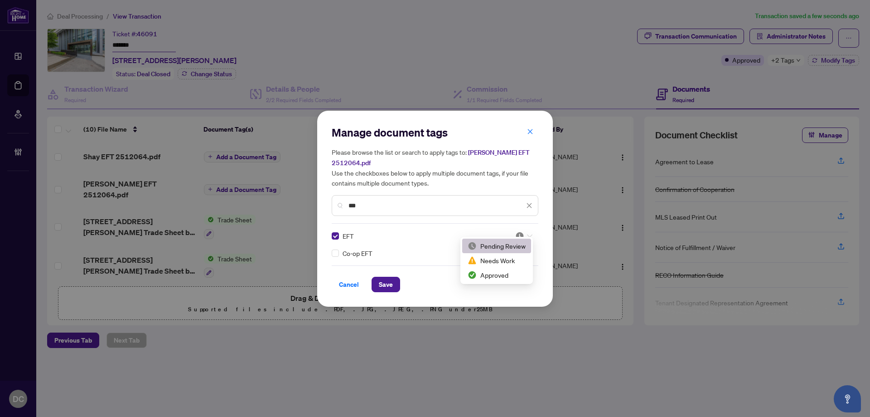
click at [527, 231] on div at bounding box center [523, 235] width 17 height 9
click at [503, 275] on div "Approved" at bounding box center [497, 275] width 58 height 10
click at [398, 277] on button "Save" at bounding box center [386, 284] width 29 height 15
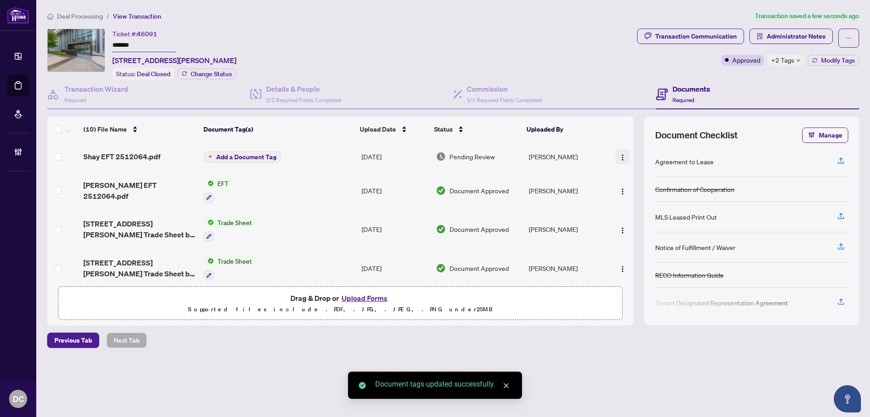
click at [619, 155] on img "button" at bounding box center [622, 157] width 7 height 7
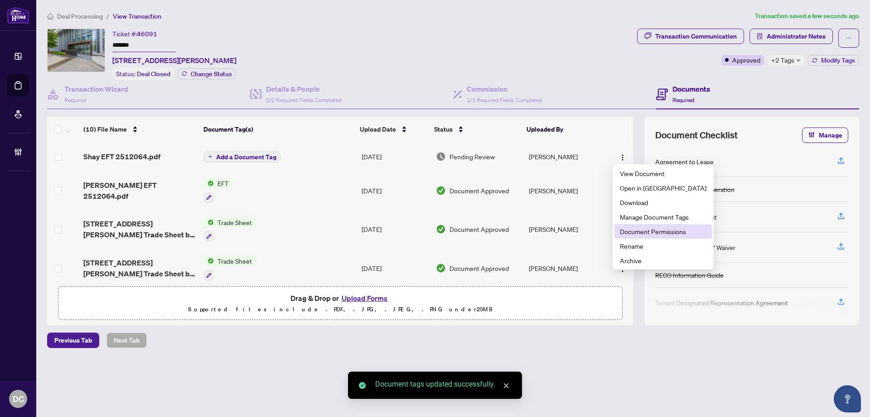
click at [645, 230] on span "Document Permissions" at bounding box center [663, 231] width 87 height 10
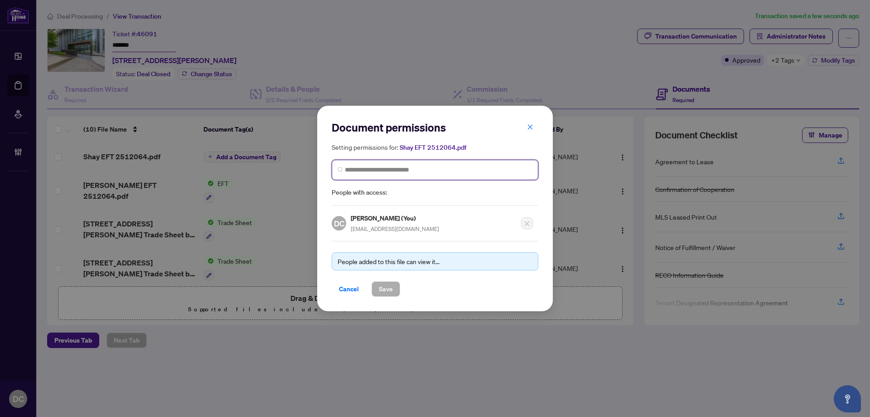
click at [0, 0] on input "search" at bounding box center [0, 0] width 0 height 0
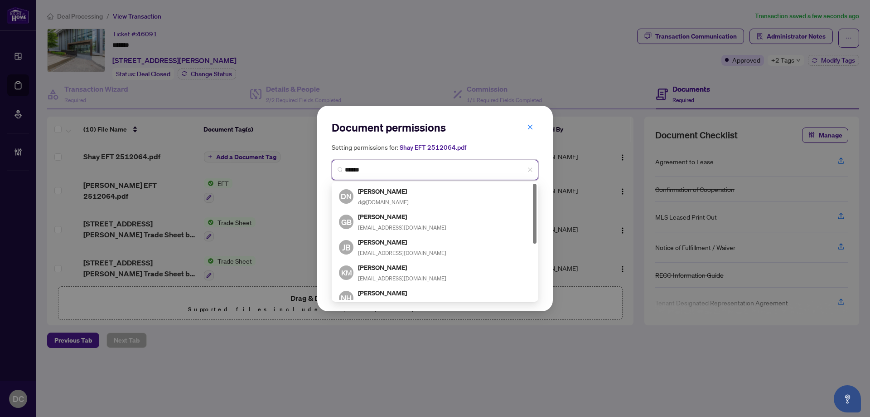
type input "*******"
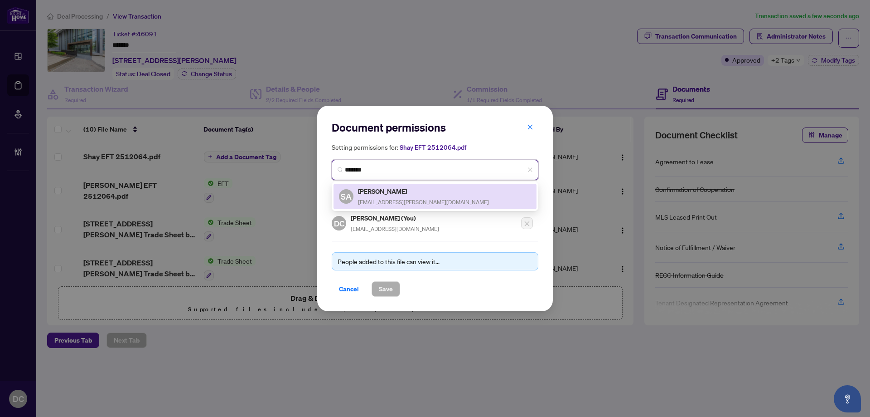
click at [403, 189] on h5 "[PERSON_NAME]" at bounding box center [423, 191] width 131 height 10
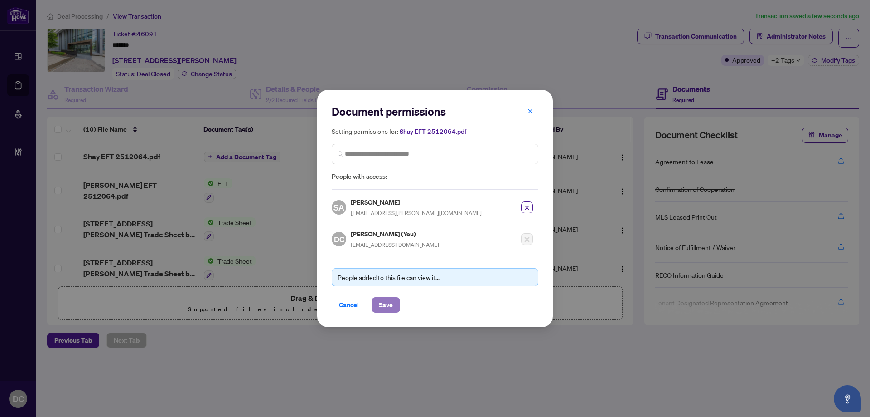
click at [390, 297] on span "Save" at bounding box center [386, 304] width 14 height 15
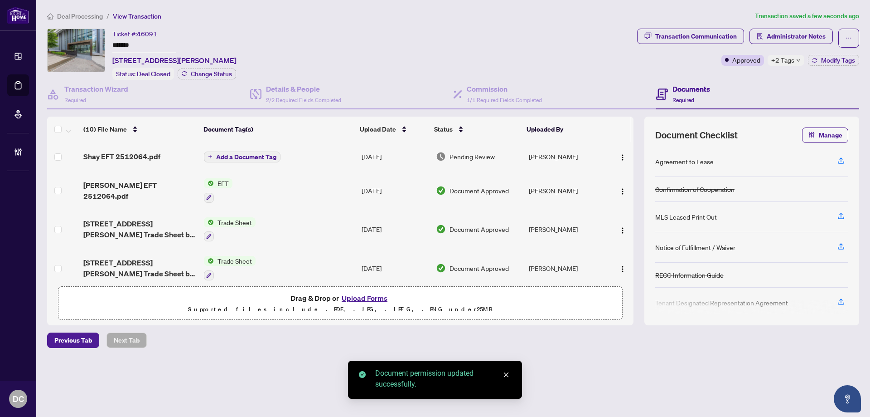
click at [234, 155] on span "Add a Document Tag" at bounding box center [246, 157] width 60 height 6
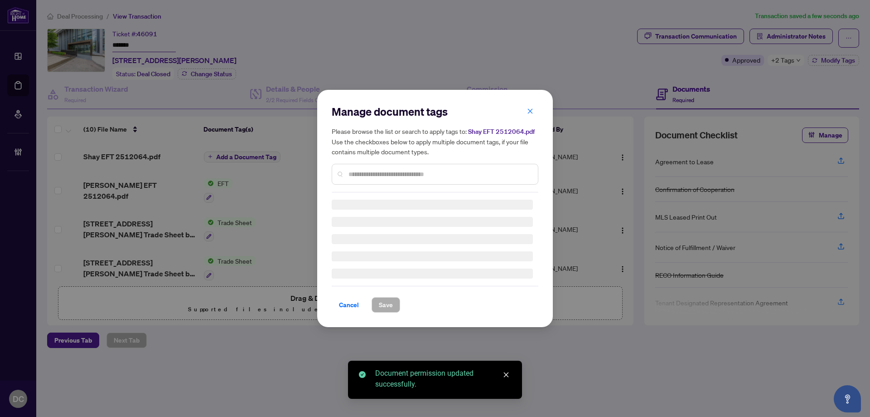
click at [382, 175] on div "Manage document tags Please browse the list or search to apply tags to: Shay EF…" at bounding box center [435, 208] width 207 height 208
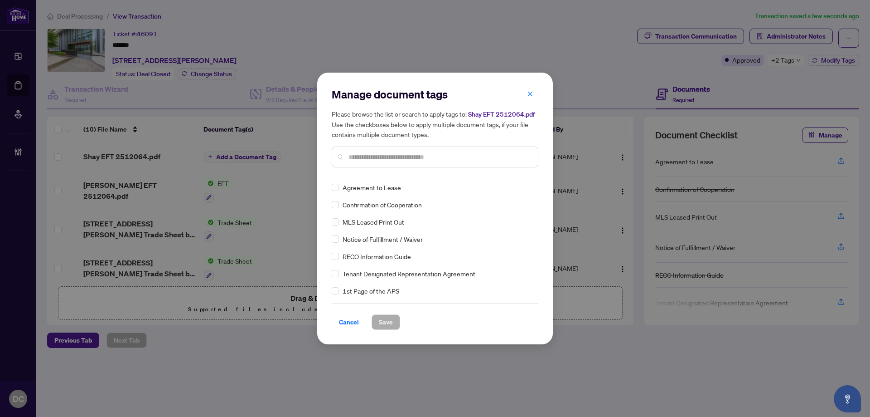
click at [407, 160] on input "text" at bounding box center [440, 157] width 182 height 10
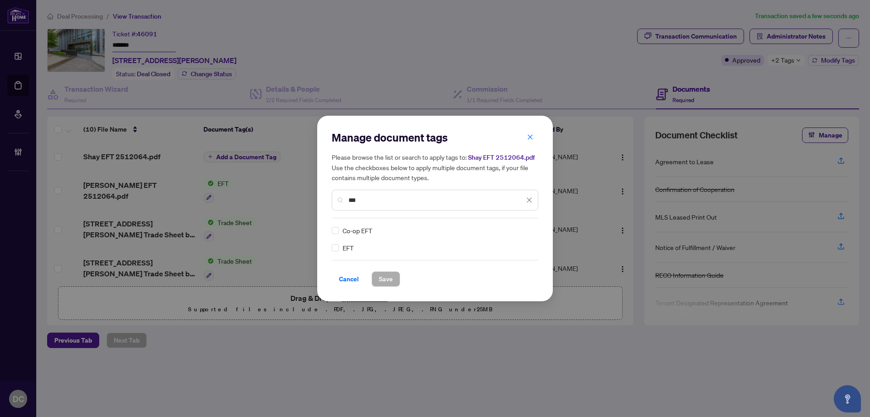
type input "***"
click at [518, 231] on img at bounding box center [519, 230] width 9 height 9
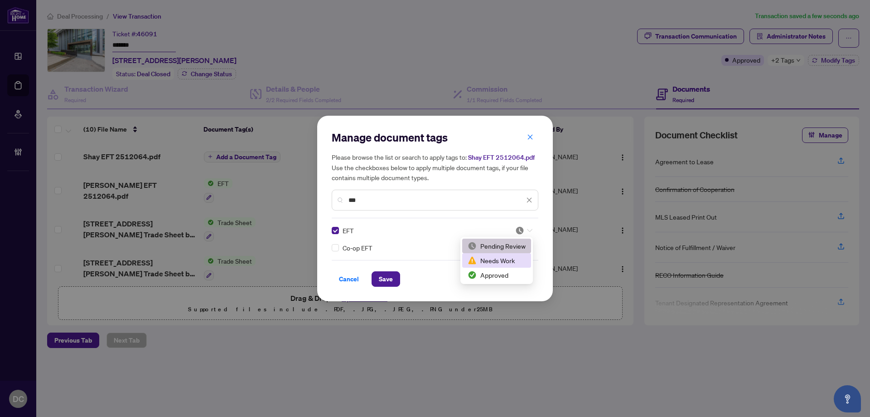
click at [493, 274] on div "Approved" at bounding box center [497, 275] width 58 height 10
click at [384, 278] on span "Save" at bounding box center [386, 279] width 14 height 15
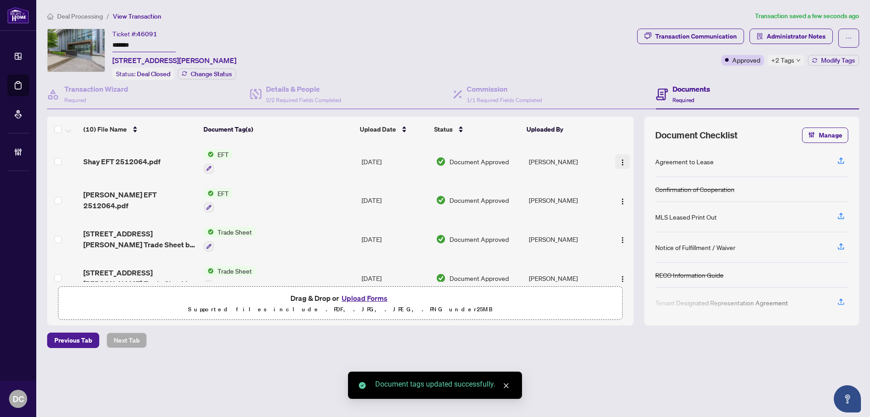
click at [623, 157] on span "button" at bounding box center [622, 161] width 7 height 10
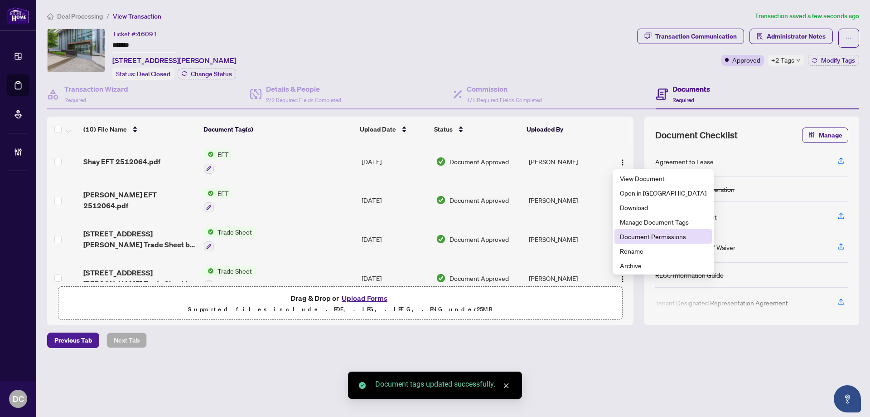
click at [656, 233] on span "Document Permissions" at bounding box center [663, 236] width 87 height 10
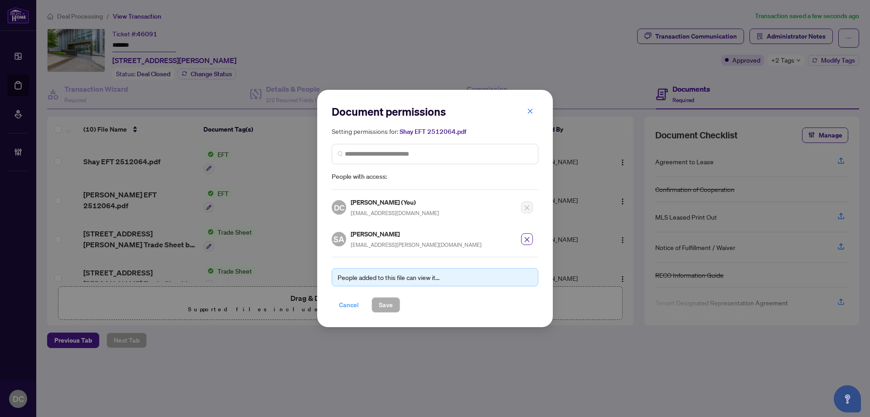
click at [349, 307] on span "Cancel" at bounding box center [349, 304] width 20 height 15
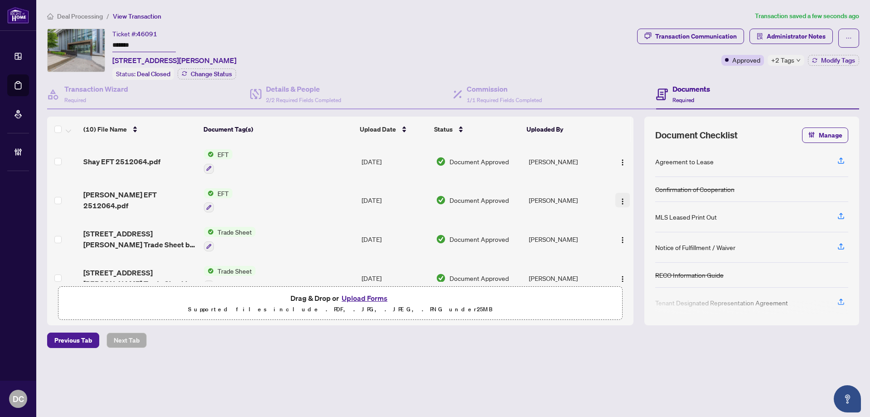
click at [619, 198] on img "button" at bounding box center [622, 201] width 7 height 7
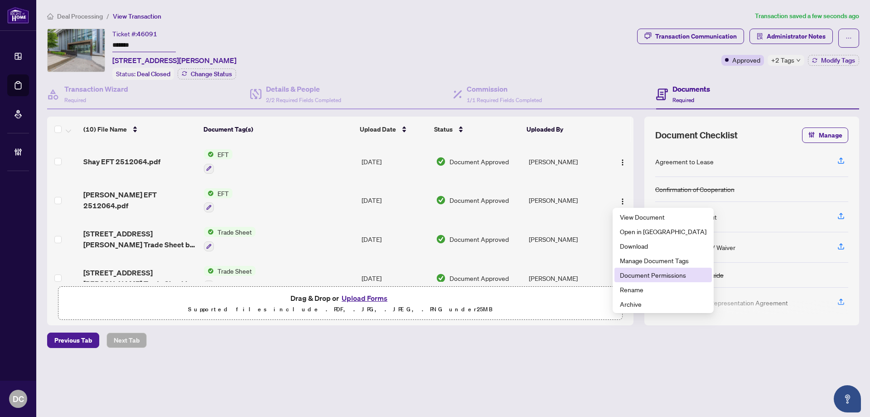
click at [631, 274] on span "Document Permissions" at bounding box center [663, 275] width 87 height 10
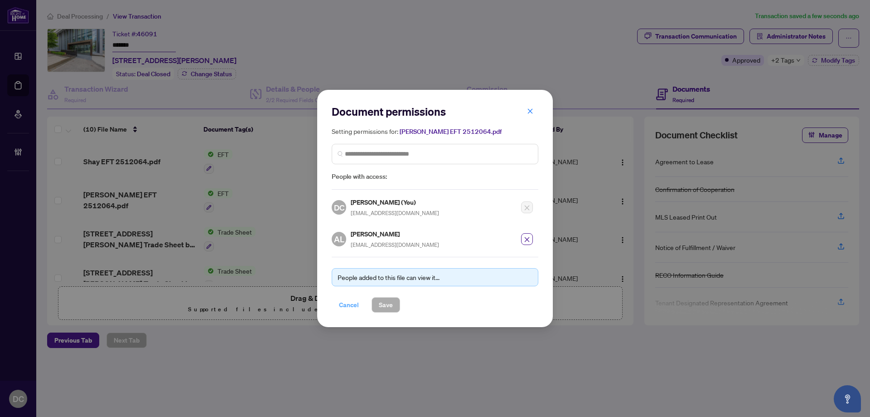
click at [354, 306] on span "Cancel" at bounding box center [349, 304] width 20 height 15
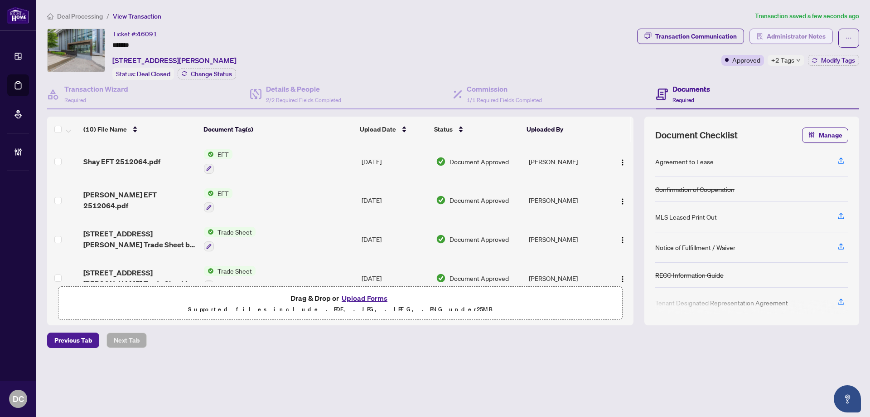
click at [805, 36] on span "Administrator Notes" at bounding box center [796, 36] width 59 height 15
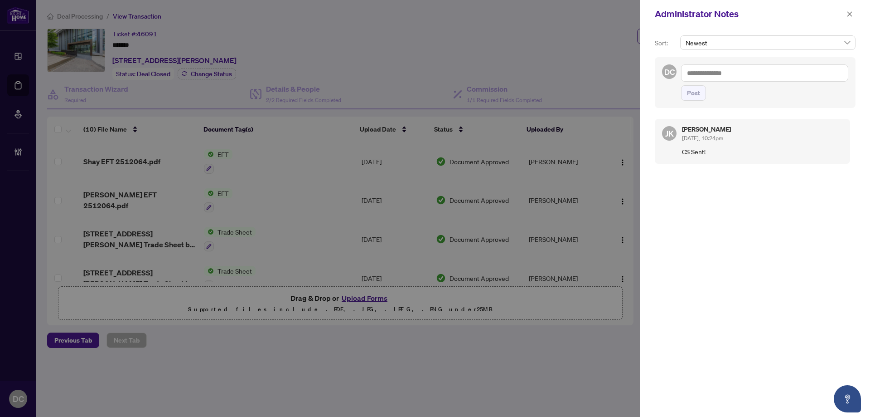
click at [797, 74] on textarea at bounding box center [764, 72] width 167 height 17
paste textarea "**********"
type textarea "**********"
click at [705, 101] on button "Post" at bounding box center [693, 92] width 25 height 15
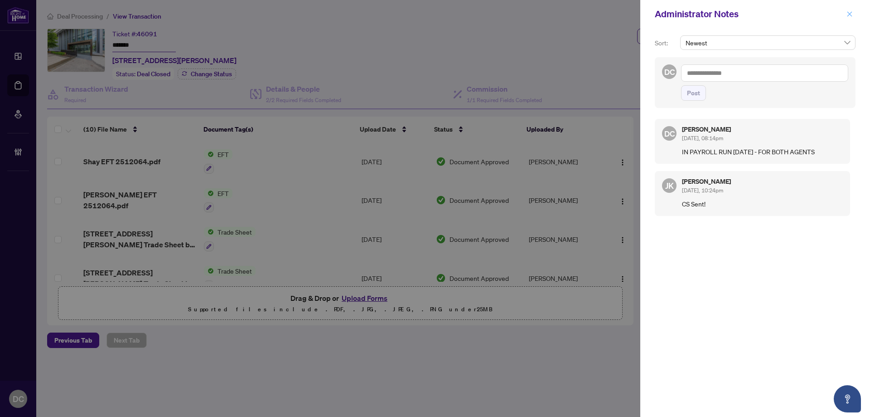
click at [847, 16] on button "button" at bounding box center [850, 14] width 12 height 11
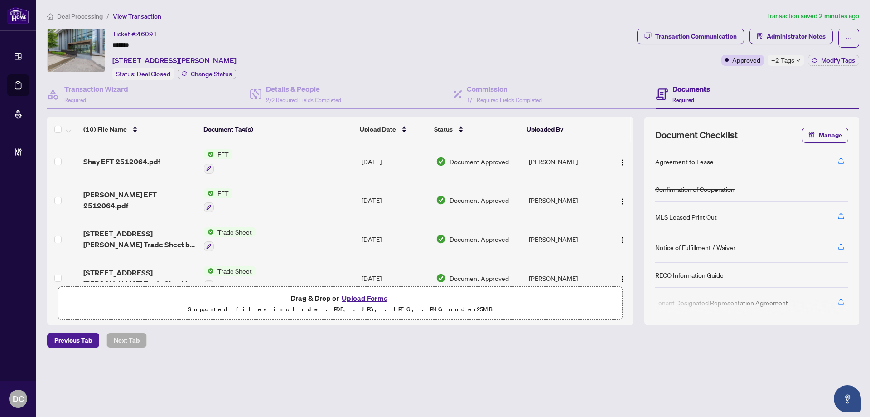
click at [80, 17] on span "Deal Processing" at bounding box center [80, 16] width 46 height 8
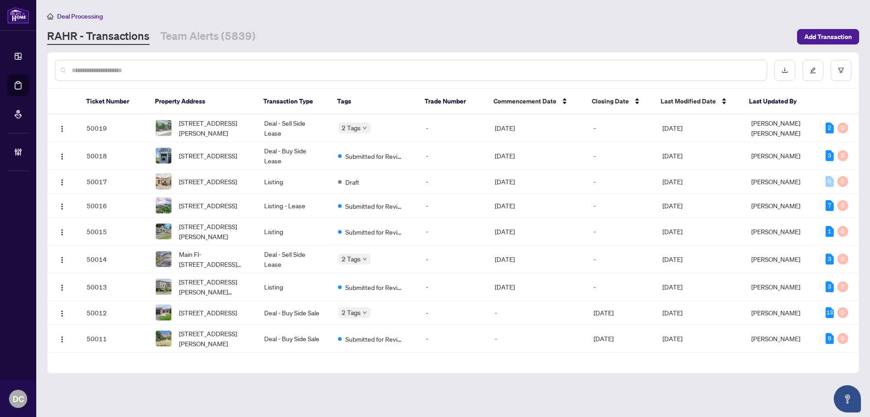
click at [177, 66] on input "text" at bounding box center [416, 70] width 688 height 10
paste input "*******"
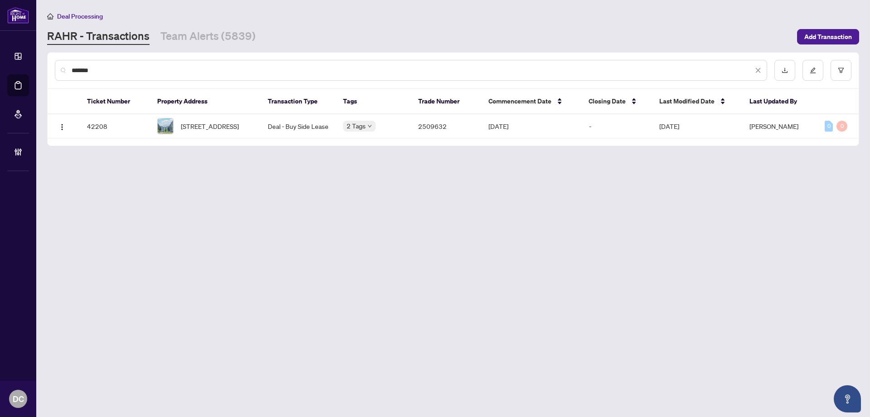
type input "*******"
drag, startPoint x: 200, startPoint y: 132, endPoint x: 5, endPoint y: 76, distance: 202.4
click at [199, 130] on span "[STREET_ADDRESS]" at bounding box center [210, 126] width 58 height 10
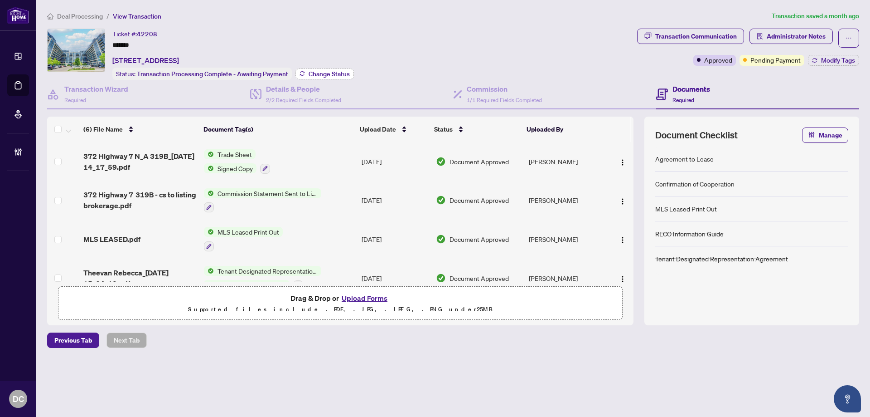
click at [327, 71] on span "Change Status" at bounding box center [329, 74] width 41 height 6
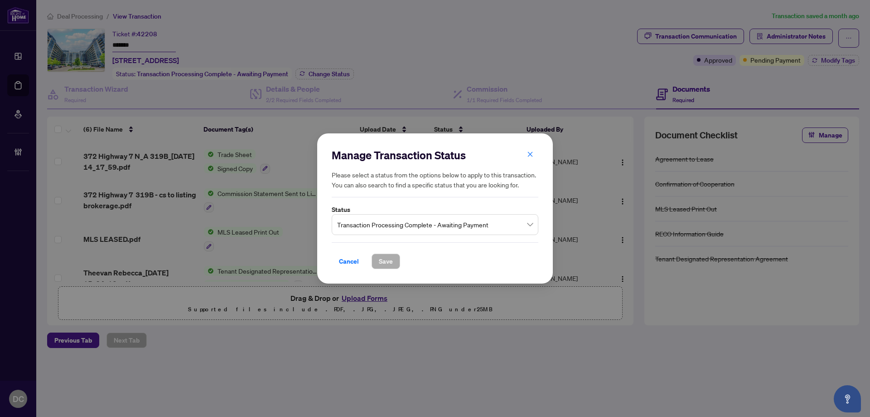
click at [422, 223] on span "Transaction Processing Complete - Awaiting Payment" at bounding box center [435, 224] width 196 height 17
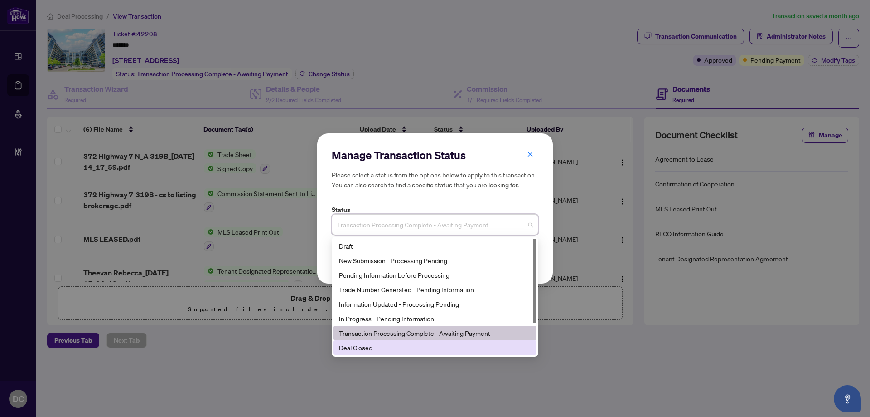
click at [377, 348] on div "Deal Closed" at bounding box center [435, 347] width 192 height 10
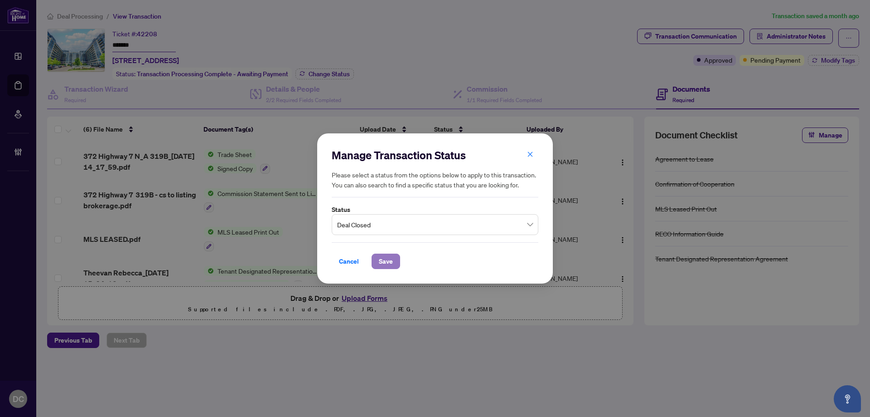
click at [384, 258] on span "Save" at bounding box center [386, 261] width 14 height 15
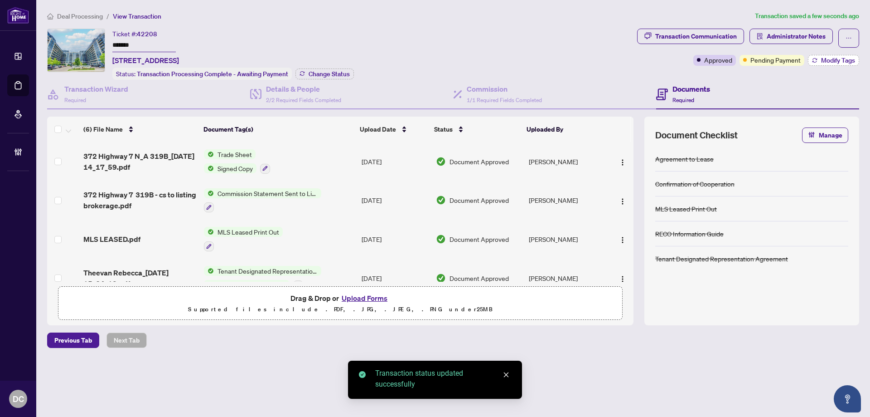
click at [842, 58] on span "Modify Tags" at bounding box center [838, 60] width 34 height 6
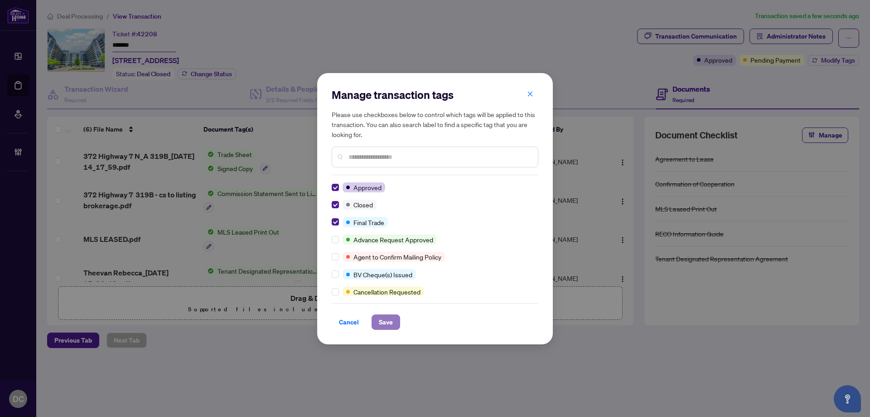
click at [391, 320] on span "Save" at bounding box center [386, 322] width 14 height 15
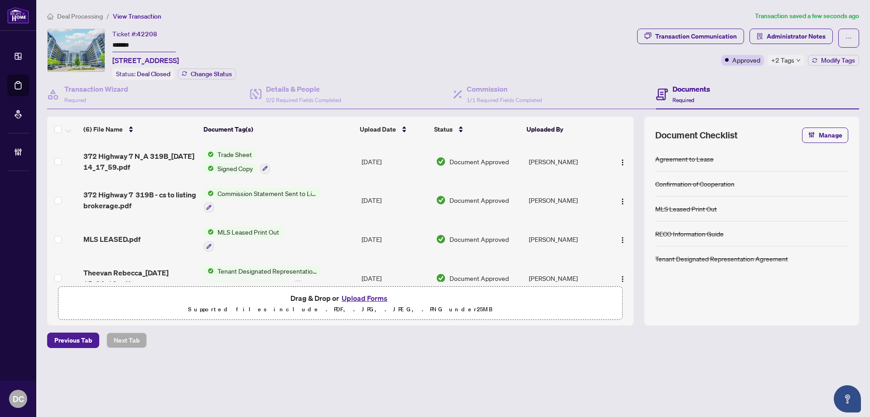
drag, startPoint x: 310, startPoint y: 161, endPoint x: 14, endPoint y: 151, distance: 296.2
click at [310, 161] on td "Trade Sheet Signed Copy" at bounding box center [279, 161] width 158 height 39
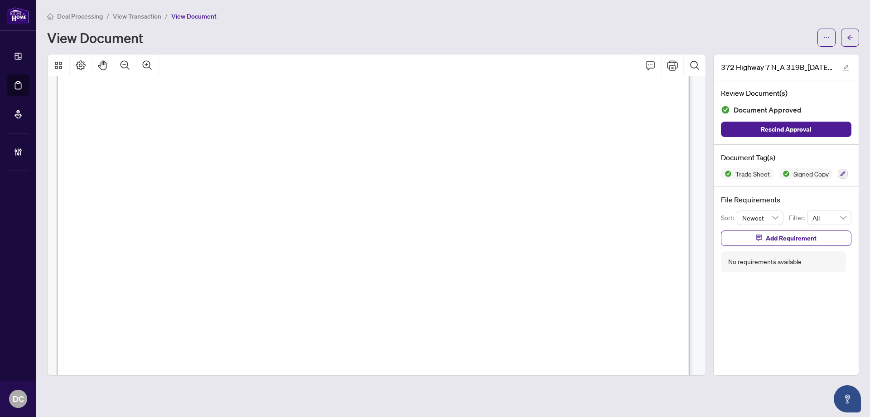
scroll to position [272, 0]
click at [850, 38] on icon "arrow-left" at bounding box center [850, 37] width 5 height 5
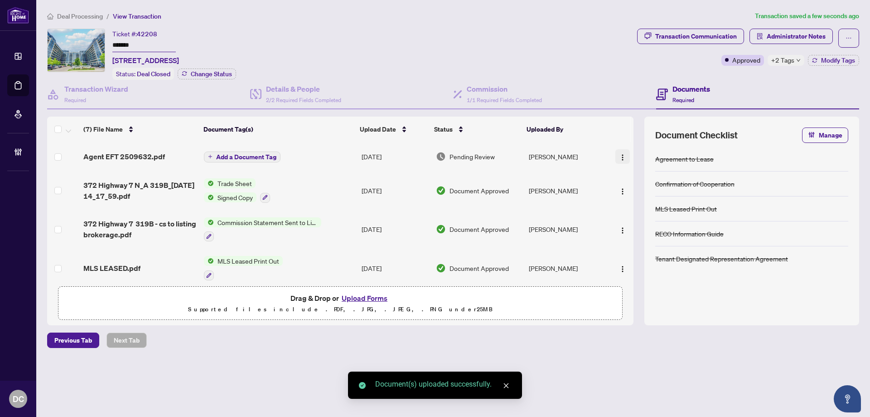
click at [619, 156] on img "button" at bounding box center [622, 157] width 7 height 7
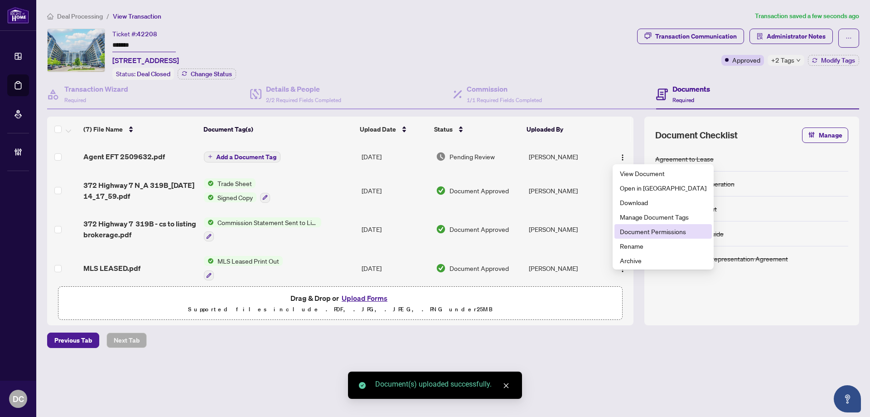
click at [638, 228] on span "Document Permissions" at bounding box center [663, 231] width 87 height 10
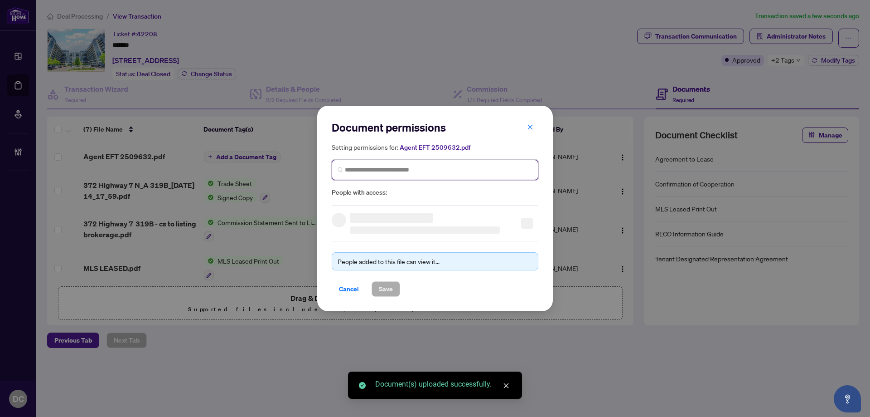
click at [452, 172] on input "search" at bounding box center [439, 170] width 188 height 10
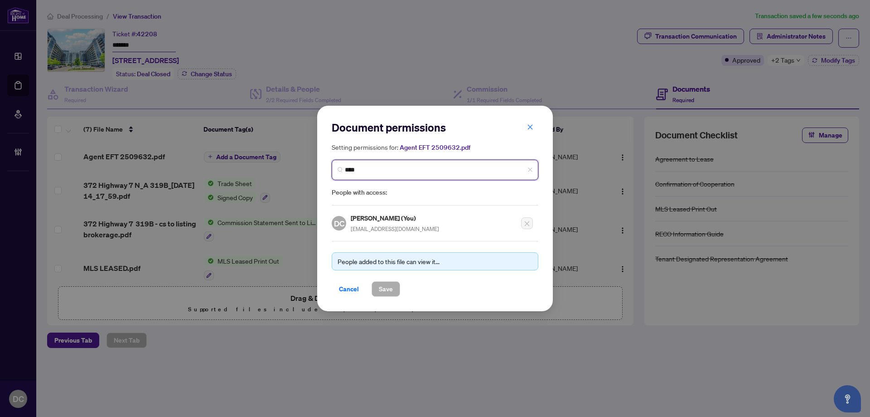
click at [364, 170] on input "***" at bounding box center [439, 170] width 188 height 10
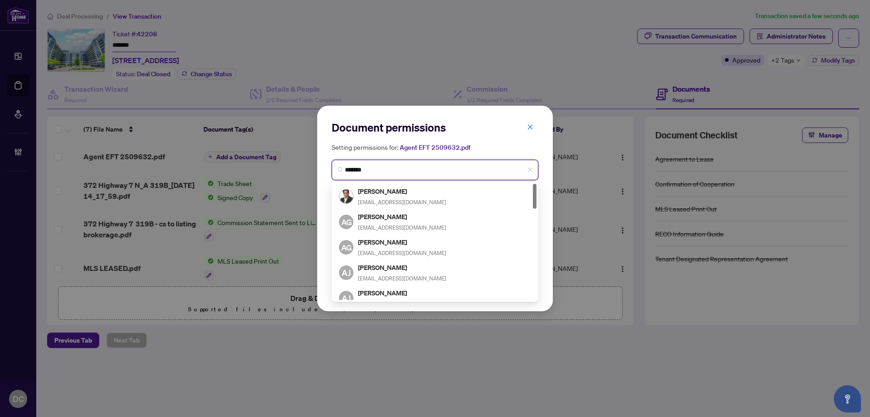
type input "********"
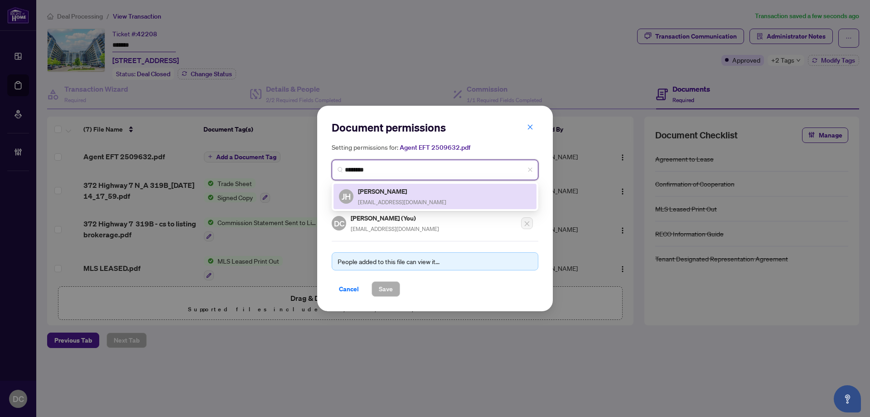
click at [388, 200] on span "[EMAIL_ADDRESS][DOMAIN_NAME]" at bounding box center [402, 202] width 88 height 7
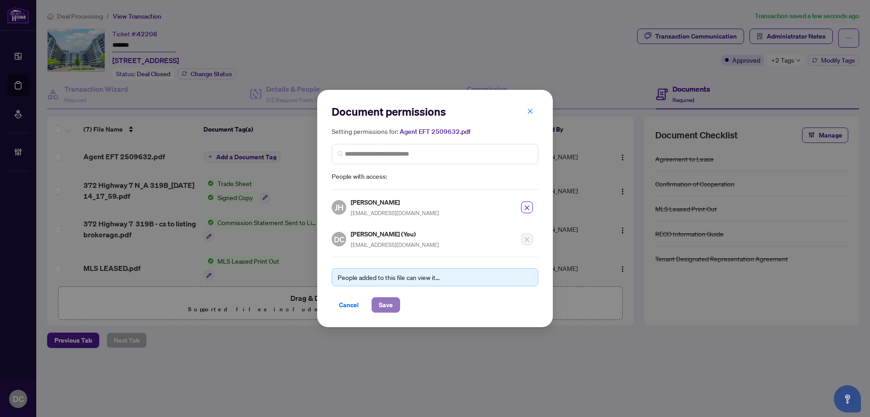
click at [383, 309] on span "Save" at bounding box center [386, 304] width 14 height 15
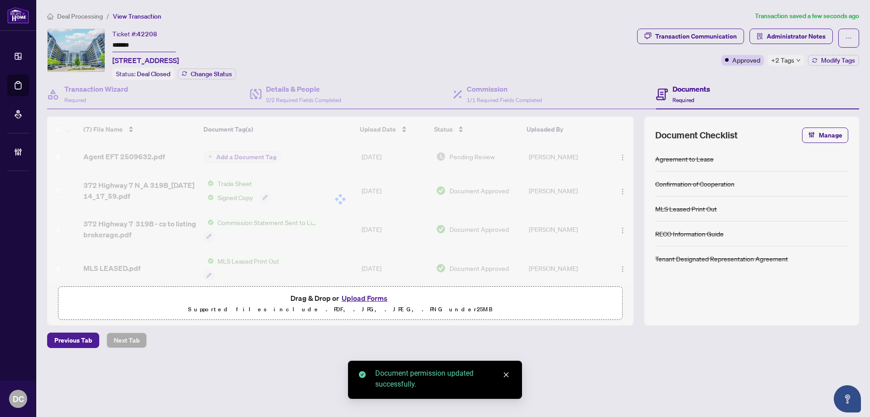
click at [256, 160] on div "Document permissions Setting permissions for: Agent EFT 2509632.pdf 4013 [PERSO…" at bounding box center [435, 208] width 870 height 417
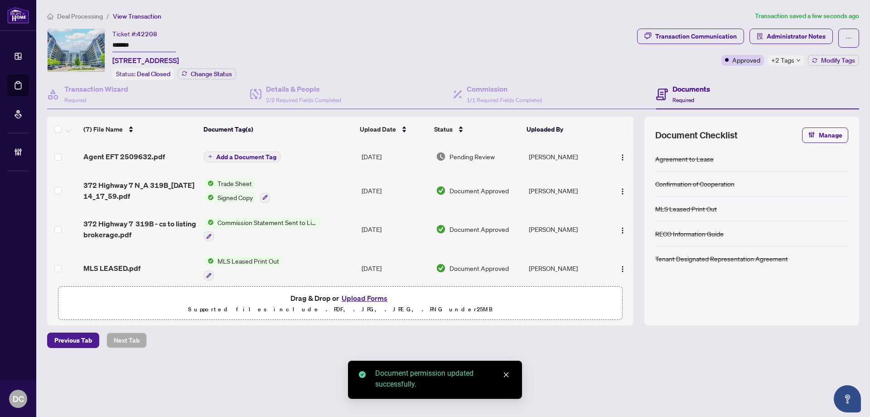
click at [263, 157] on span "Add a Document Tag" at bounding box center [246, 157] width 60 height 6
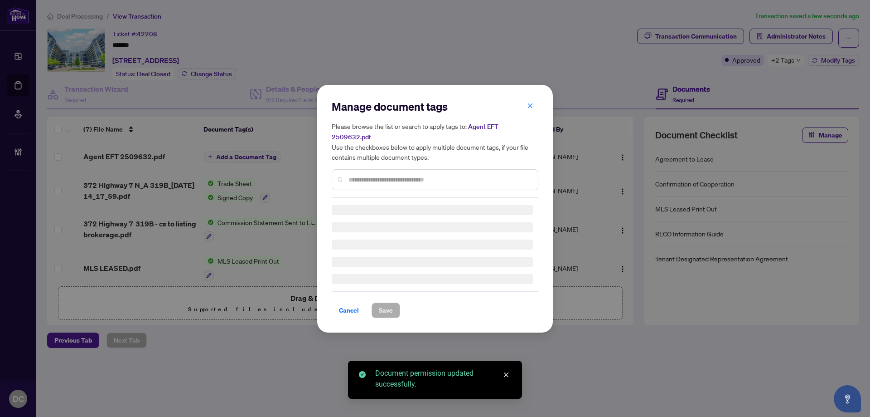
click at [450, 174] on div "Manage document tags Please browse the list or search to apply tags to: Agent E…" at bounding box center [435, 148] width 207 height 98
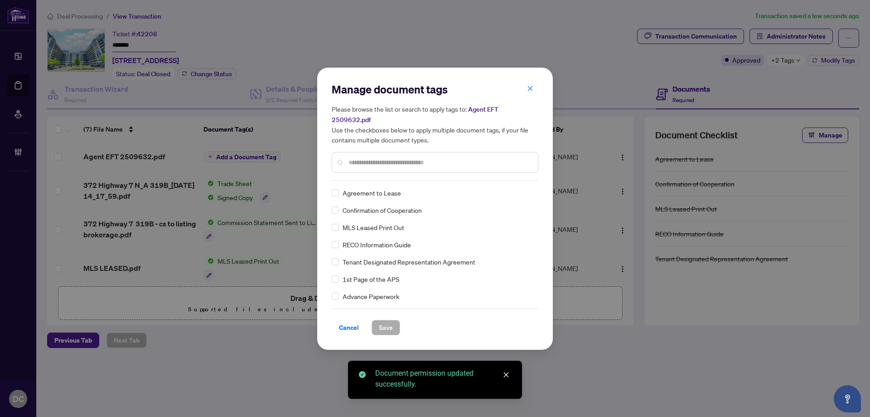
click at [477, 158] on input "text" at bounding box center [440, 162] width 182 height 10
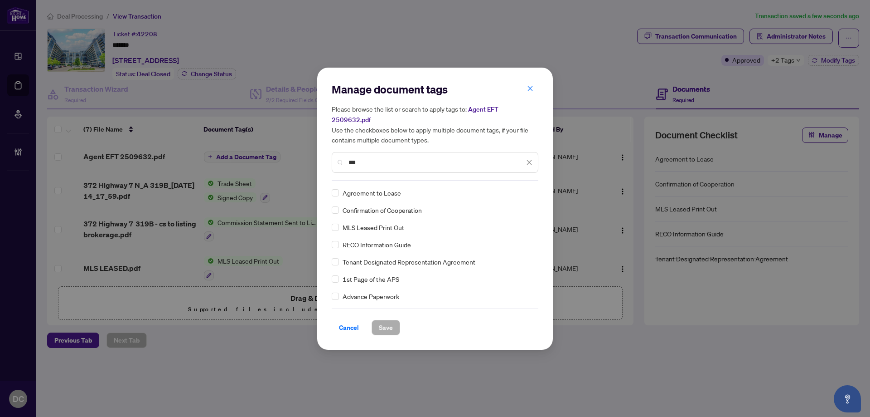
type input "***"
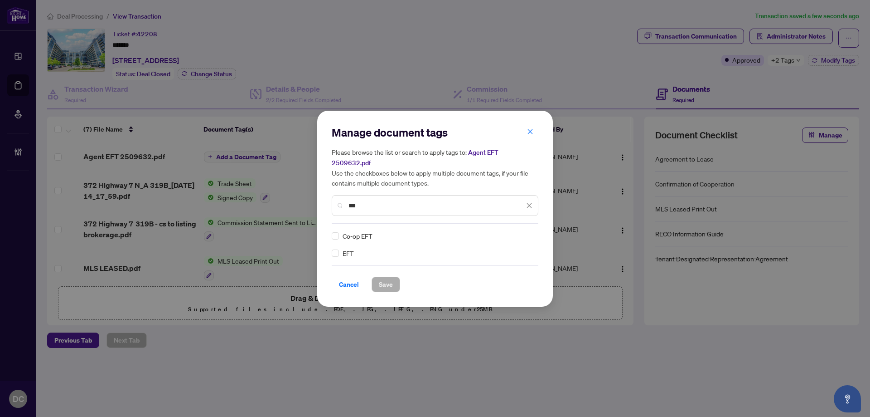
click at [331, 246] on div "Manage document tags Please browse the list or search to apply tags to: Agent E…" at bounding box center [435, 209] width 236 height 196
click at [531, 234] on icon at bounding box center [529, 236] width 5 height 4
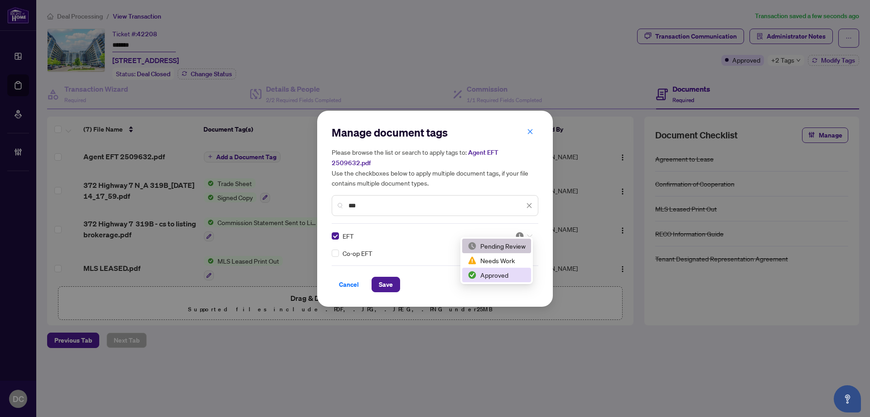
click at [506, 279] on div "Approved" at bounding box center [497, 275] width 58 height 10
click at [376, 282] on button "Save" at bounding box center [386, 284] width 29 height 15
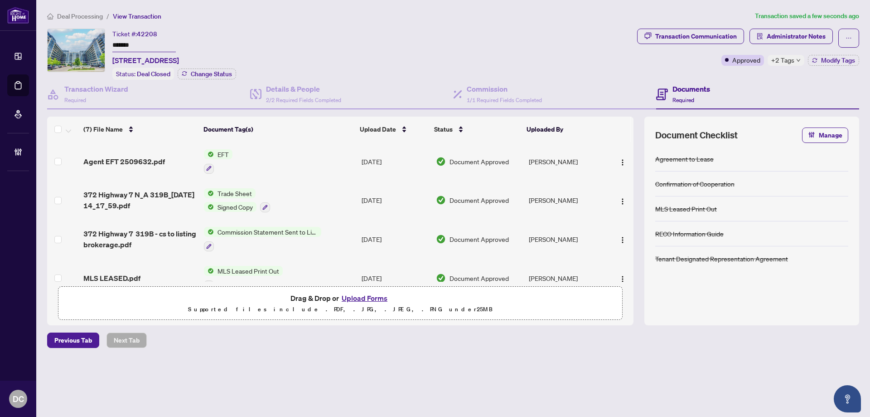
click at [794, 61] on div "+2 Tags" at bounding box center [786, 60] width 37 height 11
click at [796, 37] on span "Administrator Notes" at bounding box center [796, 36] width 59 height 15
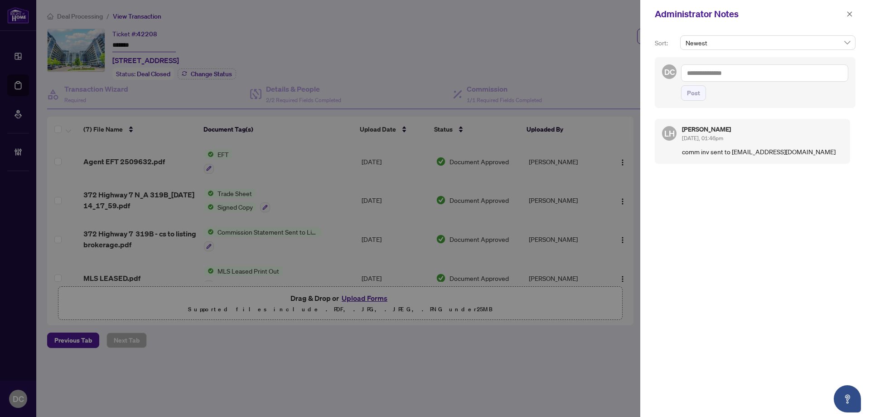
click at [751, 73] on textarea at bounding box center [764, 72] width 167 height 17
paste textarea "**********"
type textarea "**********"
click at [694, 93] on span "Post" at bounding box center [693, 93] width 13 height 15
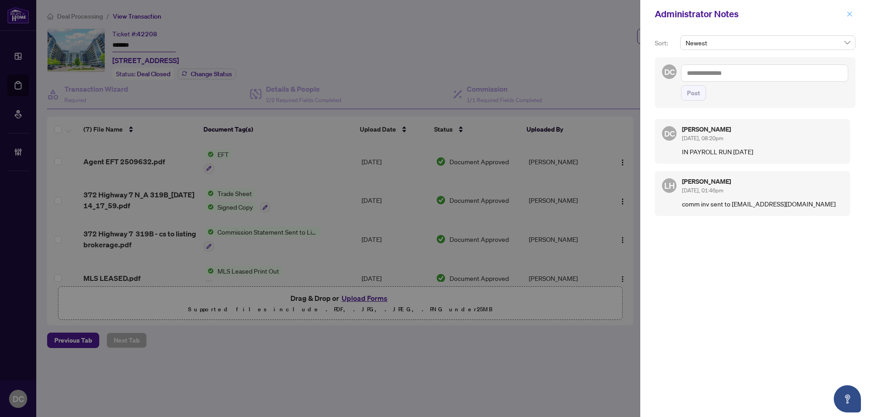
click at [854, 15] on button "button" at bounding box center [850, 14] width 12 height 11
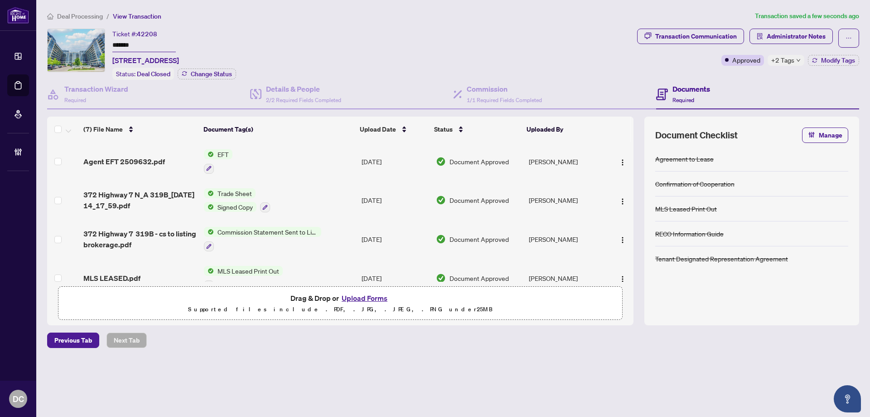
click at [93, 15] on span "Deal Processing" at bounding box center [80, 16] width 46 height 8
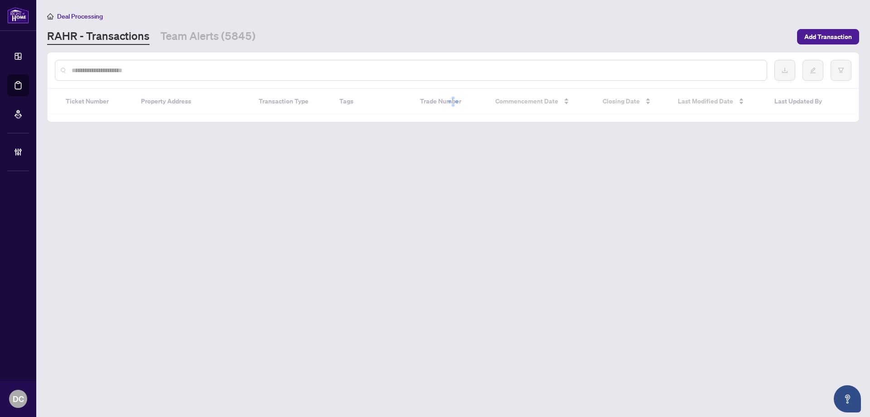
click at [137, 70] on input "text" at bounding box center [416, 70] width 688 height 10
paste input "*******"
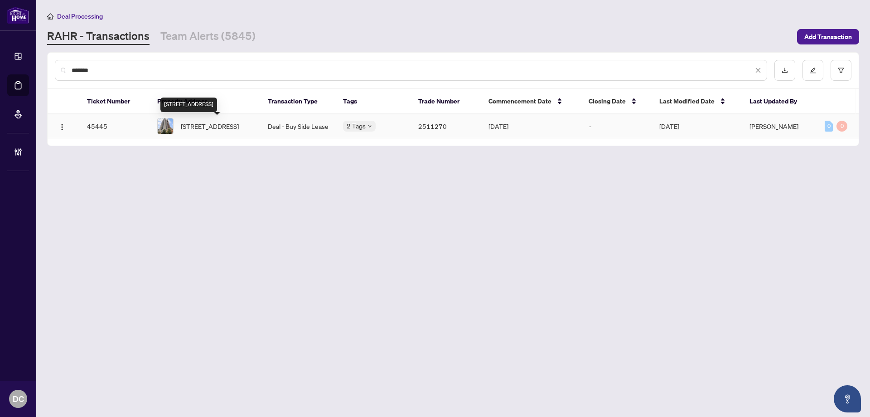
type input "*******"
click at [185, 129] on span "[STREET_ADDRESS]" at bounding box center [210, 126] width 58 height 10
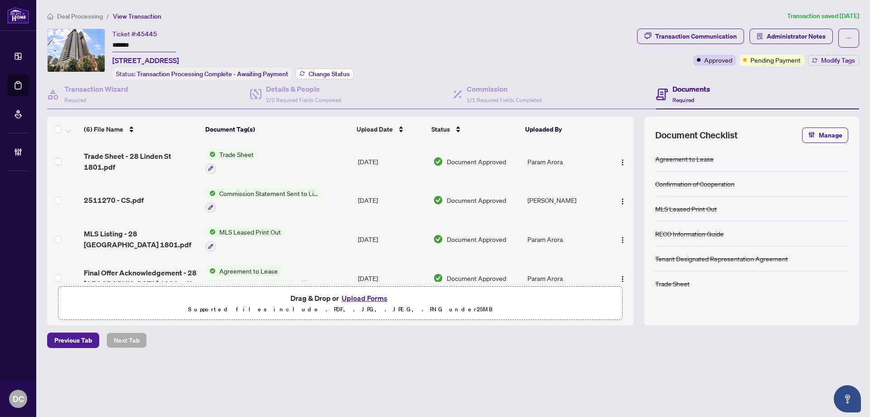
click at [321, 71] on span "Change Status" at bounding box center [329, 74] width 41 height 6
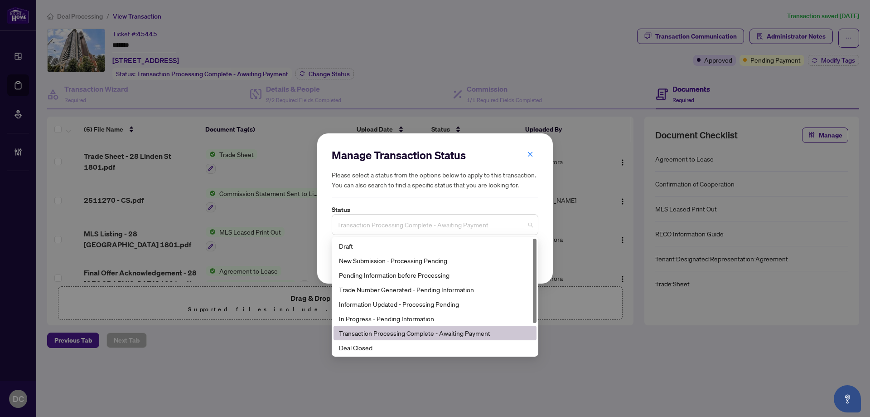
click at [469, 226] on span "Transaction Processing Complete - Awaiting Payment" at bounding box center [435, 224] width 196 height 17
click at [388, 349] on div "Deal Closed" at bounding box center [435, 347] width 192 height 10
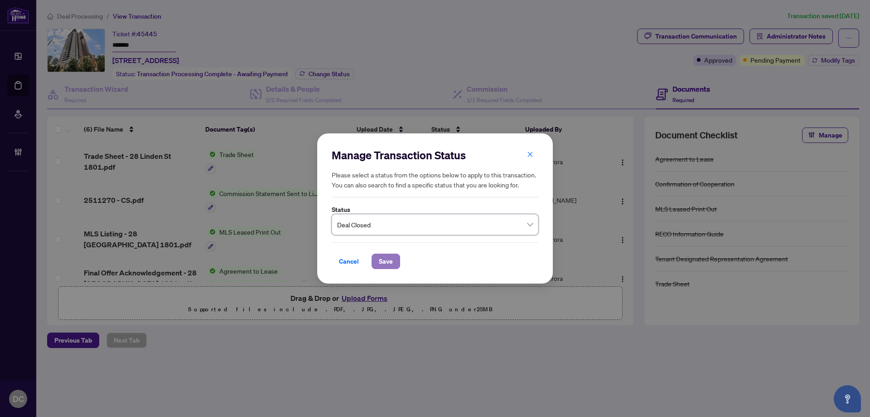
click at [378, 262] on button "Save" at bounding box center [386, 260] width 29 height 15
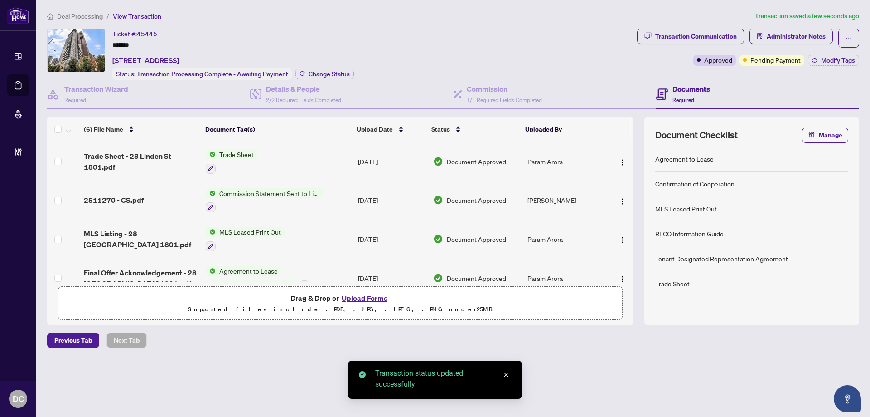
click at [840, 50] on div "Transaction Communication Administrator Notes Approved Pending Payment Modify T…" at bounding box center [748, 47] width 222 height 37
click at [839, 57] on span "Modify Tags" at bounding box center [838, 60] width 34 height 6
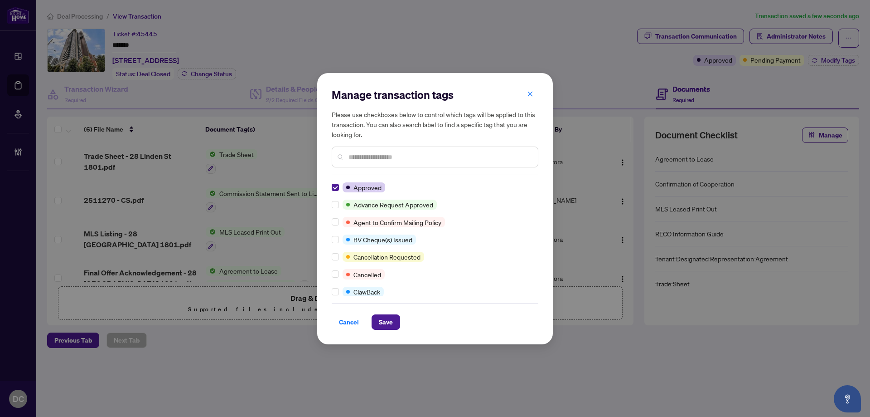
scroll to position [91, 0]
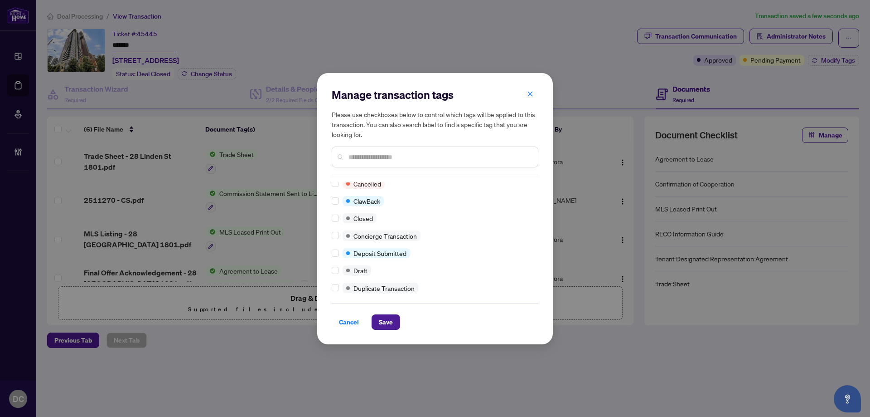
click at [336, 210] on div "Approved Advance Request Approved Agent to Confirm Mailing Policy BV Cheque(s) …" at bounding box center [435, 238] width 207 height 113
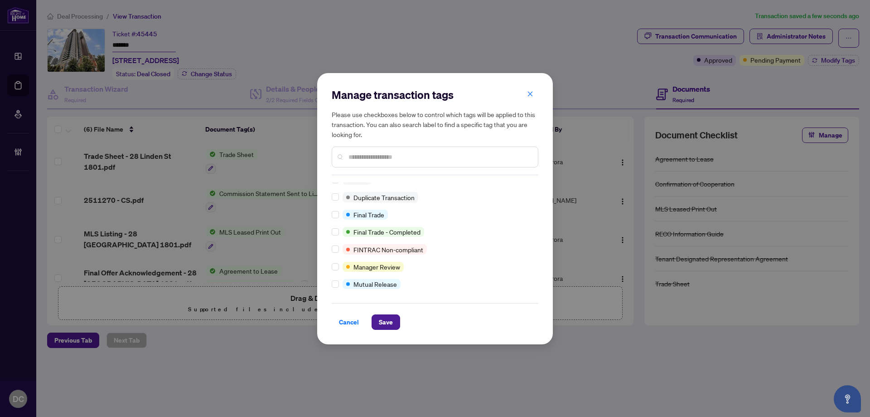
scroll to position [8, 0]
drag, startPoint x: 393, startPoint y: 319, endPoint x: 352, endPoint y: 333, distance: 42.6
click at [393, 319] on button "Save" at bounding box center [386, 321] width 29 height 15
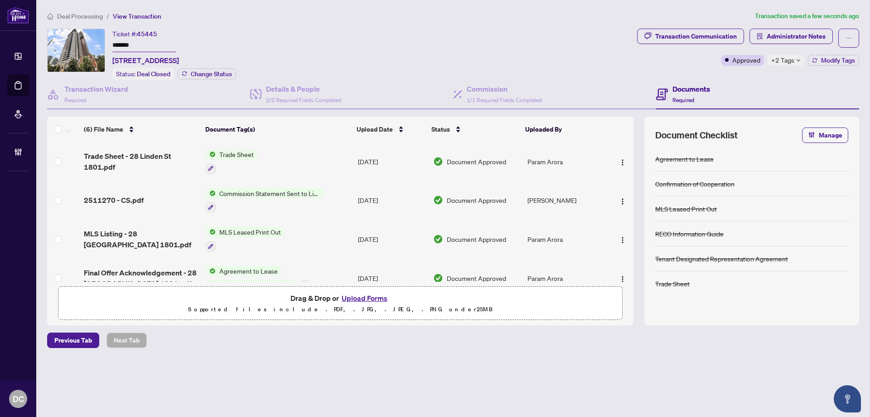
click at [780, 56] on span "+2 Tags" at bounding box center [783, 60] width 23 height 10
click at [755, 71] on div "Transaction Communication Administrator Notes Approved +2 Tags Modify Tags" at bounding box center [749, 54] width 226 height 51
click at [786, 29] on span "Administrator Notes" at bounding box center [796, 36] width 59 height 15
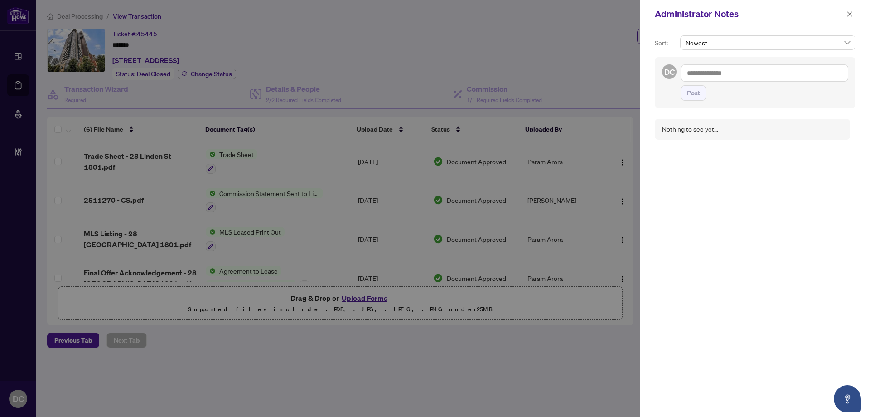
click at [798, 75] on textarea at bounding box center [764, 72] width 167 height 17
paste textarea "**********"
type textarea "**********"
click at [702, 90] on button "Post" at bounding box center [693, 92] width 25 height 15
click at [857, 19] on div "Administrator Notes" at bounding box center [756, 14] width 230 height 28
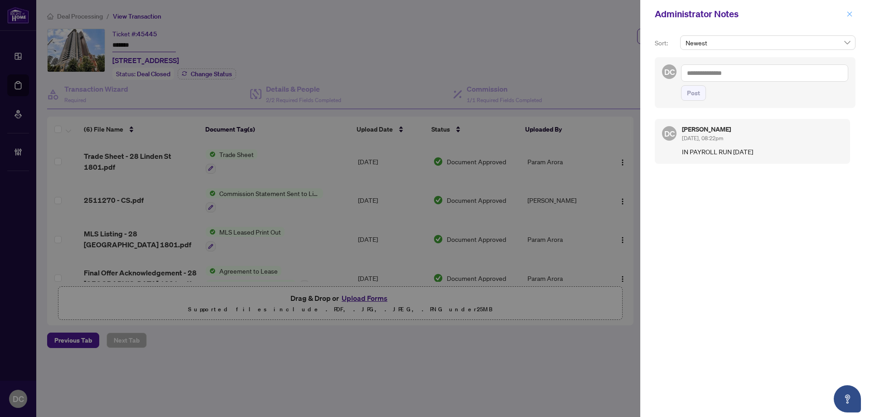
click at [850, 13] on icon "close" at bounding box center [850, 14] width 6 height 6
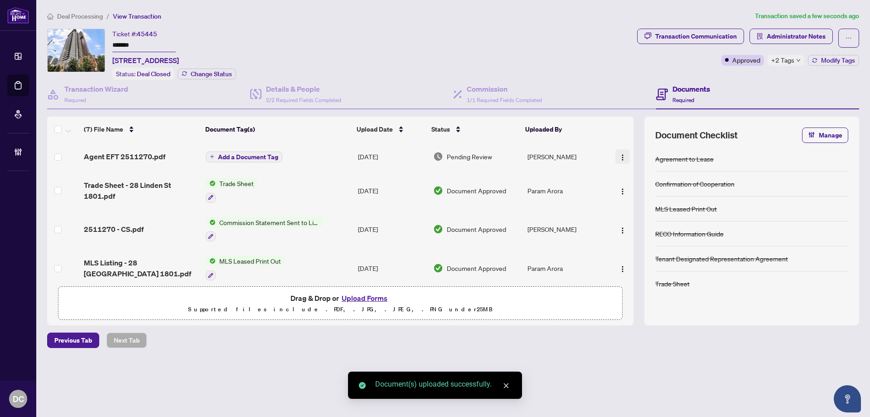
click at [620, 159] on img "button" at bounding box center [622, 157] width 7 height 7
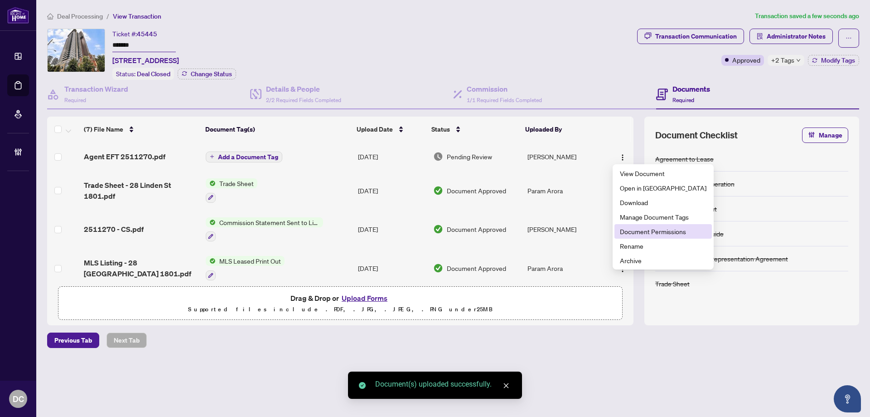
click at [635, 229] on span "Document Permissions" at bounding box center [663, 231] width 87 height 10
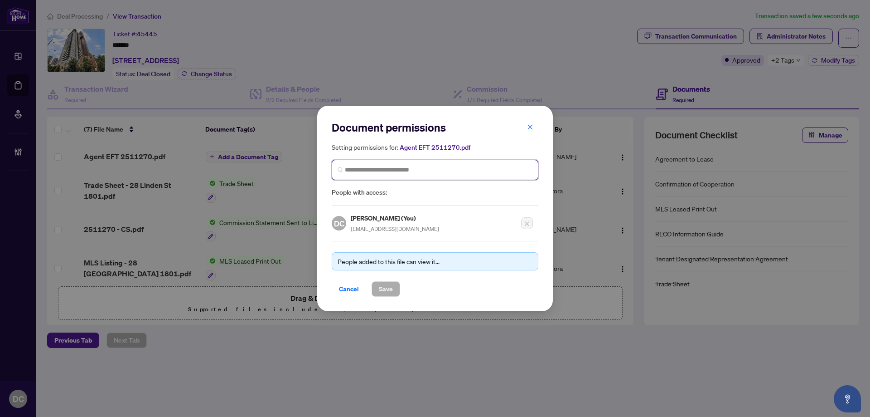
click at [476, 165] on input "search" at bounding box center [439, 170] width 188 height 10
type input "**********"
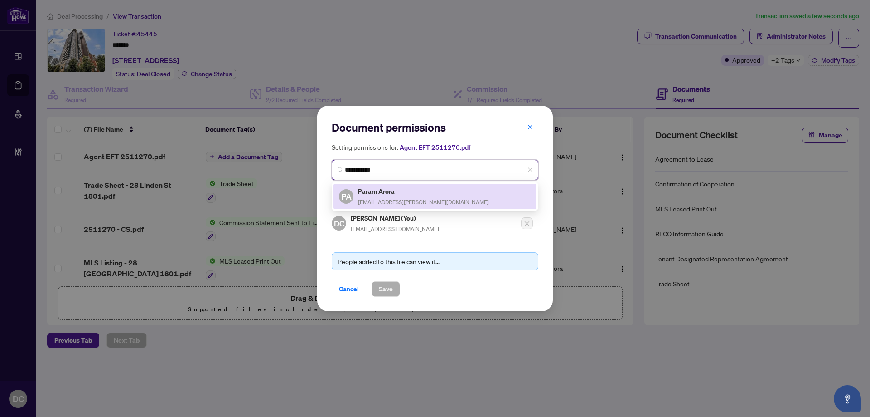
click at [428, 189] on div "PA Param Arora [EMAIL_ADDRESS][PERSON_NAME][DOMAIN_NAME]" at bounding box center [435, 196] width 192 height 21
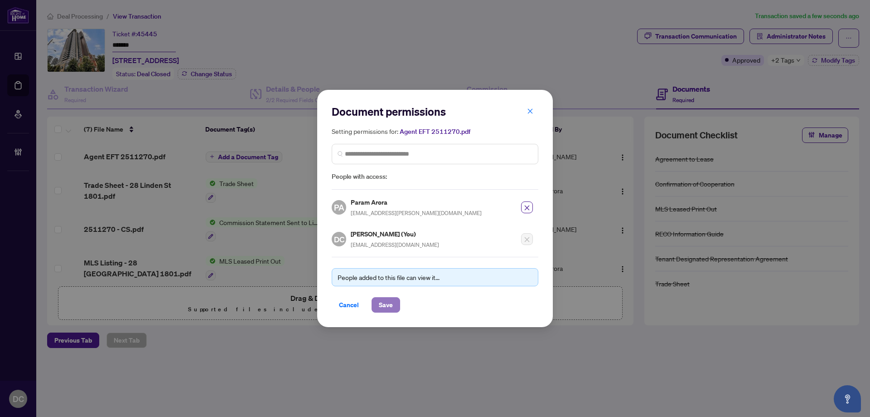
click at [396, 306] on button "Save" at bounding box center [386, 304] width 29 height 15
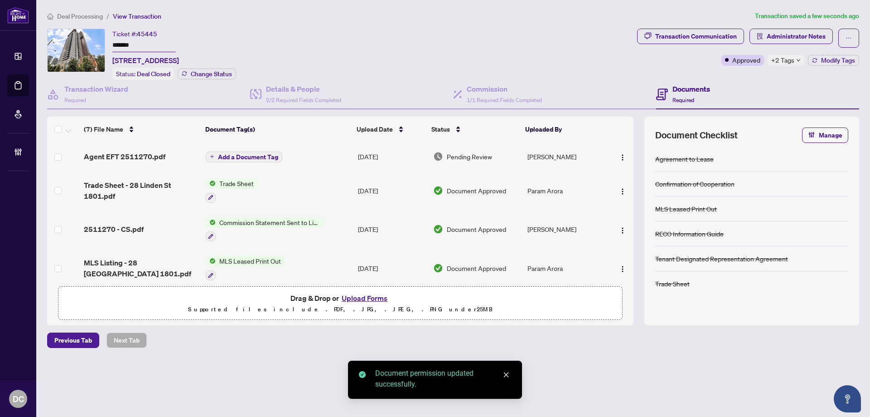
click at [258, 157] on span "Add a Document Tag" at bounding box center [248, 157] width 60 height 6
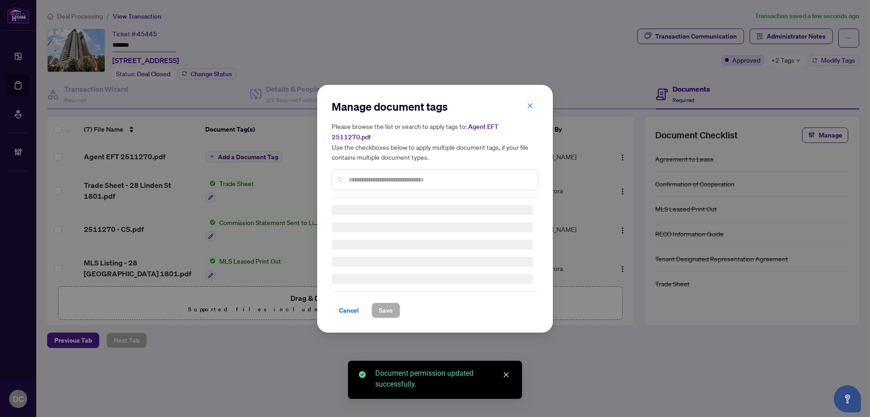
click at [412, 175] on div "Manage document tags Please browse the list or search to apply tags to: Agent E…" at bounding box center [435, 148] width 207 height 98
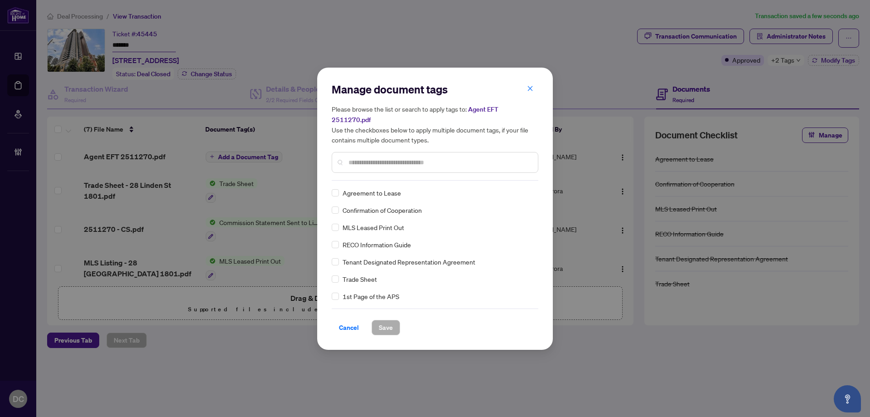
click at [471, 157] on input "text" at bounding box center [440, 162] width 182 height 10
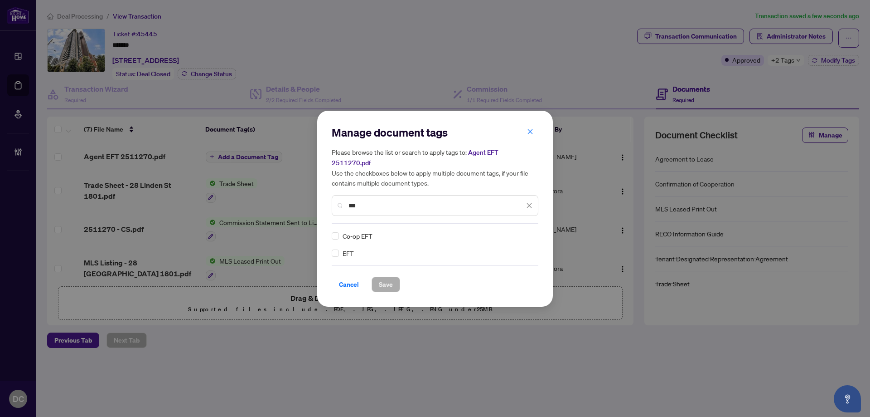
type input "***"
click at [529, 222] on div "Manage document tags Please browse the list or search to apply tags to: Agent E…" at bounding box center [435, 208] width 207 height 167
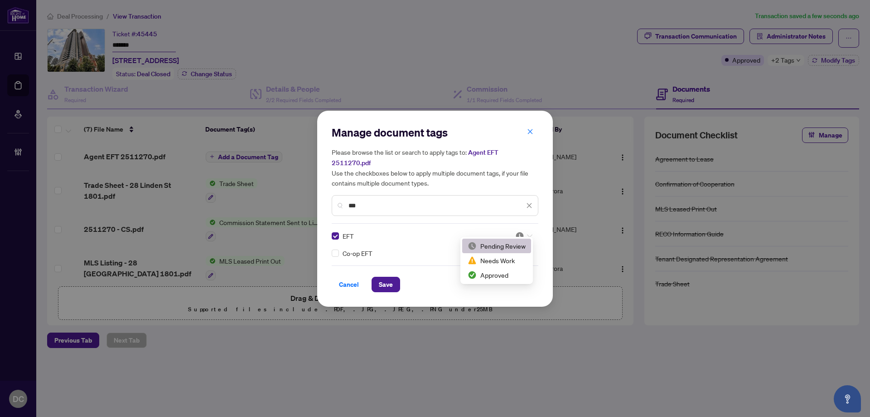
click at [529, 234] on icon at bounding box center [529, 236] width 5 height 4
click at [510, 274] on div "Approved" at bounding box center [497, 275] width 58 height 10
click at [396, 280] on button "Save" at bounding box center [386, 284] width 29 height 15
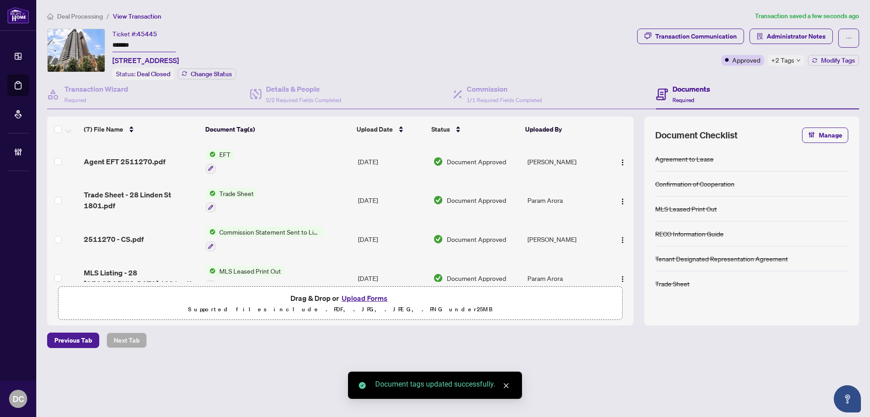
click at [792, 58] on span "+2 Tags" at bounding box center [783, 60] width 23 height 10
click at [740, 77] on div "Transaction Communication Administrator Notes Approved +2 Tags Modify Tags" at bounding box center [749, 54] width 226 height 51
click at [783, 41] on span "Administrator Notes" at bounding box center [796, 36] width 59 height 15
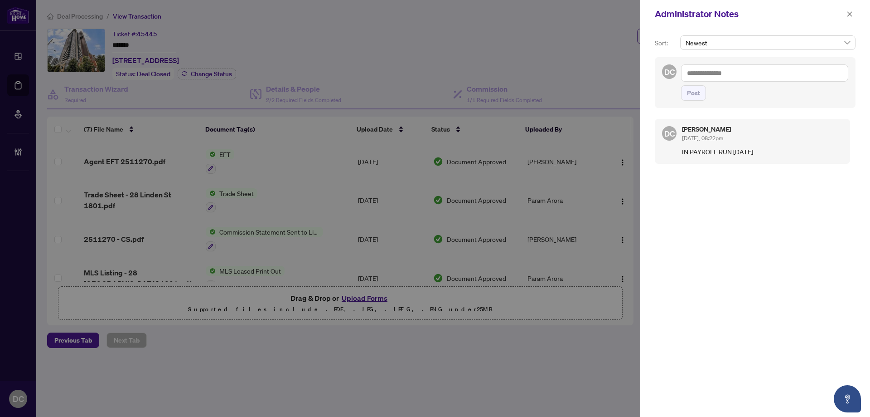
click at [558, 63] on div at bounding box center [435, 208] width 870 height 417
click at [855, 17] on button "button" at bounding box center [850, 14] width 12 height 11
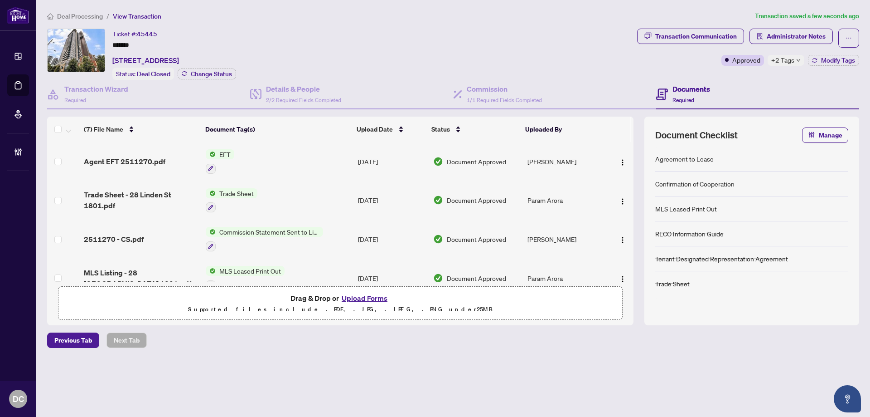
click at [76, 13] on span "Deal Processing" at bounding box center [80, 16] width 46 height 8
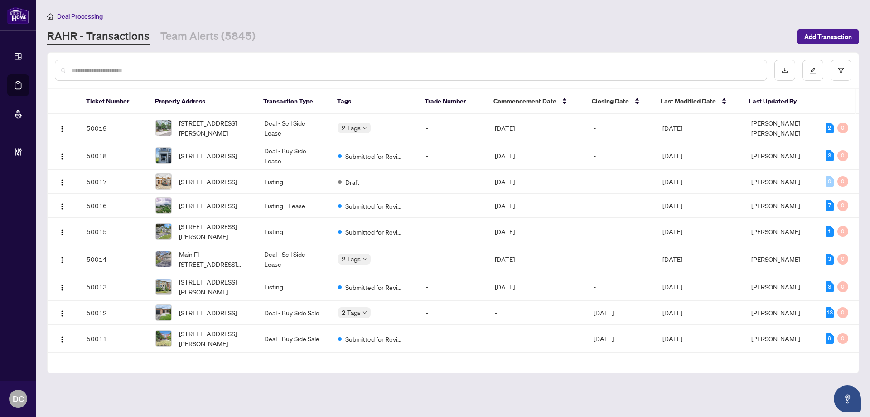
click at [173, 70] on input "text" at bounding box center [416, 70] width 688 height 10
paste input "*******"
type input "*******"
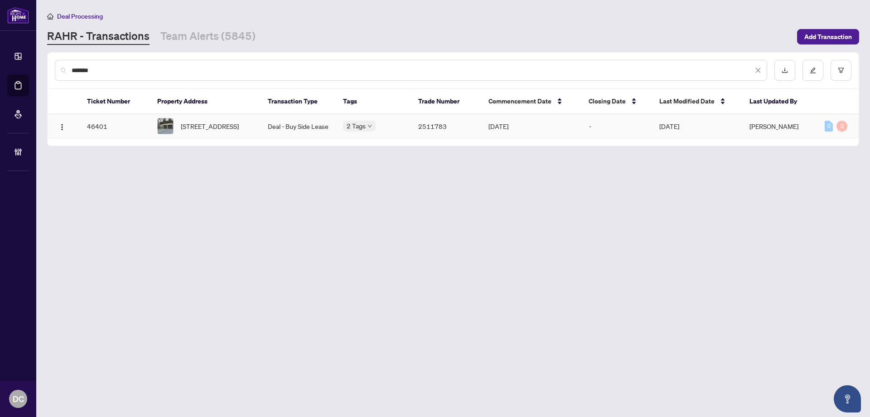
click at [186, 115] on td "[STREET_ADDRESS]" at bounding box center [205, 126] width 111 height 24
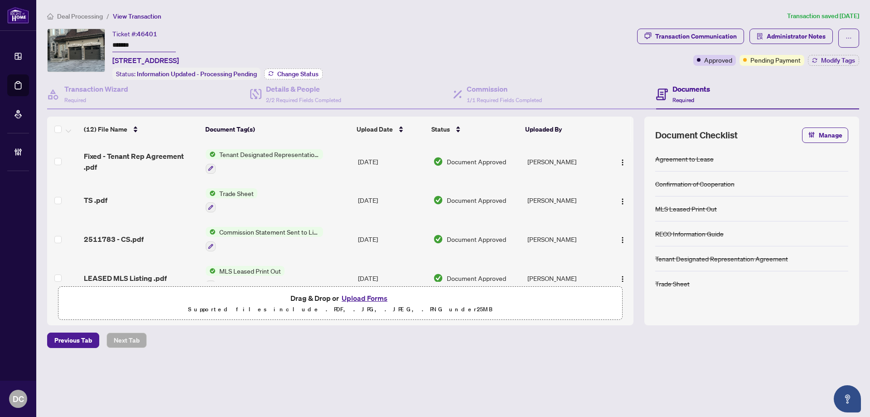
click at [297, 68] on button "Change Status" at bounding box center [293, 73] width 58 height 11
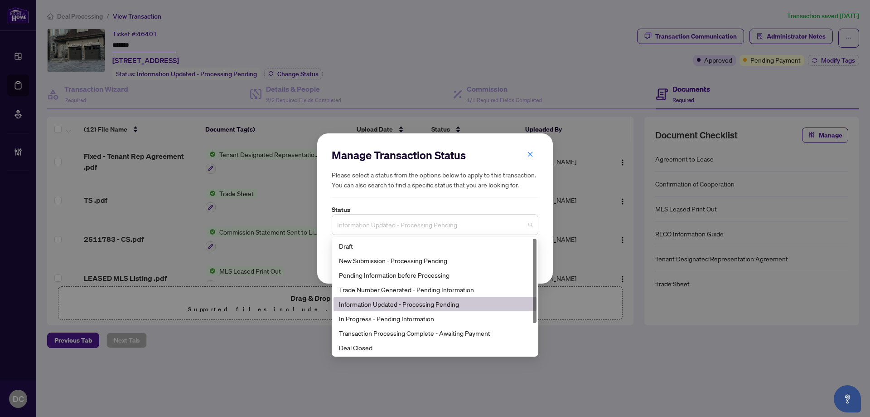
click at [442, 229] on span "Information Updated - Processing Pending" at bounding box center [435, 224] width 196 height 17
click at [364, 348] on div "Deal Closed" at bounding box center [435, 347] width 192 height 10
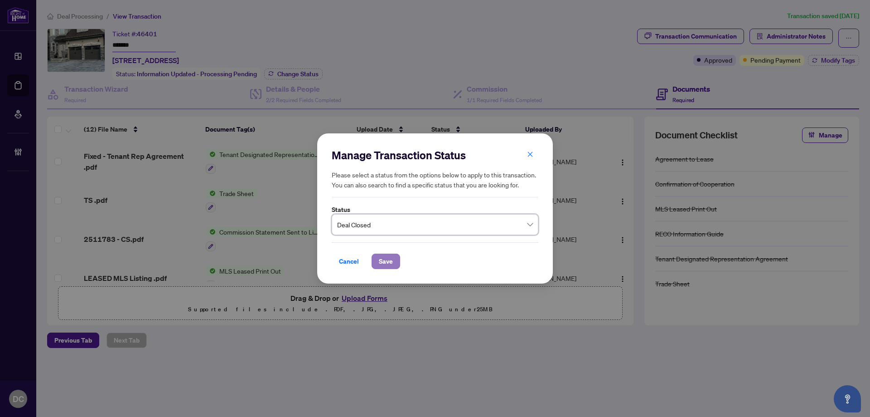
click at [377, 262] on button "Save" at bounding box center [386, 260] width 29 height 15
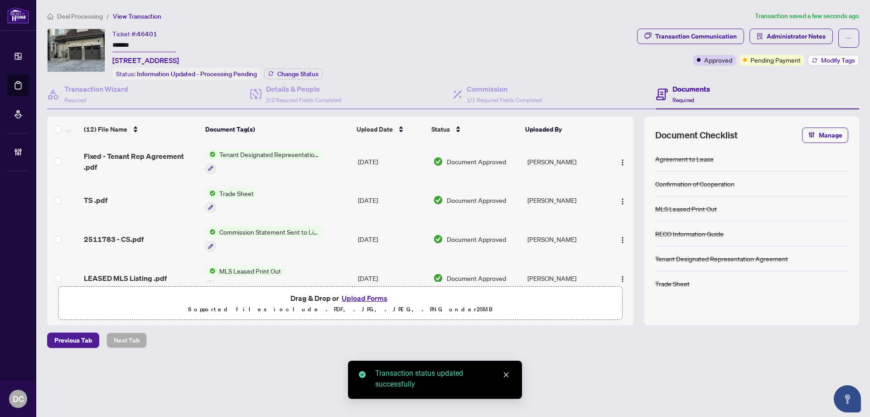
click at [837, 63] on span "Modify Tags" at bounding box center [838, 60] width 34 height 6
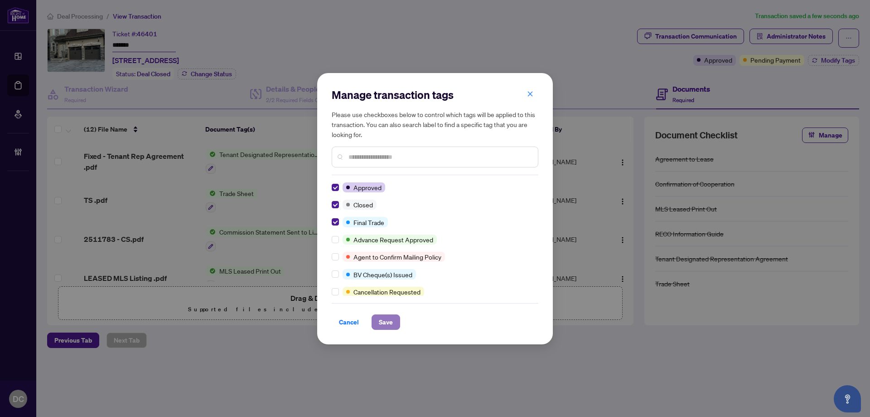
click at [388, 320] on span "Save" at bounding box center [386, 322] width 14 height 15
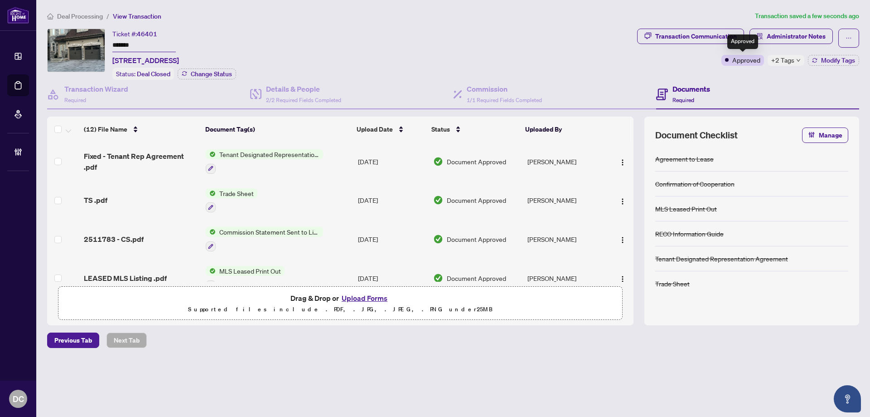
click at [786, 61] on span "+2 Tags" at bounding box center [783, 60] width 23 height 10
click at [736, 78] on div "Transaction Communication Administrator Notes Approved +2 Tags Modify Tags" at bounding box center [749, 54] width 226 height 51
click at [713, 35] on div "Transaction Communication" at bounding box center [696, 36] width 82 height 15
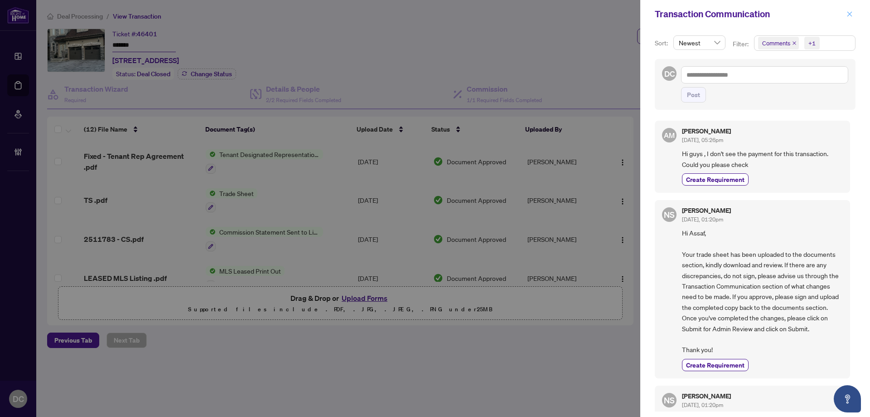
click at [853, 15] on icon "close" at bounding box center [850, 14] width 6 height 6
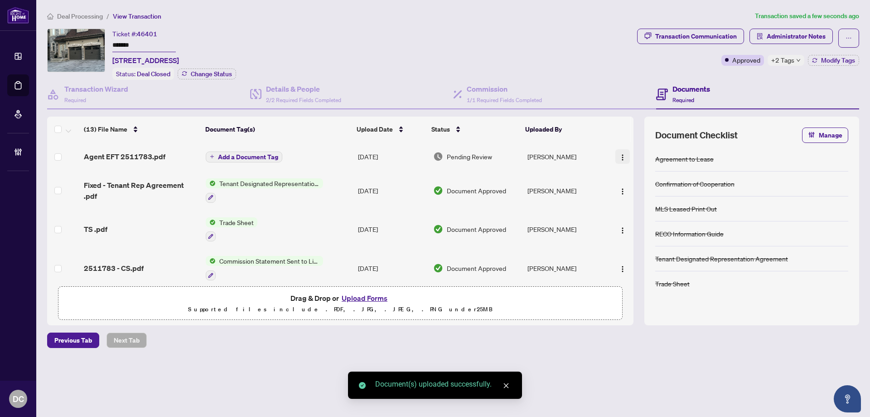
click at [626, 159] on button "button" at bounding box center [623, 156] width 15 height 15
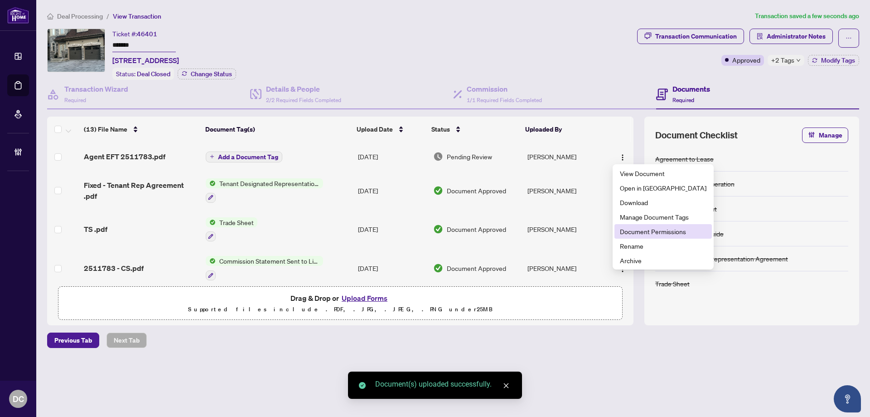
click at [651, 228] on span "Document Permissions" at bounding box center [663, 231] width 87 height 10
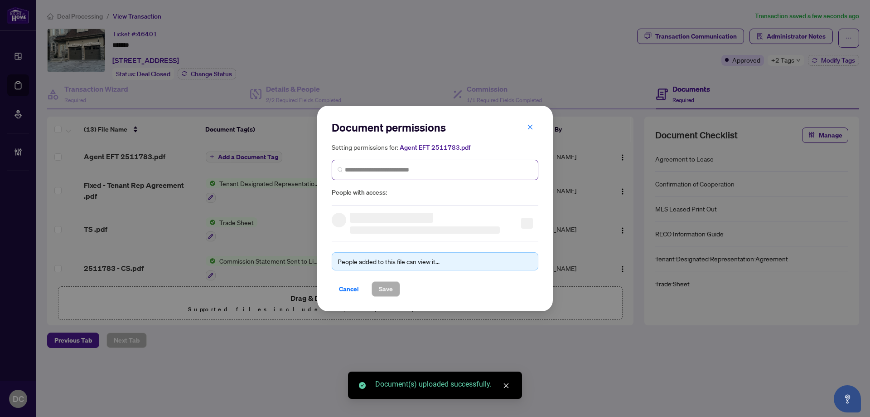
click at [497, 175] on span at bounding box center [435, 170] width 207 height 20
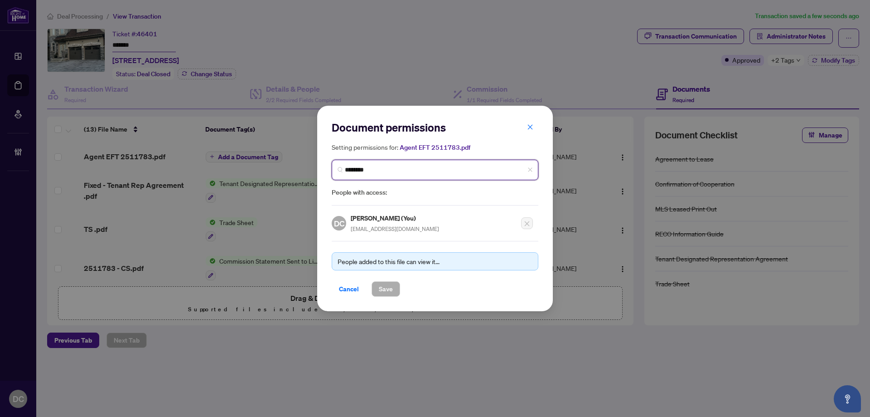
type input "*********"
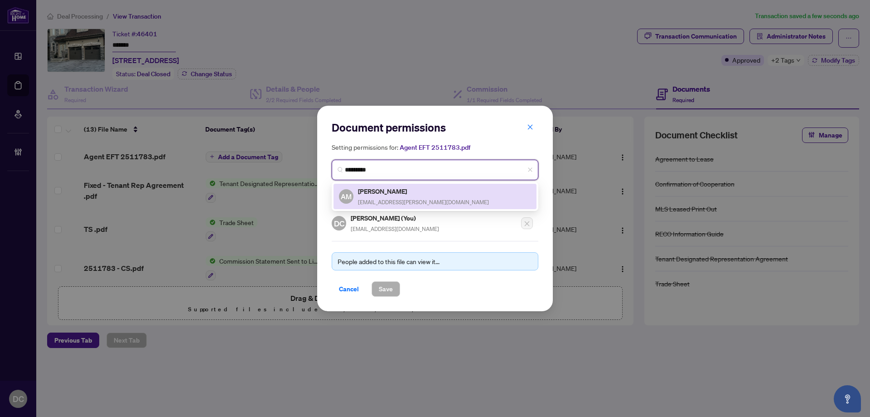
click at [440, 194] on div "AM [PERSON_NAME] [PERSON_NAME][EMAIL_ADDRESS][PERSON_NAME][DOMAIN_NAME]" at bounding box center [435, 196] width 192 height 21
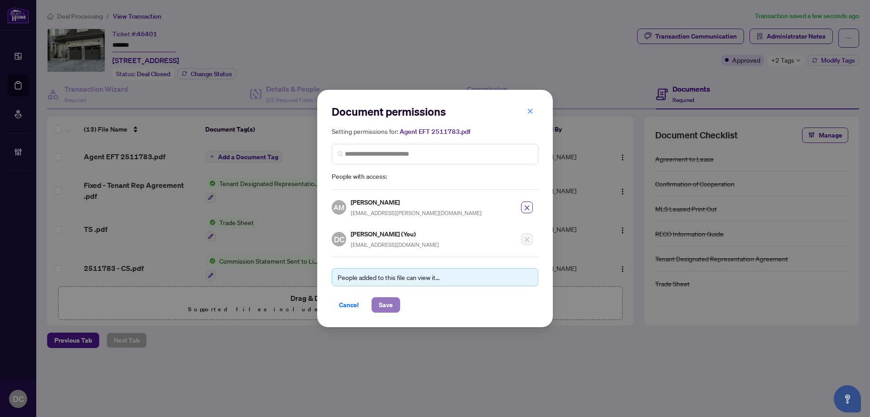
click at [383, 302] on span "Save" at bounding box center [386, 304] width 14 height 15
click at [242, 156] on div "Document permissions Setting permissions for: Agent EFT 2511783.pdf 2328 AM [PE…" at bounding box center [435, 208] width 870 height 417
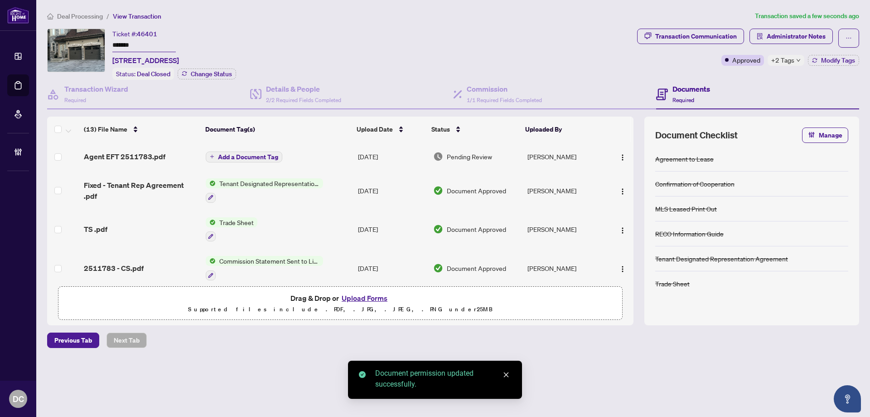
click at [263, 157] on span "Add a Document Tag" at bounding box center [248, 157] width 60 height 6
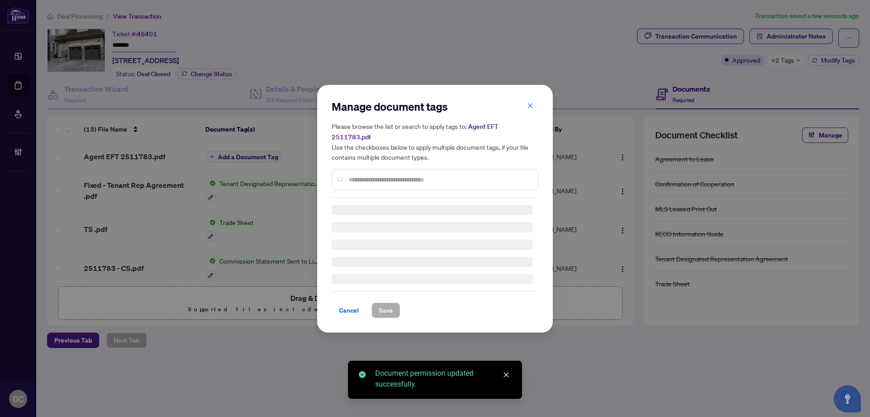
click at [421, 173] on div "Manage document tags Please browse the list or search to apply tags to: Agent E…" at bounding box center [435, 148] width 207 height 98
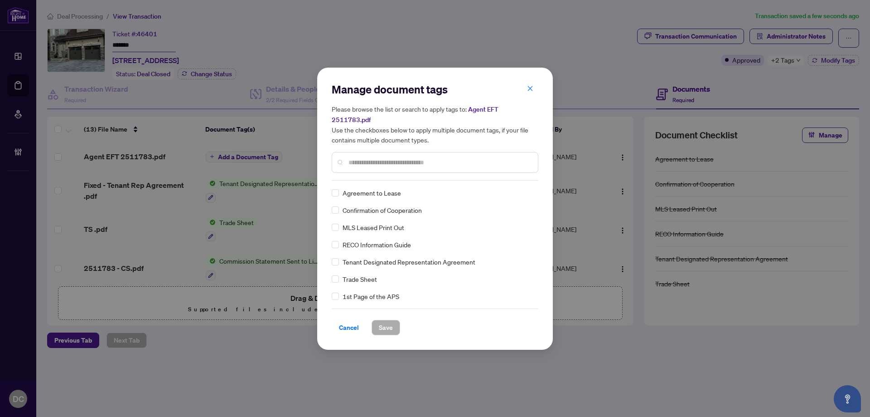
click at [475, 158] on input "text" at bounding box center [440, 162] width 182 height 10
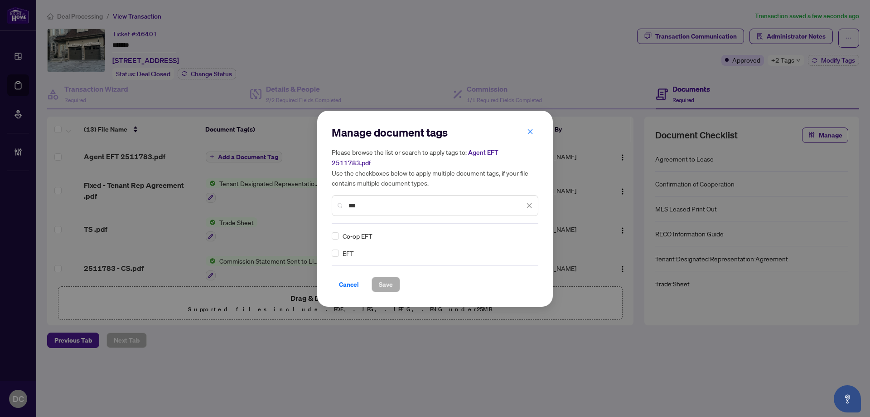
type input "***"
click at [534, 231] on div "EFT Co-op EFT" at bounding box center [435, 244] width 207 height 27
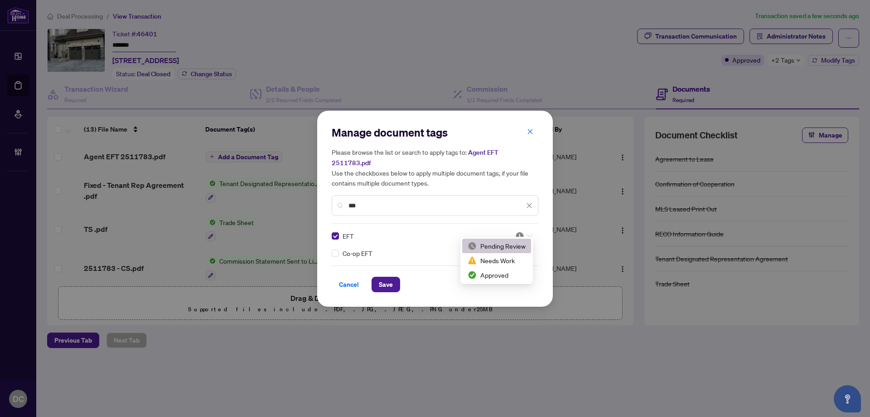
click at [525, 233] on div at bounding box center [523, 235] width 17 height 9
click at [481, 281] on div "Approved" at bounding box center [496, 274] width 69 height 15
click at [384, 277] on span "Save" at bounding box center [386, 284] width 14 height 15
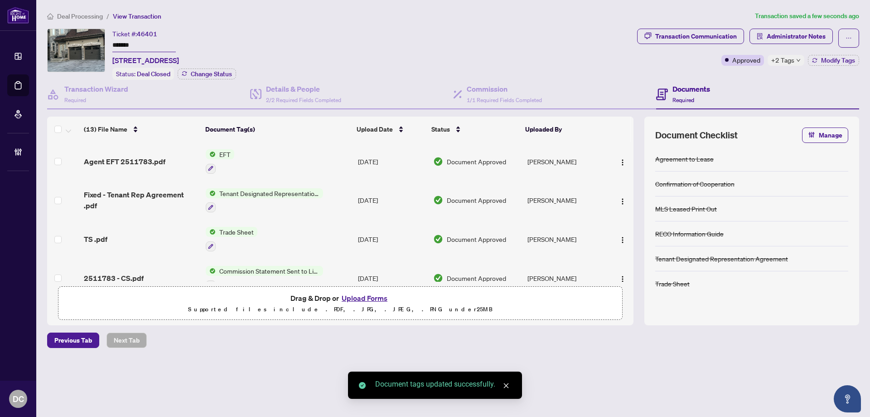
click at [797, 26] on div "Deal Processing / View Transaction Transaction saved a few seconds ago Ticket #…" at bounding box center [454, 195] width 820 height 369
click at [803, 36] on span "Administrator Notes" at bounding box center [796, 36] width 59 height 15
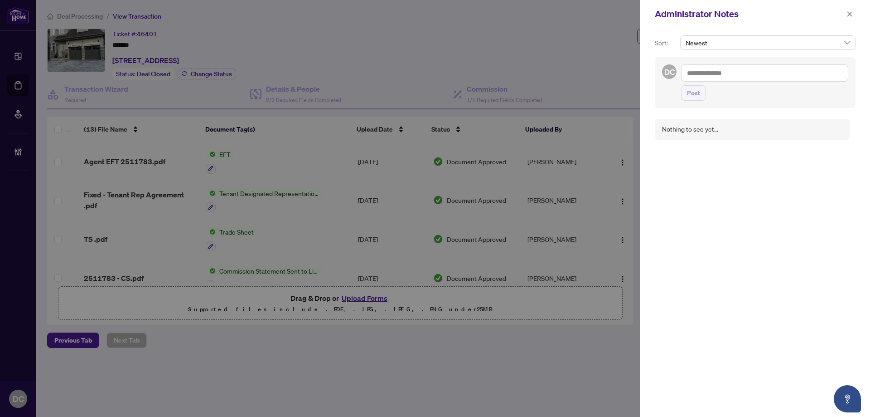
click at [766, 73] on textarea at bounding box center [764, 72] width 167 height 17
paste textarea "**********"
type textarea "**********"
click at [703, 94] on button "Post" at bounding box center [693, 92] width 25 height 15
click at [859, 16] on div "Administrator Notes" at bounding box center [756, 14] width 230 height 28
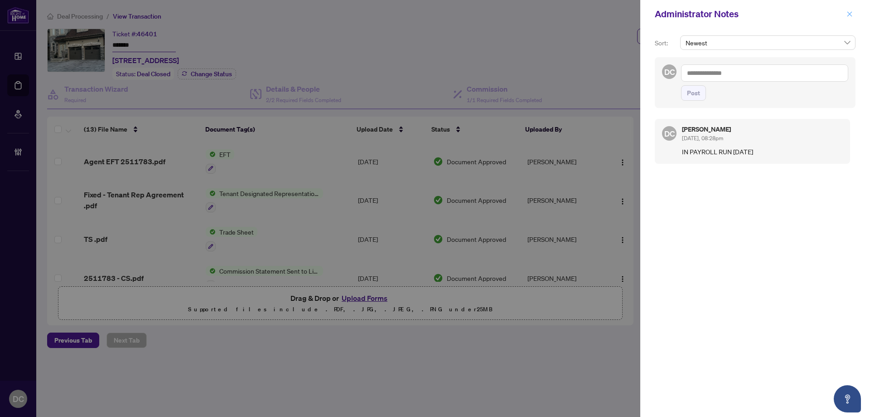
click at [846, 13] on button "button" at bounding box center [850, 14] width 12 height 11
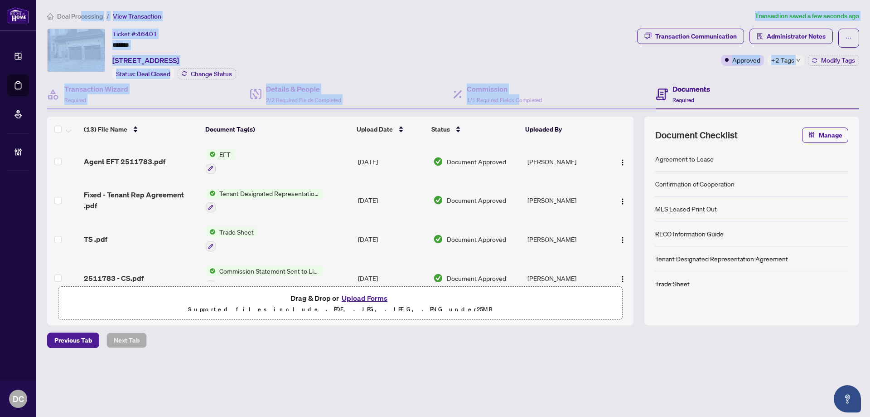
drag, startPoint x: 80, startPoint y: 16, endPoint x: 554, endPoint y: 109, distance: 482.7
click at [518, 95] on div "Deal Processing / View Transaction Transaction saved a few seconds ago Ticket #…" at bounding box center [454, 195] width 820 height 369
click at [620, 159] on img "button" at bounding box center [622, 162] width 7 height 7
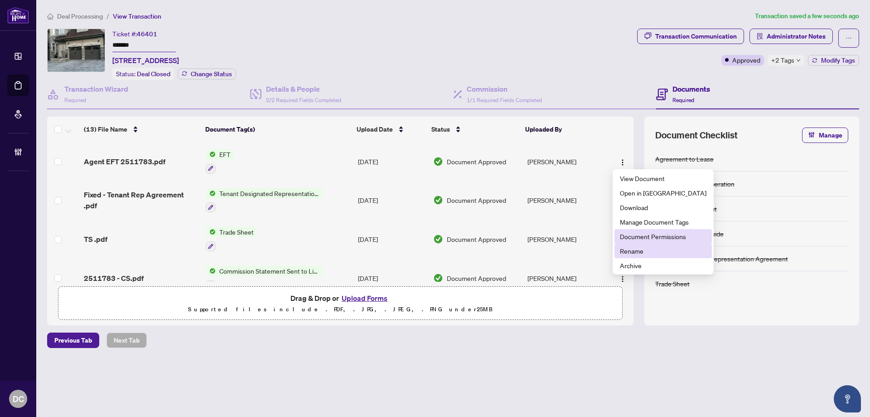
click at [636, 243] on li "Rename" at bounding box center [663, 250] width 97 height 15
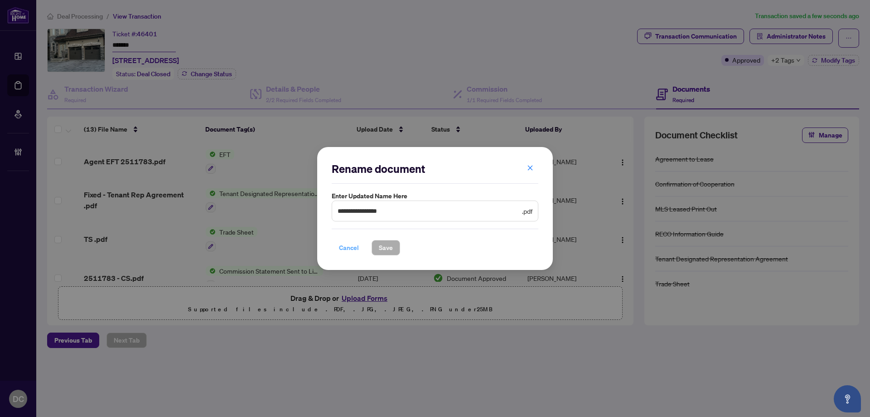
click at [355, 248] on span "Cancel" at bounding box center [349, 247] width 20 height 15
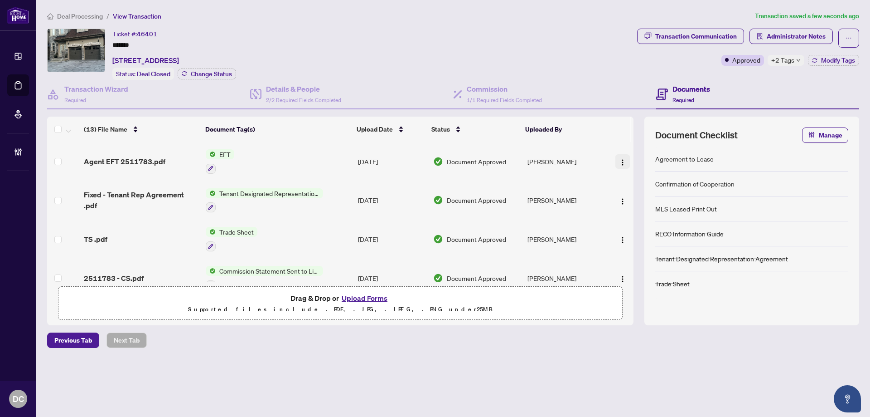
click at [626, 163] on button "button" at bounding box center [623, 161] width 15 height 15
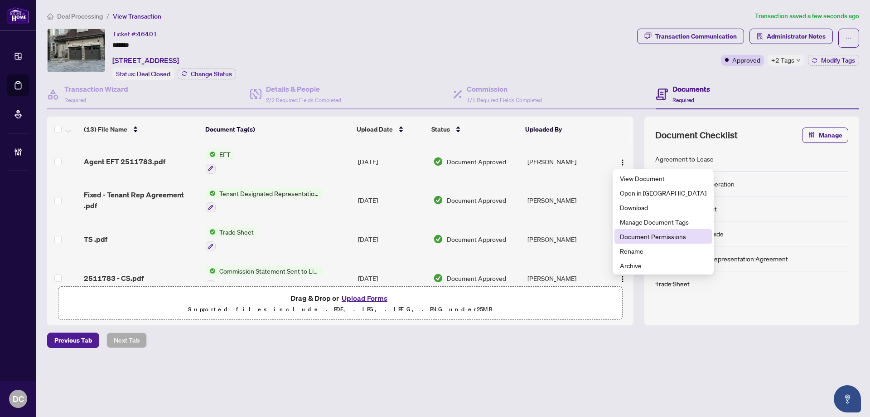
click at [634, 234] on span "Document Permissions" at bounding box center [663, 236] width 87 height 10
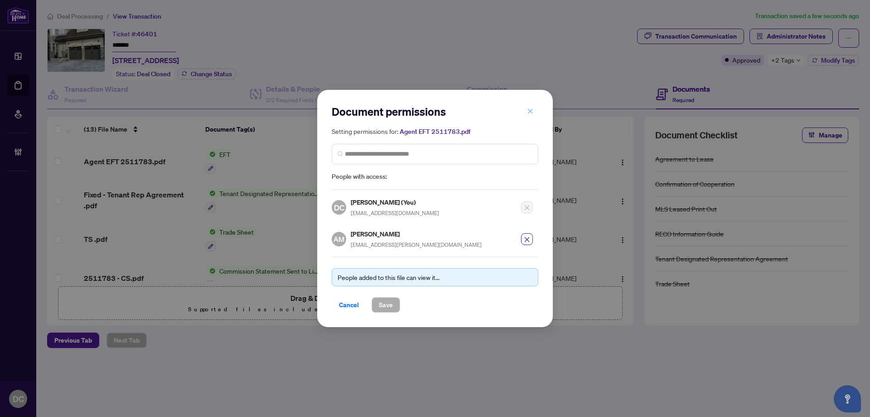
click at [532, 111] on icon "close" at bounding box center [530, 111] width 6 height 6
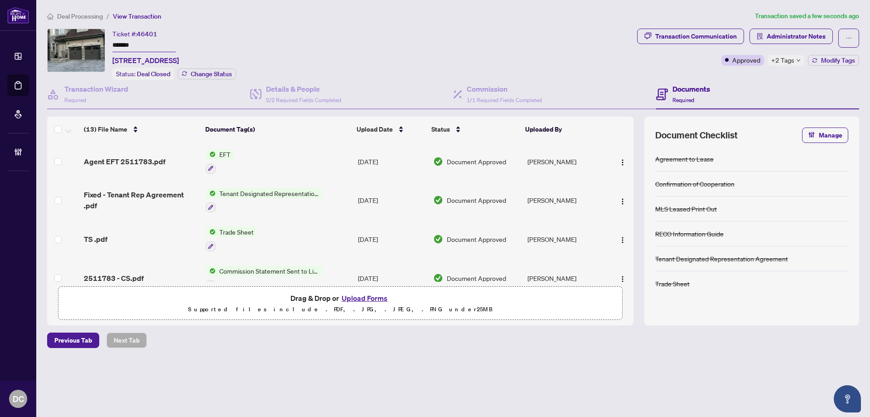
click at [97, 17] on span "Deal Processing" at bounding box center [80, 16] width 46 height 8
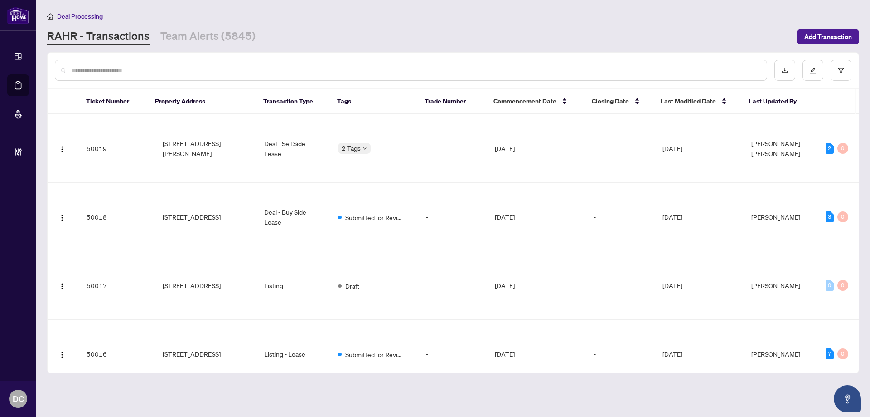
click at [131, 79] on div at bounding box center [411, 70] width 713 height 21
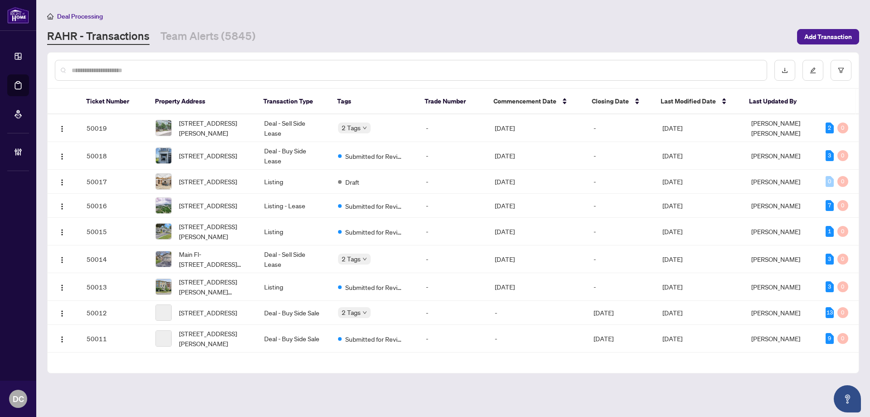
click at [144, 64] on div at bounding box center [411, 70] width 713 height 21
click at [136, 63] on div at bounding box center [411, 70] width 713 height 21
click at [138, 69] on input "text" at bounding box center [416, 70] width 688 height 10
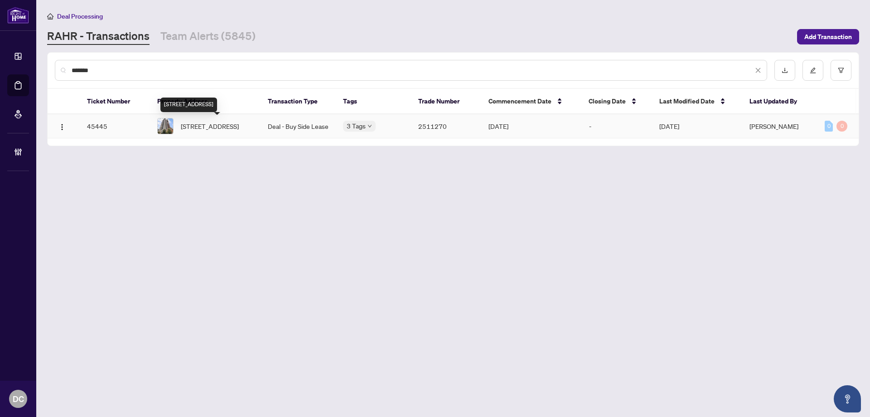
type input "*******"
click at [216, 121] on span "[STREET_ADDRESS]" at bounding box center [210, 126] width 58 height 10
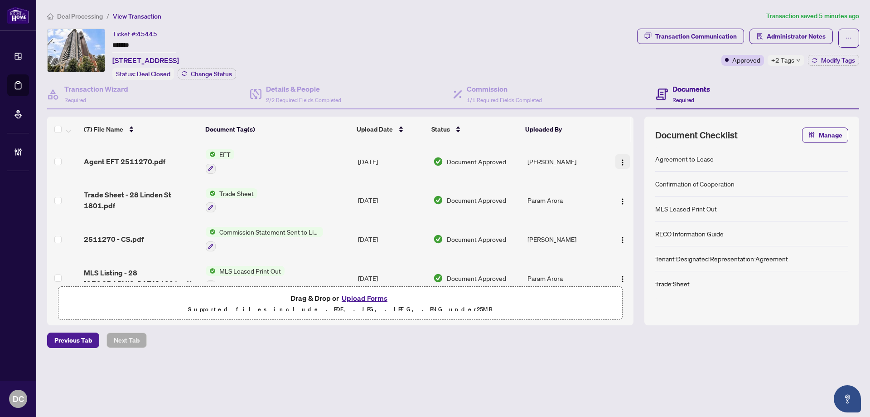
click at [624, 160] on button "button" at bounding box center [623, 161] width 15 height 15
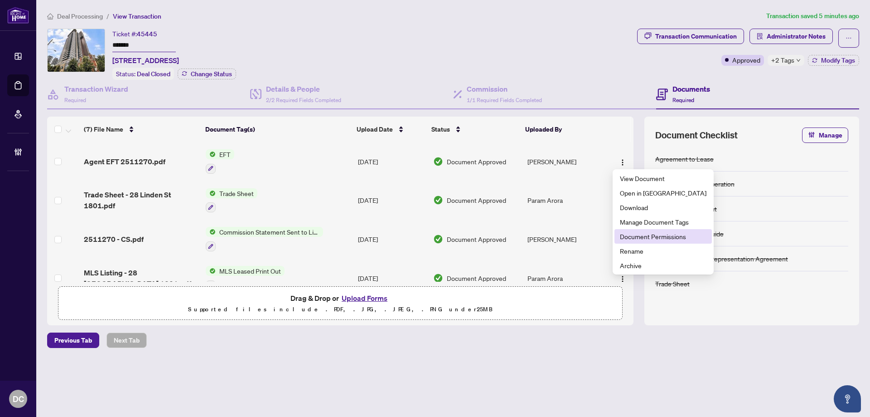
click at [630, 236] on span "Document Permissions" at bounding box center [663, 236] width 87 height 10
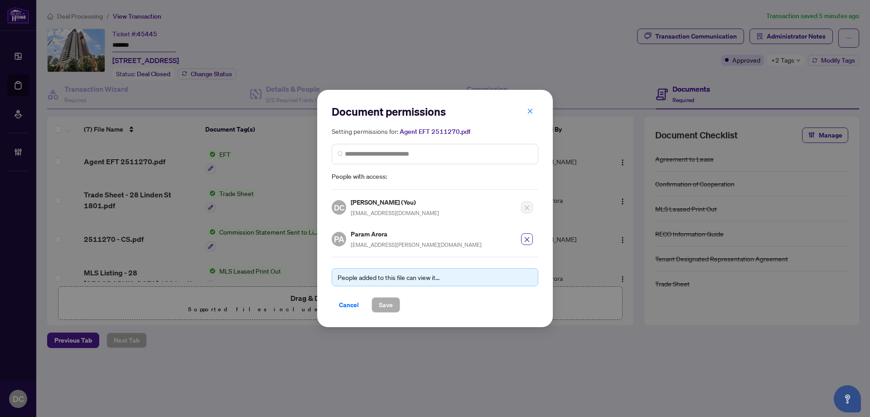
click at [534, 127] on h5 "Setting permissions for: Agent EFT 2511270.pdf" at bounding box center [435, 131] width 207 height 10
click at [533, 112] on icon "close" at bounding box center [530, 111] width 6 height 6
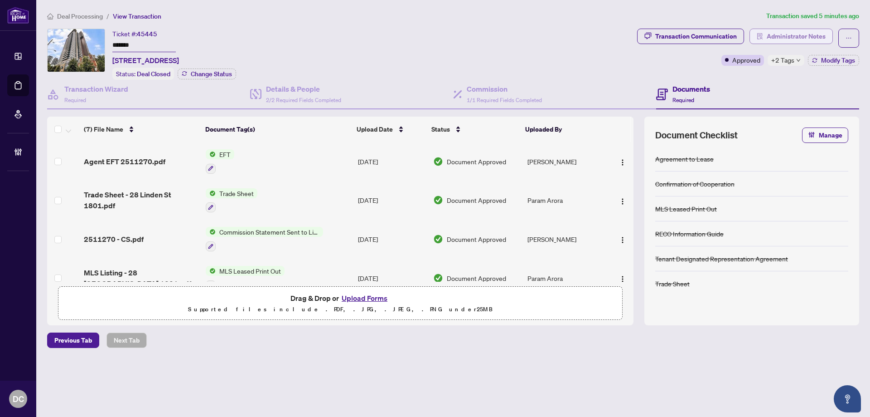
click at [788, 35] on span "Administrator Notes" at bounding box center [796, 36] width 59 height 15
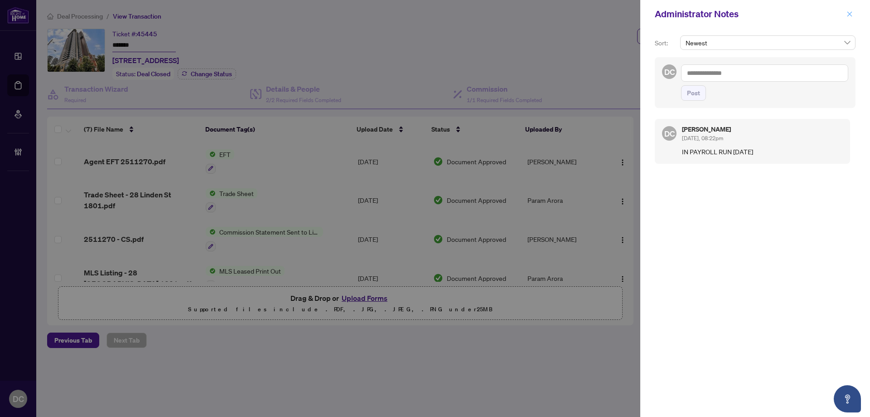
click at [854, 15] on button "button" at bounding box center [850, 14] width 12 height 11
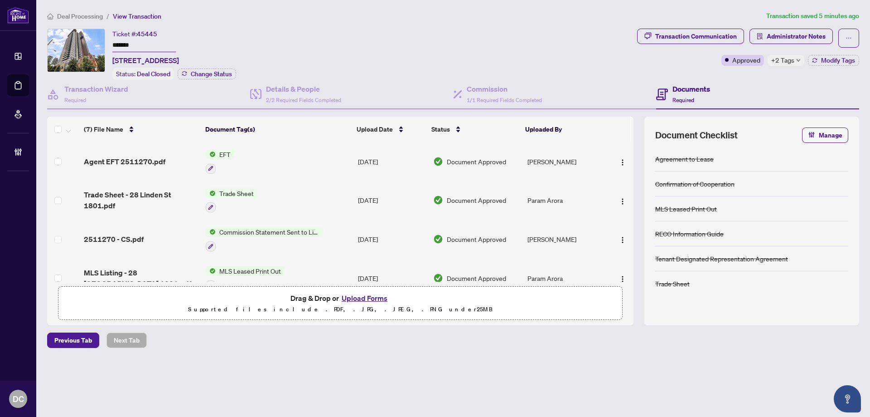
click at [94, 16] on span "Deal Processing" at bounding box center [80, 16] width 46 height 8
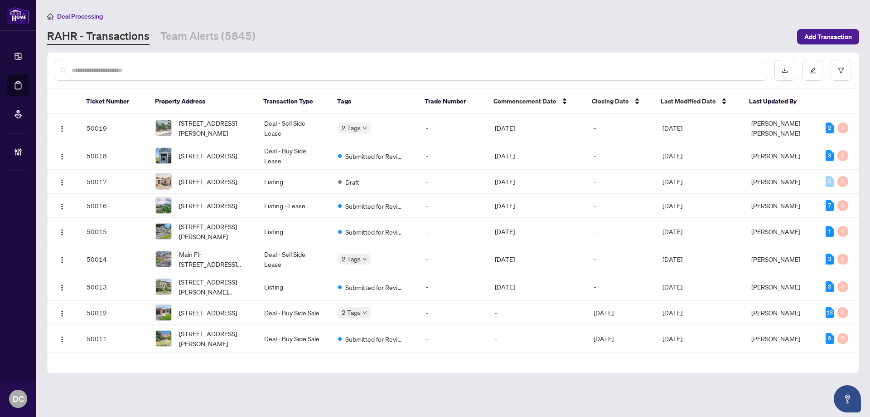
click at [224, 70] on input "text" at bounding box center [416, 70] width 688 height 10
paste input "*******"
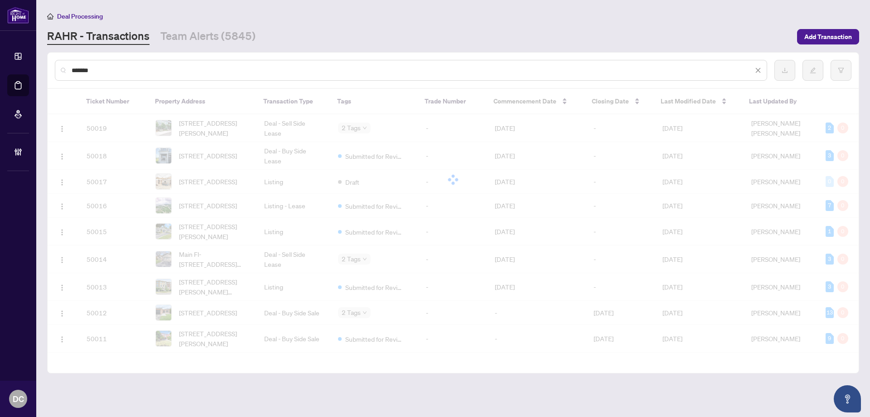
type input "*******"
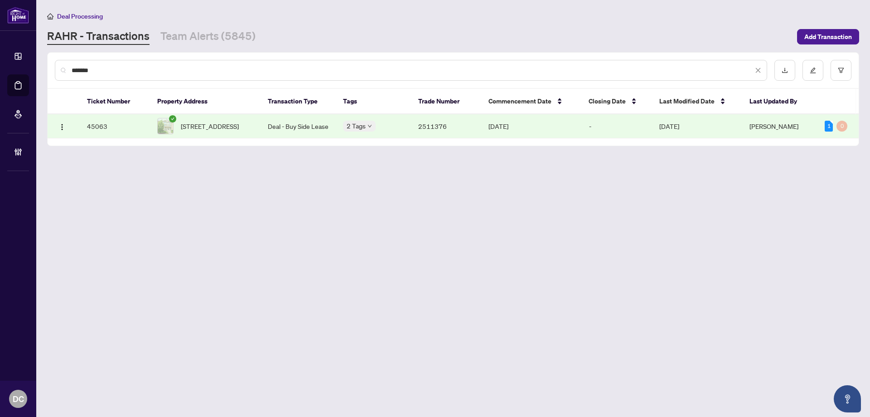
click at [278, 124] on td "Deal - Buy Side Lease" at bounding box center [298, 126] width 75 height 24
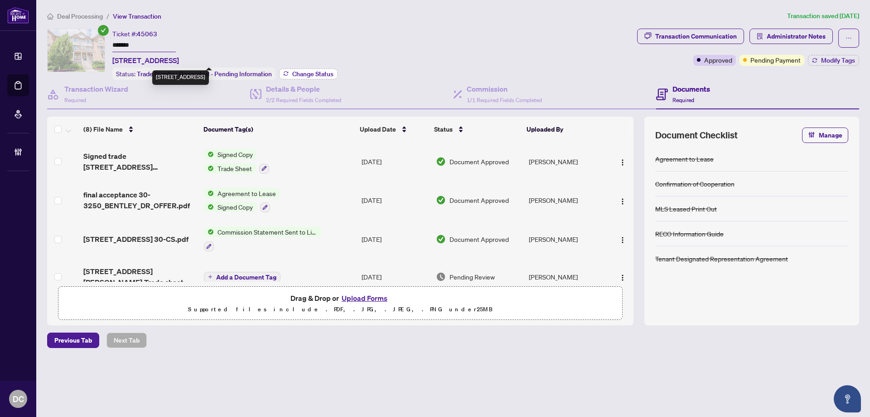
click at [312, 75] on span "Change Status" at bounding box center [312, 74] width 41 height 6
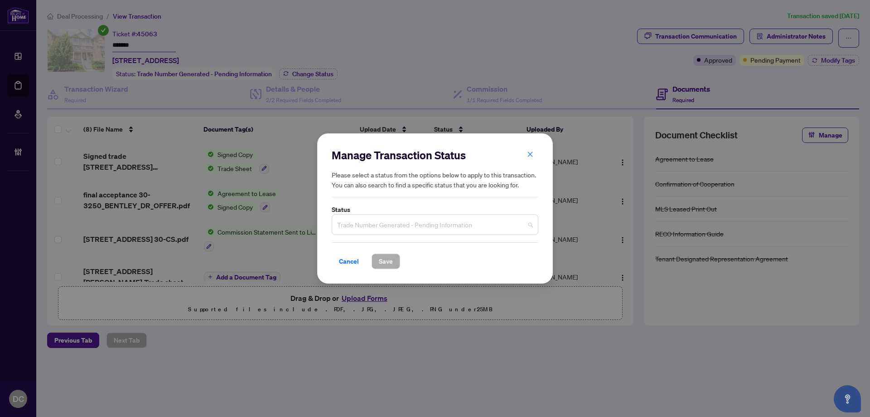
click at [403, 224] on span "Trade Number Generated - Pending Information" at bounding box center [435, 224] width 196 height 17
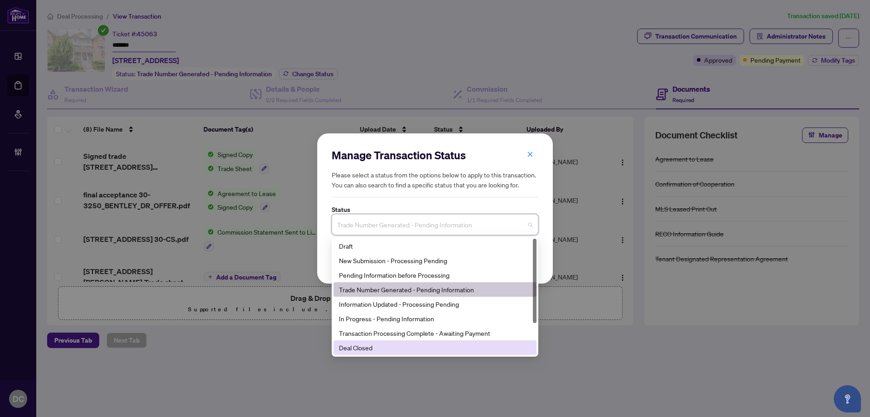
click at [372, 343] on div "Deal Closed" at bounding box center [435, 347] width 192 height 10
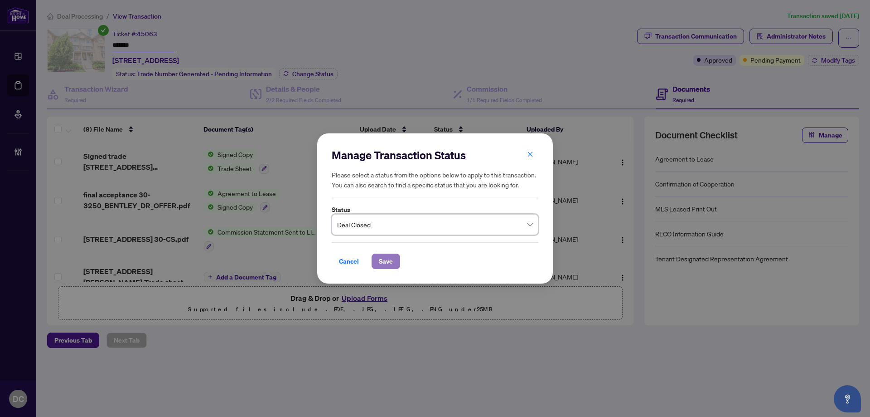
click at [390, 255] on span "Save" at bounding box center [386, 261] width 14 height 15
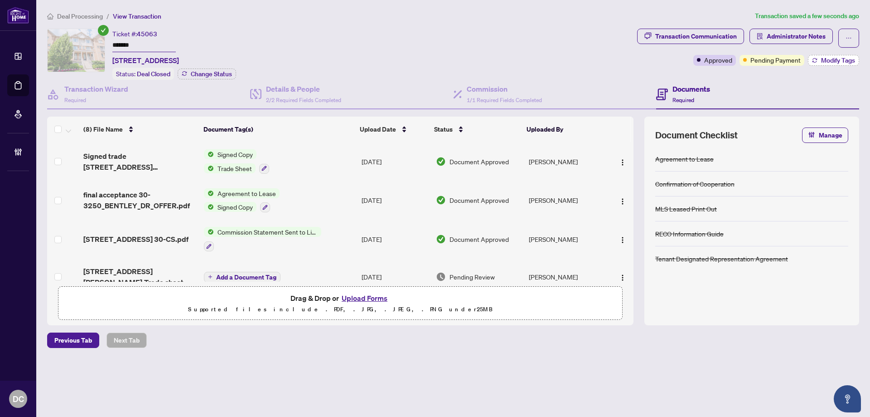
click at [853, 59] on span "Modify Tags" at bounding box center [838, 60] width 34 height 6
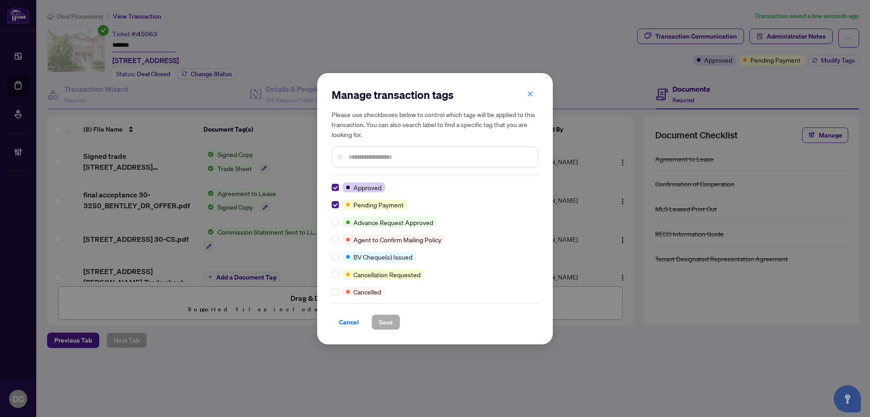
click at [331, 204] on div "Manage transaction tags Please use checkboxes below to control which tags will …" at bounding box center [435, 208] width 236 height 271
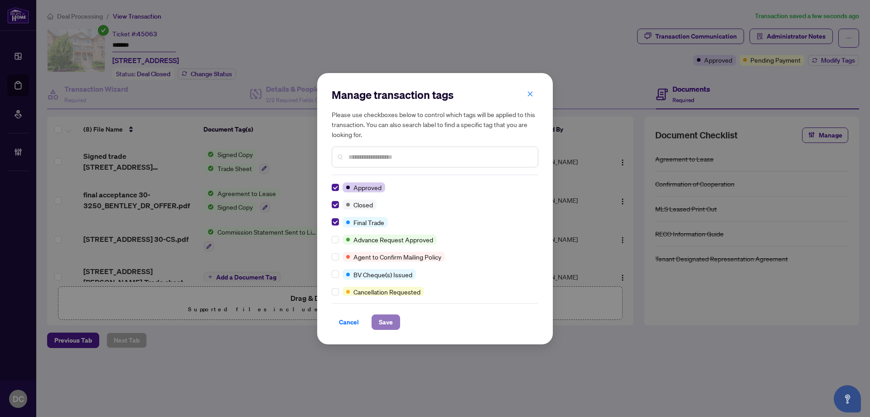
click at [388, 319] on span "Save" at bounding box center [386, 322] width 14 height 15
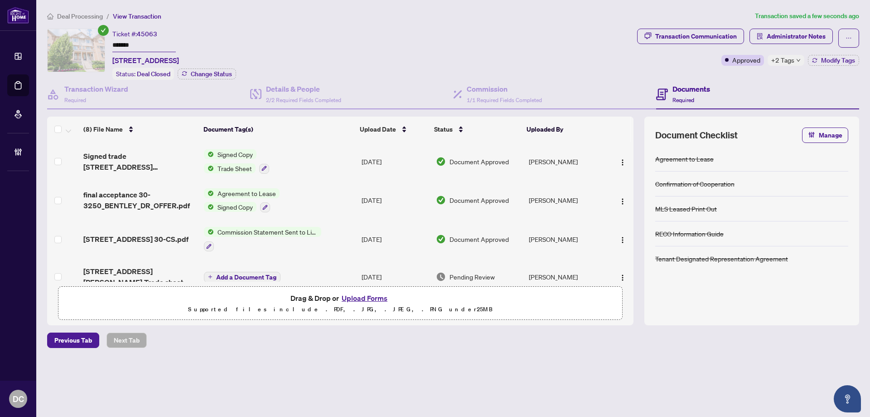
click at [796, 58] on icon "down" at bounding box center [798, 60] width 5 height 5
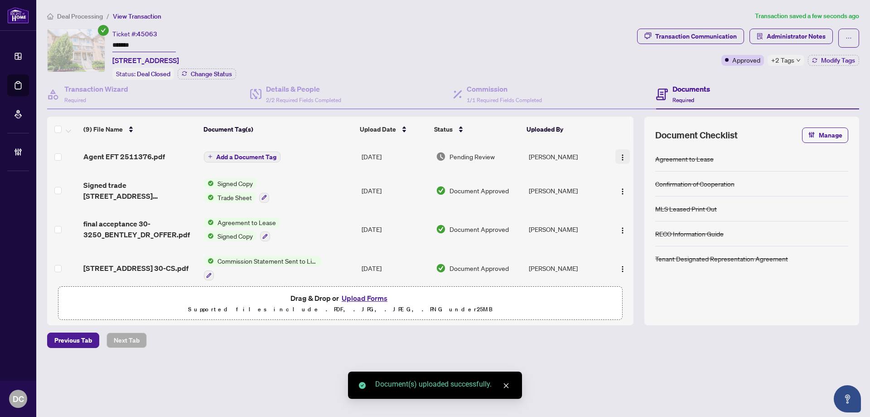
click at [624, 160] on button "button" at bounding box center [623, 156] width 15 height 15
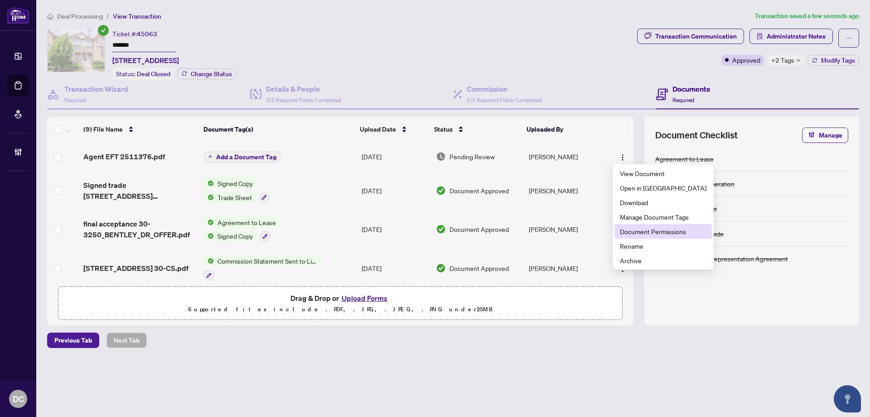
click at [650, 238] on li "Document Permissions" at bounding box center [663, 231] width 97 height 15
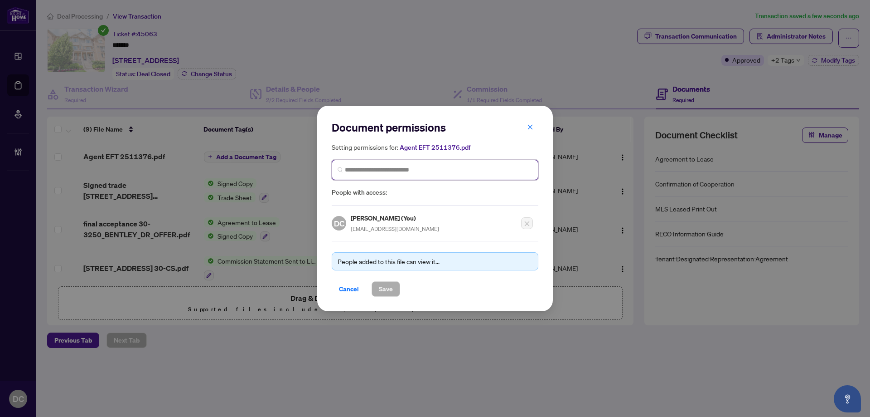
click at [475, 169] on input "search" at bounding box center [439, 170] width 188 height 10
type input "**********"
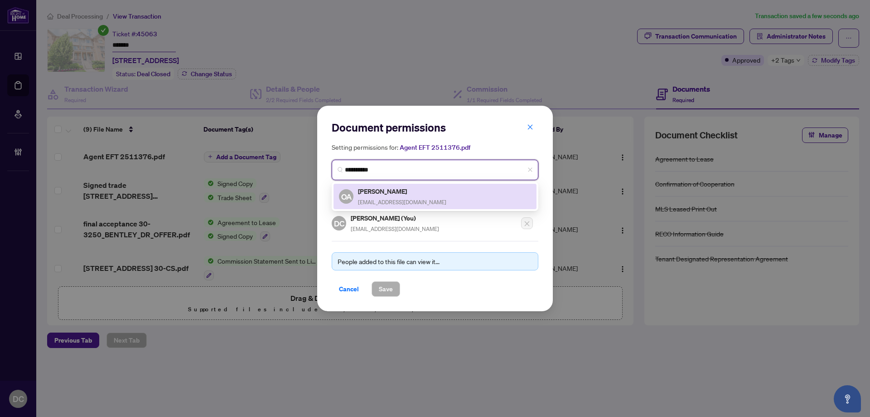
click at [456, 192] on div "OA [PERSON_NAME] [EMAIL_ADDRESS][DOMAIN_NAME]" at bounding box center [435, 196] width 192 height 21
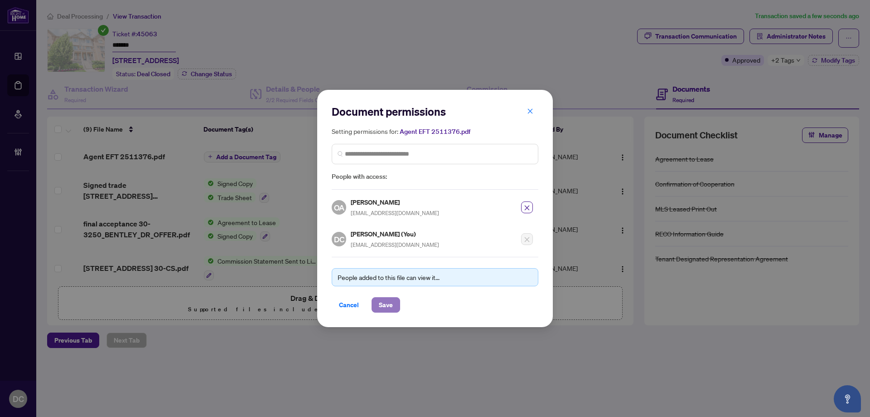
click at [384, 310] on span "Save" at bounding box center [386, 304] width 14 height 15
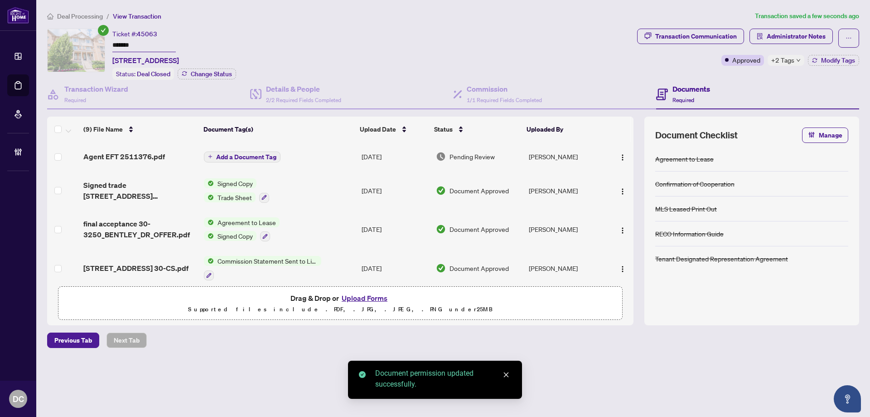
click at [261, 154] on span "Add a Document Tag" at bounding box center [246, 157] width 60 height 6
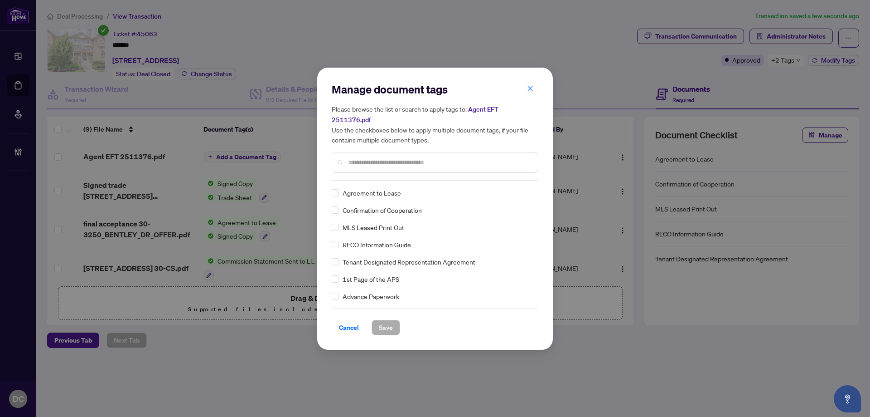
click at [423, 157] on input "text" at bounding box center [440, 162] width 182 height 10
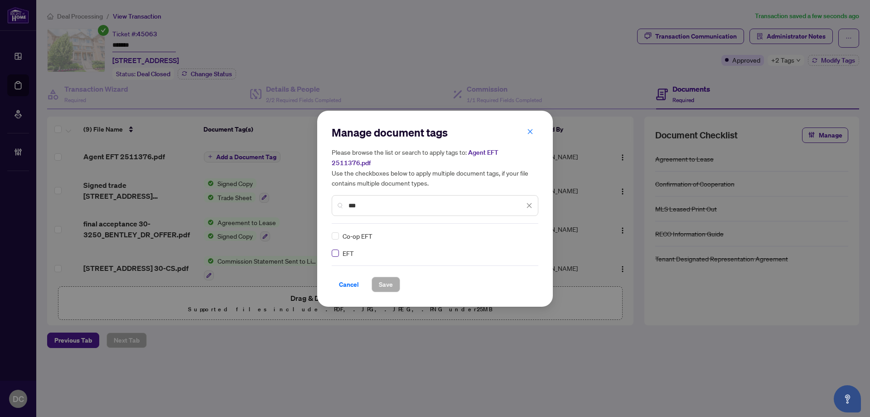
type input "***"
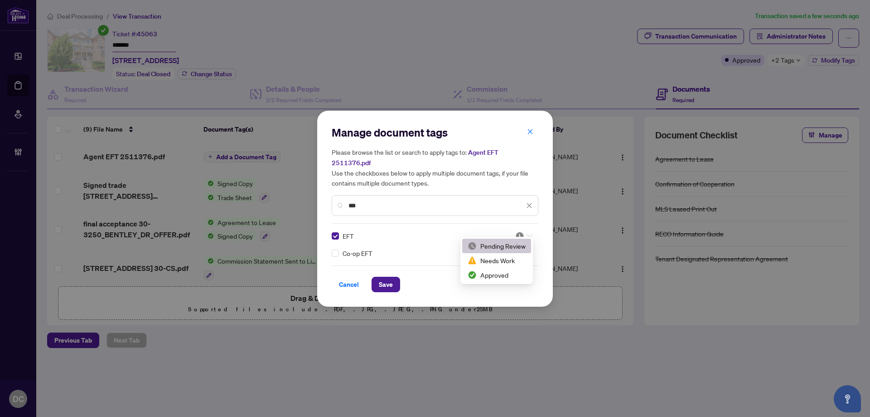
click at [529, 234] on icon at bounding box center [529, 236] width 5 height 4
click at [507, 276] on div "Approved" at bounding box center [497, 275] width 58 height 10
click at [391, 279] on span "Save" at bounding box center [386, 284] width 14 height 15
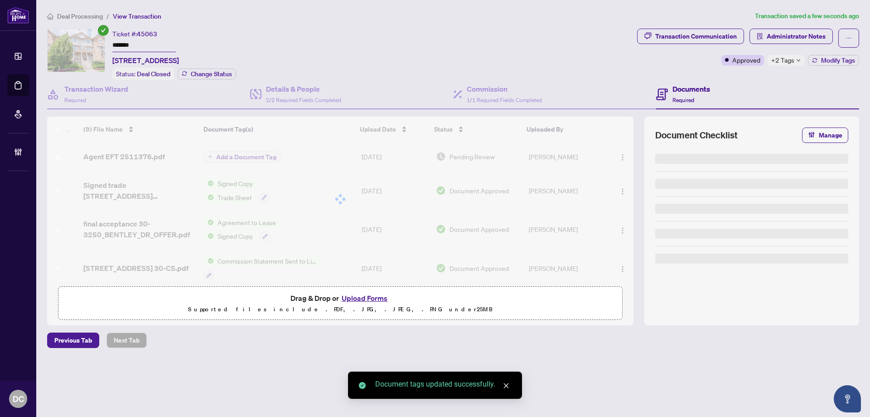
click at [796, 64] on div "+2 Tags" at bounding box center [786, 60] width 37 height 11
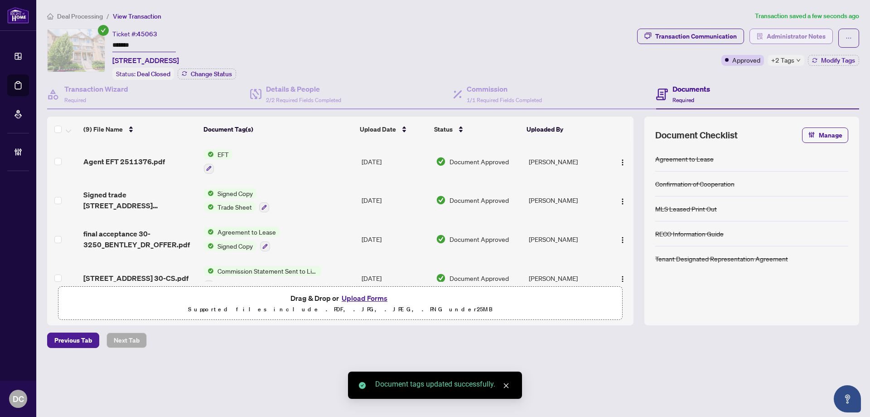
click at [806, 33] on span "Administrator Notes" at bounding box center [796, 36] width 59 height 15
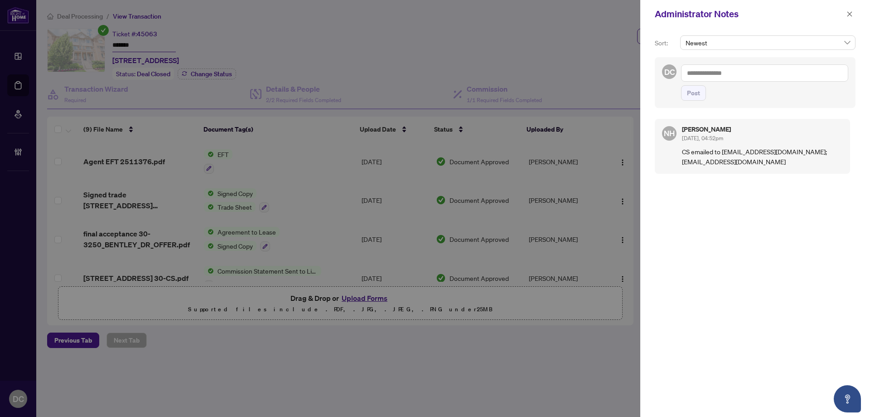
click at [767, 76] on textarea at bounding box center [764, 72] width 167 height 17
paste textarea "**********"
type textarea "**********"
click at [703, 88] on button "Post" at bounding box center [693, 92] width 25 height 15
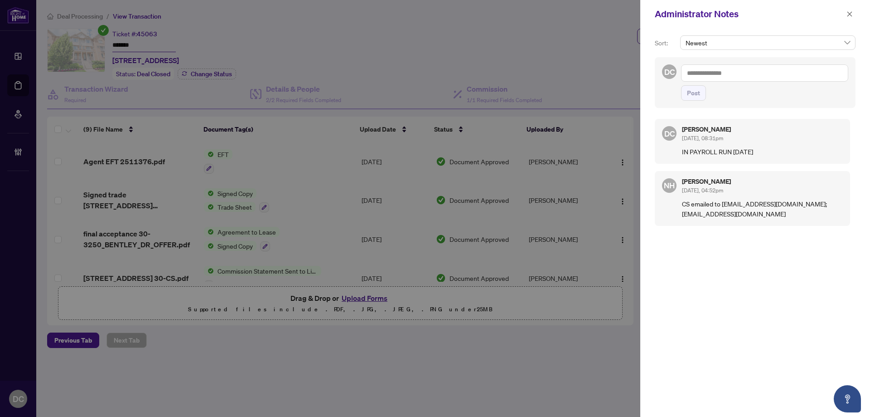
click at [336, 392] on div at bounding box center [435, 208] width 870 height 417
